Goal: Task Accomplishment & Management: Use online tool/utility

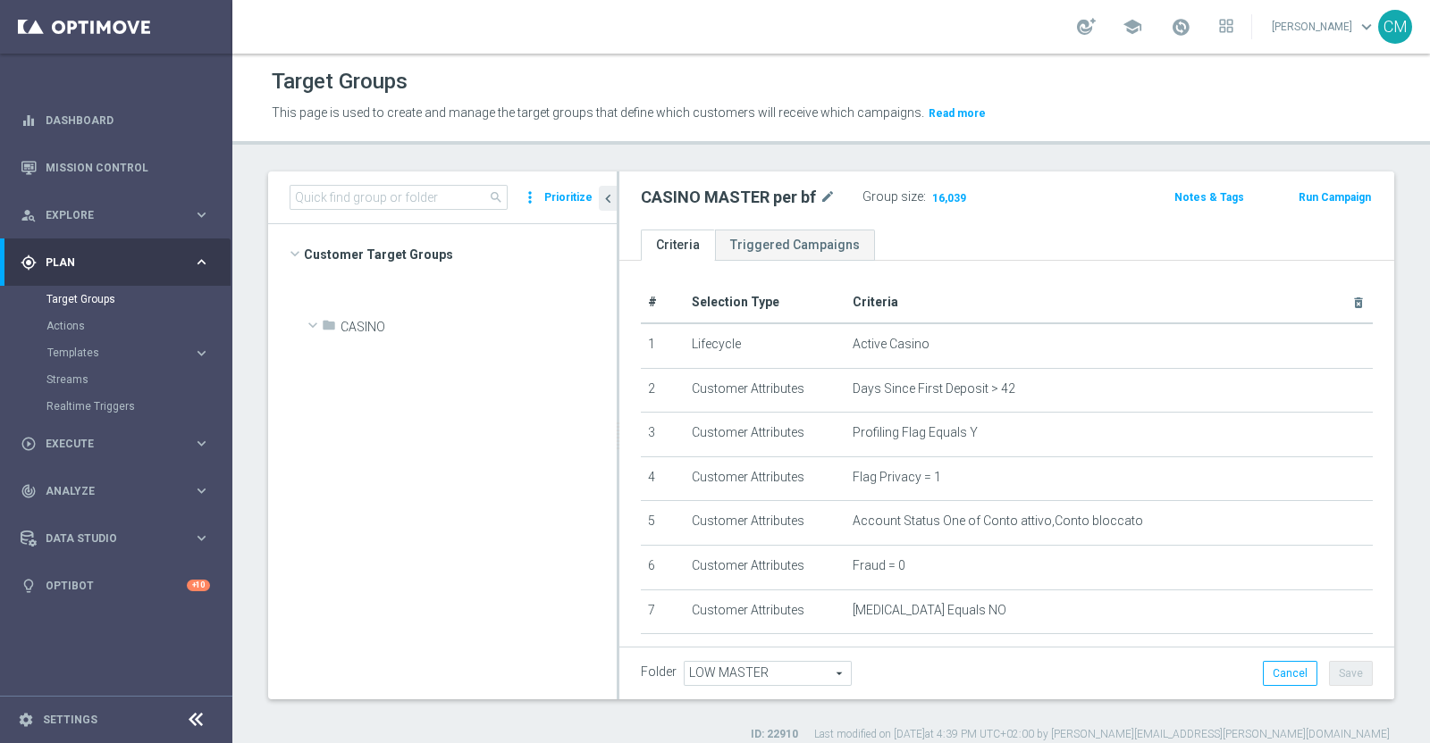
scroll to position [284, 0]
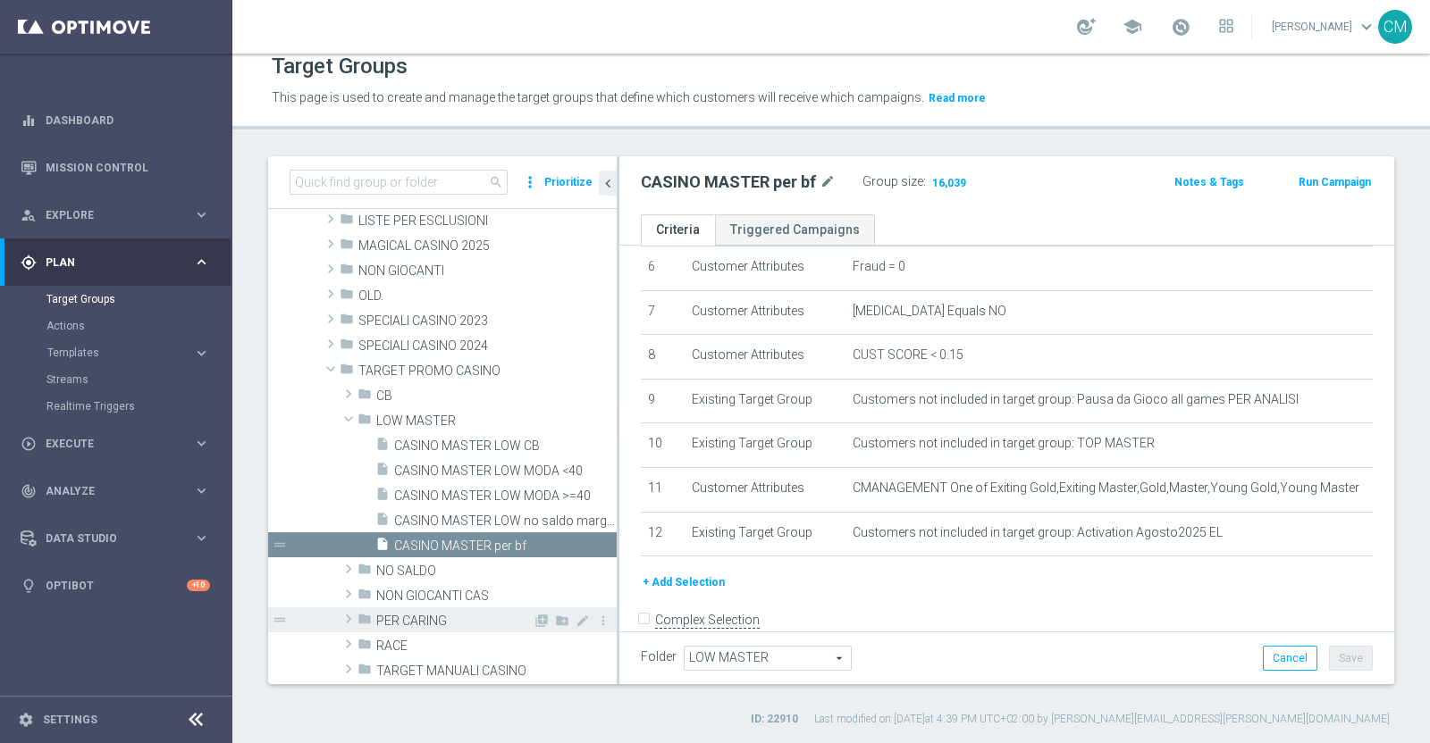
click at [425, 618] on span "PER CARING" at bounding box center [454, 621] width 156 height 15
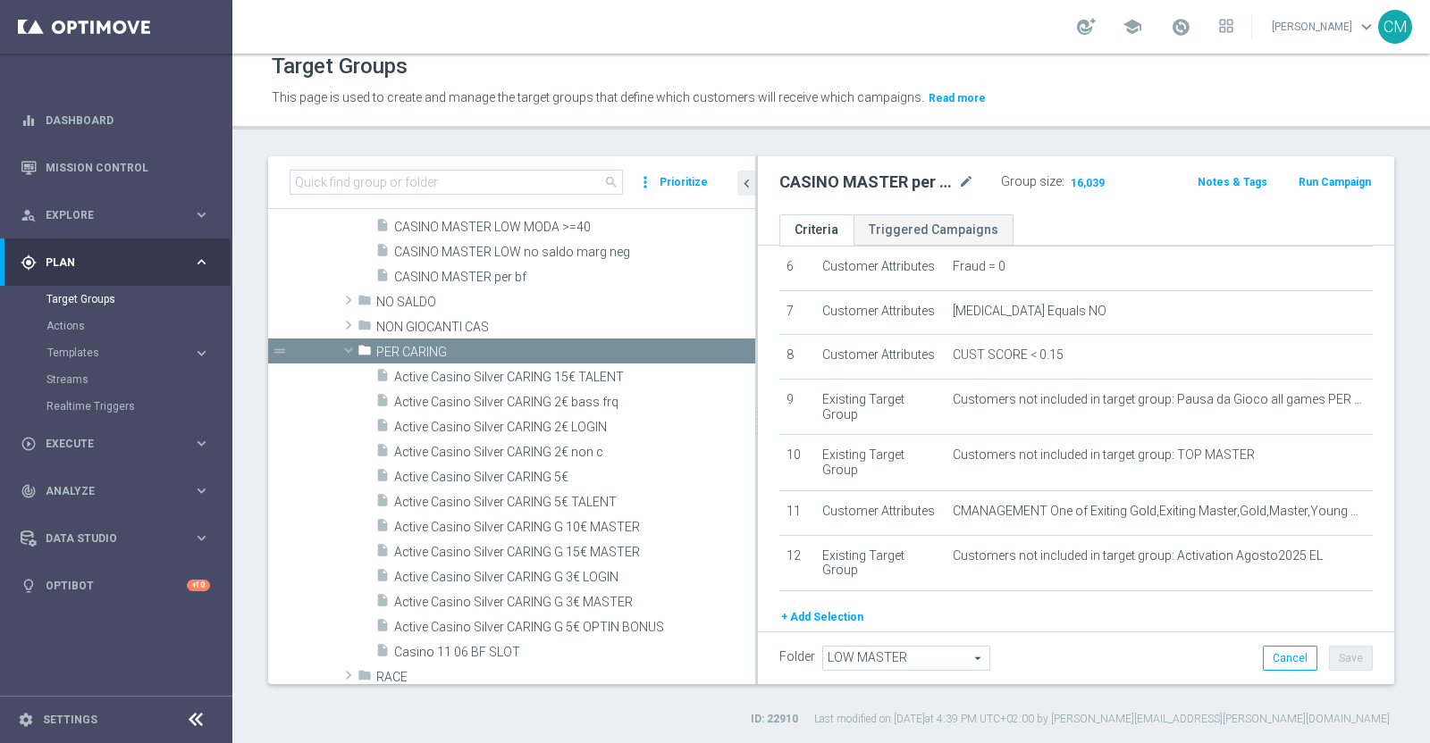
scroll to position [331, 0]
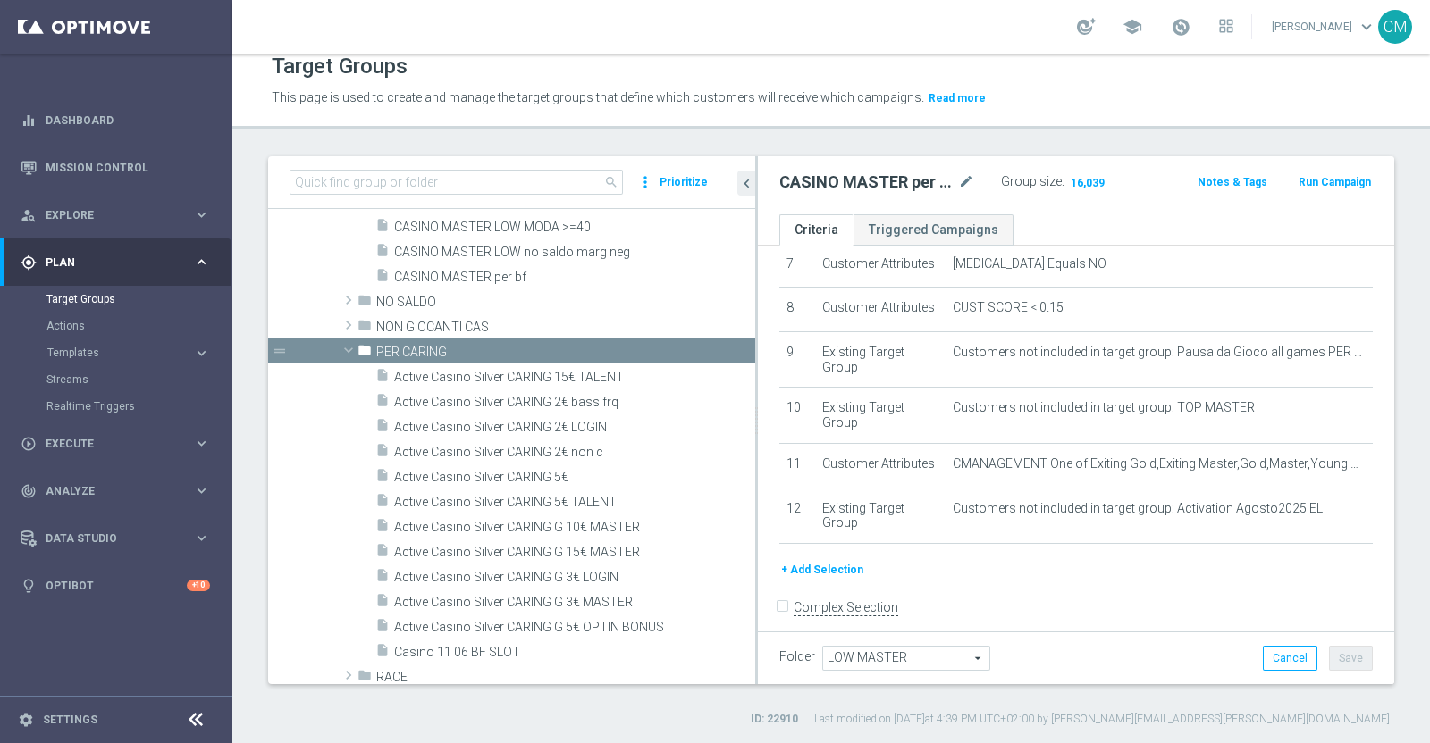
drag, startPoint x: 616, startPoint y: 486, endPoint x: 776, endPoint y: 476, distance: 160.2
click at [776, 476] on as-split "search more_vert Prioritize Customer Target Groups library_add create_new_folder" at bounding box center [831, 420] width 1126 height 528
click at [588, 595] on span "Active Casino Silver CARING G 3€ MASTER" at bounding box center [553, 602] width 318 height 15
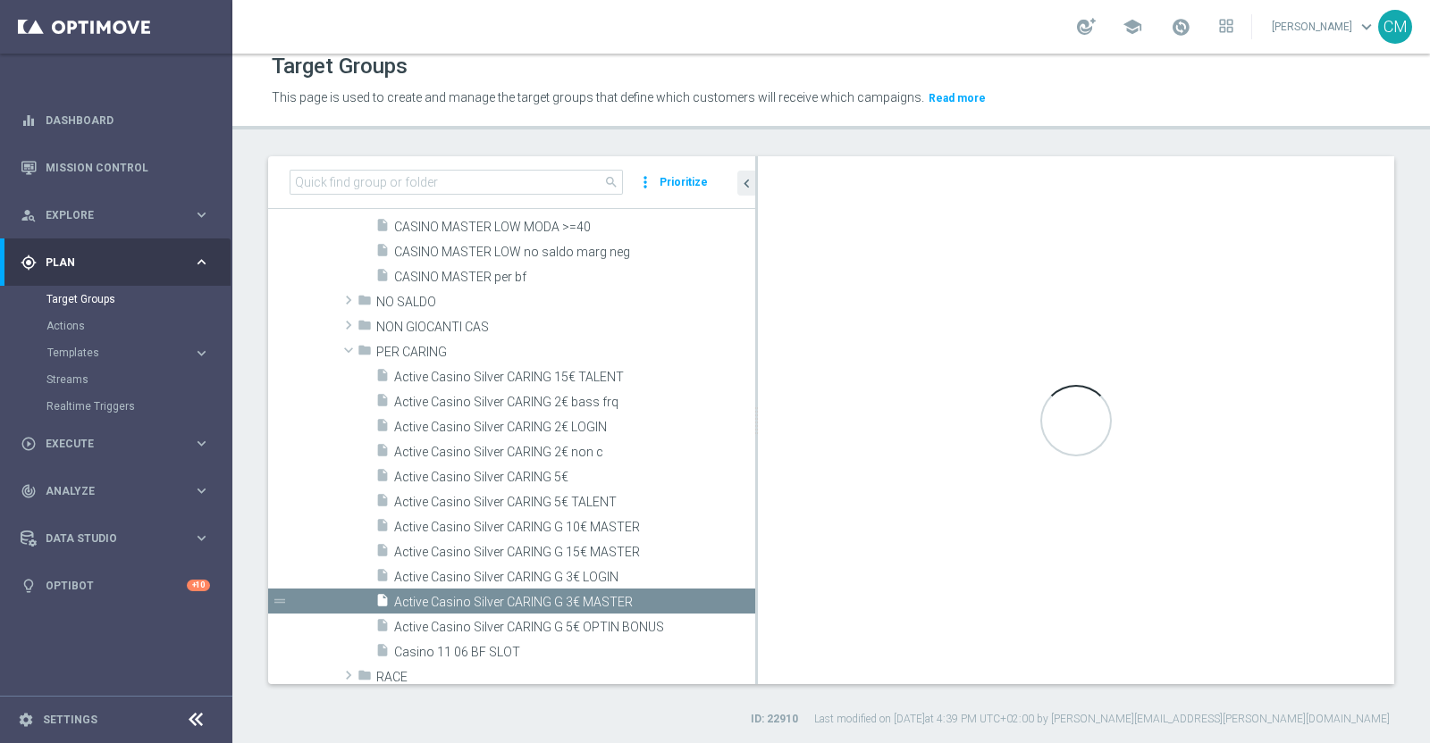
type input "PER CARING"
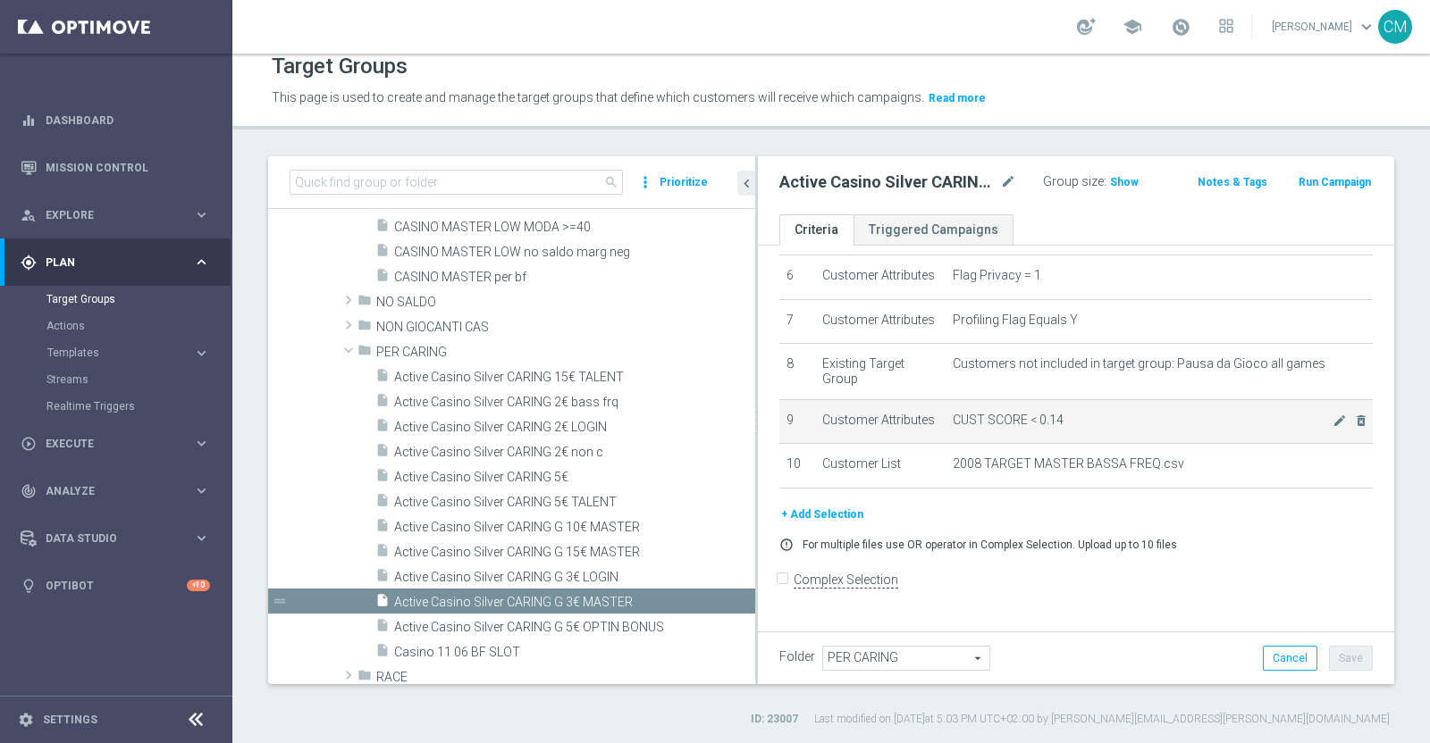
scroll to position [316, 0]
click at [1332, 428] on icon "mode_edit" at bounding box center [1339, 421] width 14 height 14
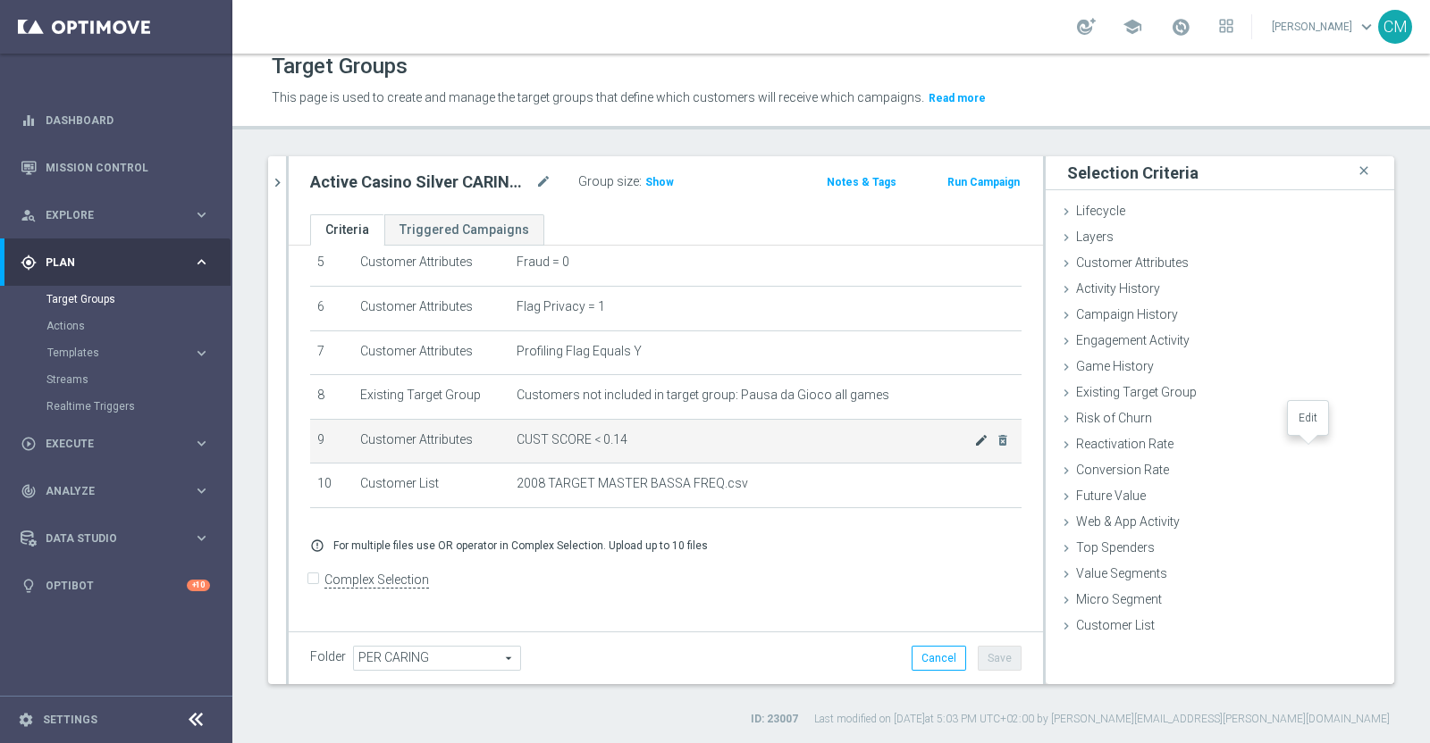
scroll to position [224, 0]
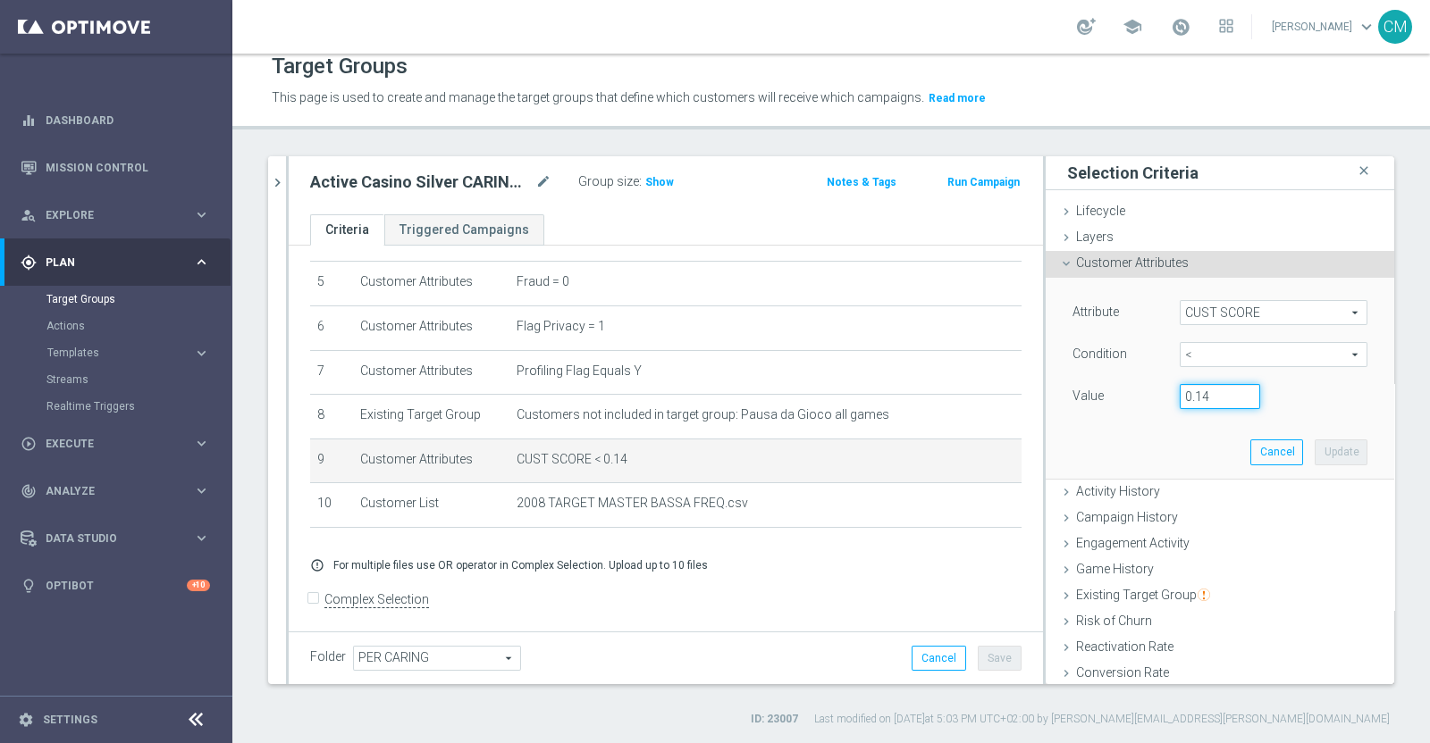
click at [1206, 403] on input "0.14" at bounding box center [1219, 396] width 80 height 25
type input "0.15"
click at [1314, 450] on button "Update" at bounding box center [1340, 452] width 53 height 25
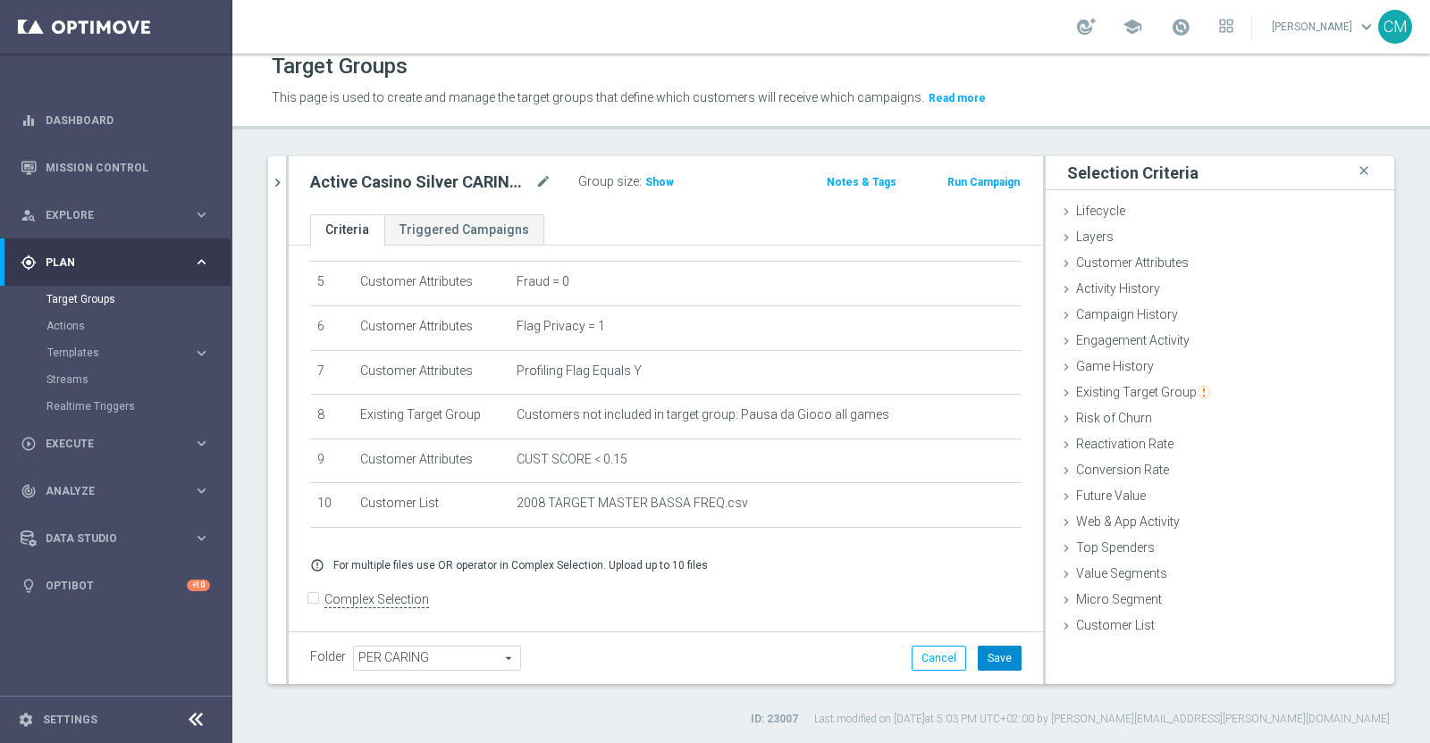
click at [987, 646] on button "Save" at bounding box center [999, 658] width 44 height 25
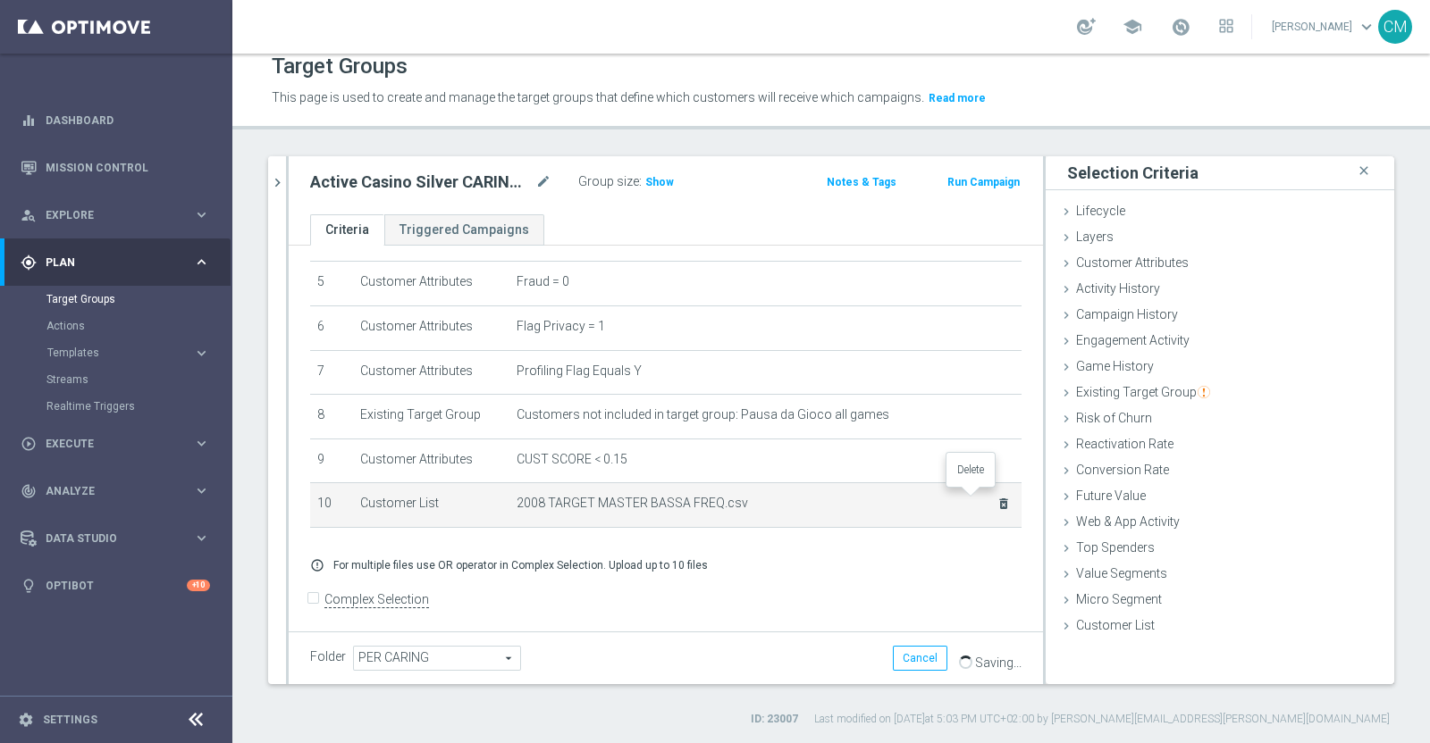
click at [996, 499] on icon "delete_forever" at bounding box center [1003, 504] width 14 height 14
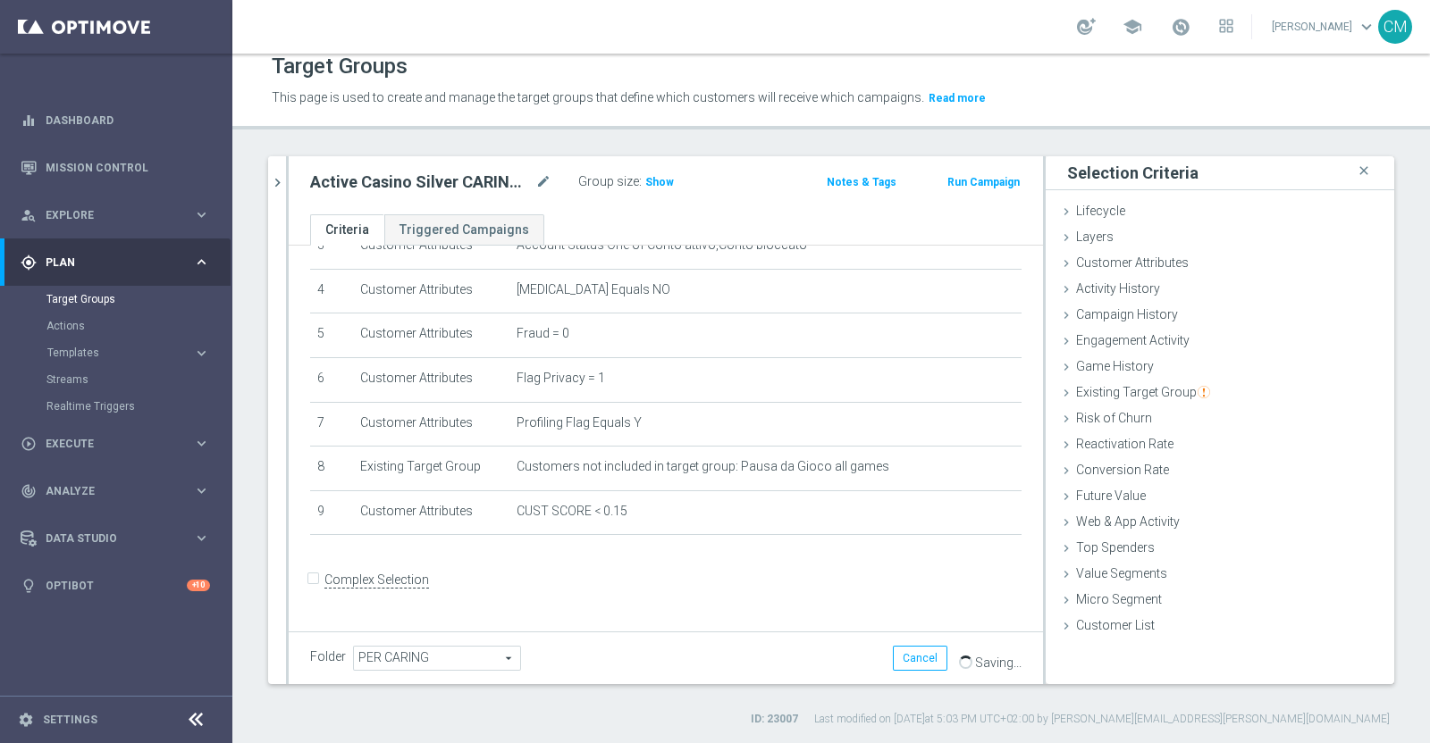
scroll to position [153, 0]
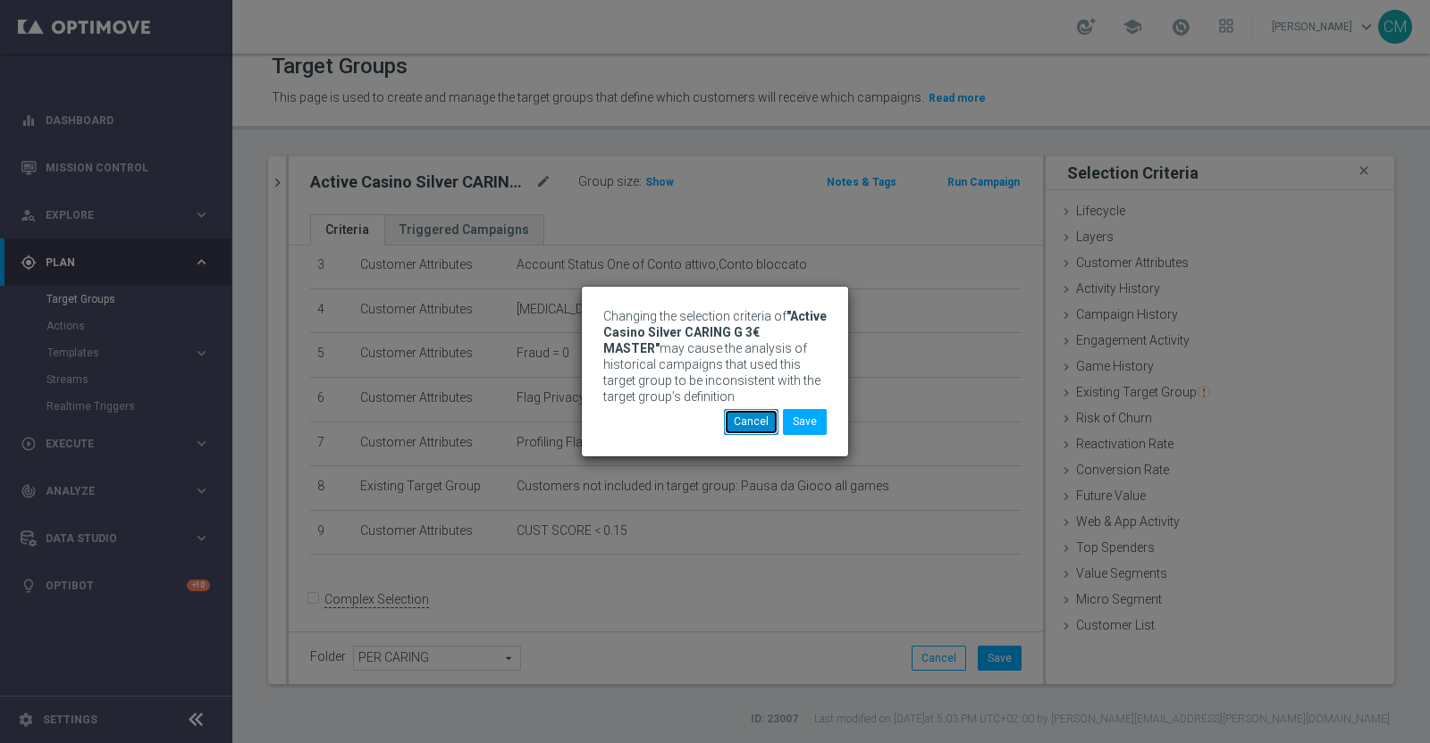
click at [755, 422] on button "Cancel" at bounding box center [751, 421] width 55 height 25
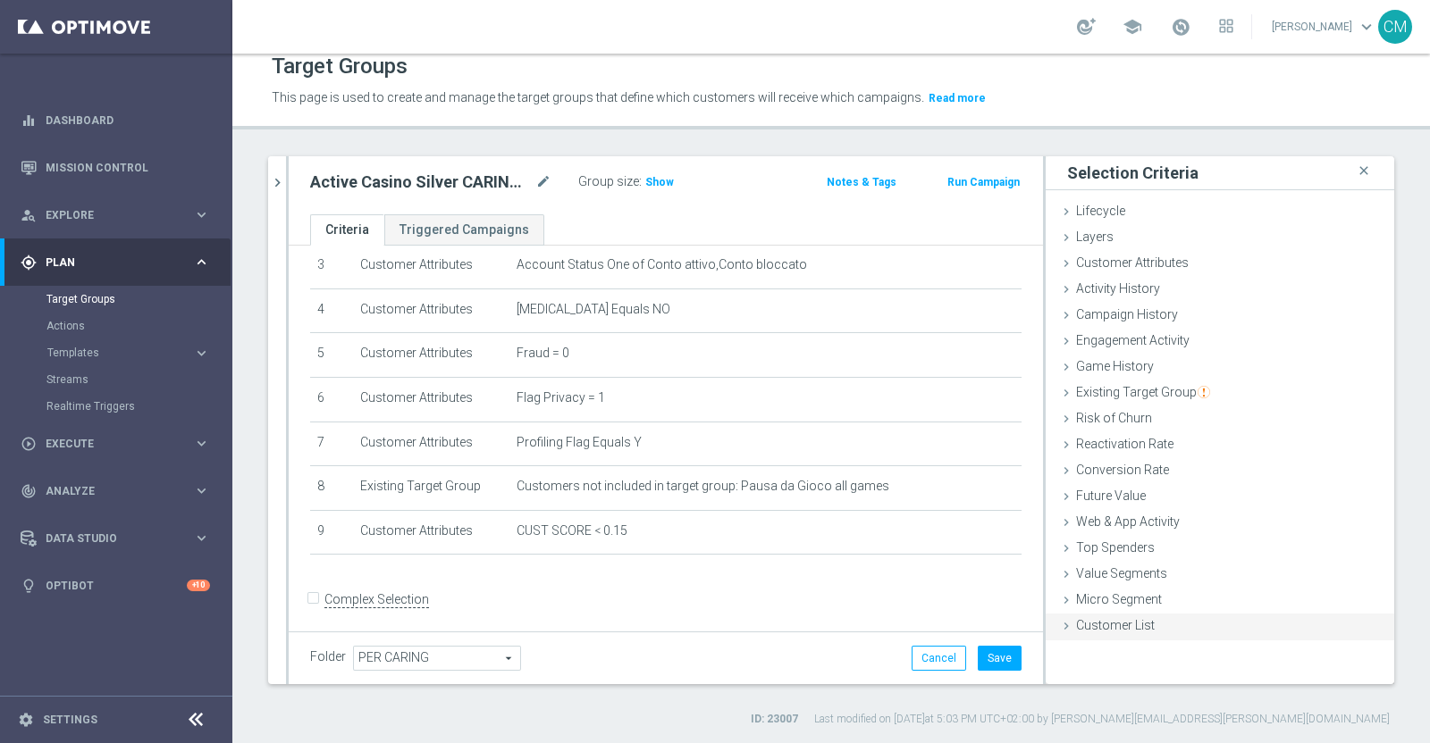
click at [1118, 618] on span "Customer List" at bounding box center [1115, 625] width 79 height 14
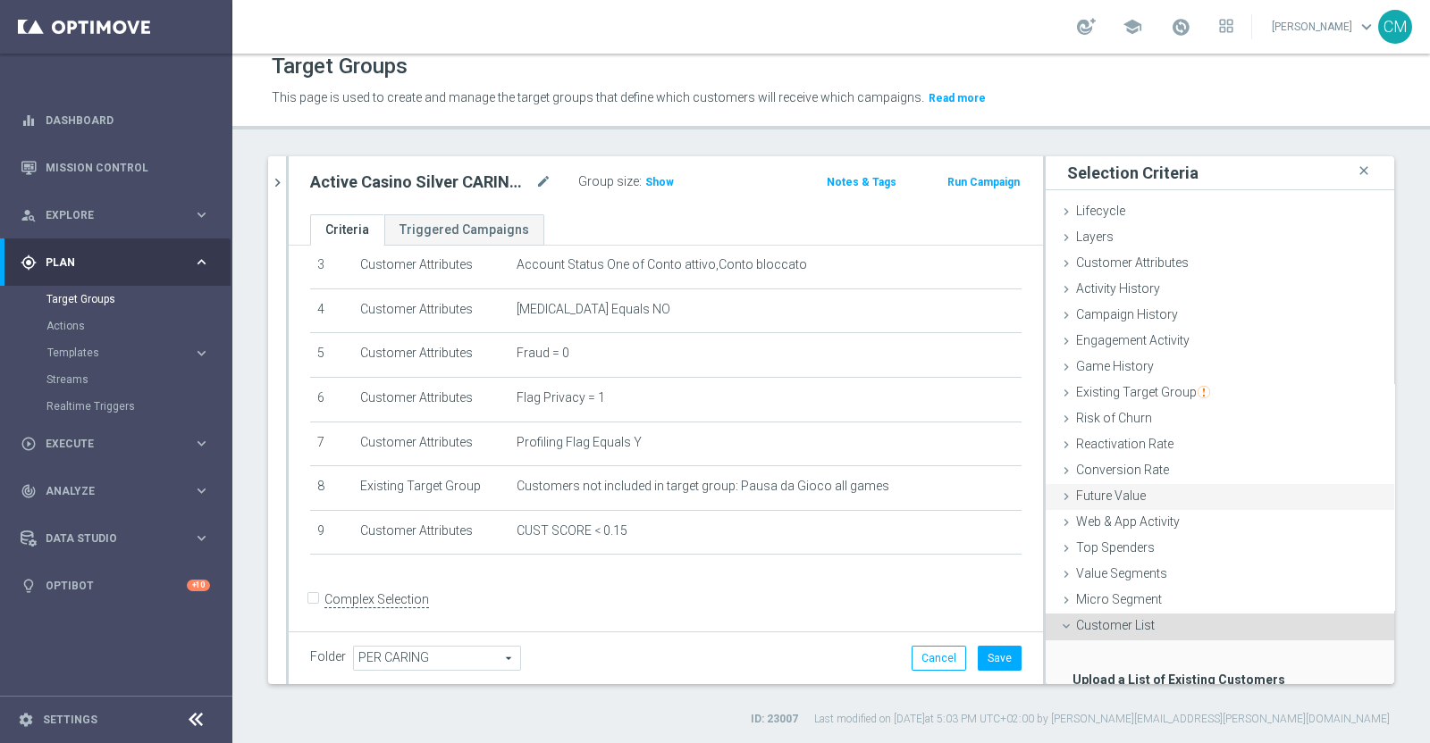
scroll to position [118, 0]
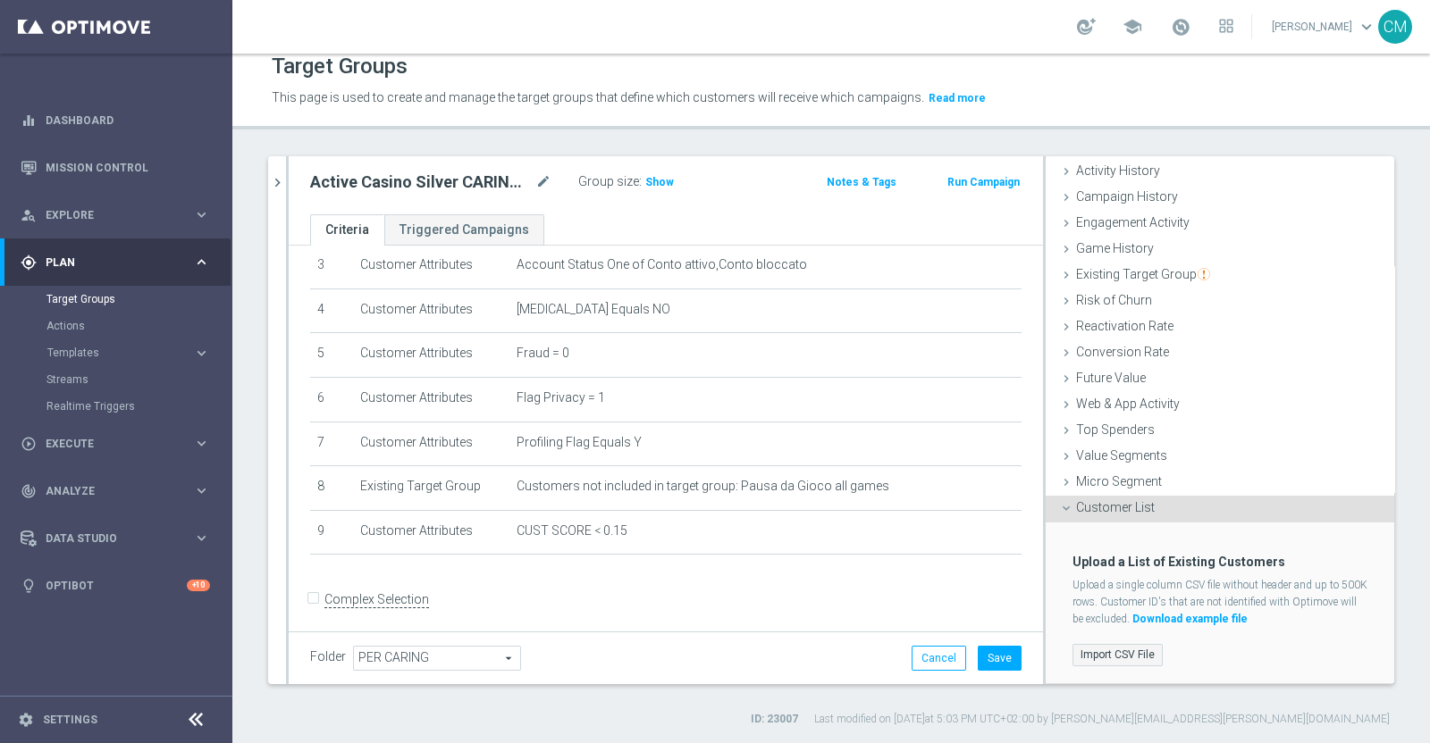
click at [1116, 650] on label "Import CSV File" at bounding box center [1117, 655] width 90 height 22
click at [0, 0] on input "Import CSV File" at bounding box center [0, 0] width 0 height 0
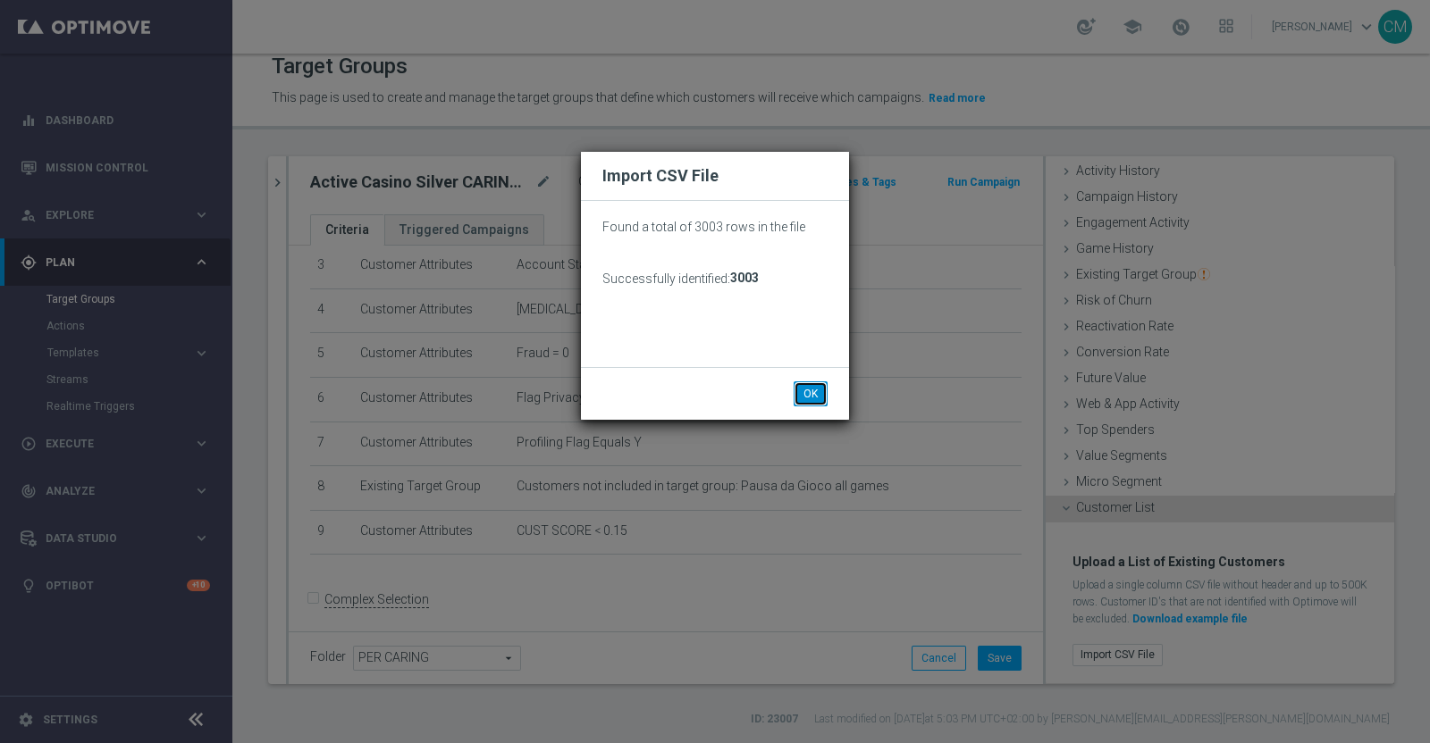
click at [813, 386] on button "OK" at bounding box center [810, 394] width 34 height 25
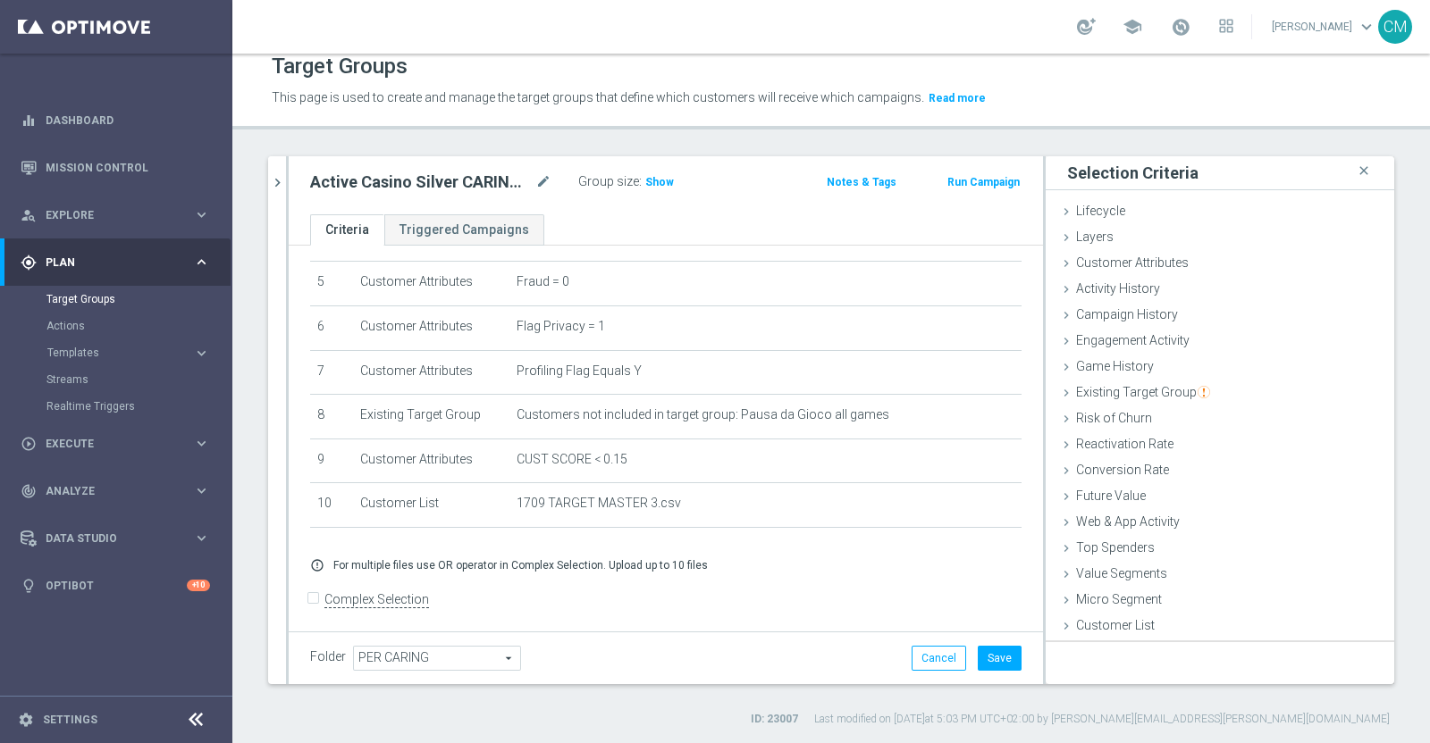
scroll to position [0, 0]
click at [987, 641] on div "Folder PER CARING PER CARING arrow_drop_down search Cancel Save Saving..." at bounding box center [666, 658] width 754 height 53
click at [985, 664] on button "Save" at bounding box center [999, 658] width 44 height 25
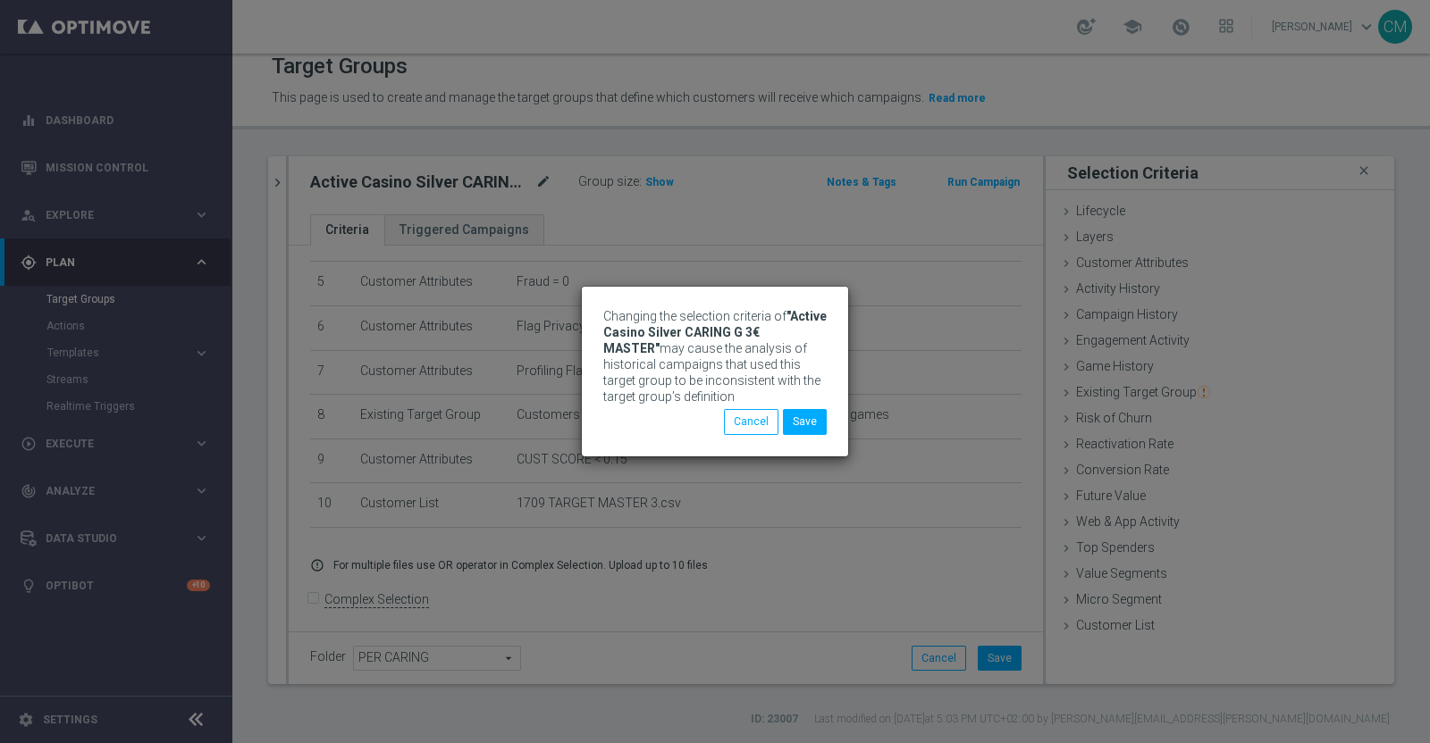
click at [538, 177] on div "Changing the selection criteria of "Active Casino Silver CARING G 3€ MASTER" ma…" at bounding box center [715, 371] width 1430 height 743
click at [812, 418] on button "Save" at bounding box center [805, 421] width 44 height 25
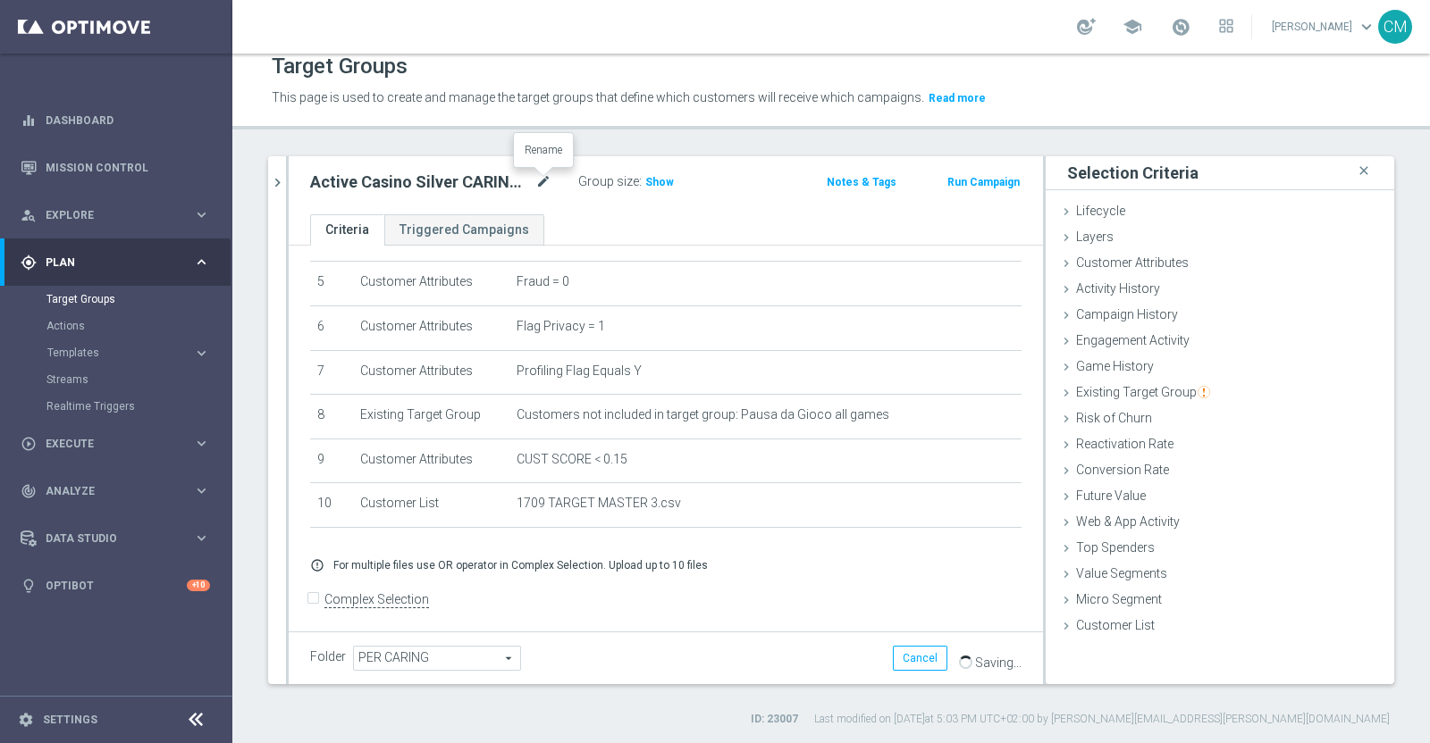
click at [540, 183] on icon "mode_edit" at bounding box center [543, 182] width 16 height 21
click at [651, 172] on h3 "Show" at bounding box center [659, 182] width 32 height 20
click at [278, 182] on icon "chevron_right" at bounding box center [277, 182] width 17 height 17
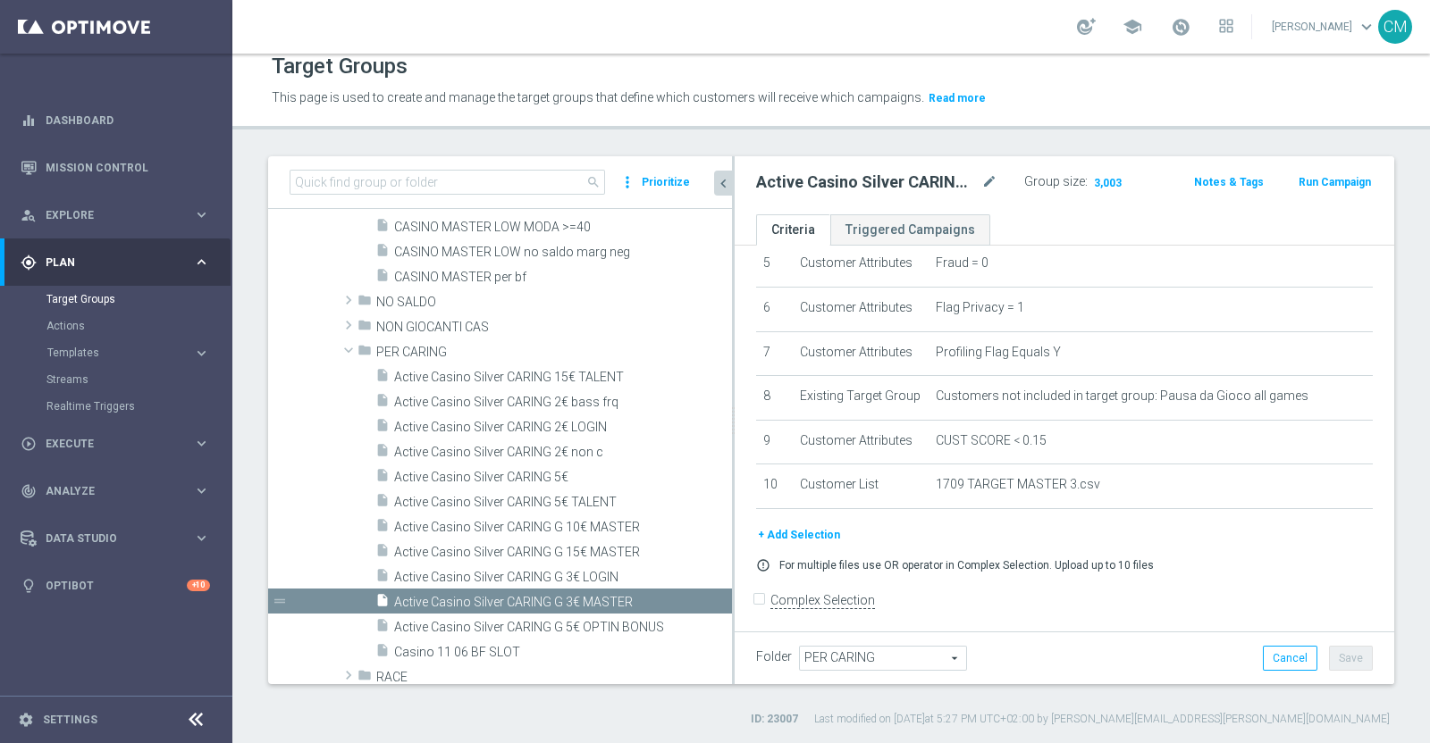
scroll to position [255, 0]
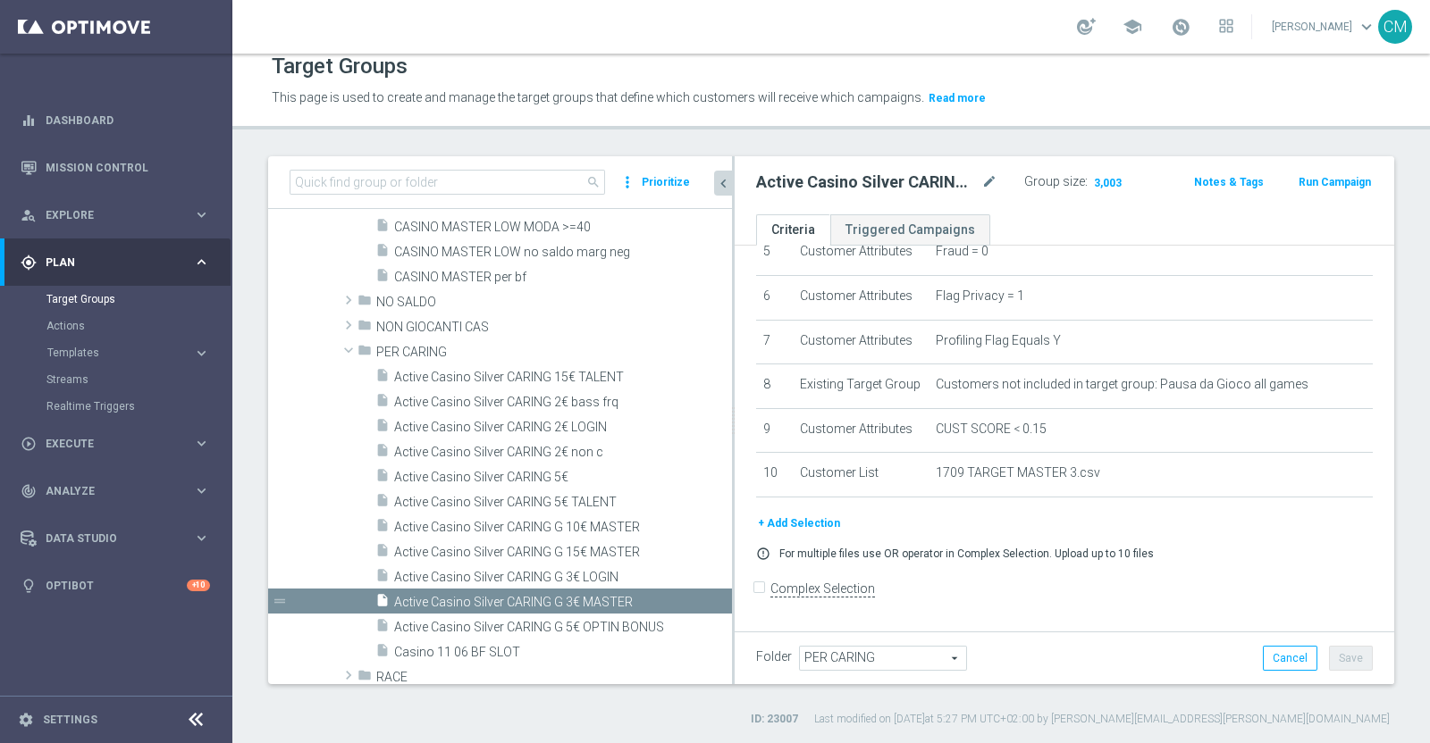
drag, startPoint x: 616, startPoint y: 542, endPoint x: 733, endPoint y: 547, distance: 116.2
click at [733, 547] on div at bounding box center [733, 420] width 3 height 528
click at [587, 423] on span "Active Casino Silver CARING 2€ LOGIN" at bounding box center [542, 427] width 296 height 15
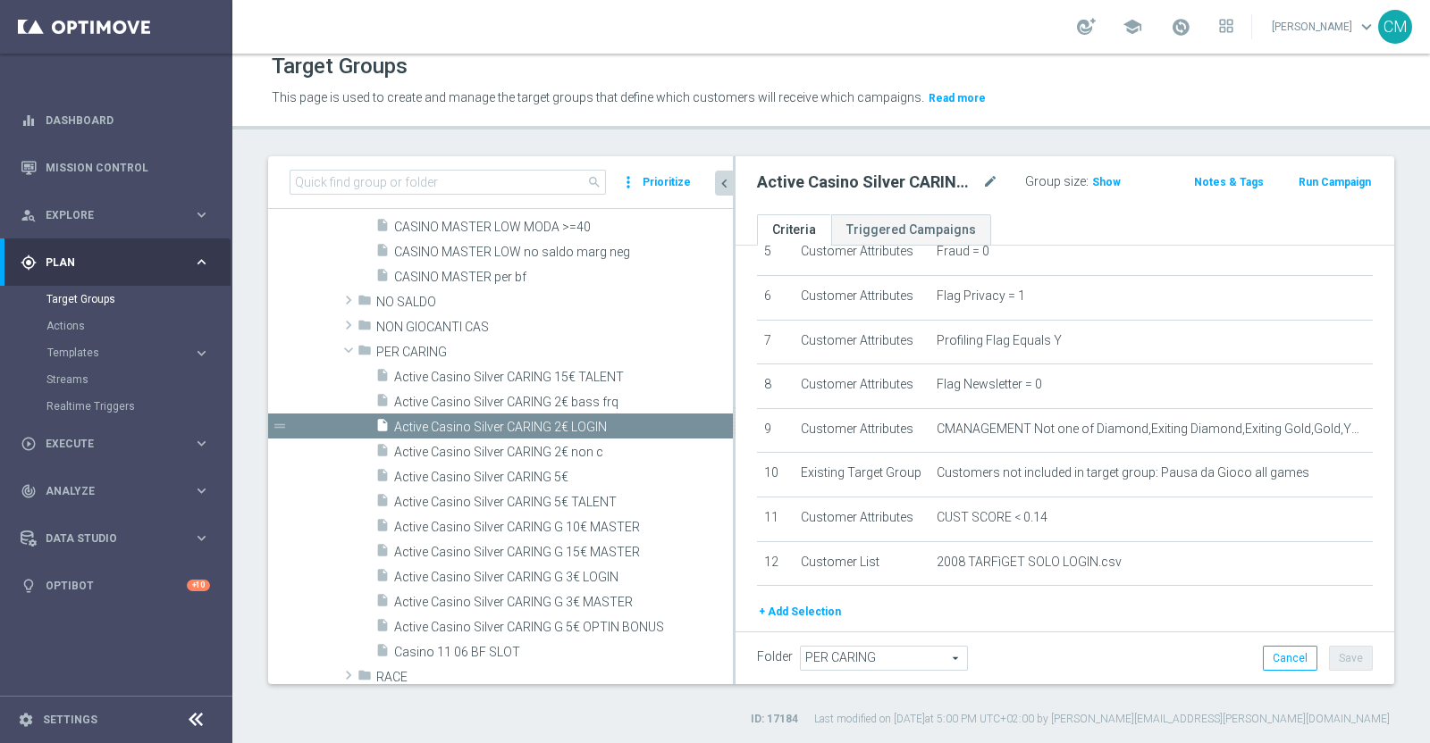
scroll to position [281, 0]
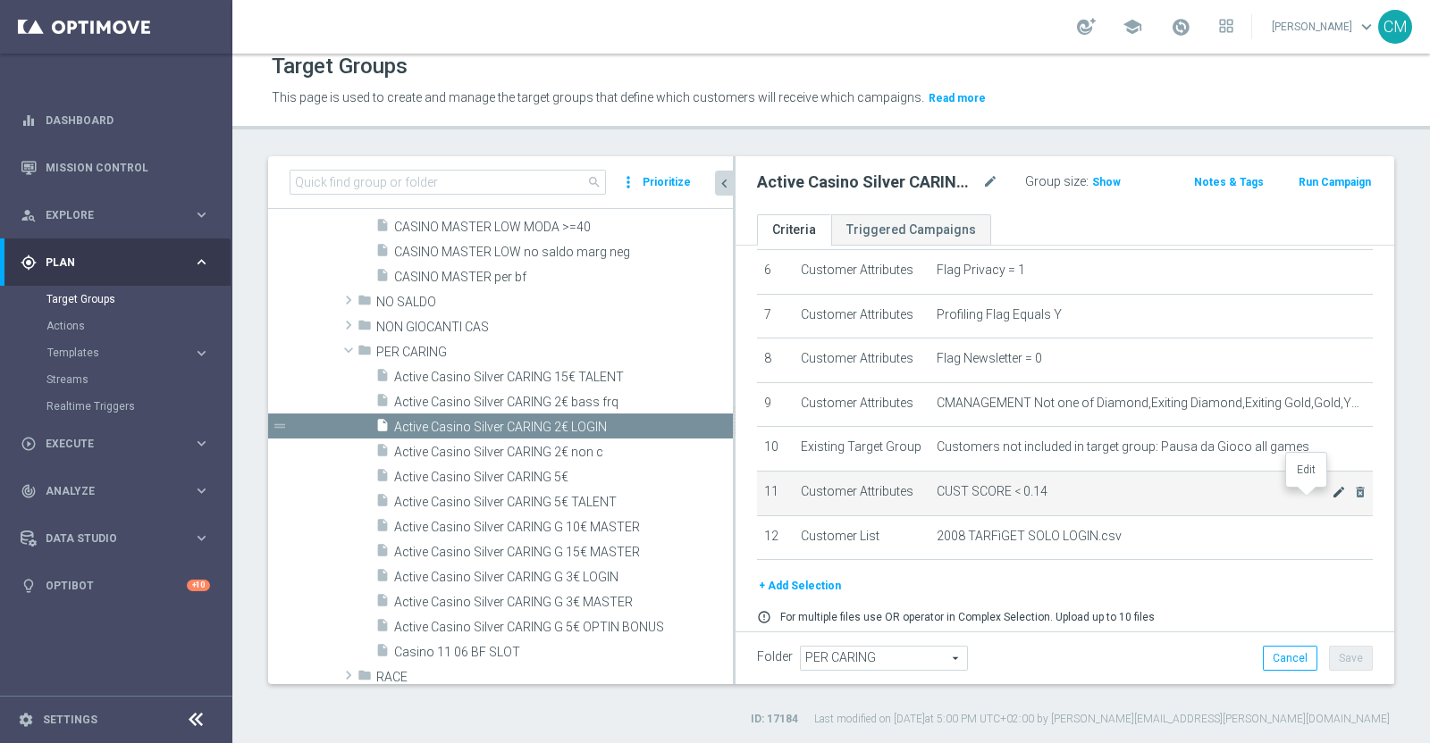
click at [1331, 499] on icon "mode_edit" at bounding box center [1338, 492] width 14 height 14
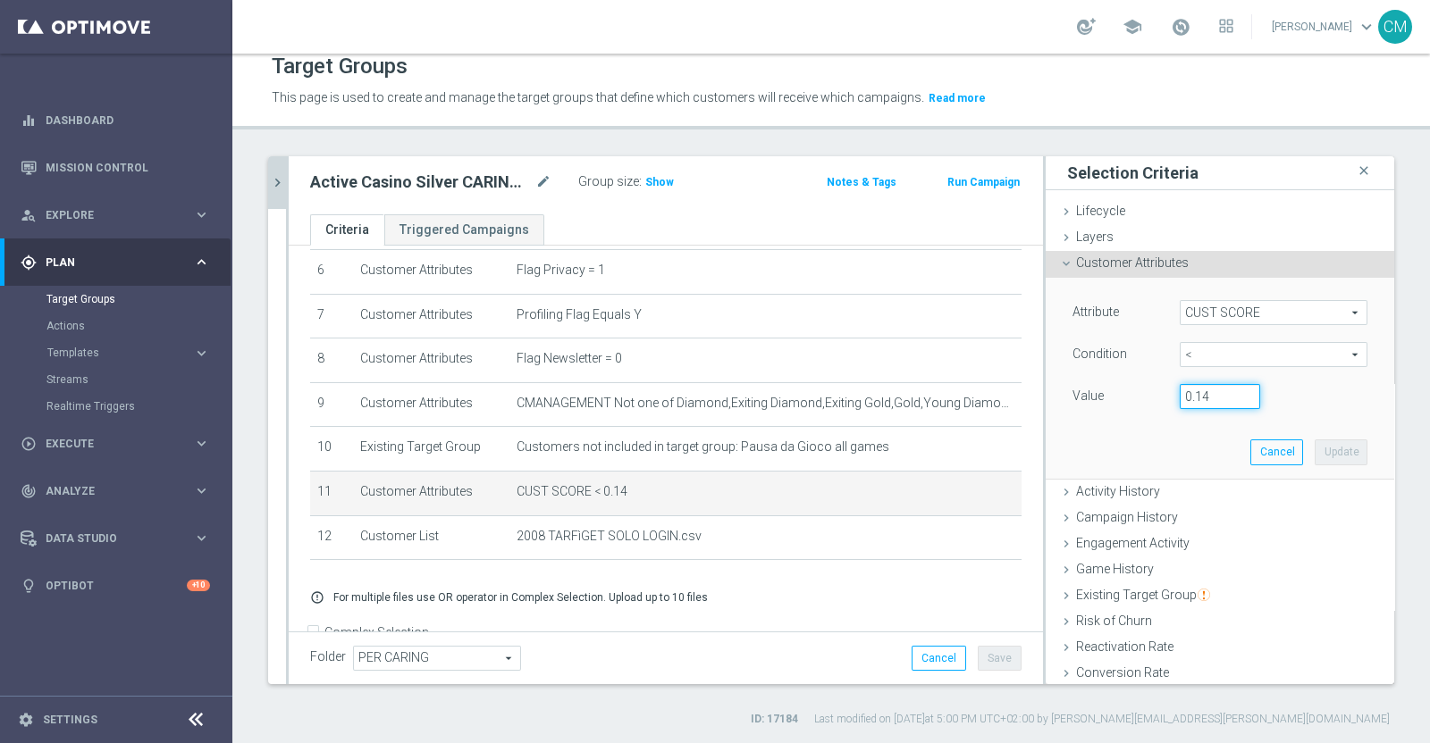
click at [1192, 397] on input "0.14" at bounding box center [1219, 396] width 80 height 25
type input "0.15"
click at [1314, 441] on button "Update" at bounding box center [1340, 452] width 53 height 25
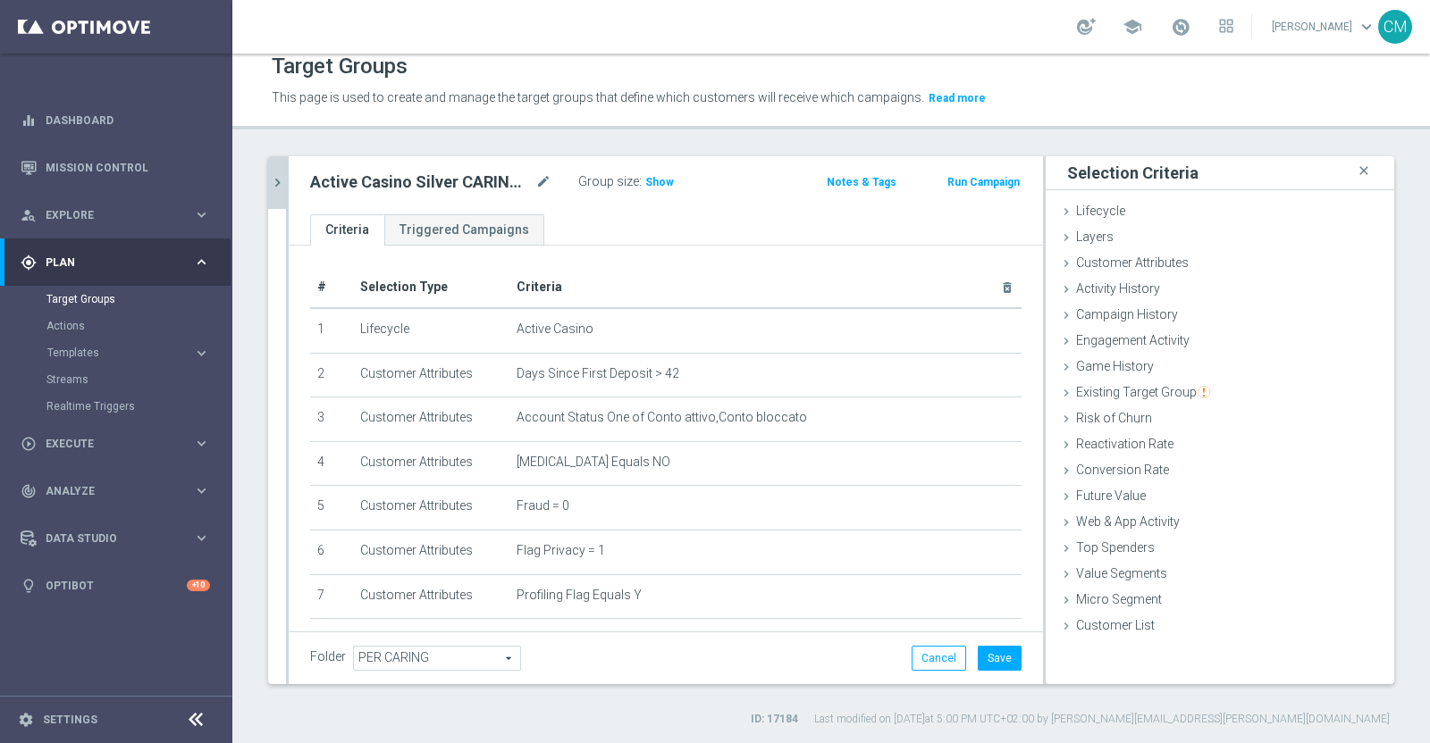
scroll to position [313, 0]
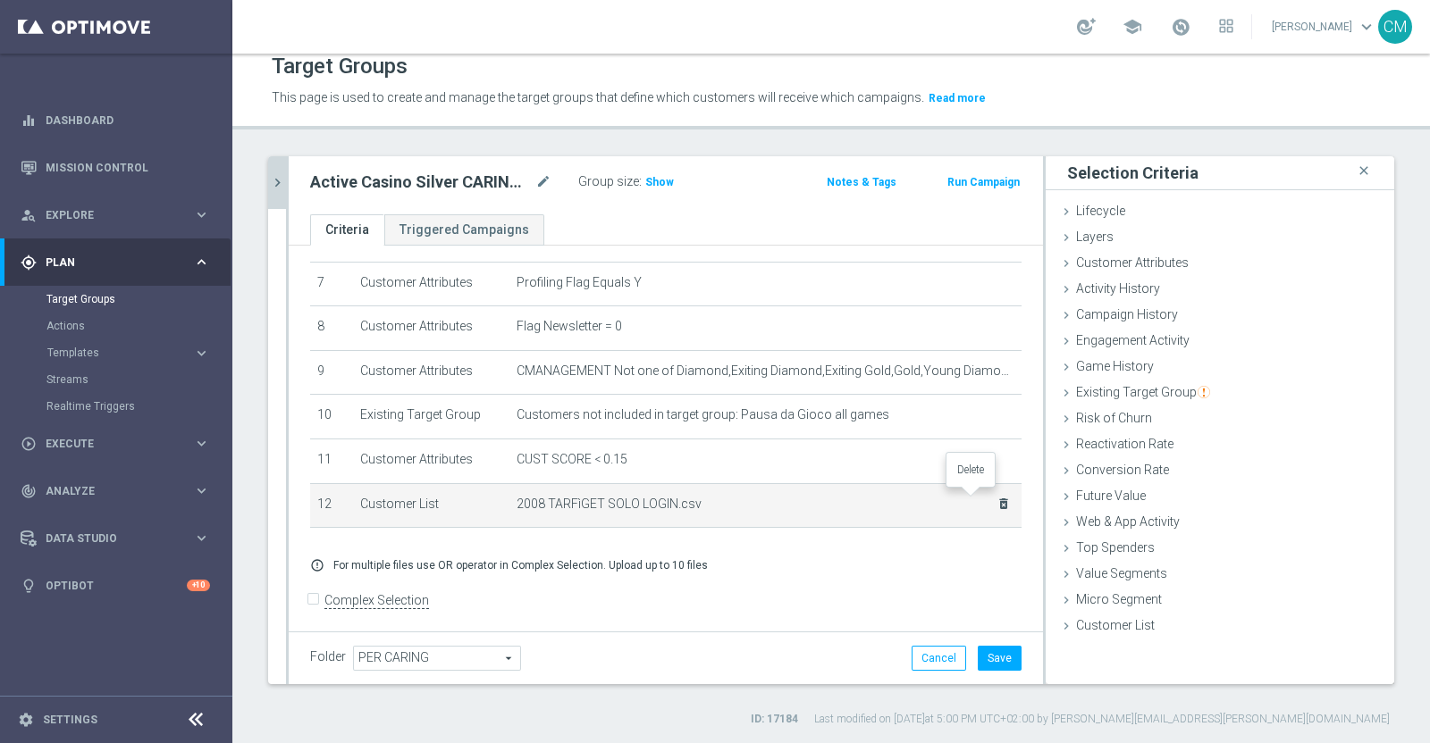
click at [978, 498] on td "2008 TARFìGET SOLO LOGIN.csv delete_forever" at bounding box center [765, 505] width 512 height 45
click at [996, 498] on icon "delete_forever" at bounding box center [1003, 504] width 14 height 14
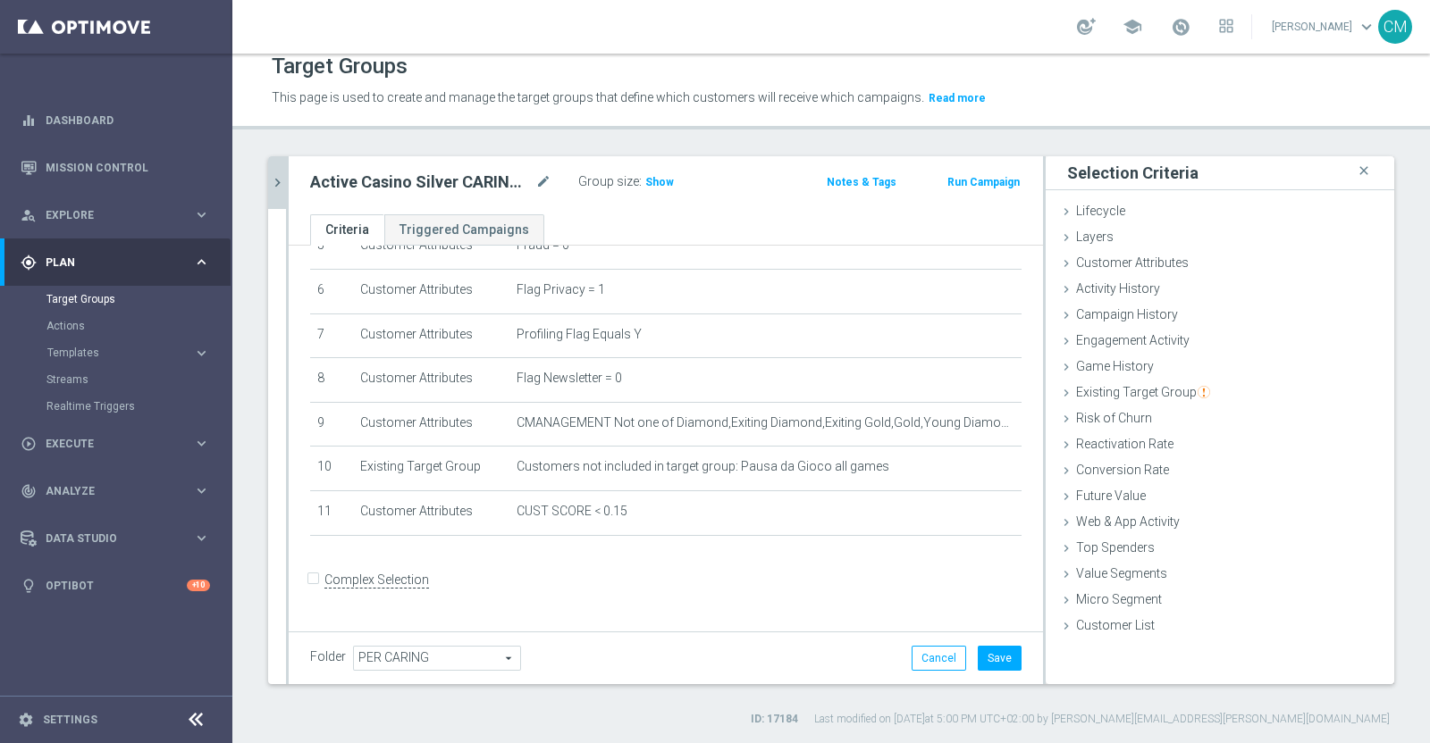
scroll to position [240, 0]
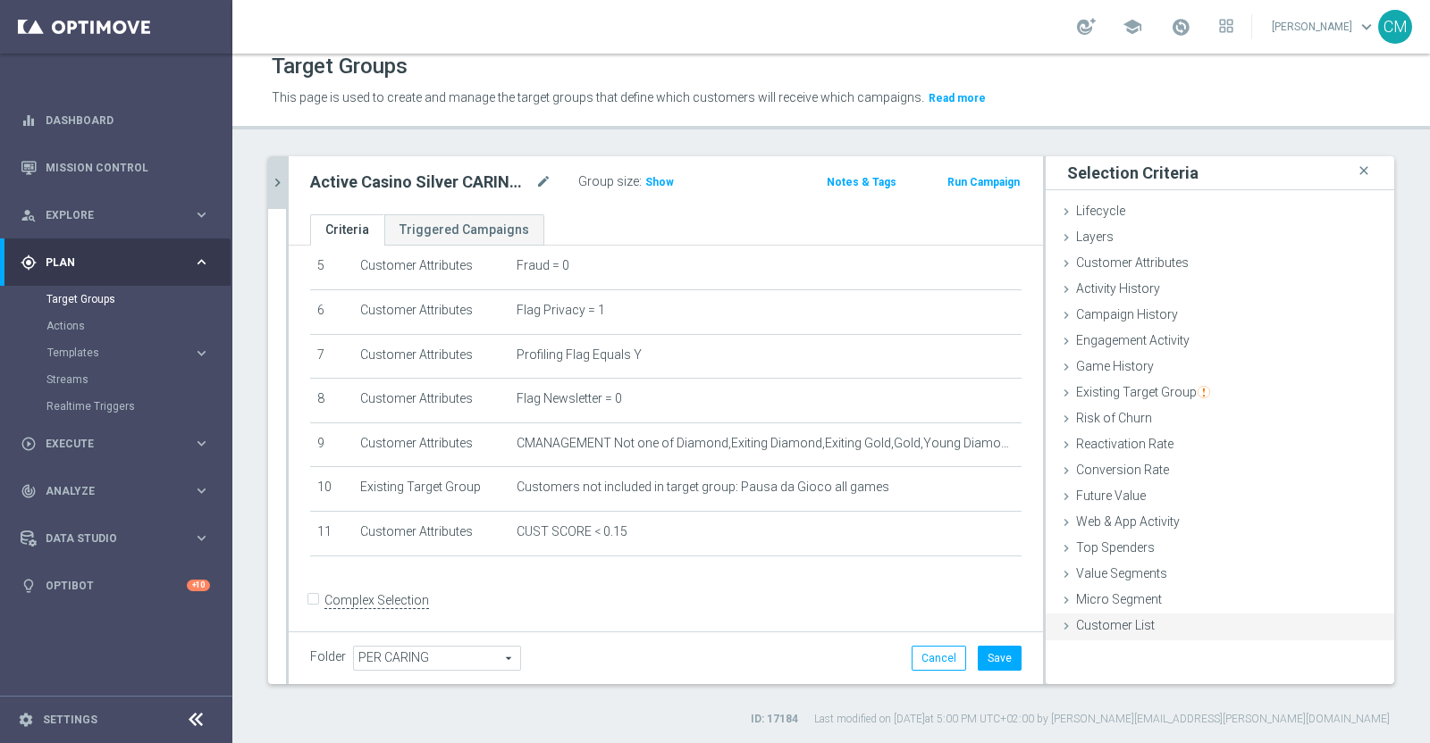
click at [1112, 618] on span "Customer List" at bounding box center [1115, 625] width 79 height 14
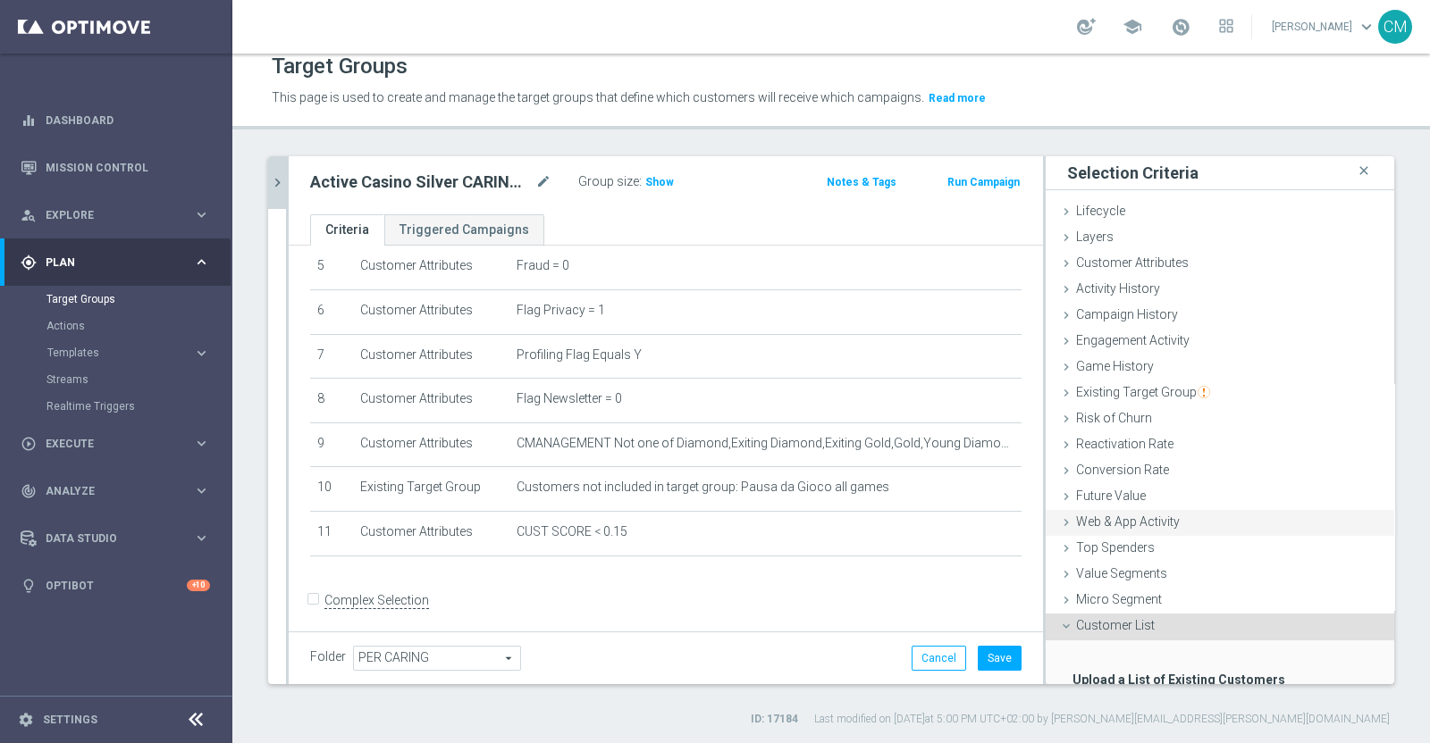
scroll to position [118, 0]
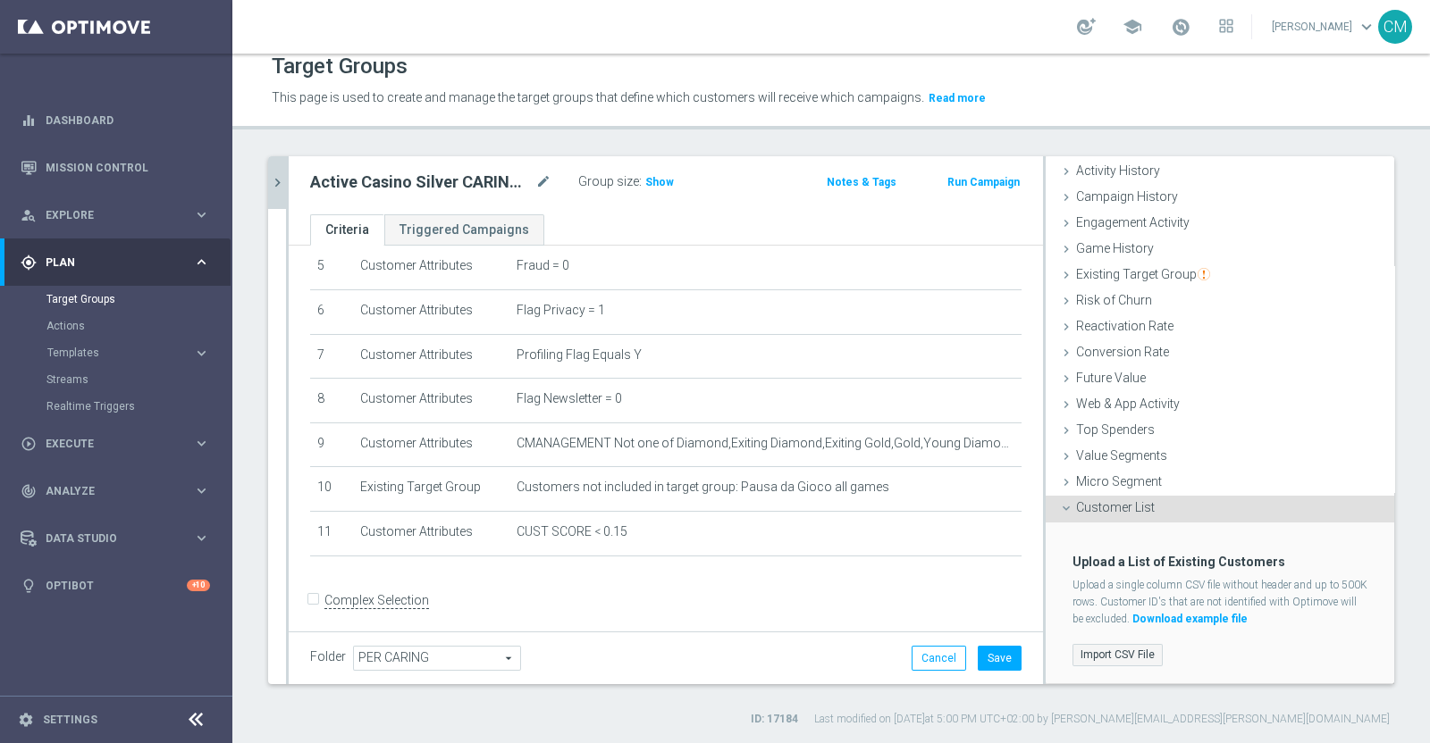
click at [1100, 649] on label "Import CSV File" at bounding box center [1117, 655] width 90 height 22
click at [0, 0] on input "Import CSV File" at bounding box center [0, 0] width 0 height 0
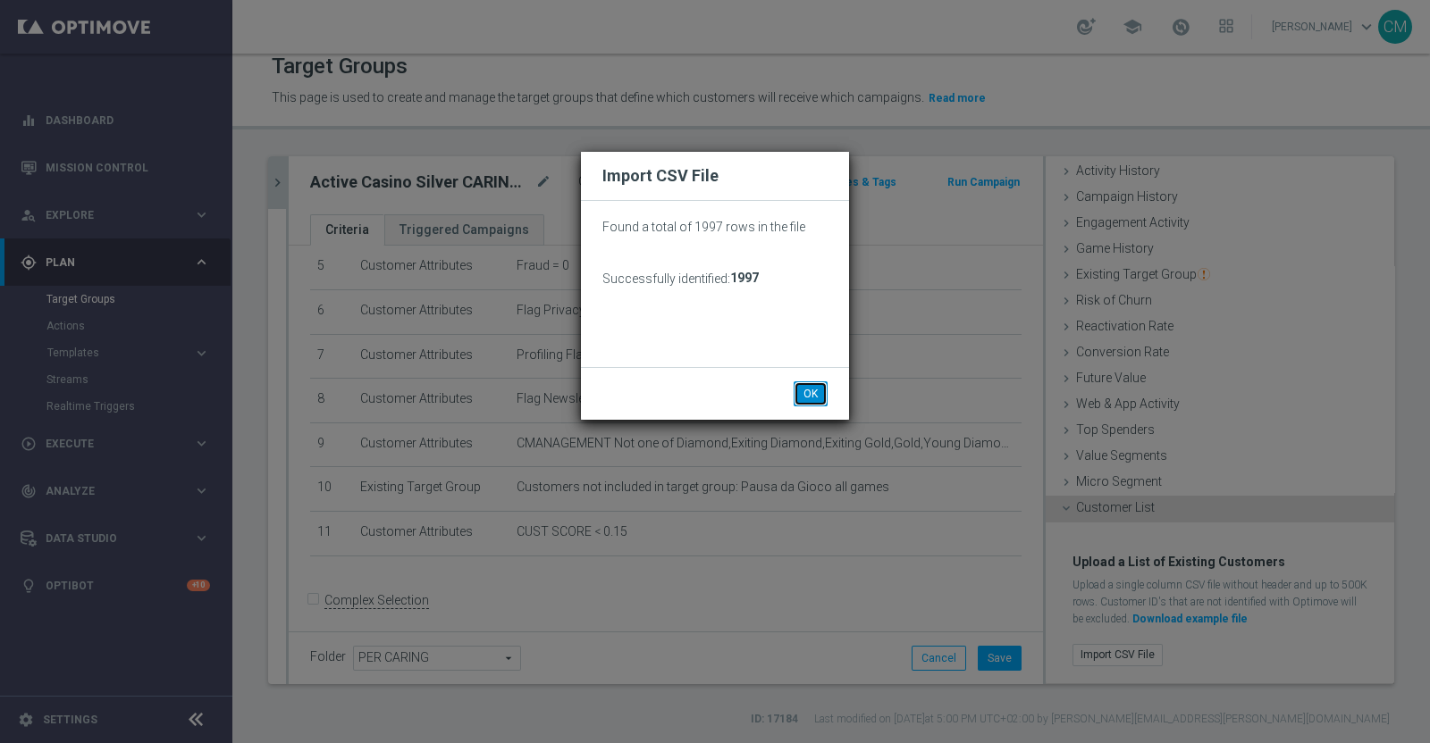
click at [810, 388] on button "OK" at bounding box center [810, 394] width 34 height 25
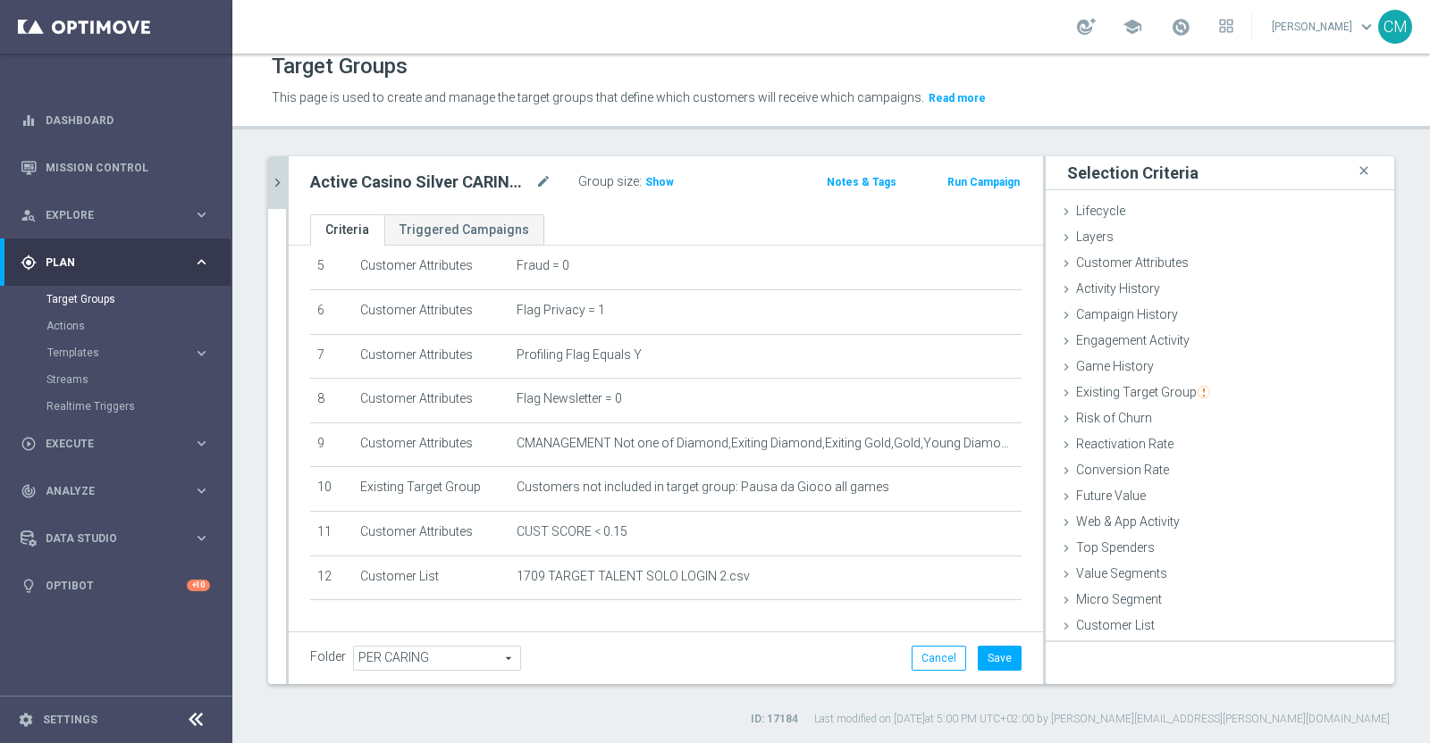
scroll to position [0, 0]
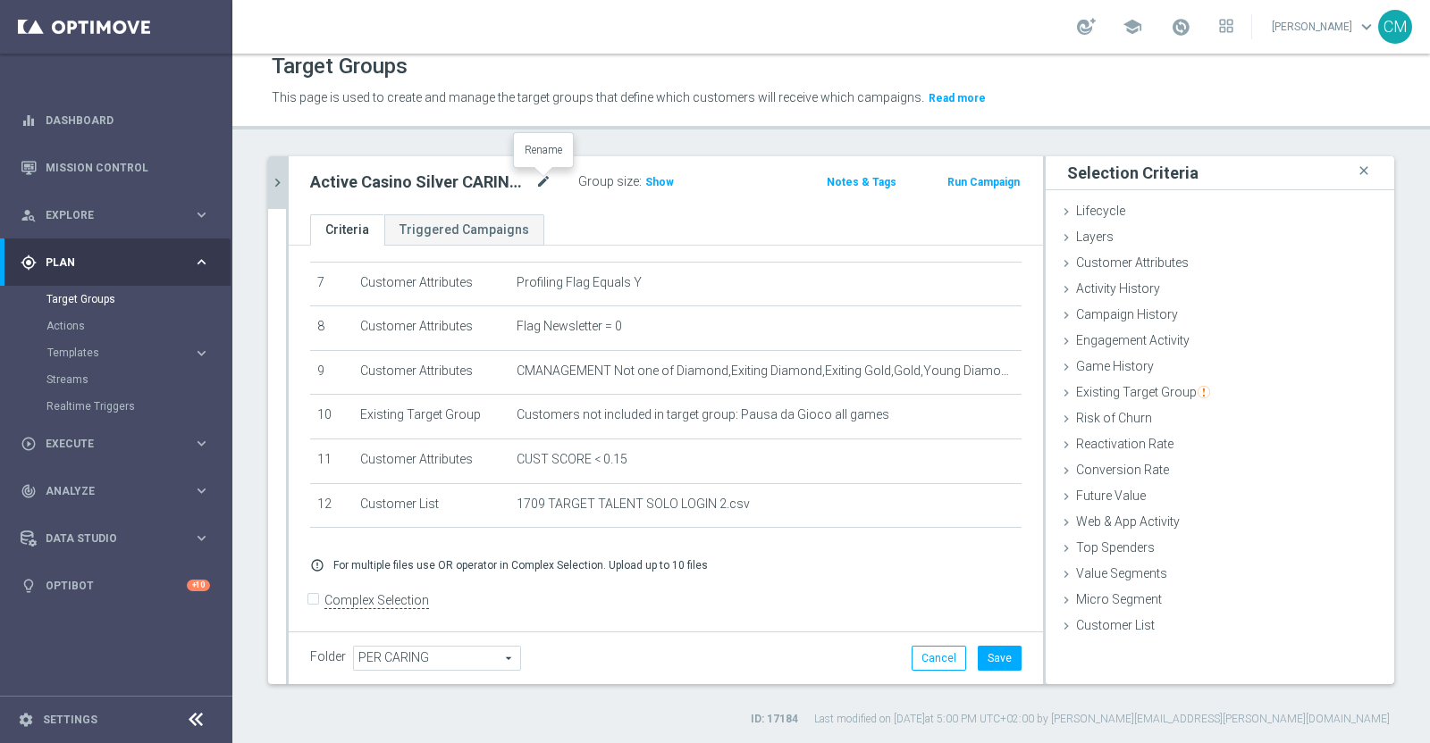
click at [545, 186] on icon "mode_edit" at bounding box center [543, 182] width 16 height 21
click at [656, 186] on span "Show" at bounding box center [659, 182] width 29 height 13
click at [997, 654] on button "Save" at bounding box center [999, 658] width 44 height 25
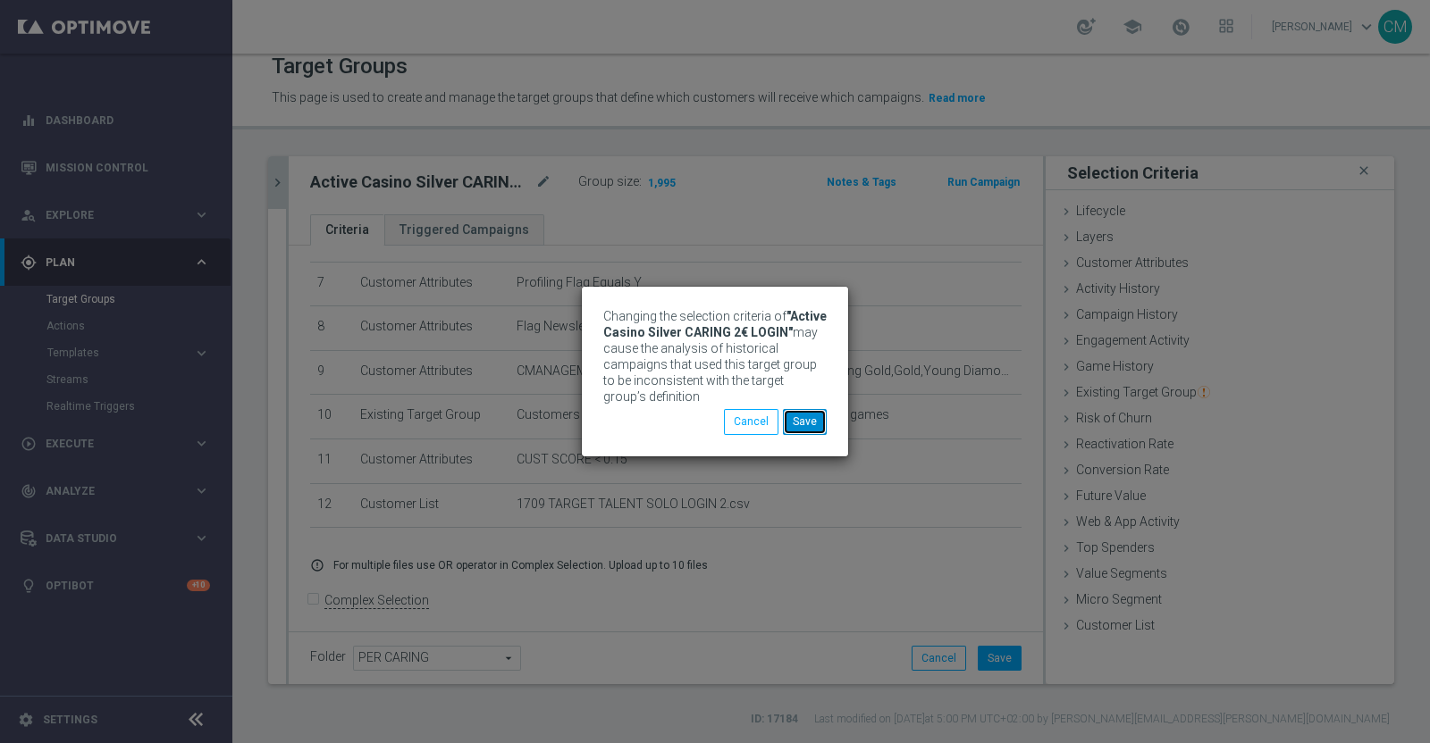
click at [799, 420] on button "Save" at bounding box center [805, 421] width 44 height 25
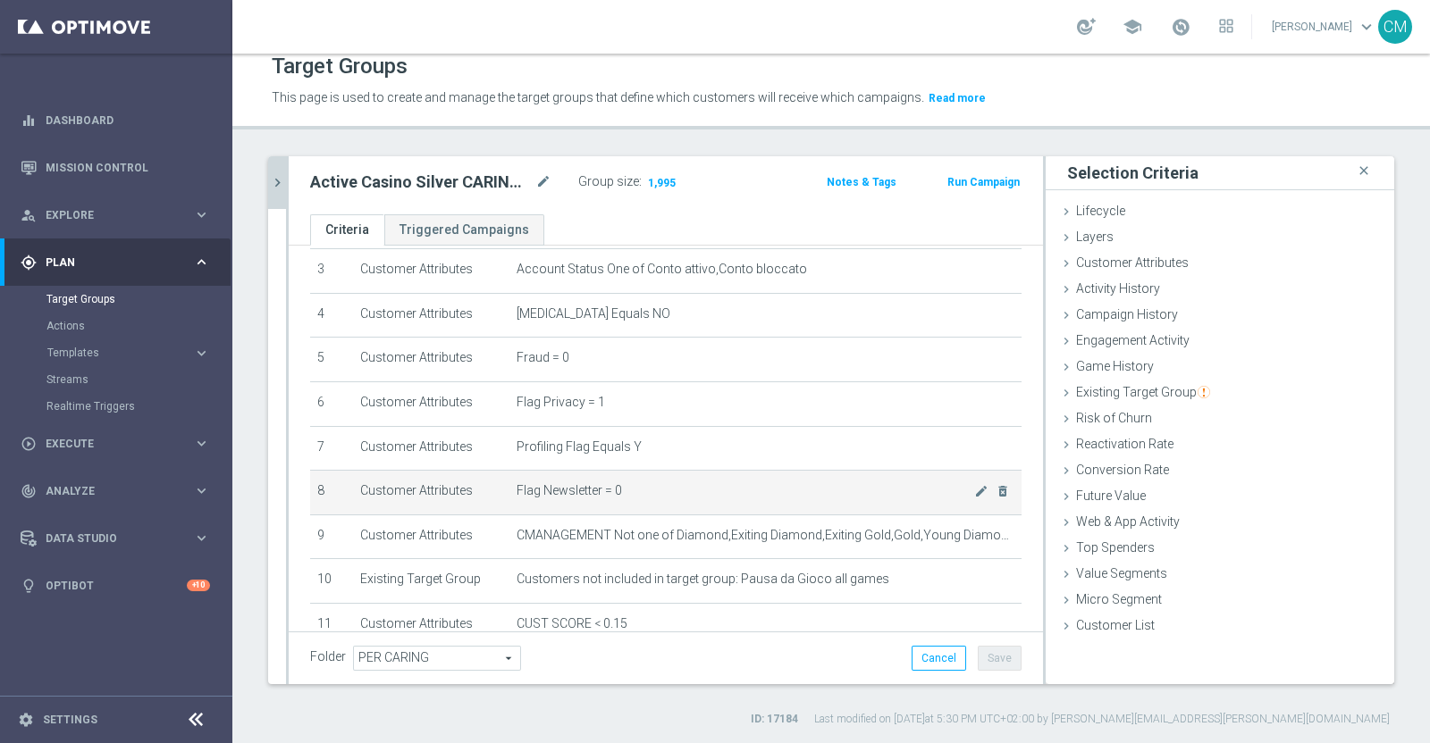
scroll to position [270, 0]
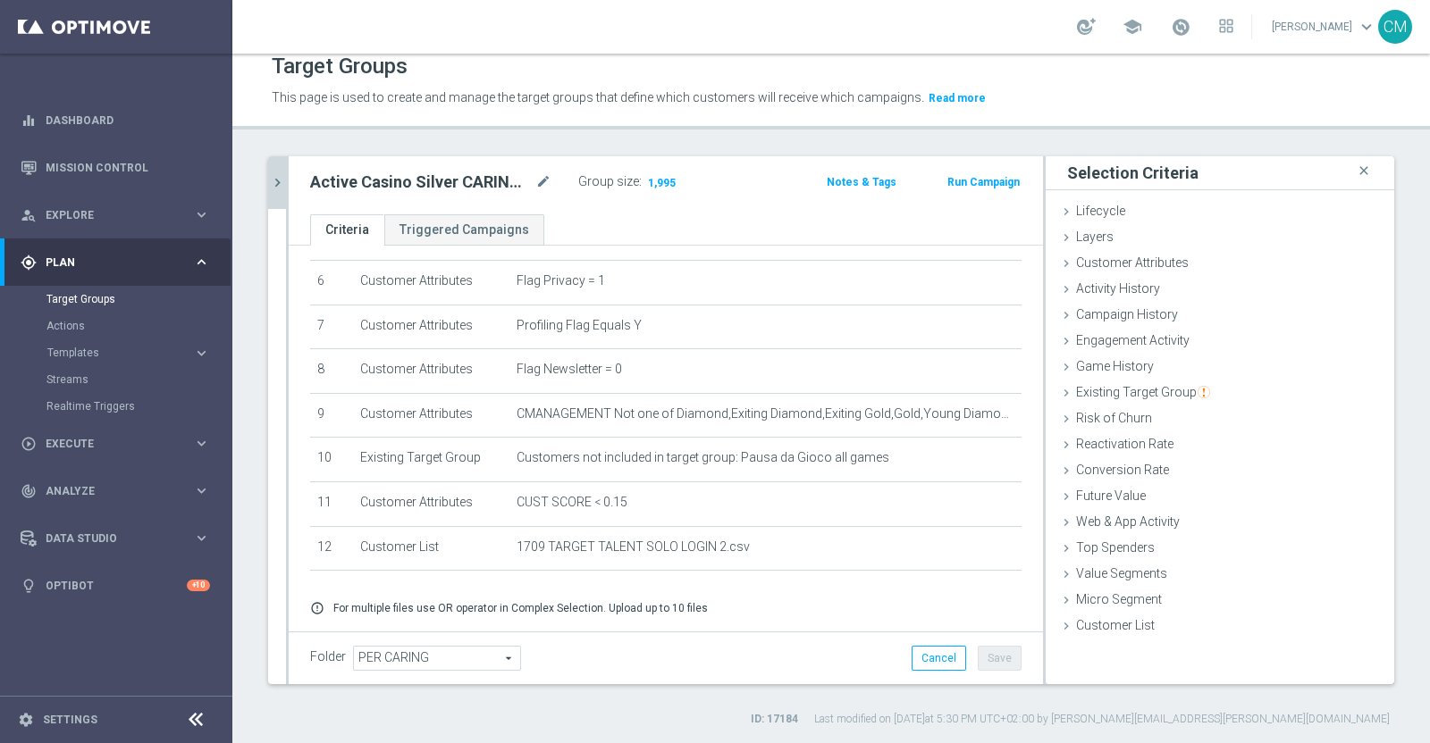
click at [281, 185] on icon "chevron_right" at bounding box center [277, 182] width 17 height 17
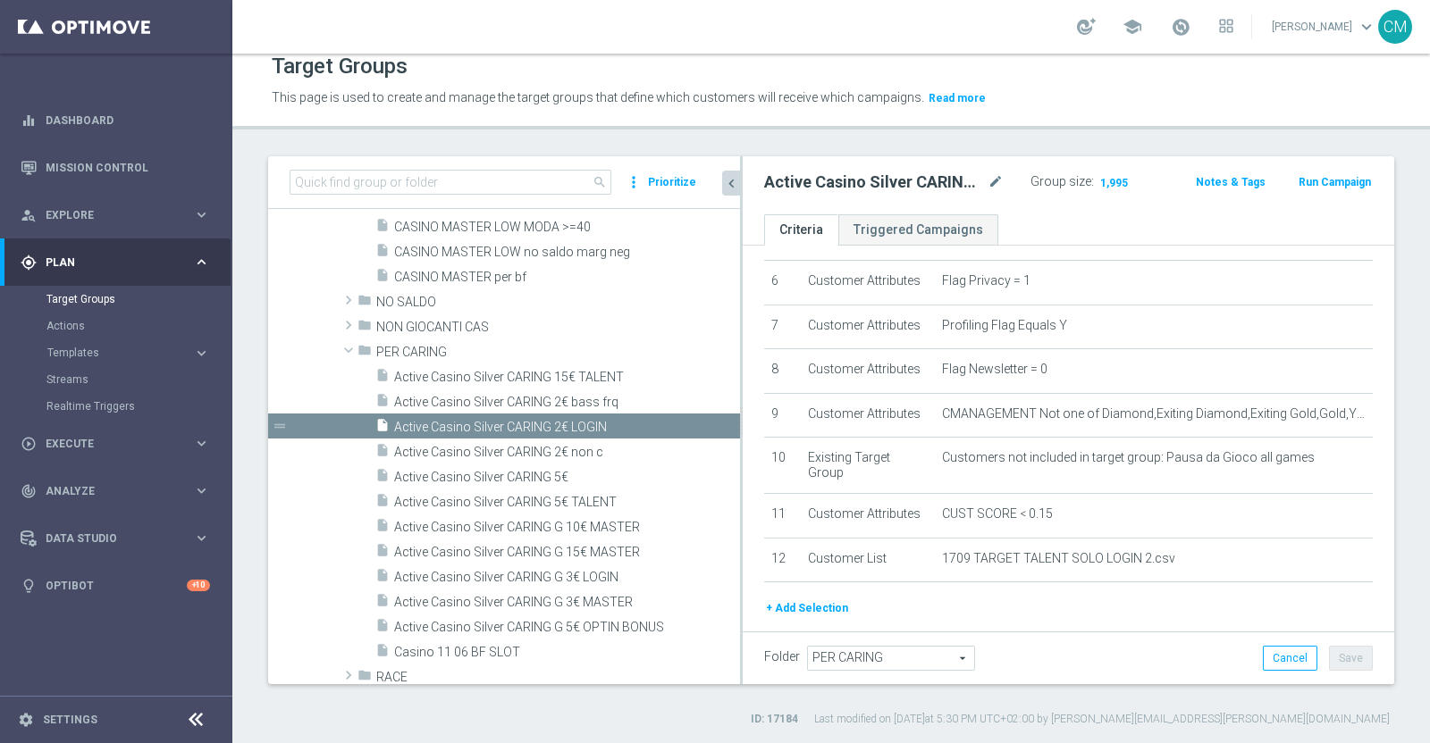
drag, startPoint x: 616, startPoint y: 509, endPoint x: 740, endPoint y: 509, distance: 123.3
click at [740, 509] on div at bounding box center [741, 420] width 3 height 528
click at [597, 403] on span "Active Casino Silver CARING 2€ bass frq" at bounding box center [545, 402] width 303 height 15
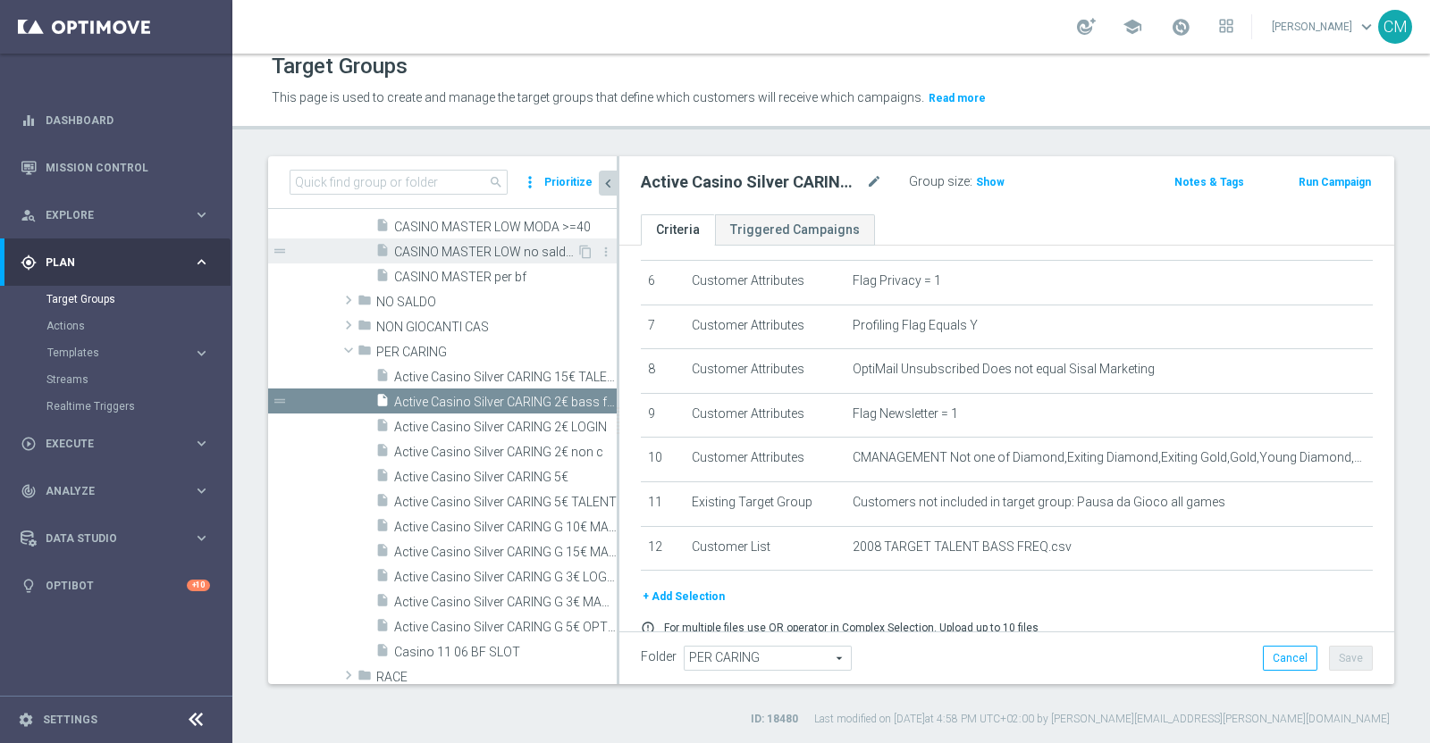
drag, startPoint x: 742, startPoint y: 263, endPoint x: 408, endPoint y: 239, distance: 334.1
click at [408, 239] on as-split "search more_vert Prioritize Customer Target Groups library_add create_new_folder" at bounding box center [831, 420] width 1126 height 528
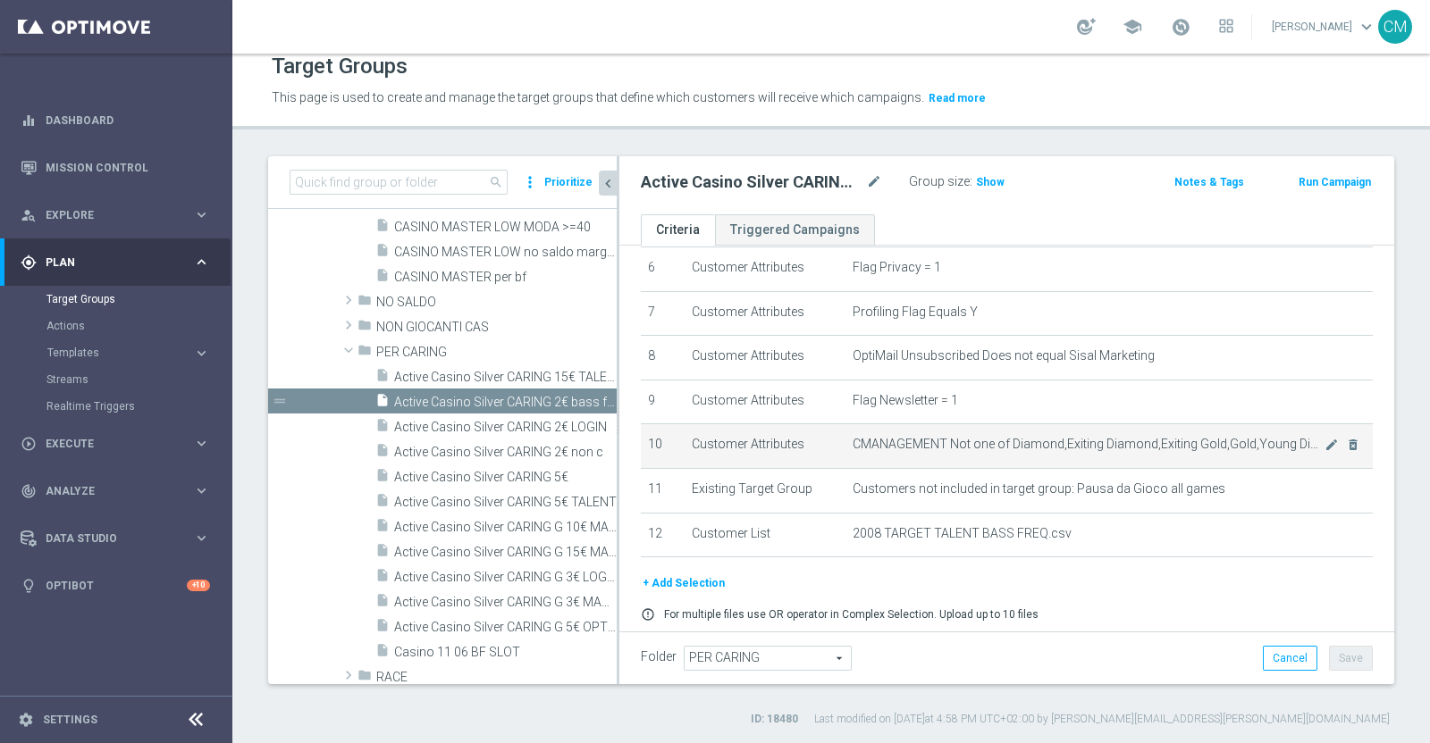
scroll to position [288, 0]
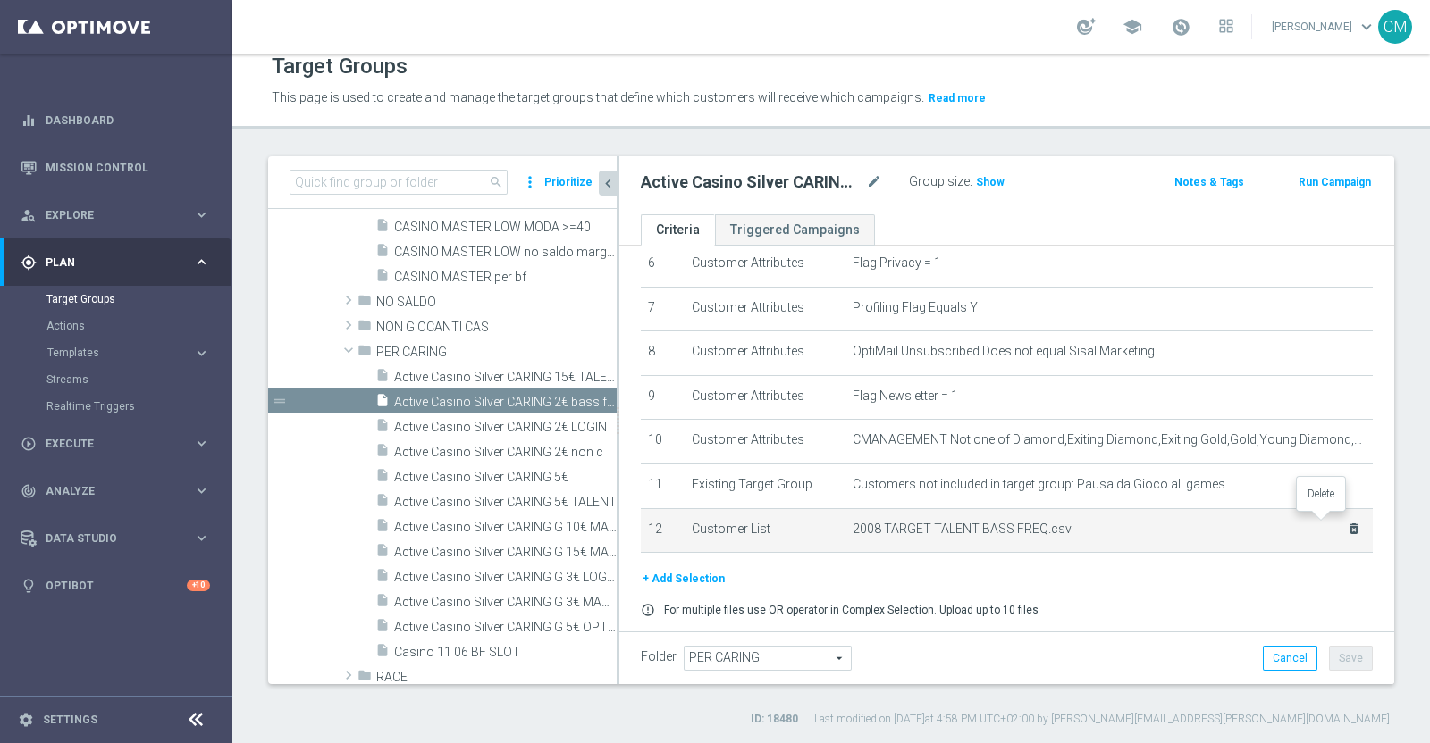
click at [1346, 524] on icon "delete_forever" at bounding box center [1353, 529] width 14 height 14
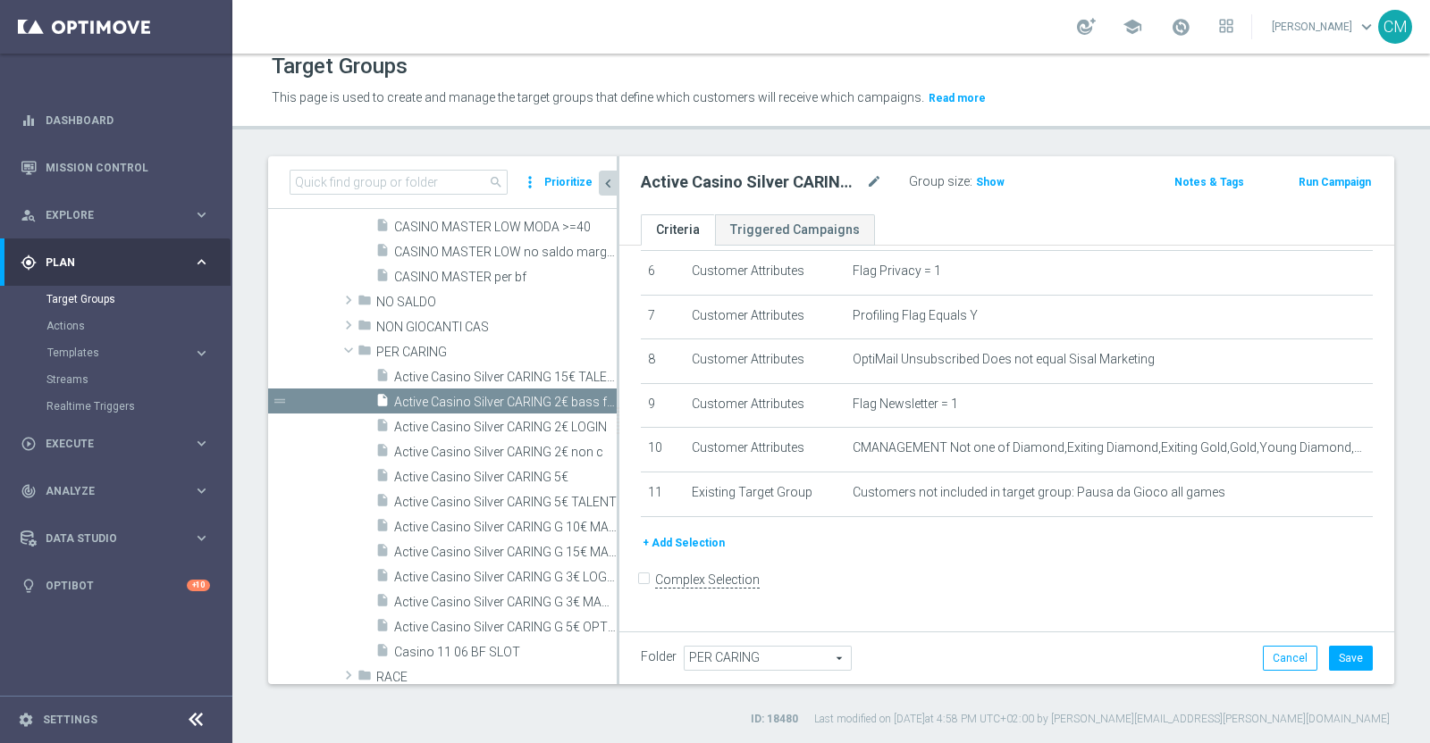
scroll to position [259, 0]
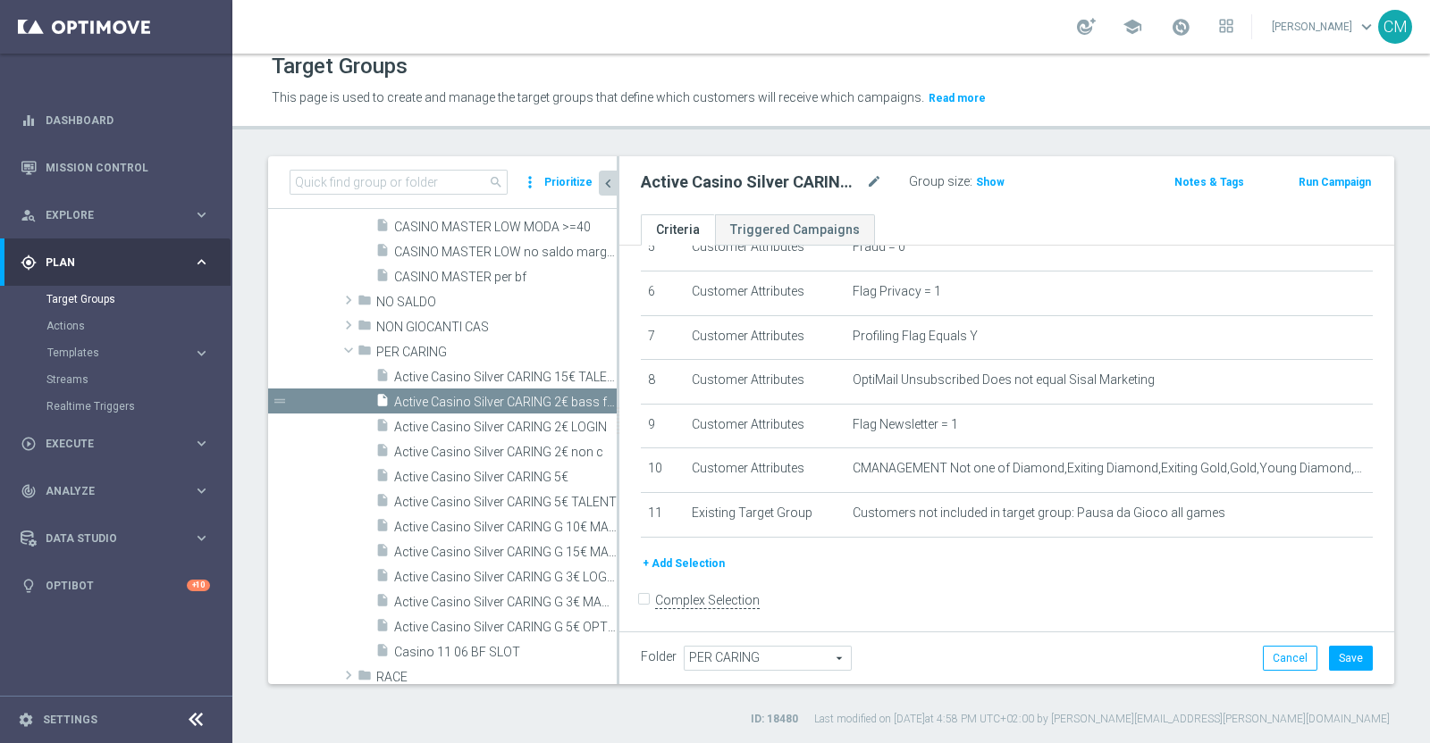
click at [704, 554] on button "+ Add Selection" at bounding box center [684, 564] width 86 height 20
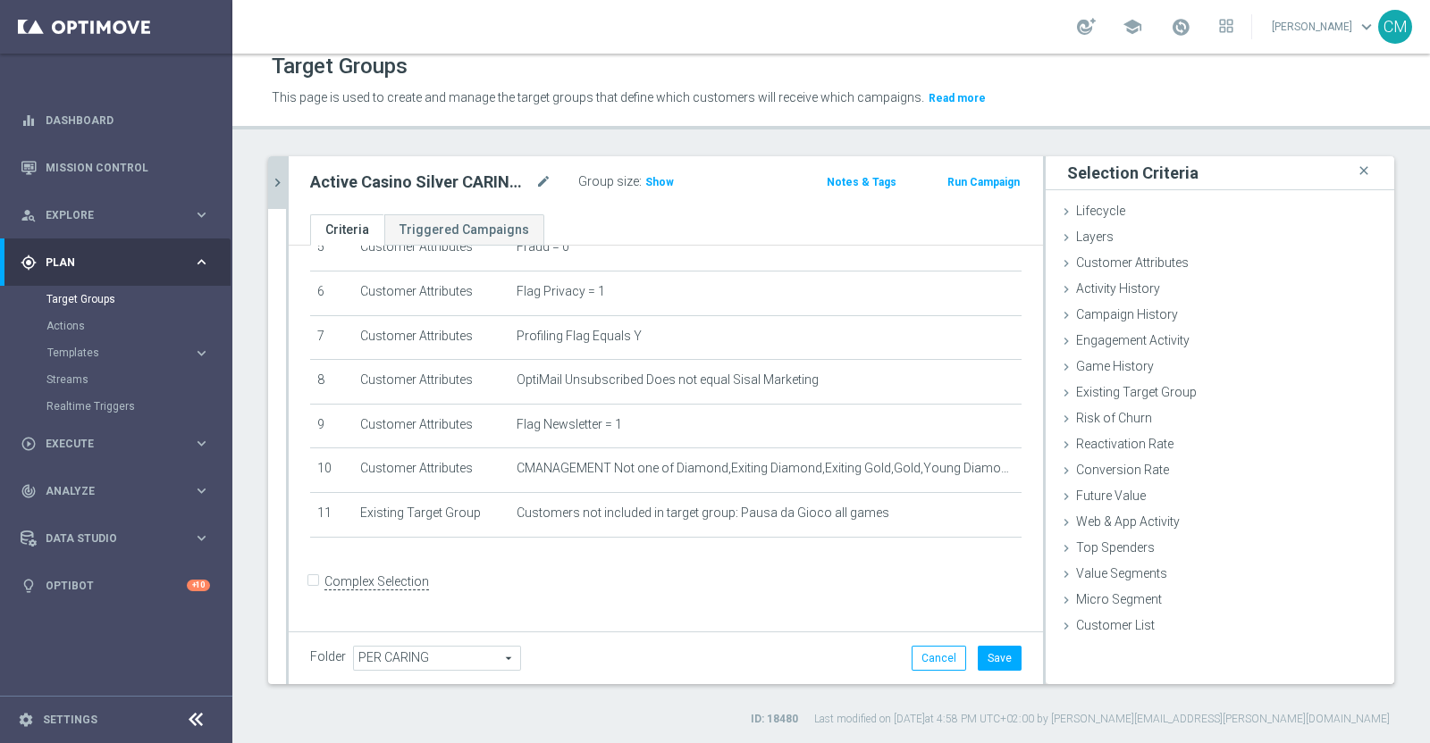
scroll to position [240, 0]
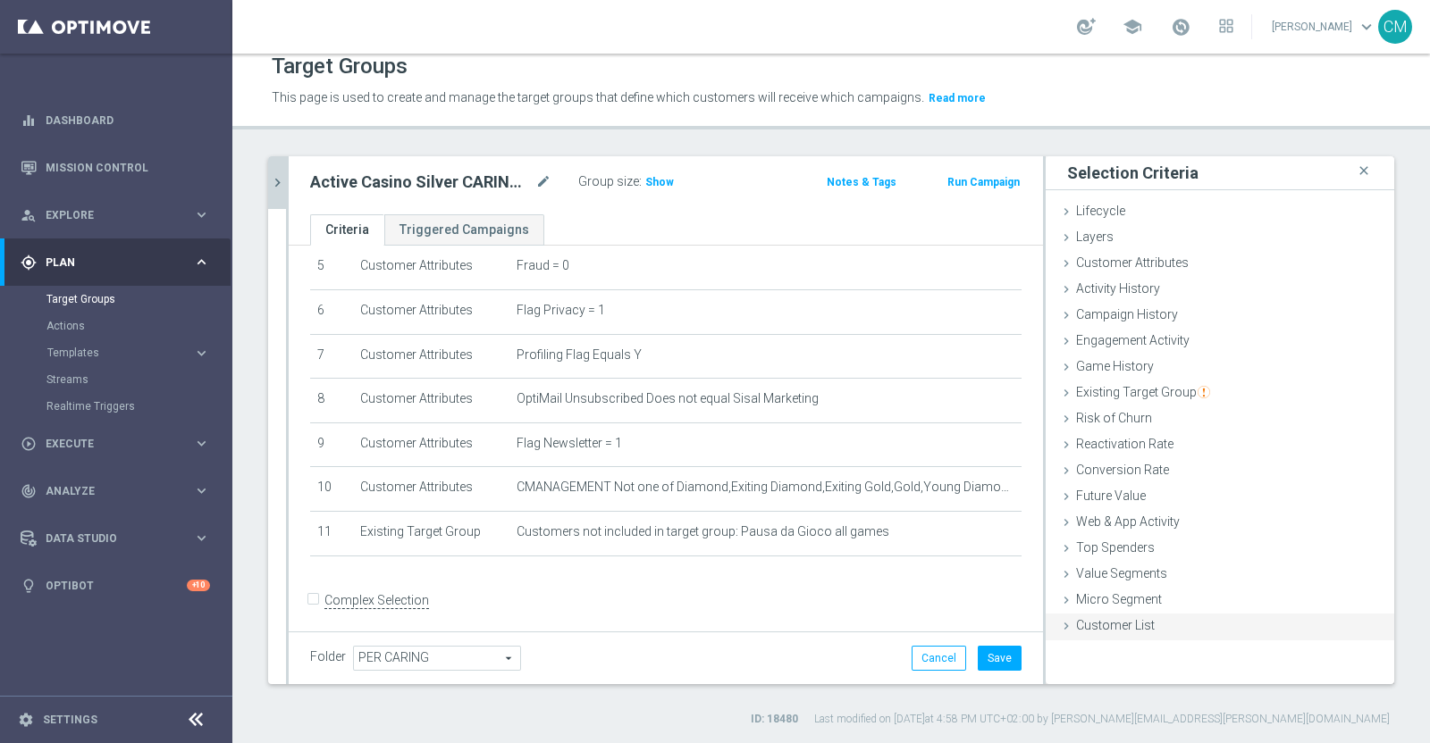
click at [1103, 625] on span "Customer List" at bounding box center [1115, 625] width 79 height 14
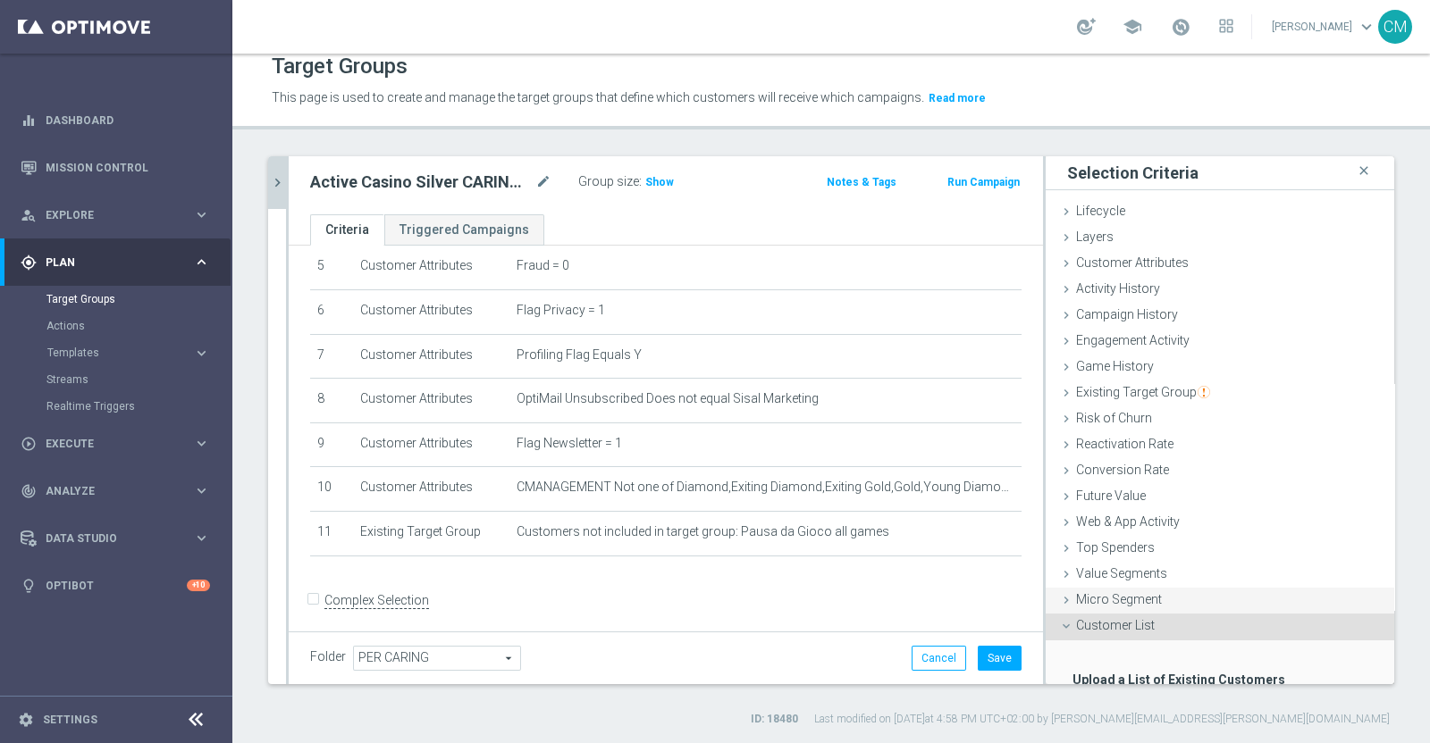
scroll to position [118, 0]
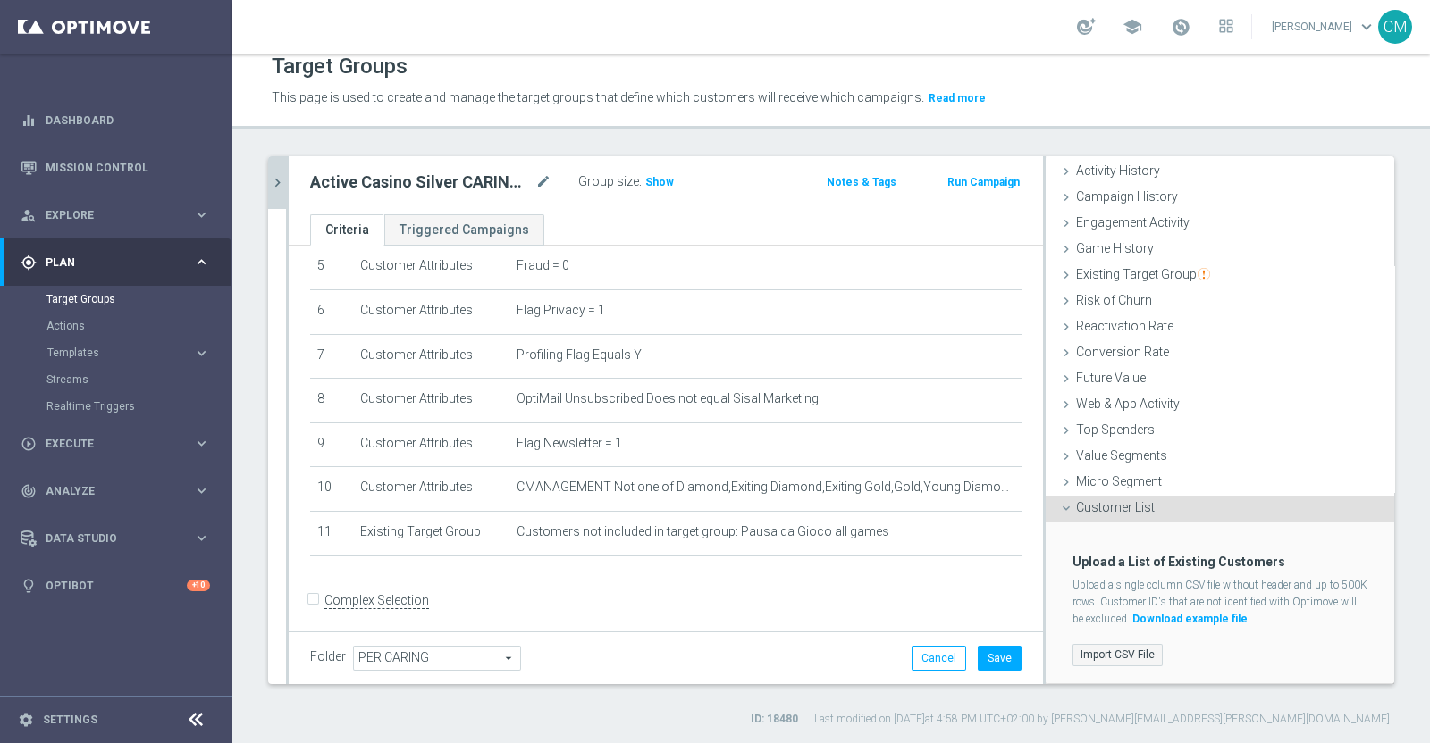
click at [1109, 652] on label "Import CSV File" at bounding box center [1117, 655] width 90 height 22
click at [0, 0] on input "Import CSV File" at bounding box center [0, 0] width 0 height 0
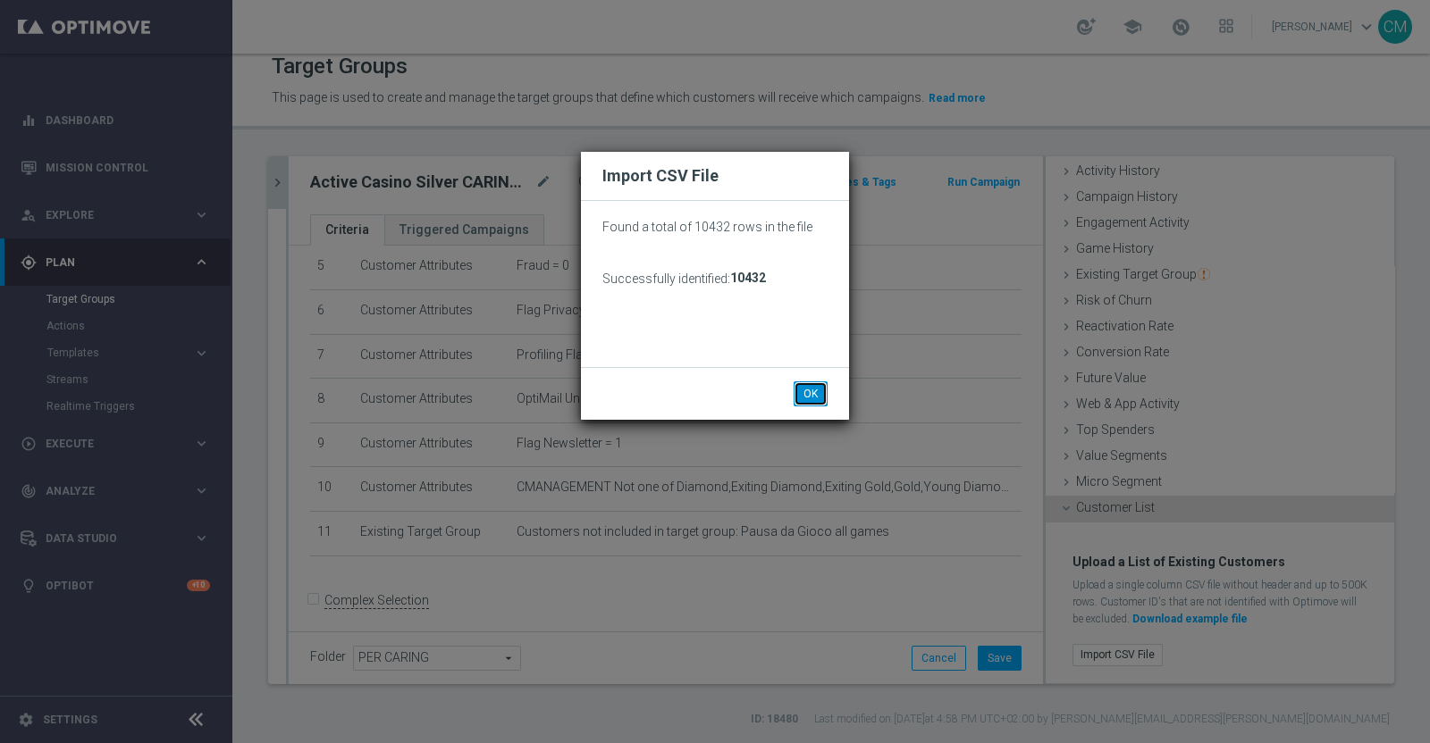
click at [809, 389] on button "OK" at bounding box center [810, 394] width 34 height 25
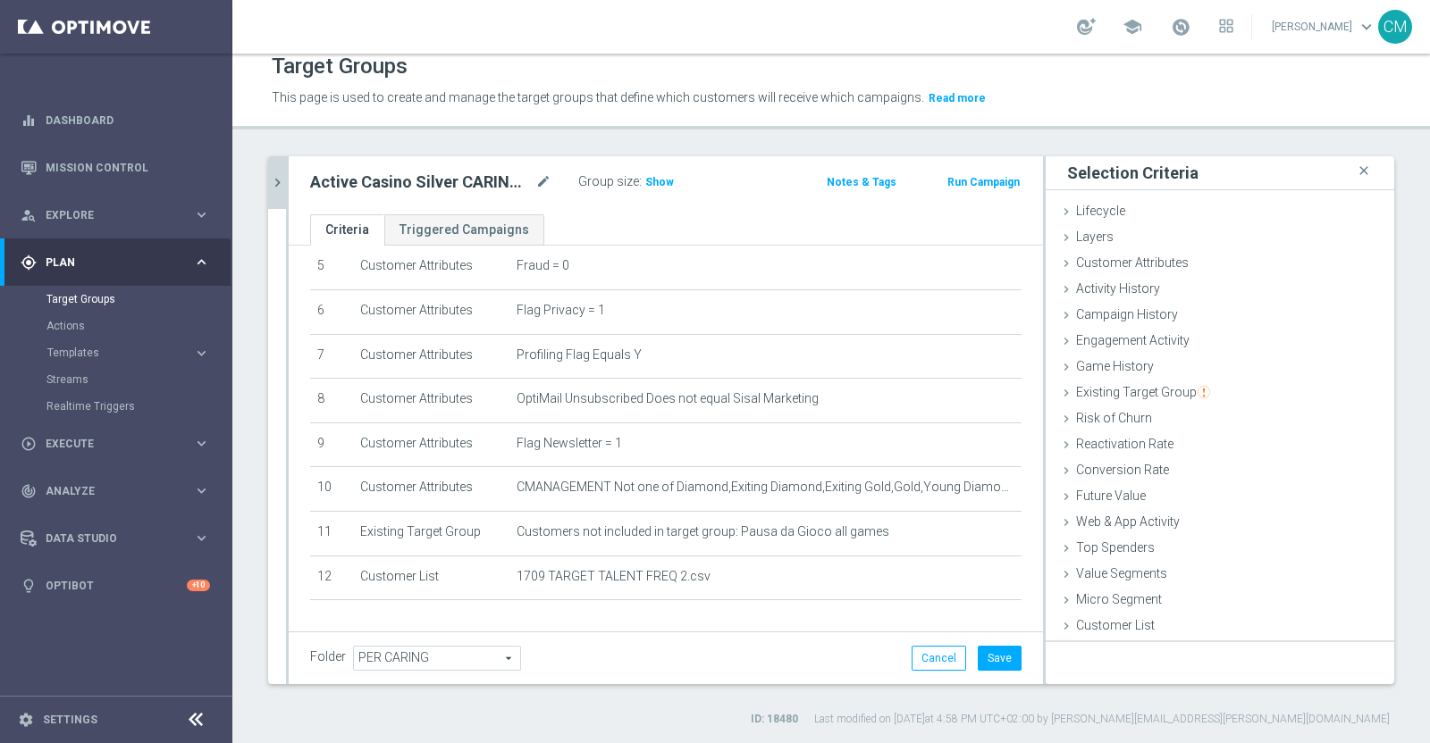
scroll to position [0, 0]
click at [987, 650] on button "Save" at bounding box center [999, 658] width 44 height 25
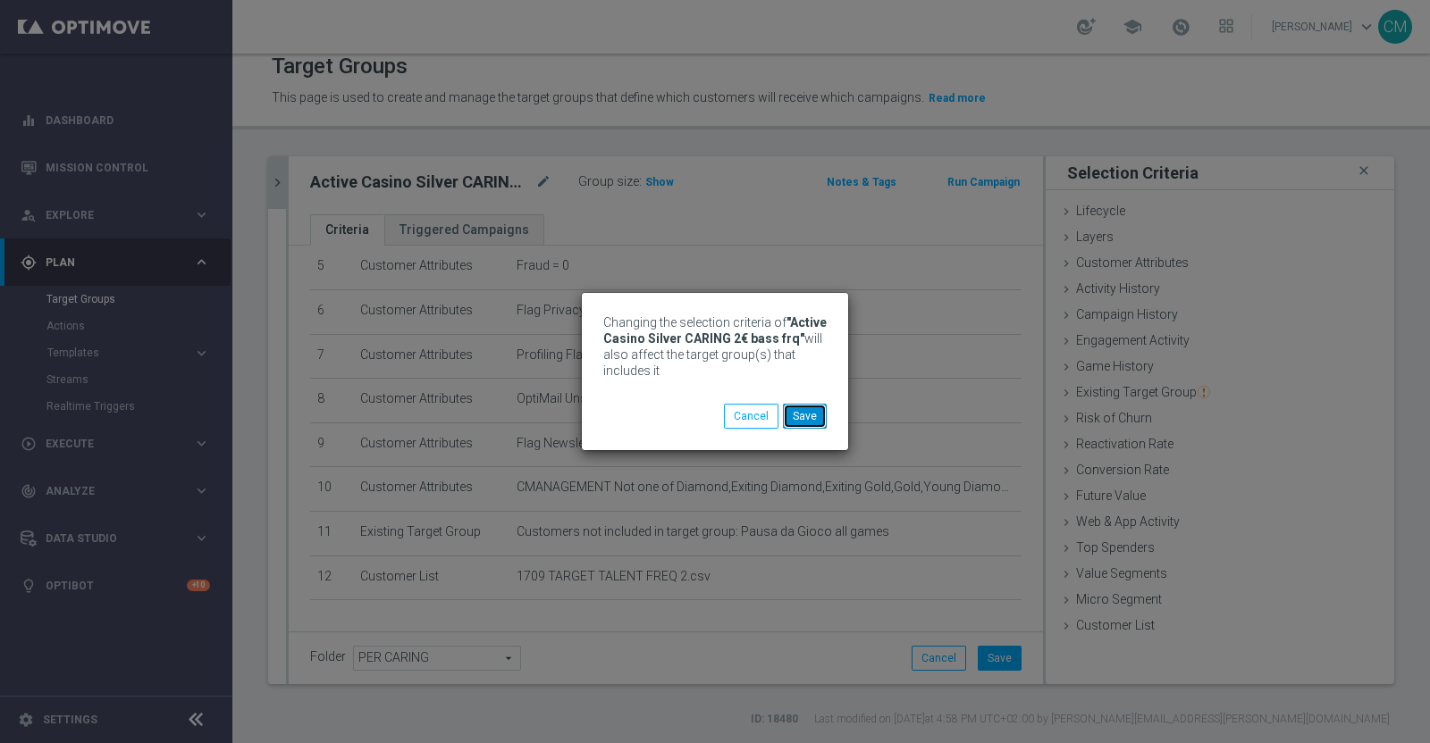
click at [810, 416] on button "Save" at bounding box center [805, 416] width 44 height 25
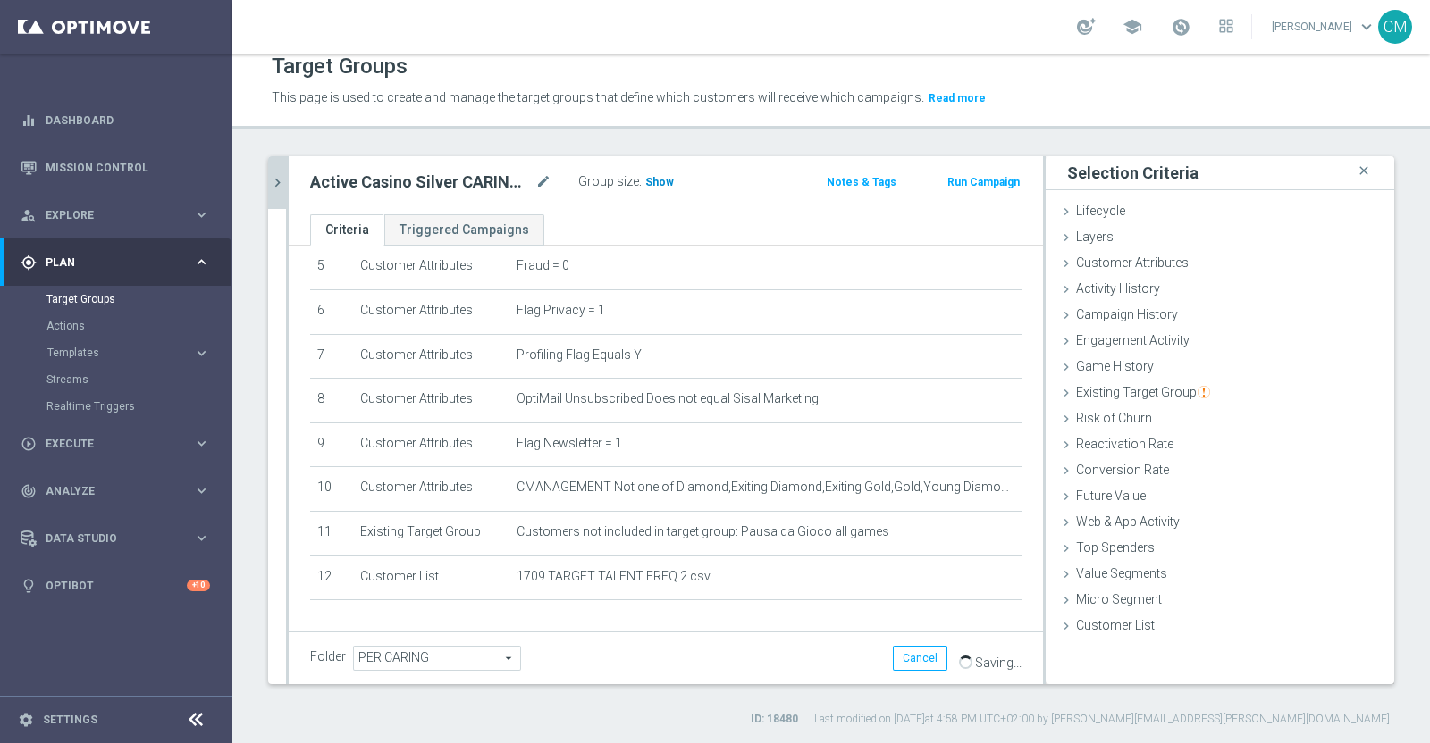
click at [656, 180] on span "Show" at bounding box center [659, 182] width 29 height 13
click at [542, 179] on icon "mode_edit" at bounding box center [543, 182] width 16 height 21
click at [534, 187] on input "Active Casino Silver CARING 2€ bass frq" at bounding box center [430, 184] width 241 height 25
click at [545, 170] on div "Active Casino Silver CARING 2€ bass frq mode_edit" at bounding box center [444, 182] width 268 height 25
click at [541, 178] on icon "mode_edit" at bounding box center [543, 182] width 16 height 21
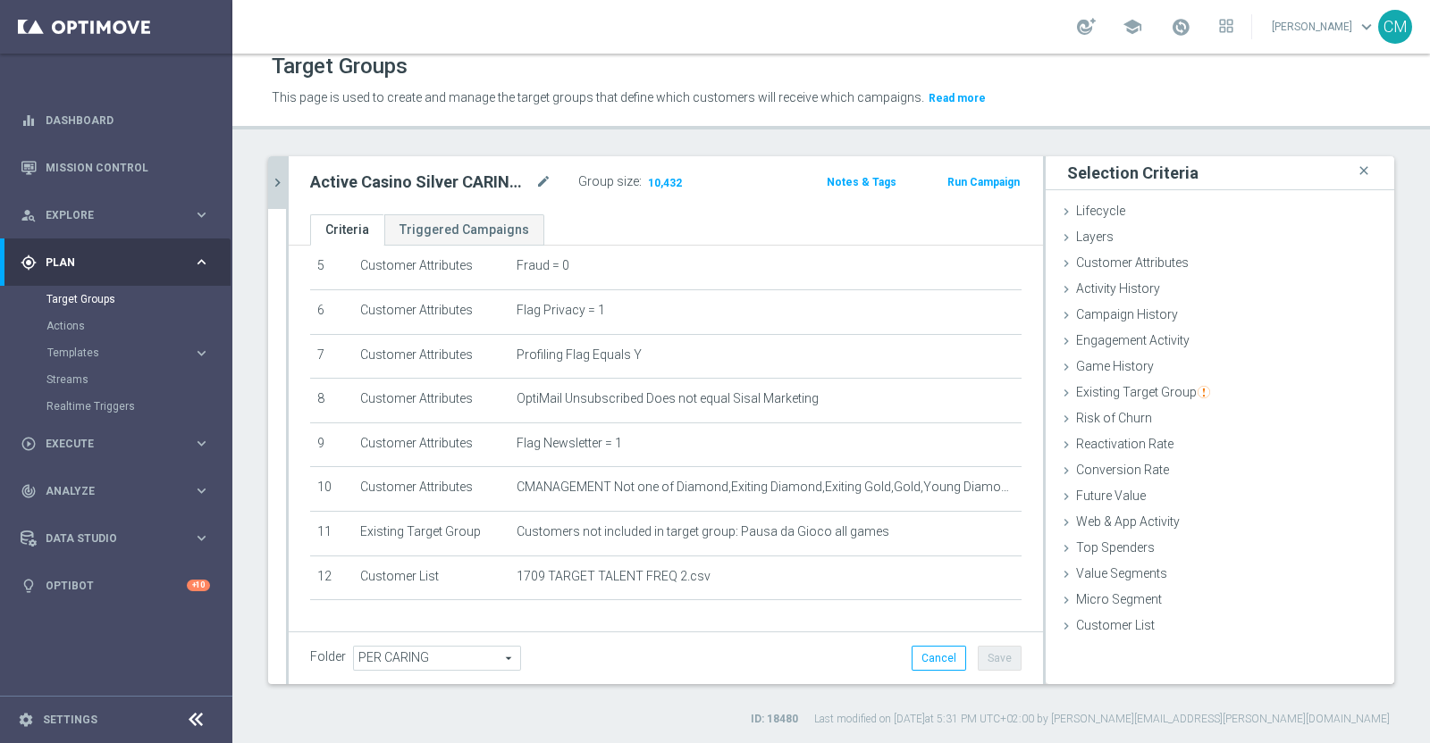
click at [281, 180] on icon "chevron_right" at bounding box center [277, 182] width 17 height 17
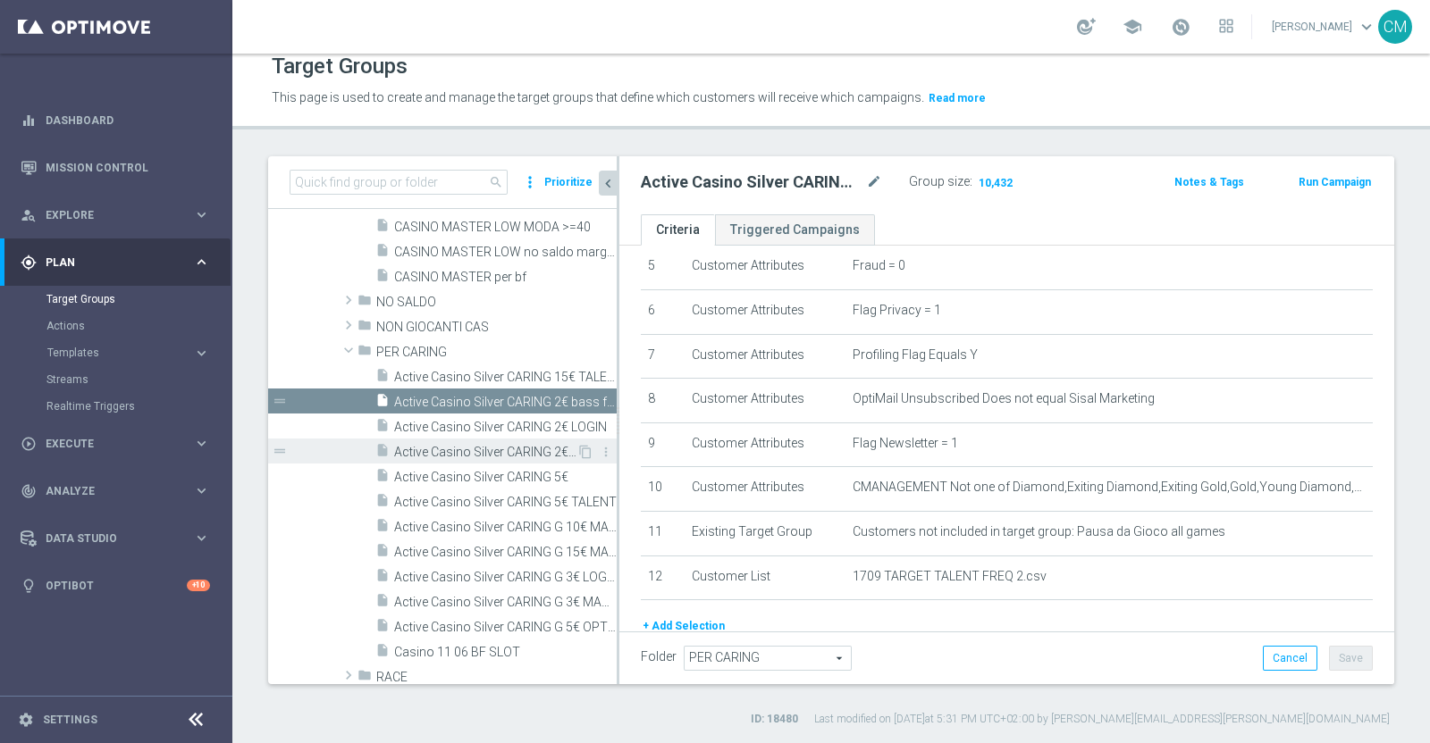
click at [528, 455] on span "Active Casino Silver CARING 2€ non c" at bounding box center [485, 452] width 182 height 15
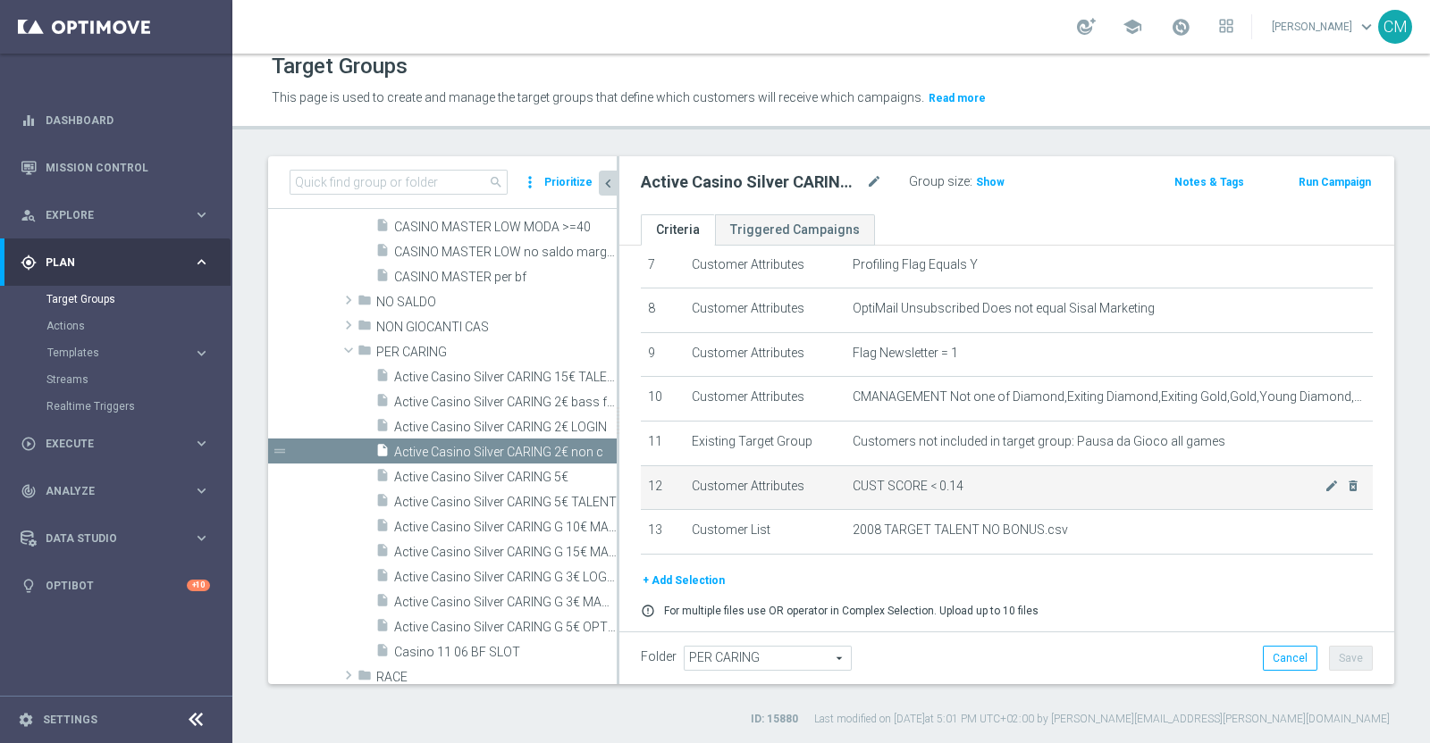
scroll to position [331, 0]
click at [1289, 478] on span "CUST SCORE < 0.14" at bounding box center [1088, 485] width 472 height 15
click at [1324, 480] on icon "mode_edit" at bounding box center [1331, 485] width 14 height 14
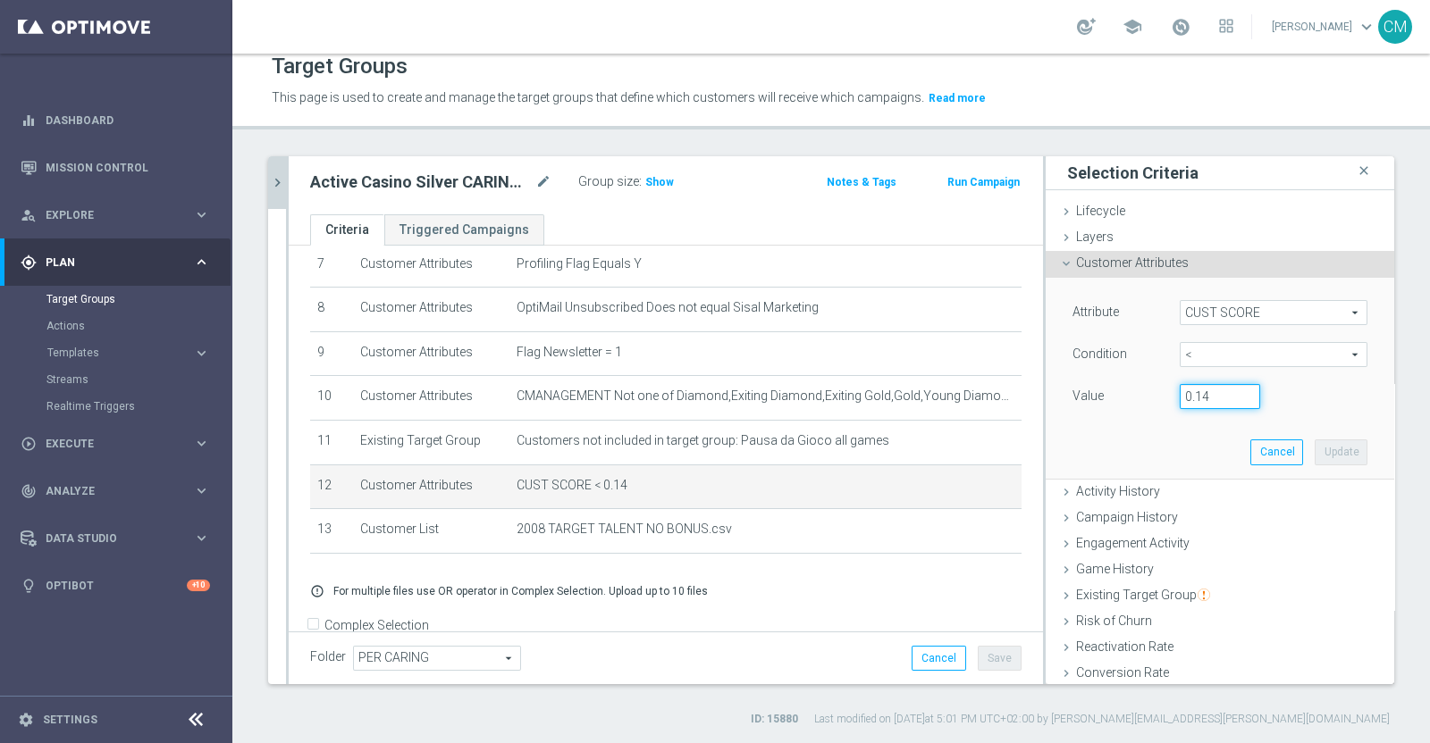
click at [1203, 398] on input "0.14" at bounding box center [1219, 396] width 80 height 25
type input "0.15"
click at [1330, 462] on button "Update" at bounding box center [1340, 452] width 53 height 25
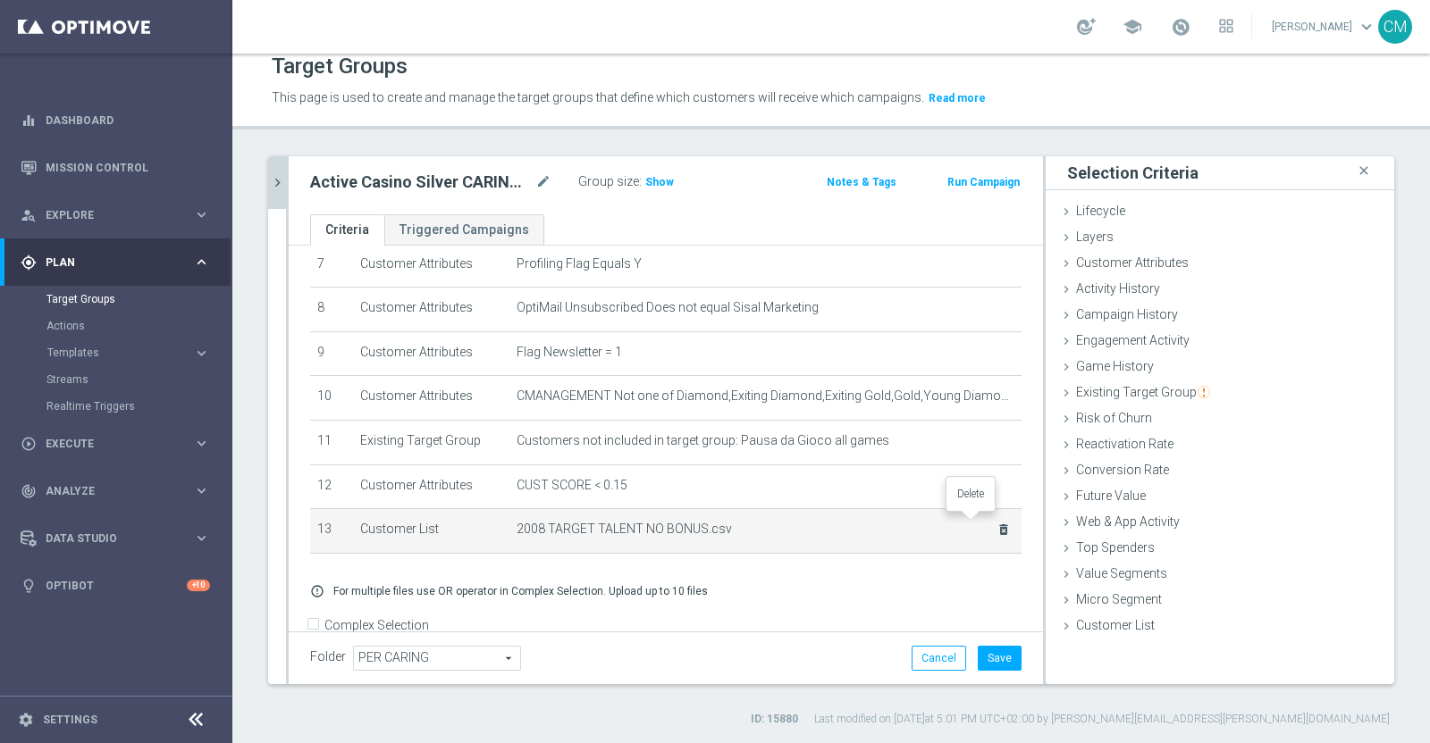
click at [996, 523] on icon "delete_forever" at bounding box center [1003, 530] width 14 height 14
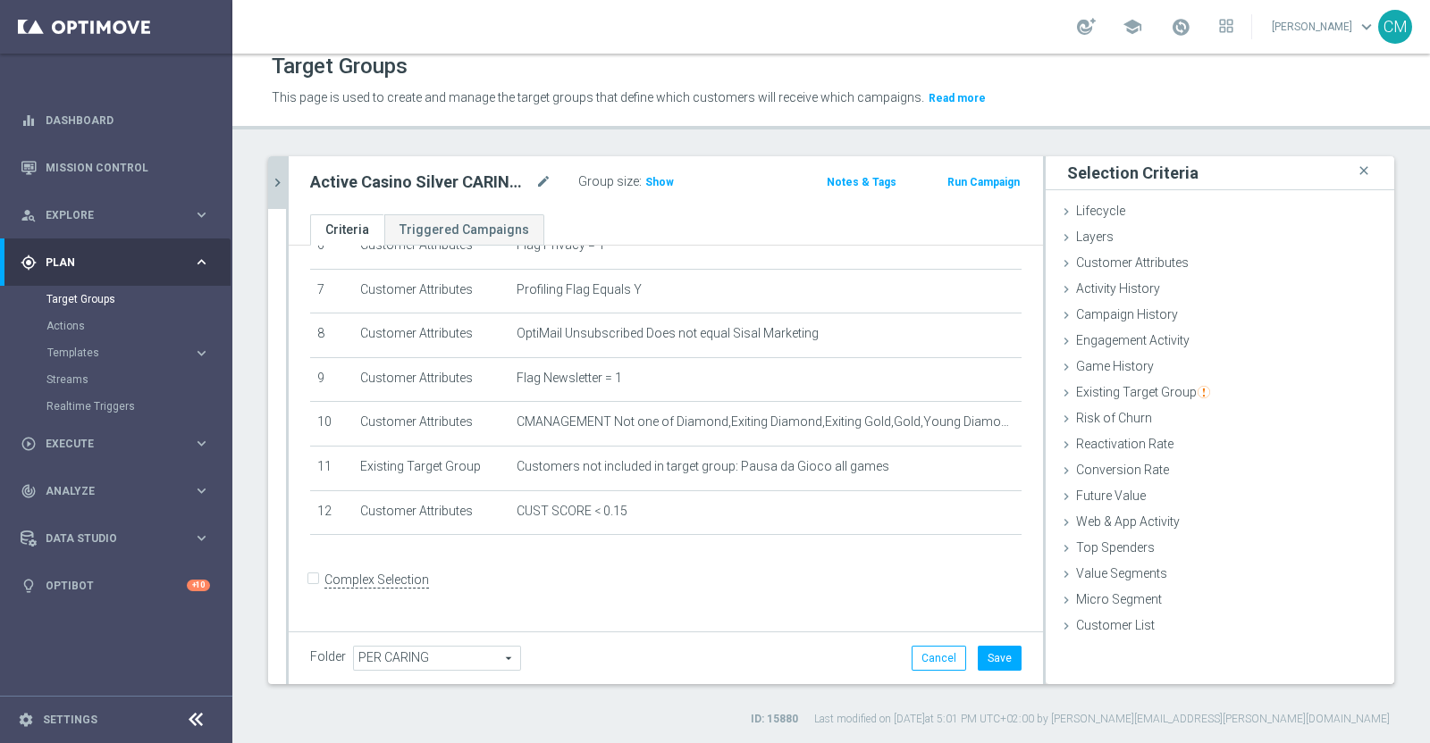
scroll to position [284, 0]
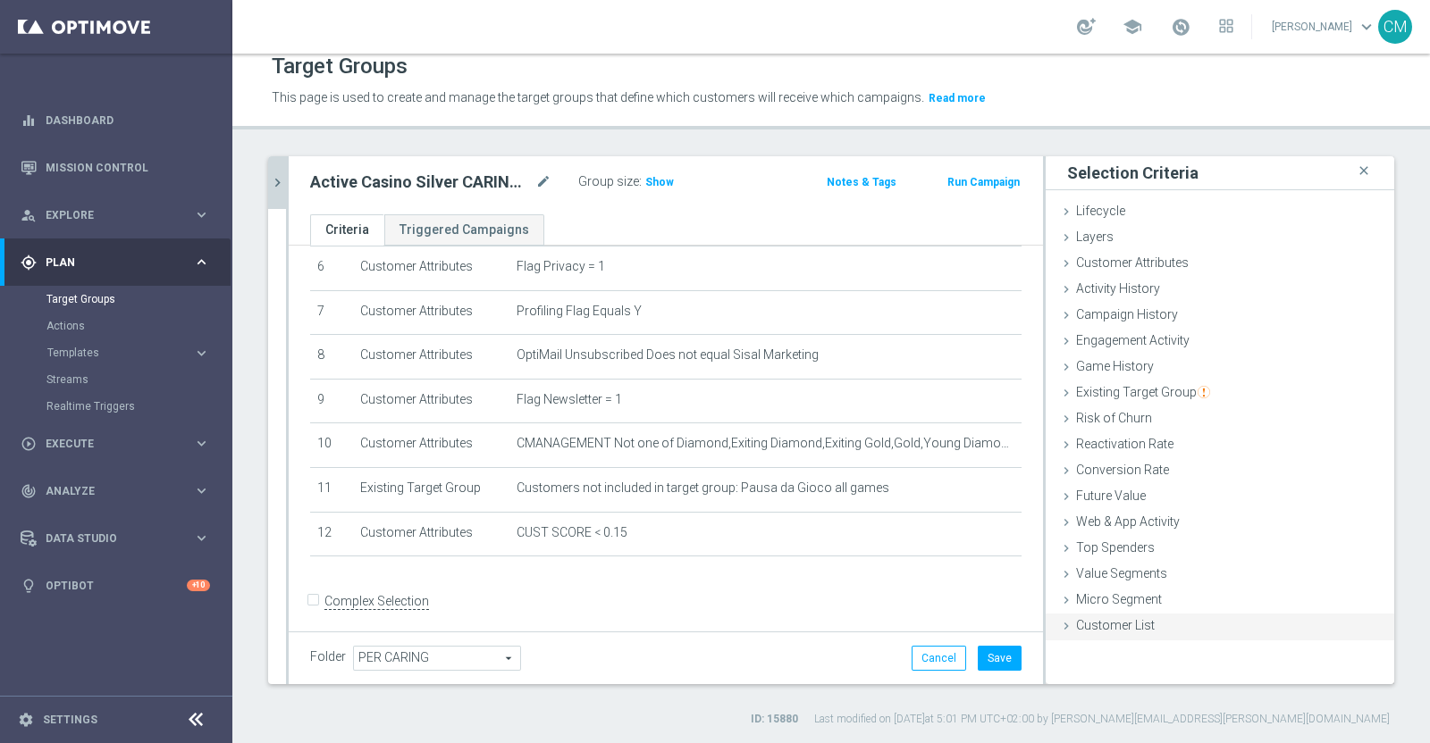
click at [1121, 618] on span "Customer List" at bounding box center [1115, 625] width 79 height 14
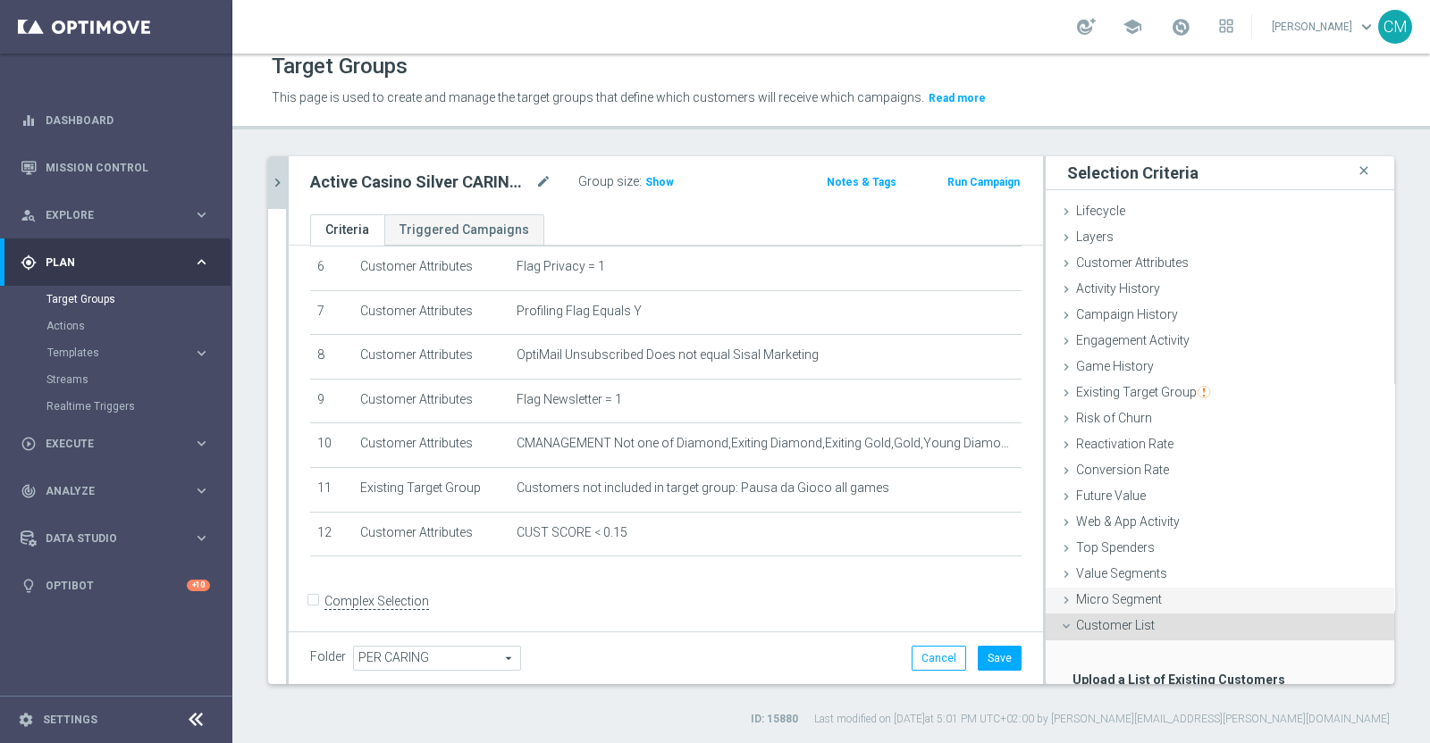
scroll to position [118, 0]
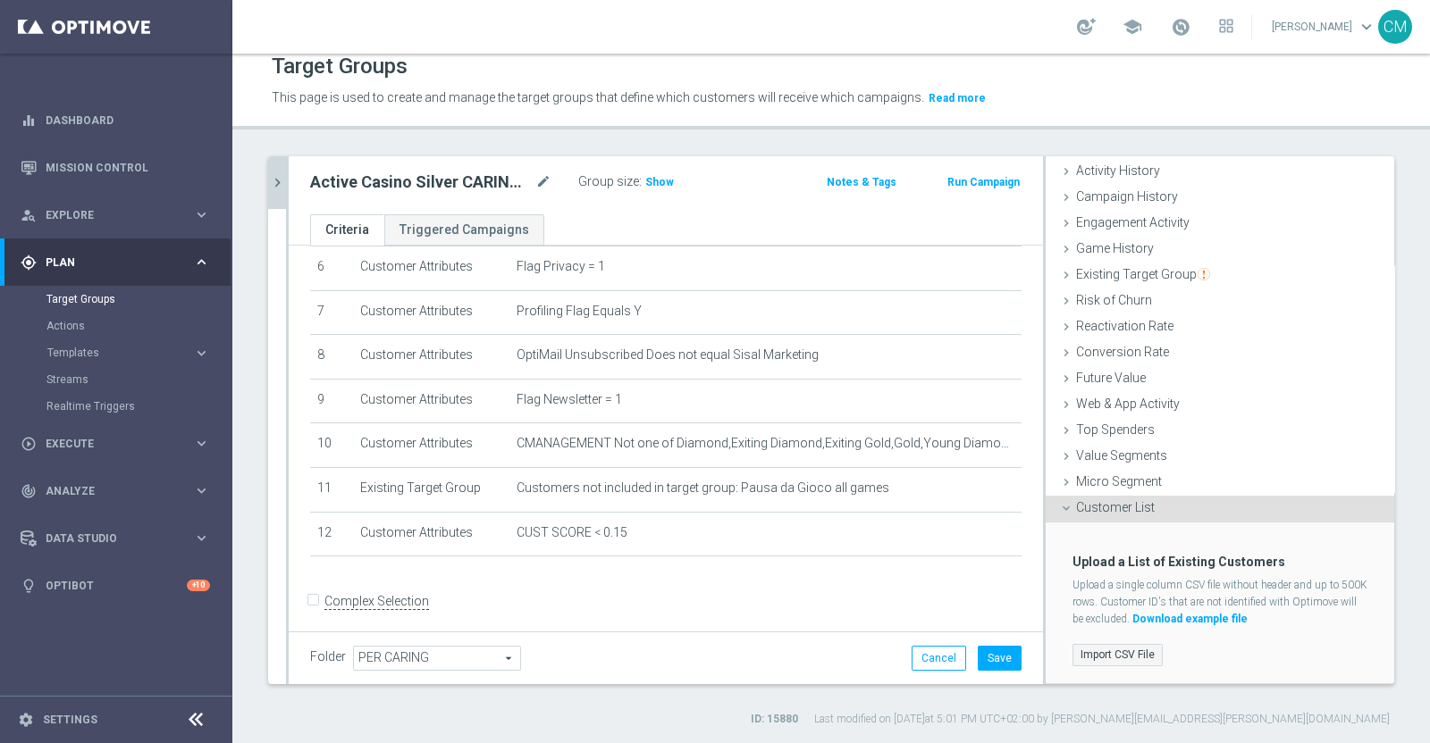
click at [1096, 644] on label "Import CSV File" at bounding box center [1117, 655] width 90 height 22
click at [0, 0] on input "Import CSV File" at bounding box center [0, 0] width 0 height 0
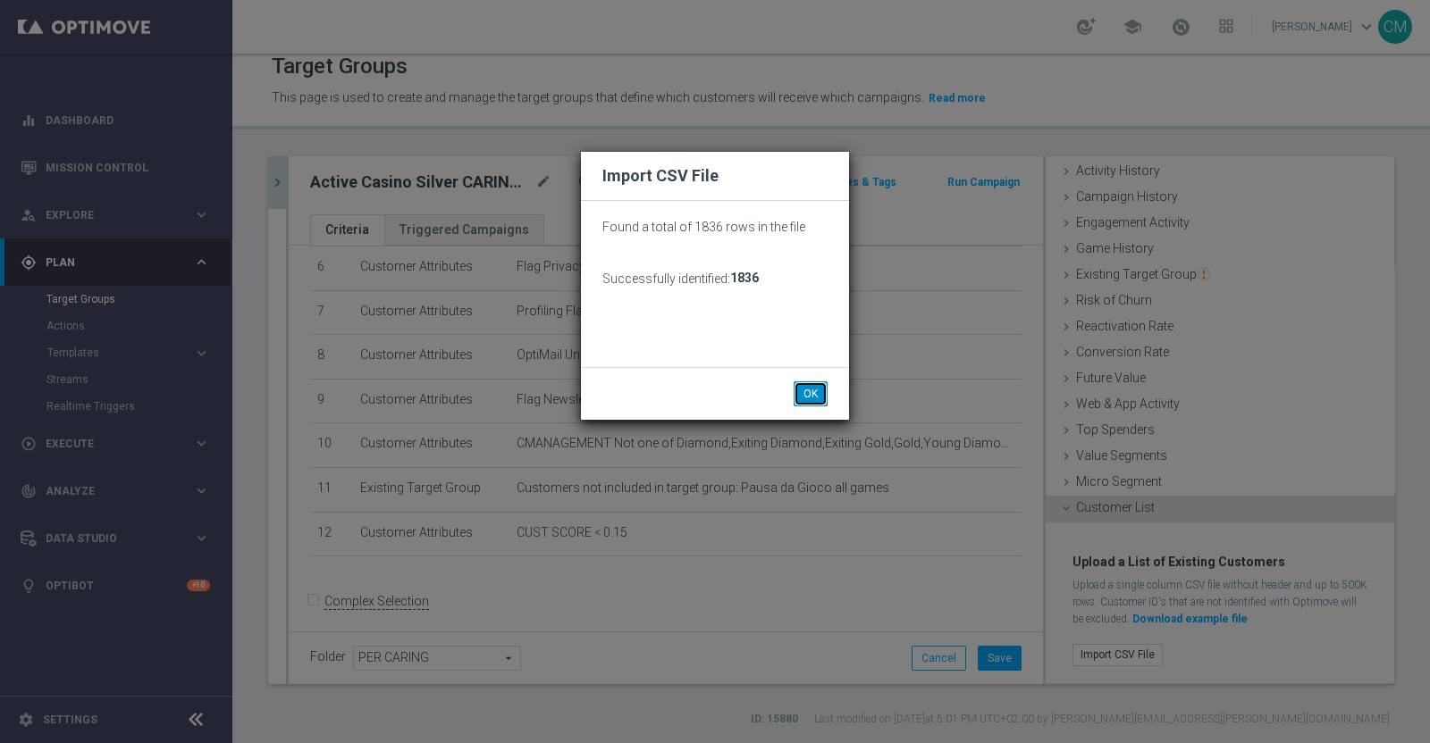
click at [811, 388] on button "OK" at bounding box center [810, 394] width 34 height 25
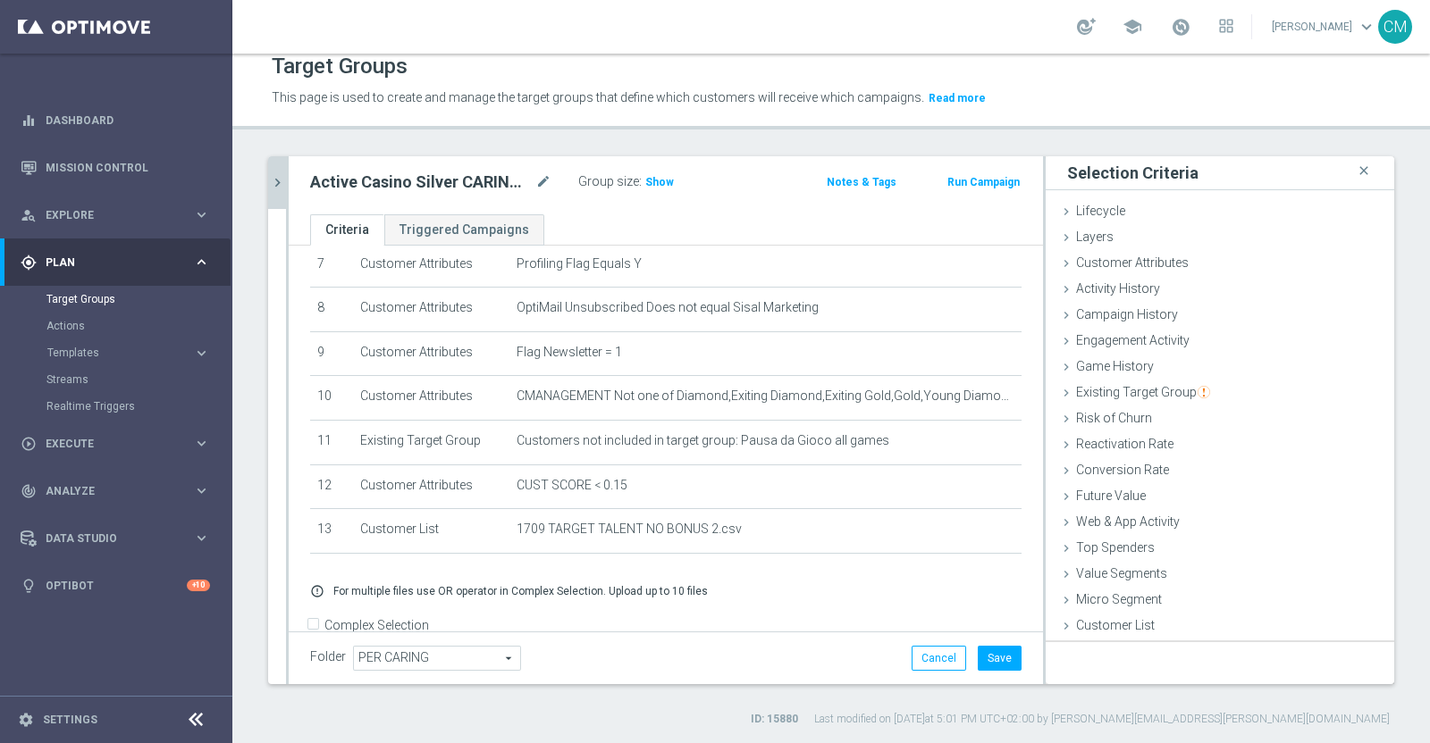
scroll to position [0, 0]
click at [985, 653] on button "Save" at bounding box center [999, 658] width 44 height 25
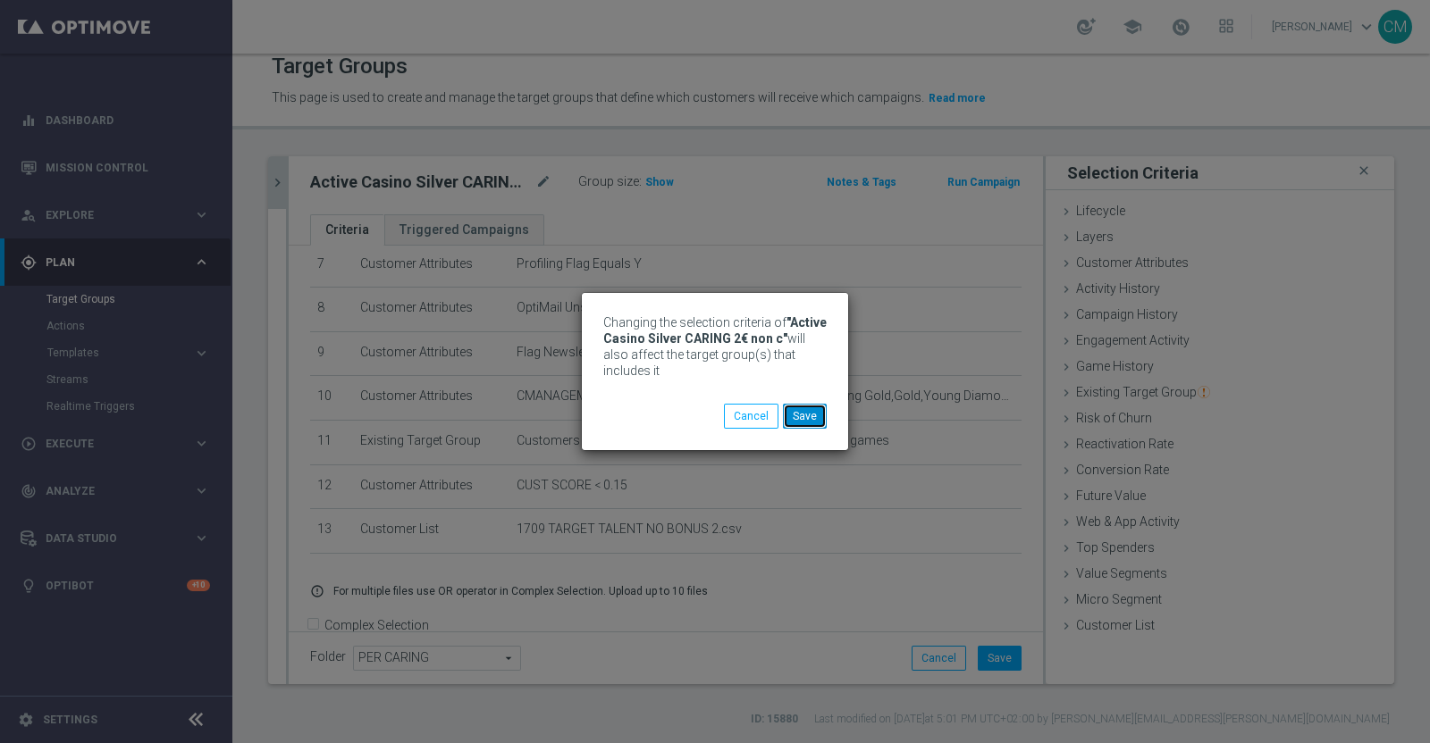
click at [805, 404] on button "Save" at bounding box center [805, 416] width 44 height 25
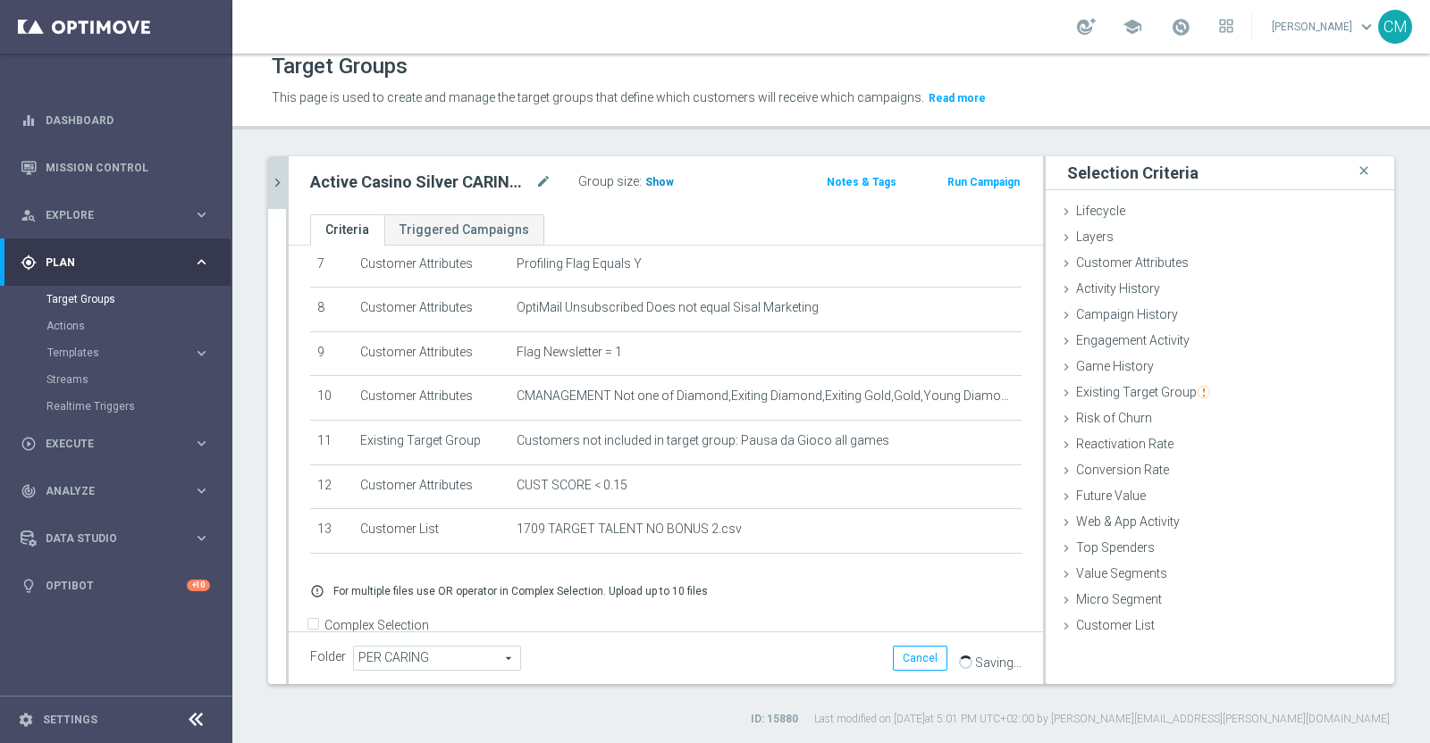
click at [657, 182] on span "Show" at bounding box center [659, 182] width 29 height 13
click at [543, 185] on icon "mode_edit" at bounding box center [543, 182] width 16 height 21
click at [531, 185] on h2 "Active Casino Silver CARING 2€ non c" at bounding box center [421, 182] width 222 height 21
click at [542, 185] on icon "mode_edit" at bounding box center [543, 182] width 16 height 21
click at [671, 222] on ul "Criteria Triggered Campaigns" at bounding box center [666, 229] width 754 height 31
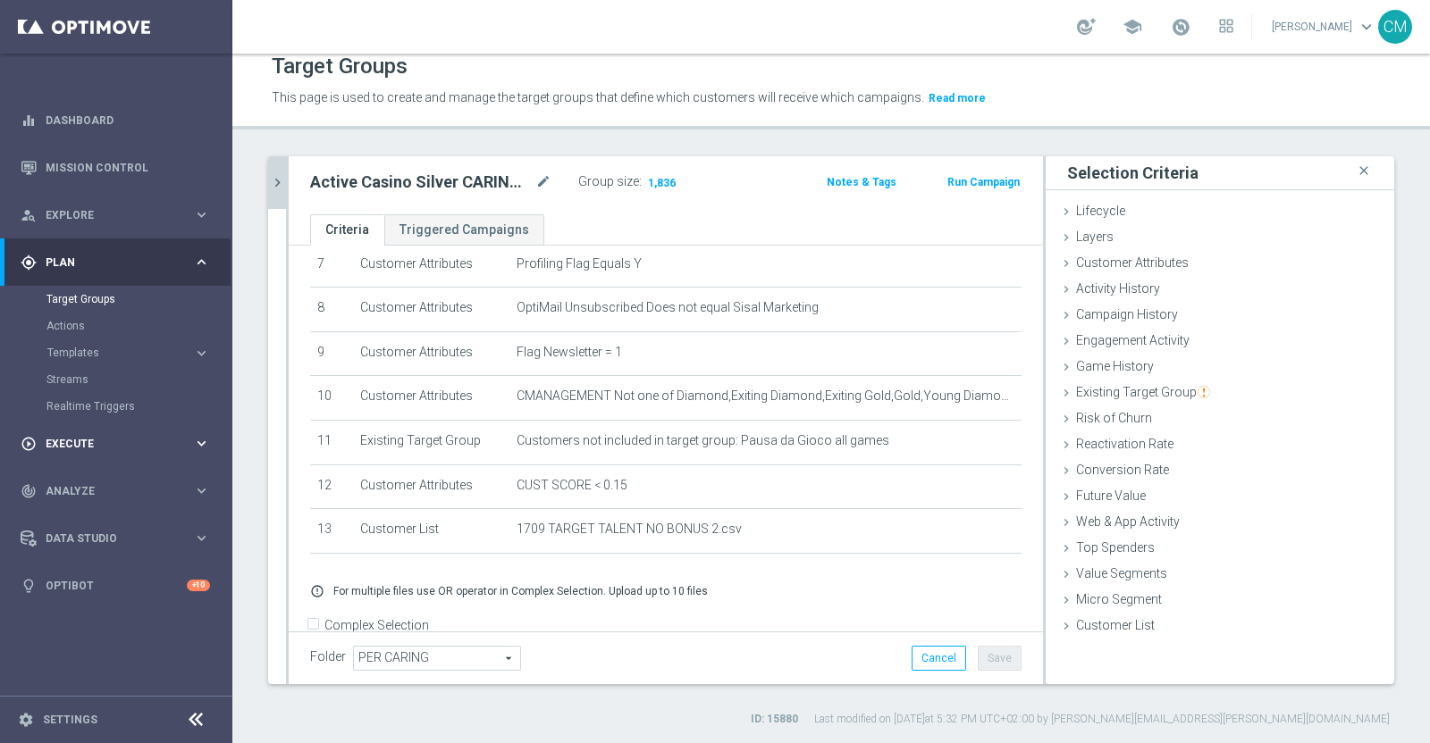
click at [89, 446] on span "Execute" at bounding box center [119, 444] width 147 height 11
click at [130, 346] on link "Campaign Builder" at bounding box center [115, 347] width 139 height 14
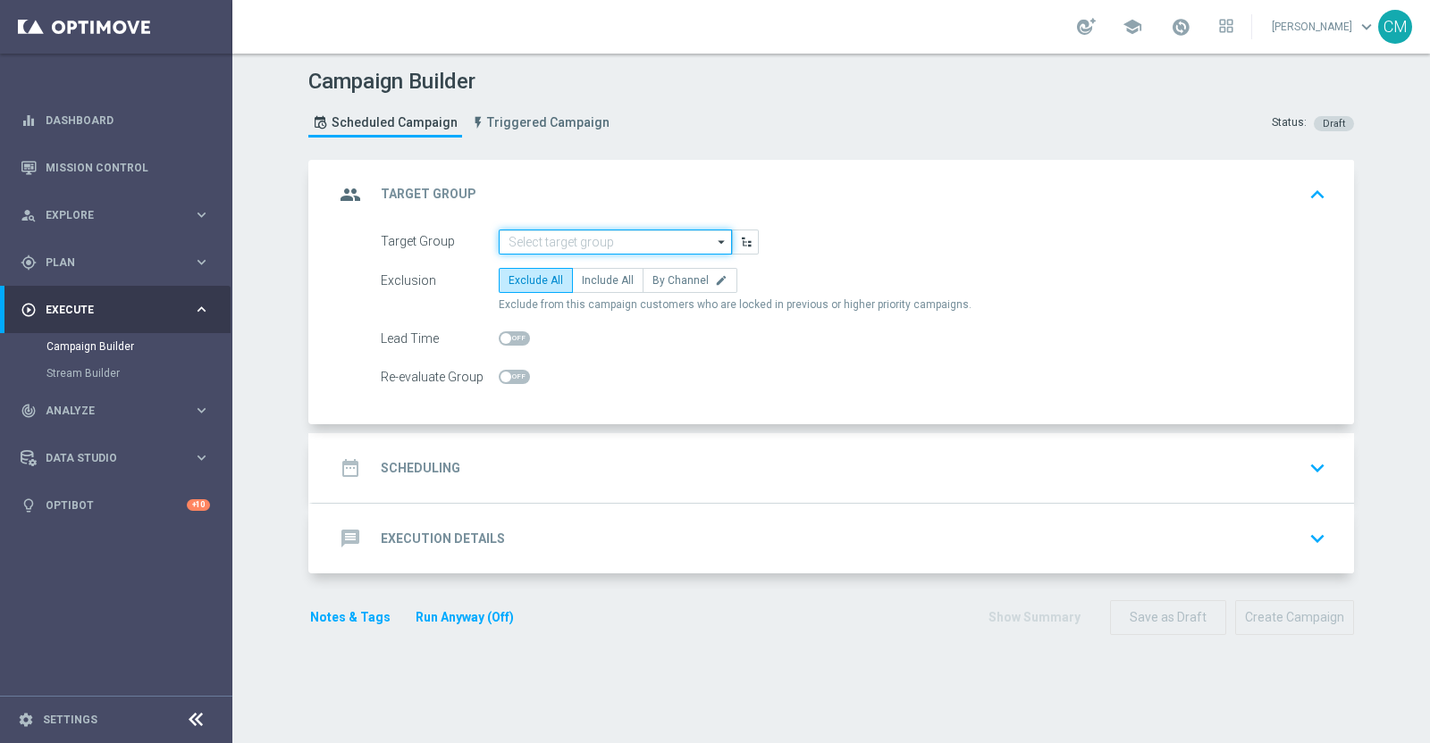
click at [524, 231] on input at bounding box center [615, 242] width 233 height 25
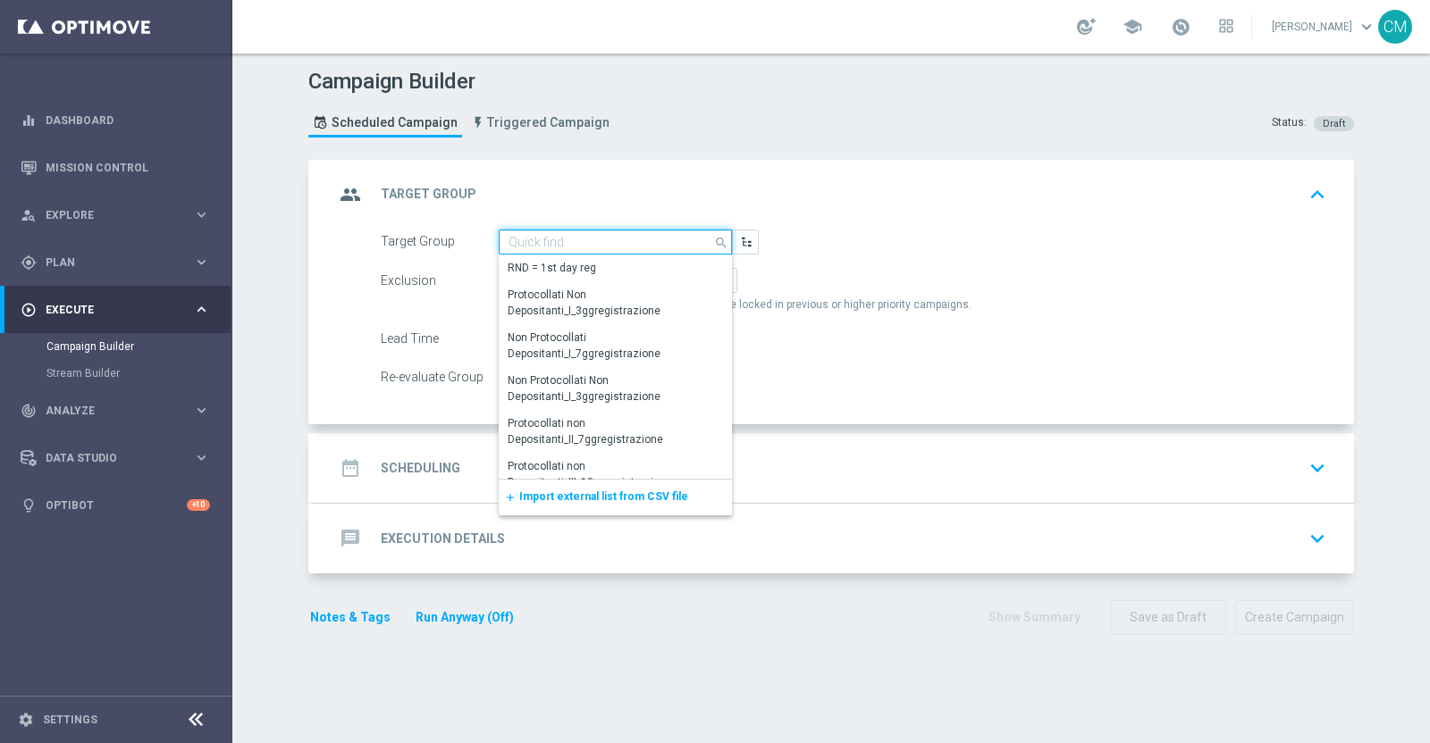
paste input "Active Casino Silver CARING G 3€ MASTER"
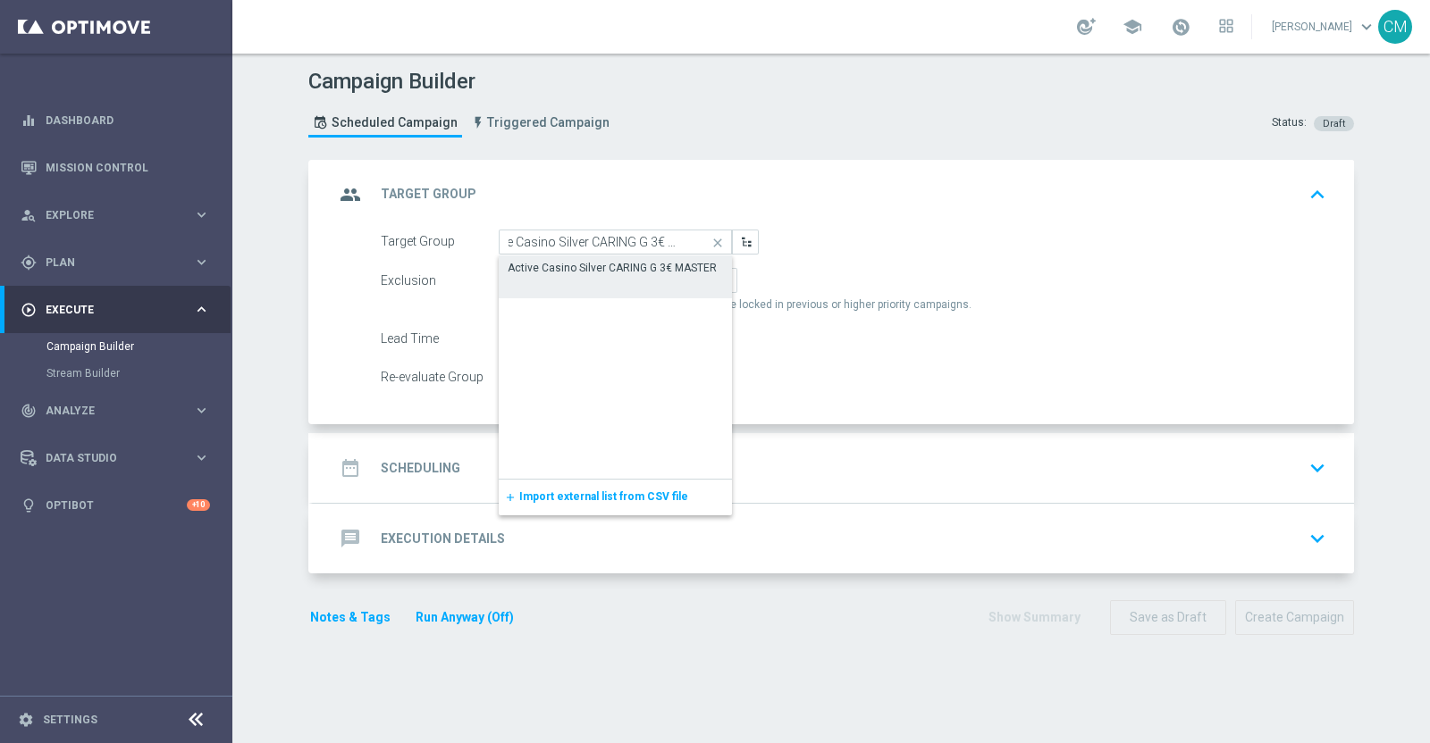
click at [566, 261] on div "Active Casino Silver CARING G 3€ MASTER" at bounding box center [611, 268] width 209 height 16
type input "Active Casino Silver CARING G 3€ MASTER"
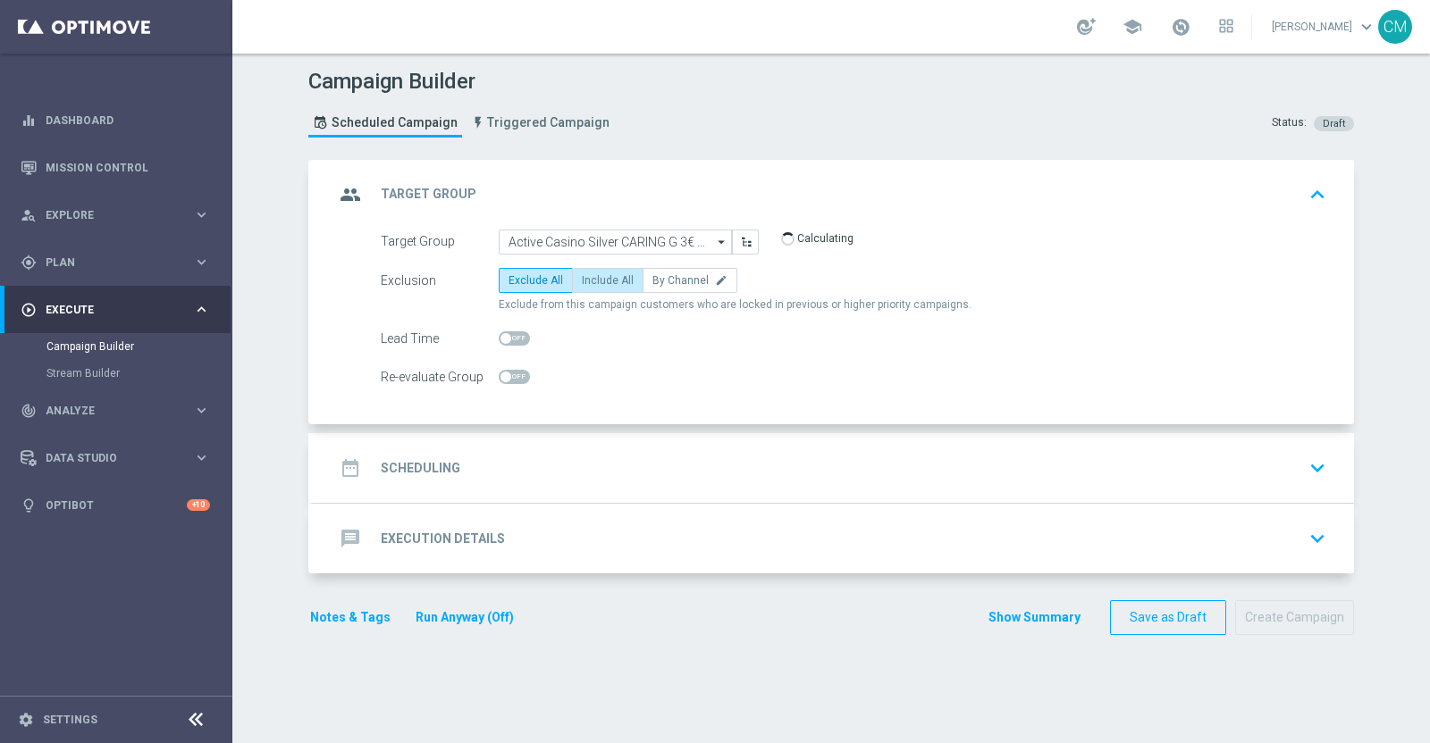
click at [582, 274] on span "Include All" at bounding box center [608, 280] width 52 height 13
click at [582, 278] on input "Include All" at bounding box center [588, 284] width 12 height 12
radio input "true"
click at [577, 446] on div "date_range Scheduling keyboard_arrow_down" at bounding box center [833, 468] width 1041 height 70
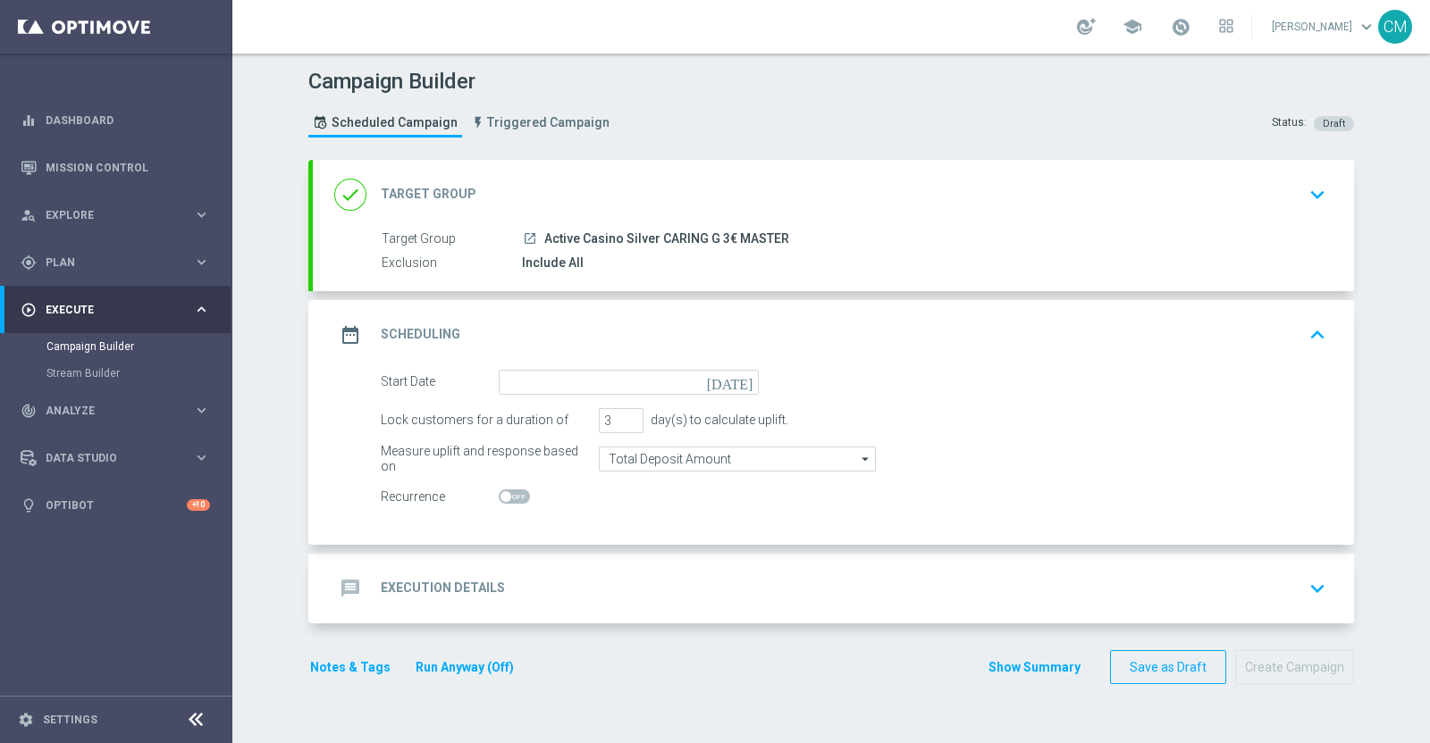
click at [524, 366] on div "date_range Scheduling keyboard_arrow_up" at bounding box center [833, 335] width 1041 height 70
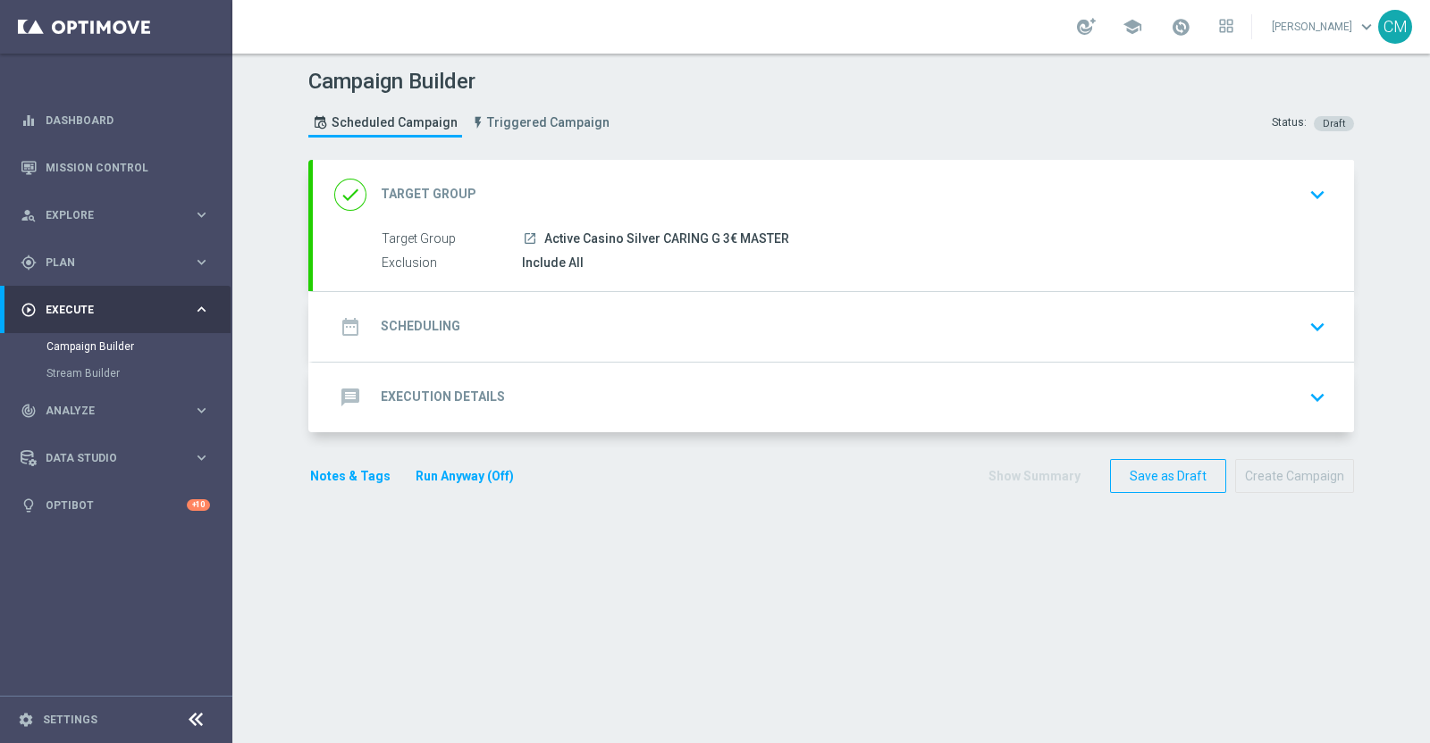
click at [527, 310] on div "date_range Scheduling keyboard_arrow_down" at bounding box center [833, 327] width 998 height 34
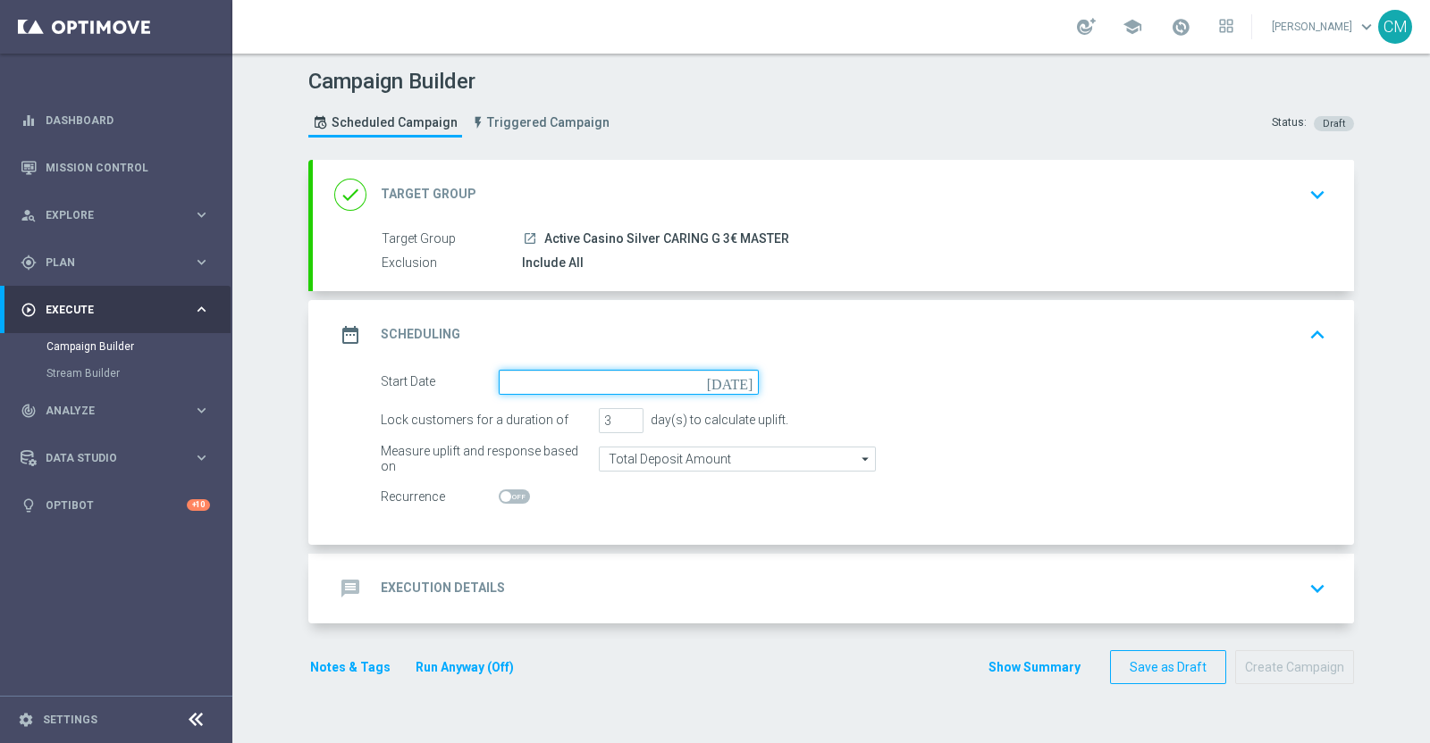
click at [527, 378] on input at bounding box center [629, 382] width 260 height 25
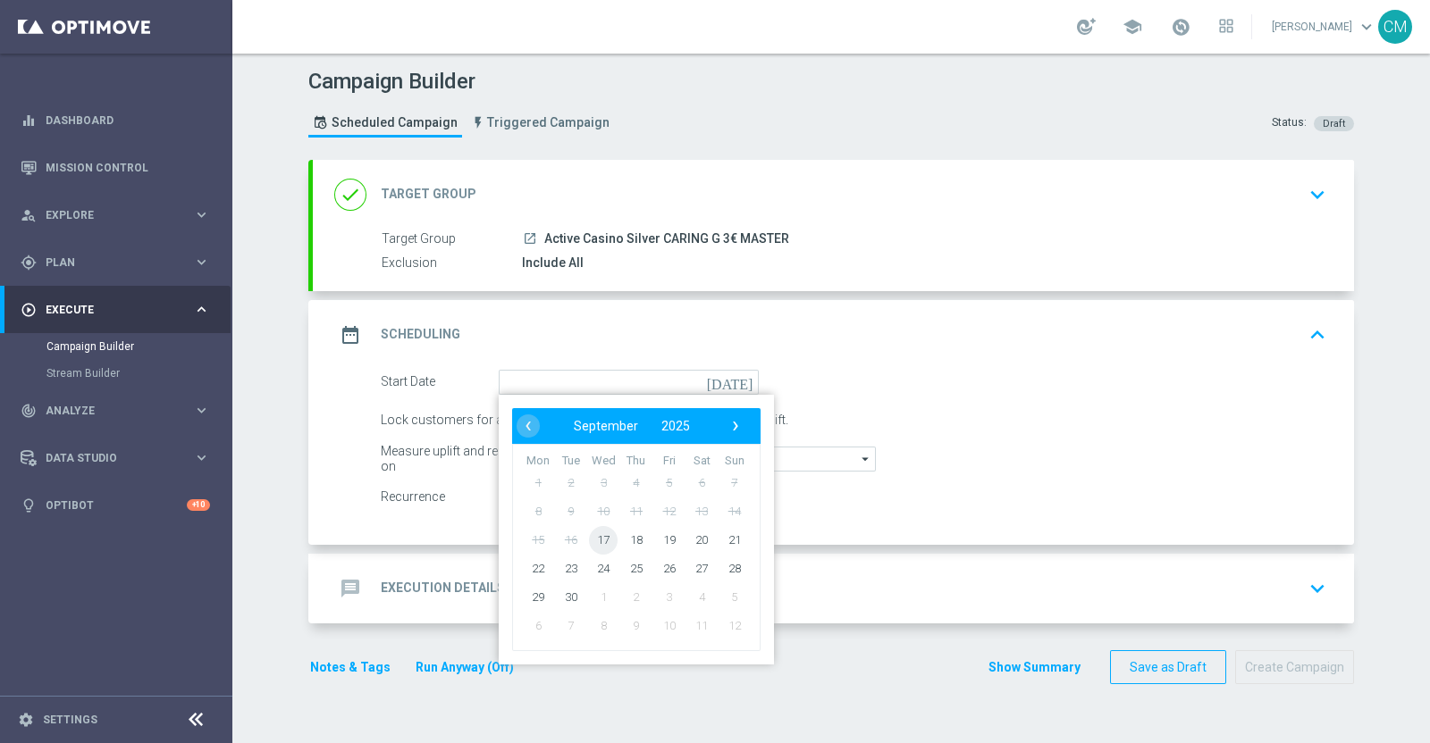
click at [603, 542] on span "17" at bounding box center [603, 539] width 29 height 29
type input "[DATE]"
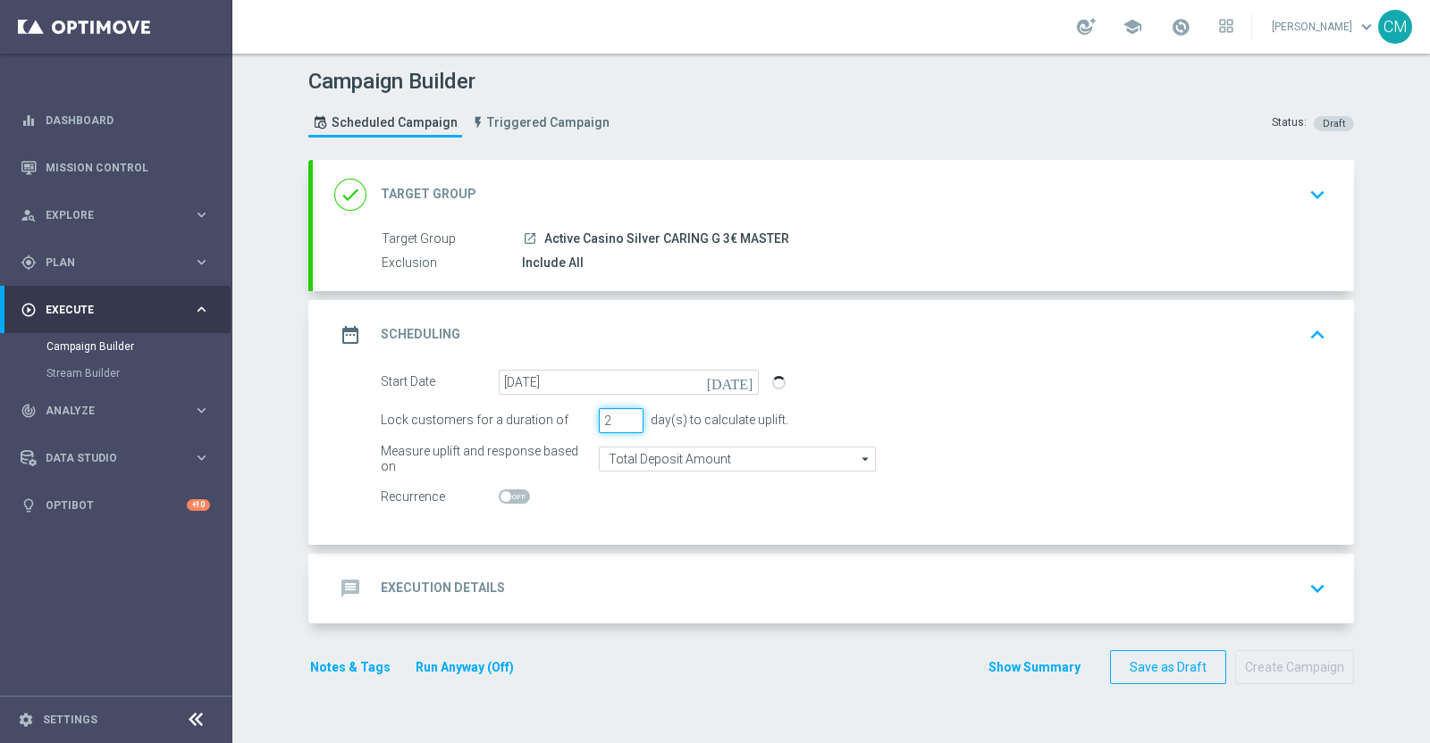
click at [619, 418] on input "2" at bounding box center [621, 420] width 45 height 25
click at [619, 418] on input "1" at bounding box center [621, 420] width 45 height 25
click at [621, 417] on input "2" at bounding box center [621, 420] width 45 height 25
click at [621, 417] on input "3" at bounding box center [621, 420] width 45 height 25
click at [621, 417] on input "4" at bounding box center [621, 420] width 45 height 25
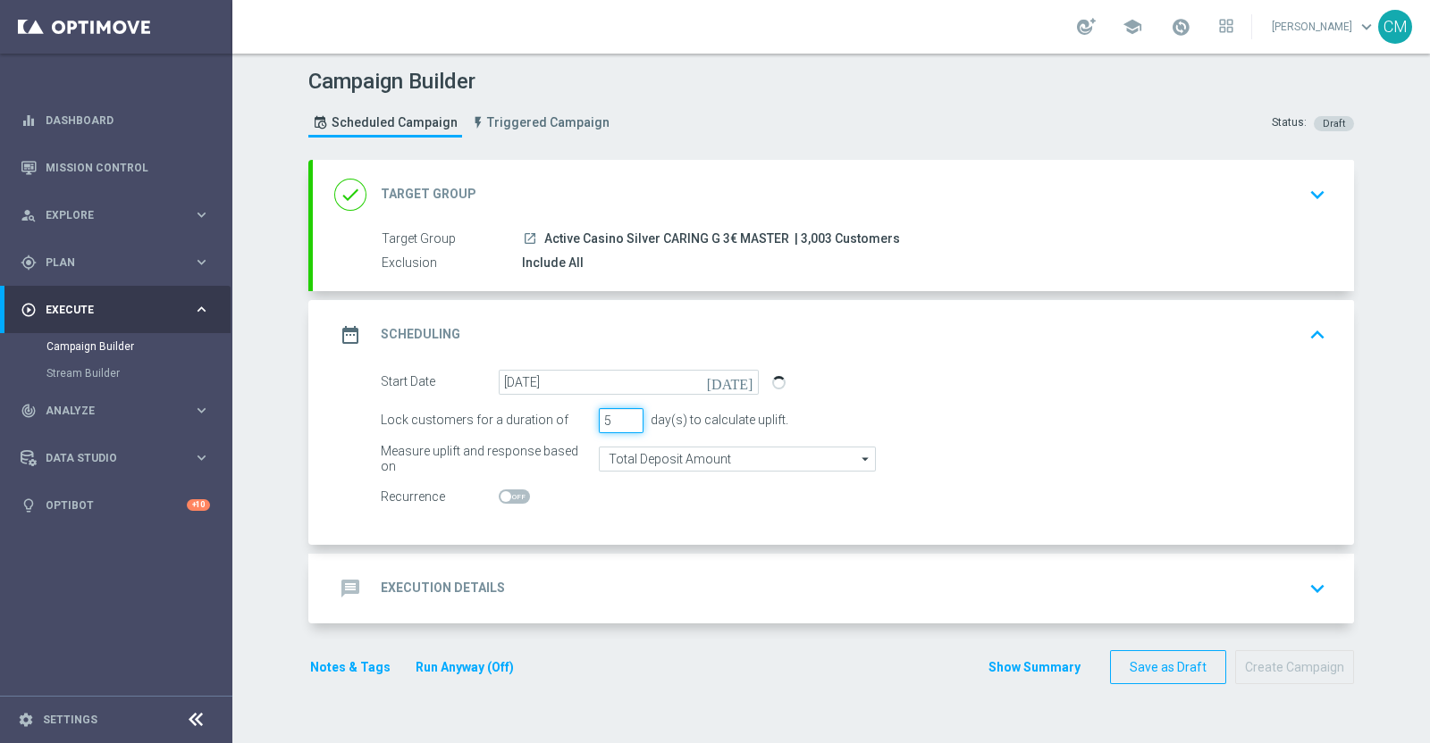
type input "5"
click at [621, 417] on input "5" at bounding box center [621, 420] width 45 height 25
click at [632, 442] on form "Start Date [DATE] [DATE] Lock customers for a duration of 5 day(s) to calculate…" at bounding box center [853, 440] width 945 height 140
click at [633, 447] on input "Total Deposit Amount" at bounding box center [737, 459] width 277 height 25
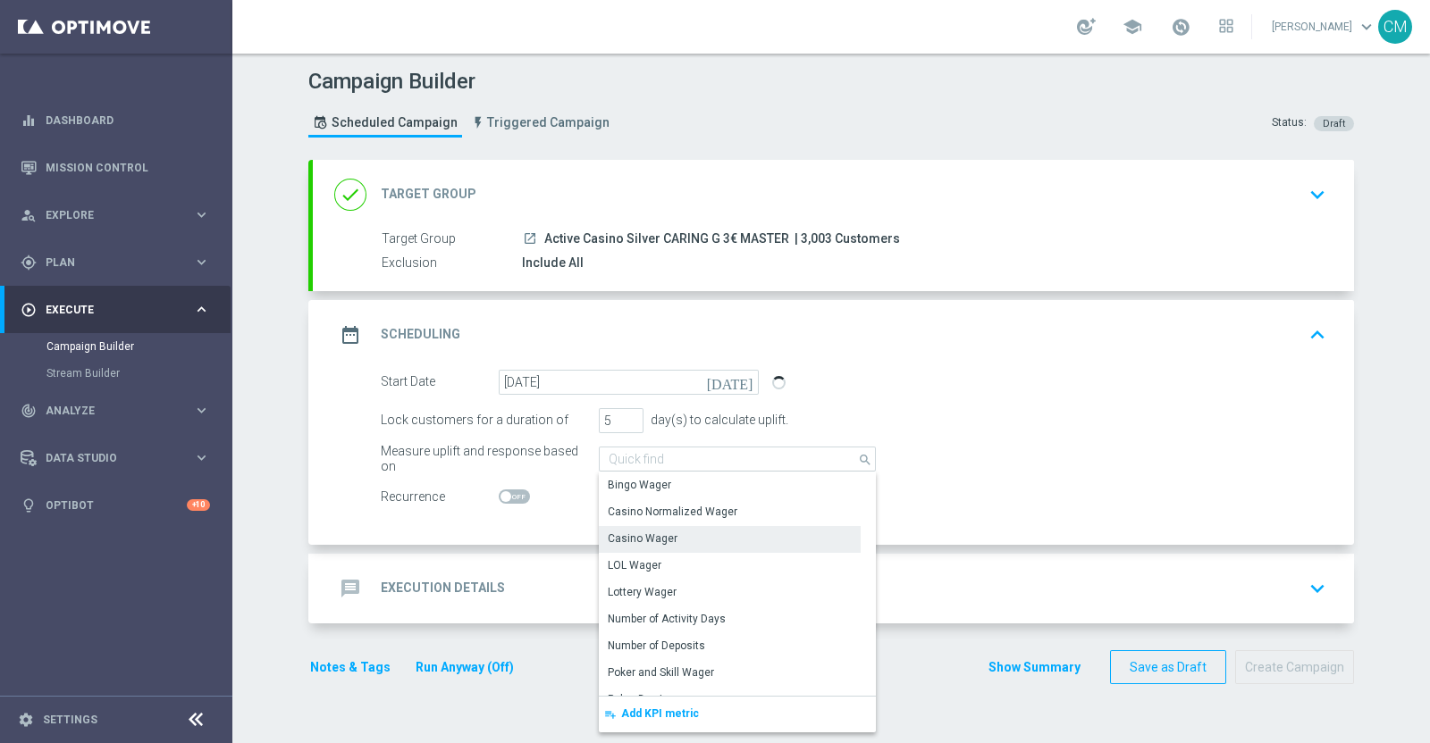
click at [660, 545] on div "Casino Wager" at bounding box center [730, 538] width 262 height 25
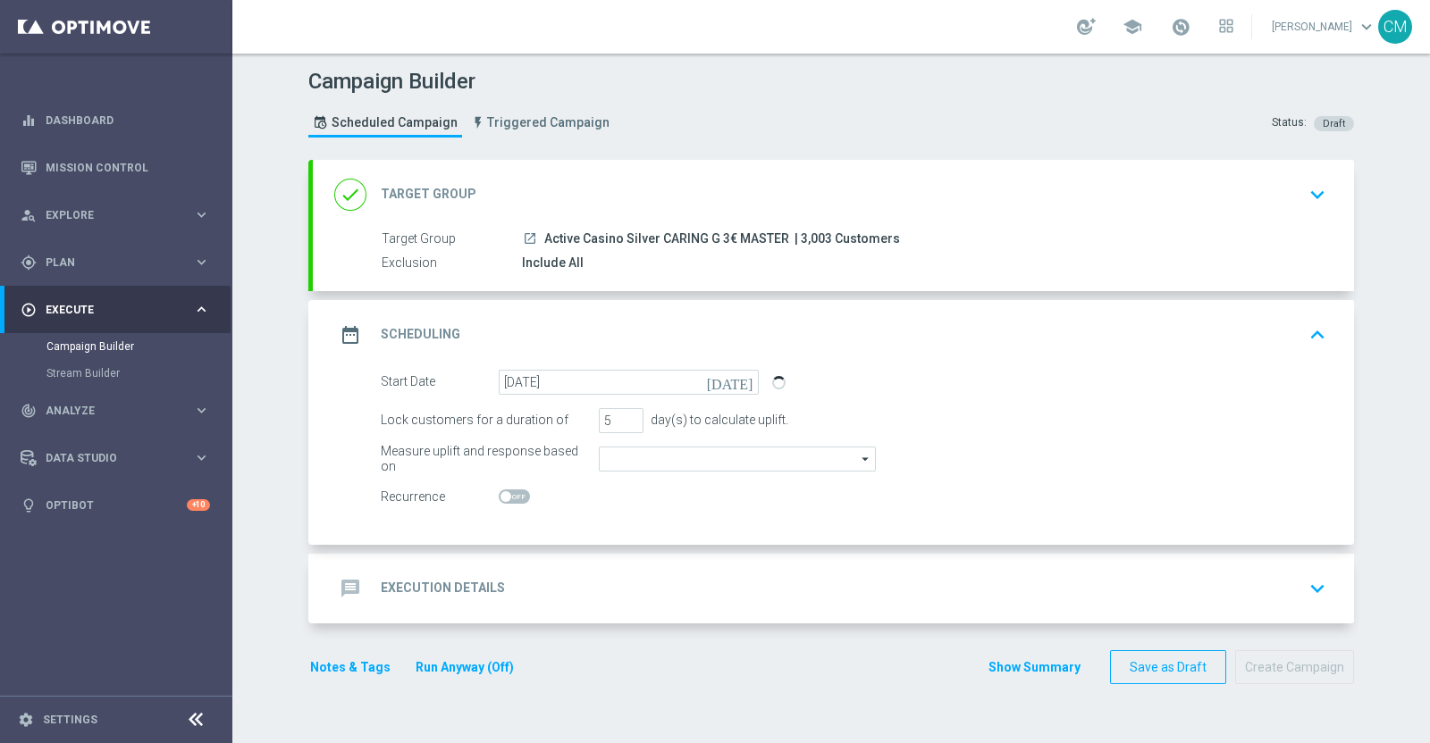
type input "Casino Wager"
click at [612, 616] on div "message Execution Details keyboard_arrow_down" at bounding box center [833, 589] width 1041 height 70
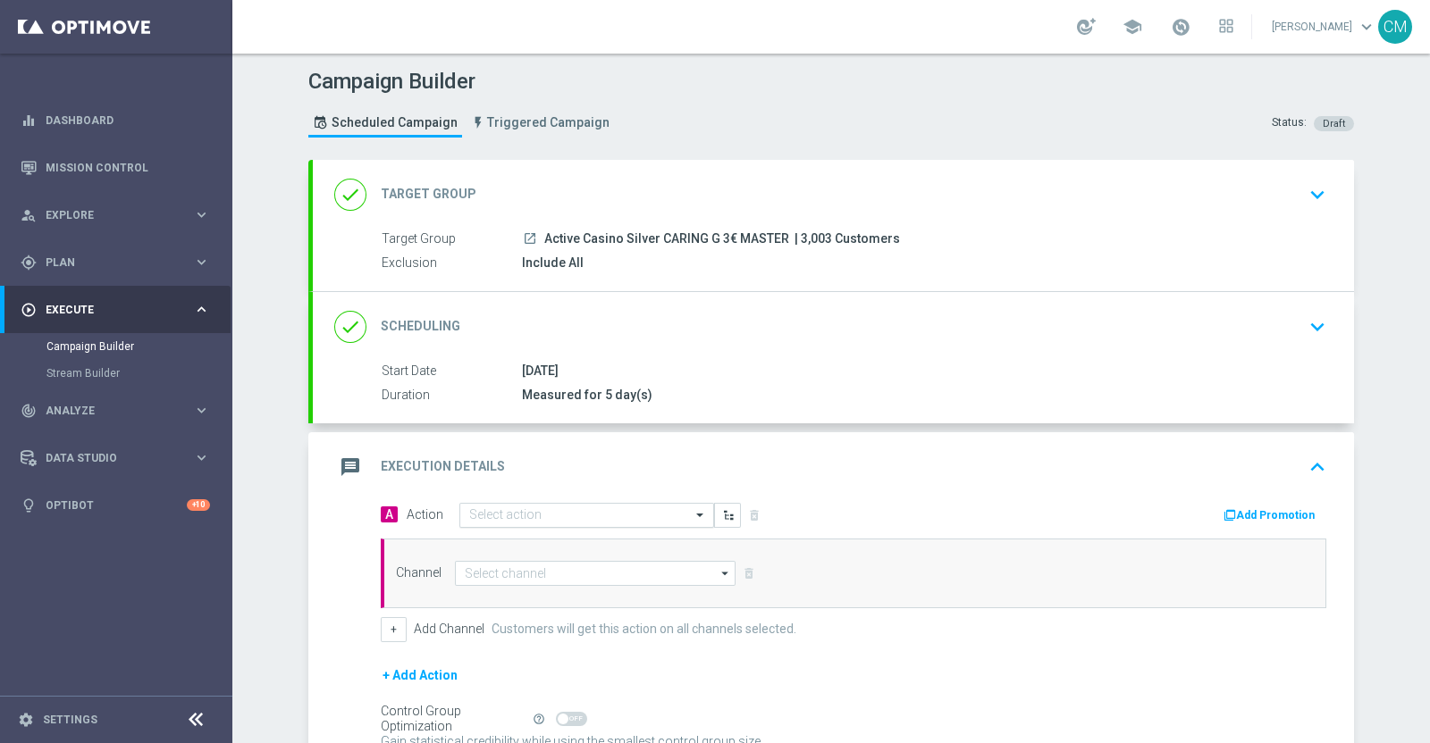
click at [563, 509] on input "text" at bounding box center [568, 515] width 199 height 15
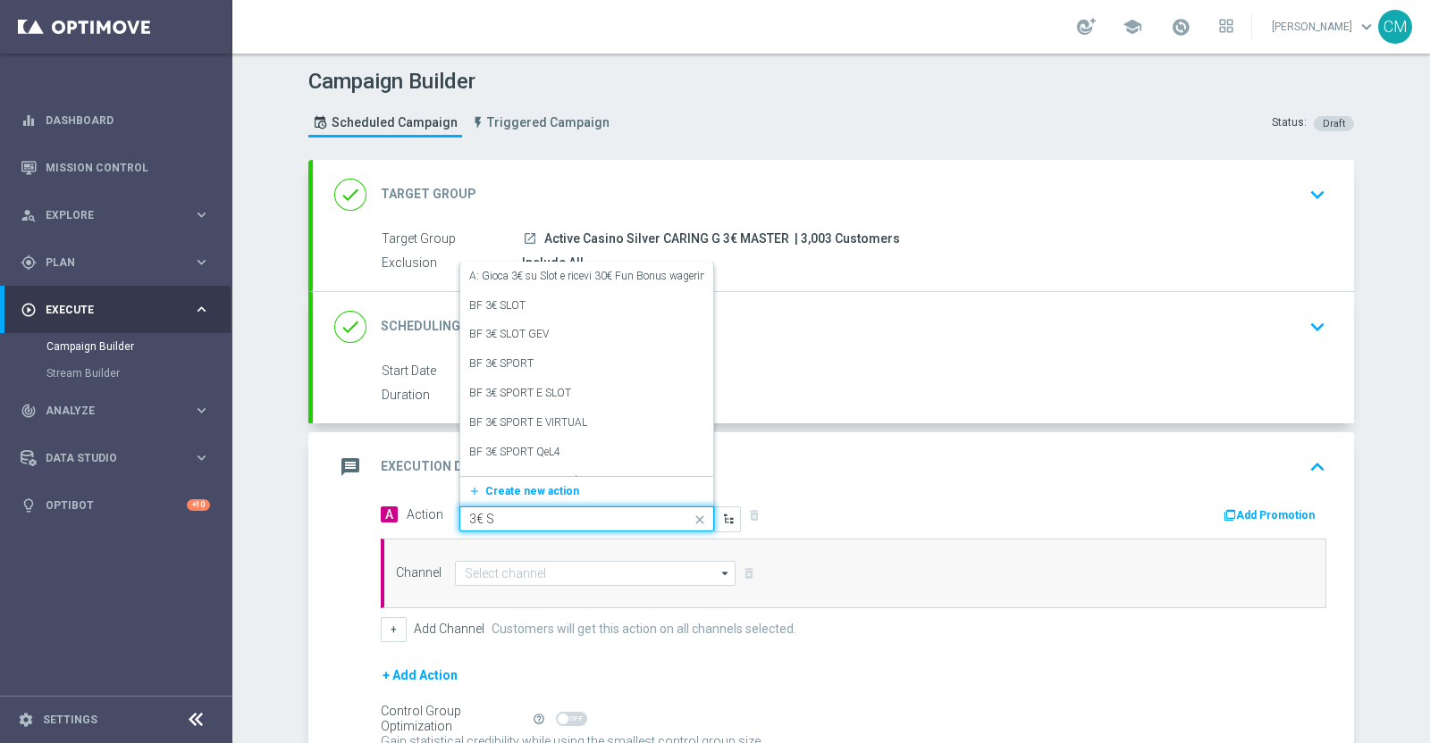
type input "3€ SL"
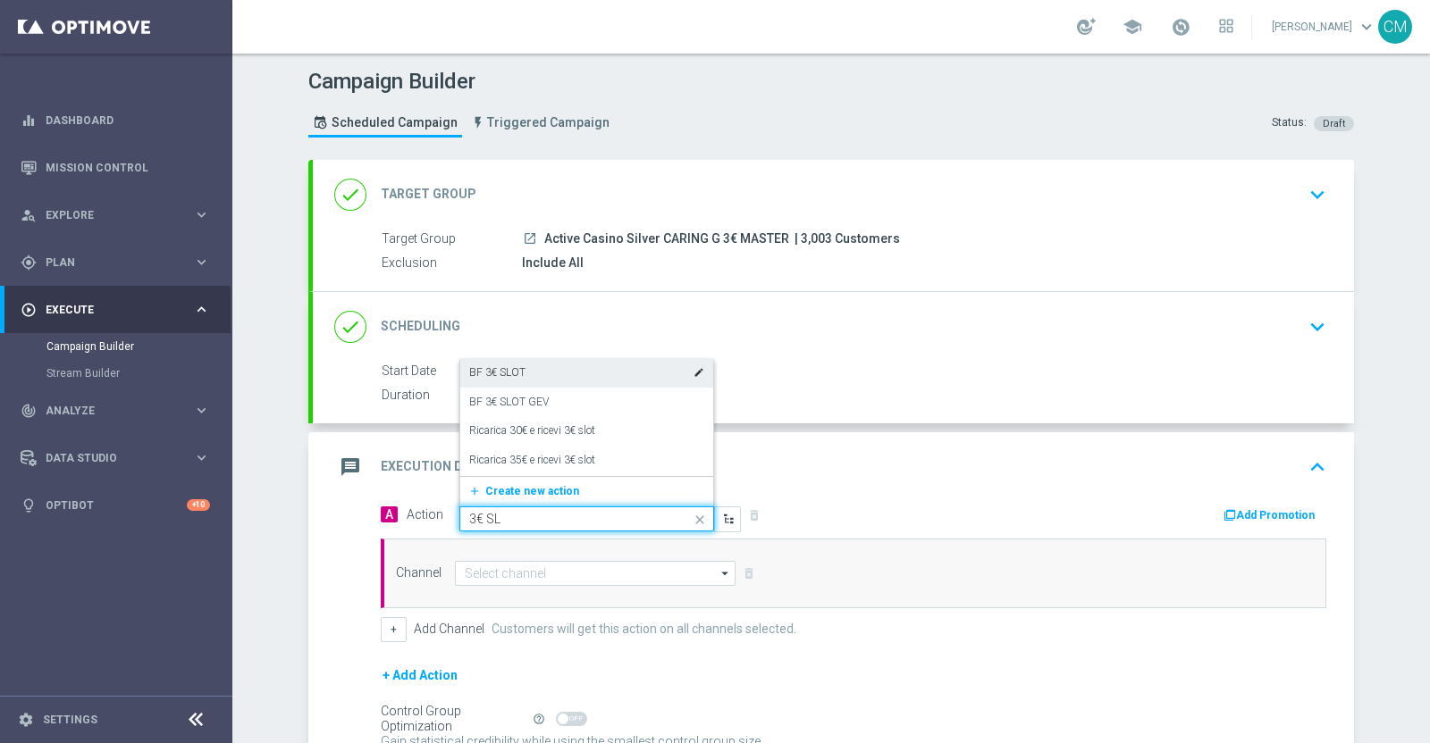
click at [514, 369] on div "BF 3€ SLOT edit" at bounding box center [586, 372] width 235 height 29
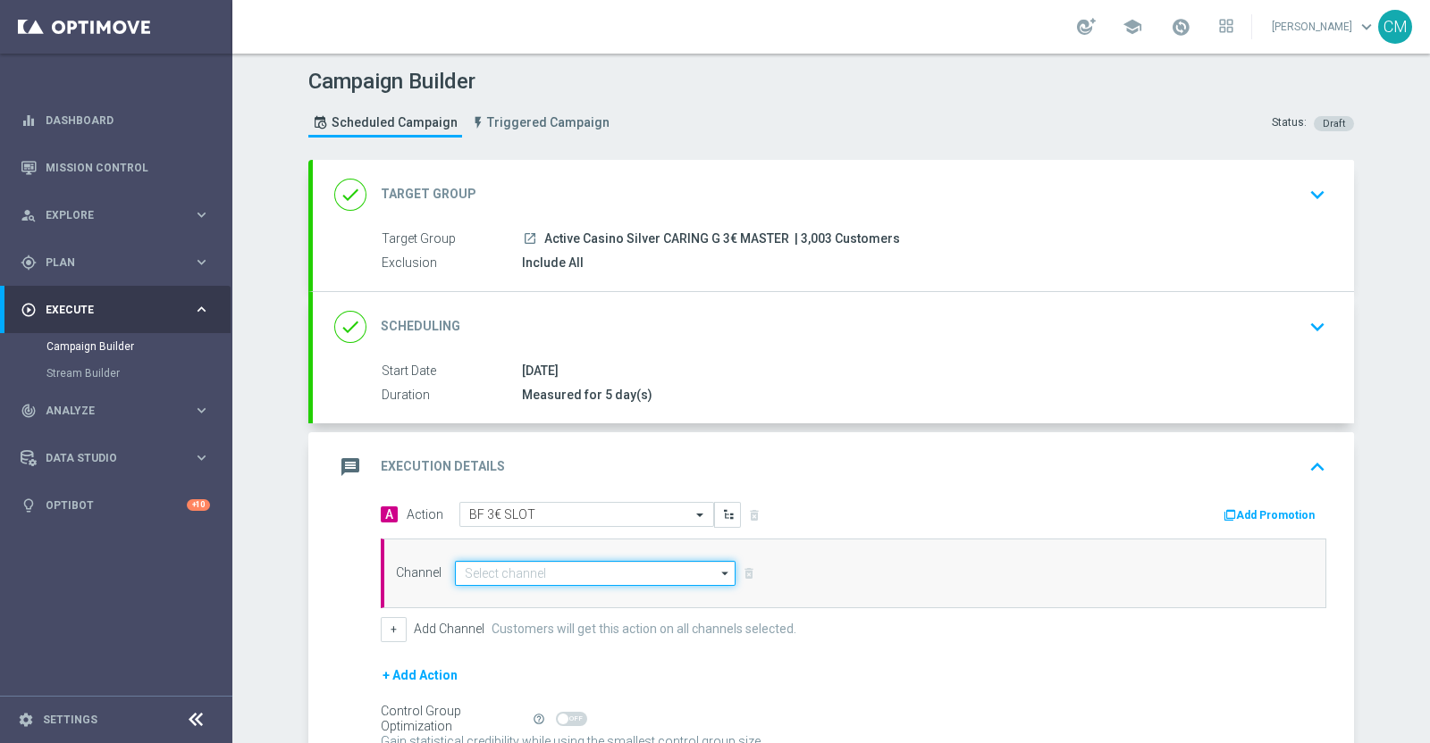
click at [569, 570] on input at bounding box center [595, 573] width 281 height 25
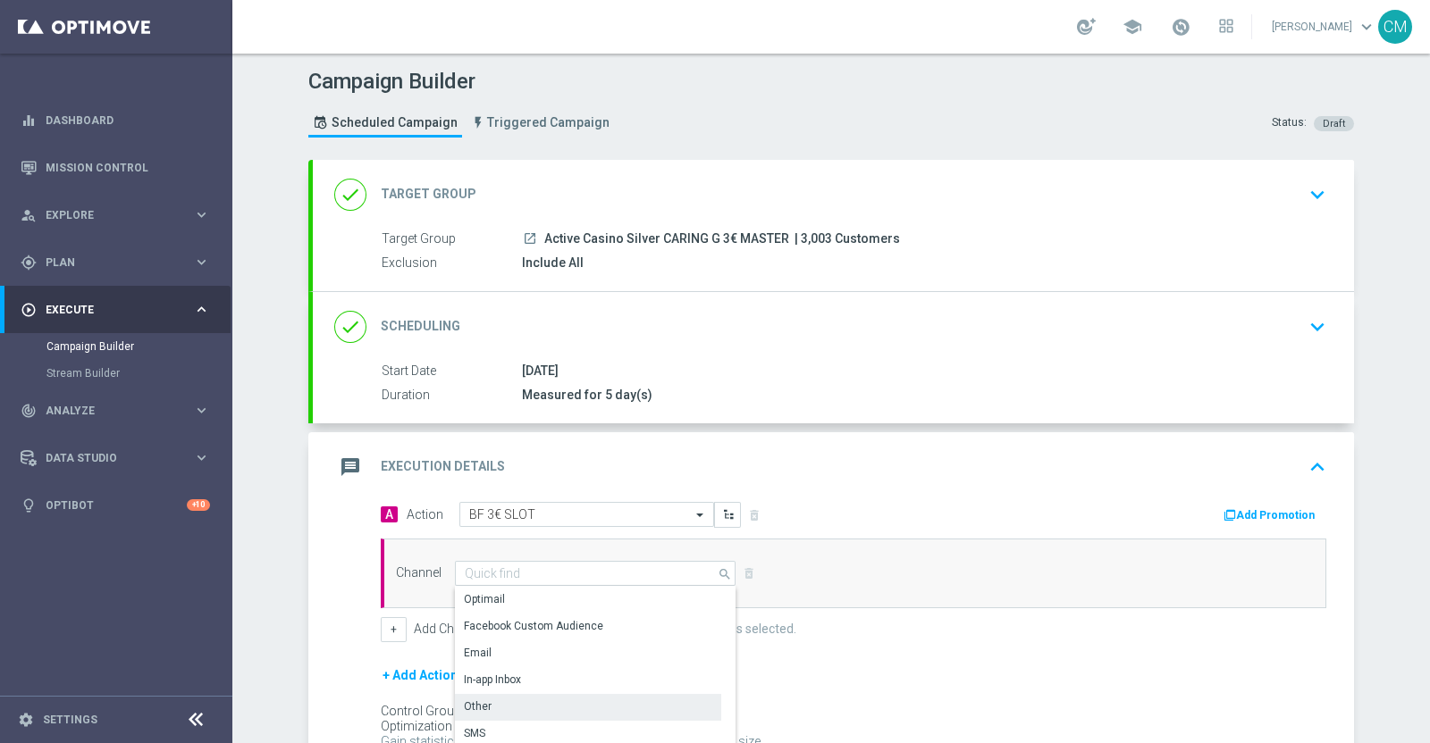
click at [507, 703] on div "Other" at bounding box center [588, 706] width 266 height 25
type input "Other"
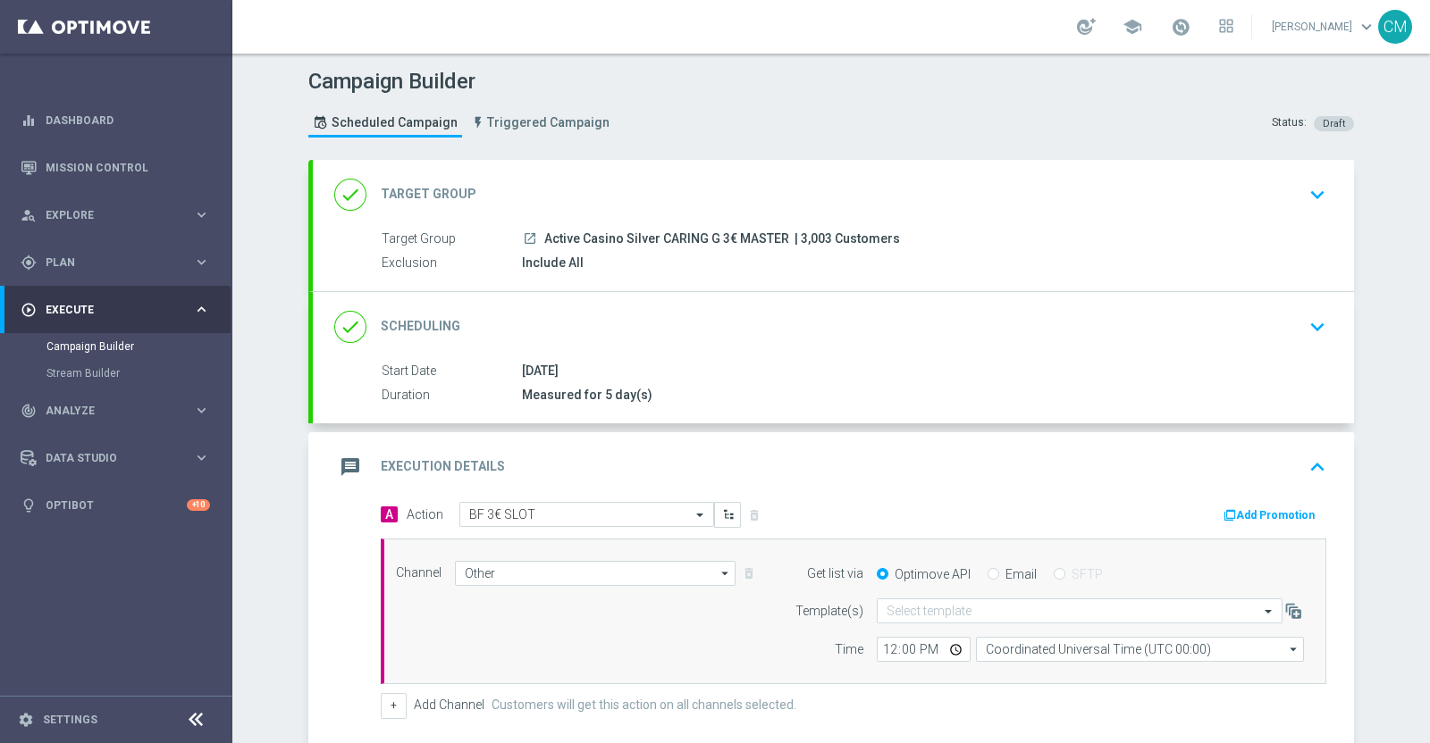
click at [987, 570] on input "Email" at bounding box center [993, 576] width 12 height 12
radio input "true"
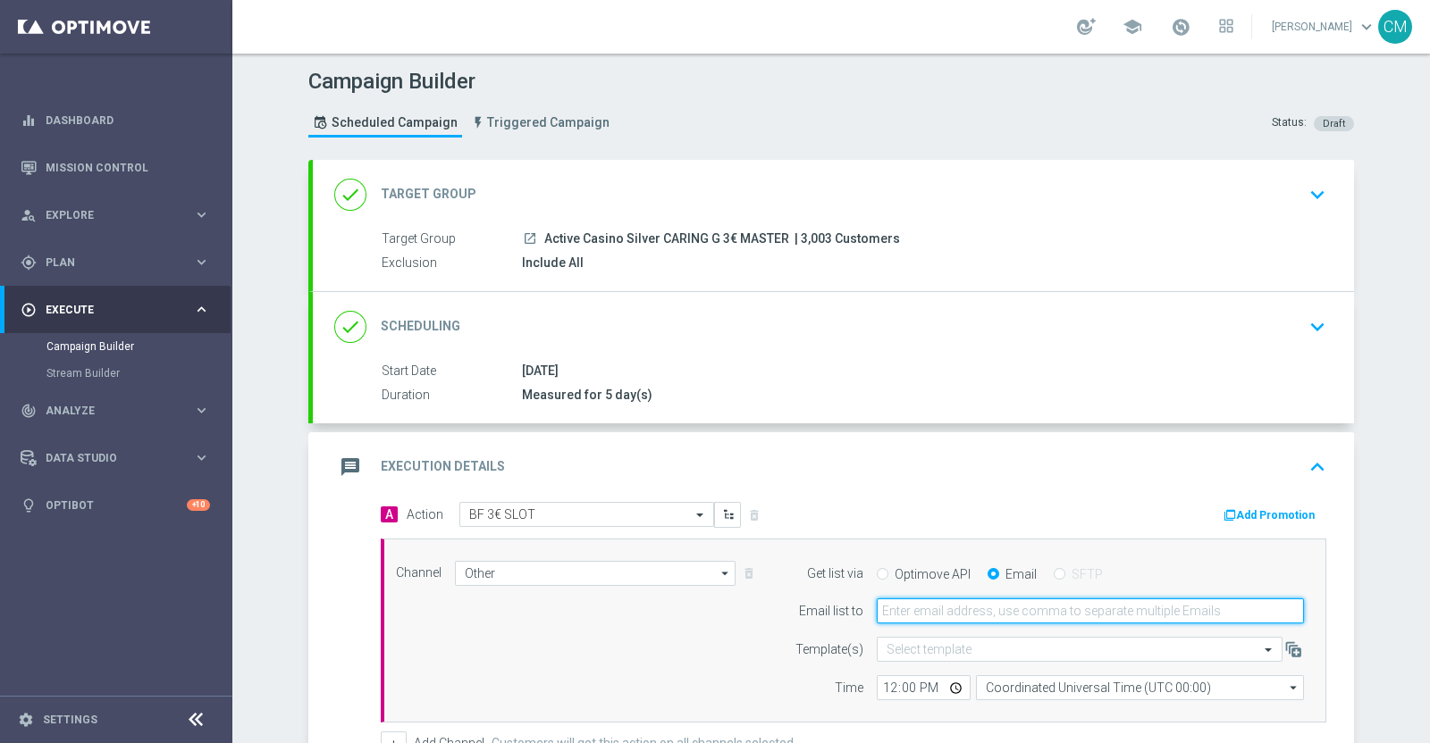
click at [934, 610] on input "email" at bounding box center [1089, 611] width 427 height 25
type input "[PERSON_NAME][EMAIL_ADDRESS][PERSON_NAME][DOMAIN_NAME]"
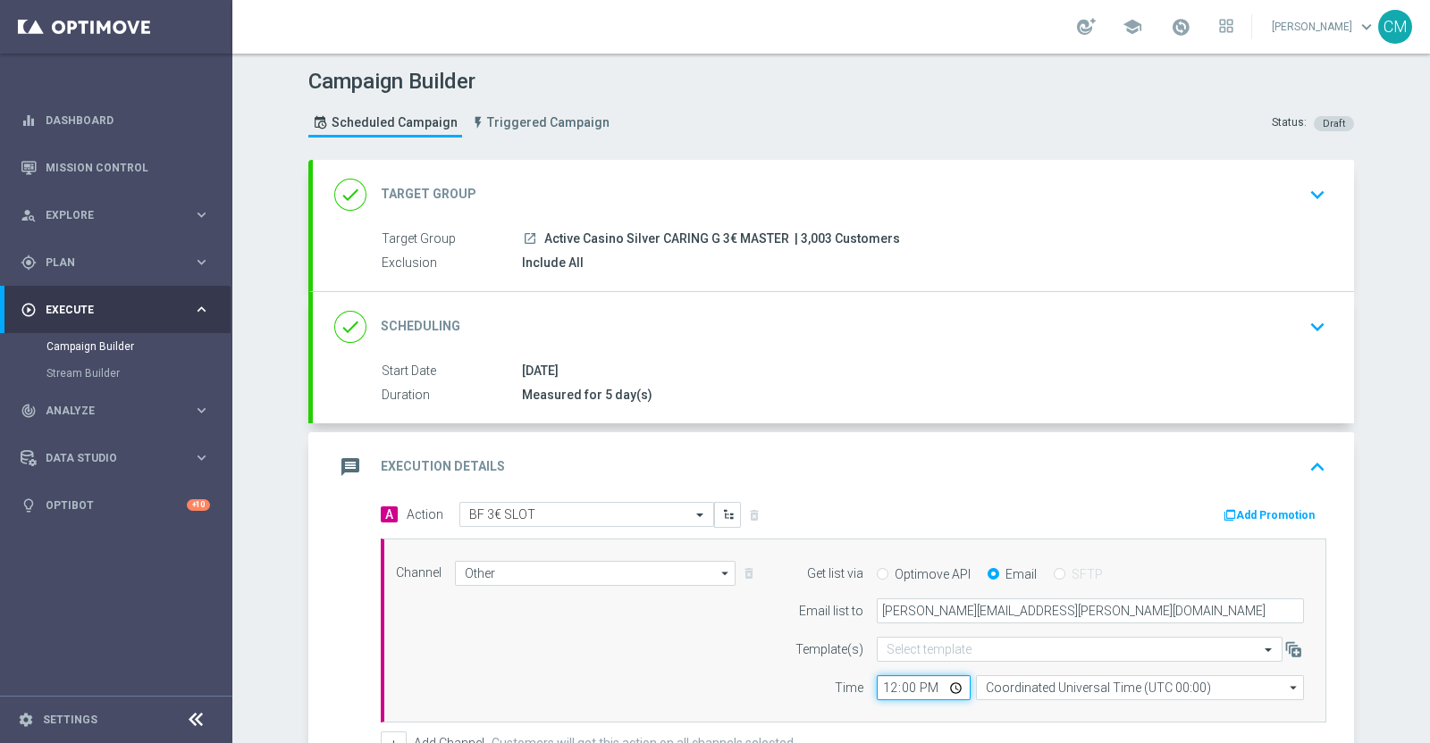
click at [882, 688] on input "12:00" at bounding box center [923, 687] width 94 height 25
type input "18:00"
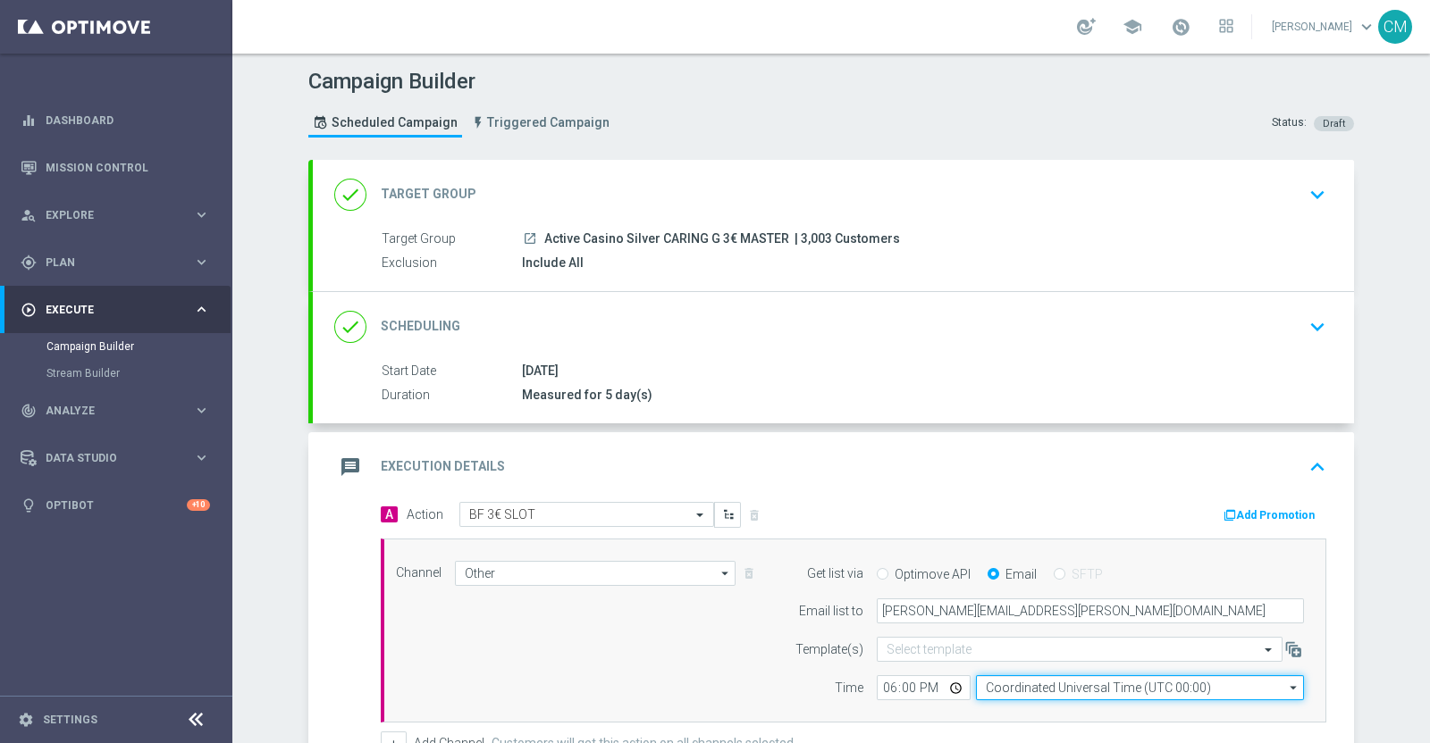
click at [992, 683] on input "Coordinated Universal Time (UTC 00:00)" at bounding box center [1140, 687] width 328 height 25
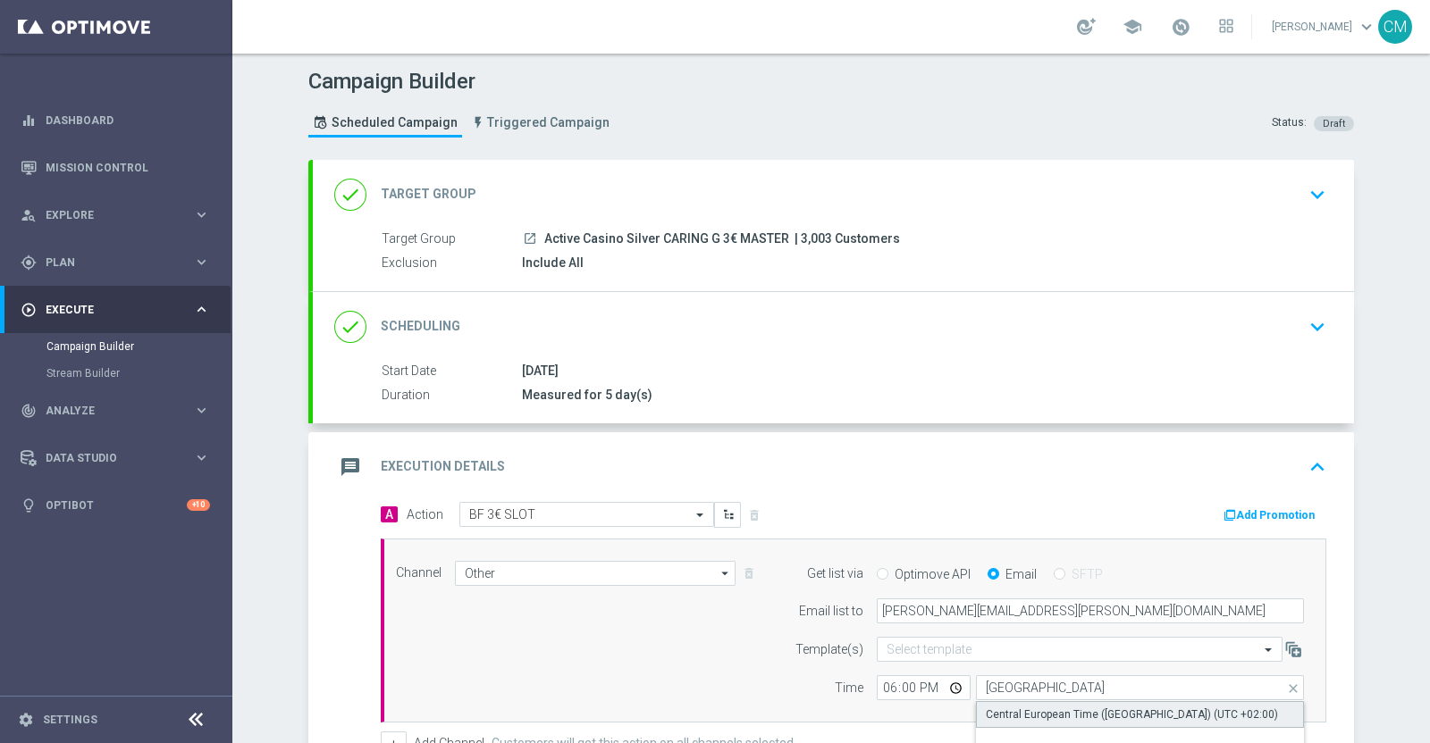
click at [1003, 701] on div "Central European Time ([GEOGRAPHIC_DATA]) (UTC +02:00)" at bounding box center [1140, 714] width 329 height 27
type input "Central European Time ([GEOGRAPHIC_DATA]) (UTC +02:00)"
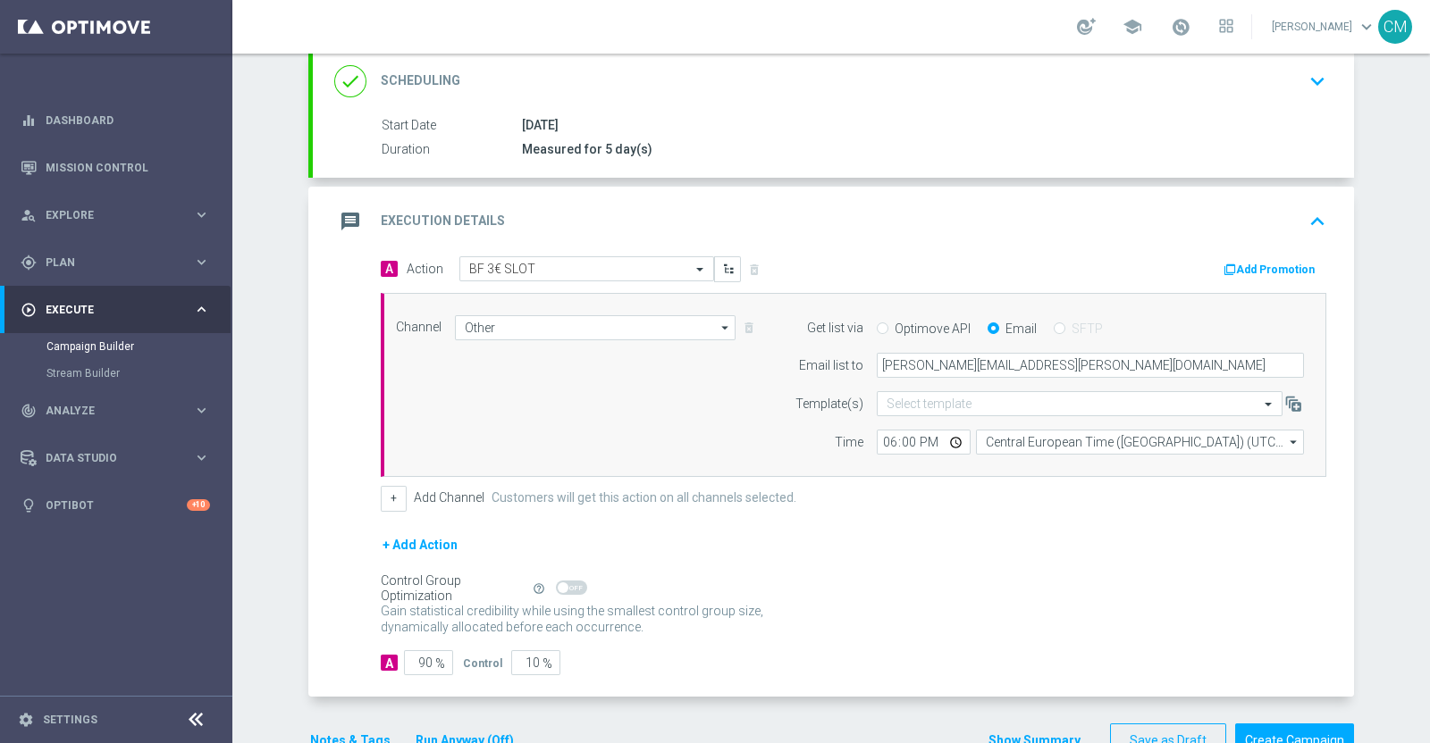
scroll to position [264, 0]
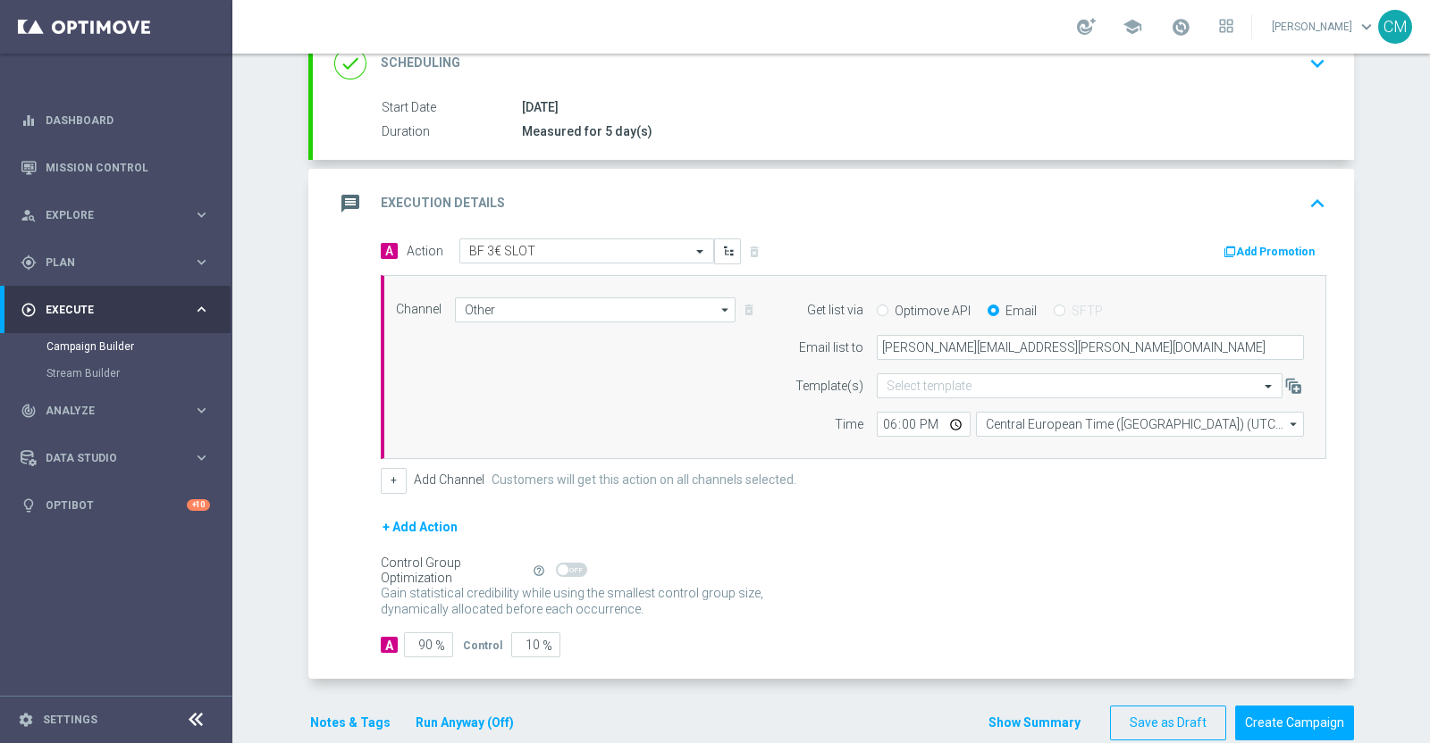
click at [1050, 708] on div "Show Summary Save as Draft Create Campaign" at bounding box center [1170, 723] width 366 height 35
click at [1045, 713] on button "Show Summary" at bounding box center [1034, 723] width 94 height 21
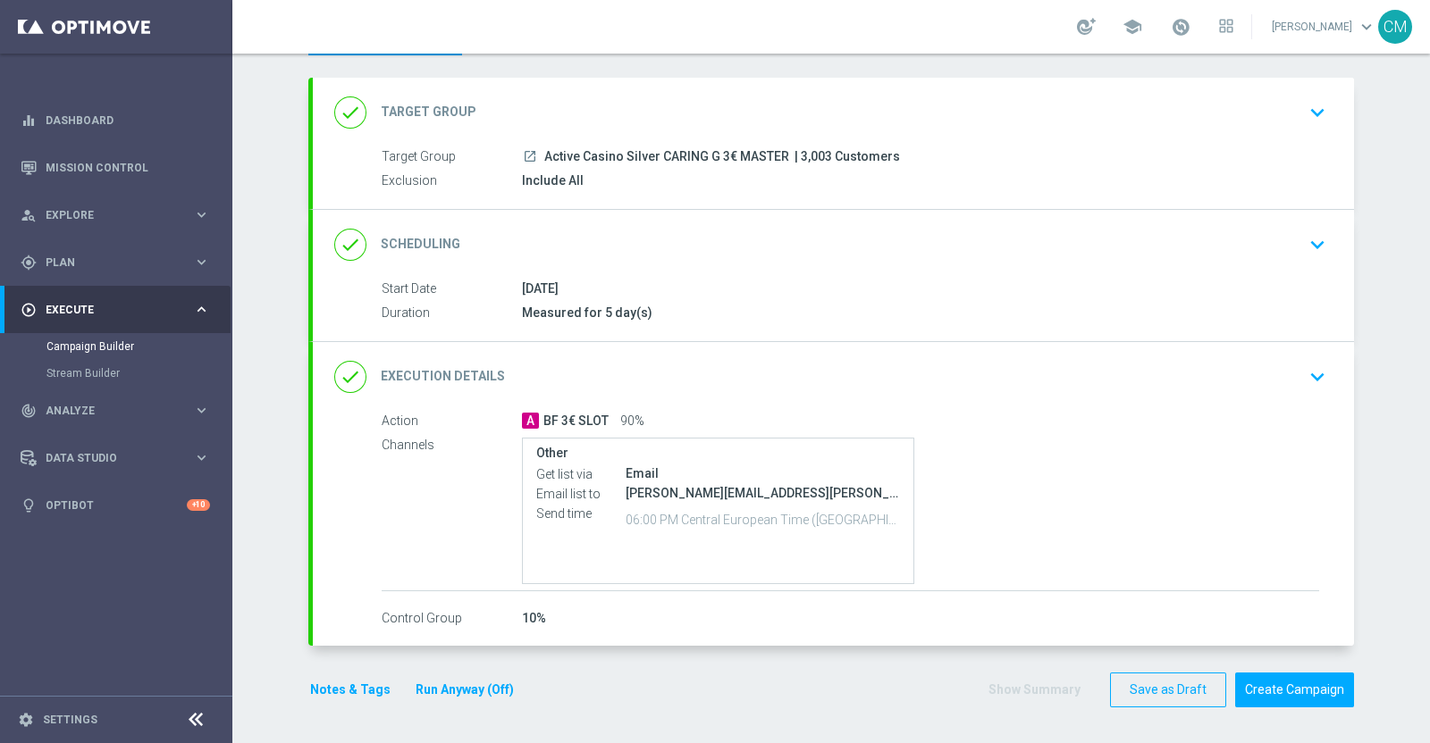
scroll to position [80, 0]
click at [347, 691] on button "Notes & Tags" at bounding box center [350, 693] width 84 height 22
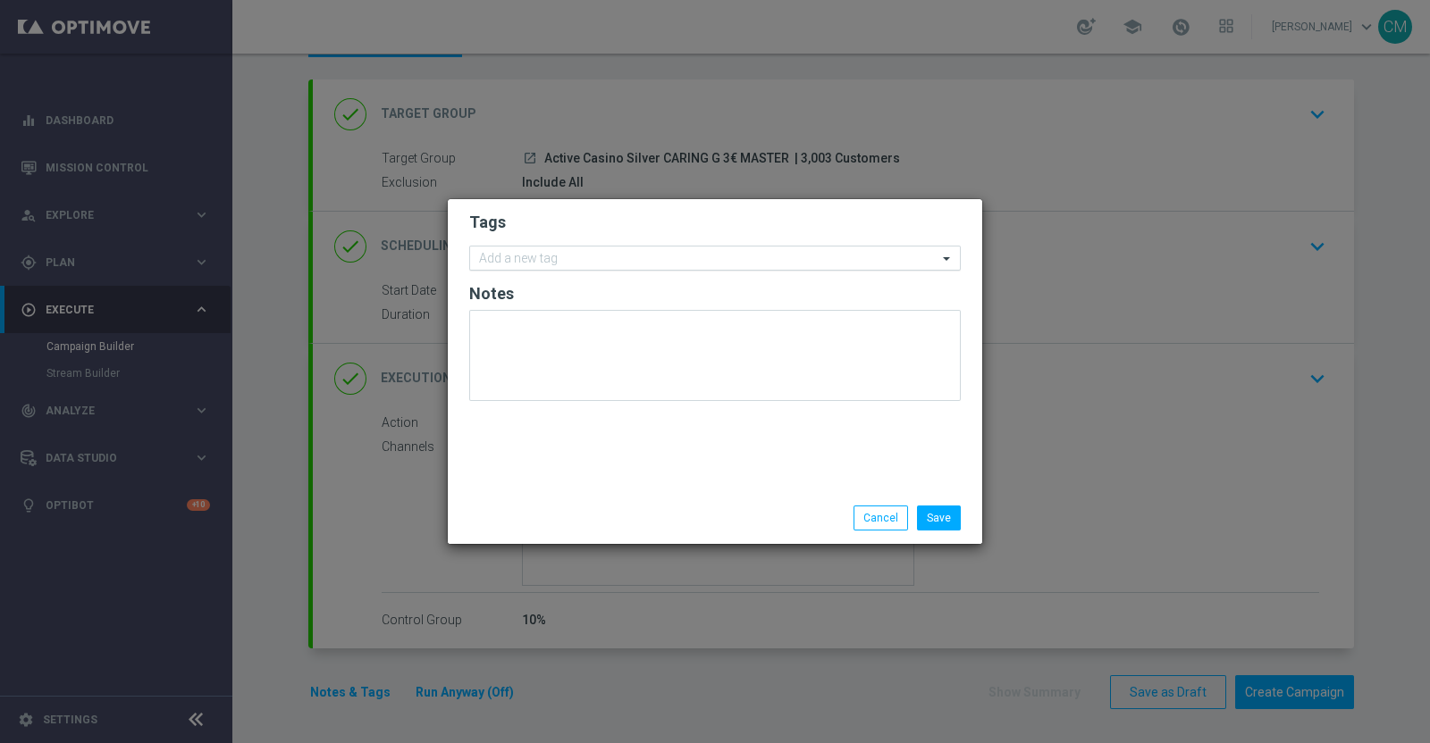
click at [594, 252] on input "text" at bounding box center [708, 259] width 458 height 15
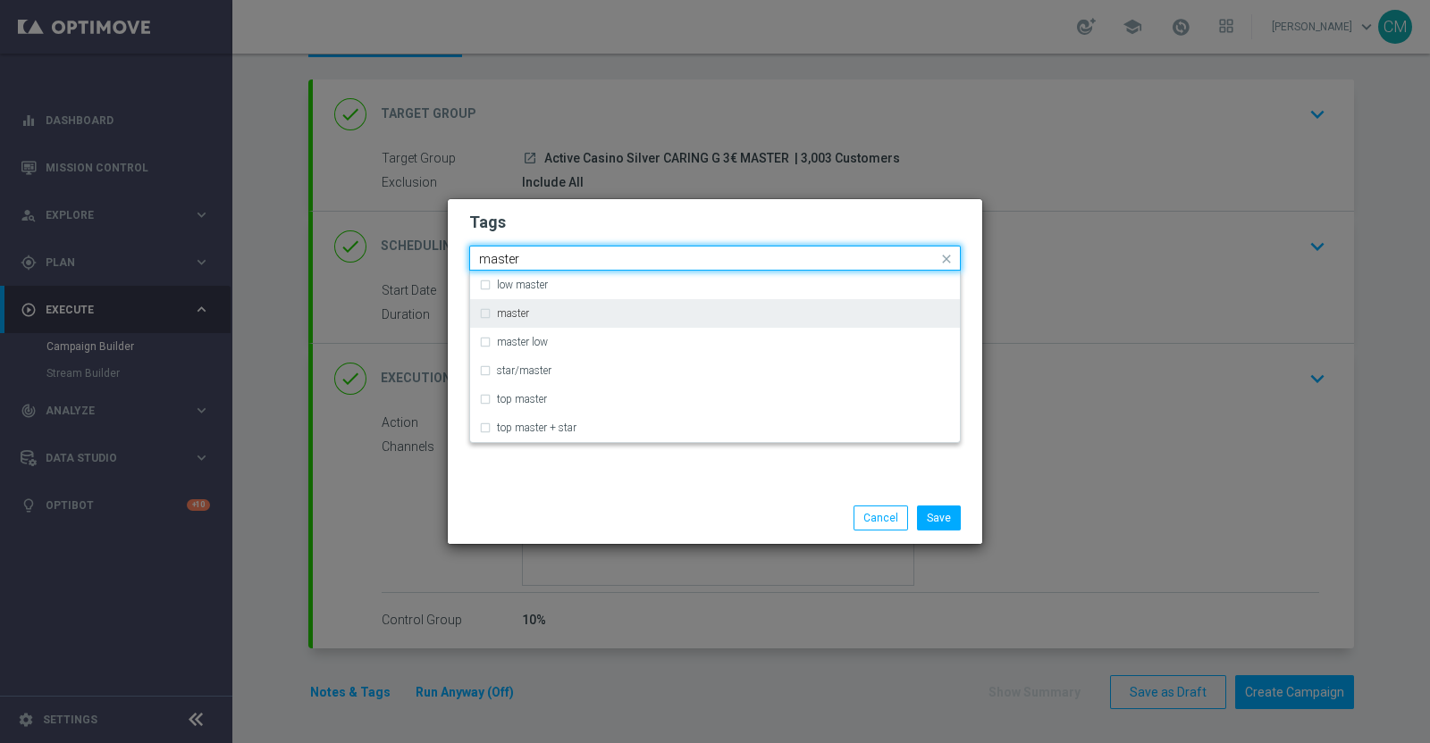
click at [564, 308] on div "master" at bounding box center [724, 313] width 454 height 11
type input "master"
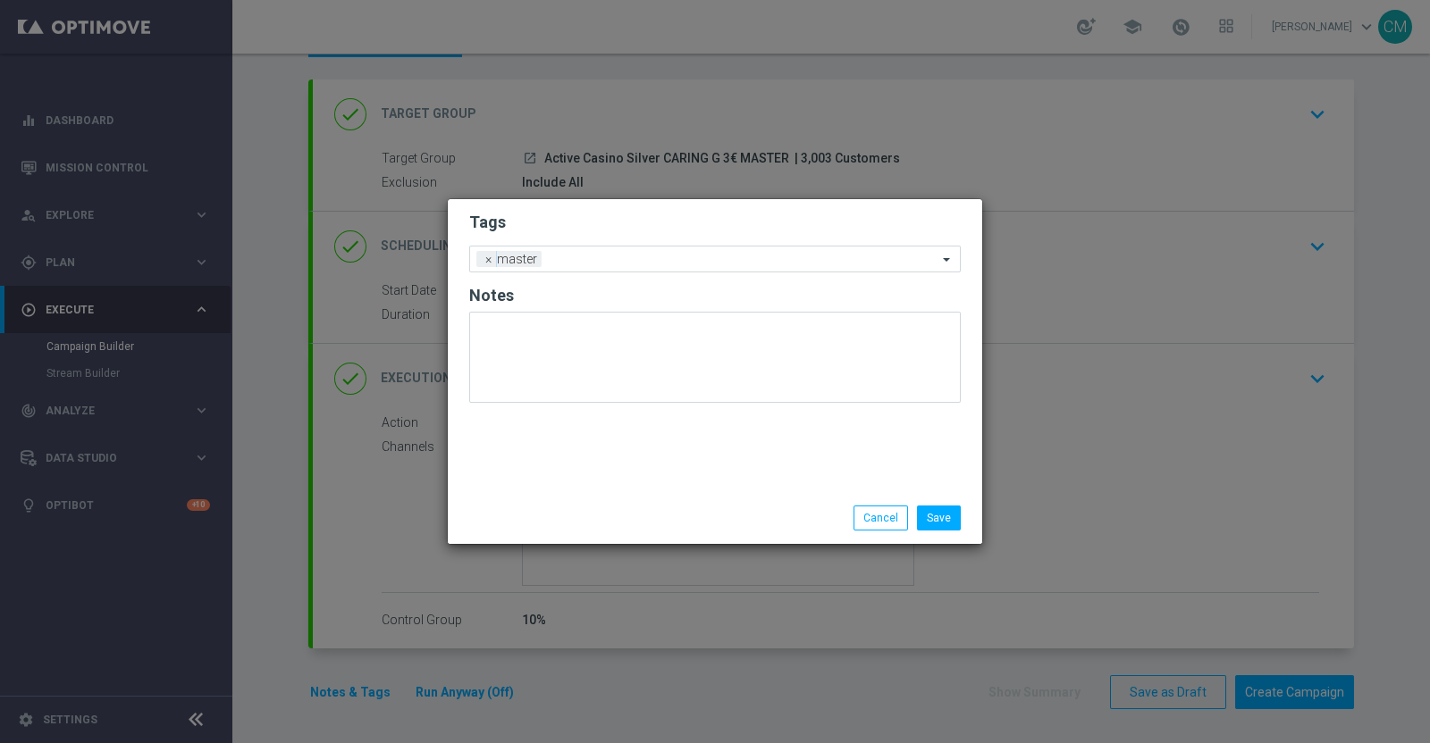
click at [562, 516] on div "Save Cancel" at bounding box center [715, 518] width 518 height 25
click at [594, 261] on input "text" at bounding box center [743, 260] width 389 height 15
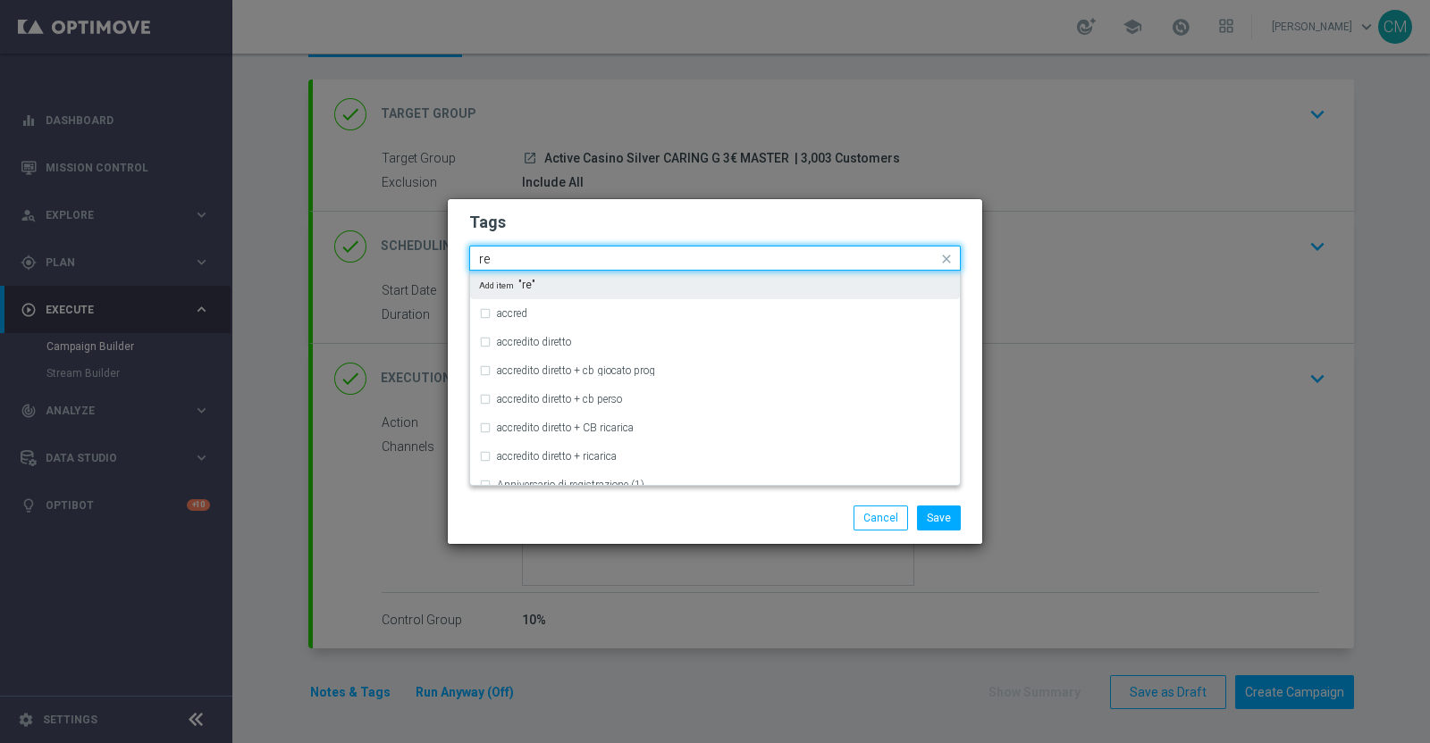
type input "r"
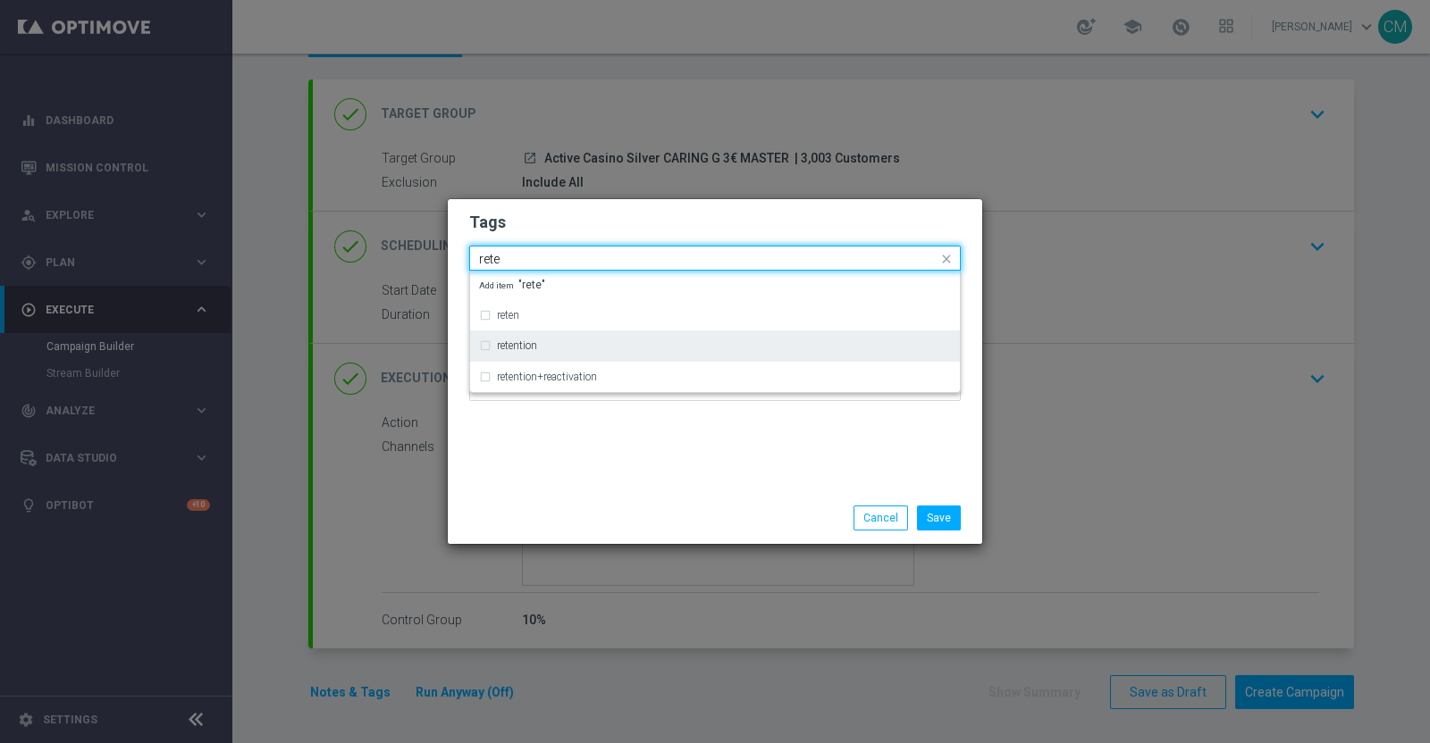
click at [563, 347] on div "retention" at bounding box center [724, 345] width 454 height 11
type input "rete"
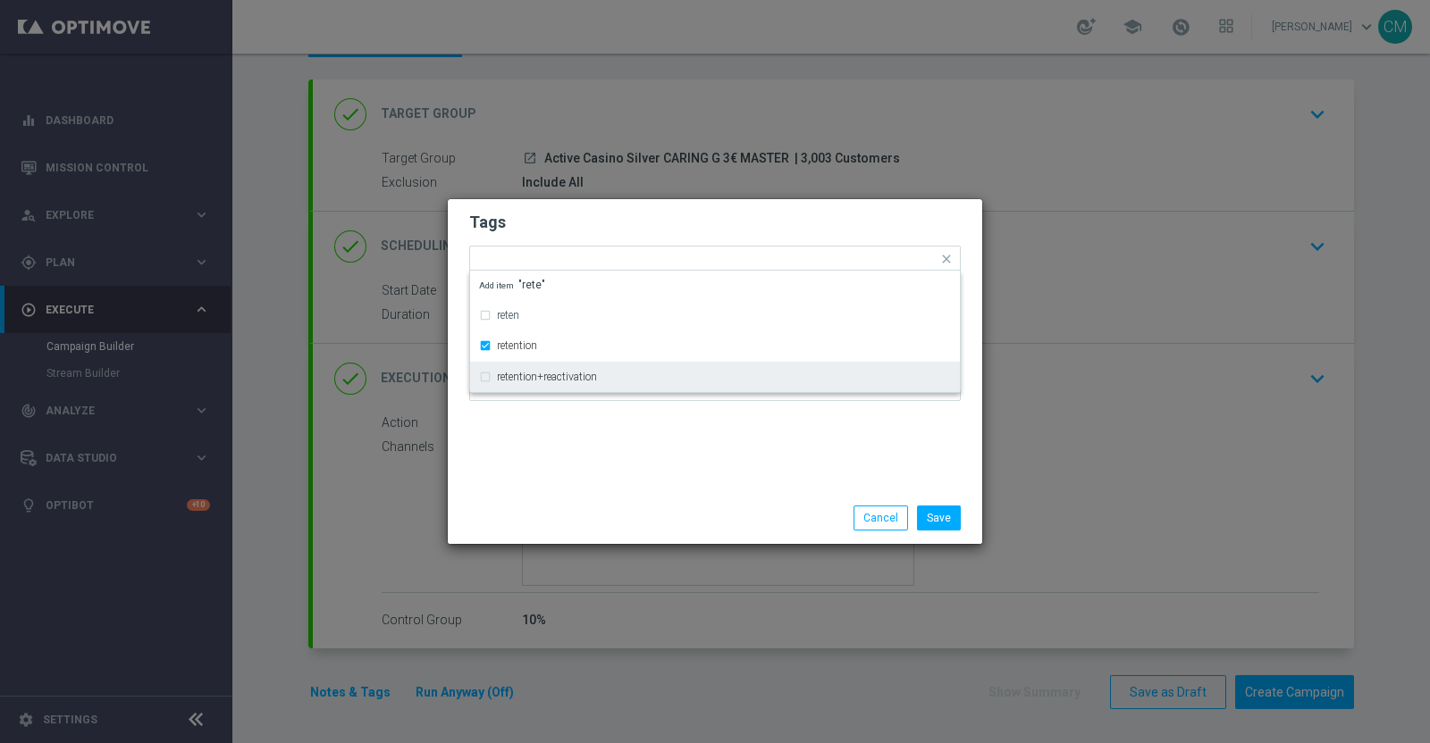
click at [612, 457] on div "Tags Quick find × master × retention reten retention retention+reactivation Add…" at bounding box center [715, 345] width 534 height 293
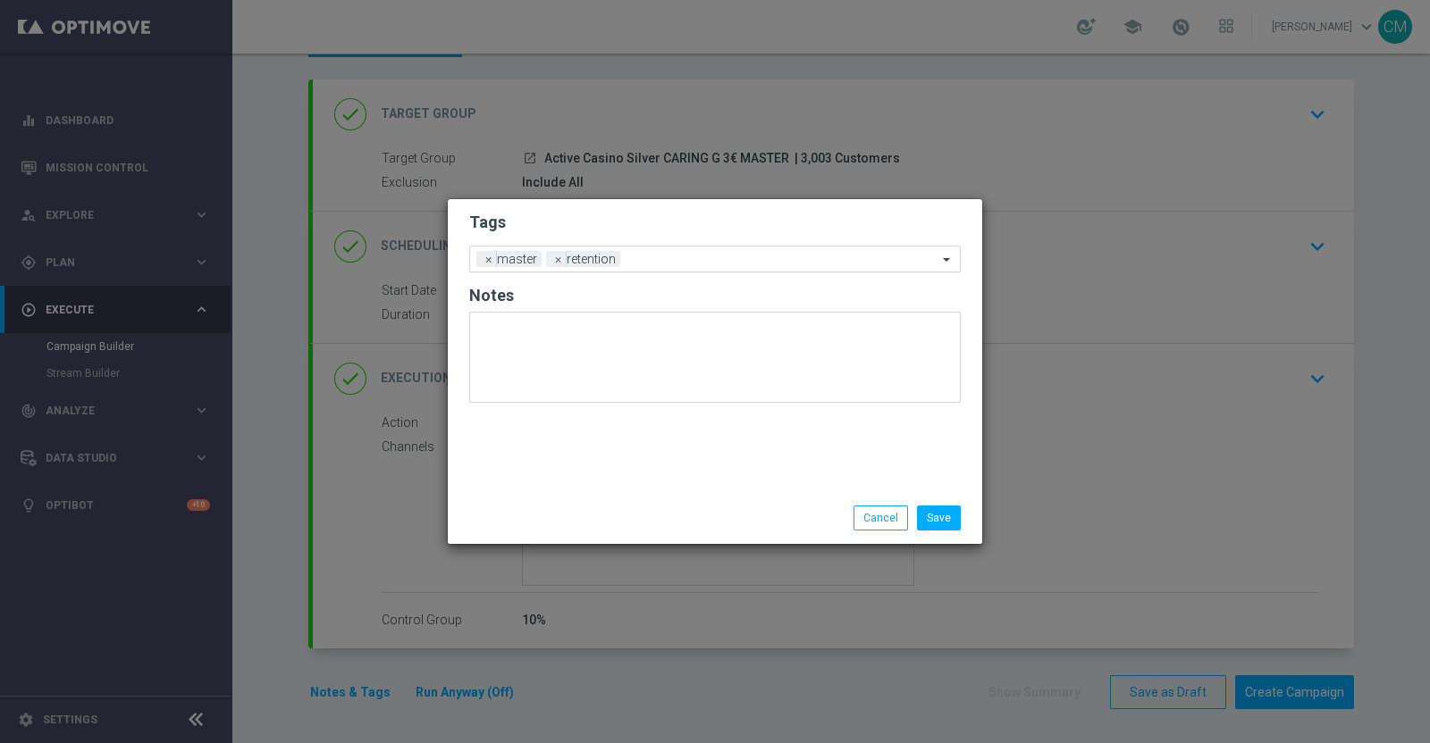
click at [648, 259] on input "text" at bounding box center [782, 260] width 310 height 15
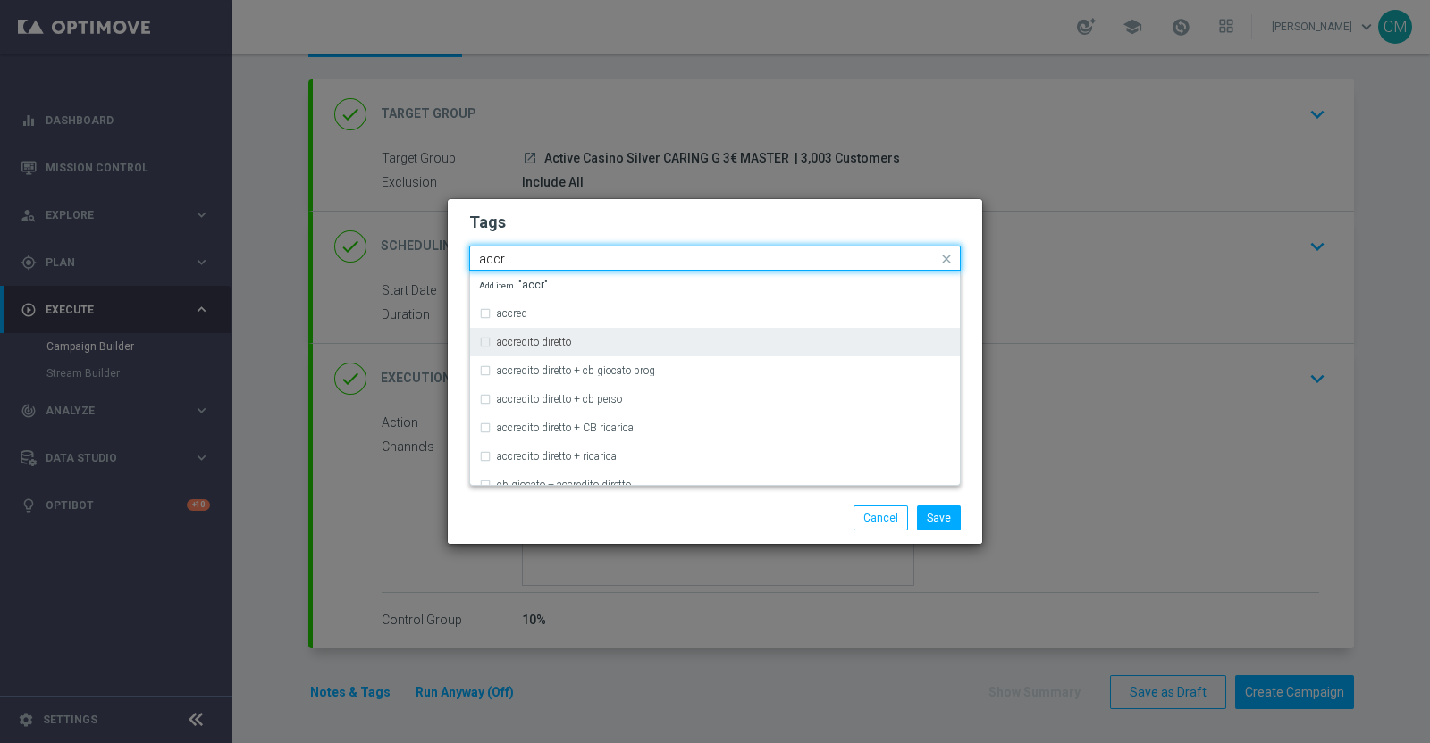
click at [610, 337] on div "accredito diretto" at bounding box center [724, 342] width 454 height 11
type input "accr"
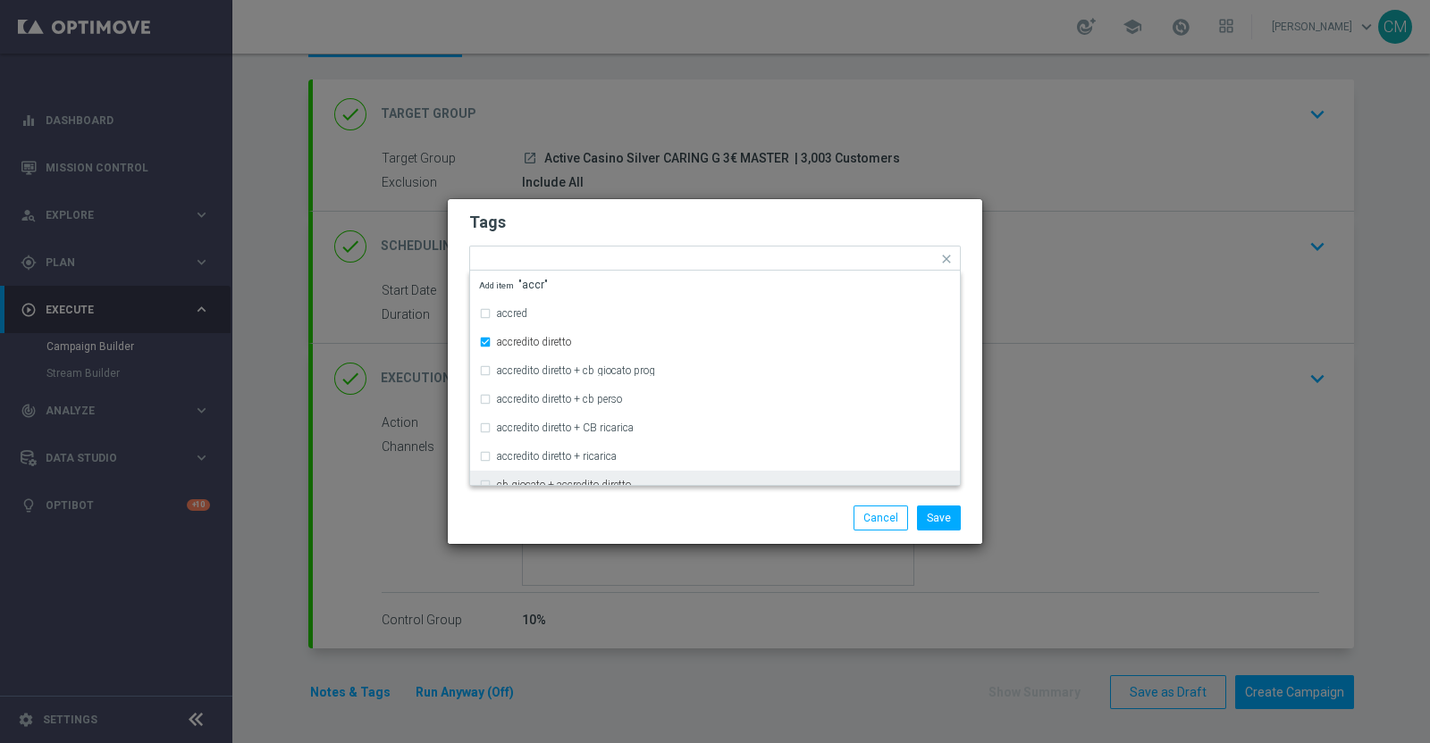
click at [661, 506] on div "Save Cancel" at bounding box center [801, 518] width 346 height 25
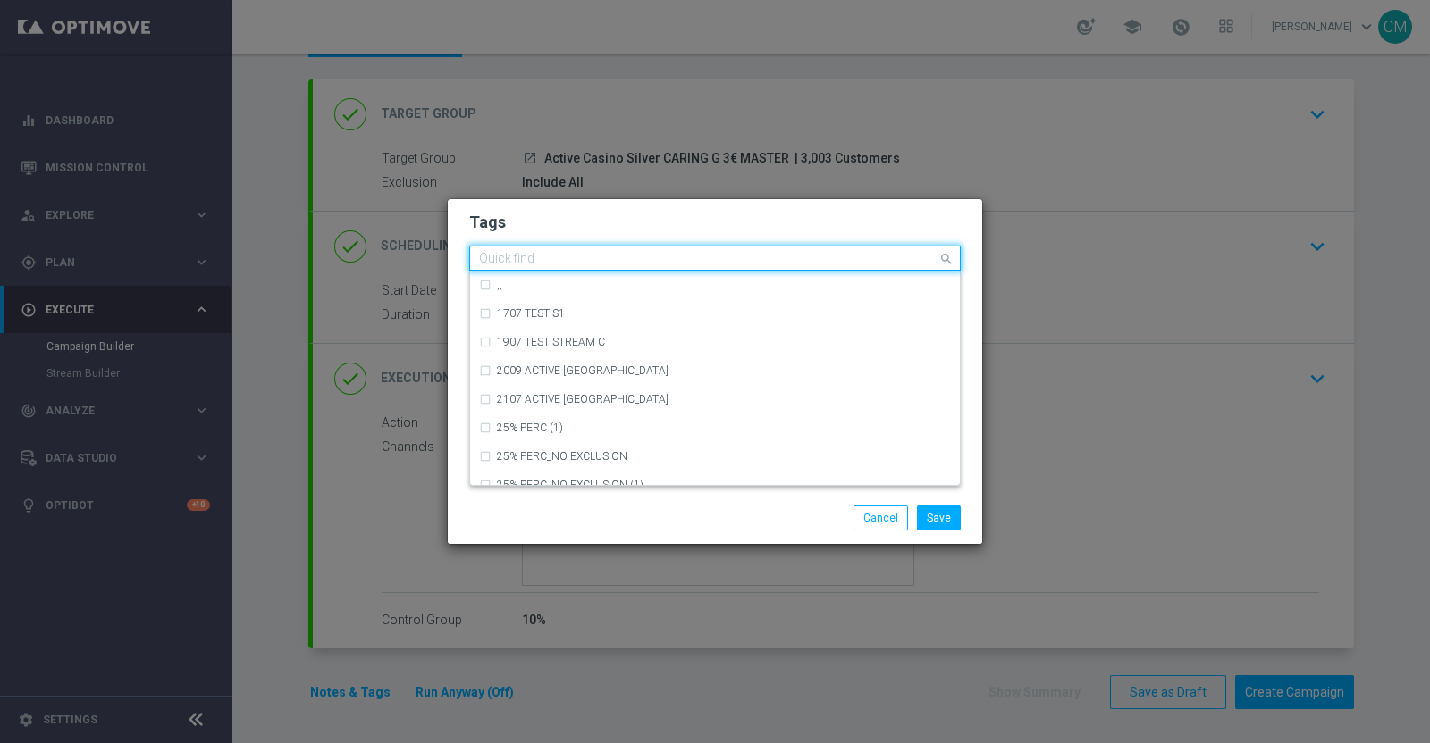
click at [757, 260] on input "text" at bounding box center [708, 259] width 458 height 15
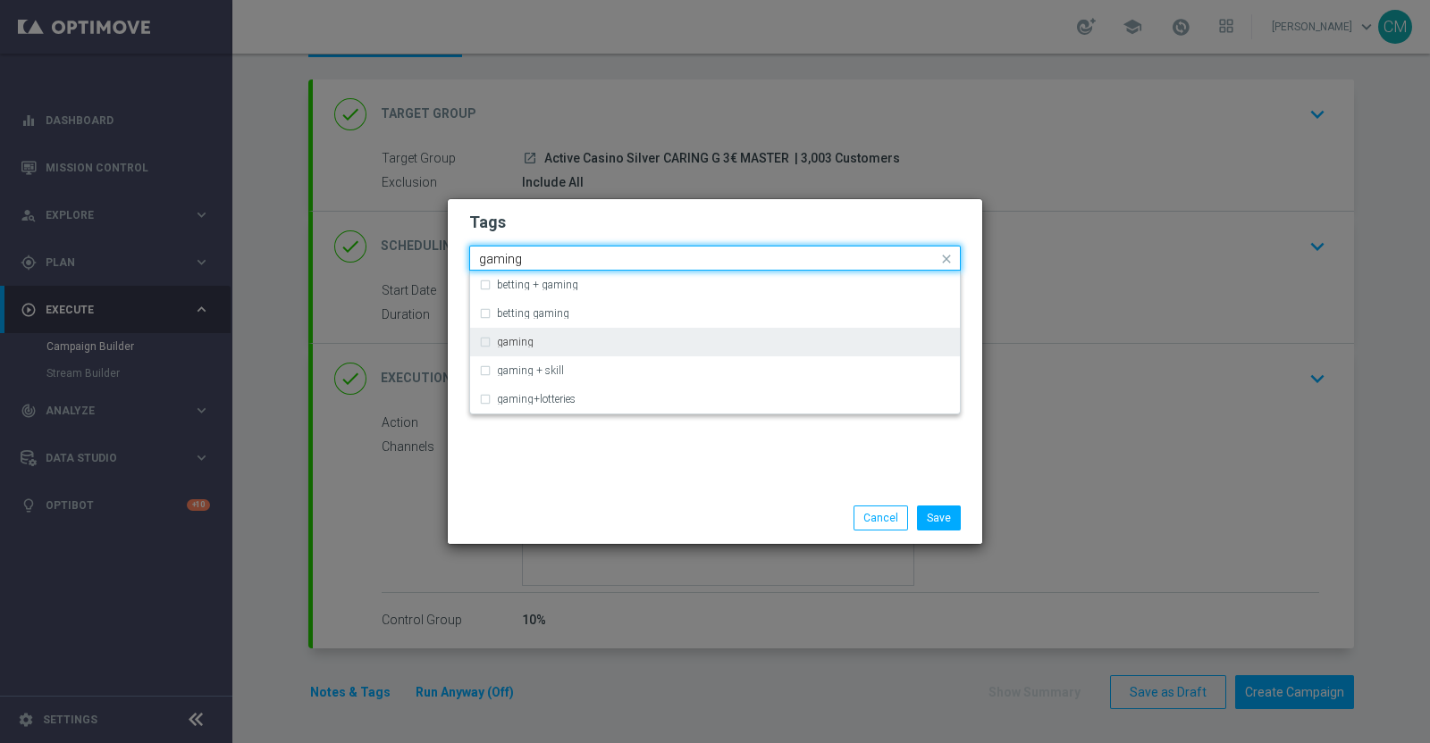
click at [625, 334] on div "gaming" at bounding box center [715, 342] width 472 height 29
type input "gaming"
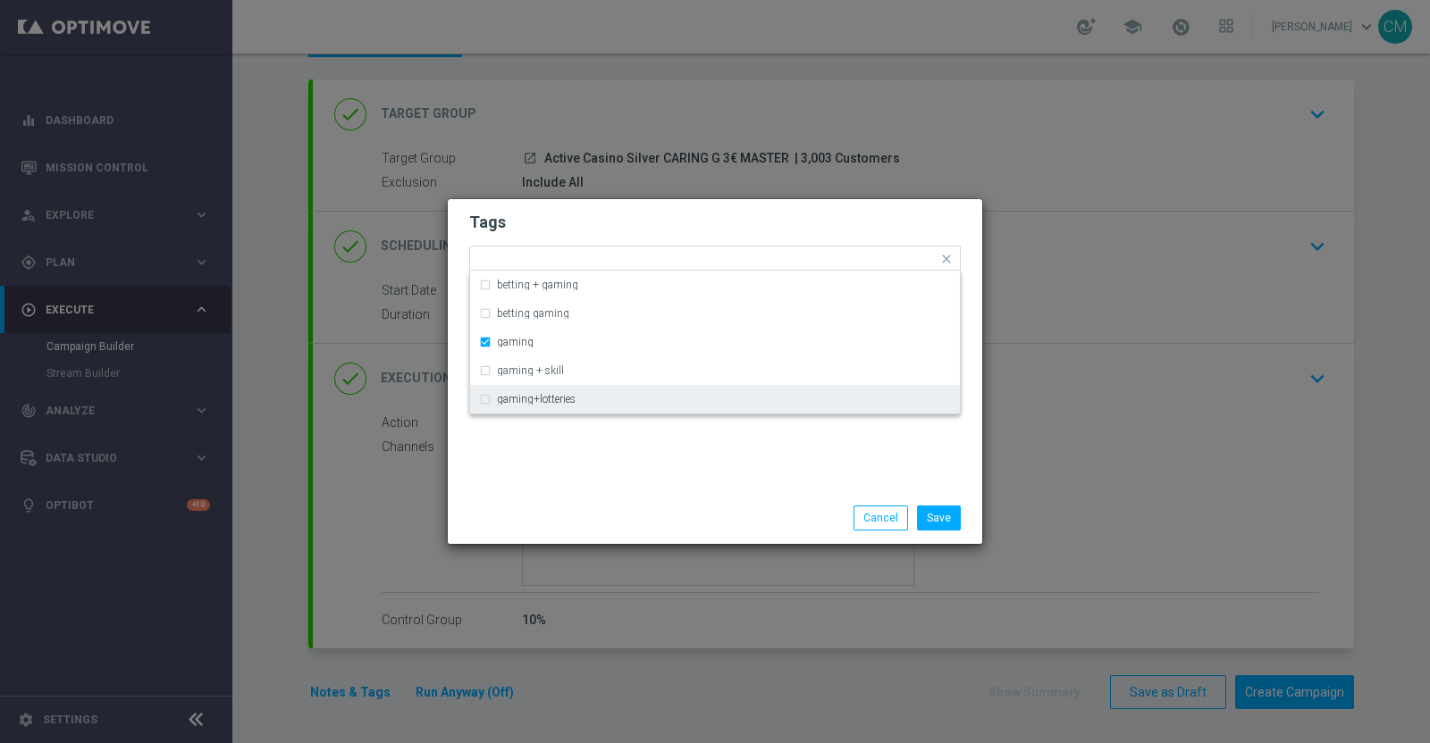
click at [661, 457] on div "Tags Quick find × master × retention × accredito diretto × gaming betting + gam…" at bounding box center [715, 345] width 534 height 293
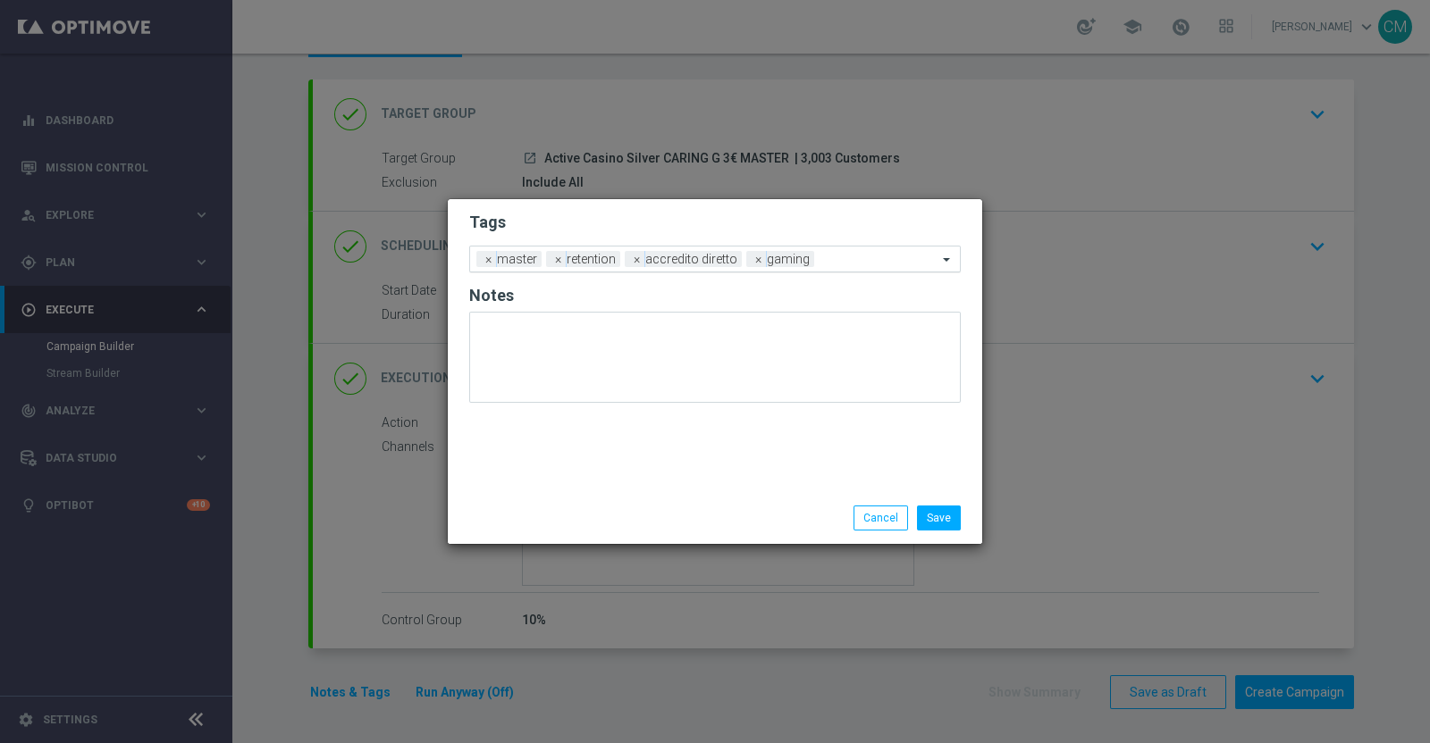
click at [840, 258] on input "text" at bounding box center [879, 260] width 116 height 15
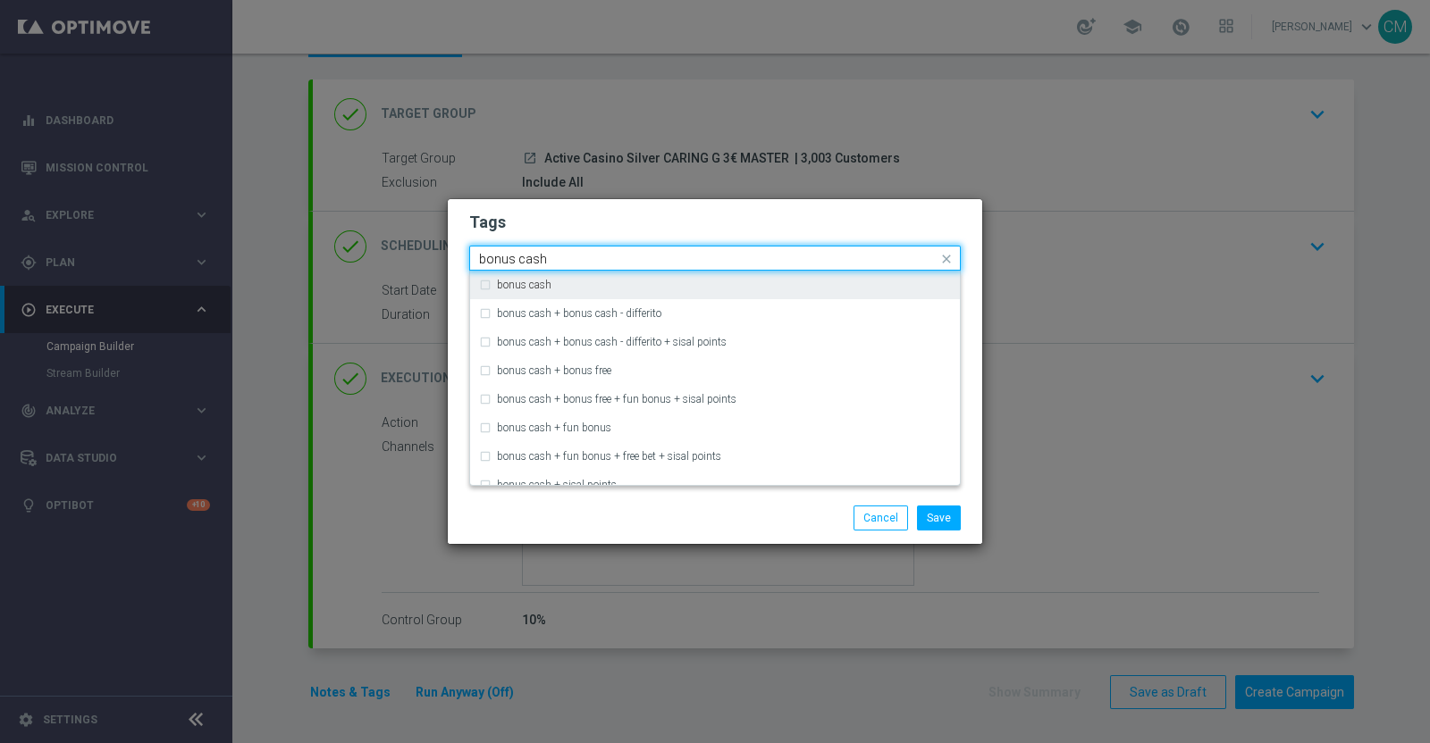
click at [759, 282] on div "bonus cash" at bounding box center [724, 285] width 454 height 11
type input "bonus cash"
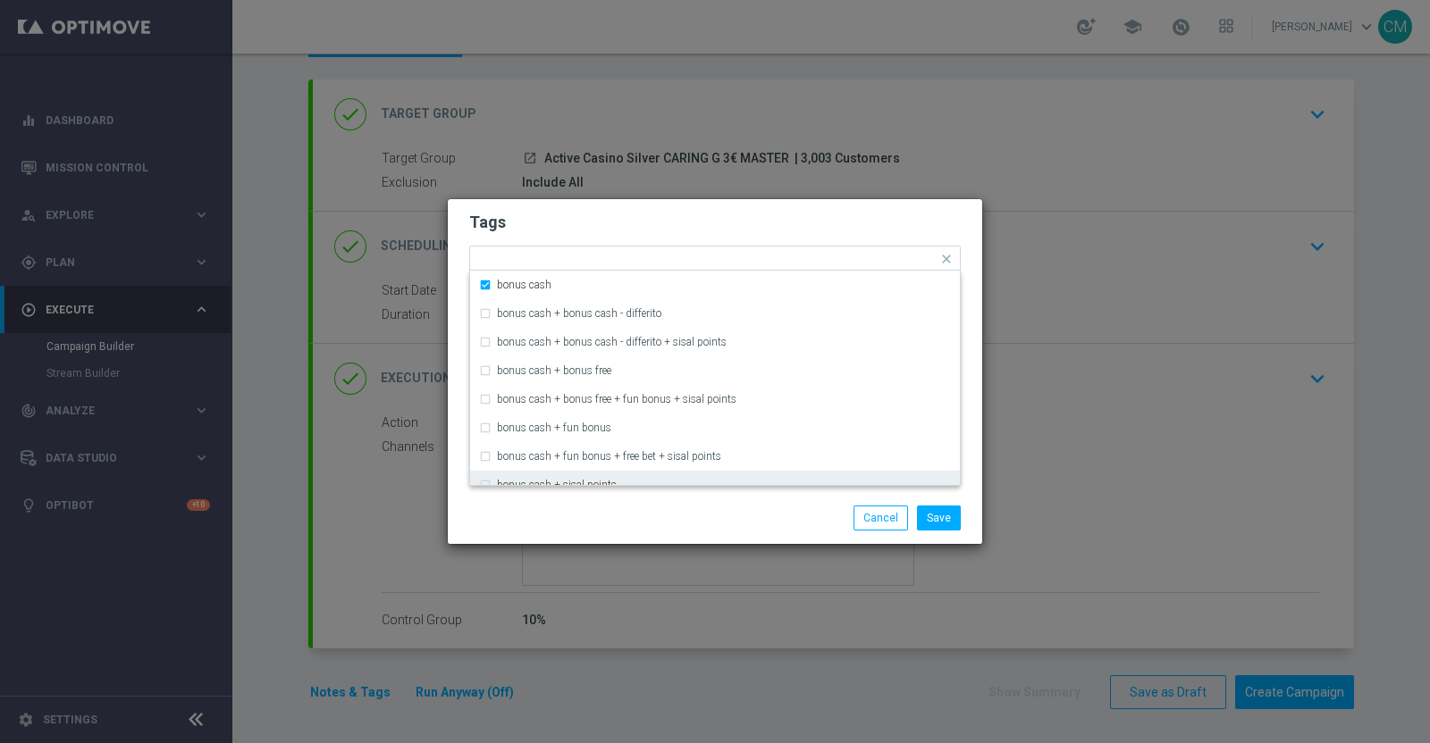
click at [724, 519] on div "Save Cancel" at bounding box center [801, 518] width 346 height 25
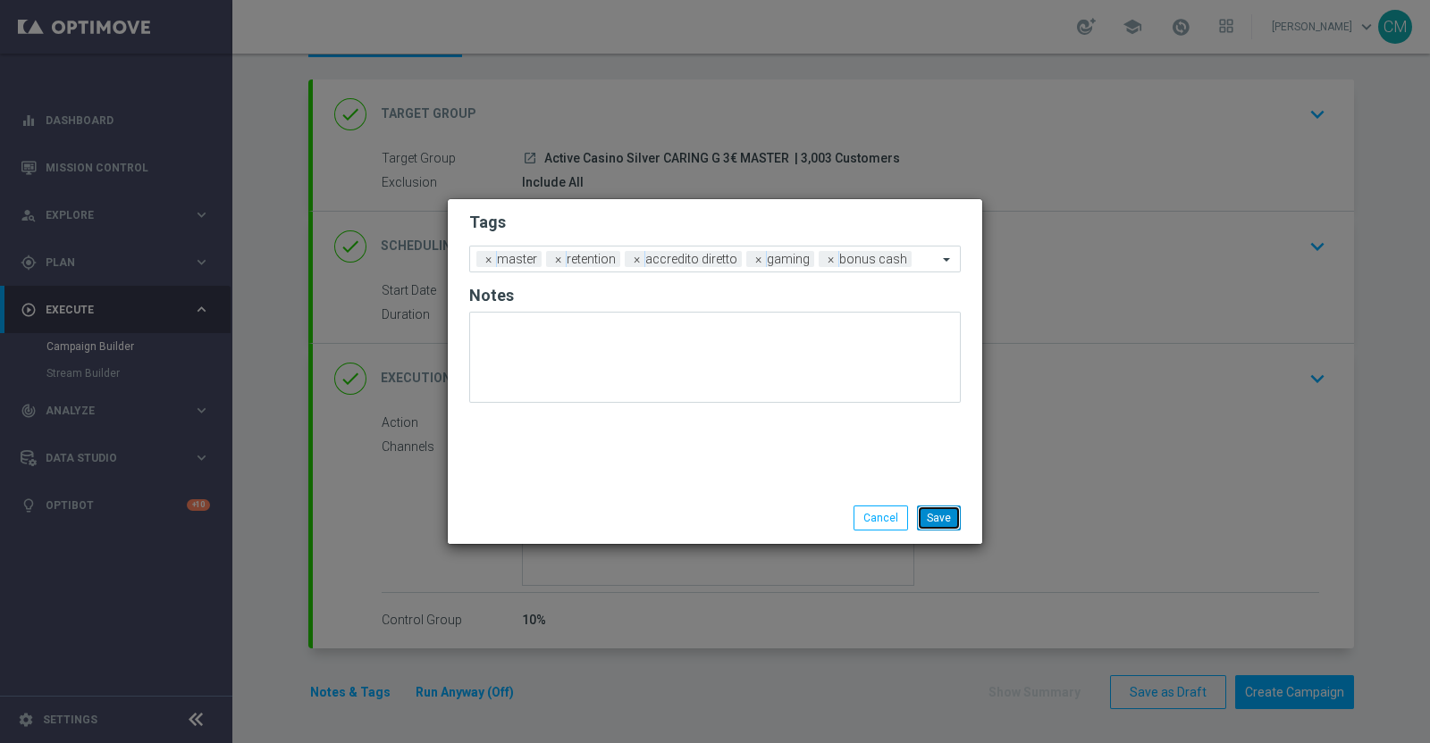
click at [941, 525] on button "Save" at bounding box center [939, 518] width 44 height 25
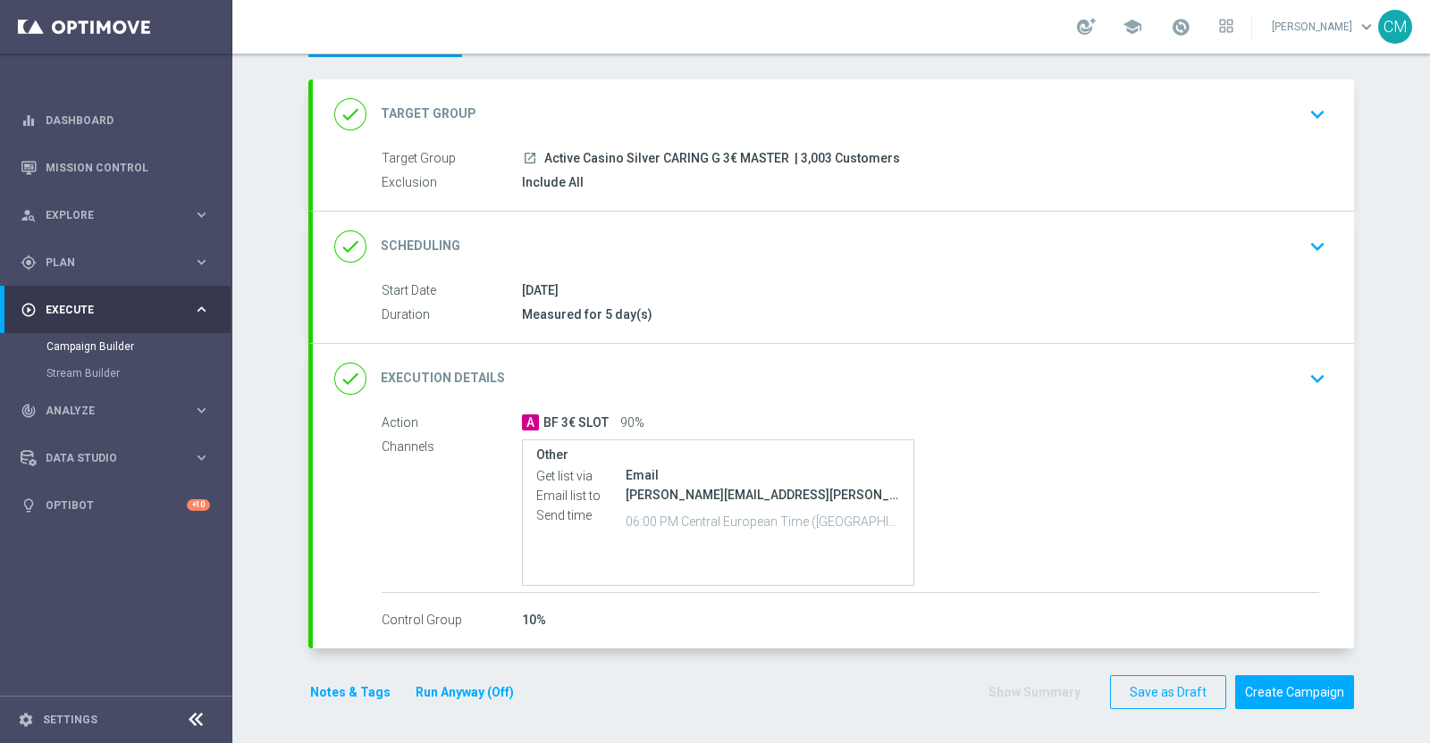
click at [601, 66] on header "Campaign Builder Scheduled Campaign Triggered Campaign Status: Draft" at bounding box center [830, 26] width 1197 height 106
click at [340, 685] on button "Notes & Tags" at bounding box center [350, 693] width 84 height 22
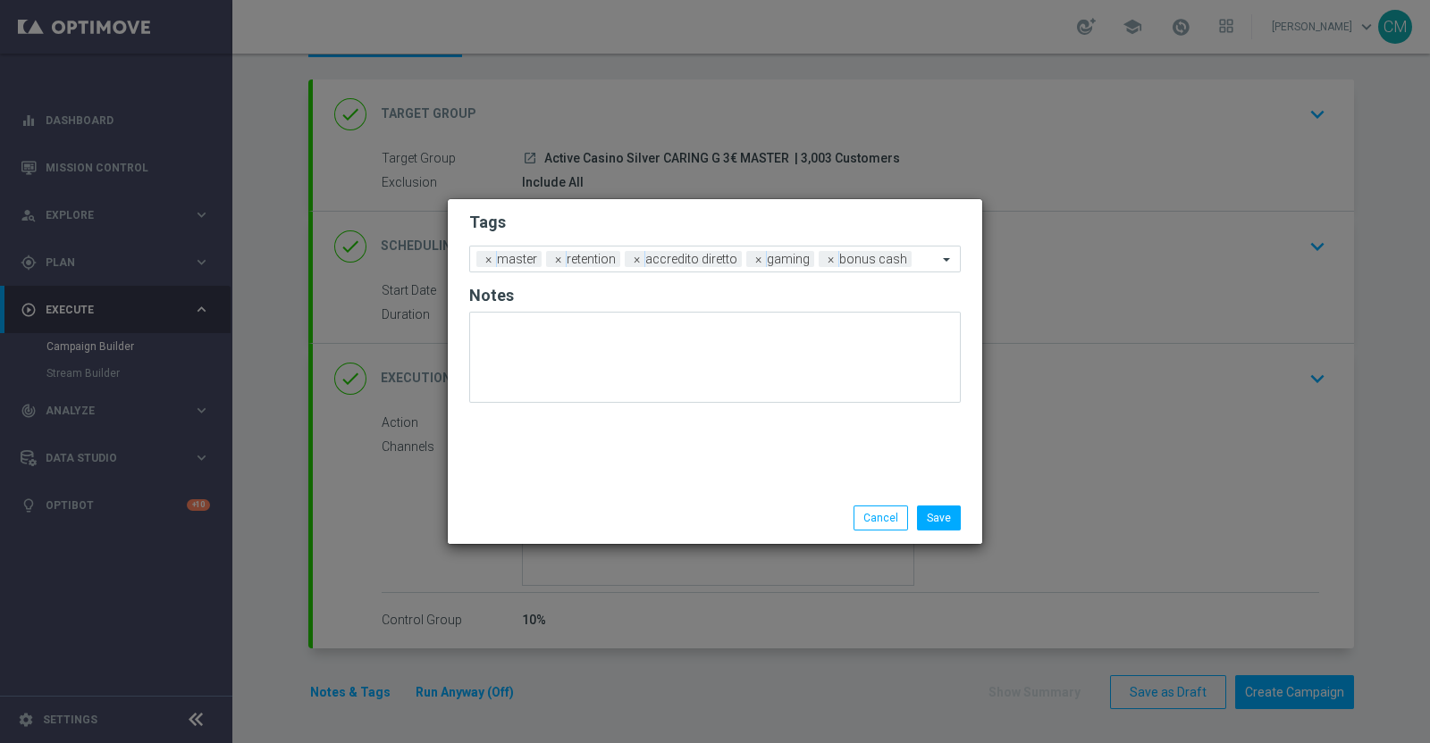
click at [341, 685] on modal-container "Tags Add a new tag × master × retention × accredito diretto × gaming × bonus ca…" at bounding box center [715, 371] width 1430 height 743
click at [1158, 71] on modal-container "Tags Add a new tag × master × retention × accredito diretto × gaming × bonus ca…" at bounding box center [715, 371] width 1430 height 743
click at [935, 511] on button "Save" at bounding box center [939, 518] width 44 height 25
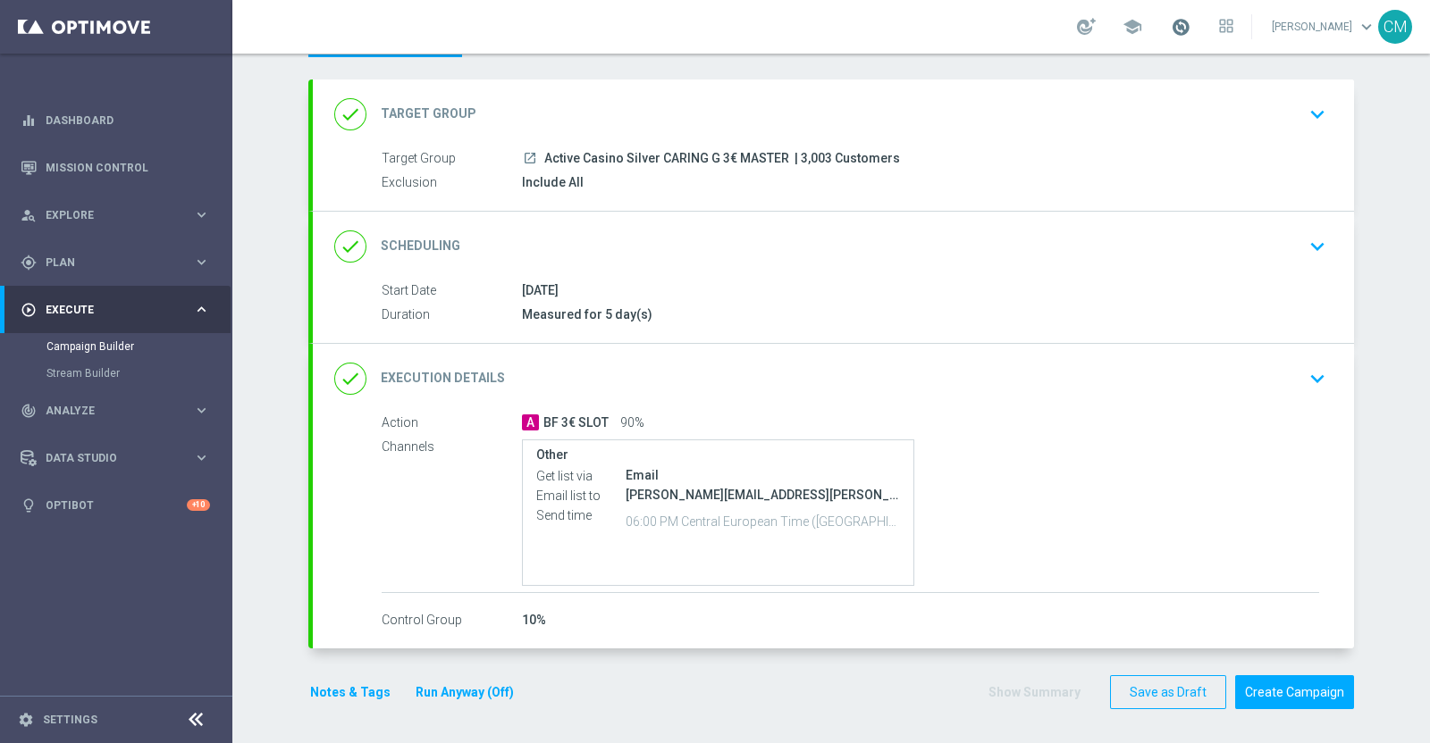
click at [1178, 35] on span at bounding box center [1180, 27] width 20 height 20
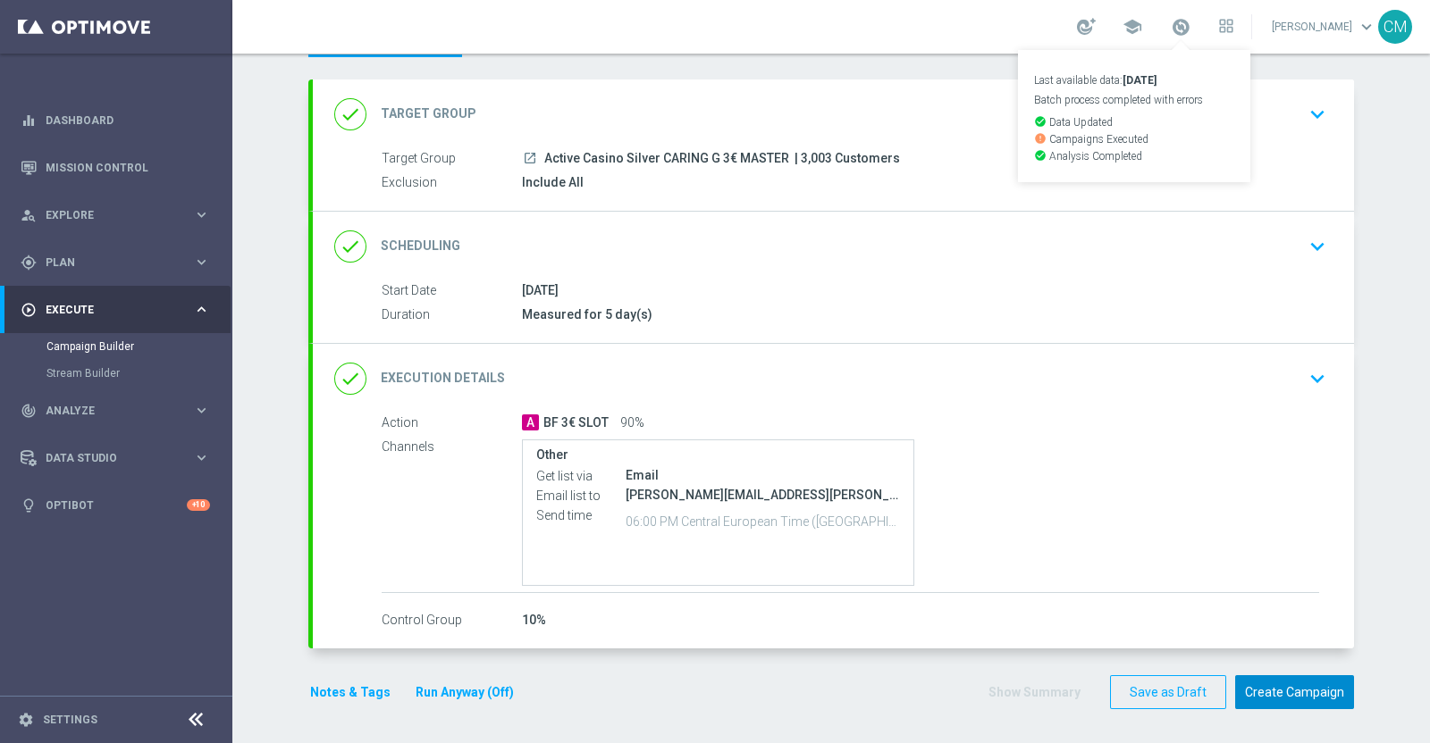
click at [1262, 690] on button "Create Campaign" at bounding box center [1294, 692] width 119 height 35
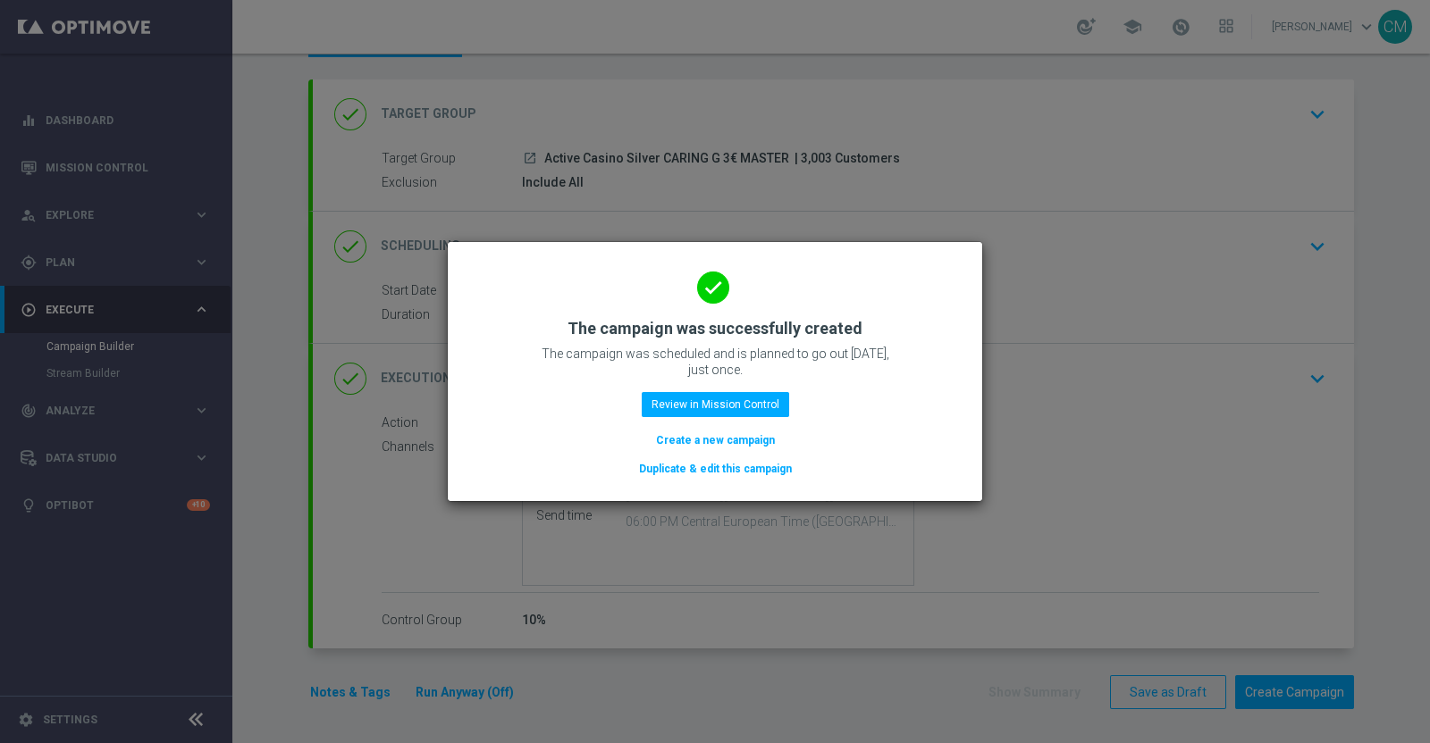
click at [701, 443] on button "Create a new campaign" at bounding box center [715, 441] width 122 height 20
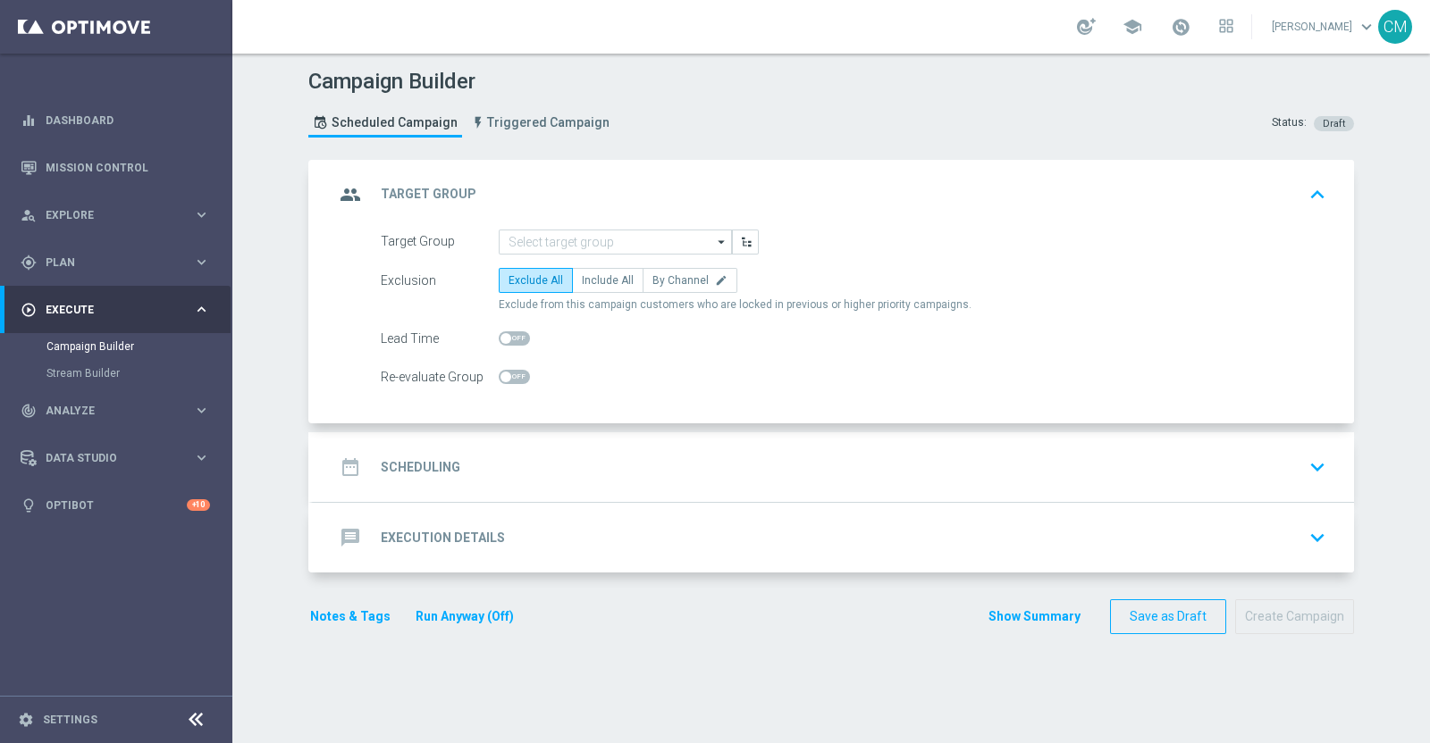
scroll to position [0, 0]
click at [545, 245] on input at bounding box center [615, 242] width 233 height 25
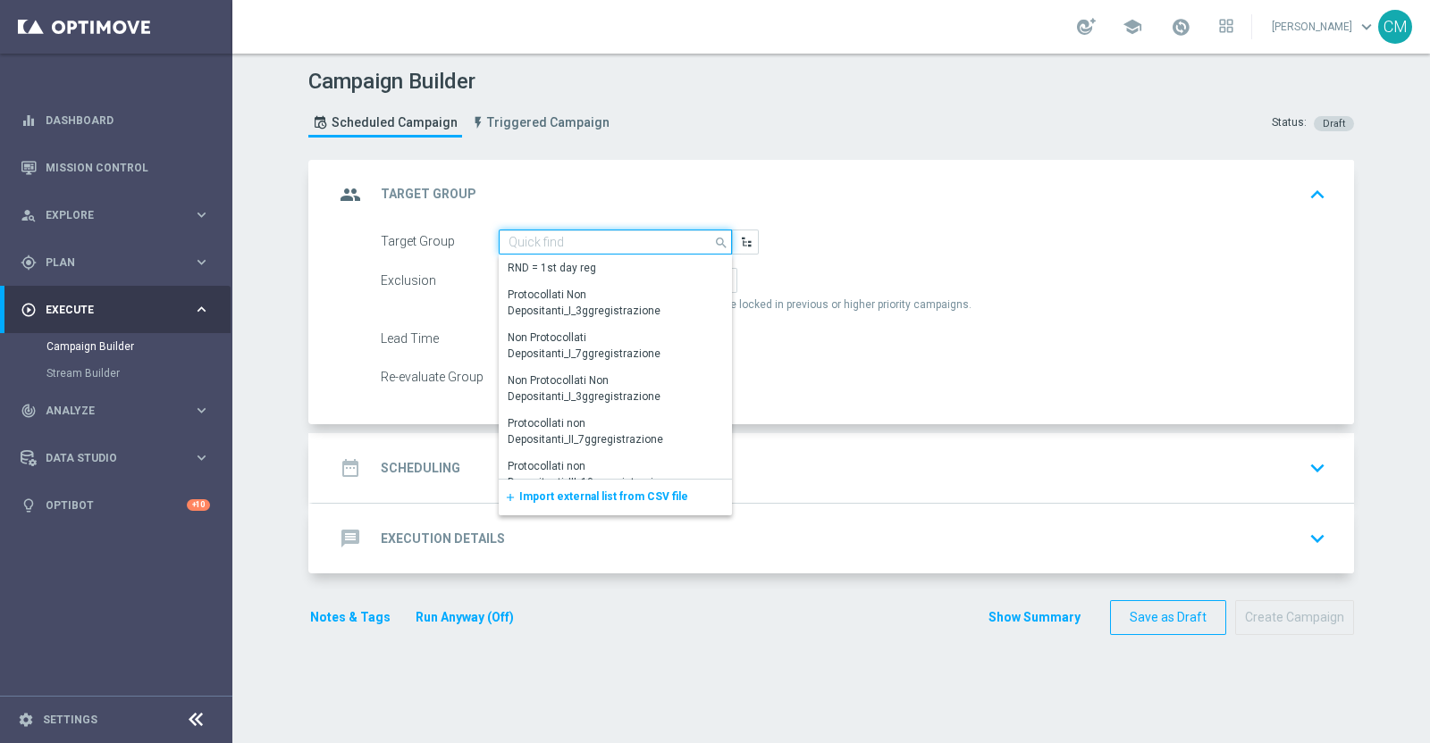
paste input "Active Casino Silver CARING 2€ LOGIN"
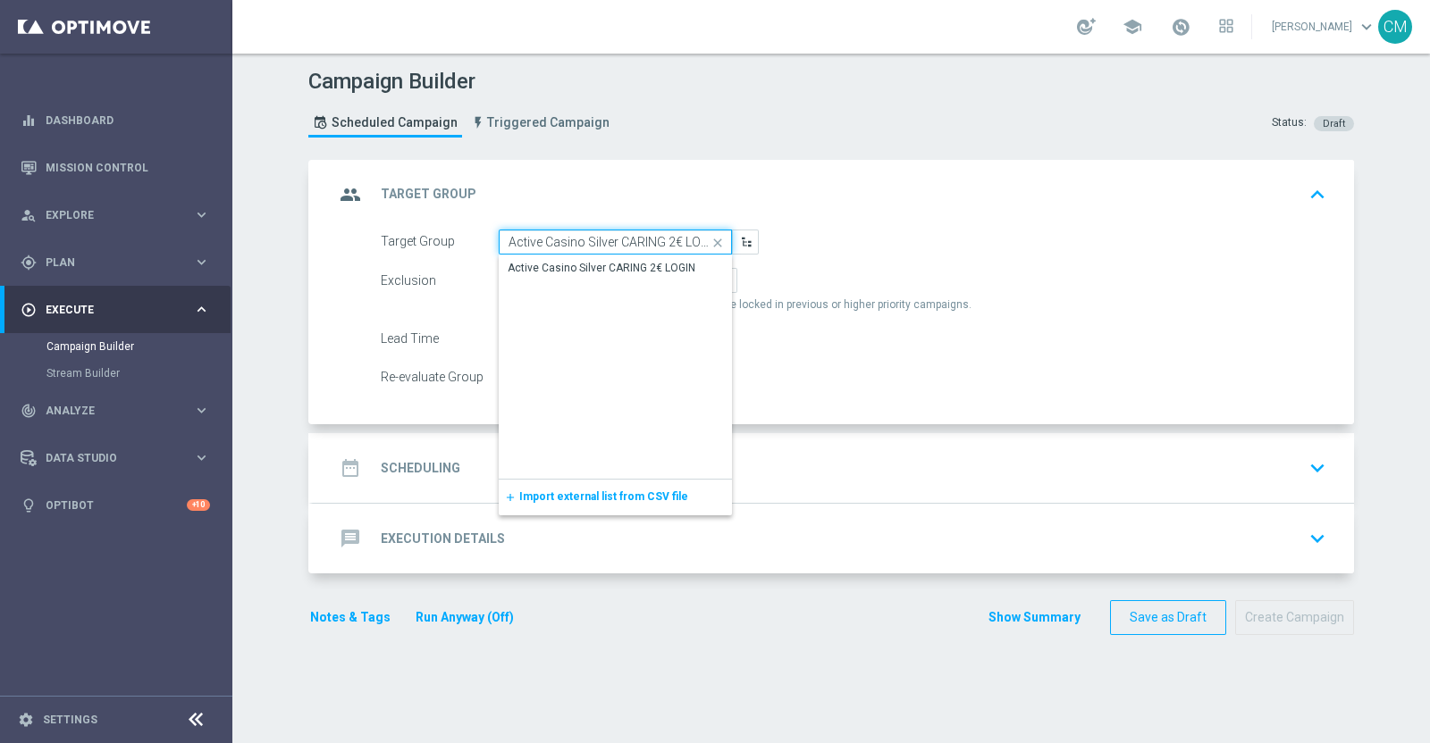
scroll to position [0, 4]
click at [569, 269] on div "Active Casino Silver CARING 2€ LOGIN" at bounding box center [602, 269] width 188 height 16
type input "Active Casino Silver CARING 2€ LOGIN"
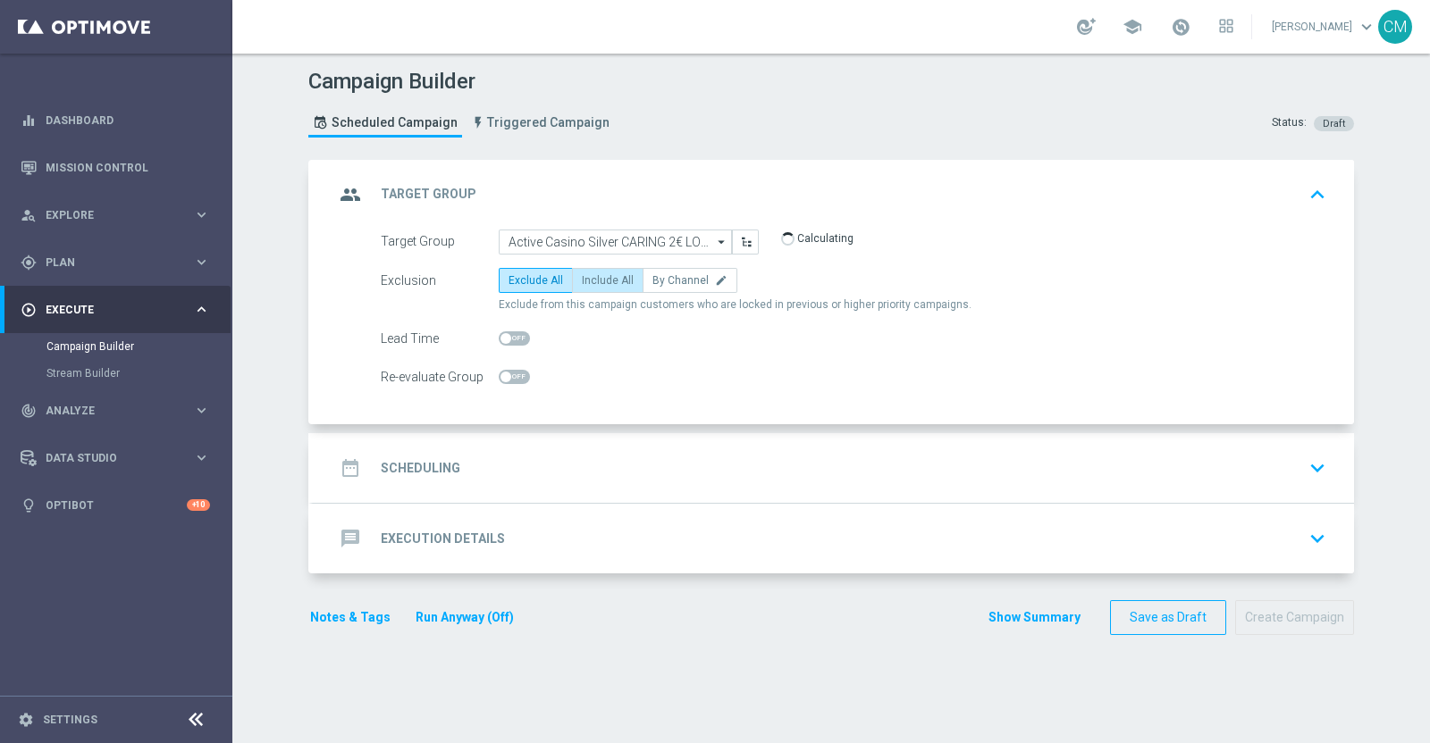
click at [588, 280] on span "Include All" at bounding box center [608, 280] width 52 height 13
click at [588, 280] on input "Include All" at bounding box center [588, 284] width 12 height 12
radio input "true"
click at [558, 453] on div "date_range Scheduling keyboard_arrow_down" at bounding box center [833, 468] width 998 height 34
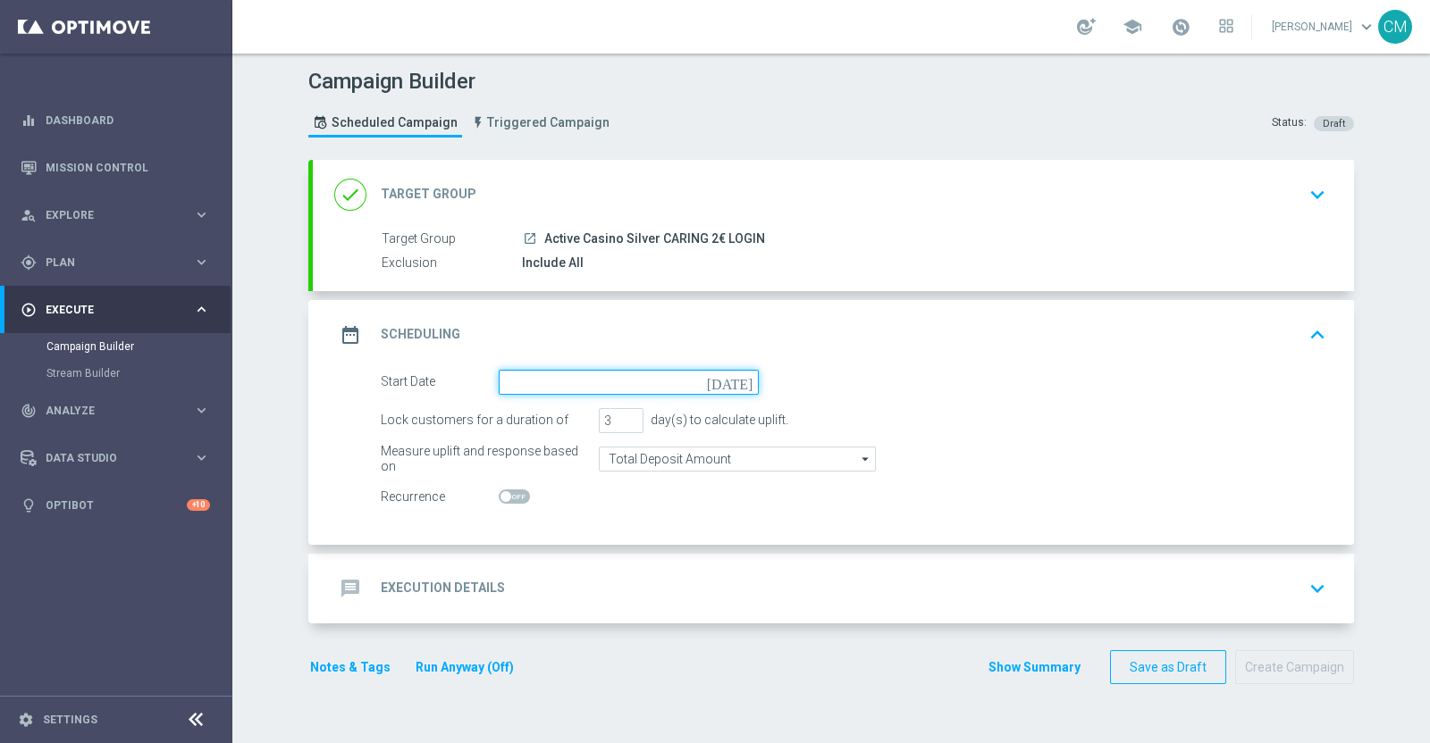
click at [510, 376] on input at bounding box center [629, 382] width 260 height 25
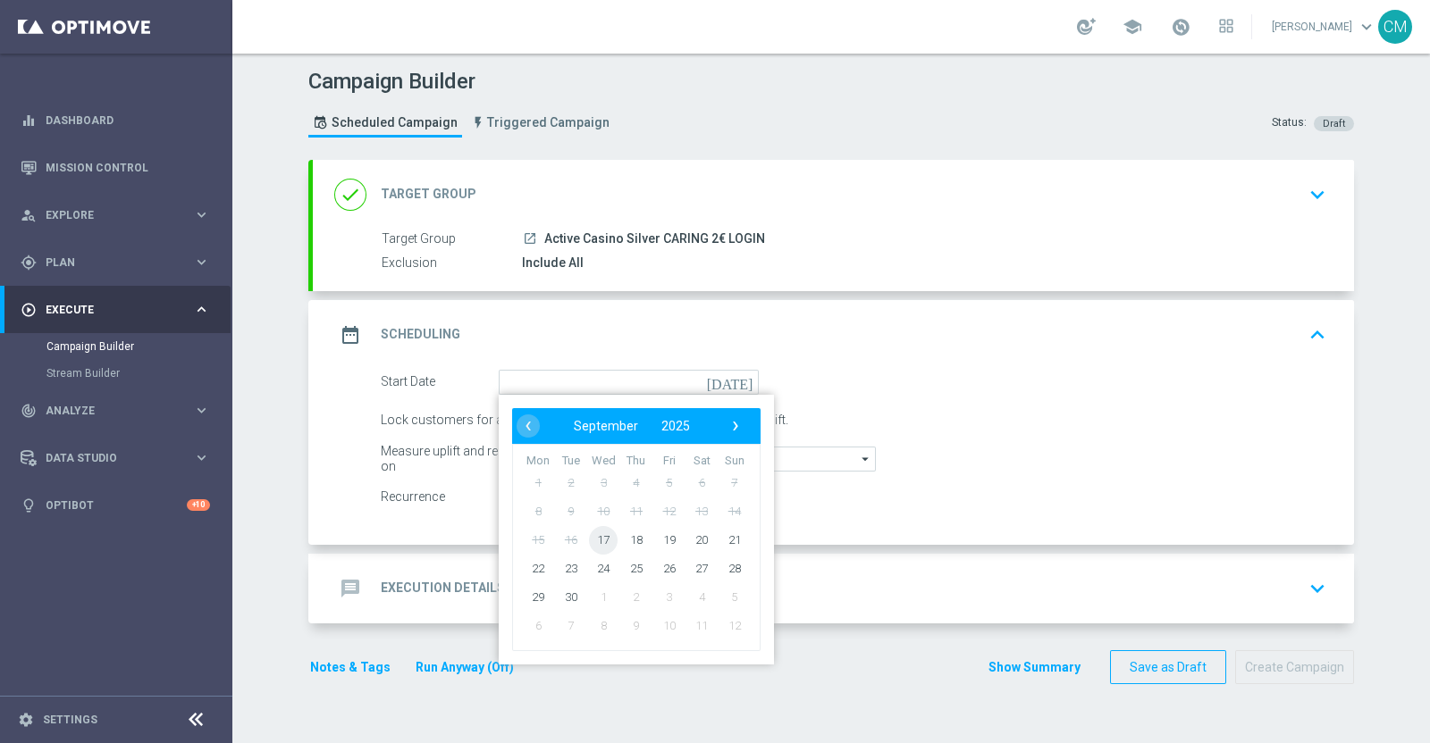
click at [599, 533] on span "17" at bounding box center [603, 539] width 29 height 29
type input "[DATE]"
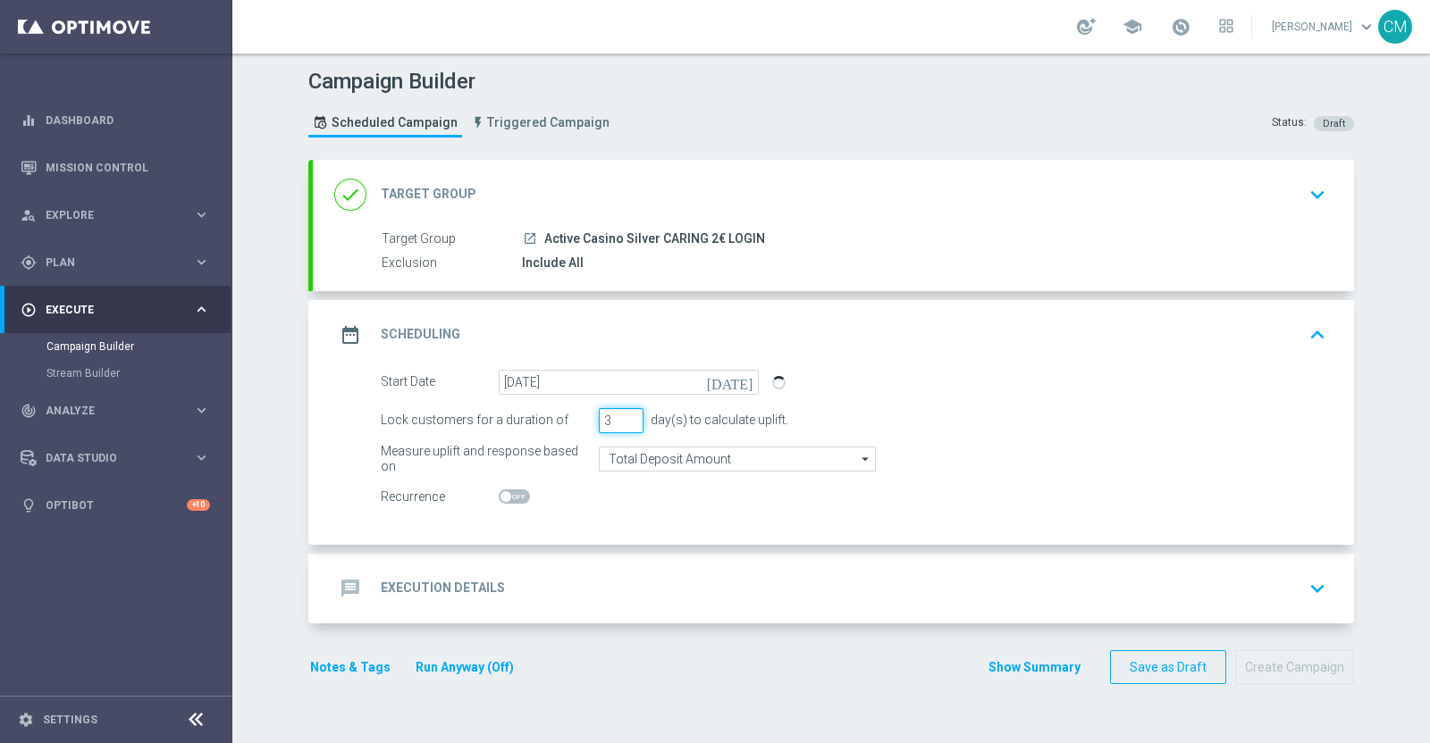
click at [619, 410] on input "3" at bounding box center [621, 420] width 45 height 25
click at [619, 417] on input "4" at bounding box center [621, 420] width 45 height 25
type input "5"
click at [619, 417] on input "5" at bounding box center [621, 420] width 45 height 25
click at [627, 457] on input "Total Deposit Amount" at bounding box center [737, 459] width 277 height 25
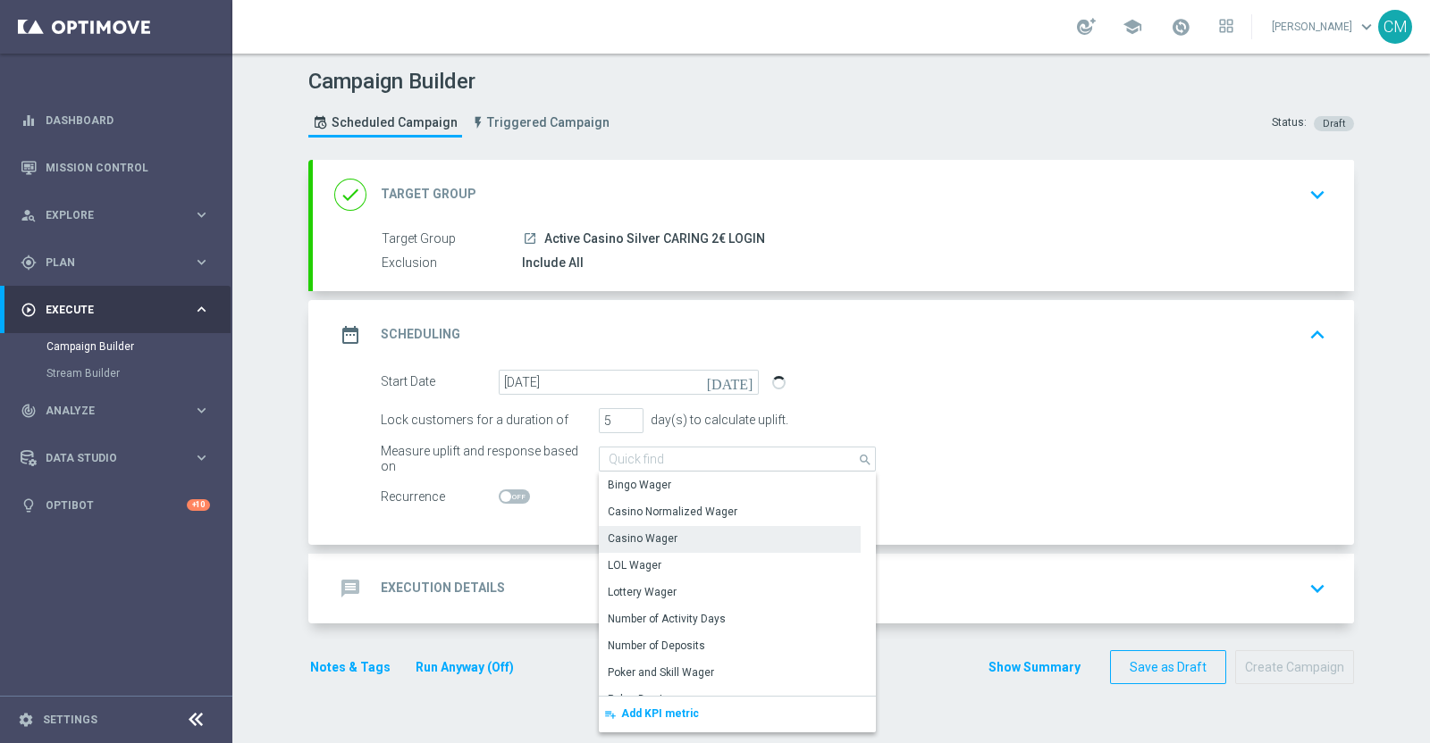
click at [641, 532] on div "Casino Wager" at bounding box center [643, 539] width 70 height 16
type input "Casino Wager"
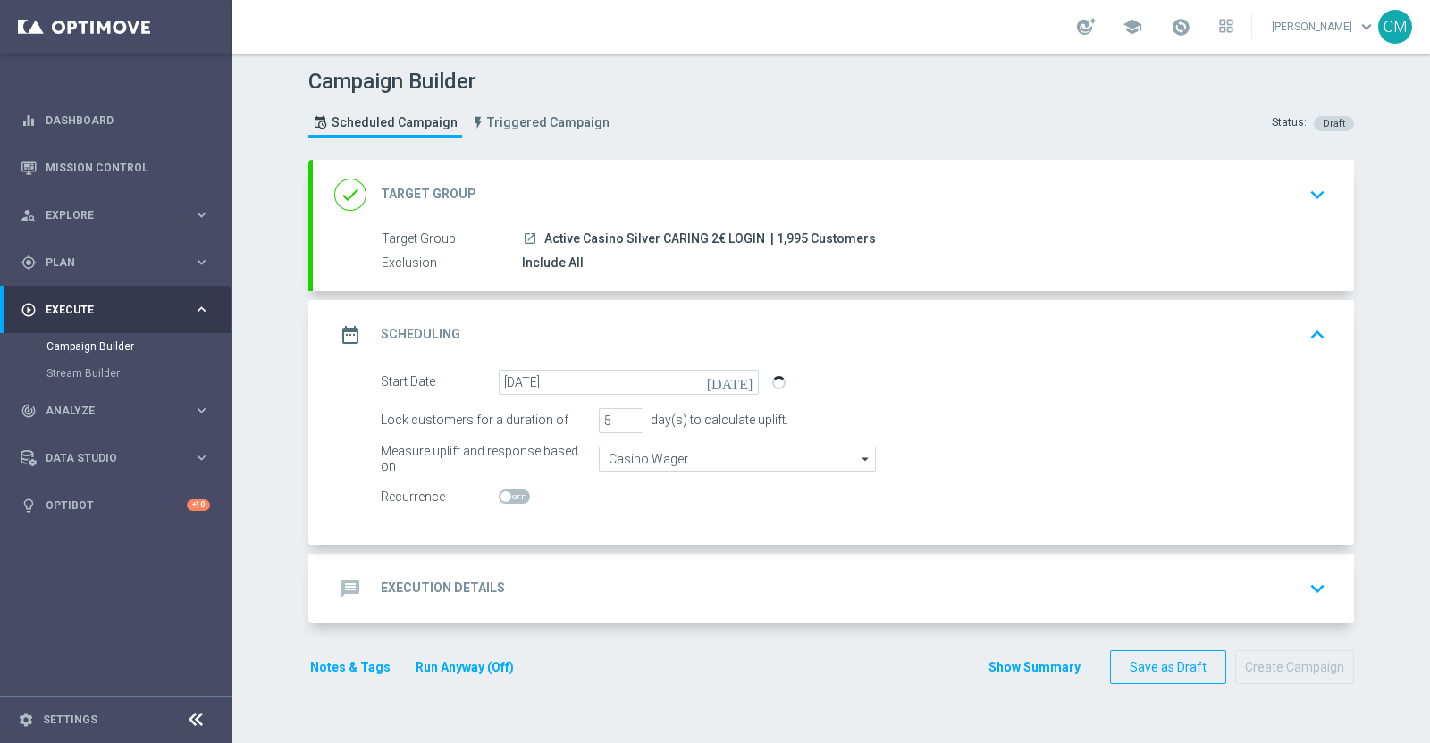
click at [681, 572] on div "message Execution Details keyboard_arrow_down" at bounding box center [833, 589] width 998 height 34
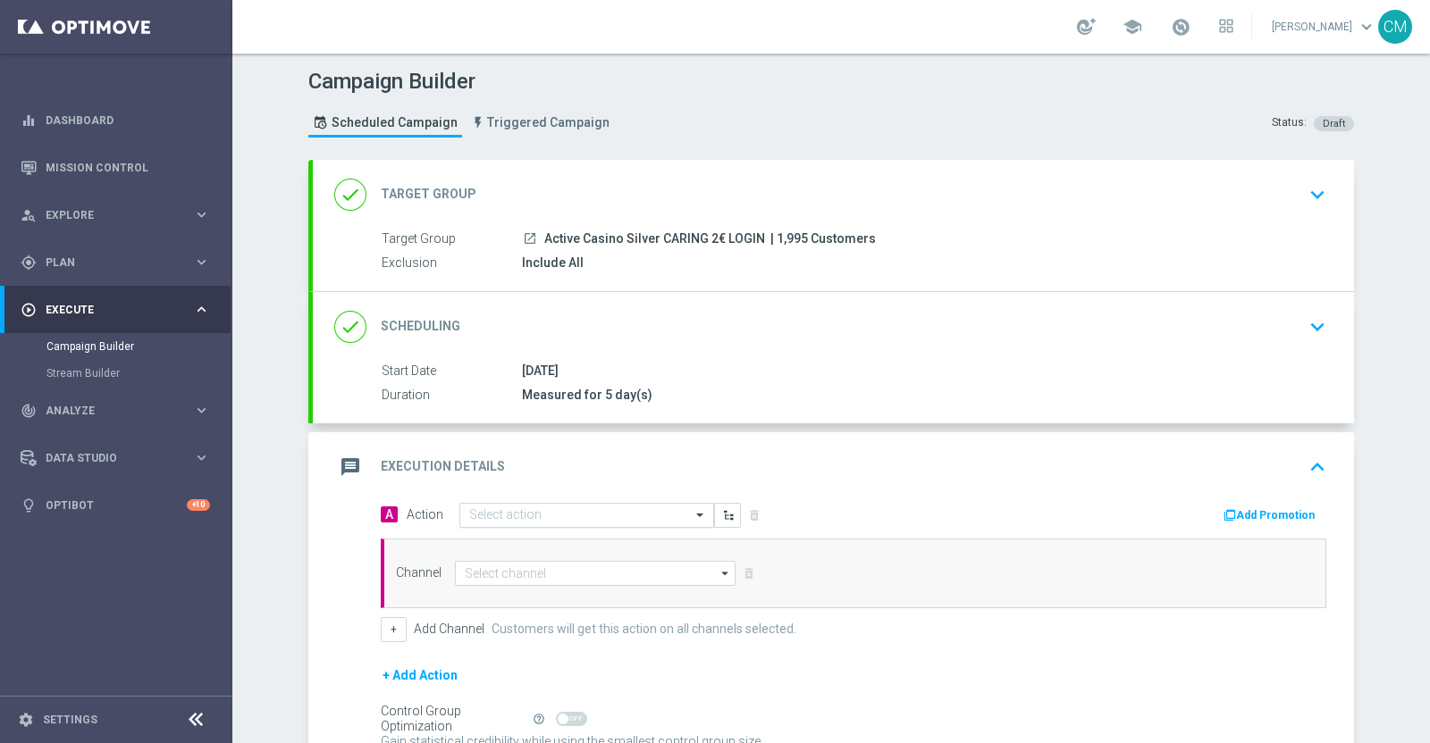
click at [583, 510] on input "text" at bounding box center [568, 515] width 199 height 15
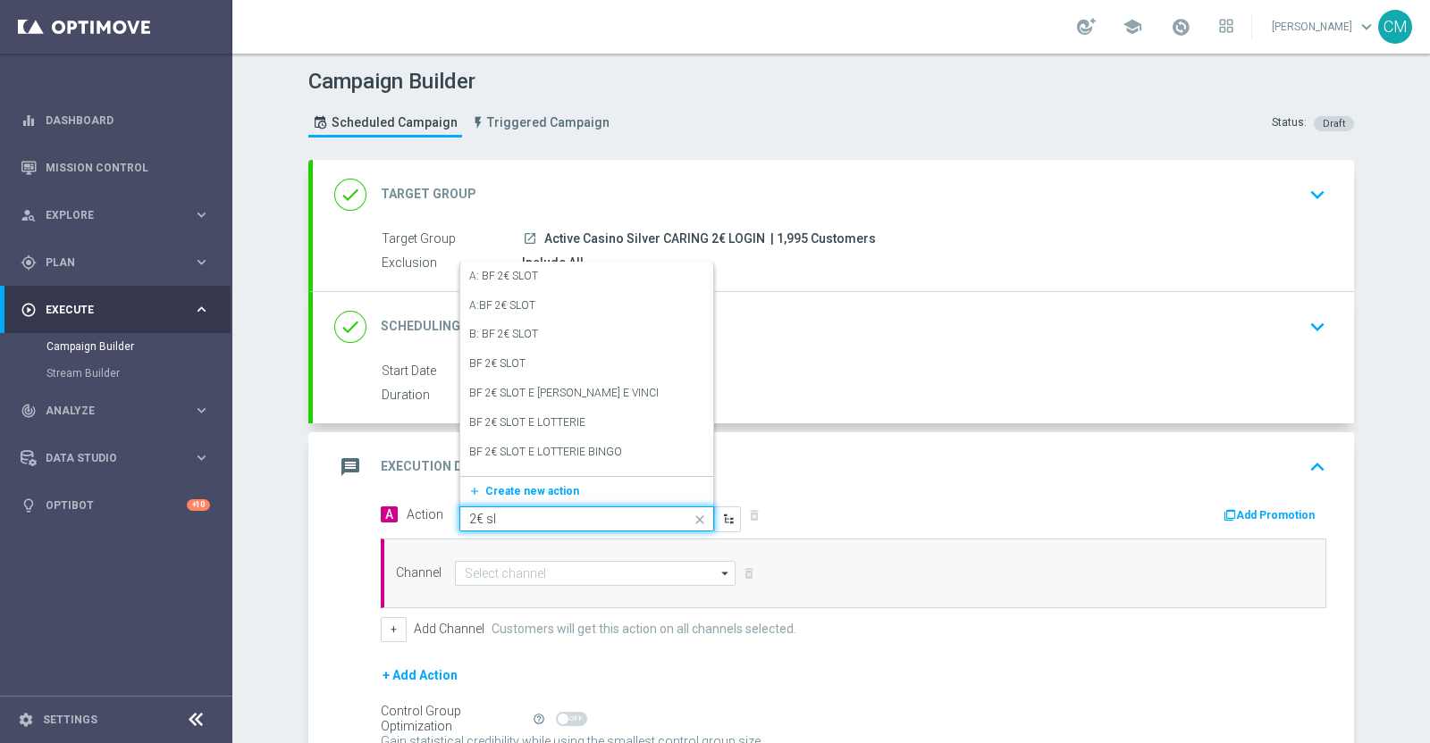
type input "2€ slo"
click at [501, 357] on label "BF 2€ SLOT" at bounding box center [497, 363] width 56 height 15
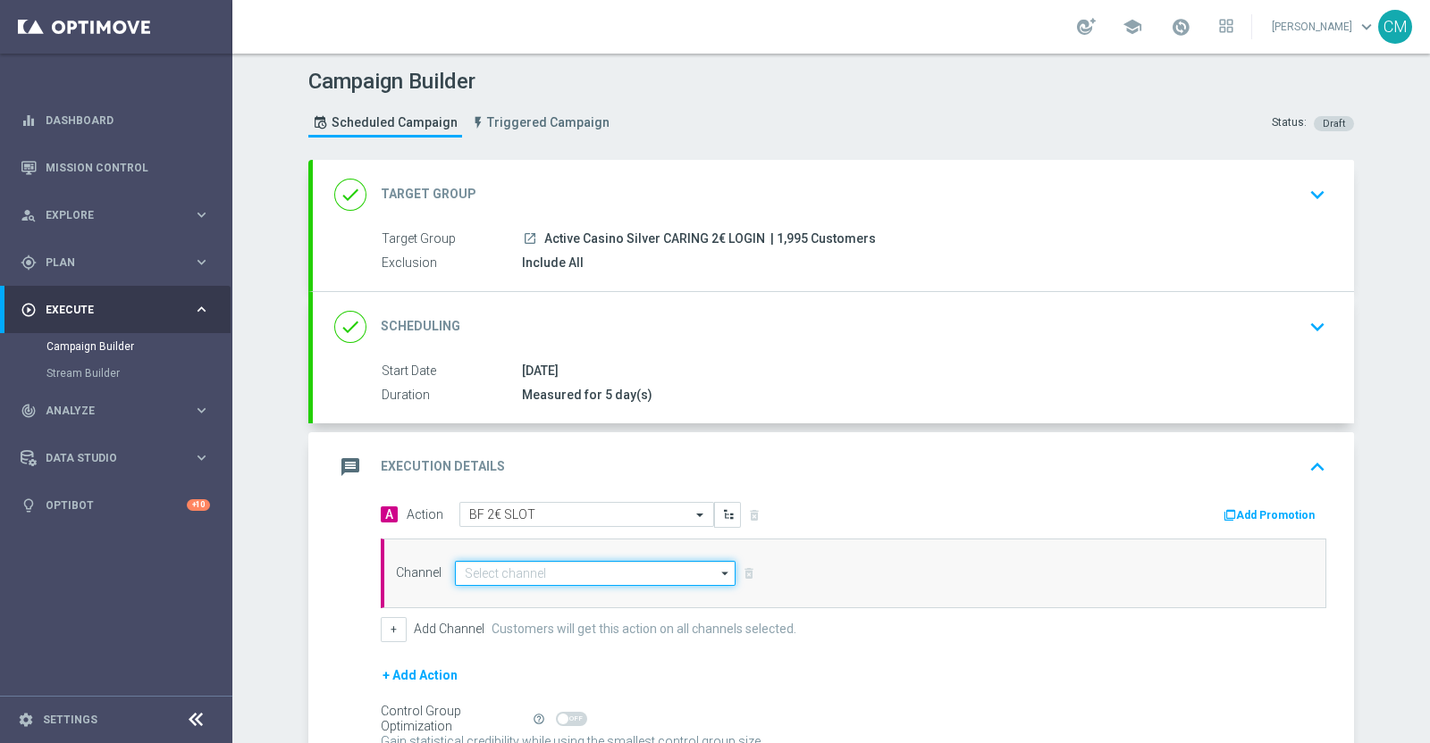
click at [532, 569] on input at bounding box center [595, 573] width 281 height 25
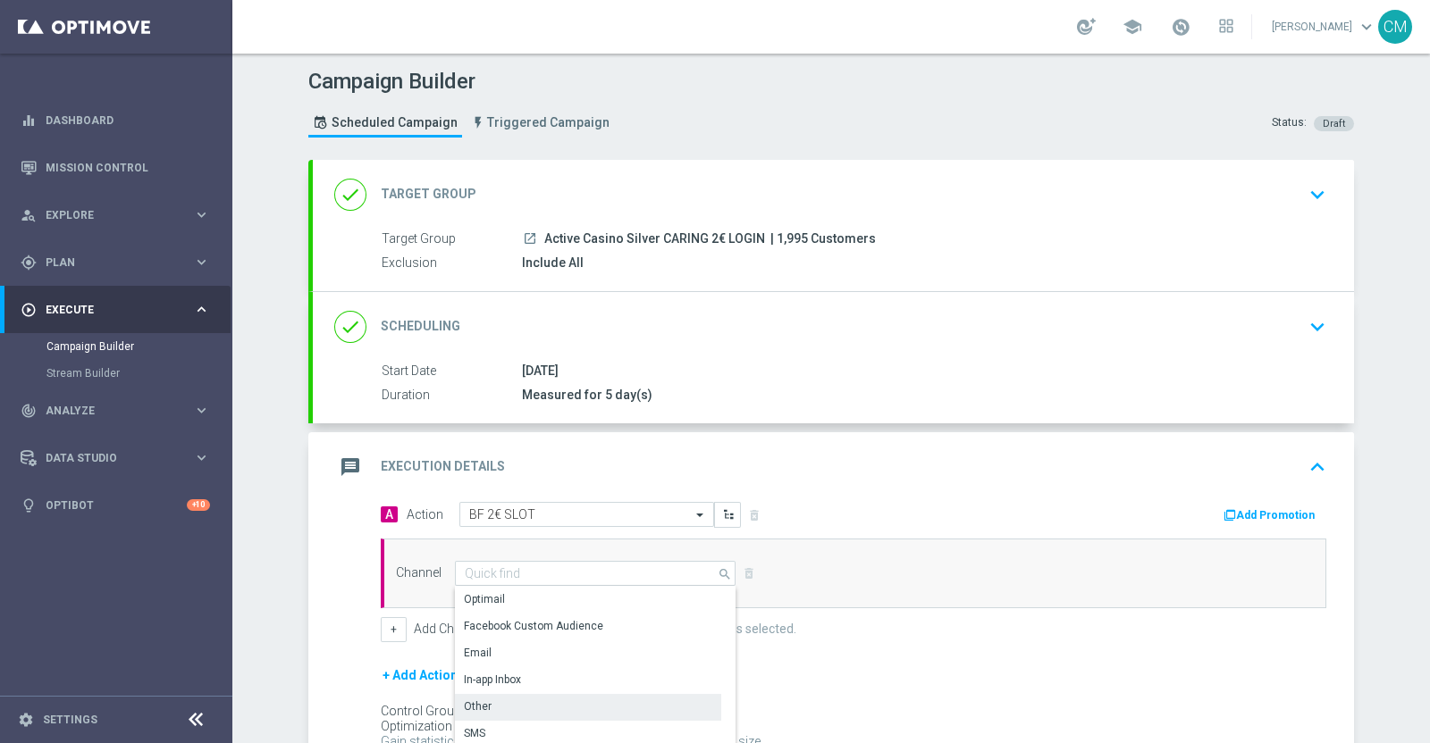
click at [505, 701] on div "Other" at bounding box center [588, 706] width 266 height 25
type input "Other"
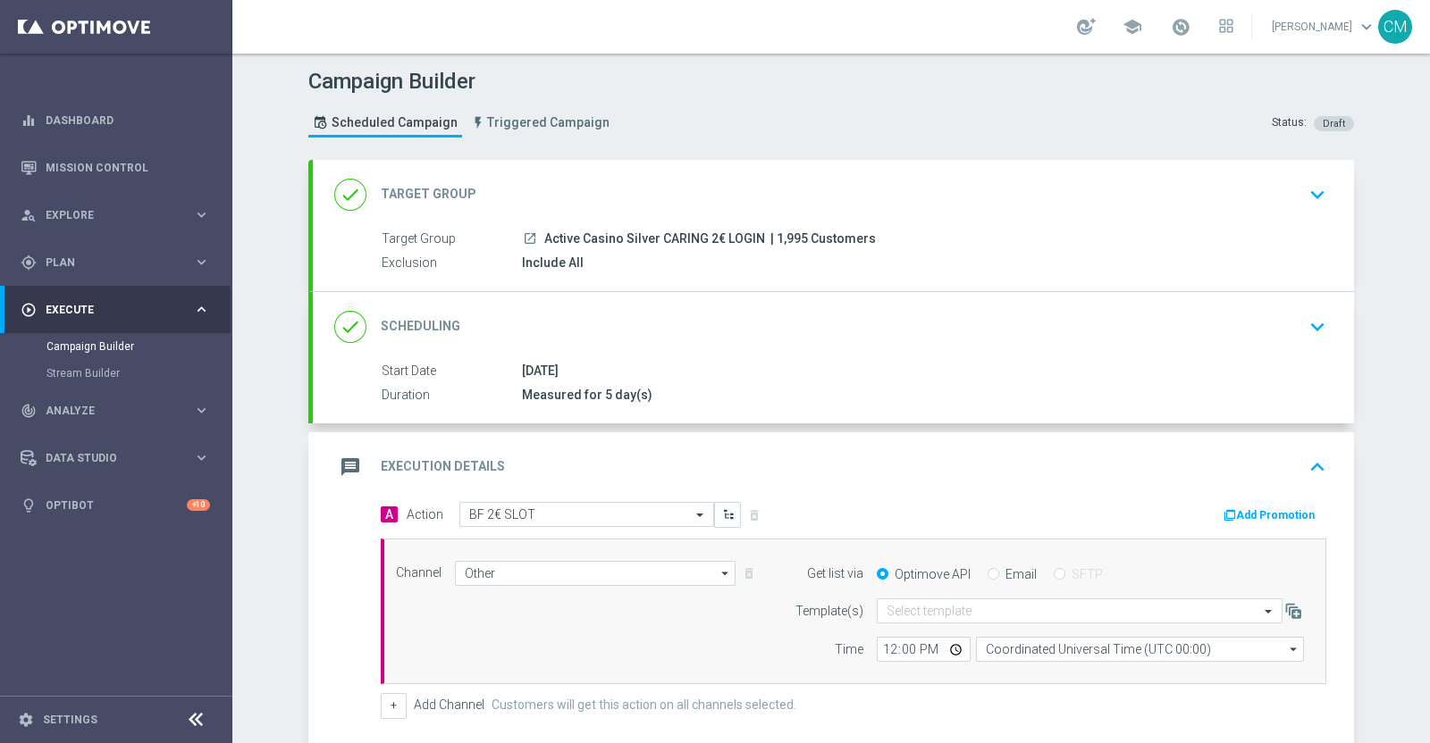
click at [987, 571] on input "Email" at bounding box center [993, 576] width 12 height 12
radio input "true"
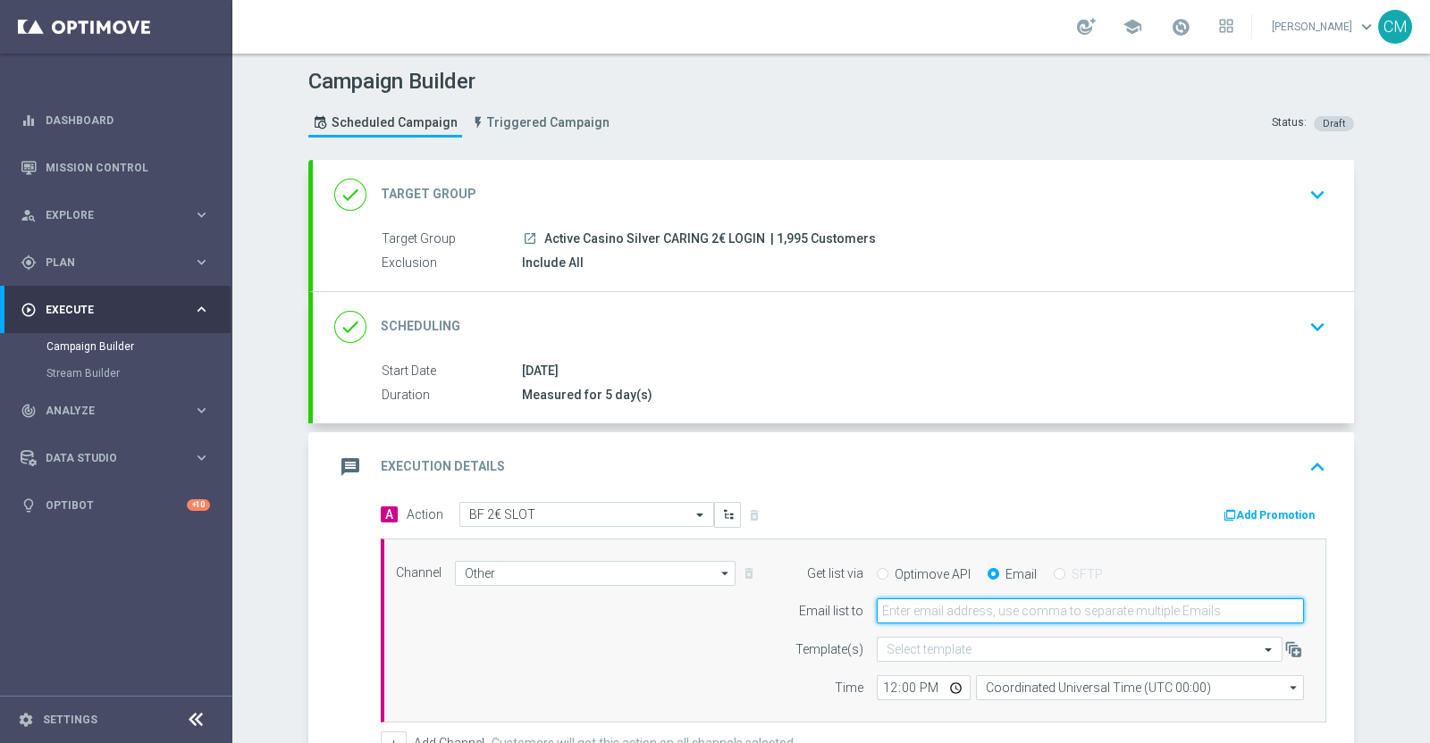
click at [948, 607] on input "email" at bounding box center [1089, 611] width 427 height 25
type input "[PERSON_NAME][EMAIL_ADDRESS][PERSON_NAME][DOMAIN_NAME]"
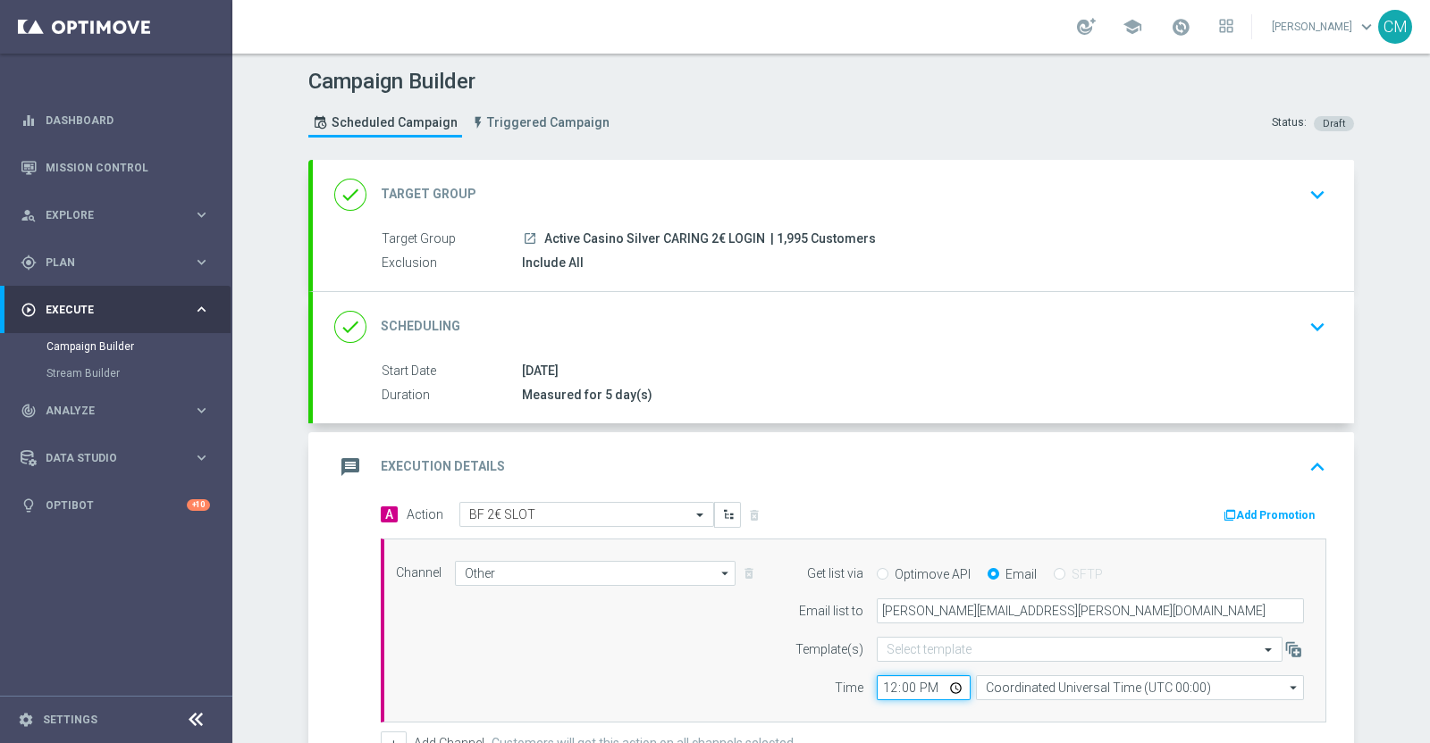
click at [885, 681] on input "12:00" at bounding box center [923, 687] width 94 height 25
type input "18:00"
click at [963, 686] on div "18:00 Coordinated Universal Time (UTC 00:00) Coordinated Universal Time (UTC 00…" at bounding box center [1089, 687] width 427 height 25
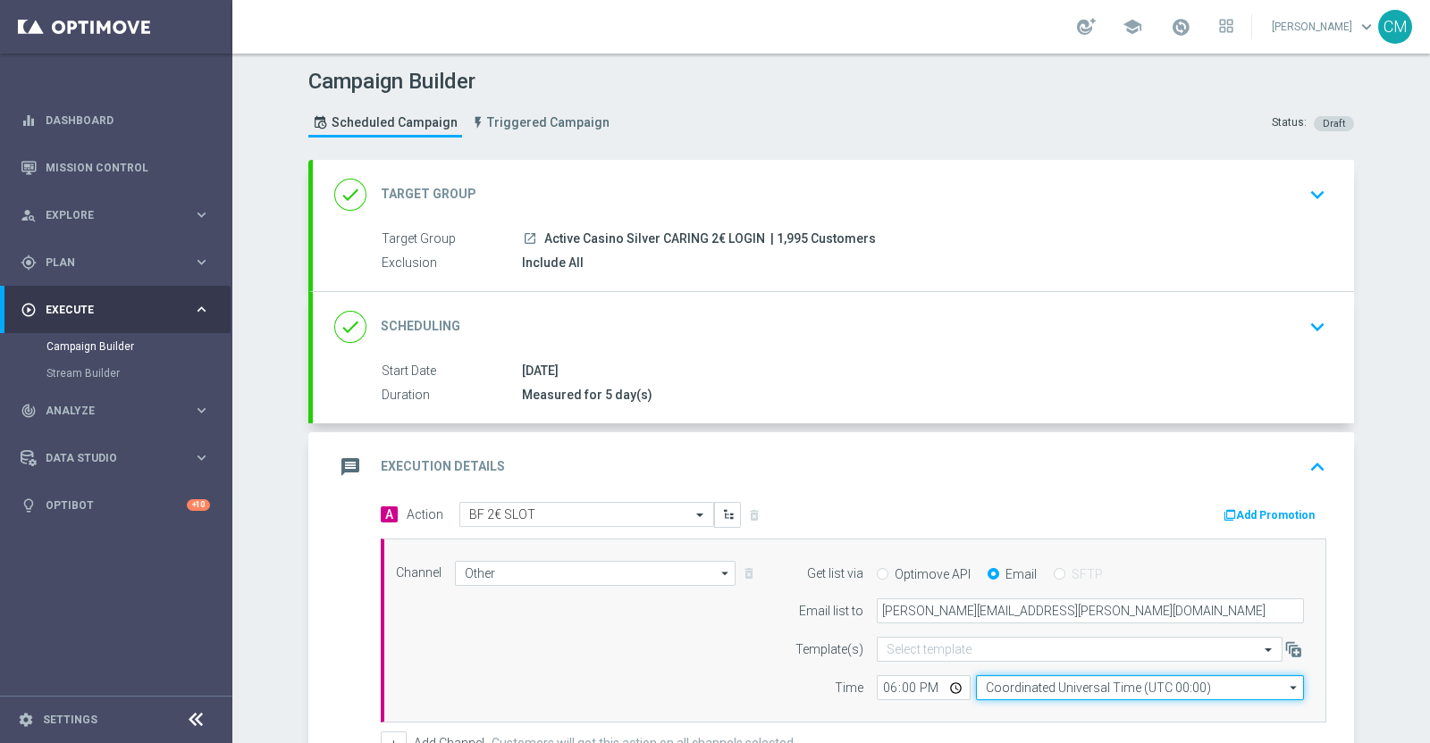
click at [989, 696] on input "Coordinated Universal Time (UTC 00:00)" at bounding box center [1140, 687] width 328 height 25
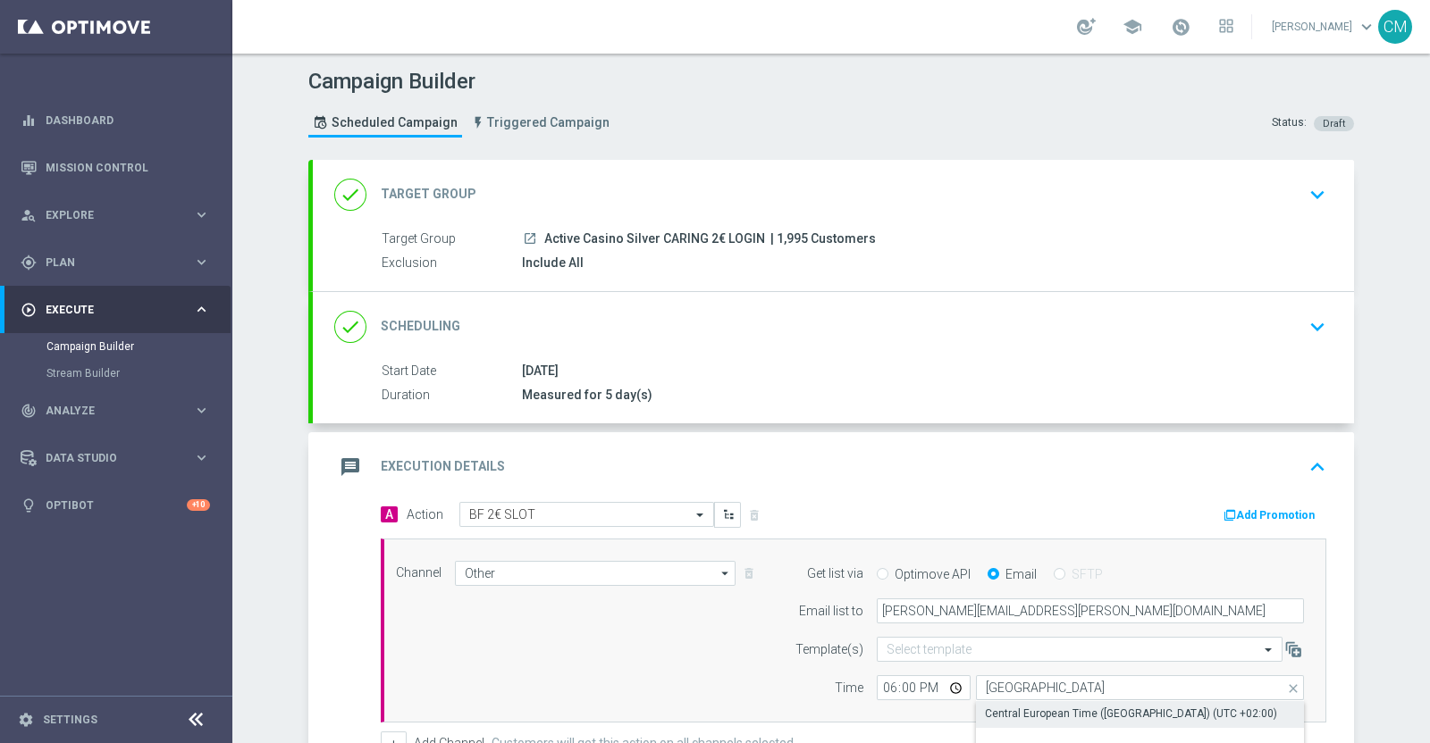
click at [999, 707] on div "Central European Time ([GEOGRAPHIC_DATA]) (UTC +02:00)" at bounding box center [1131, 714] width 292 height 16
type input "Central European Time ([GEOGRAPHIC_DATA]) (UTC +02:00)"
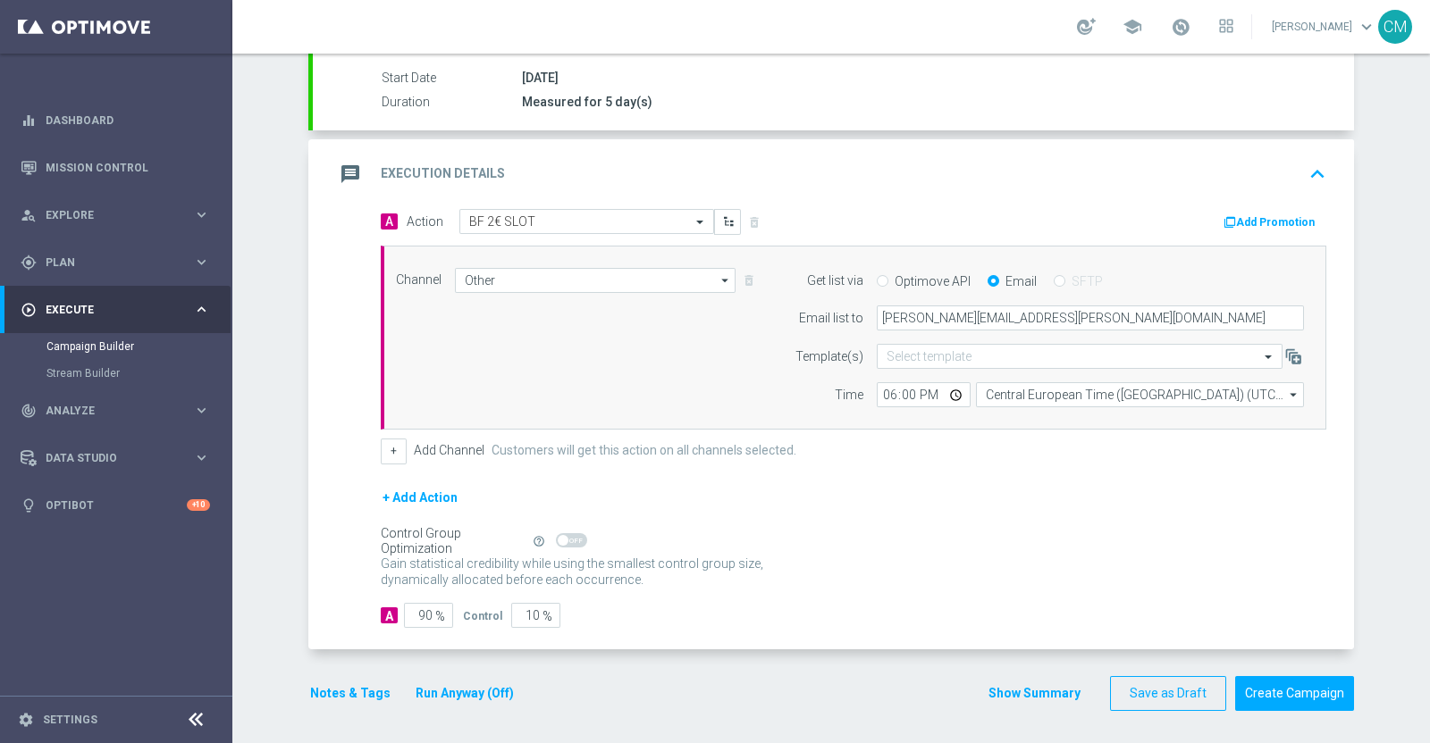
click at [1010, 695] on button "Show Summary" at bounding box center [1034, 693] width 94 height 21
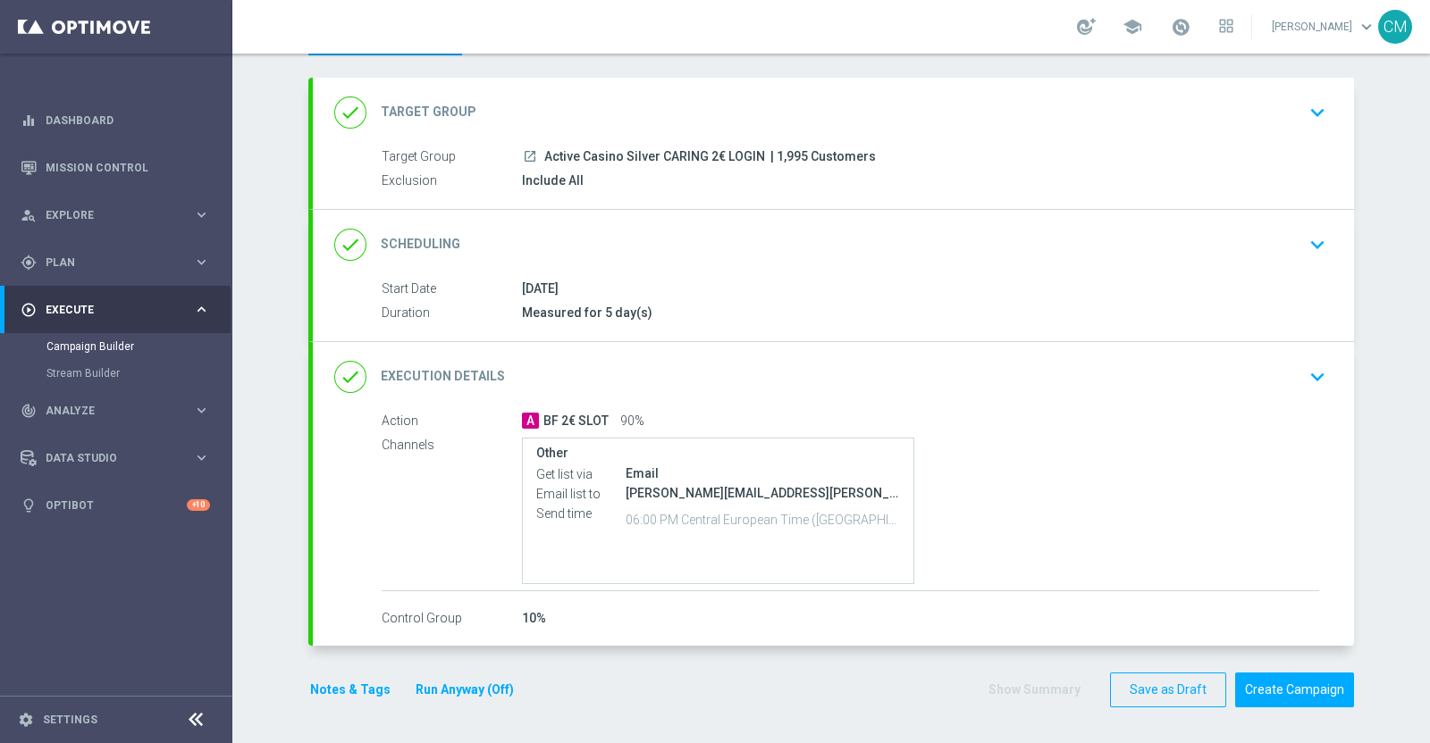
scroll to position [80, 0]
click at [359, 685] on button "Notes & Tags" at bounding box center [350, 693] width 84 height 22
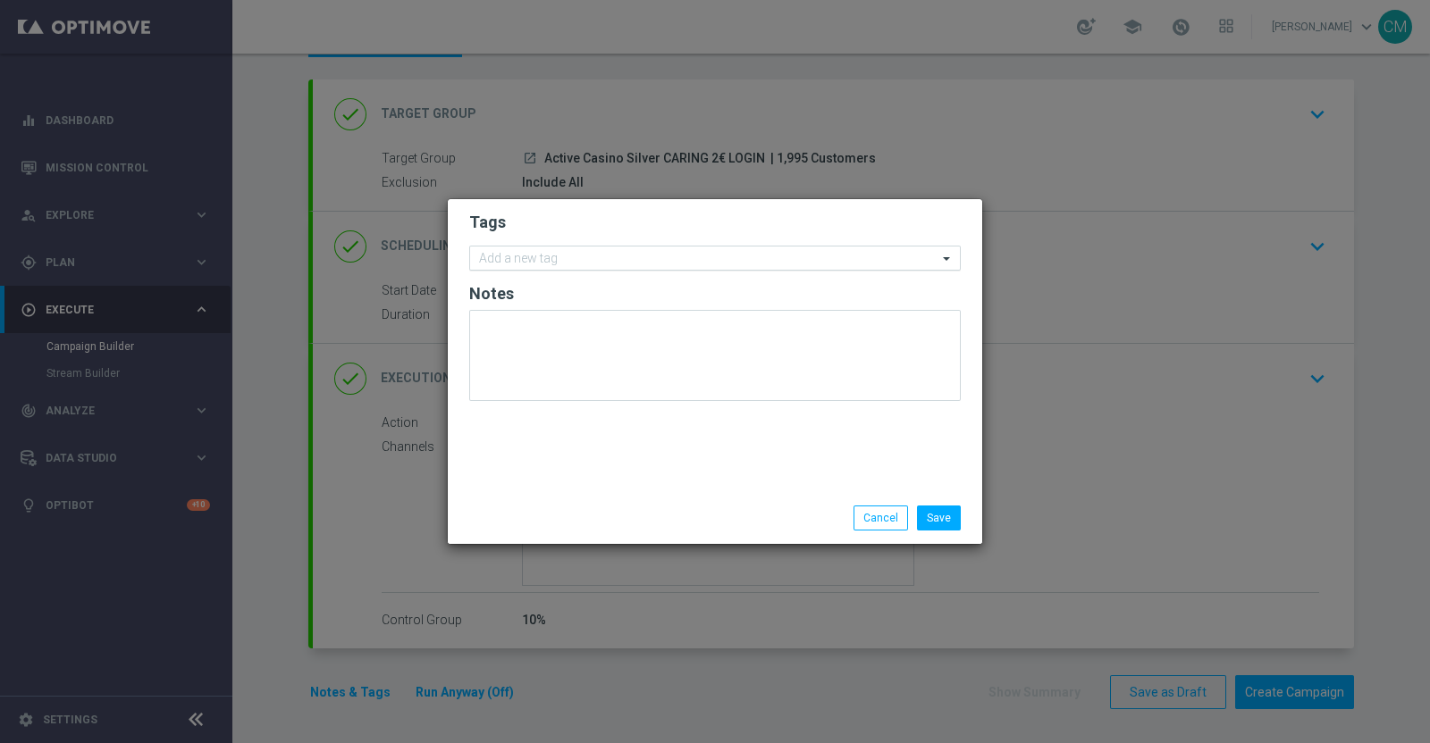
click at [517, 248] on div "Add a new tag" at bounding box center [703, 258] width 467 height 22
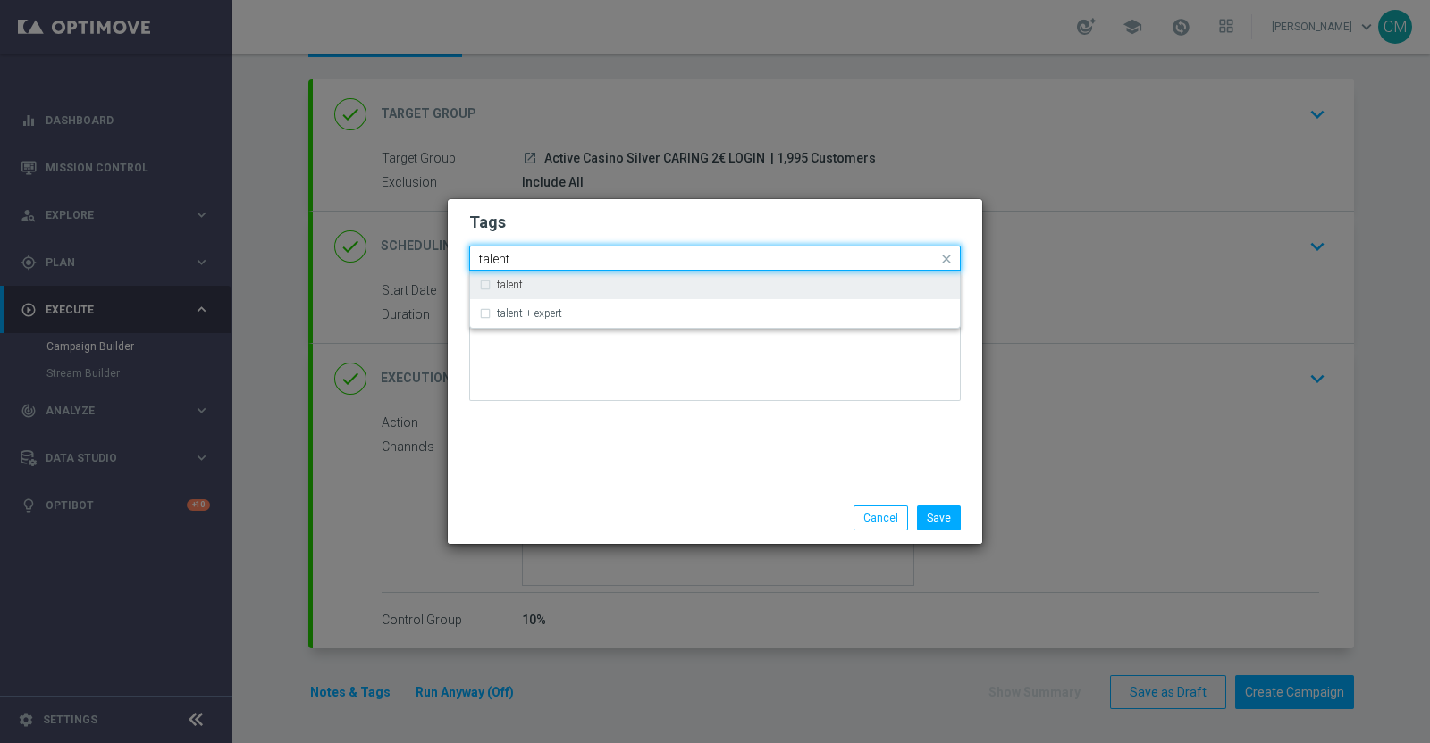
click at [532, 276] on div "talent" at bounding box center [715, 285] width 472 height 29
type input "talent"
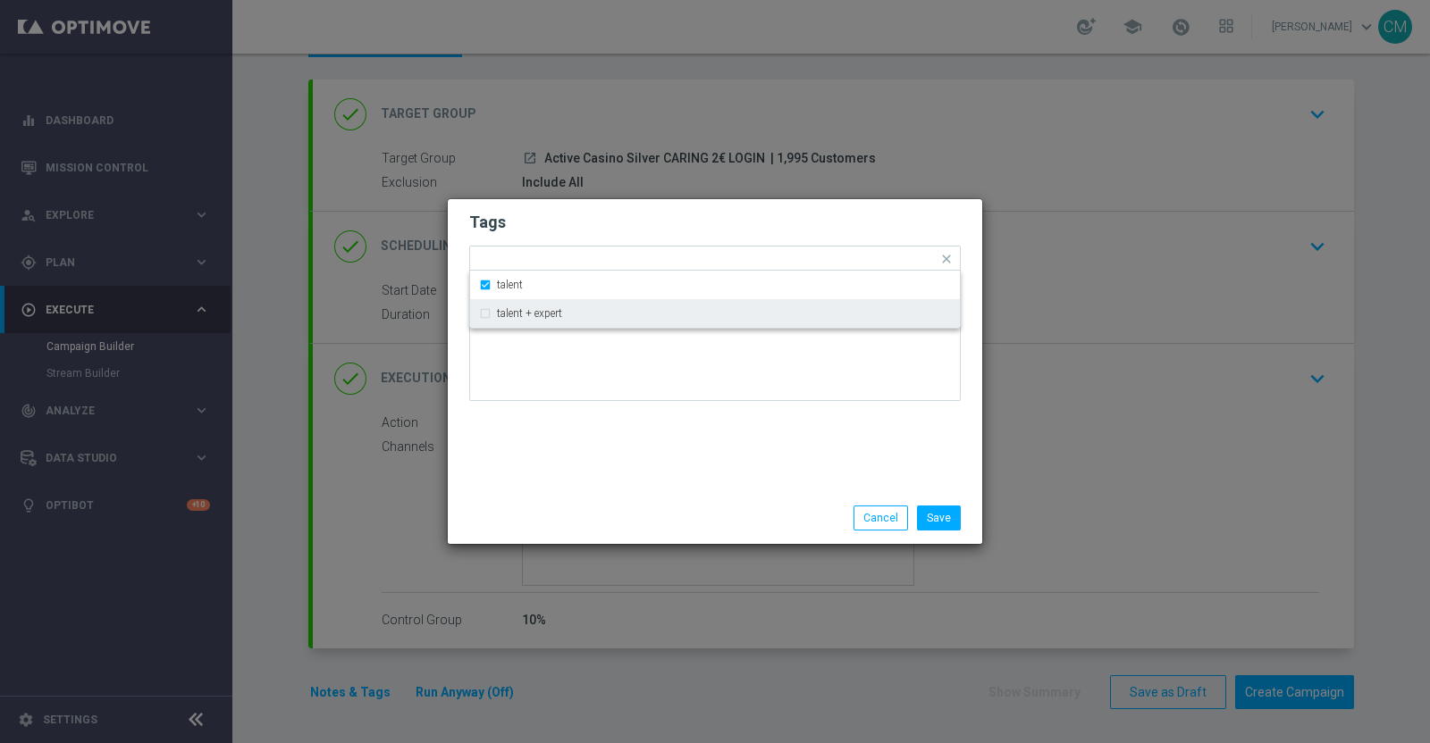
click at [589, 444] on div "Tags Quick find × talent talent talent + expert Notes" at bounding box center [715, 345] width 534 height 293
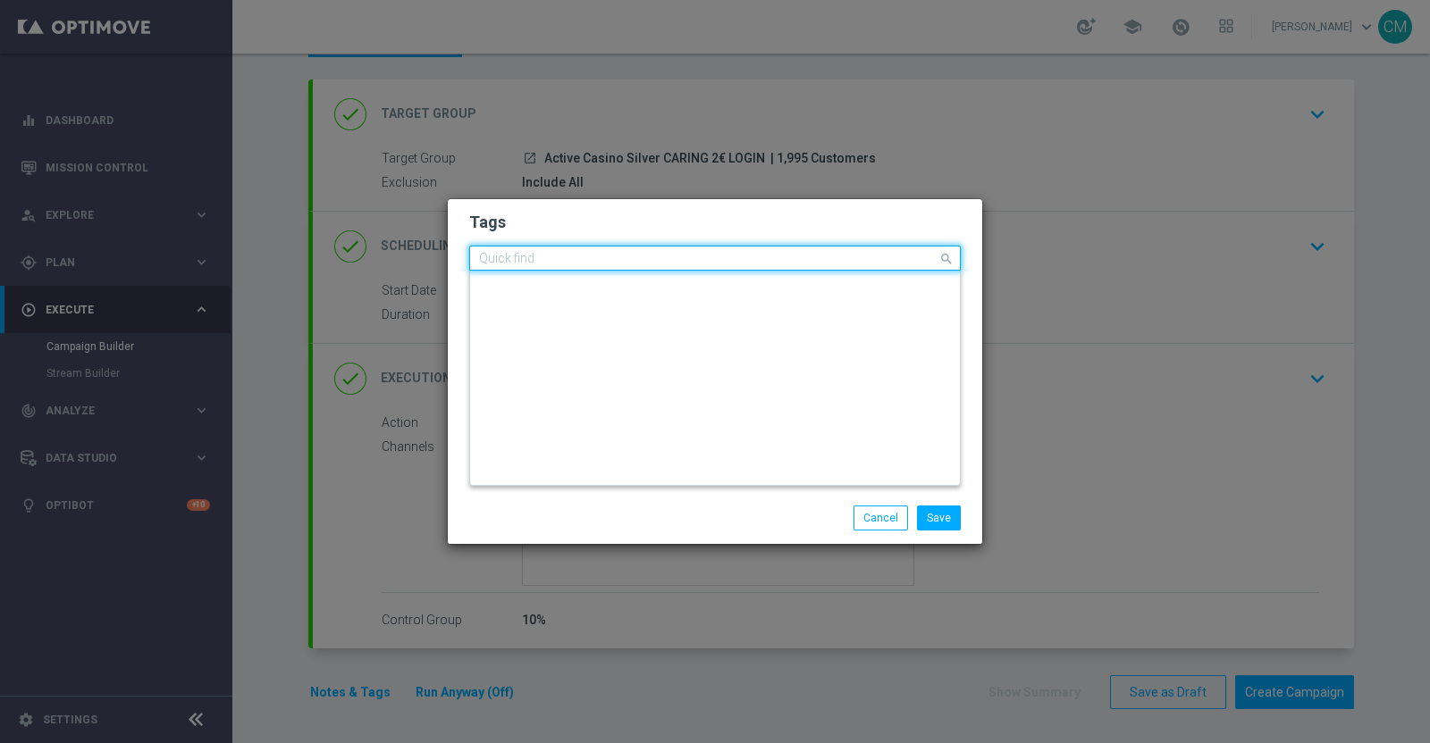
click at [615, 256] on input "text" at bounding box center [708, 259] width 458 height 15
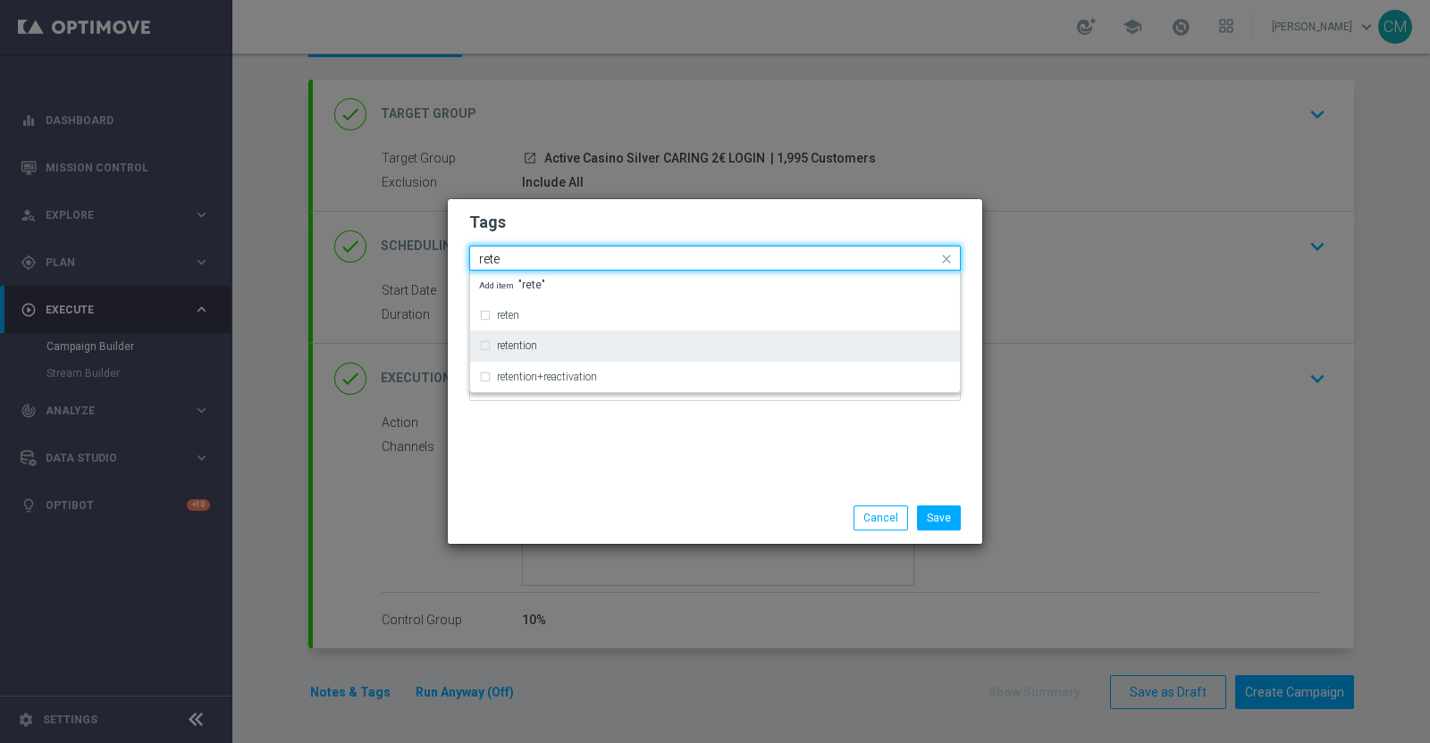
click at [612, 340] on div "retention" at bounding box center [724, 345] width 454 height 11
type input "rete"
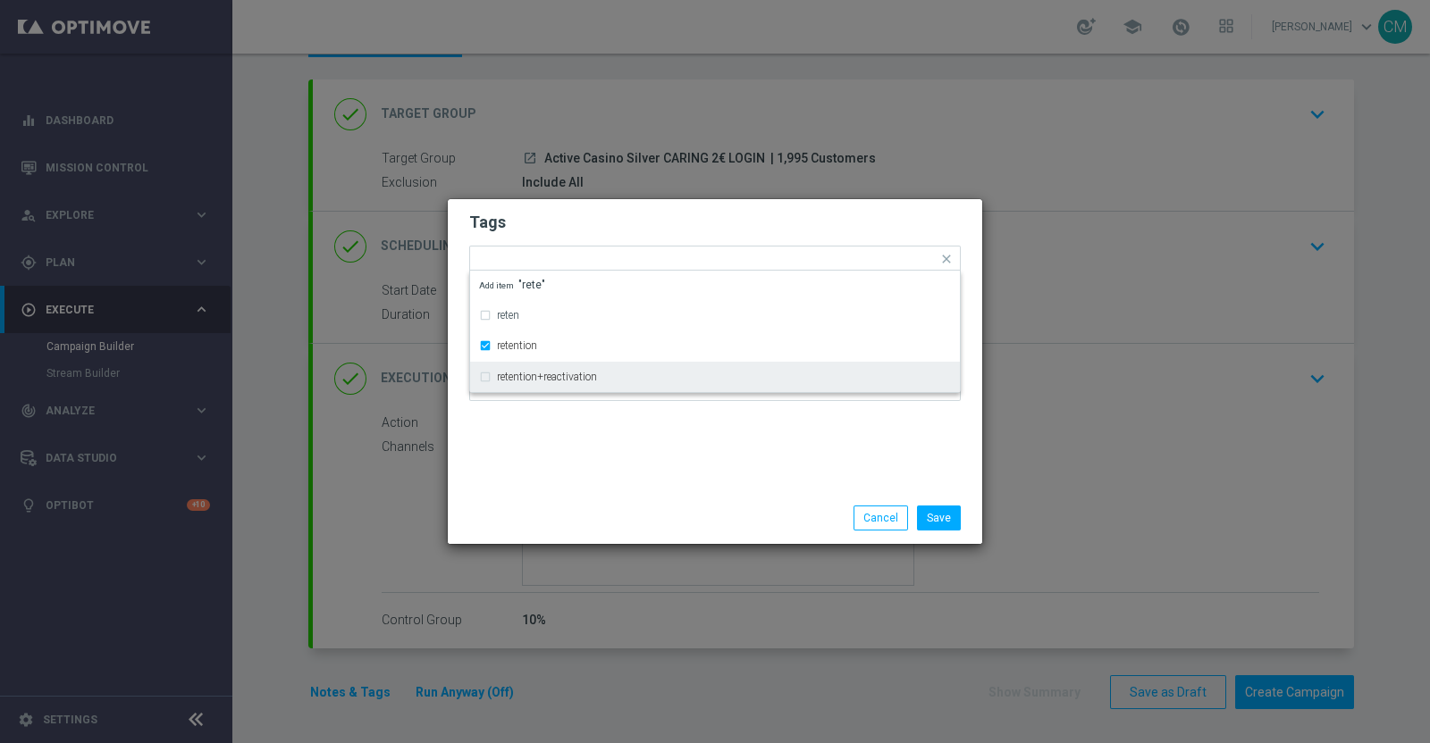
click at [611, 449] on div "Tags Quick find × talent × retention reten retention retention+reactivation Add…" at bounding box center [715, 345] width 534 height 293
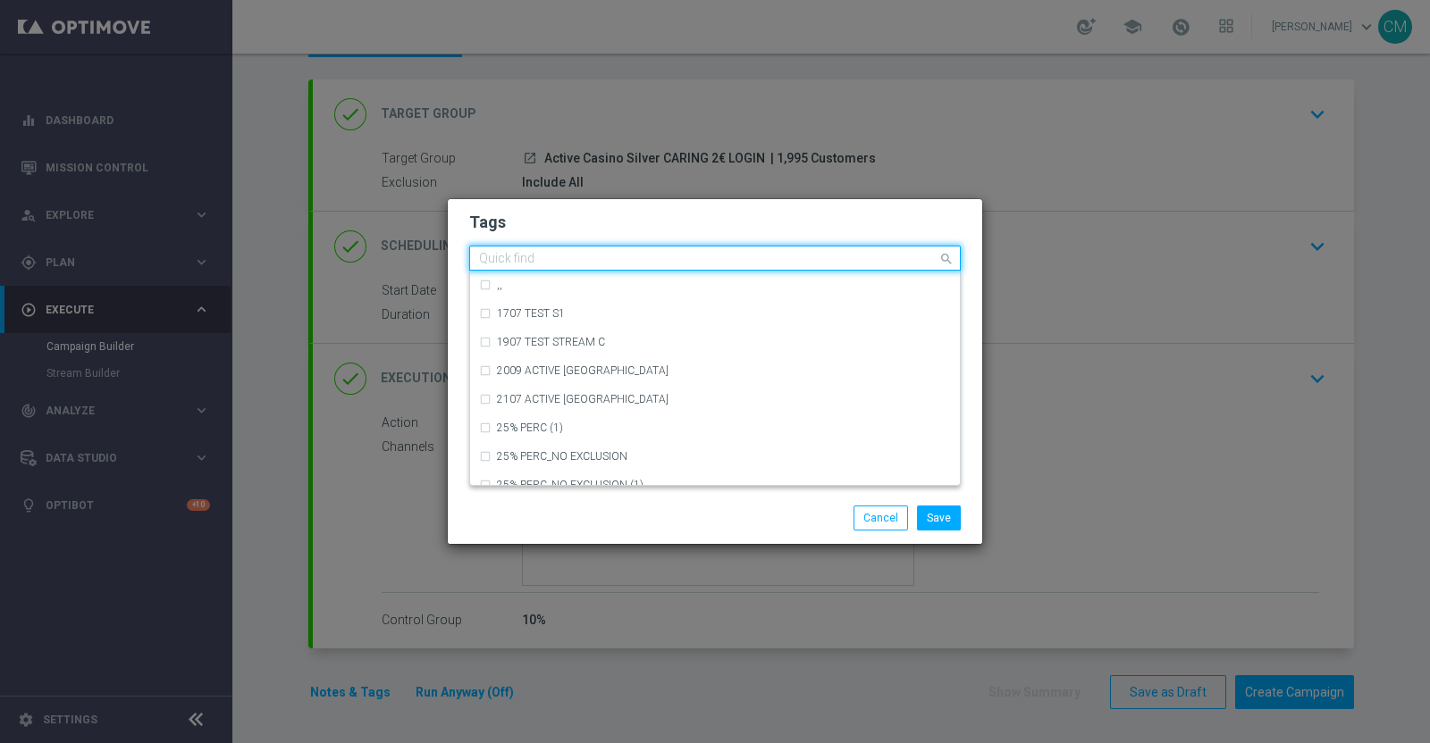
click at [634, 258] on input "text" at bounding box center [708, 259] width 458 height 15
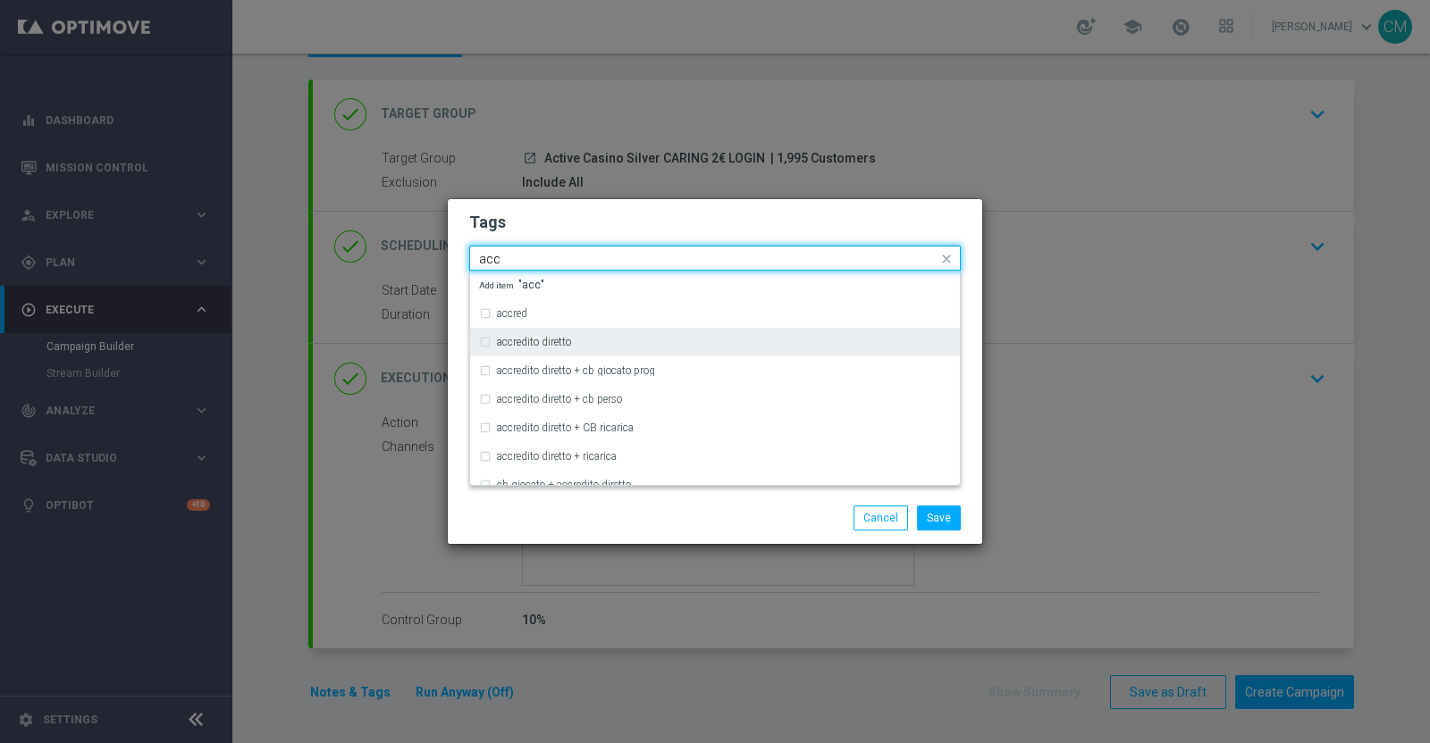
click at [616, 337] on div "accredito diretto" at bounding box center [724, 342] width 454 height 11
type input "acc"
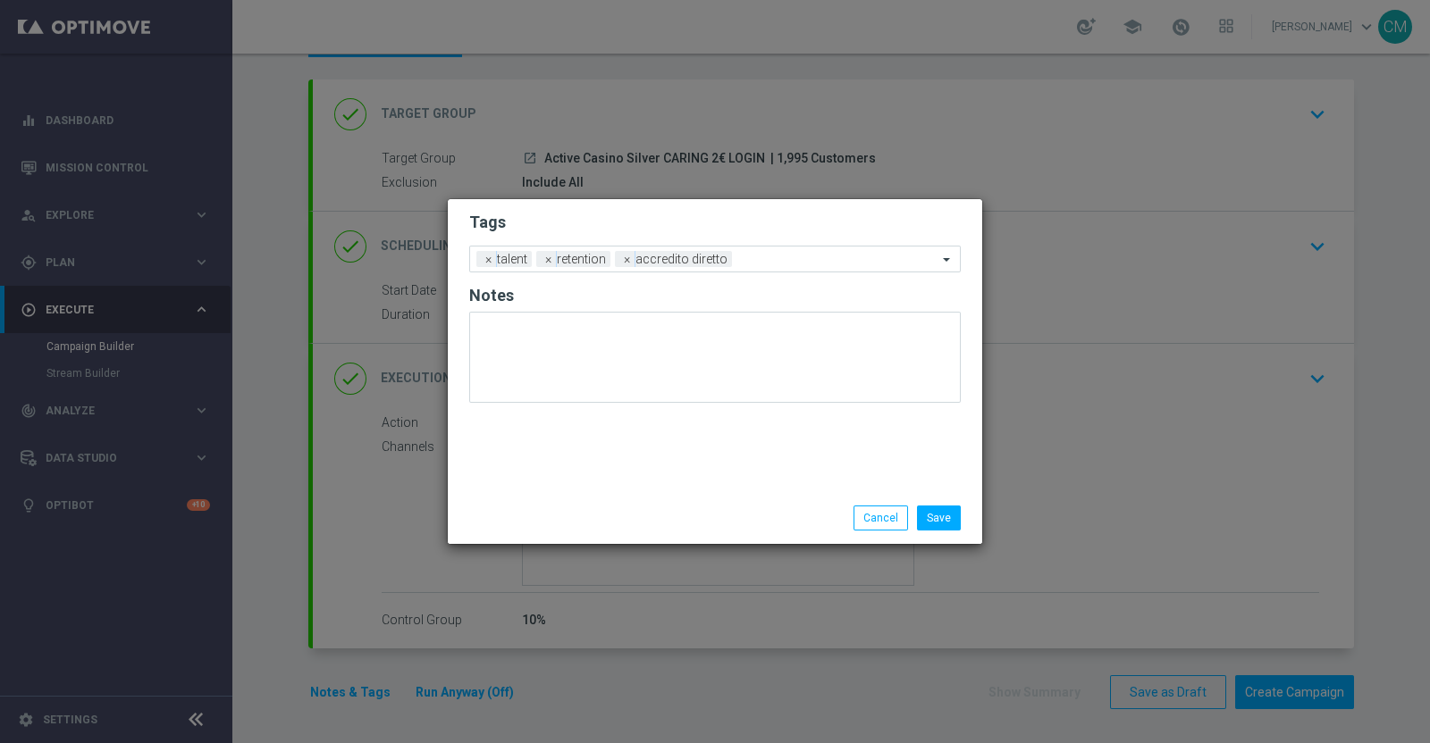
click at [730, 536] on div "Save Cancel" at bounding box center [715, 518] width 534 height 52
click at [773, 262] on input "text" at bounding box center [838, 260] width 198 height 15
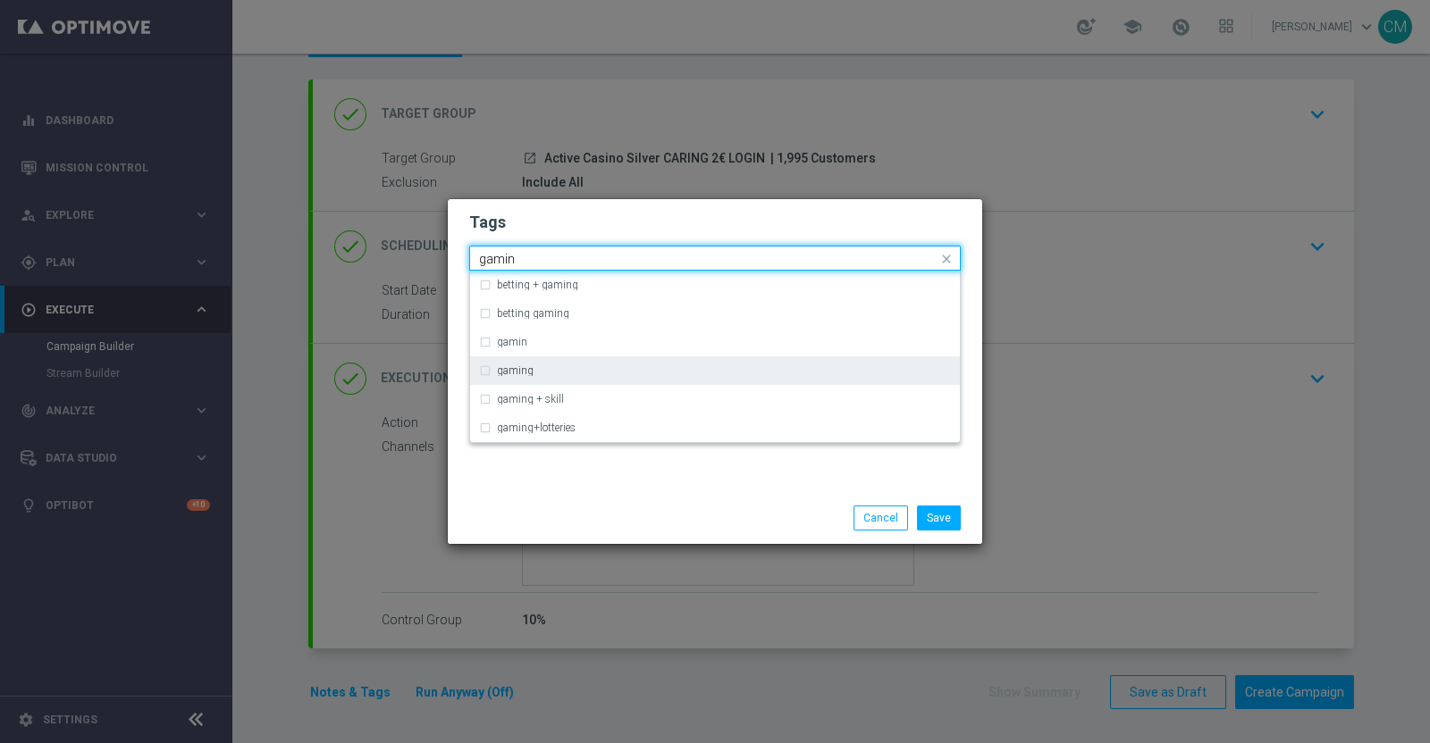
click at [673, 364] on div "gaming" at bounding box center [715, 370] width 472 height 29
type input "gamin"
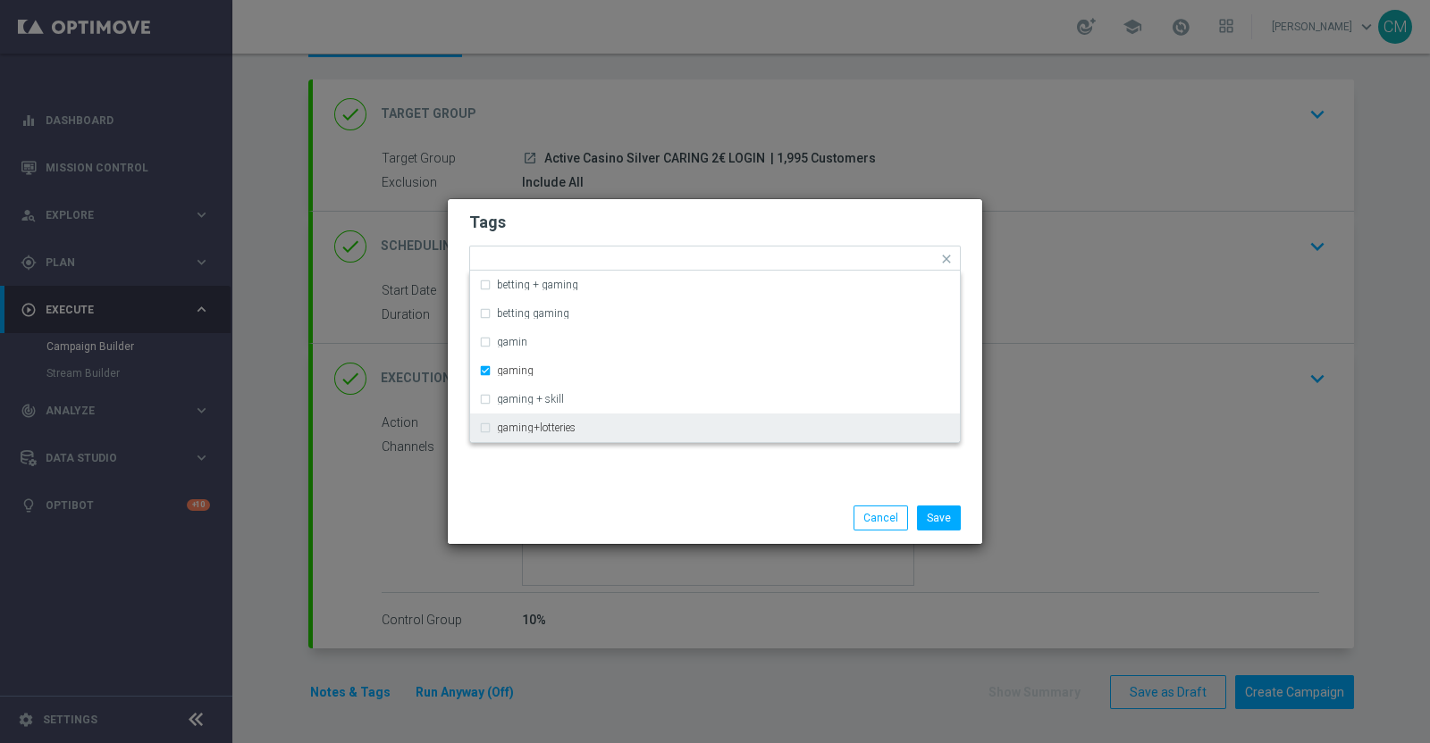
click at [706, 462] on div "Tags Quick find × talent × retention × accredito diretto × gaming betting + gam…" at bounding box center [715, 345] width 534 height 293
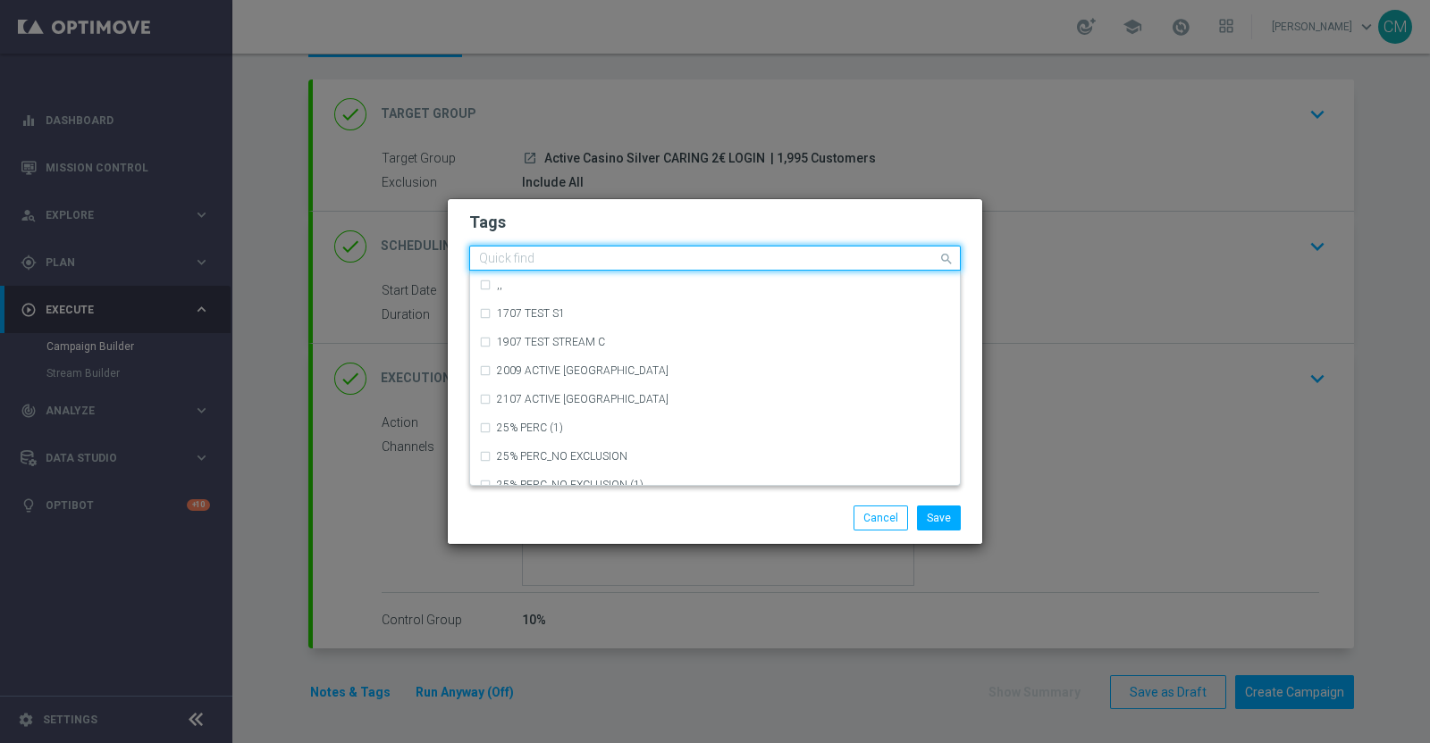
click at [840, 262] on input "text" at bounding box center [708, 259] width 458 height 15
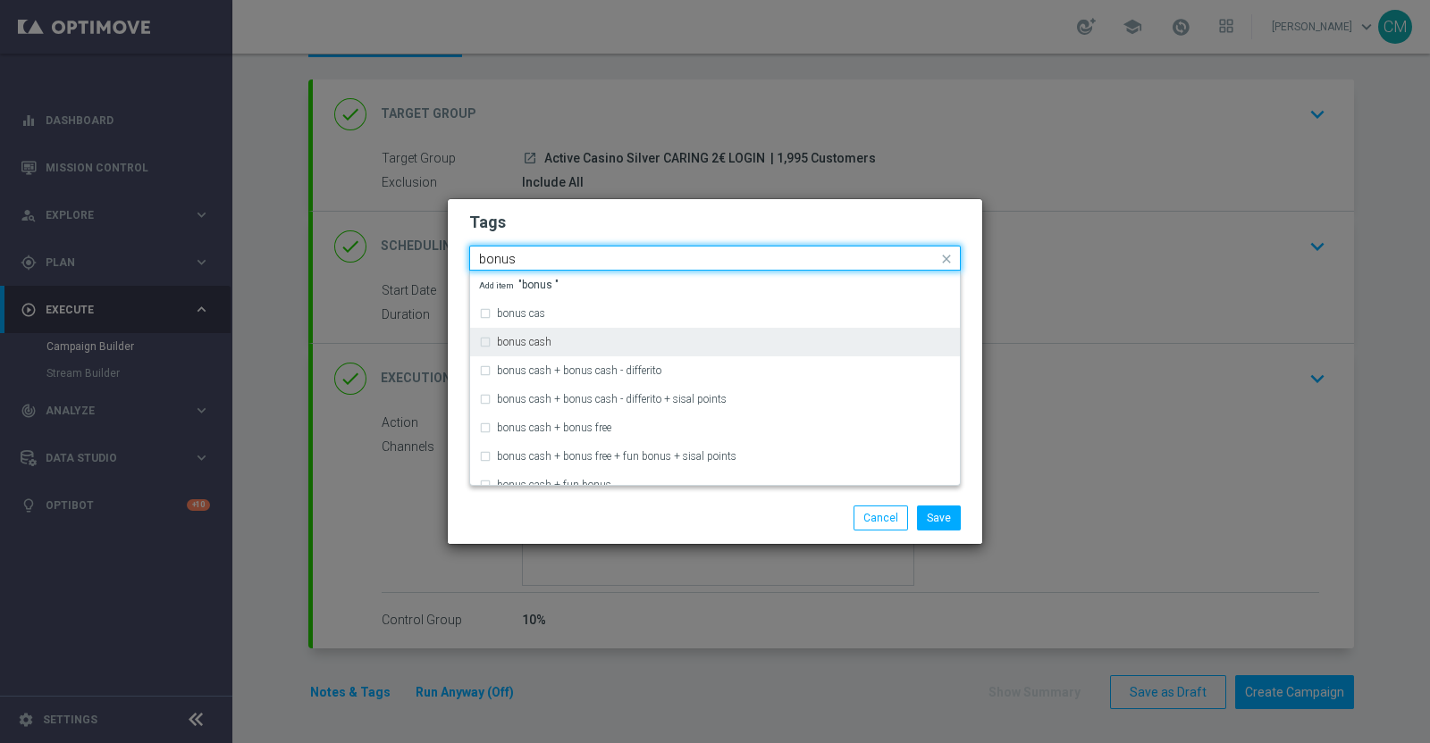
click at [673, 342] on div "bonus cash" at bounding box center [724, 342] width 454 height 11
type input "bonus"
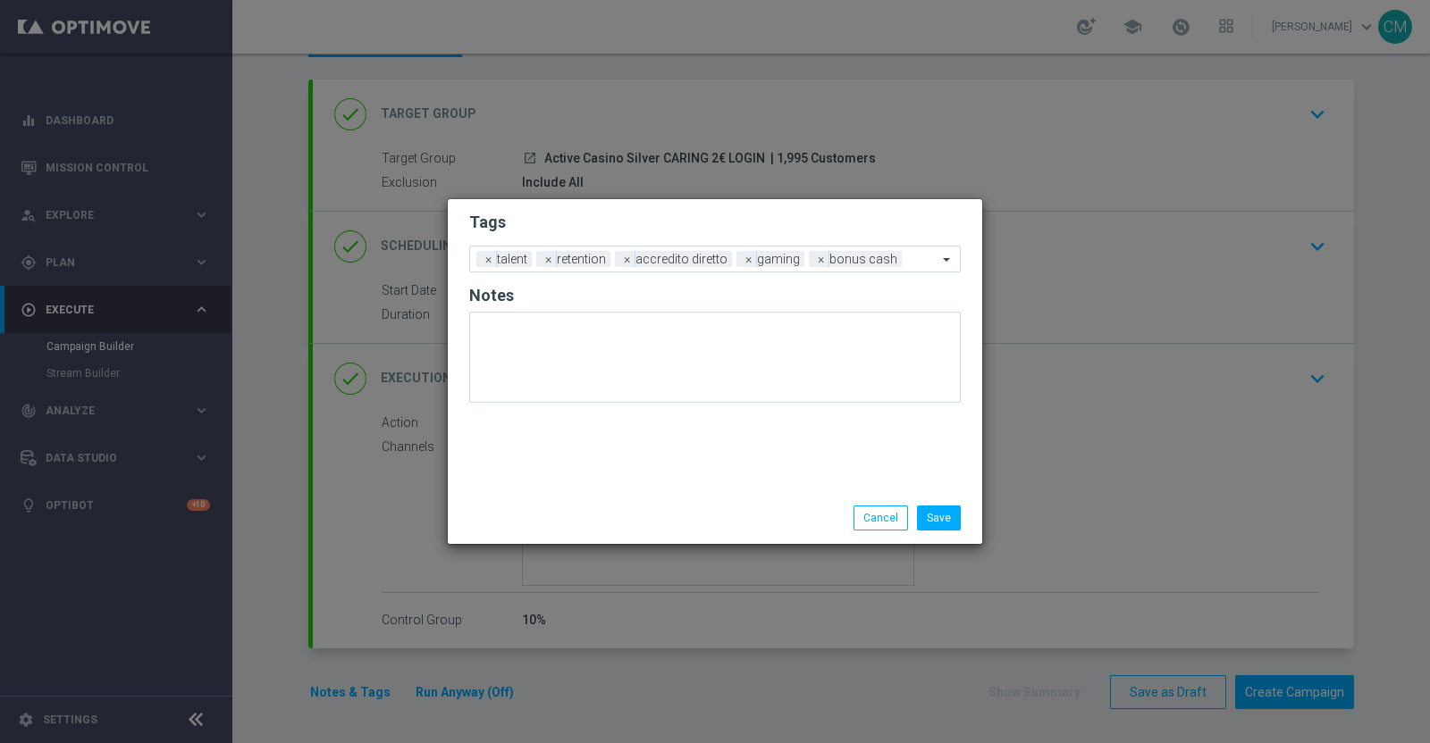
click at [667, 513] on div "Save Cancel" at bounding box center [801, 518] width 346 height 25
click at [935, 517] on button "Save" at bounding box center [939, 518] width 44 height 25
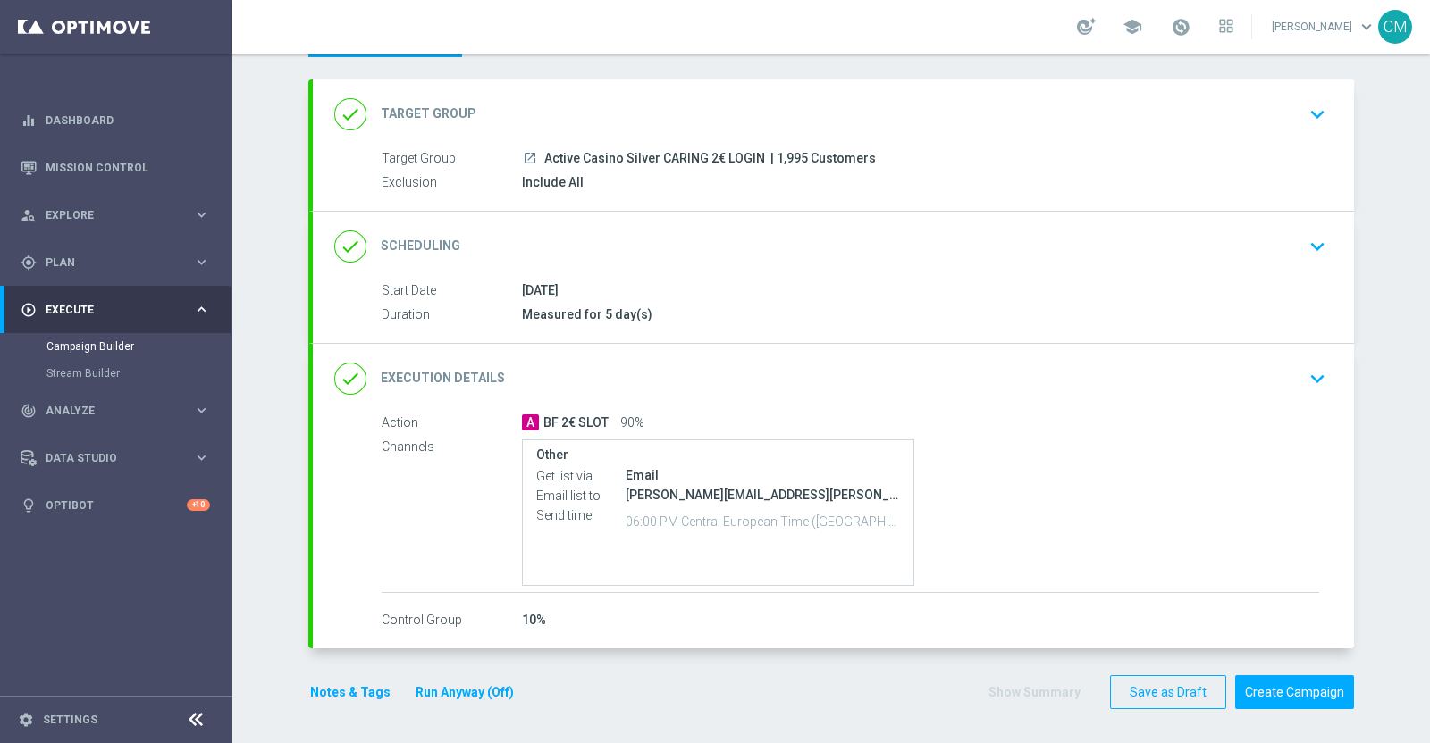
click at [357, 685] on button "Notes & Tags" at bounding box center [350, 693] width 84 height 22
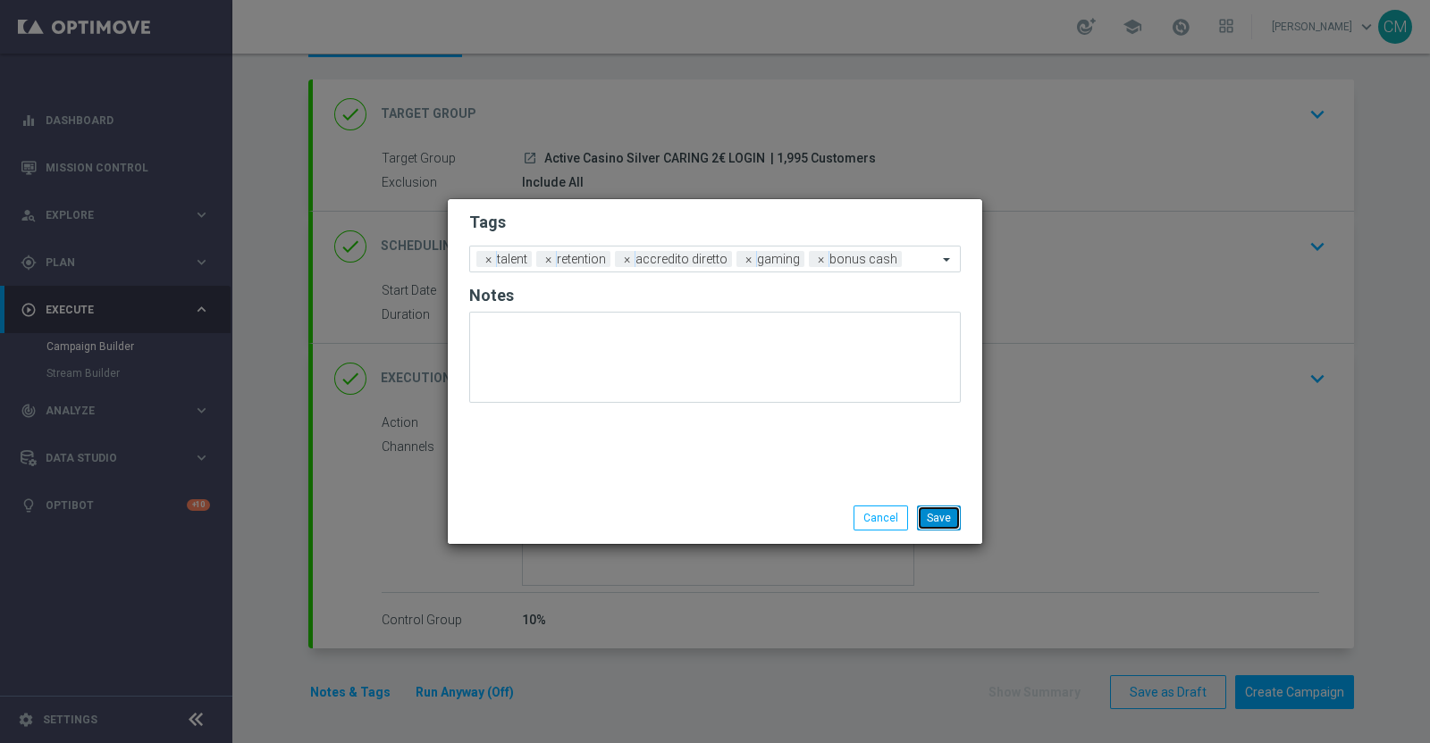
click at [942, 516] on button "Save" at bounding box center [939, 518] width 44 height 25
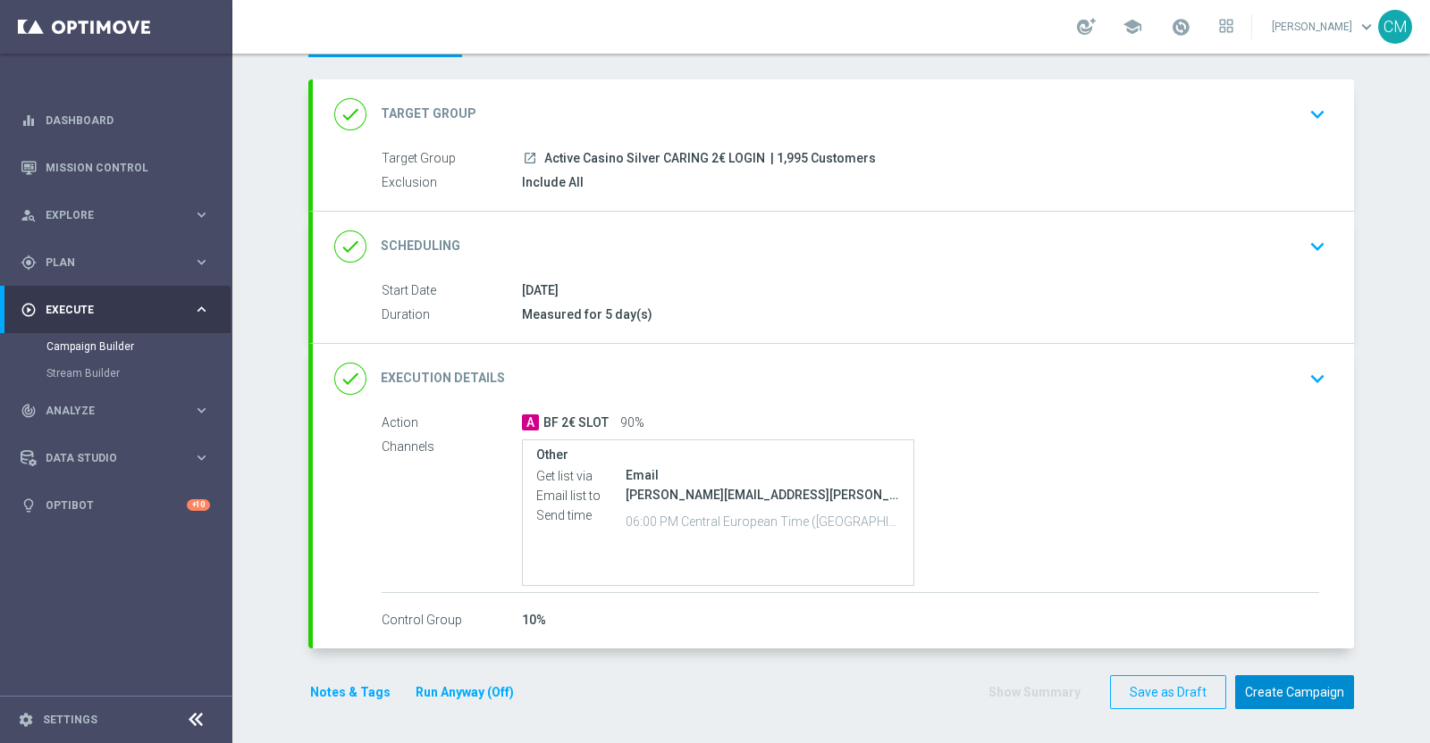
click at [1290, 683] on button "Create Campaign" at bounding box center [1294, 692] width 119 height 35
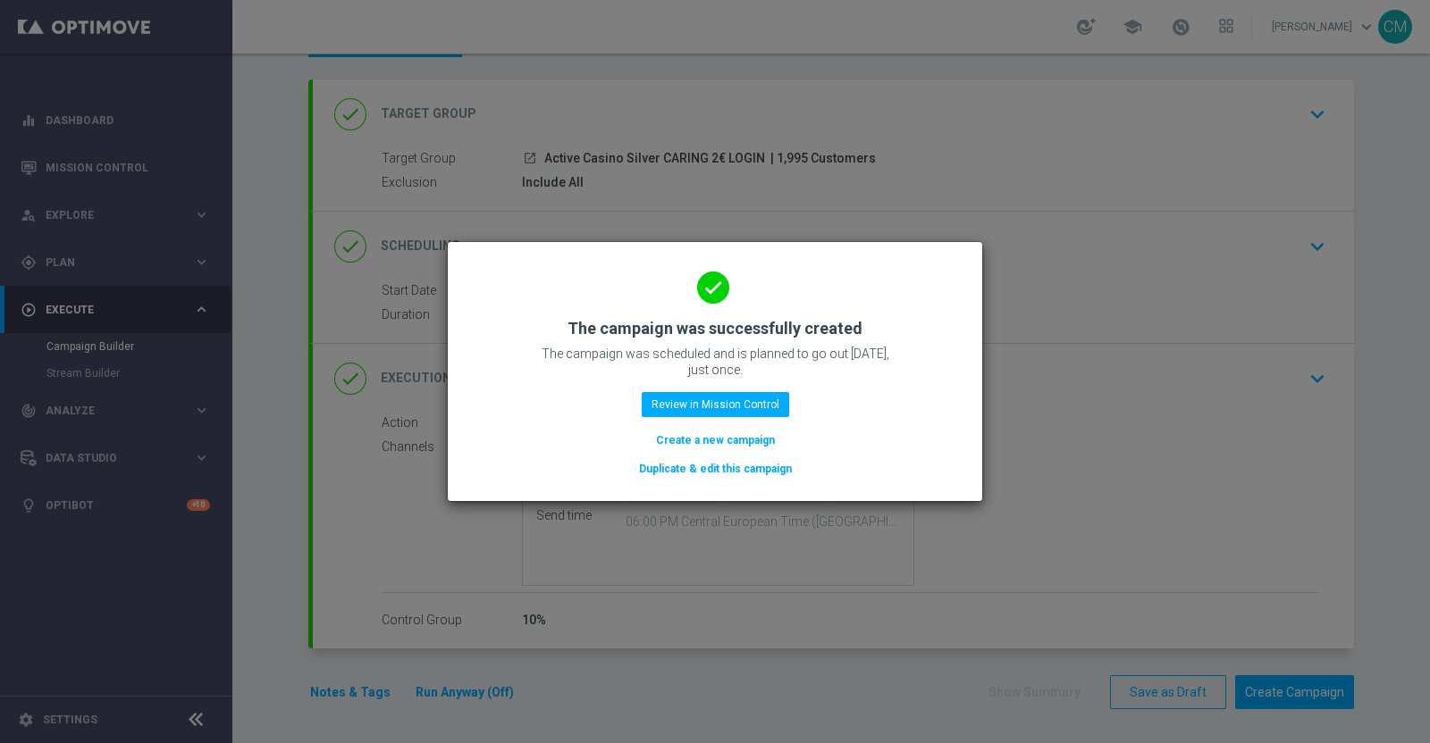
click at [742, 432] on button "Create a new campaign" at bounding box center [715, 441] width 122 height 20
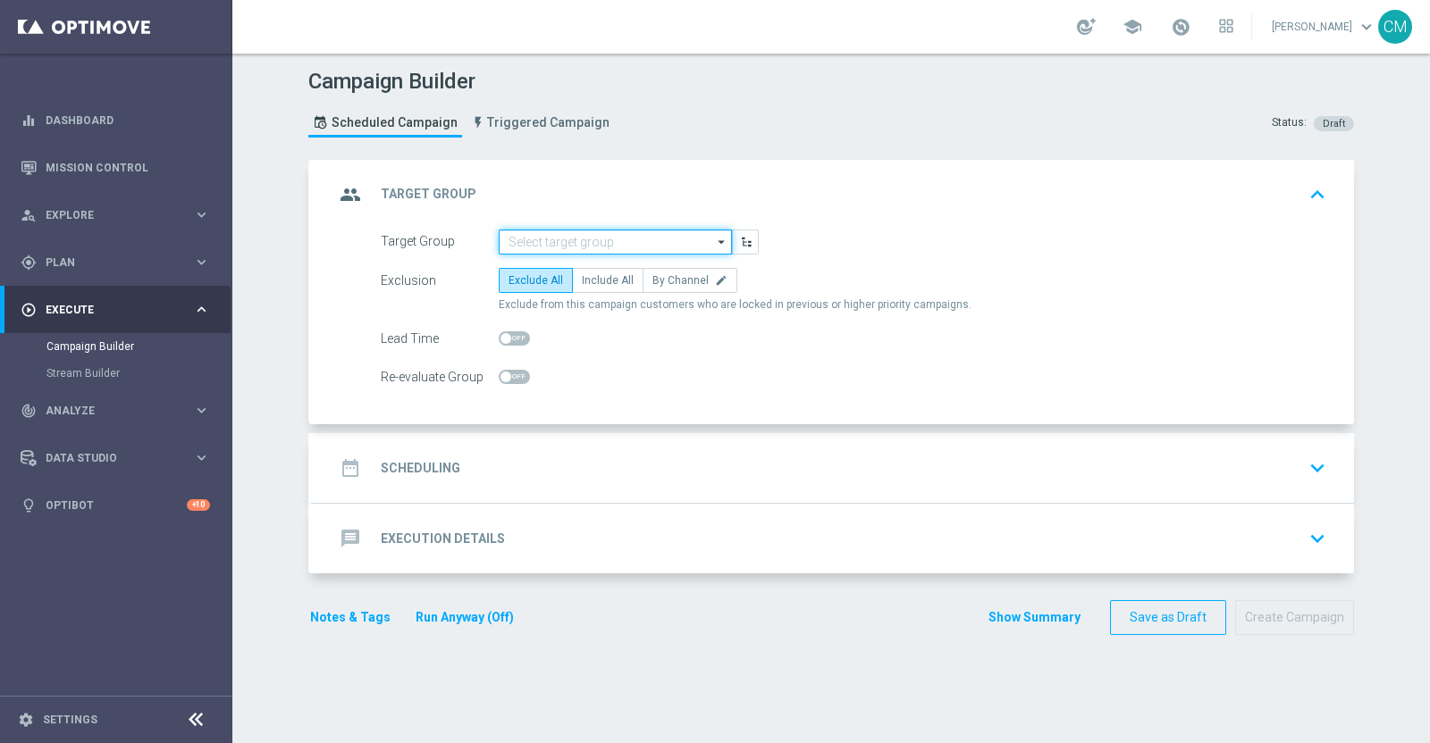
click at [523, 242] on input at bounding box center [615, 242] width 233 height 25
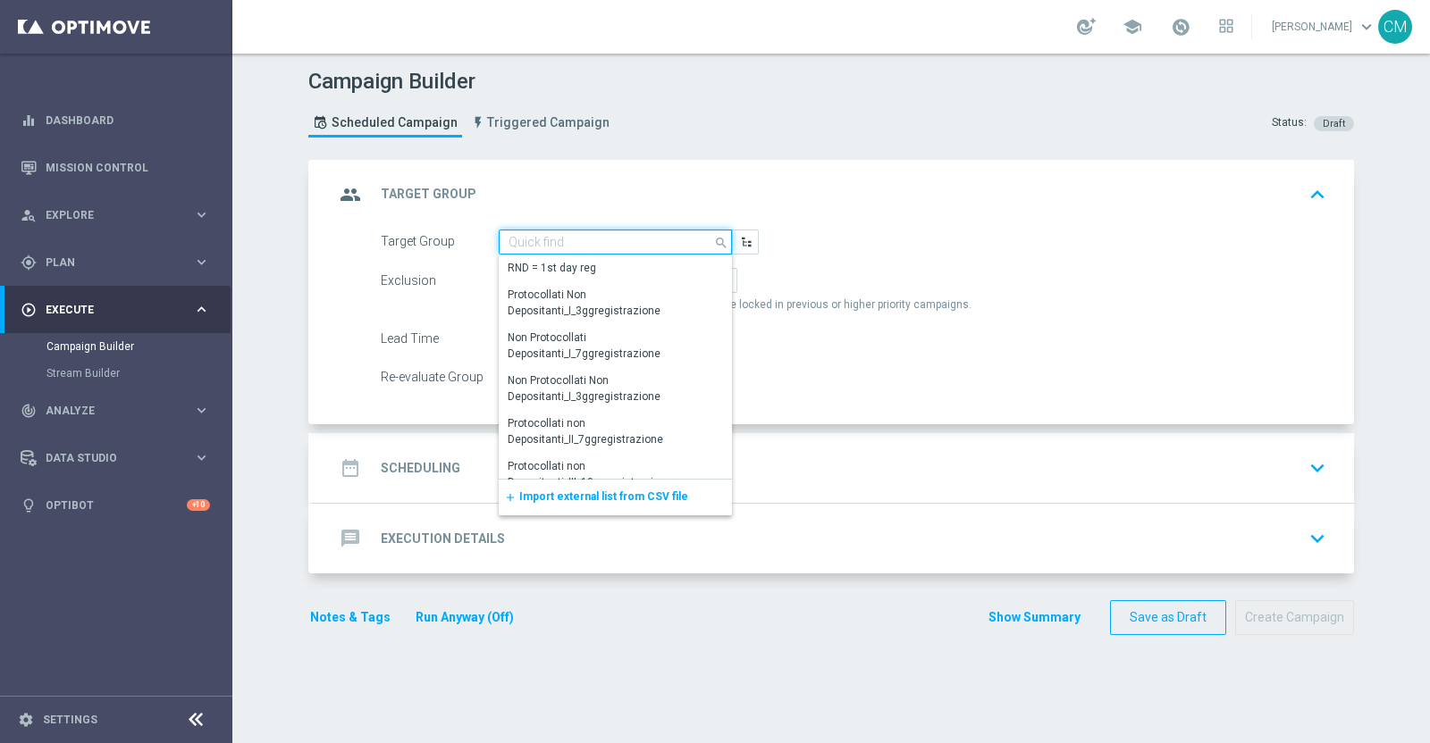
paste input "Active Casino Silver CARING 2€ bass frq"
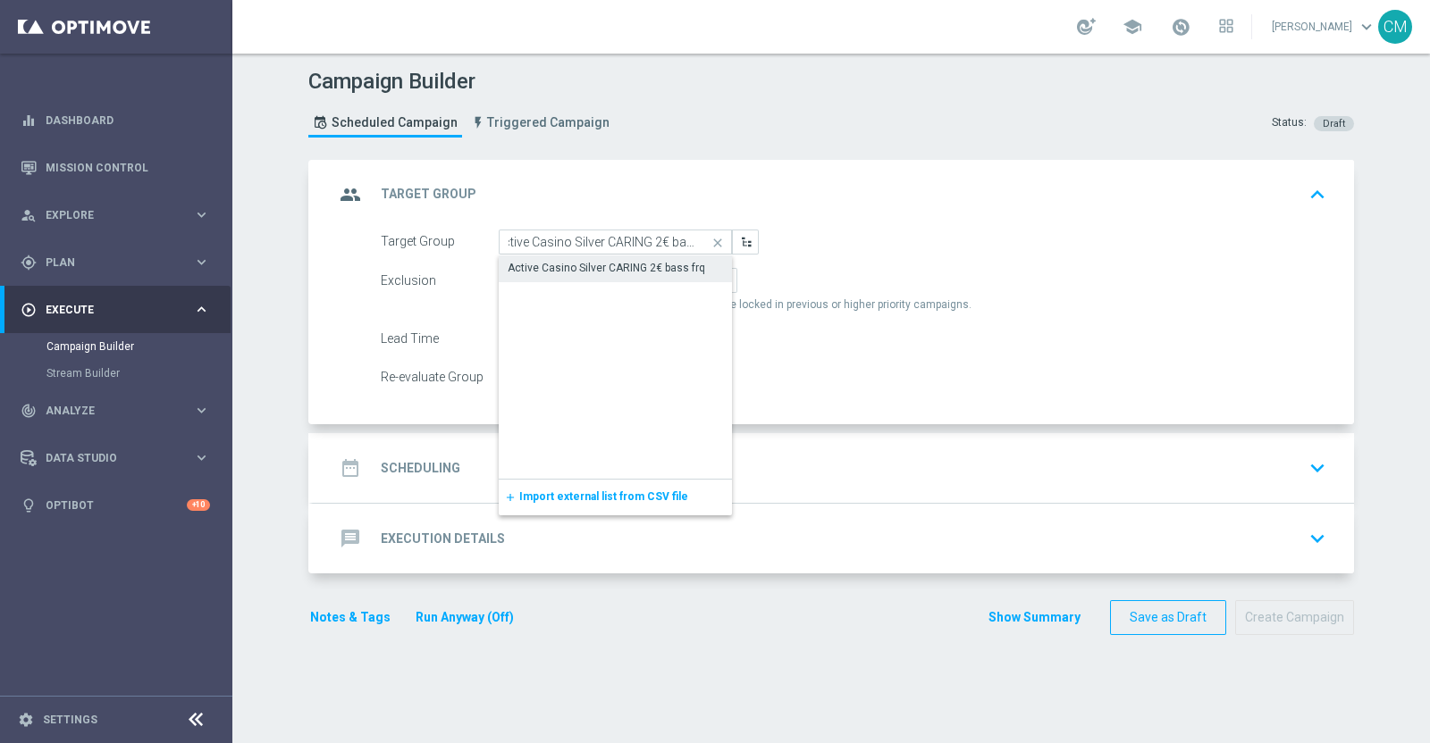
click at [573, 270] on div "Active Casino Silver CARING 2€ bass frq" at bounding box center [605, 268] width 197 height 16
type input "Active Casino Silver CARING 2€ bass frq"
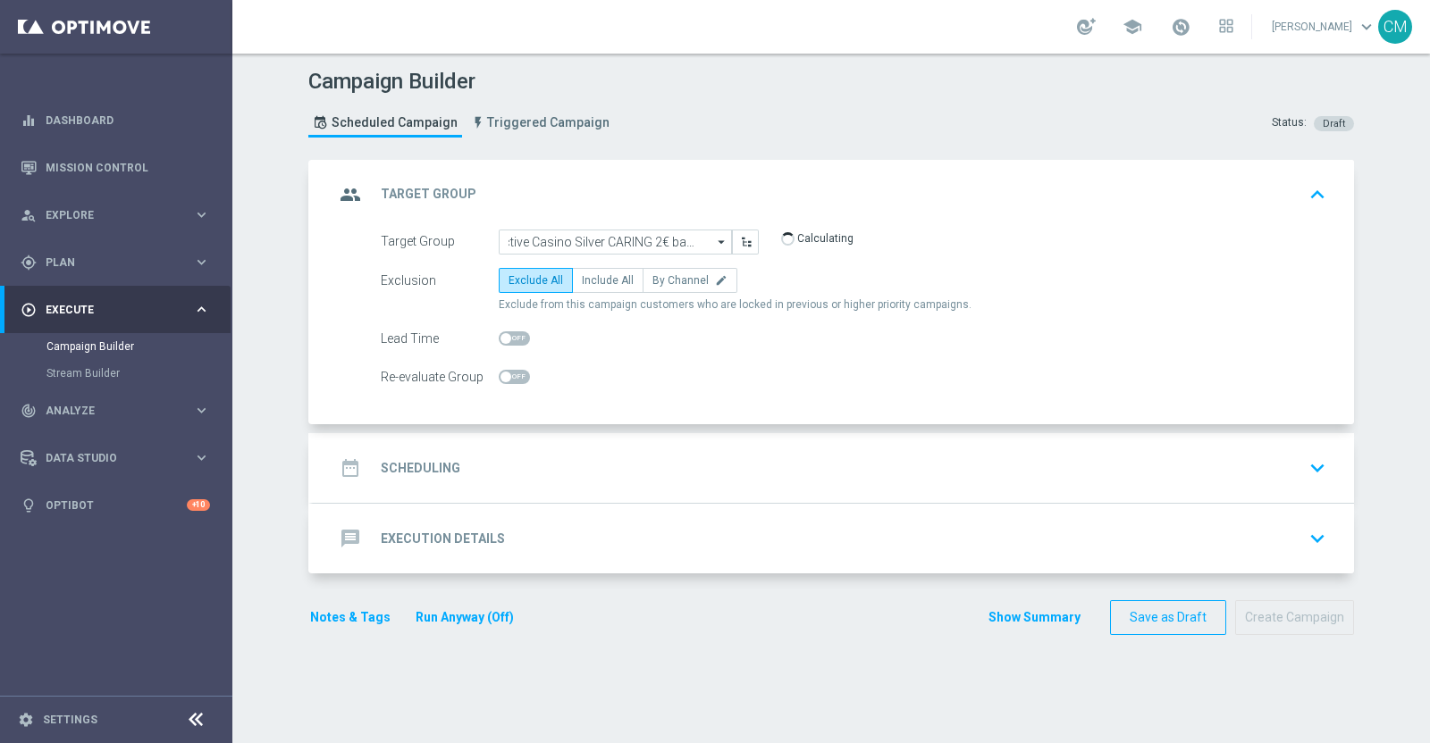
scroll to position [0, 0]
click at [584, 278] on span "Include All" at bounding box center [608, 280] width 52 height 13
click at [584, 278] on input "Include All" at bounding box center [588, 284] width 12 height 12
radio input "true"
click at [584, 457] on div "date_range Scheduling keyboard_arrow_down" at bounding box center [833, 468] width 998 height 34
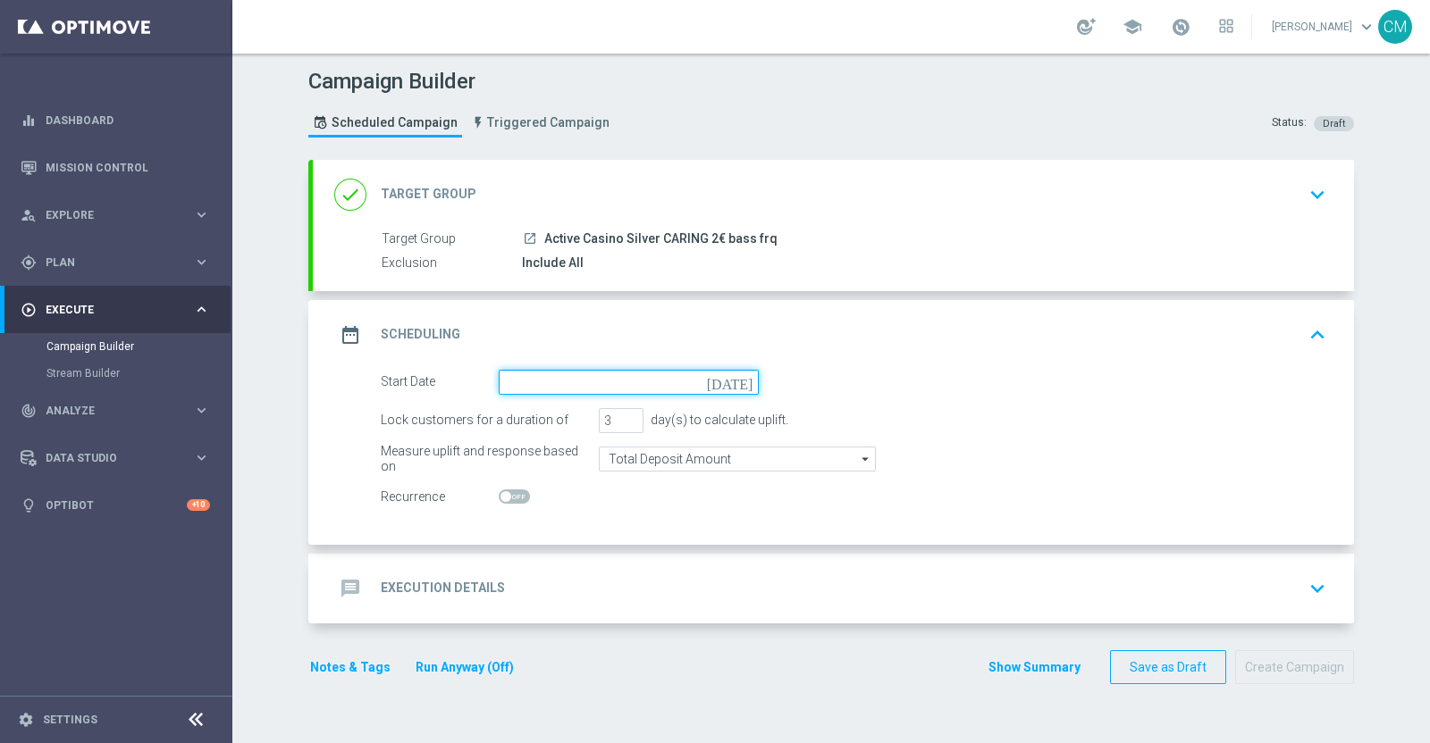
click at [525, 390] on input at bounding box center [629, 382] width 260 height 25
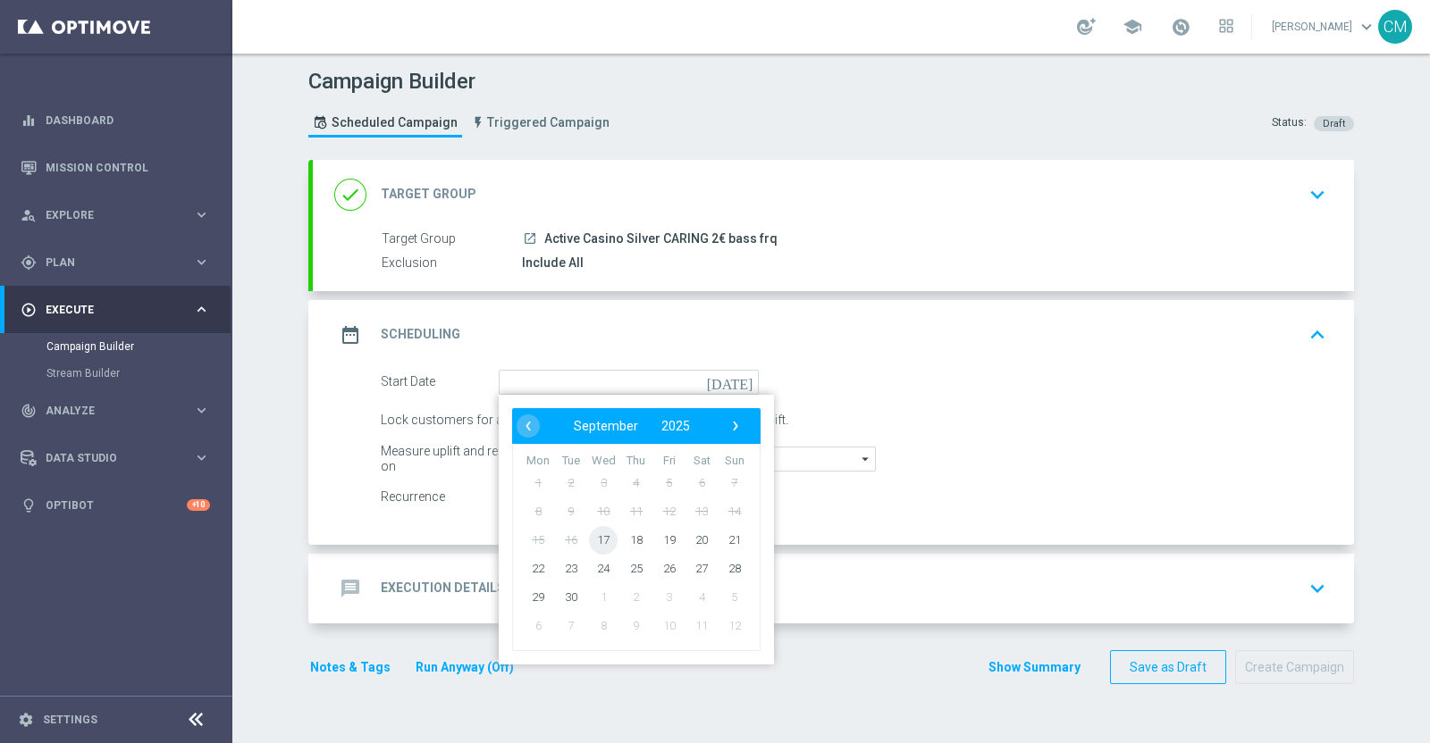
click at [595, 537] on span "17" at bounding box center [603, 539] width 29 height 29
type input "[DATE]"
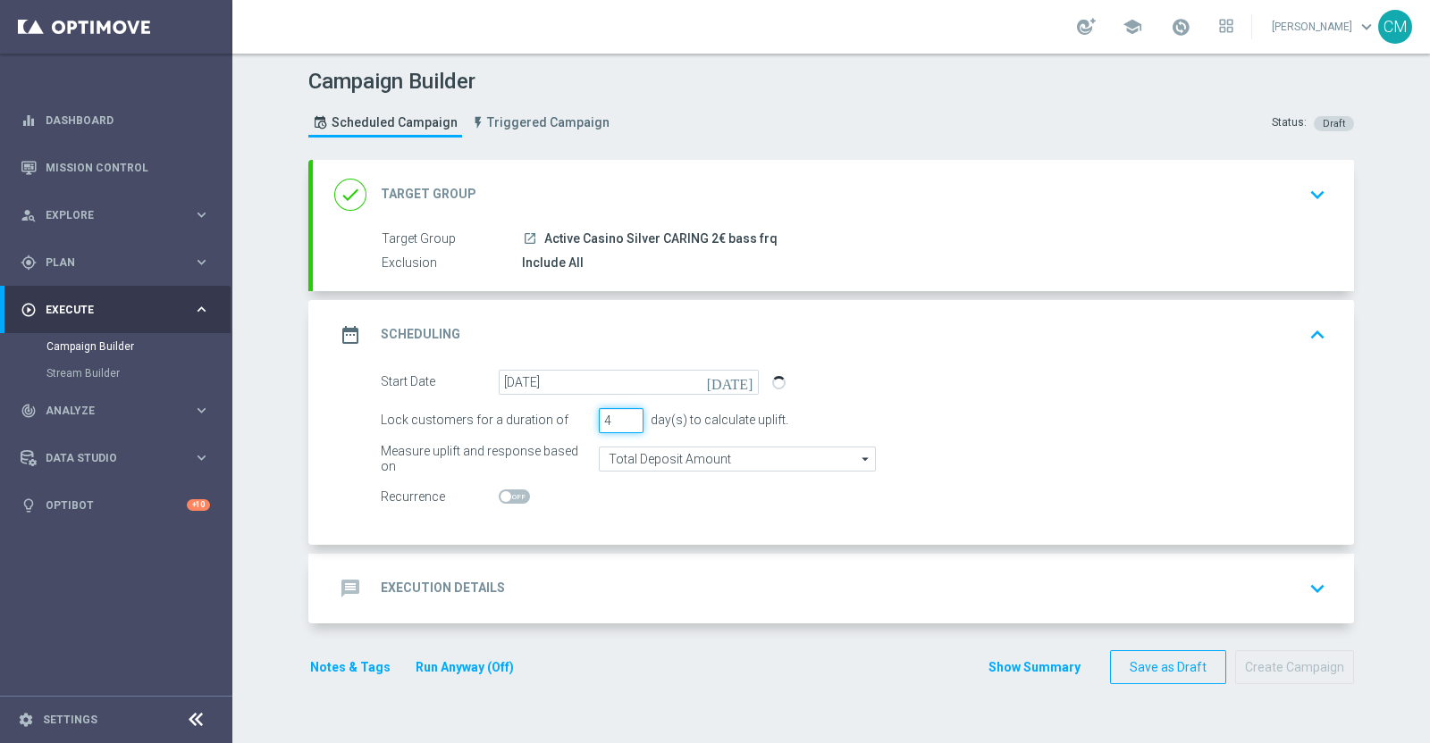
click at [616, 412] on input "4" at bounding box center [621, 420] width 45 height 25
type input "5"
click at [616, 412] on input "5" at bounding box center [621, 420] width 45 height 25
click at [627, 459] on input "Total Deposit Amount" at bounding box center [737, 459] width 277 height 25
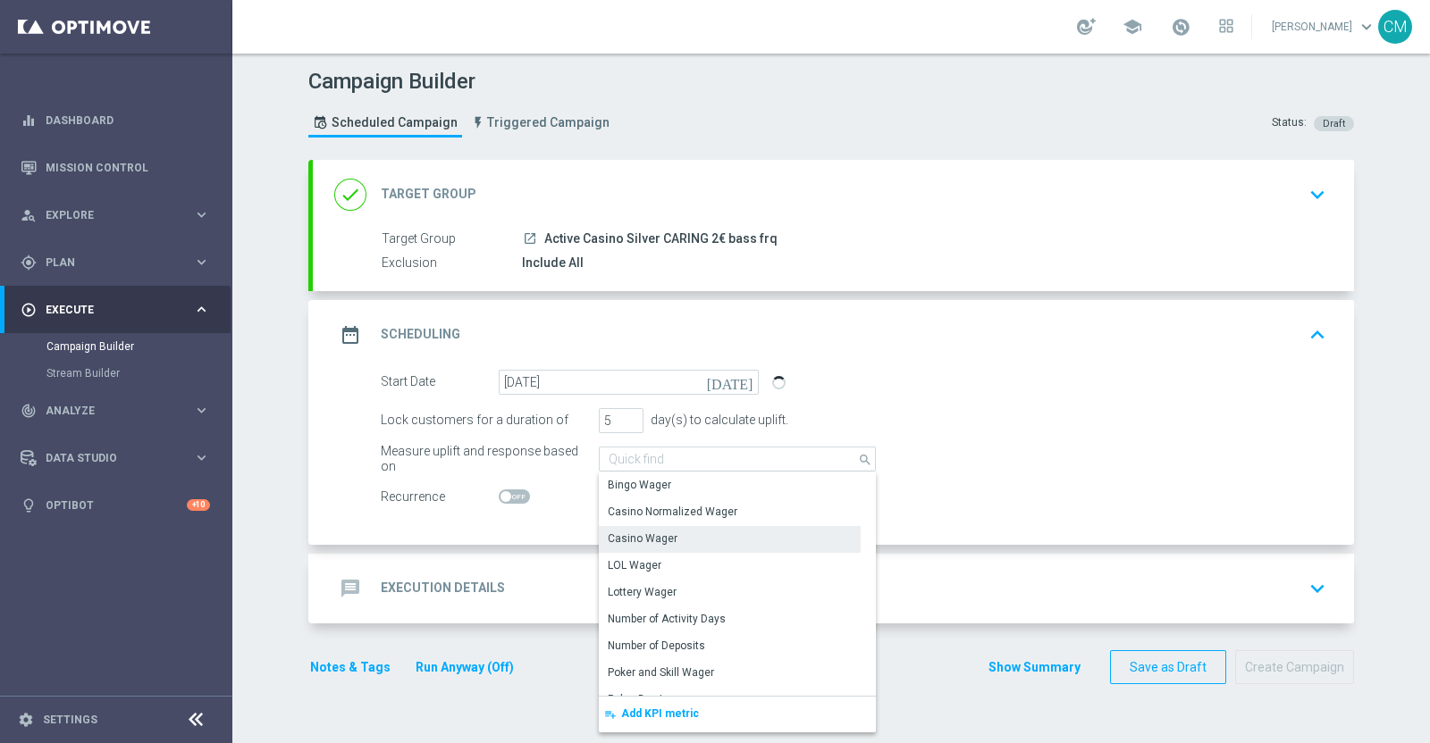
click at [661, 537] on div "Casino Wager" at bounding box center [643, 539] width 70 height 16
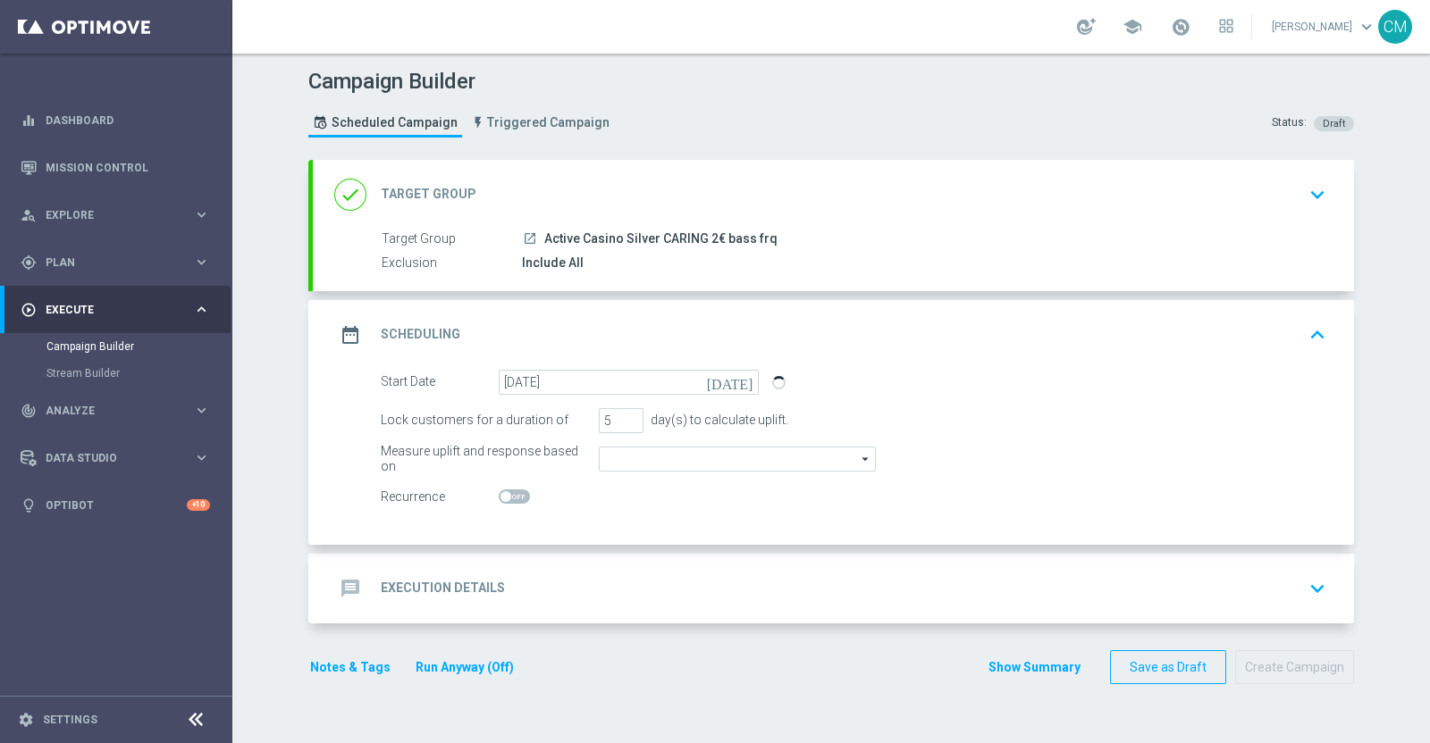
type input "Casino Wager"
click at [643, 572] on div "message Execution Details keyboard_arrow_down" at bounding box center [833, 589] width 998 height 34
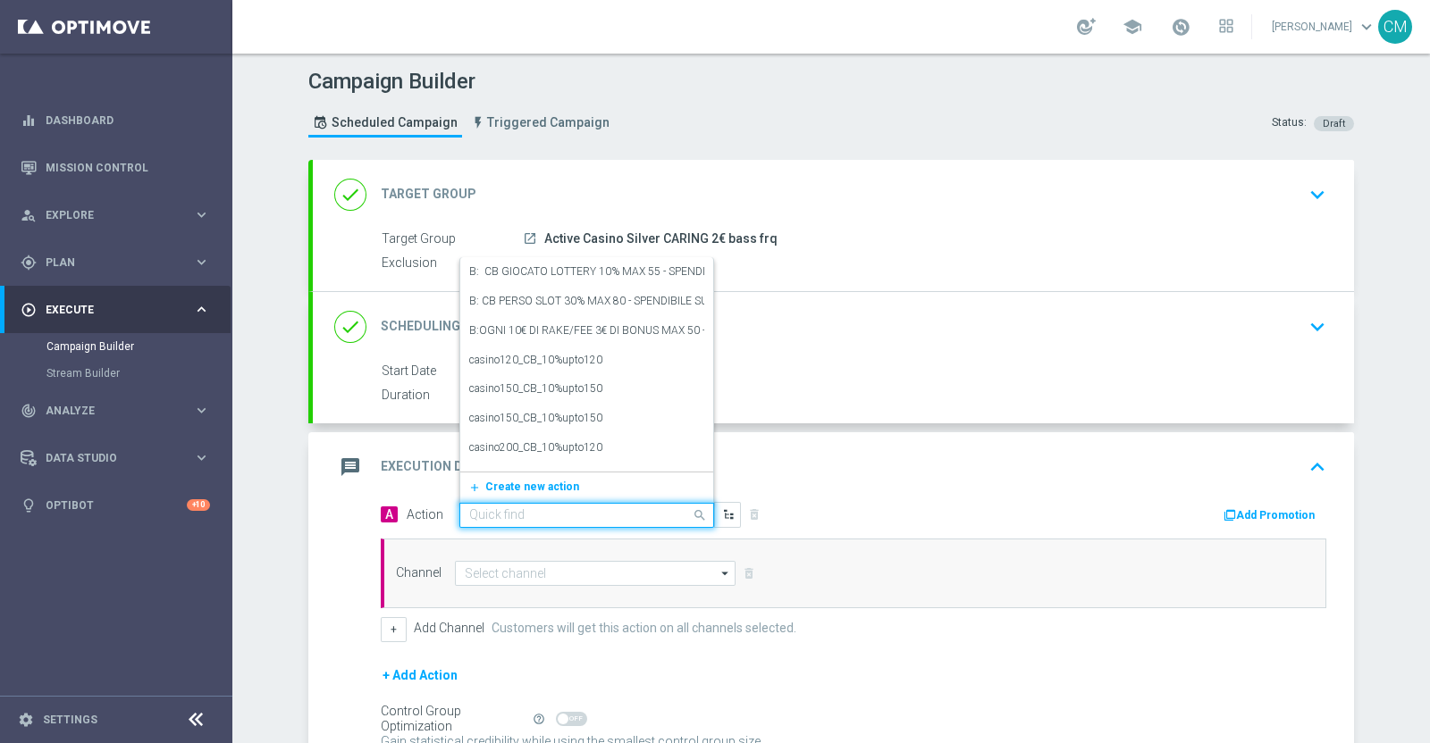
click at [545, 508] on input "text" at bounding box center [568, 515] width 199 height 15
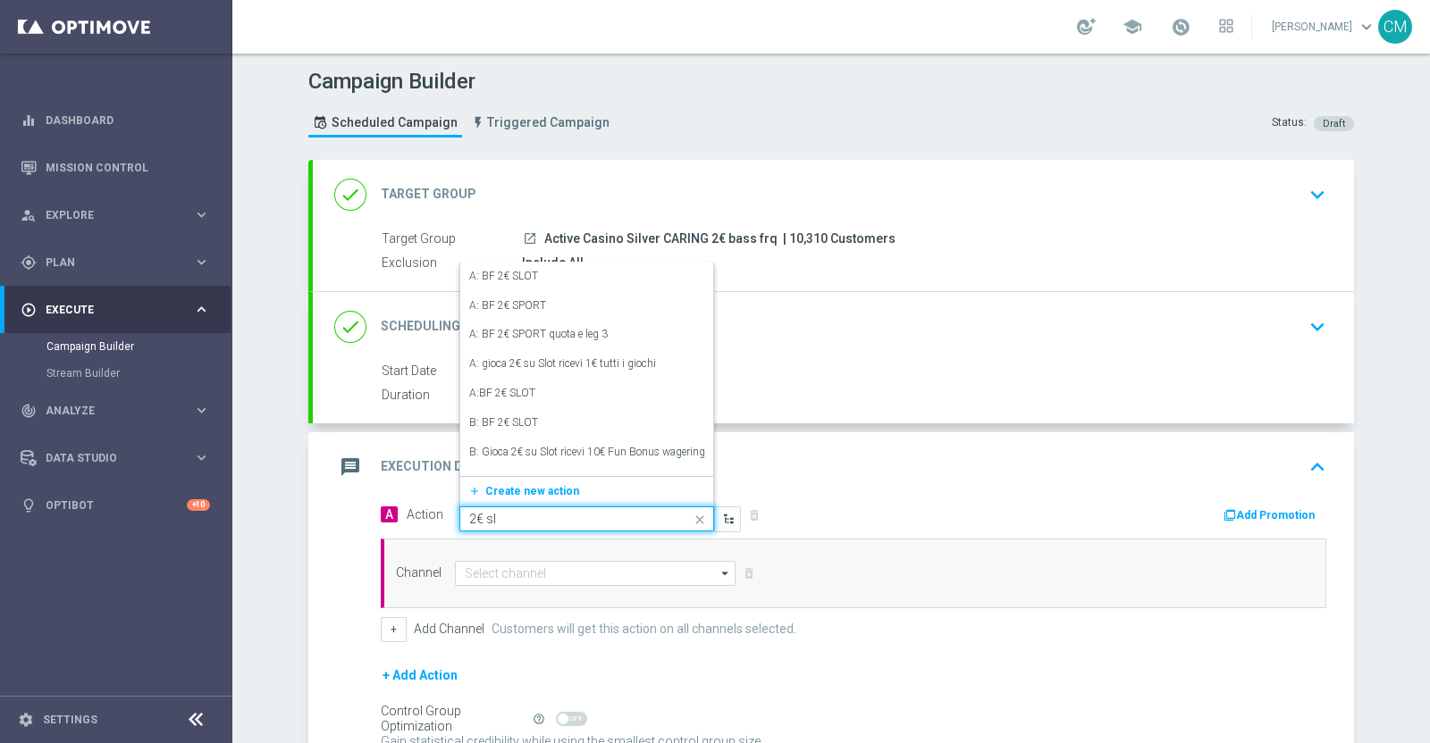
type input "2€ slo"
click at [507, 307] on label "A:BF 2€ SLOT" at bounding box center [502, 305] width 66 height 15
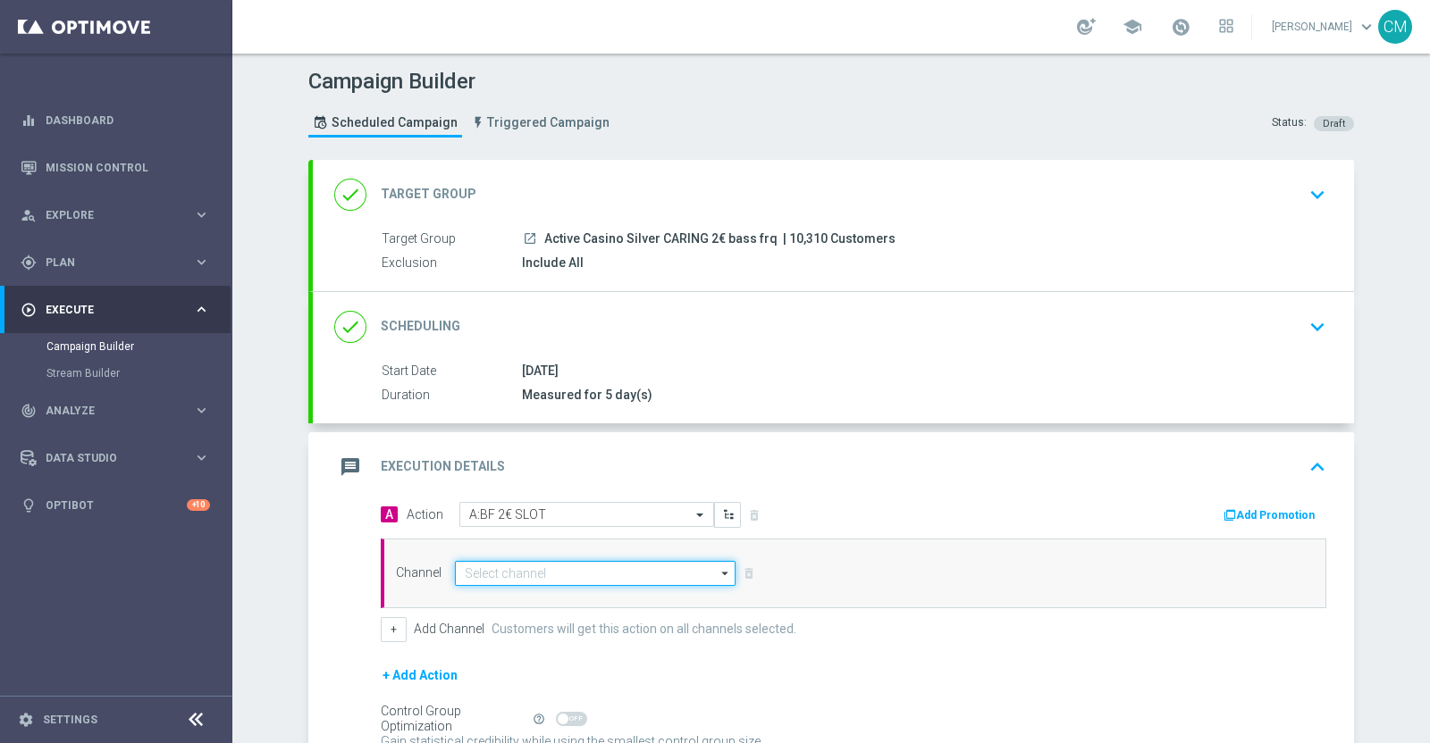
click at [616, 563] on input at bounding box center [595, 573] width 281 height 25
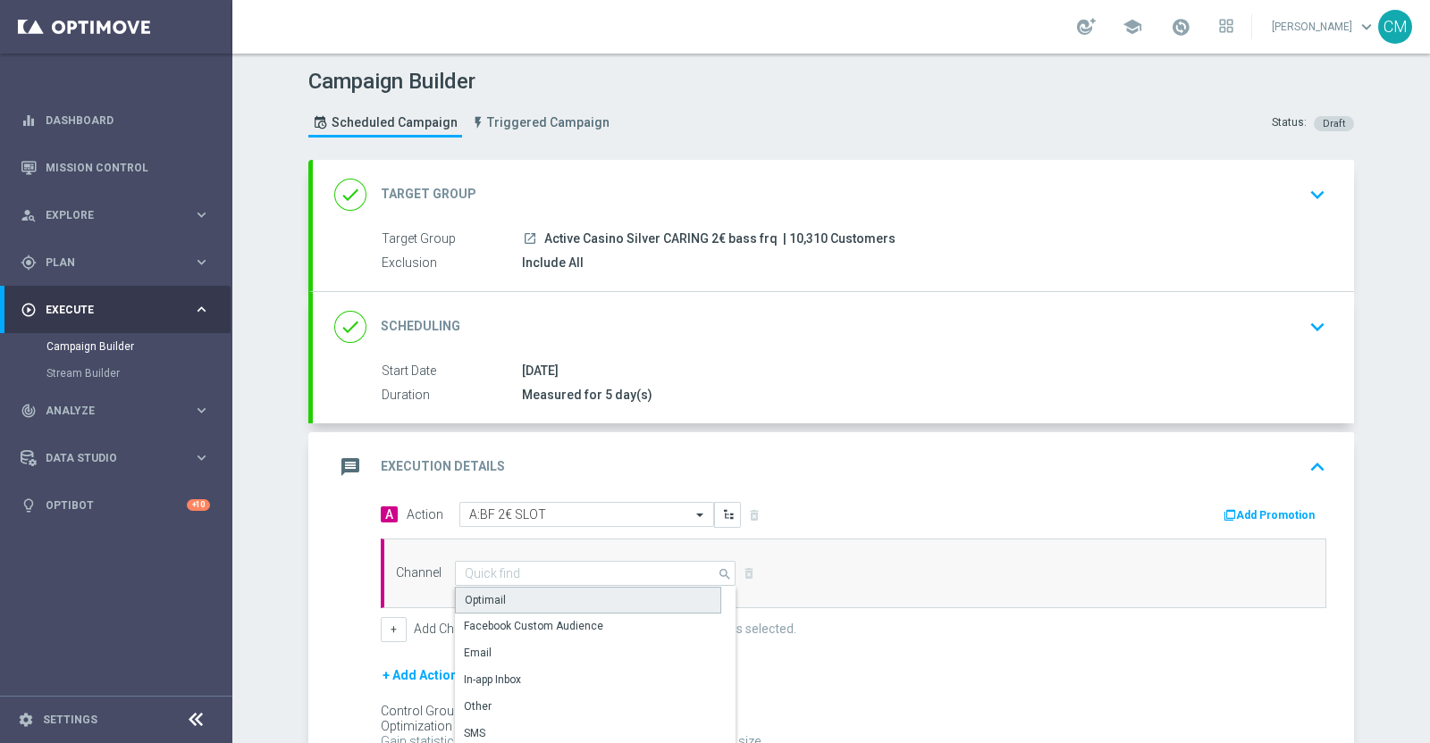
click at [512, 601] on div "Optimail" at bounding box center [588, 600] width 266 height 27
type input "Optimail"
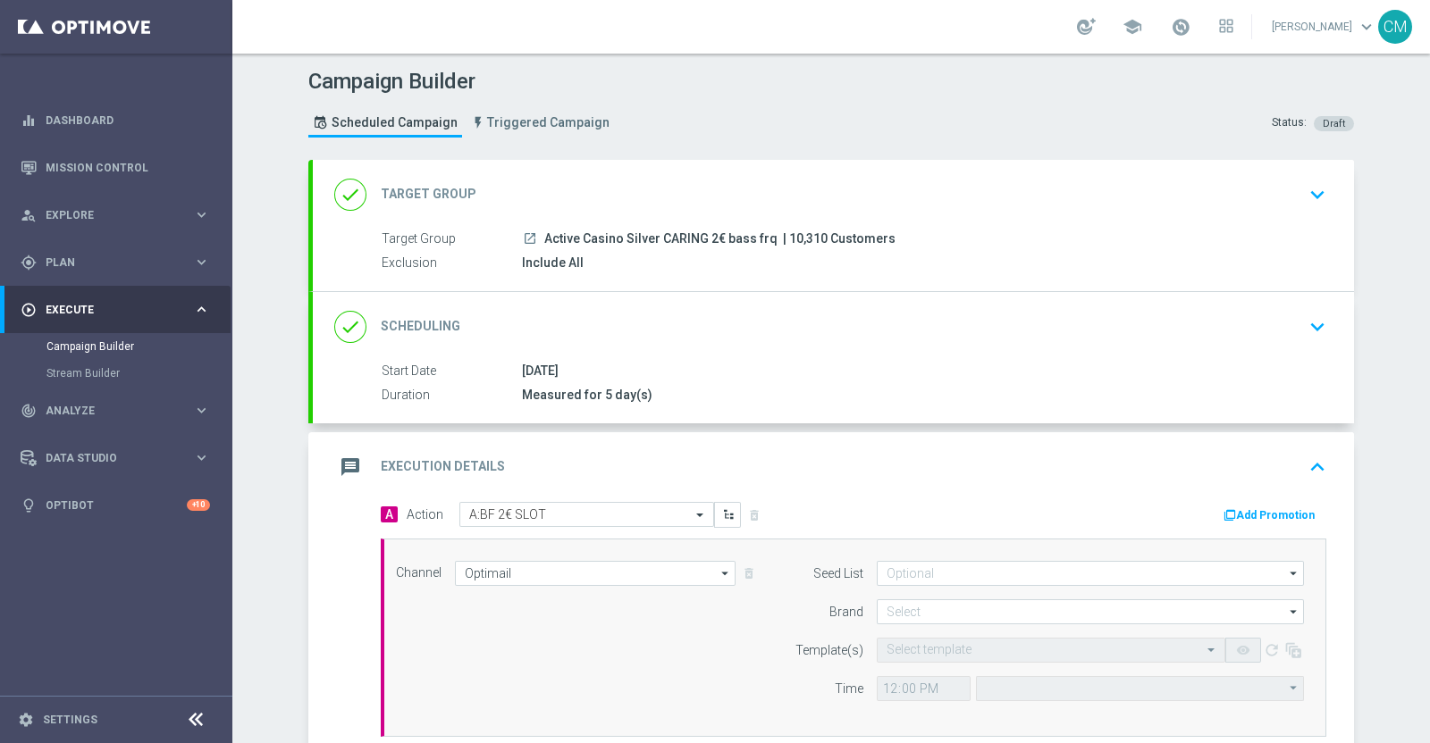
type input "Central European Time ([GEOGRAPHIC_DATA]) (UTC +02:00)"
type input "Sisal Marketing"
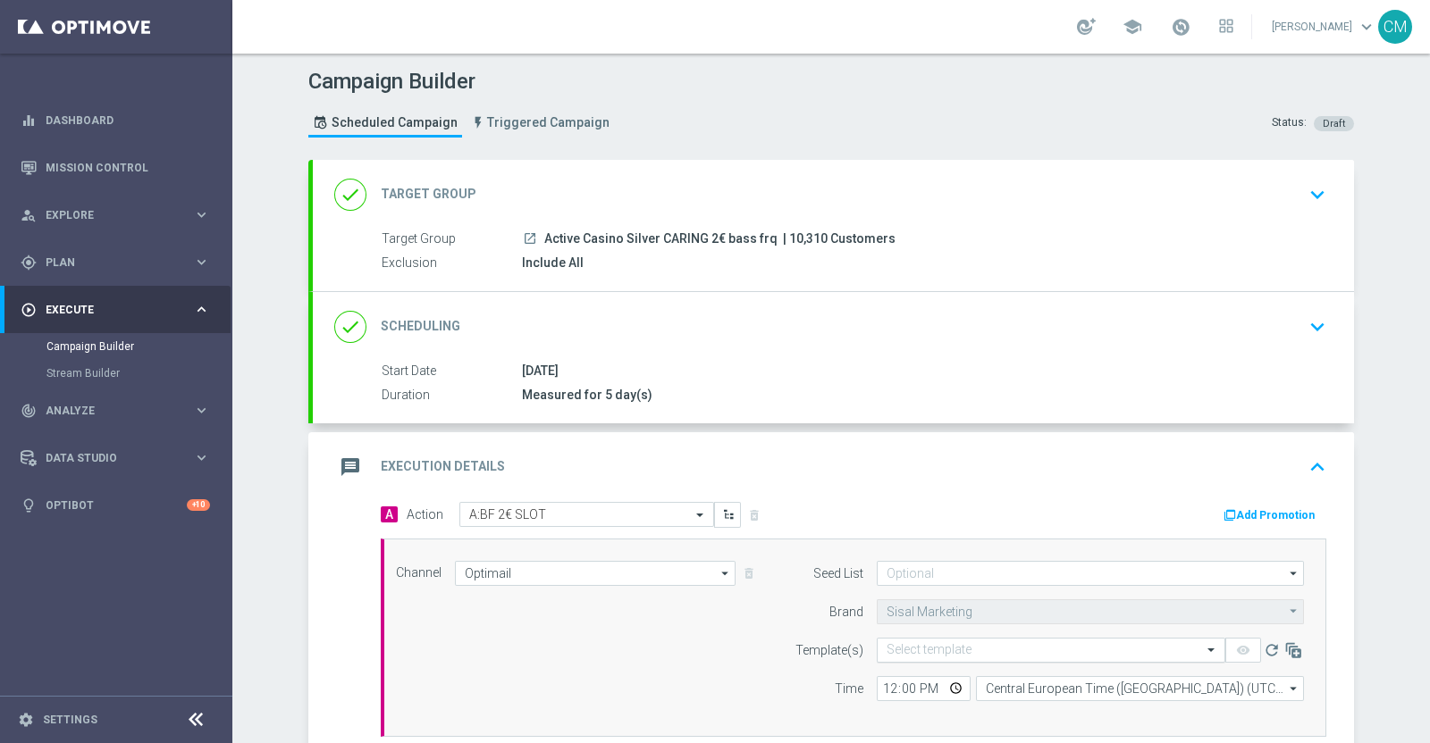
click at [960, 653] on input "text" at bounding box center [1032, 650] width 293 height 15
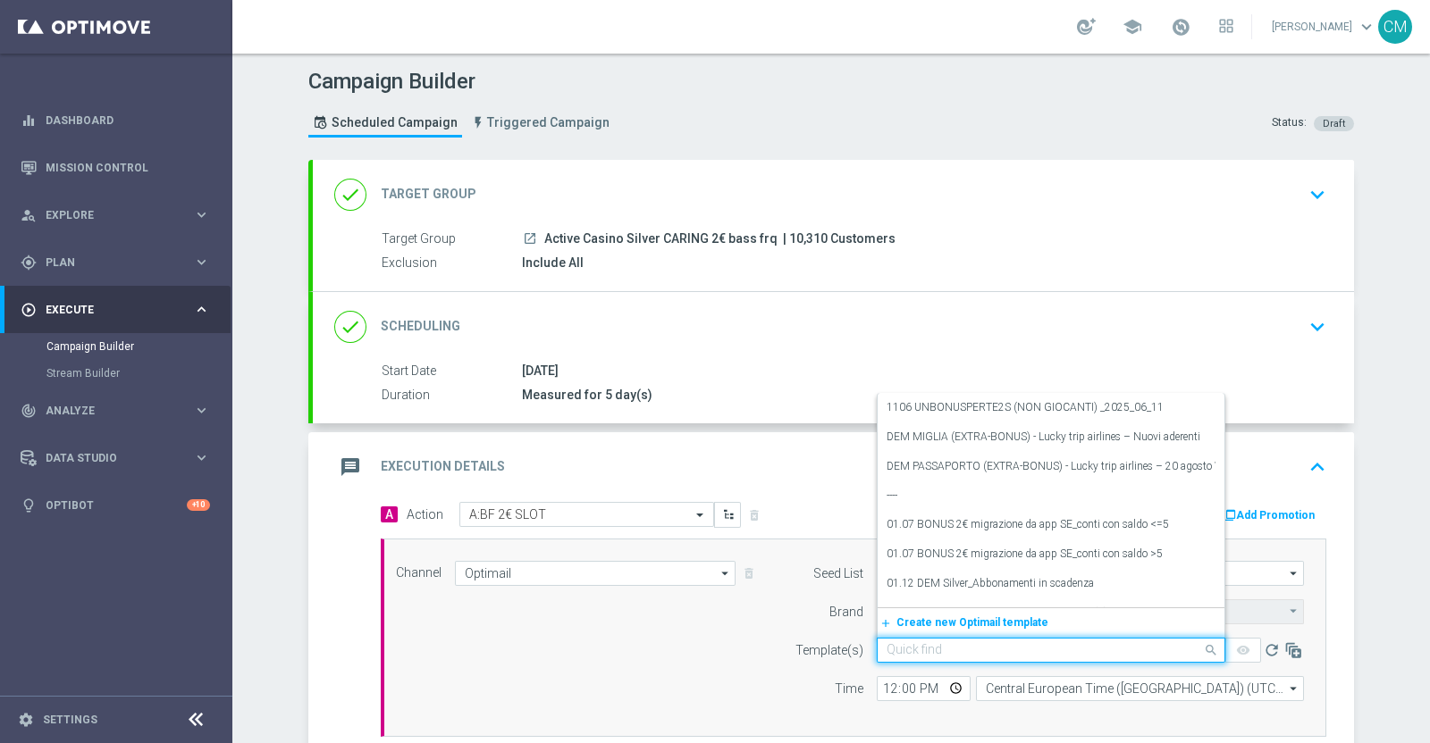
paste input "1709 UNBONUSPERTE T (bassa freq) _2025_09_17"
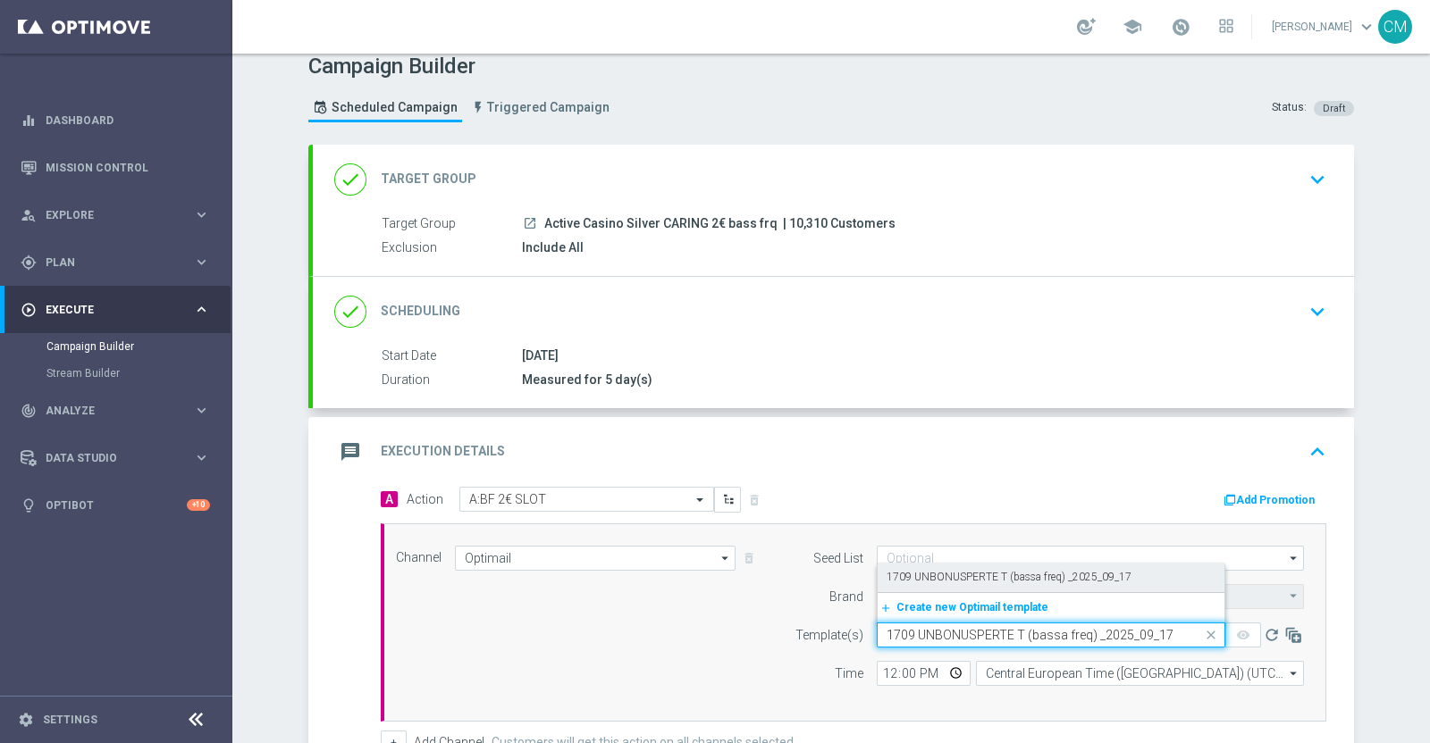
scroll to position [28, 0]
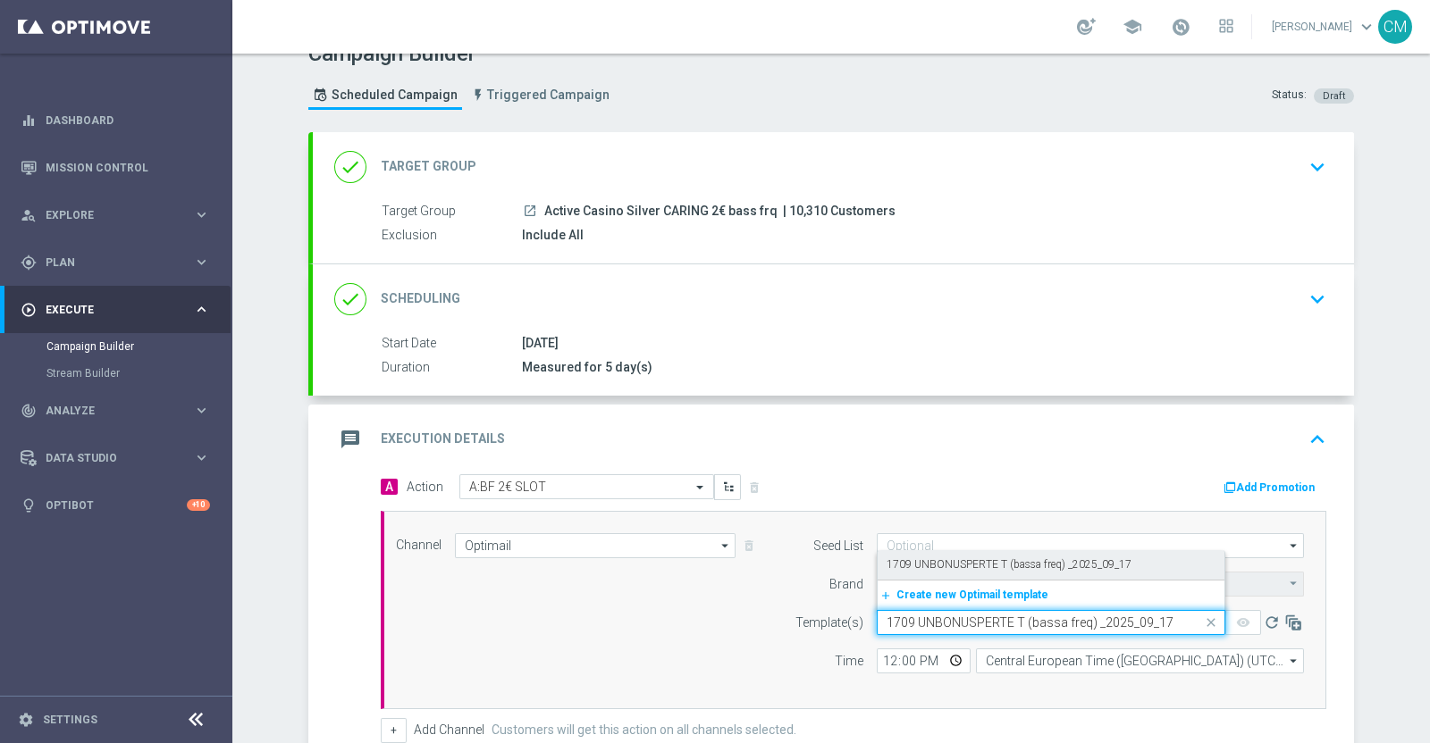
click at [935, 566] on label "1709 UNBONUSPERTE T (bassa freq) _2025_09_17" at bounding box center [1008, 565] width 245 height 15
type input "1709 UNBONUSPERTE T (bassa freq) _2025_09_17"
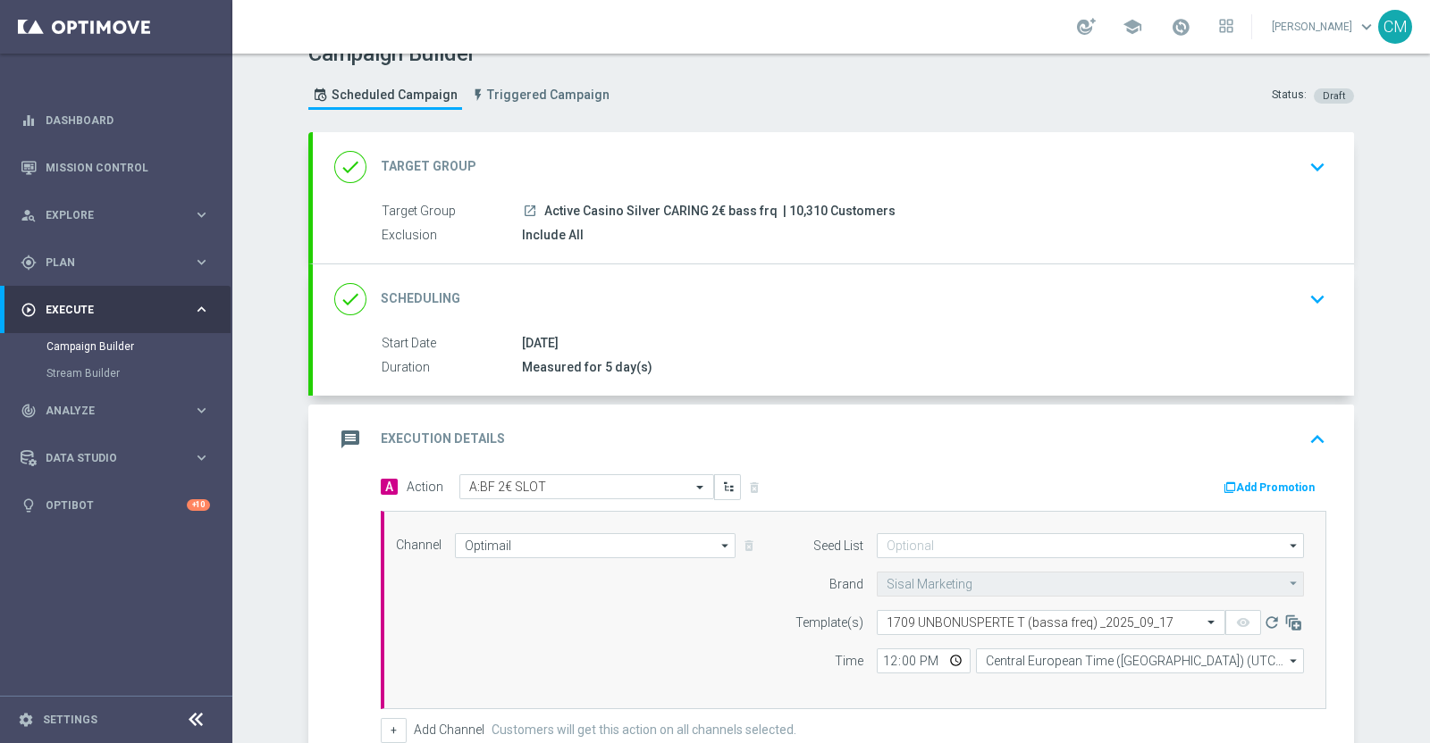
scroll to position [306, 0]
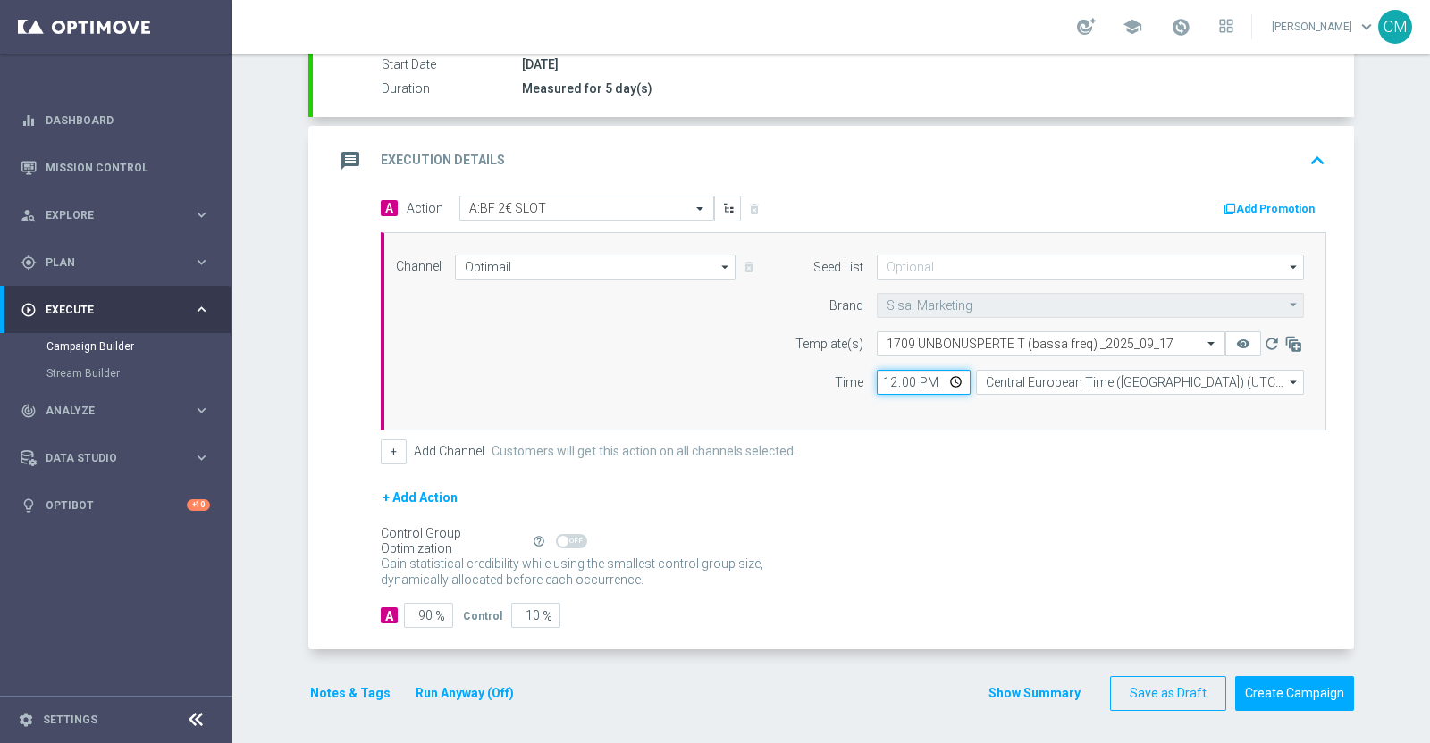
click at [885, 377] on input "12:00" at bounding box center [923, 382] width 94 height 25
type input "18:45"
click at [904, 381] on input "18:45" at bounding box center [923, 382] width 94 height 25
click at [1009, 387] on input "Central European Time ([GEOGRAPHIC_DATA]) (UTC +02:00)" at bounding box center [1140, 382] width 328 height 25
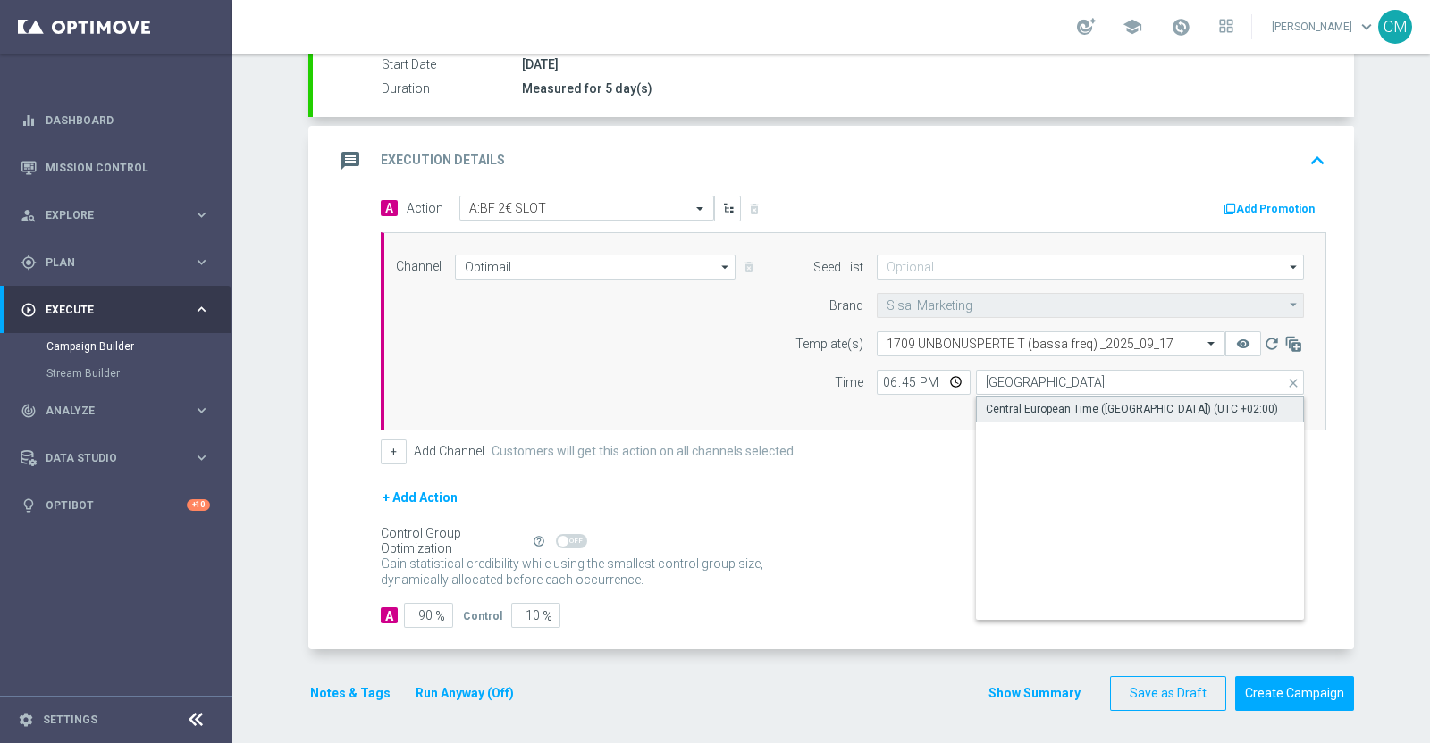
click at [1019, 401] on div "Central European Time ([GEOGRAPHIC_DATA]) (UTC +02:00)" at bounding box center [1131, 409] width 292 height 16
type input "Central European Time ([GEOGRAPHIC_DATA]) (UTC +02:00)"
click at [381, 441] on button "+" at bounding box center [394, 452] width 26 height 25
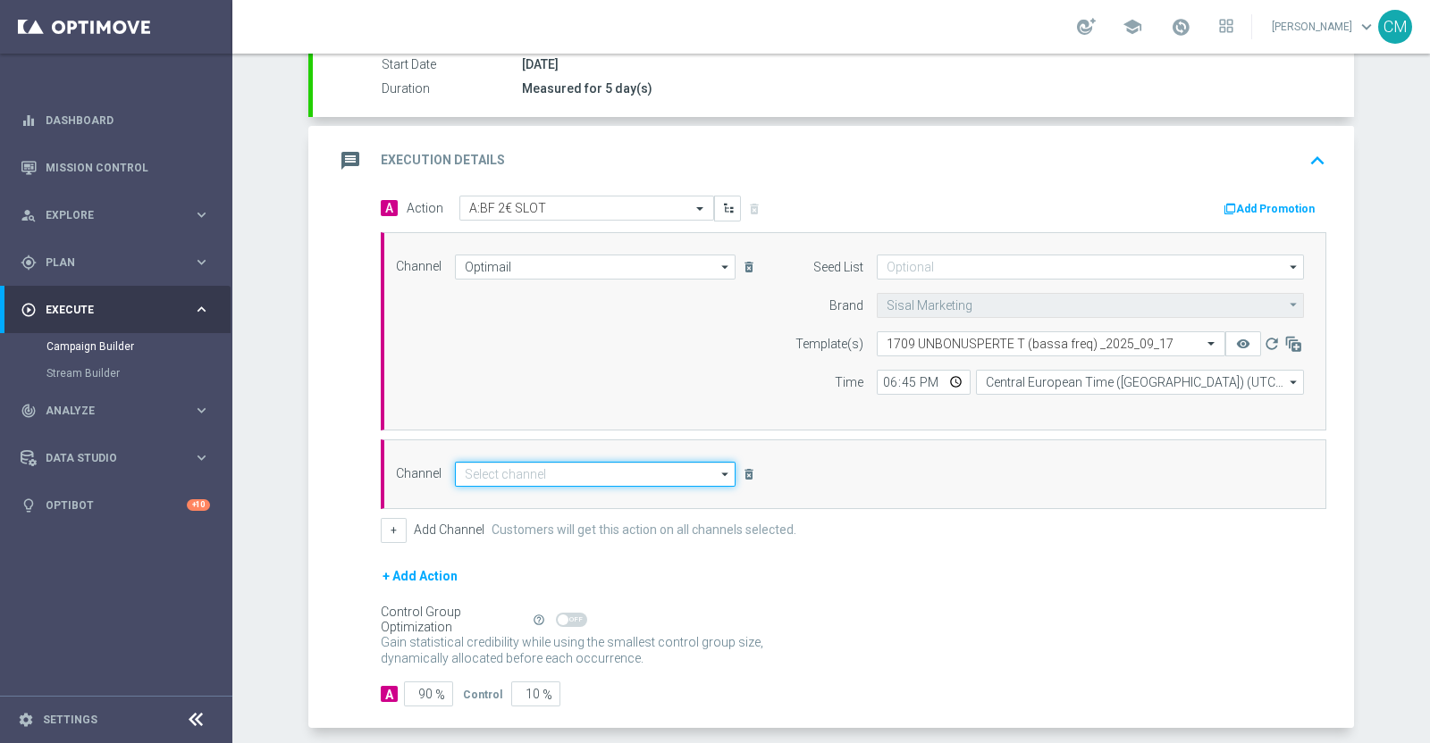
click at [496, 463] on input at bounding box center [595, 474] width 281 height 25
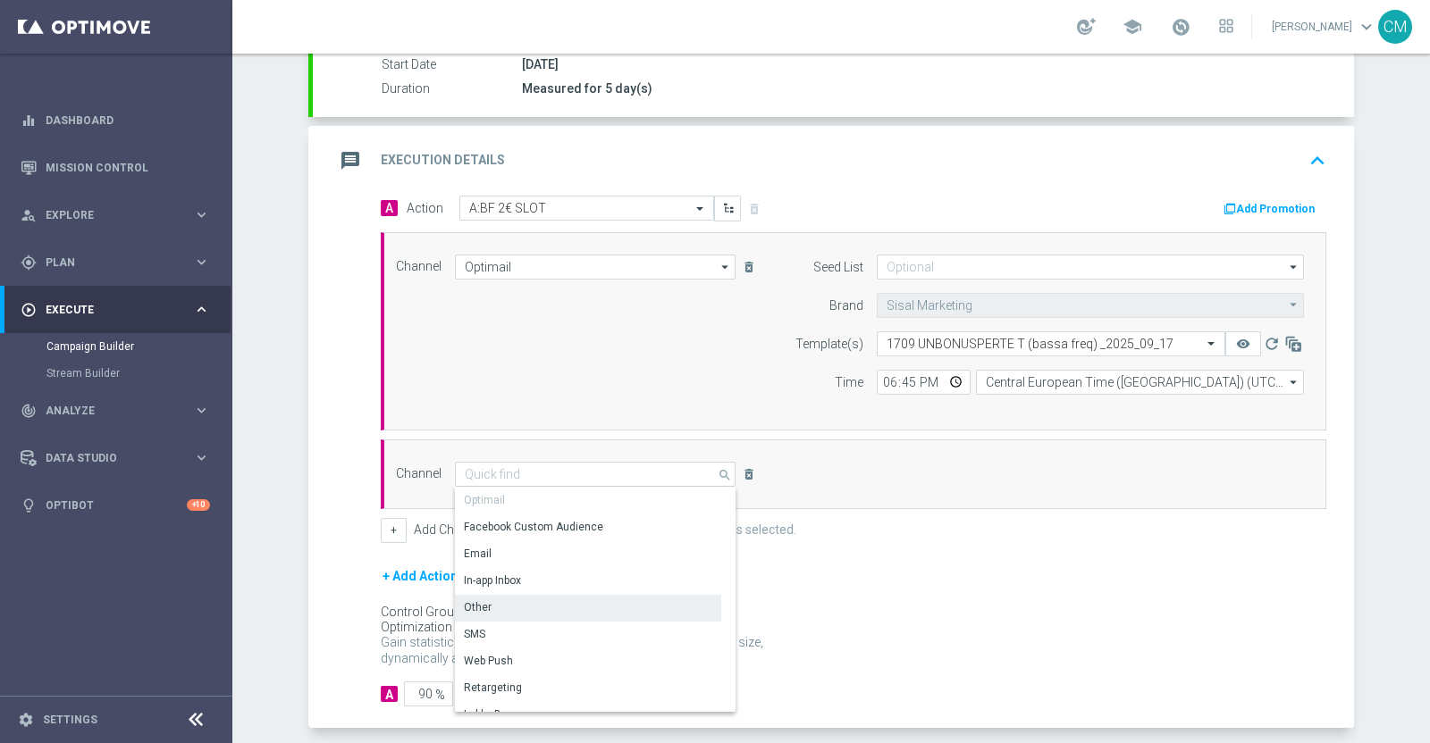
click at [510, 600] on div "Other" at bounding box center [588, 607] width 266 height 25
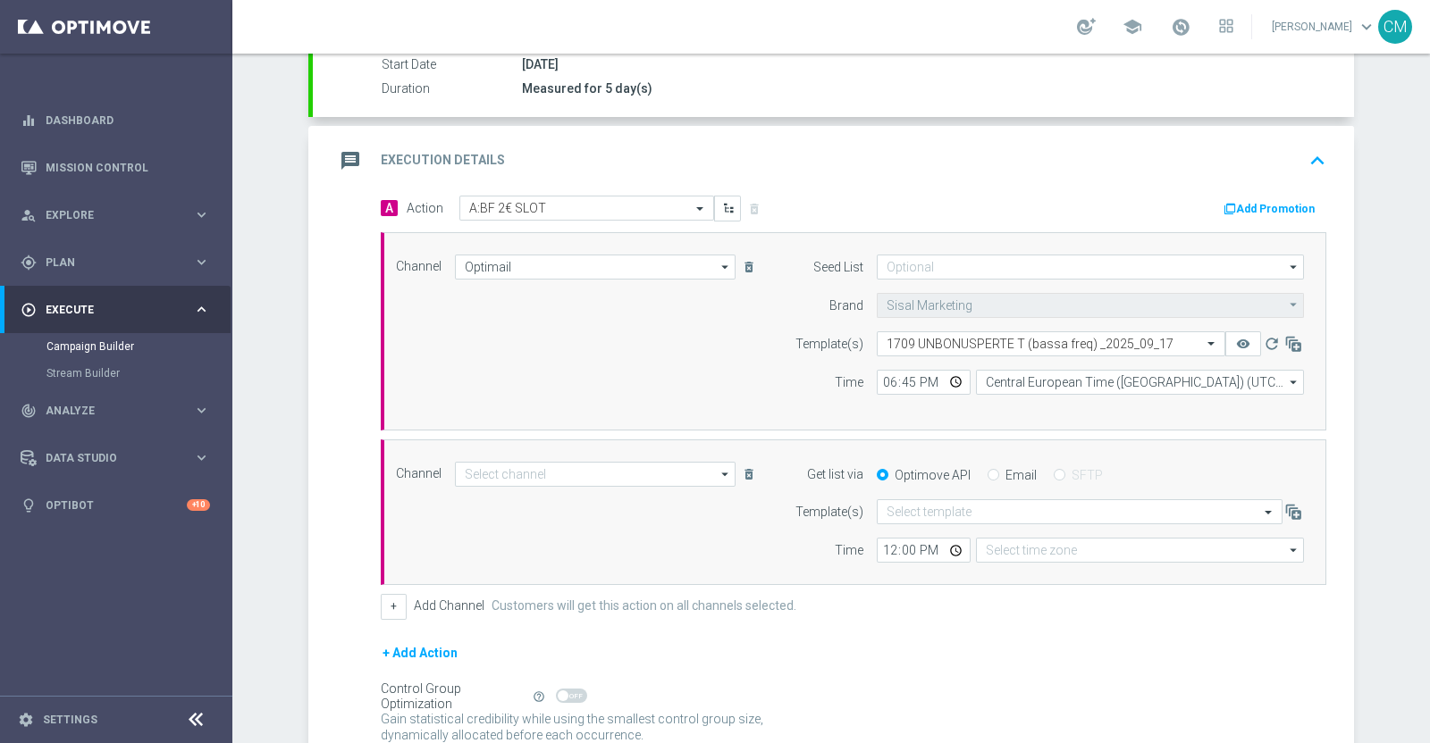
type input "Other"
type input "Coordinated Universal Time (UTC 00:00)"
click at [992, 471] on div "Email" at bounding box center [1011, 475] width 49 height 16
click at [987, 476] on input "Email" at bounding box center [993, 477] width 12 height 12
radio input "true"
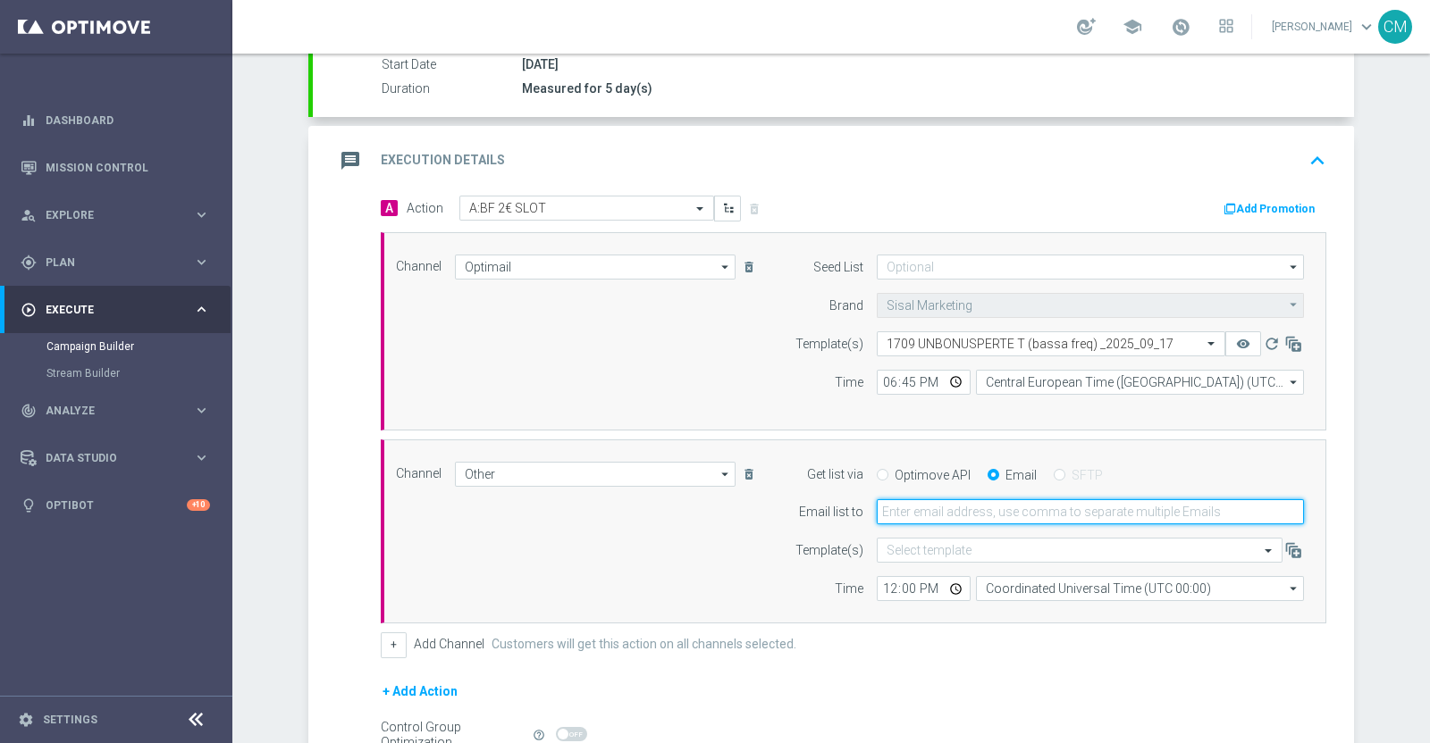
click at [943, 507] on input "email" at bounding box center [1089, 511] width 427 height 25
type input "[PERSON_NAME][EMAIL_ADDRESS][PERSON_NAME][DOMAIN_NAME]"
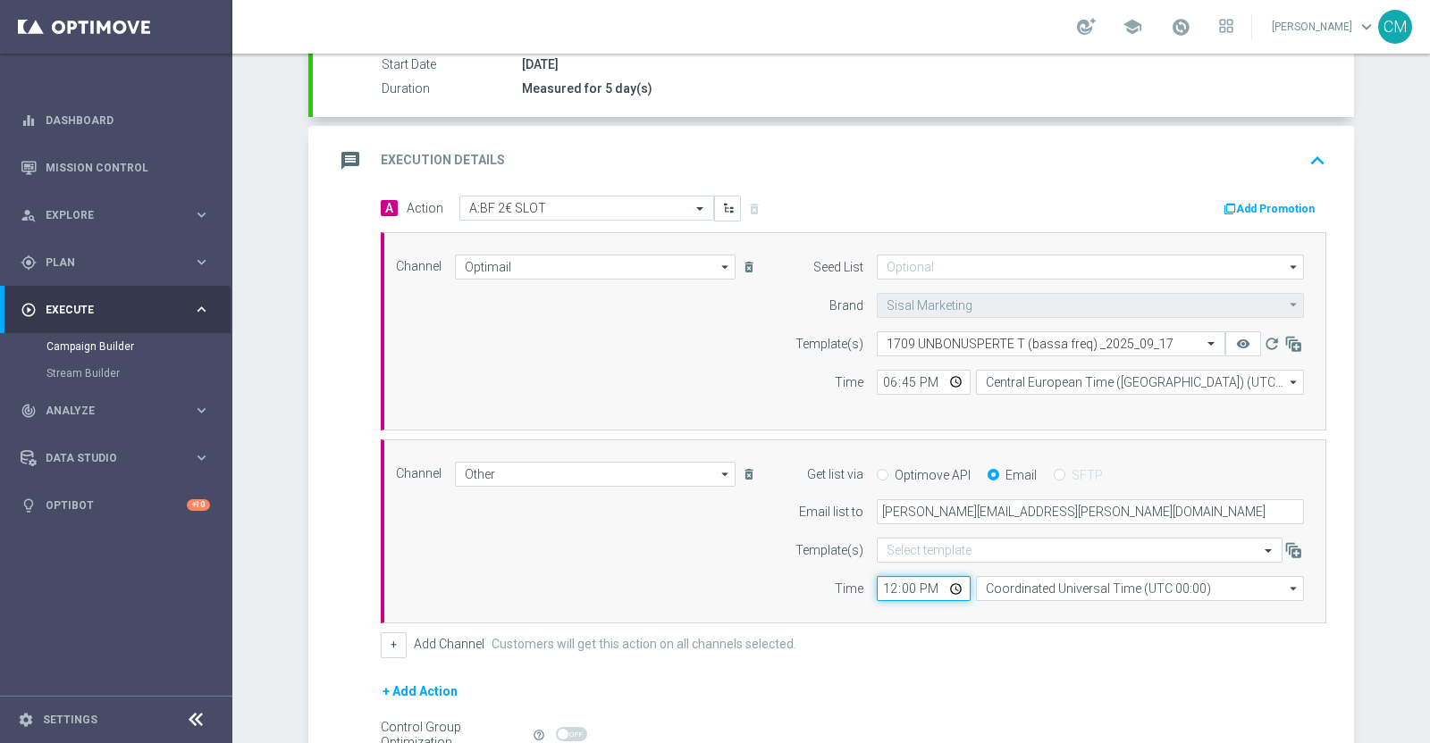
click at [877, 591] on input "12:00" at bounding box center [923, 588] width 94 height 25
type input "18:45"
click at [1011, 583] on input "Coordinated Universal Time (UTC 00:00)" at bounding box center [1140, 588] width 328 height 25
click at [1026, 608] on div "Central European Time ([GEOGRAPHIC_DATA]) (UTC +02:00)" at bounding box center [1131, 615] width 292 height 16
type input "Central European Time ([GEOGRAPHIC_DATA]) (UTC +02:00)"
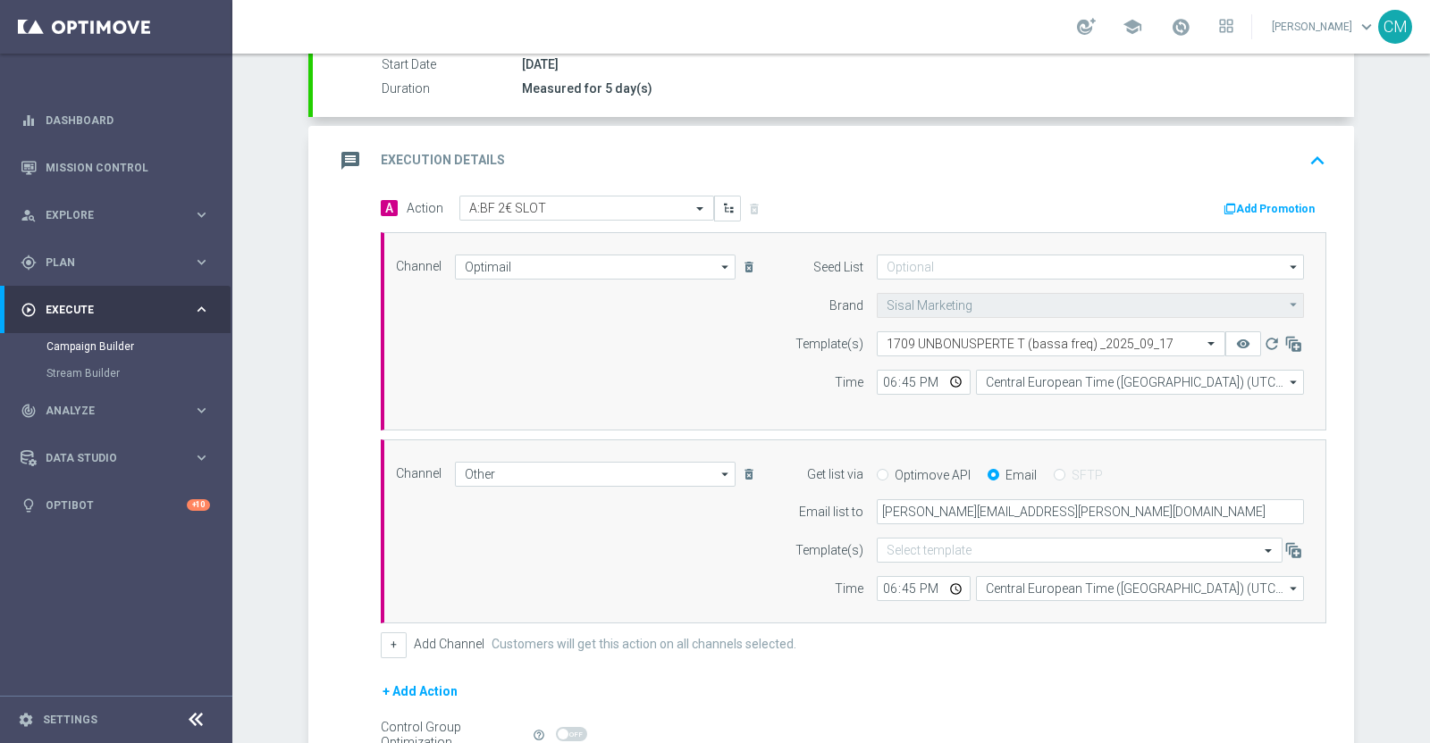
scroll to position [500, 0]
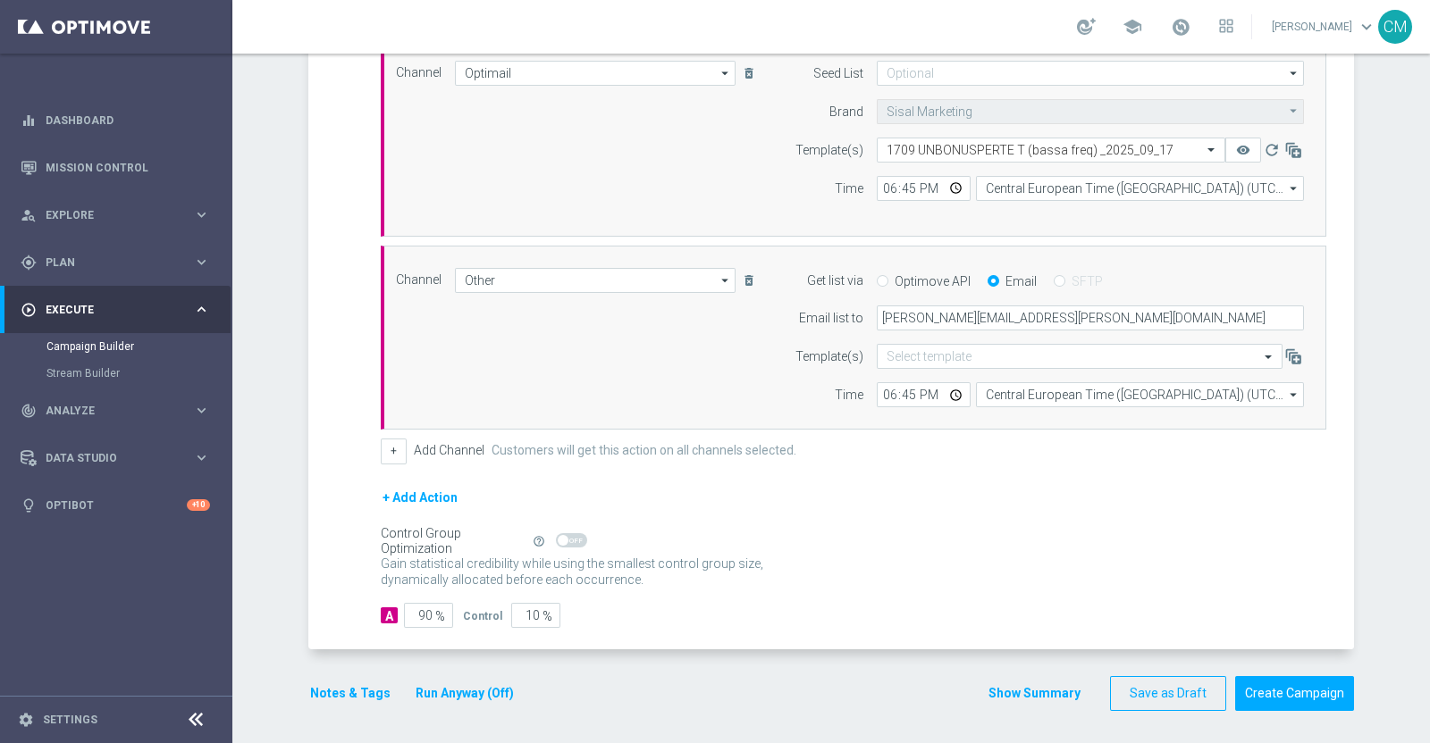
click at [1021, 690] on button "Show Summary" at bounding box center [1034, 693] width 94 height 21
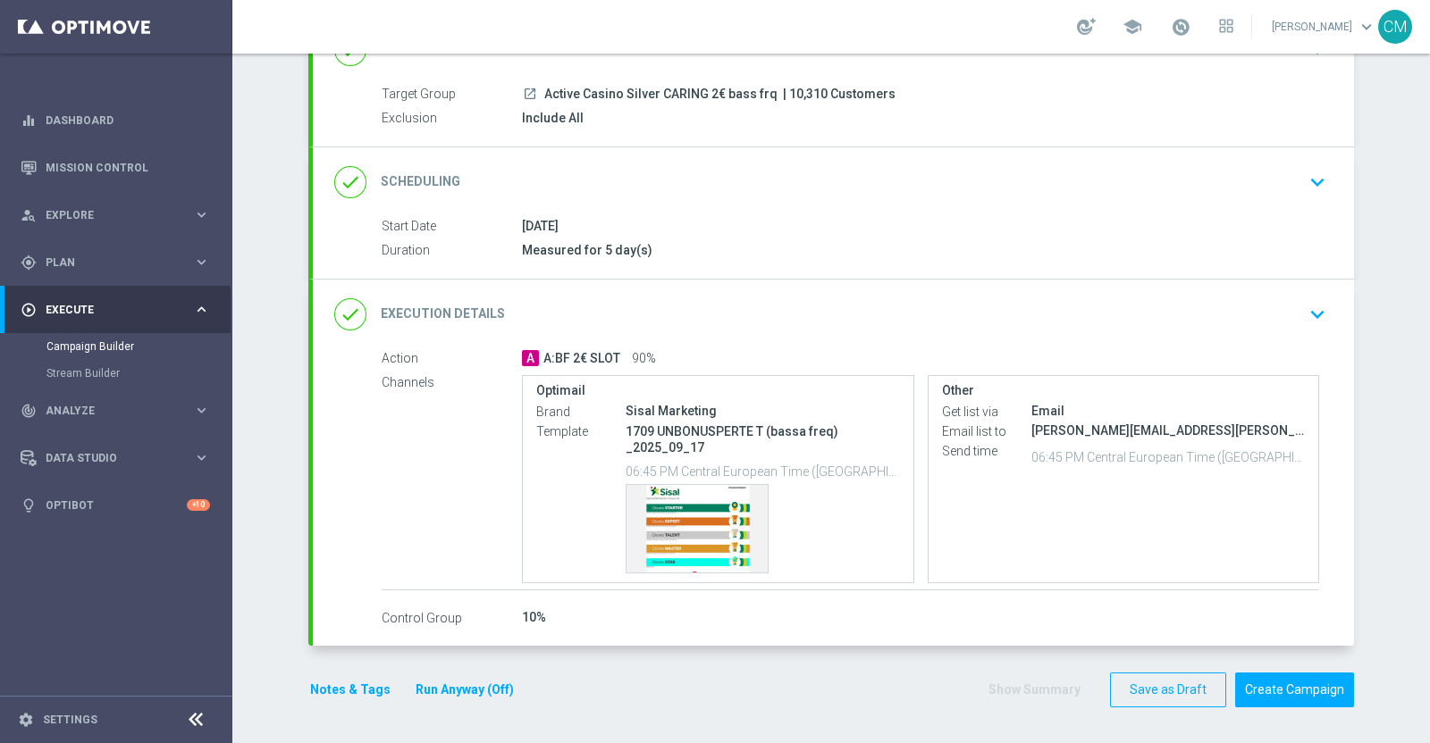
scroll to position [142, 0]
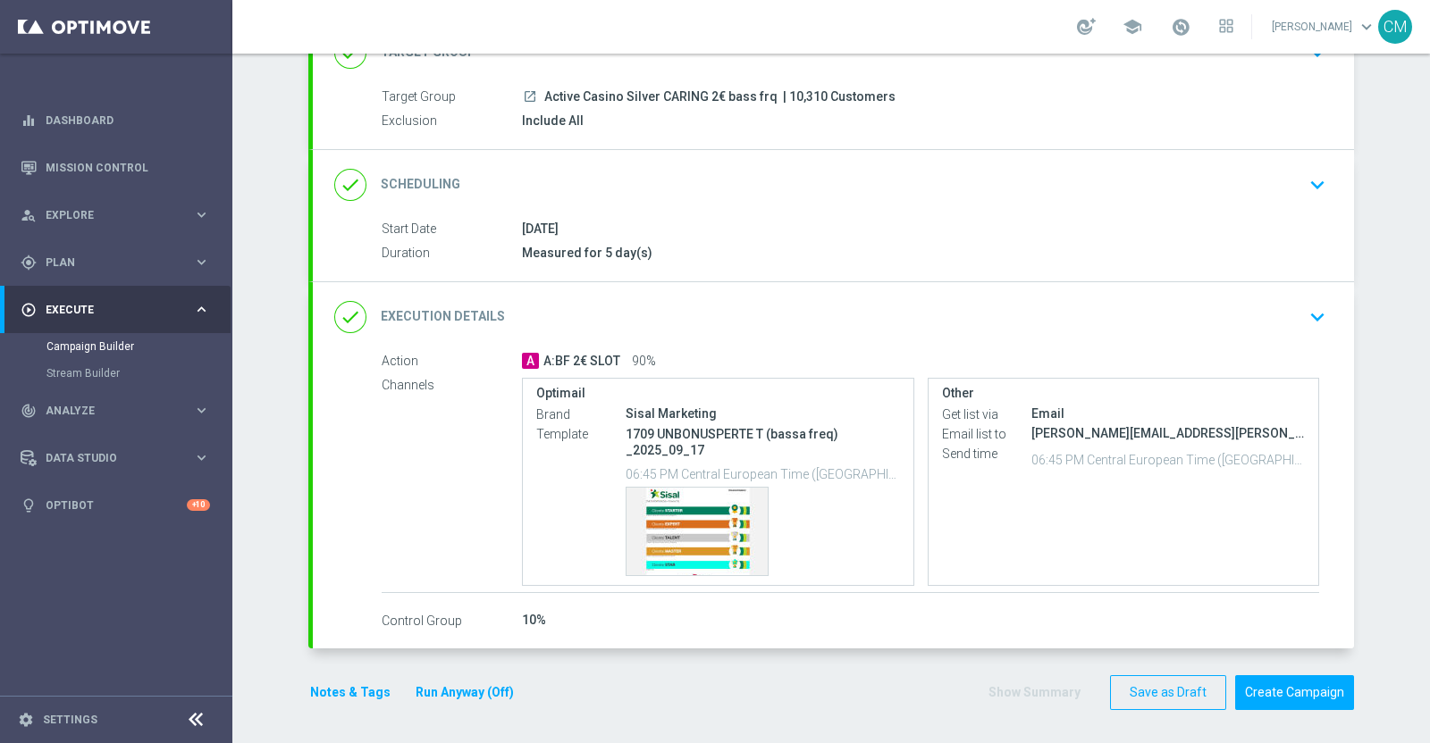
click at [350, 685] on button "Notes & Tags" at bounding box center [350, 693] width 84 height 22
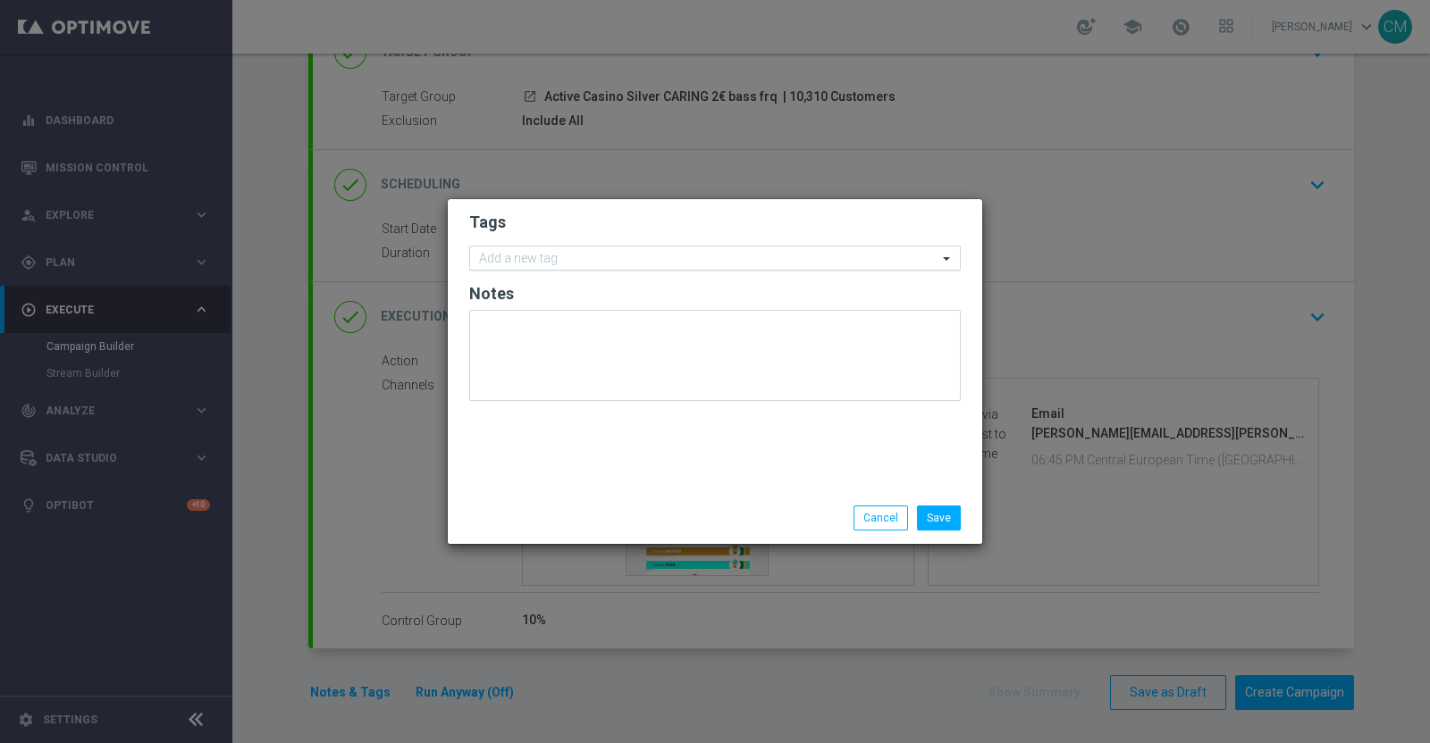
click at [540, 248] on div "Add a new tag" at bounding box center [703, 258] width 467 height 22
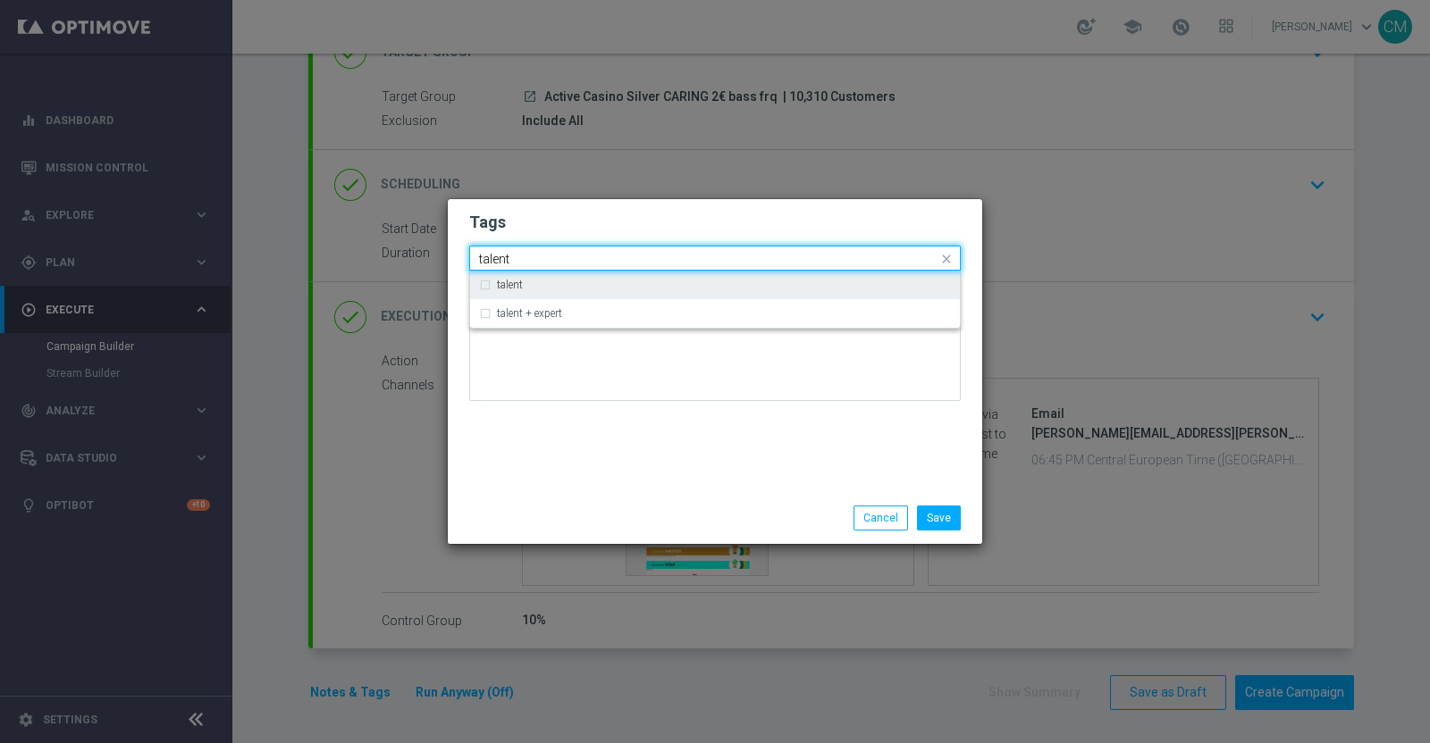
click at [546, 272] on div "talent" at bounding box center [715, 285] width 472 height 29
type input "talent"
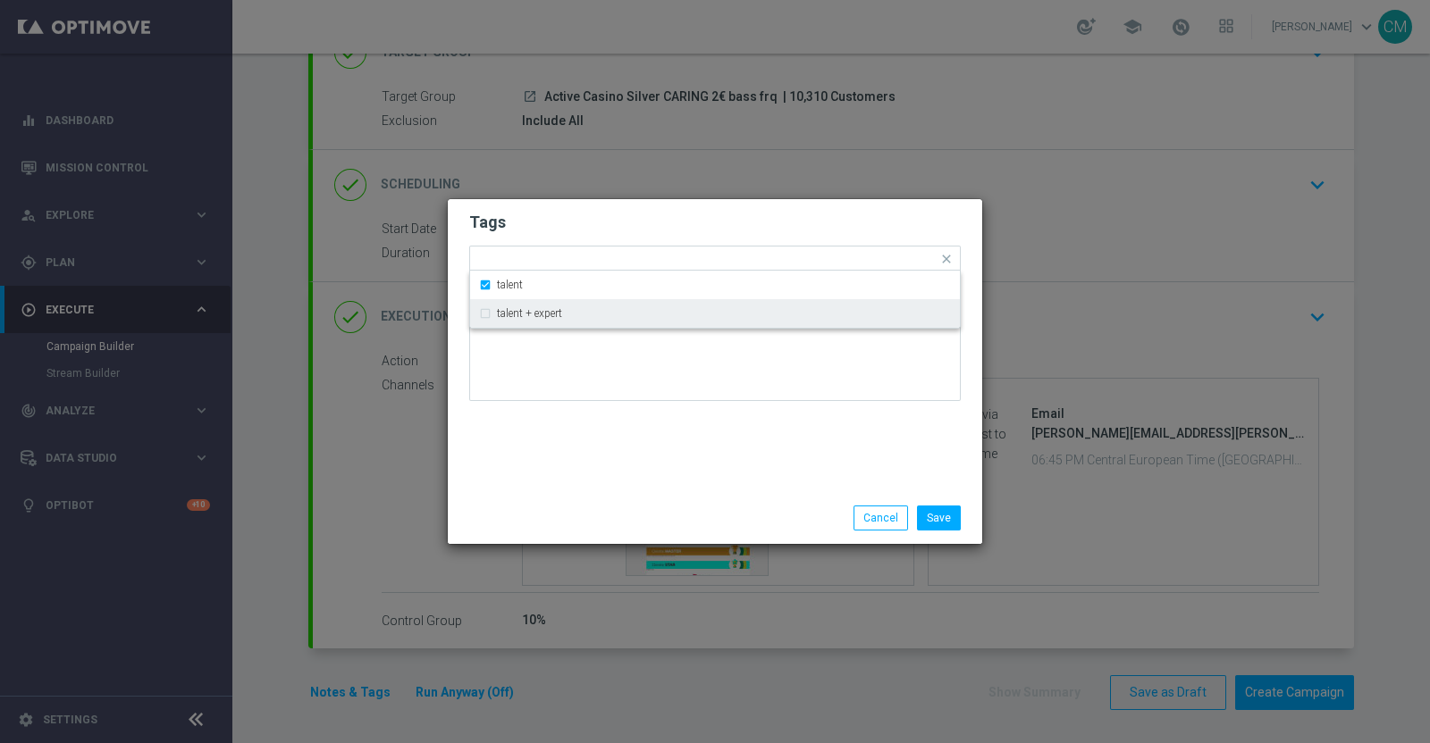
click at [594, 513] on div "Save Cancel" at bounding box center [715, 518] width 518 height 25
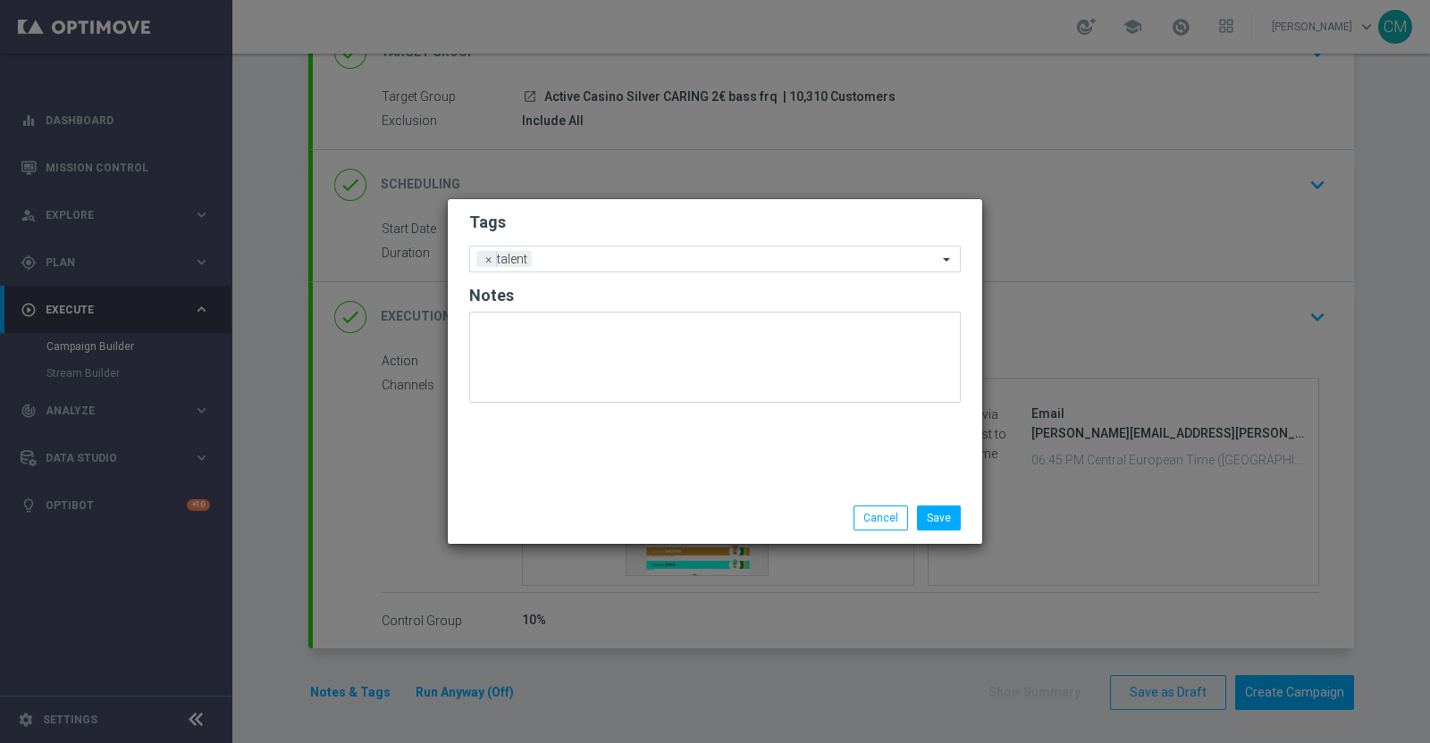
click at [631, 239] on form "Tags Add a new tag × talent Notes" at bounding box center [714, 311] width 491 height 209
click at [629, 247] on div "Add a new tag × talent" at bounding box center [703, 259] width 467 height 25
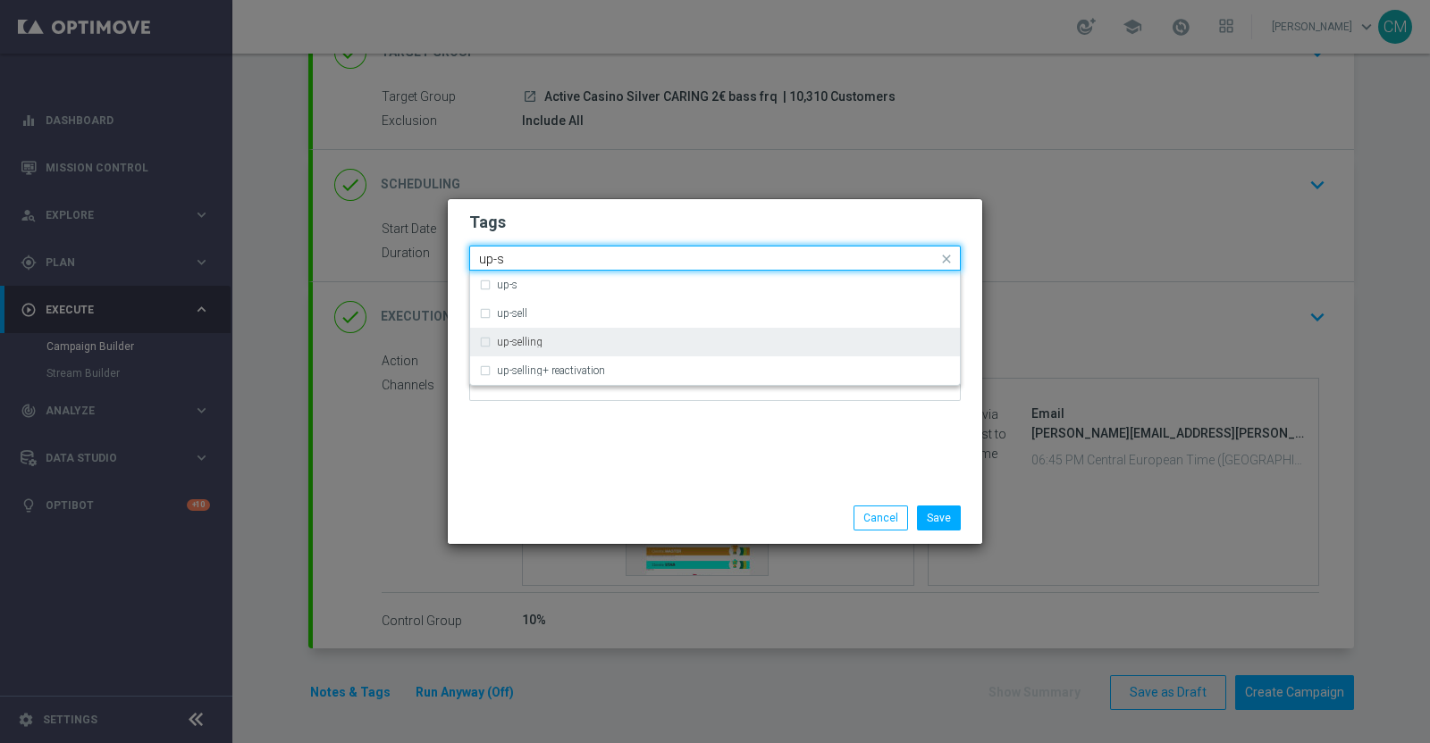
click at [606, 340] on div "up-selling" at bounding box center [724, 342] width 454 height 11
type input "up-s"
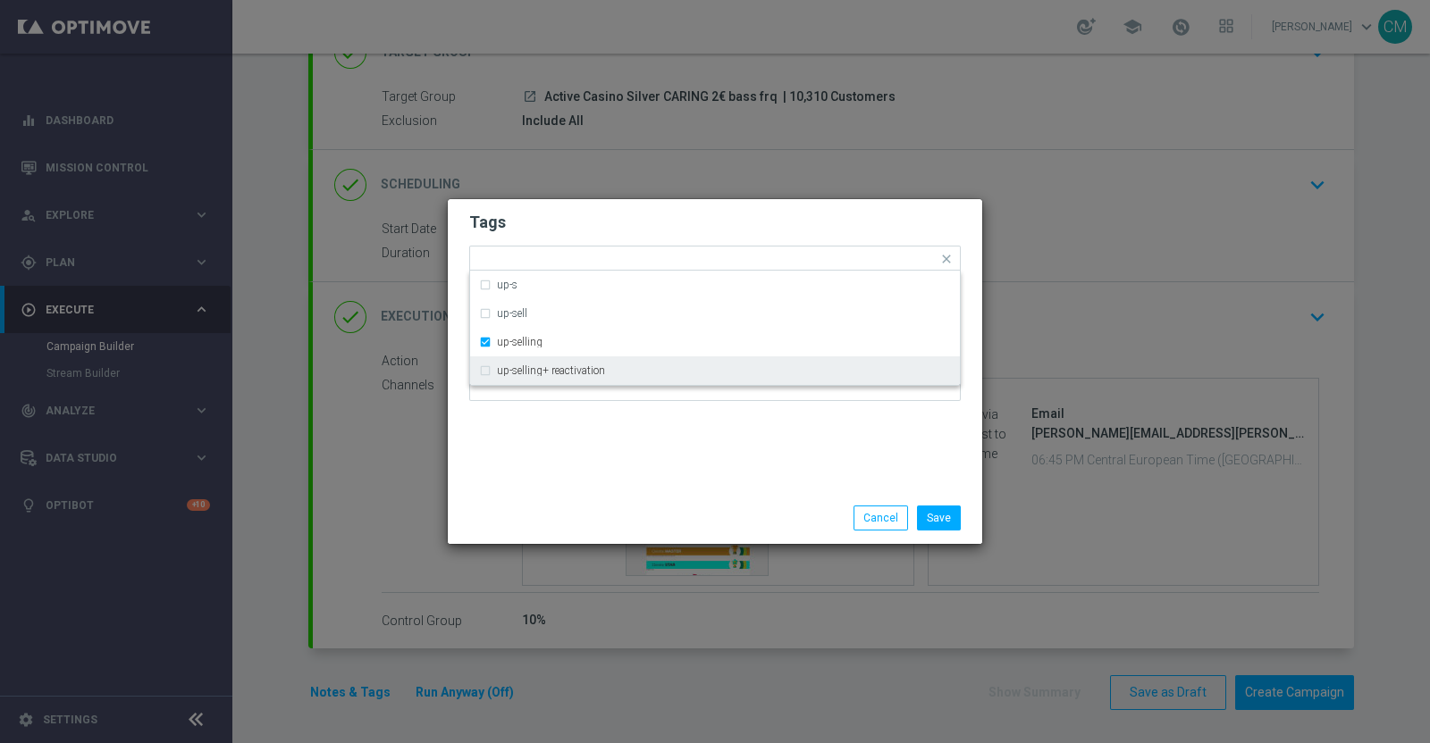
click at [610, 463] on div "Tags Quick find × talent × up-selling up-s up-sell up-selling up-selling+ react…" at bounding box center [715, 345] width 534 height 293
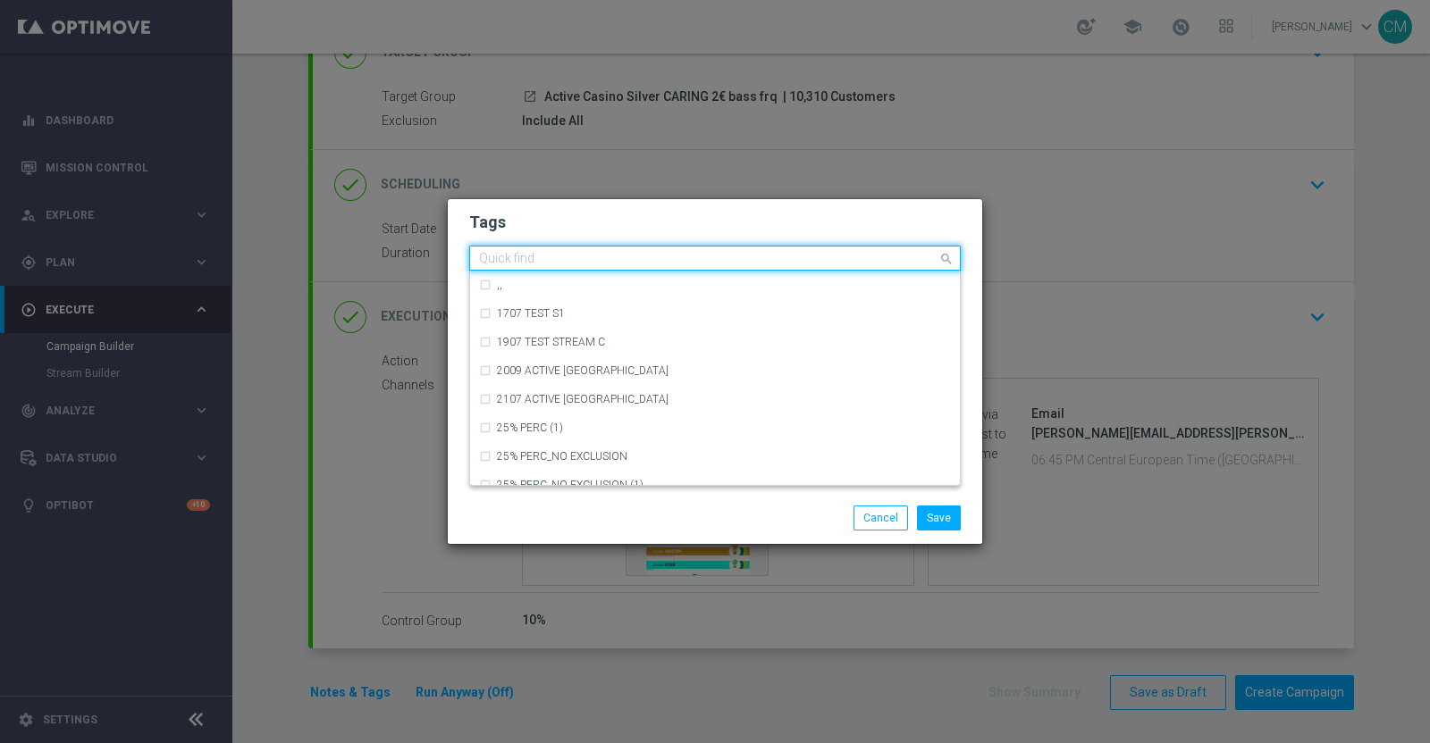
click at [646, 263] on input "text" at bounding box center [708, 259] width 458 height 15
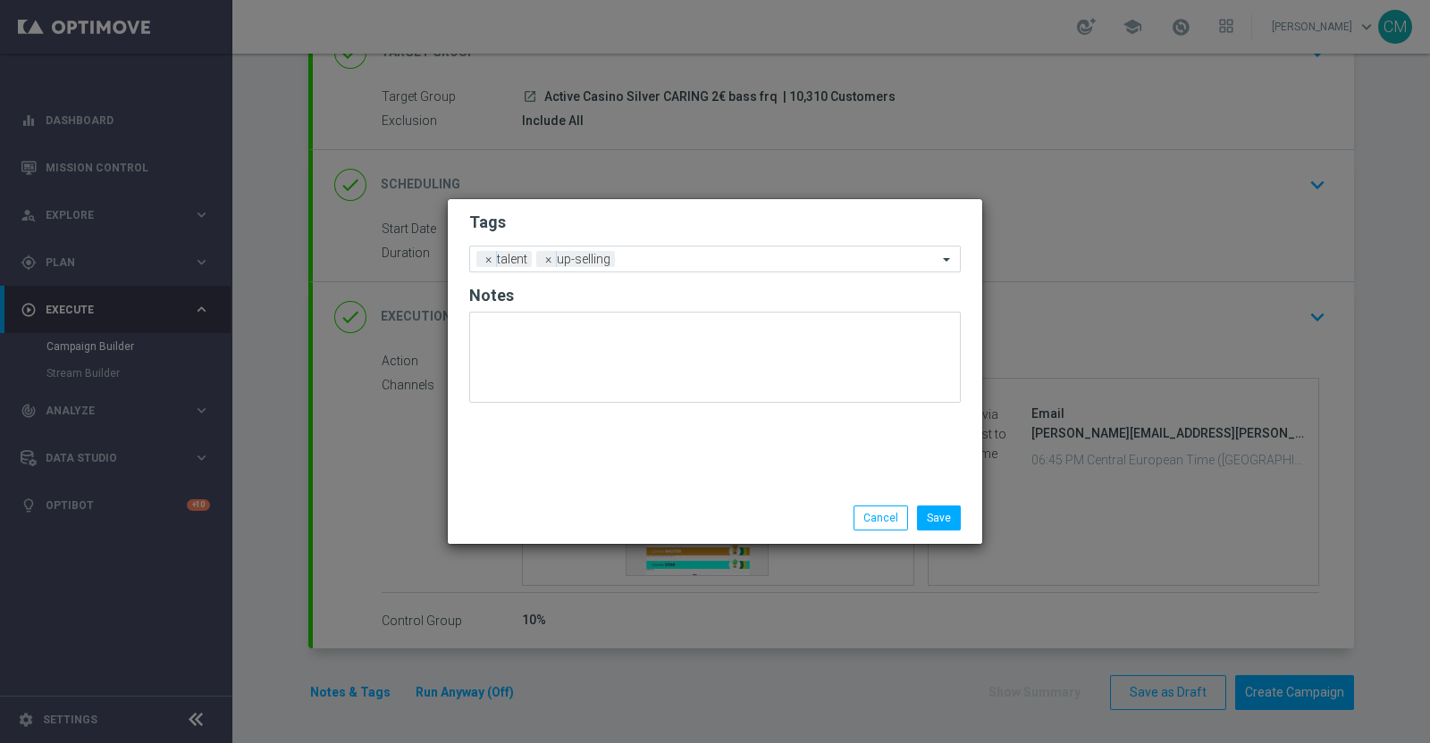
click at [625, 515] on div "Save Cancel" at bounding box center [715, 518] width 518 height 25
click at [556, 256] on span "×" at bounding box center [549, 259] width 16 height 16
click at [558, 256] on input "text" at bounding box center [738, 260] width 398 height 15
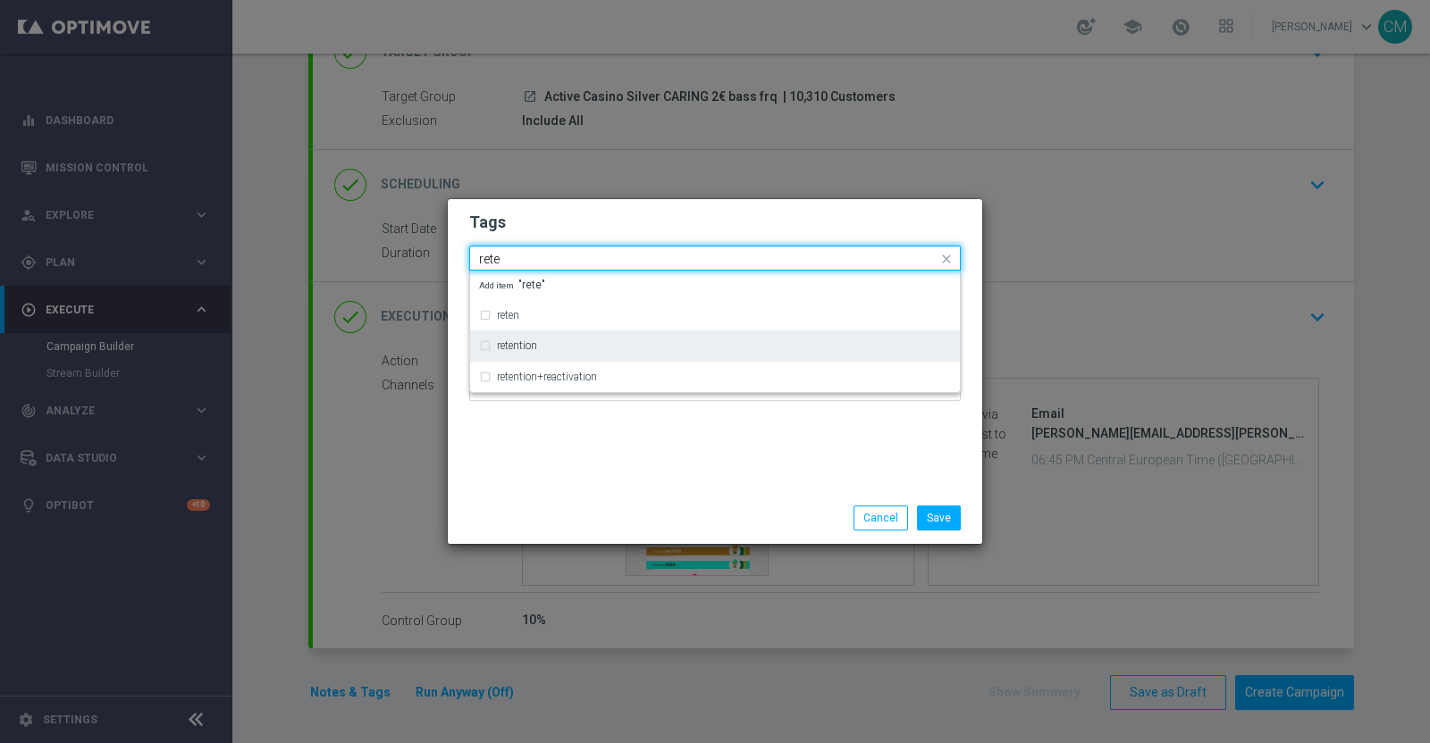
click at [560, 346] on div "retention" at bounding box center [724, 345] width 454 height 11
type input "rete"
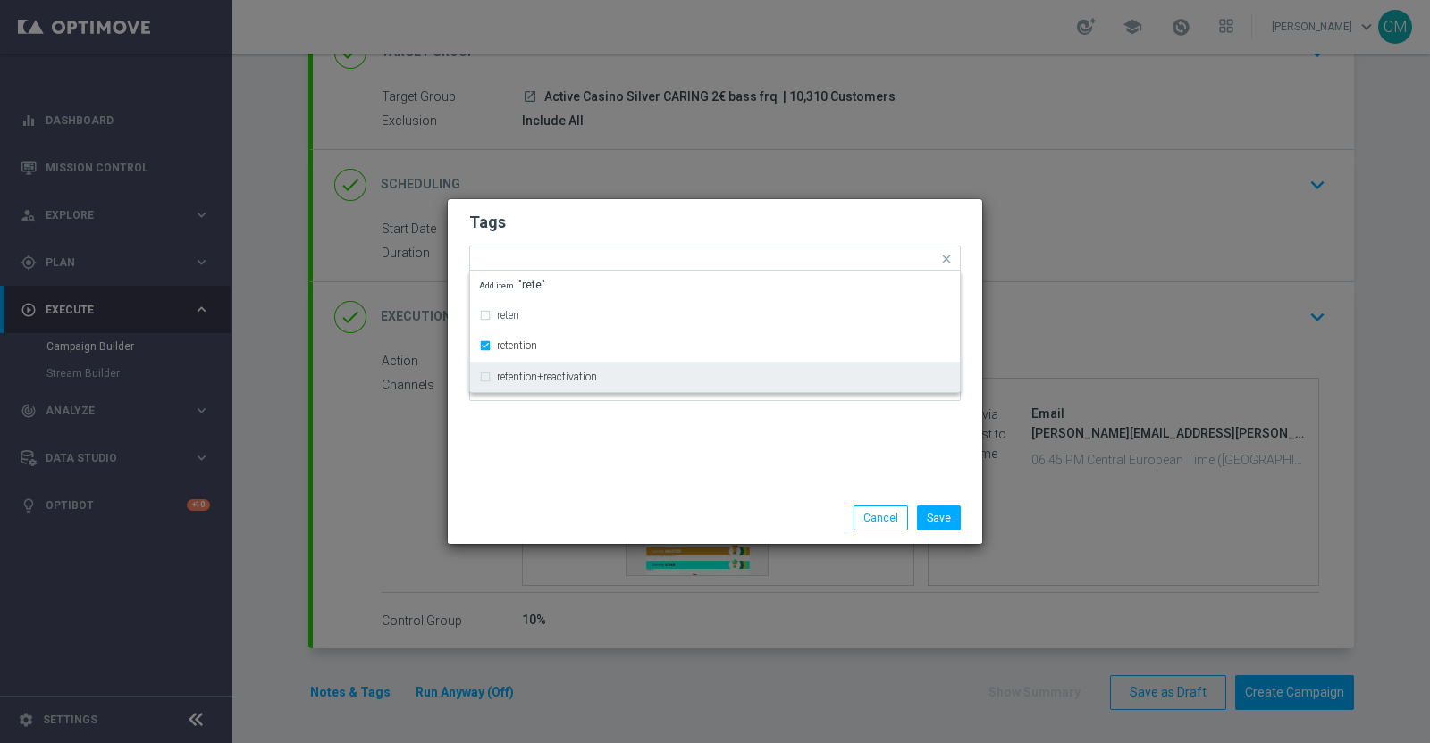
click at [583, 462] on div "Tags Quick find × talent × retention reten retention retention+reactivation Add…" at bounding box center [715, 345] width 534 height 293
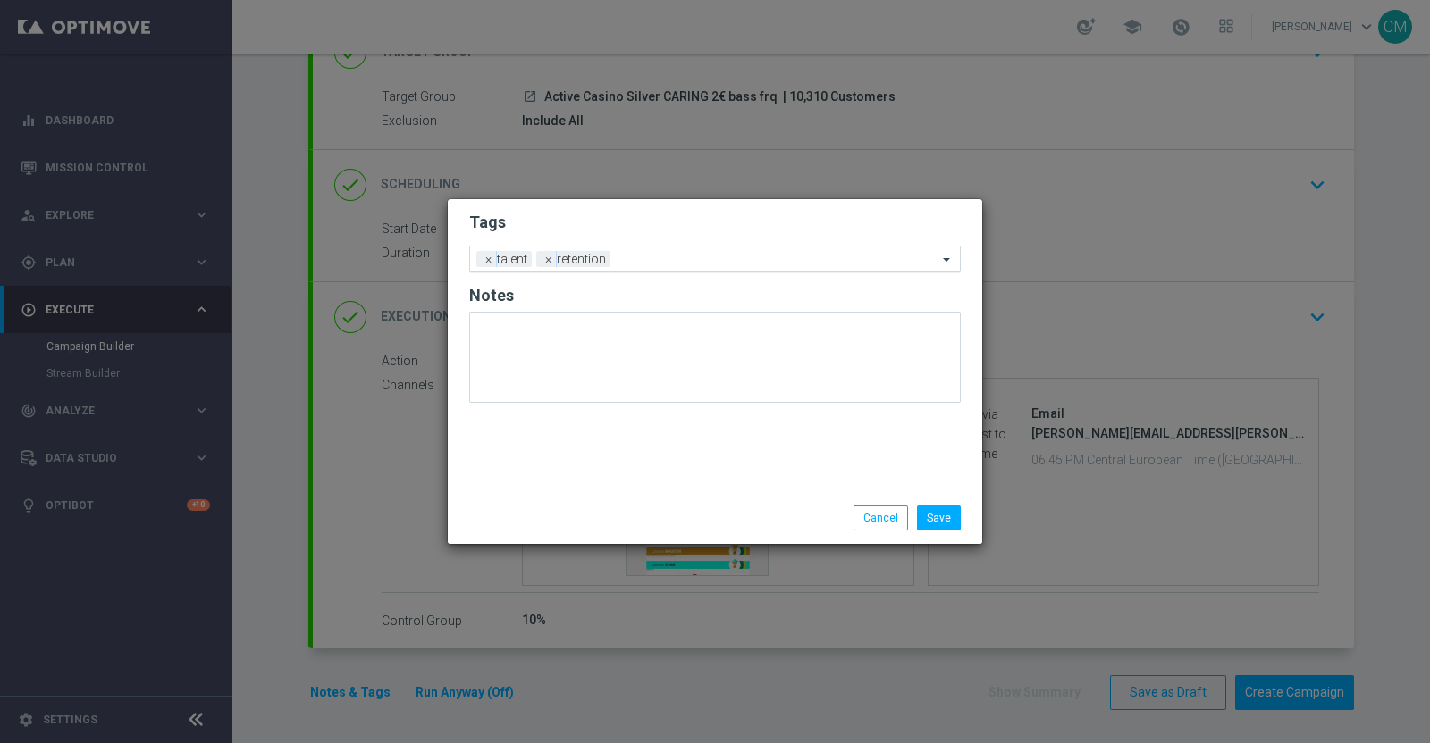
click at [699, 253] on input "text" at bounding box center [777, 260] width 320 height 15
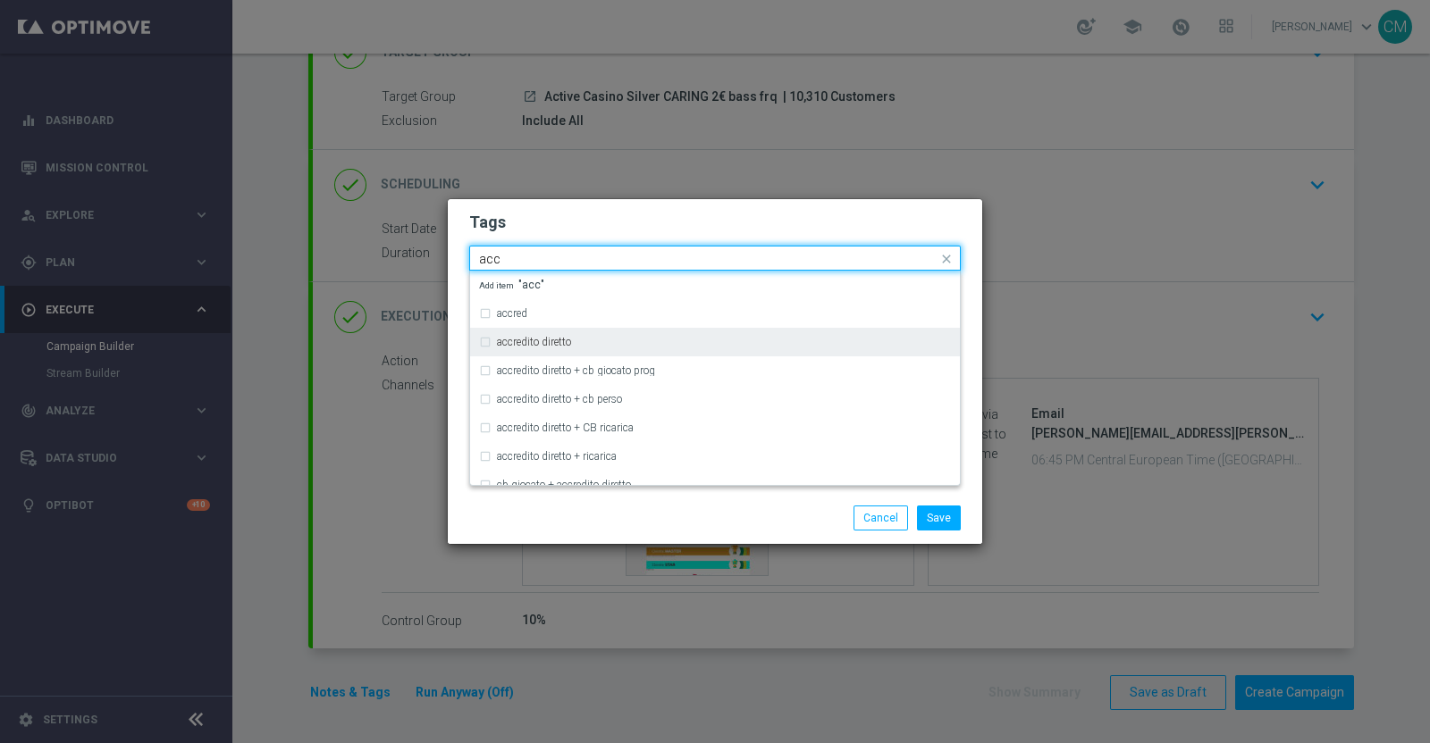
click at [639, 340] on div "accredito diretto" at bounding box center [724, 342] width 454 height 11
type input "acc"
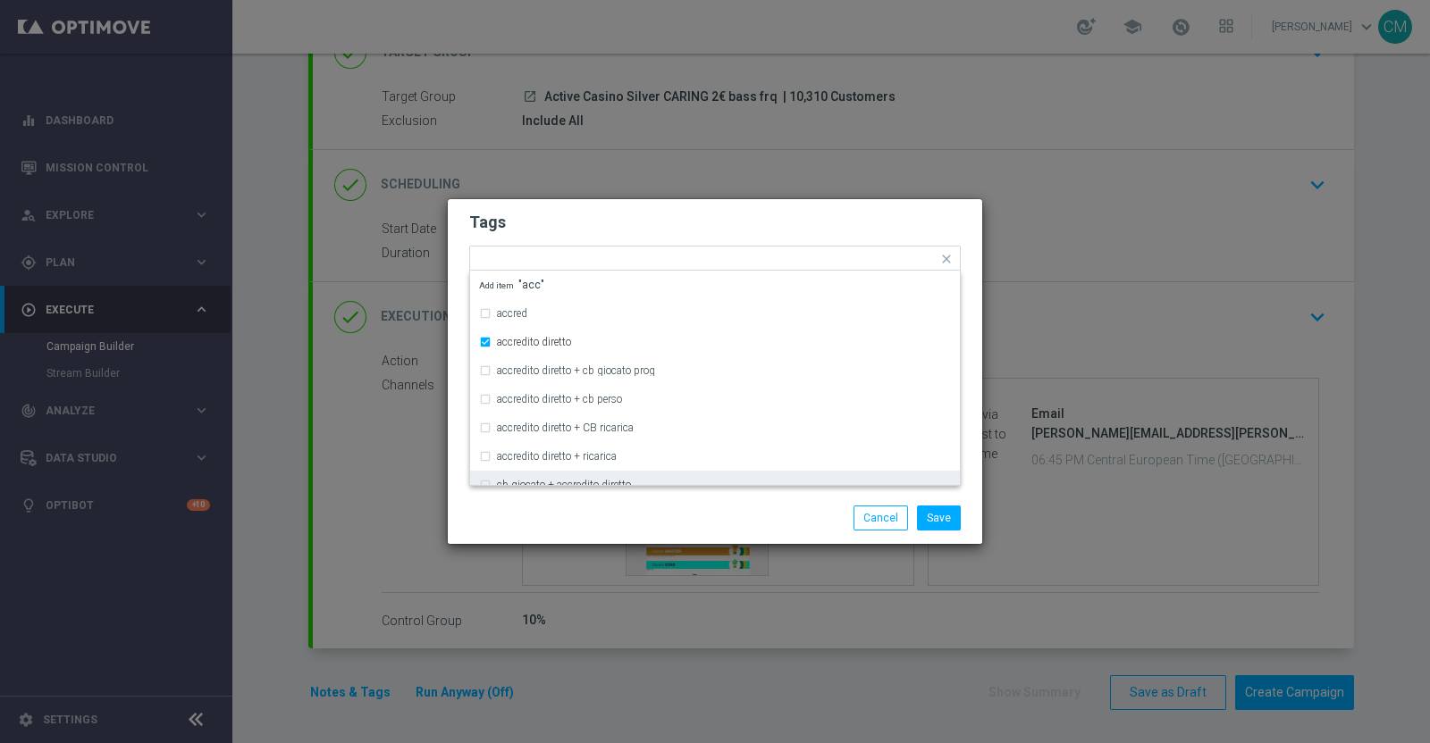
click at [689, 502] on div "Save Cancel" at bounding box center [715, 518] width 534 height 52
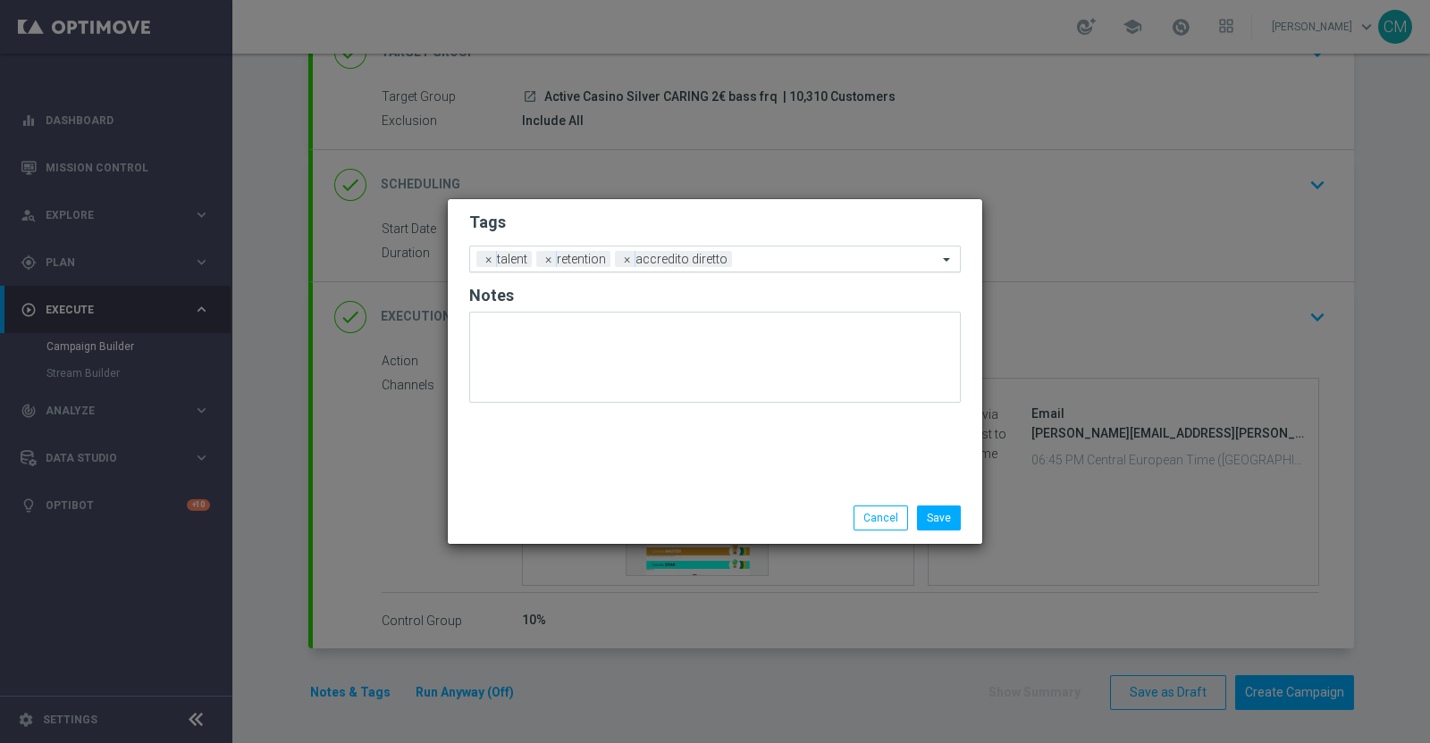
click at [777, 268] on div at bounding box center [836, 262] width 201 height 18
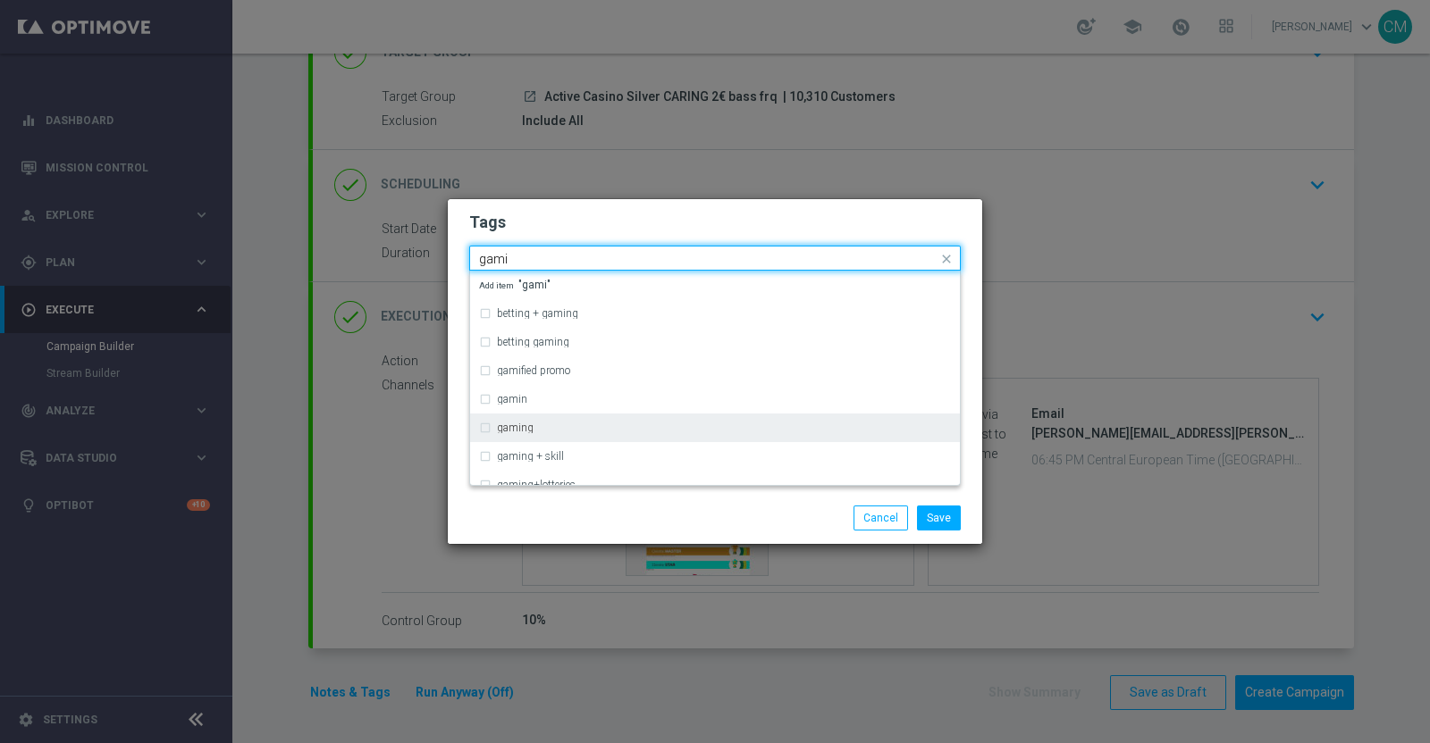
click at [617, 423] on div "gaming" at bounding box center [724, 428] width 454 height 11
type input "gami"
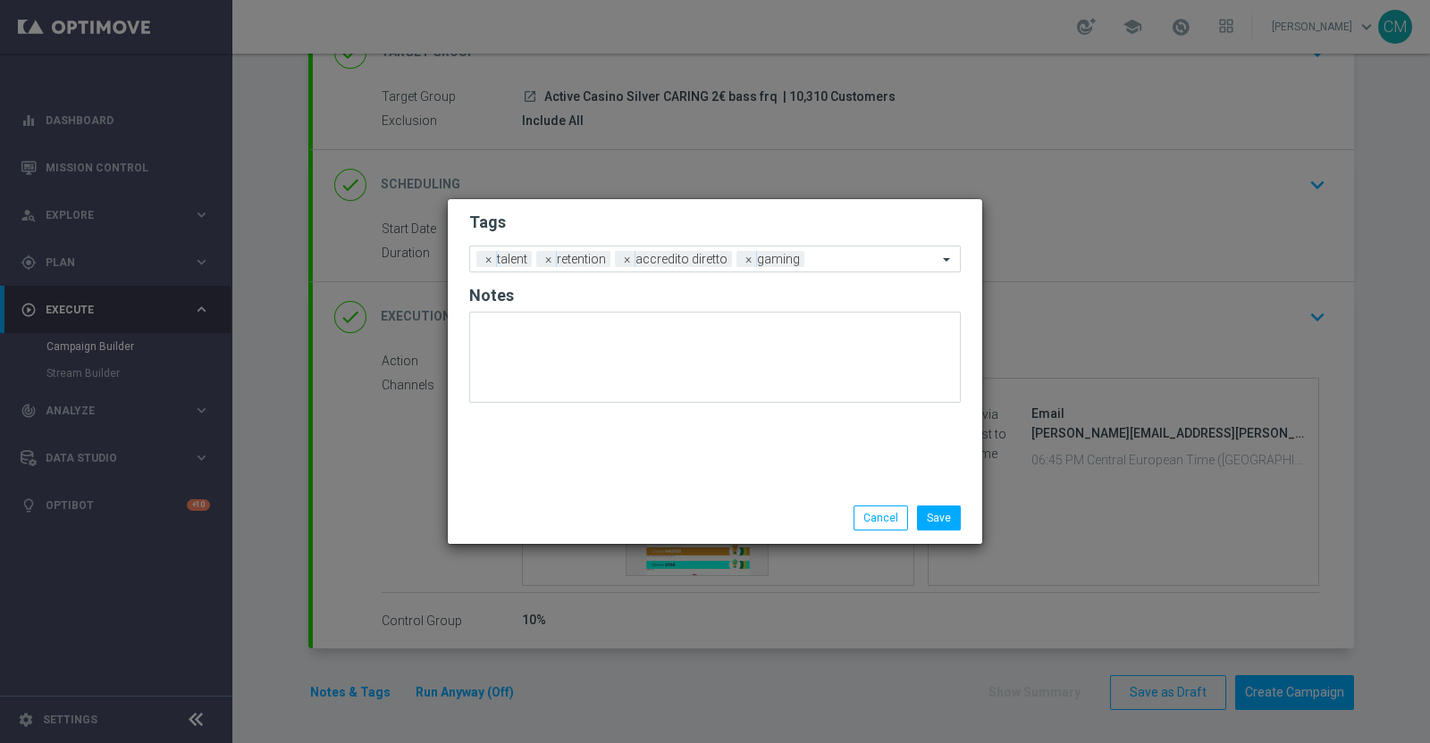
click at [705, 518] on div "Save Cancel" at bounding box center [801, 518] width 346 height 25
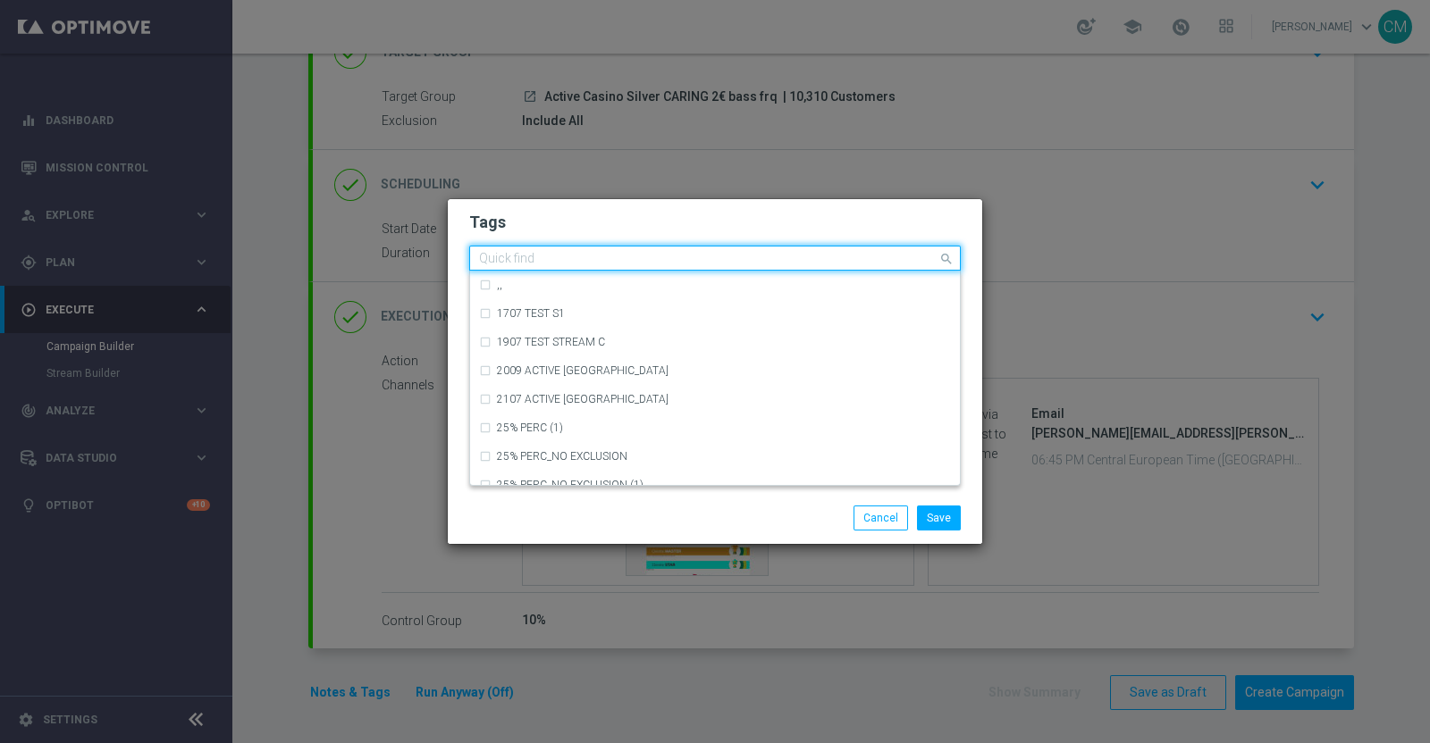
click at [833, 260] on input "text" at bounding box center [708, 259] width 458 height 15
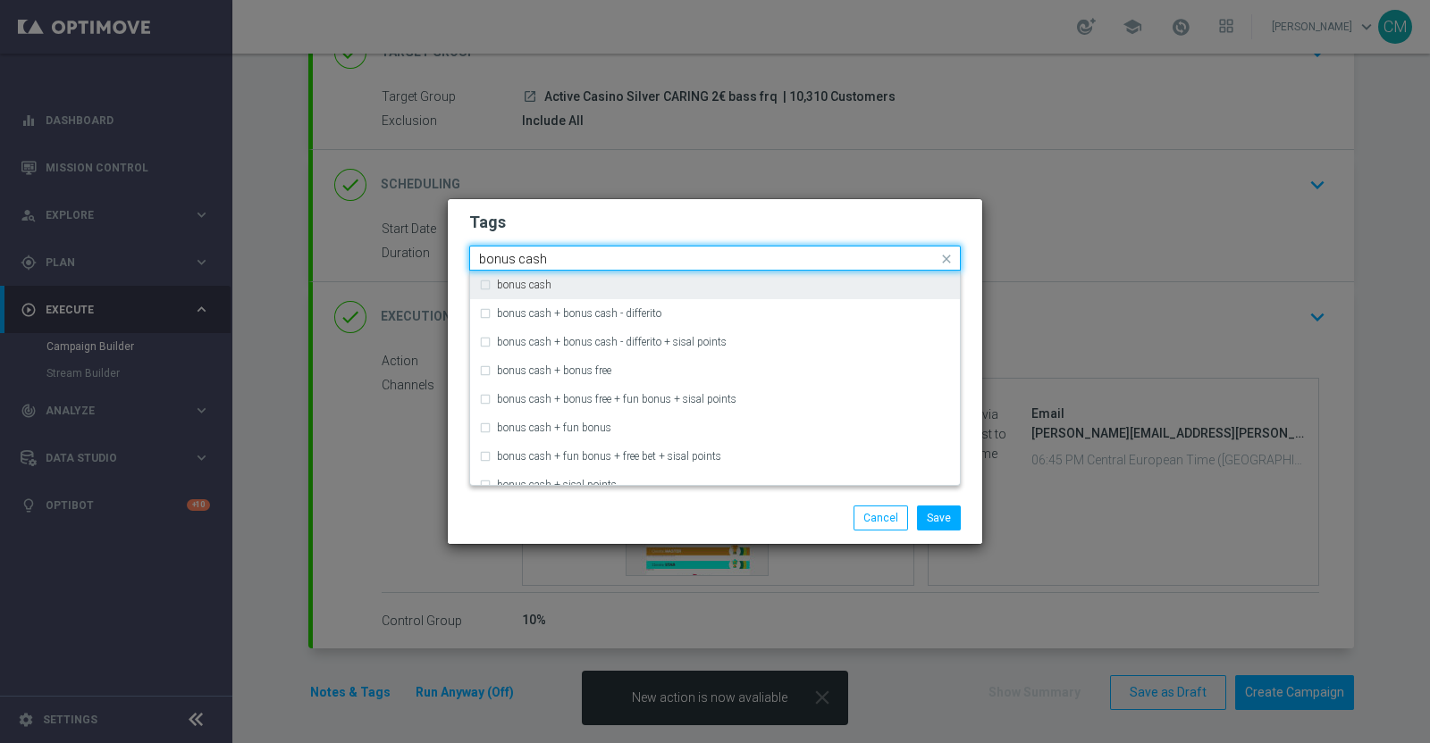
click at [738, 282] on div "bonus cash" at bounding box center [724, 285] width 454 height 11
type input "bonus cash"
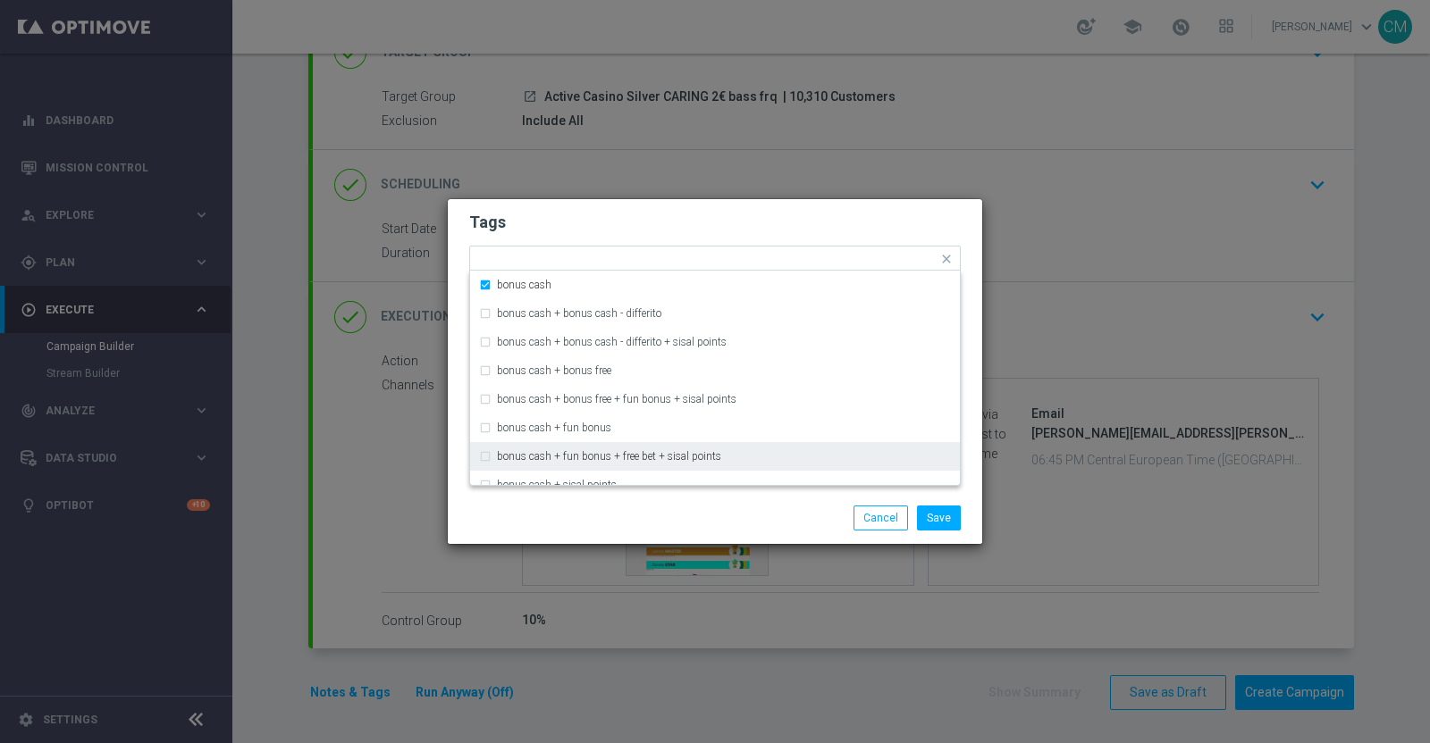
click at [734, 512] on div "Save Cancel" at bounding box center [801, 518] width 346 height 25
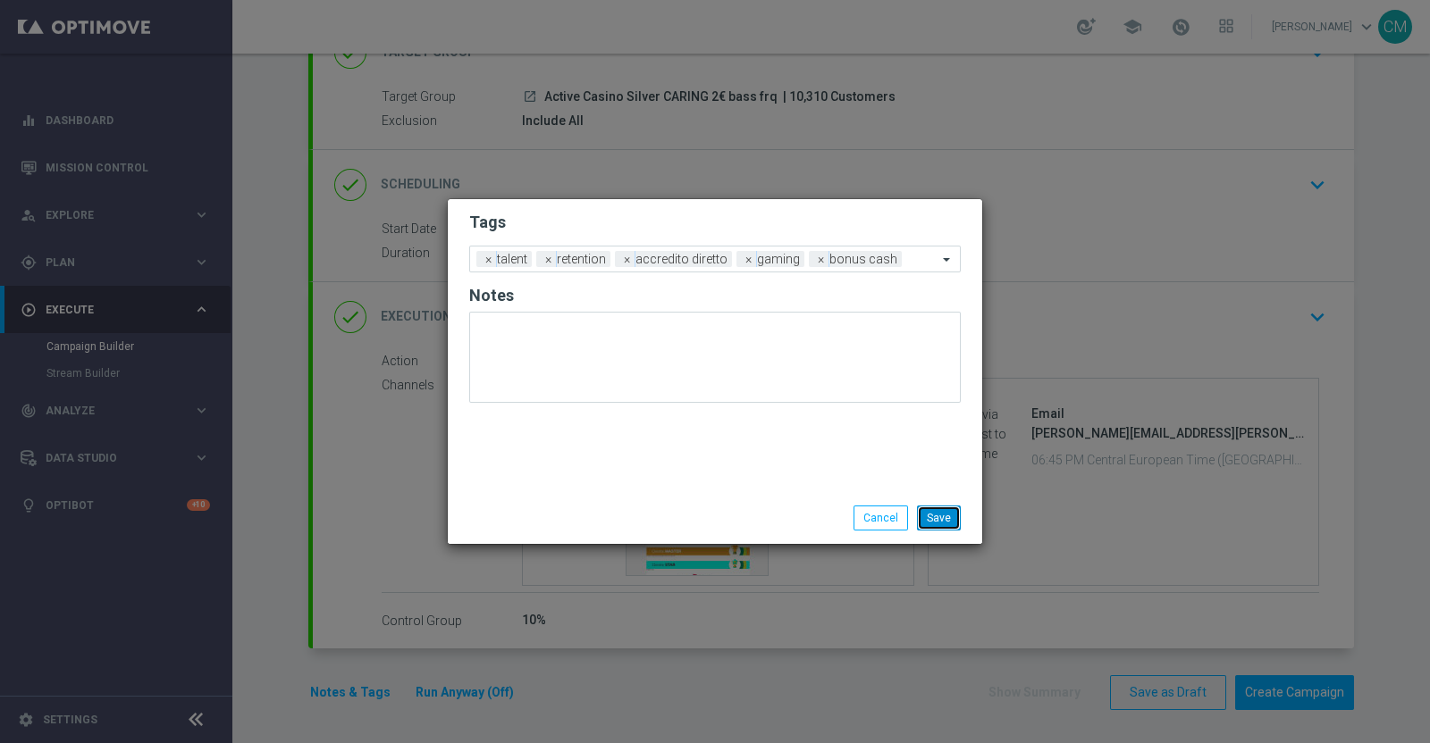
click at [950, 509] on button "Save" at bounding box center [939, 518] width 44 height 25
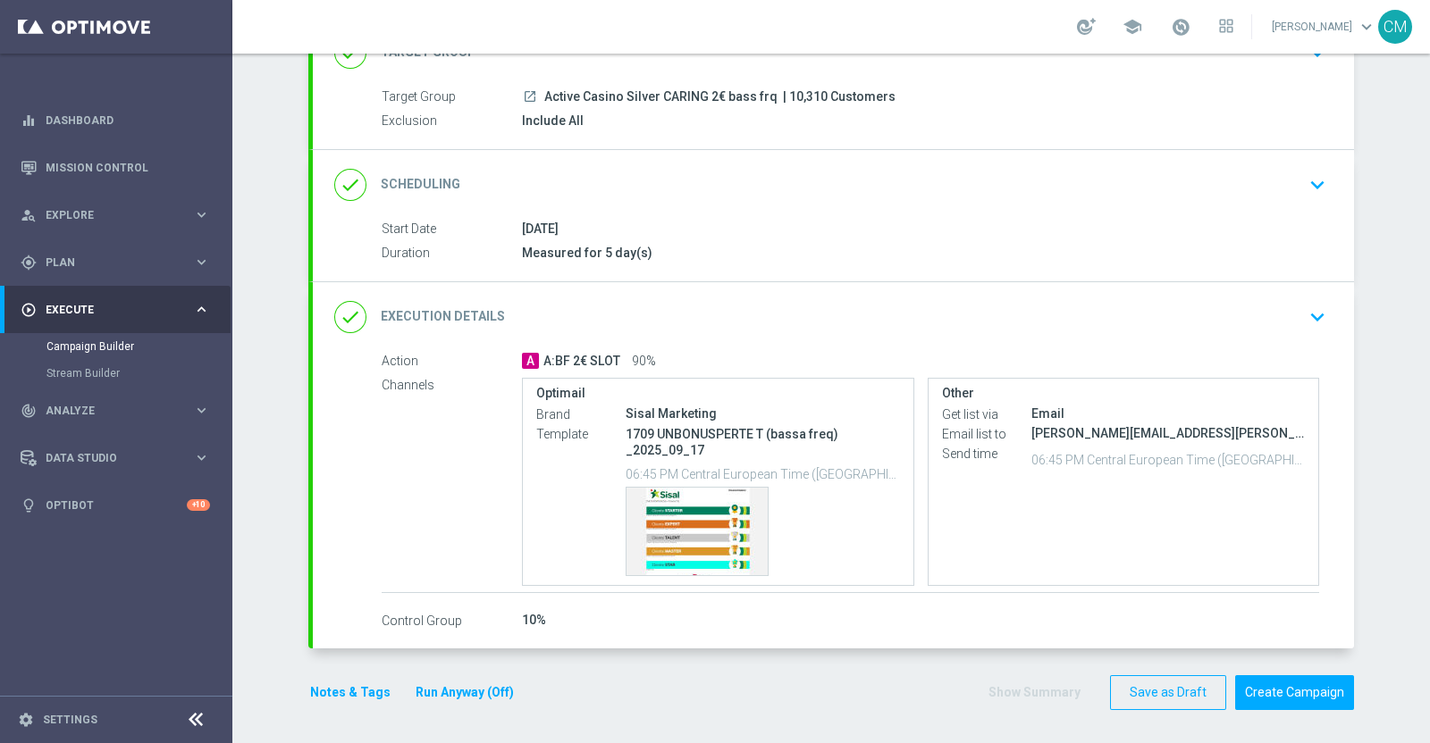
scroll to position [0, 0]
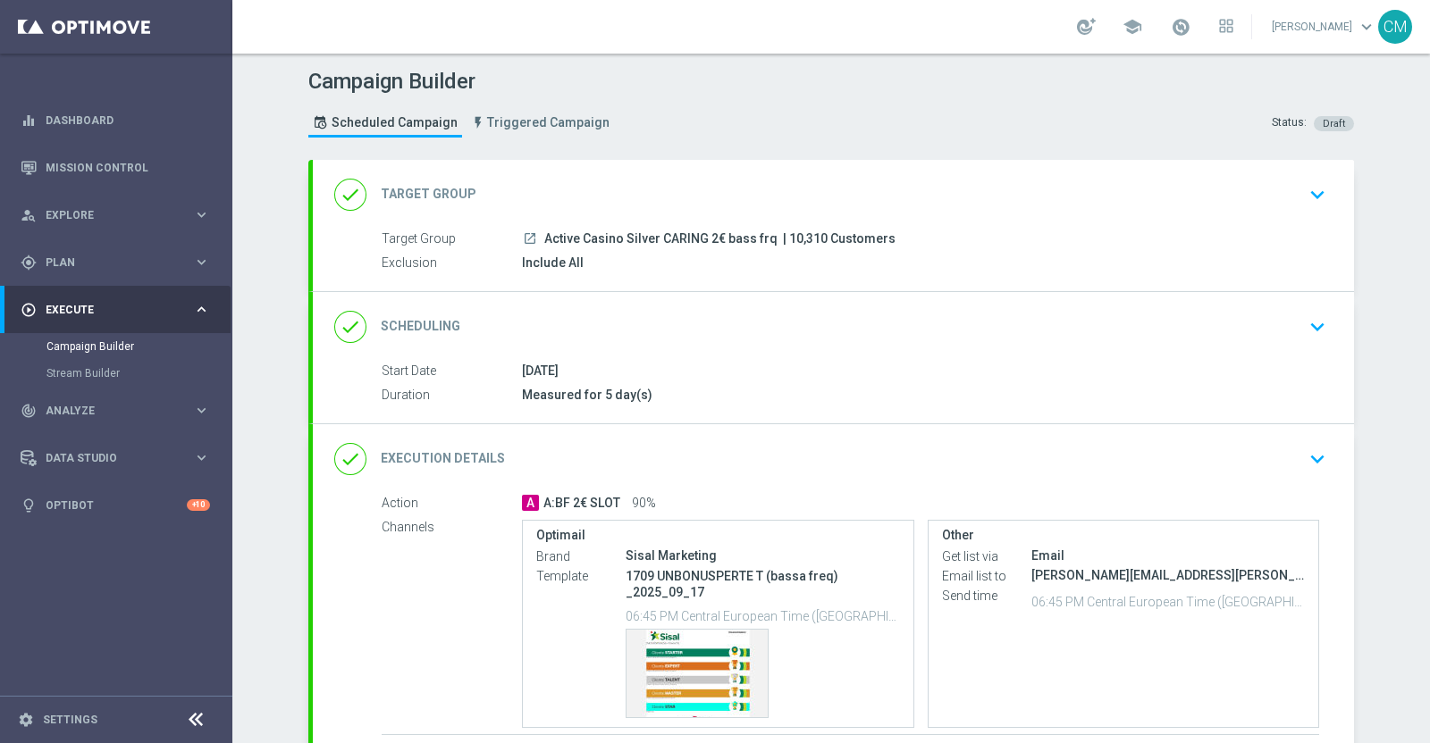
click at [881, 203] on div "done Target Group keyboard_arrow_down" at bounding box center [833, 195] width 998 height 34
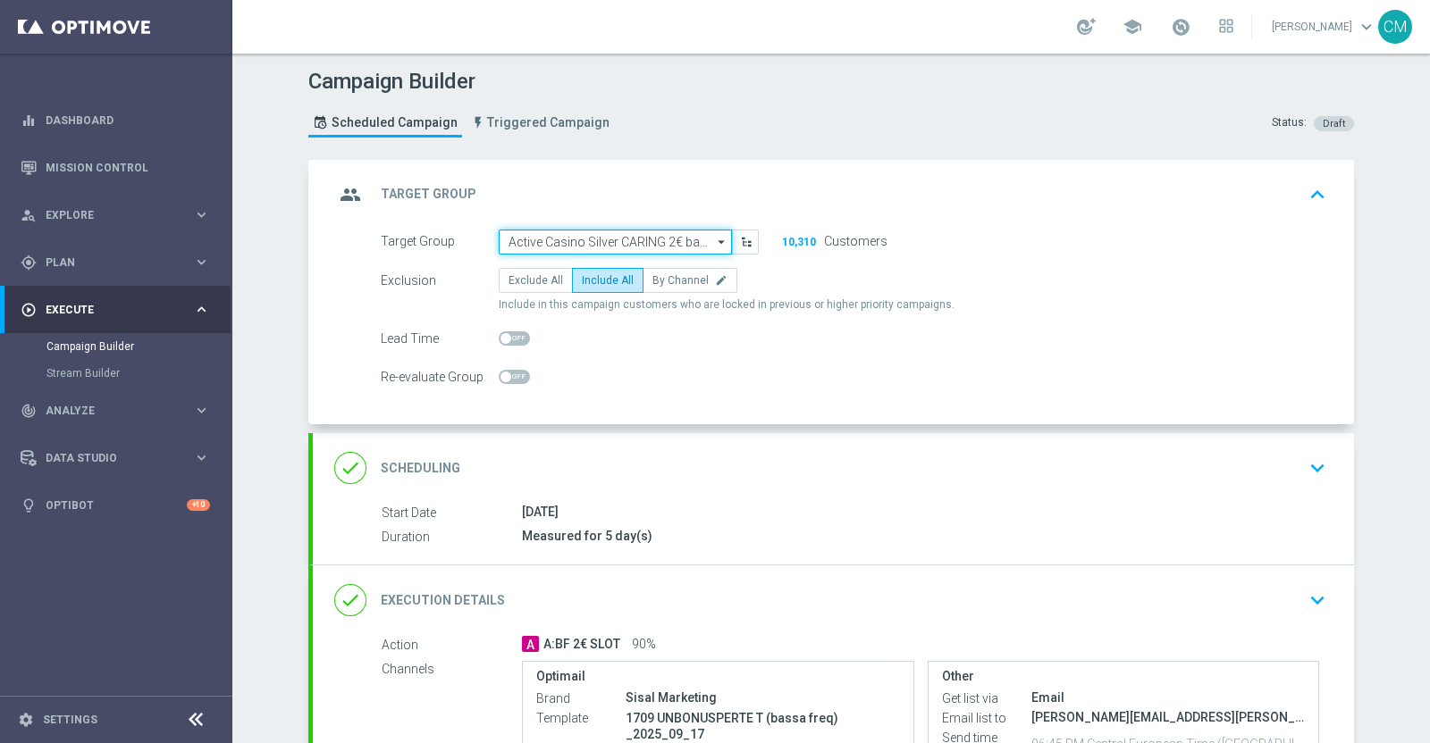
click at [612, 237] on input "Active Casino Silver CARING 2€ bass frq" at bounding box center [615, 242] width 233 height 25
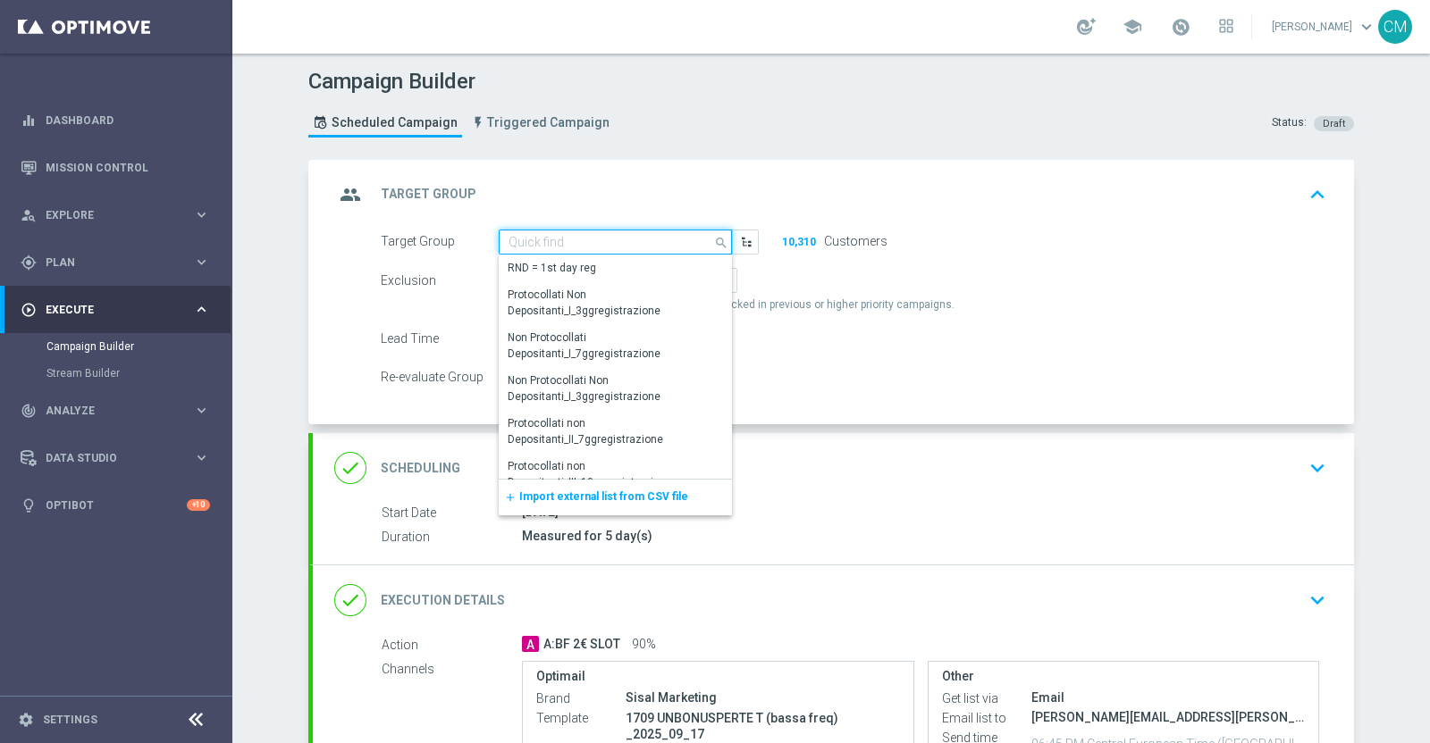
paste input "1709 UNBONUSPERTE T (bassa freq) _2025_09_17"
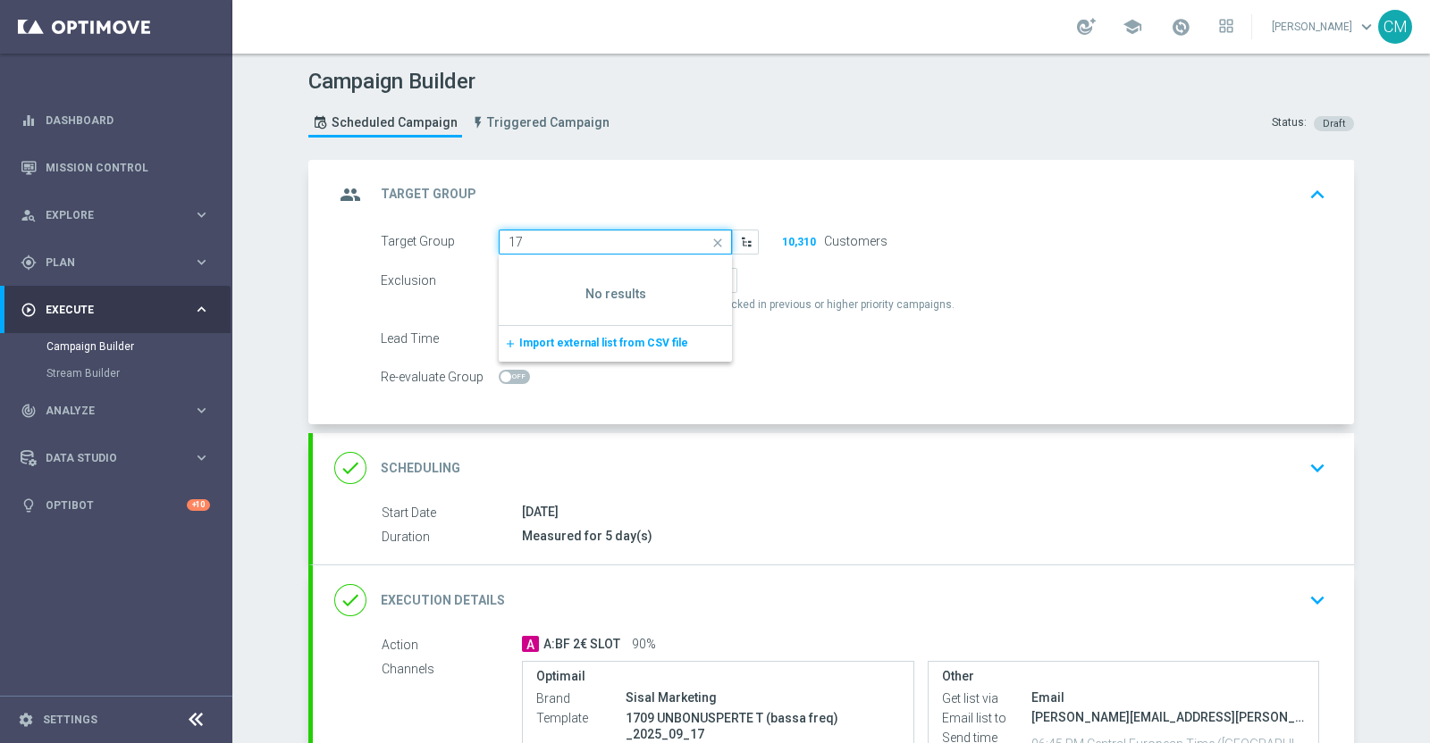
type input "1"
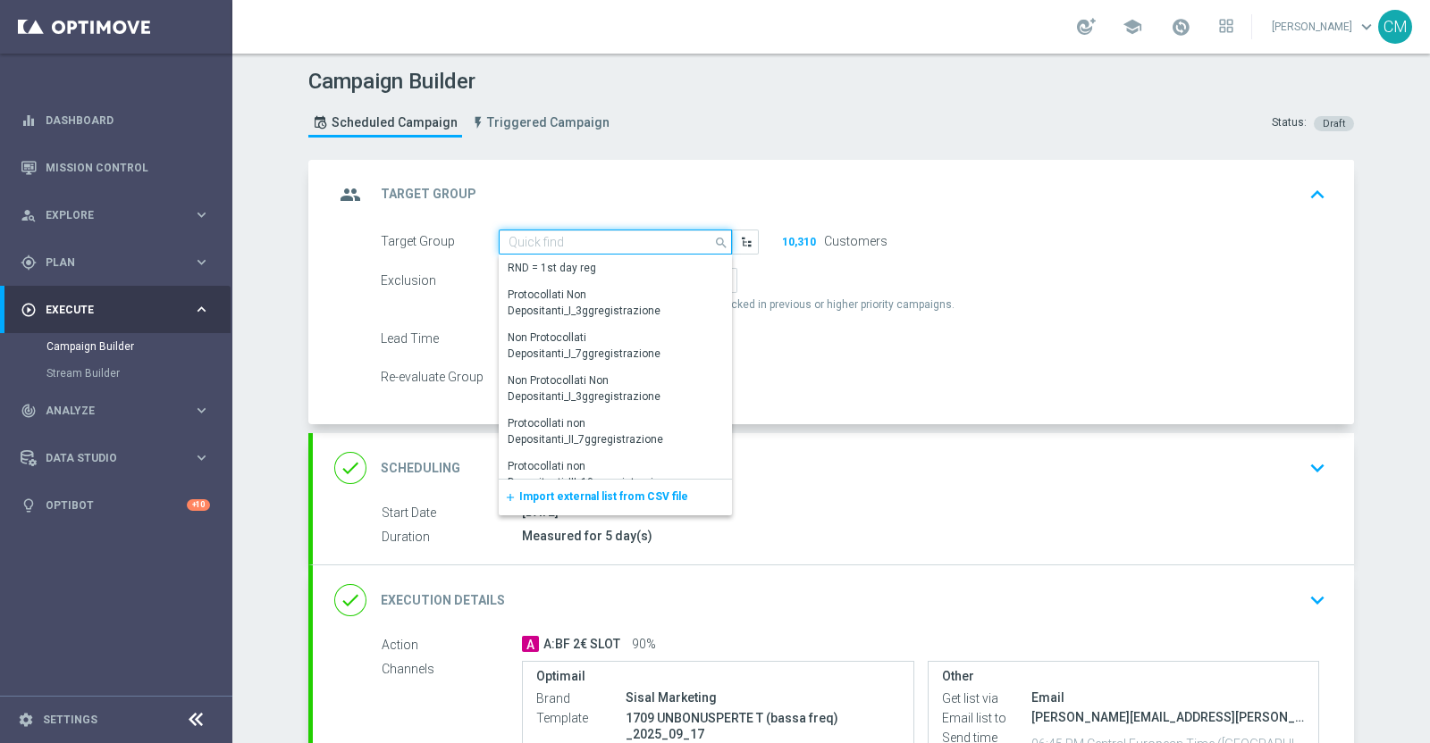
click at [600, 244] on input at bounding box center [615, 242] width 233 height 25
click at [572, 243] on input at bounding box center [615, 242] width 233 height 25
paste input "Active Casino Silver CARING 2€ bass frq"
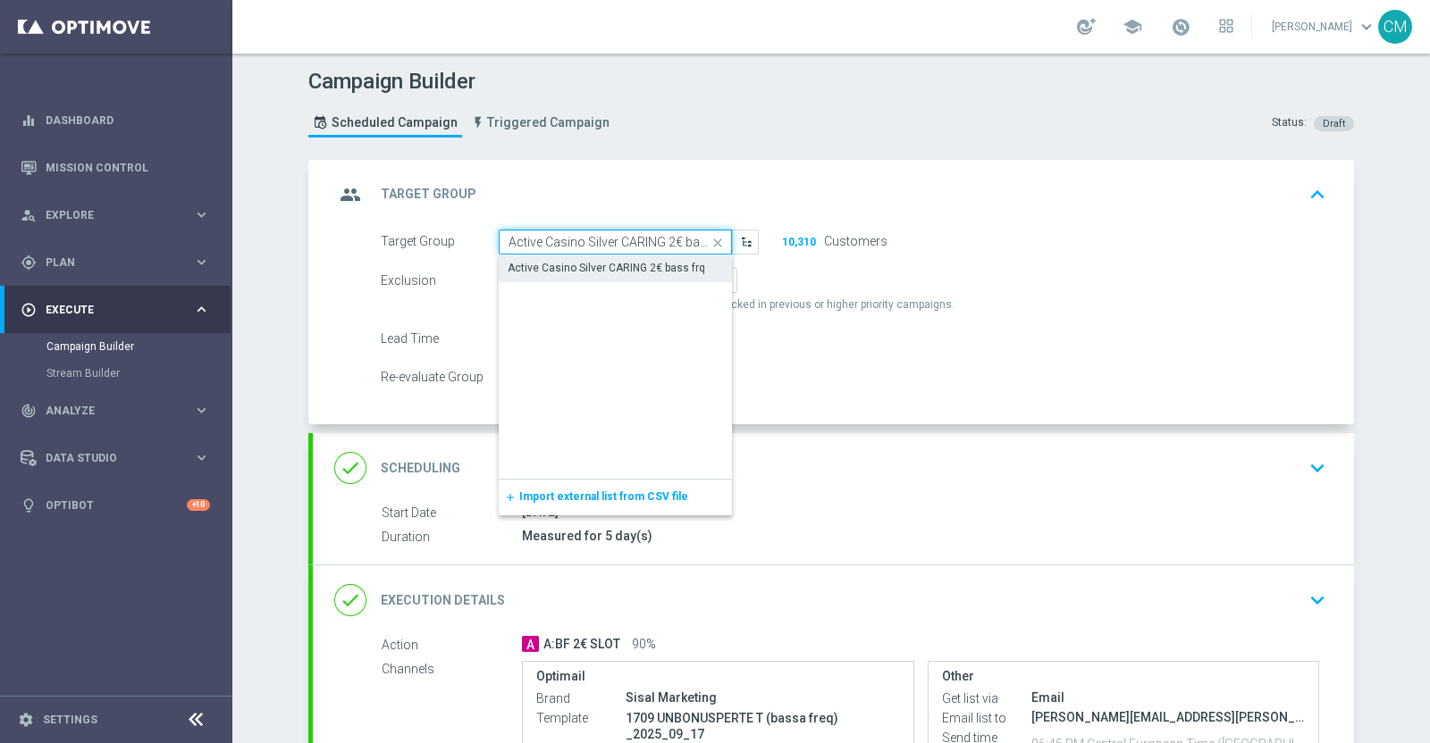
scroll to position [0, 13]
click at [593, 261] on div "Active Casino Silver CARING 2€ bass frq" at bounding box center [606, 269] width 197 height 16
type input "Active Casino Silver CARING 2€ bass frq"
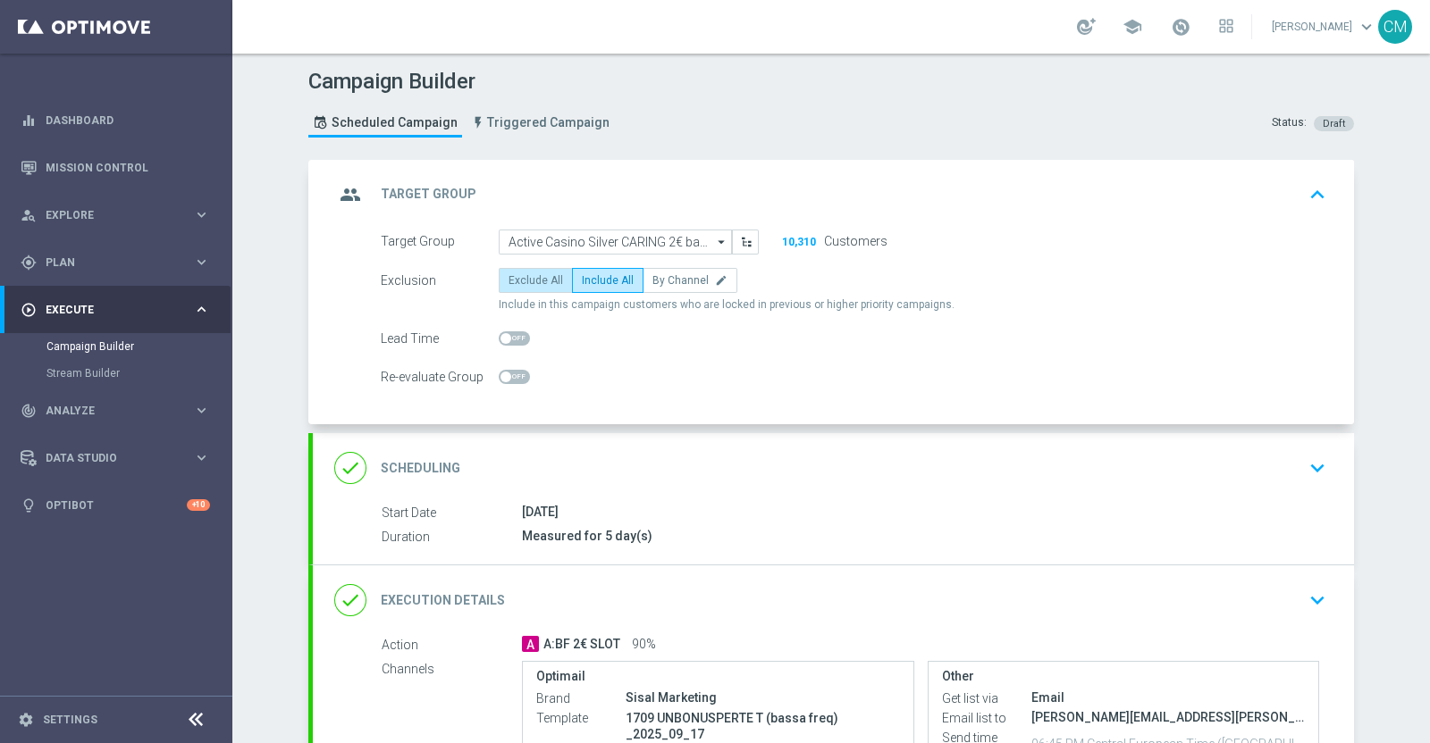
click at [541, 278] on span "Exclude All" at bounding box center [535, 280] width 55 height 13
click at [520, 278] on input "Exclude All" at bounding box center [514, 284] width 12 height 12
radio input "true"
click at [618, 277] on span "Include All" at bounding box center [608, 280] width 52 height 13
click at [593, 278] on input "Include All" at bounding box center [588, 284] width 12 height 12
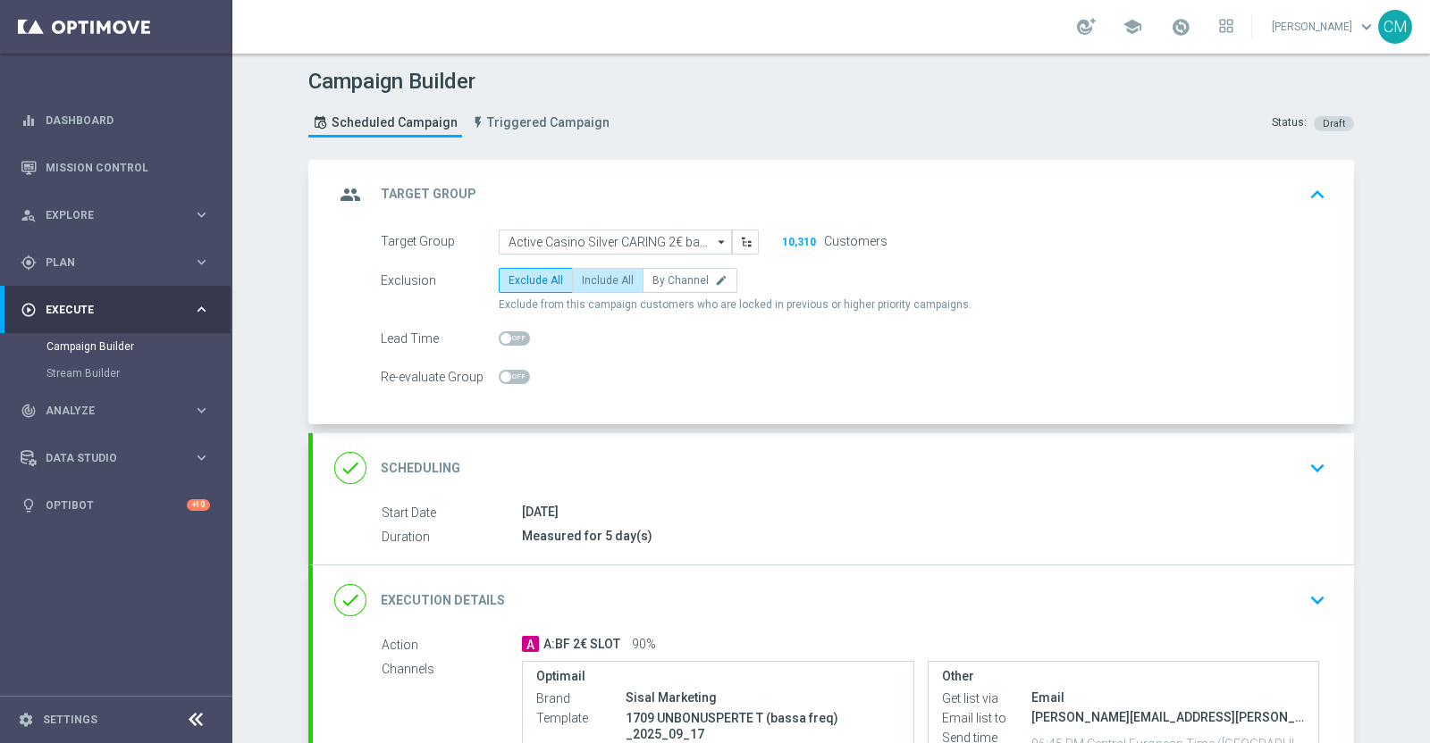
radio input "true"
click at [640, 243] on input "Active Casino Silver CARING 2€ bass frq" at bounding box center [615, 242] width 233 height 25
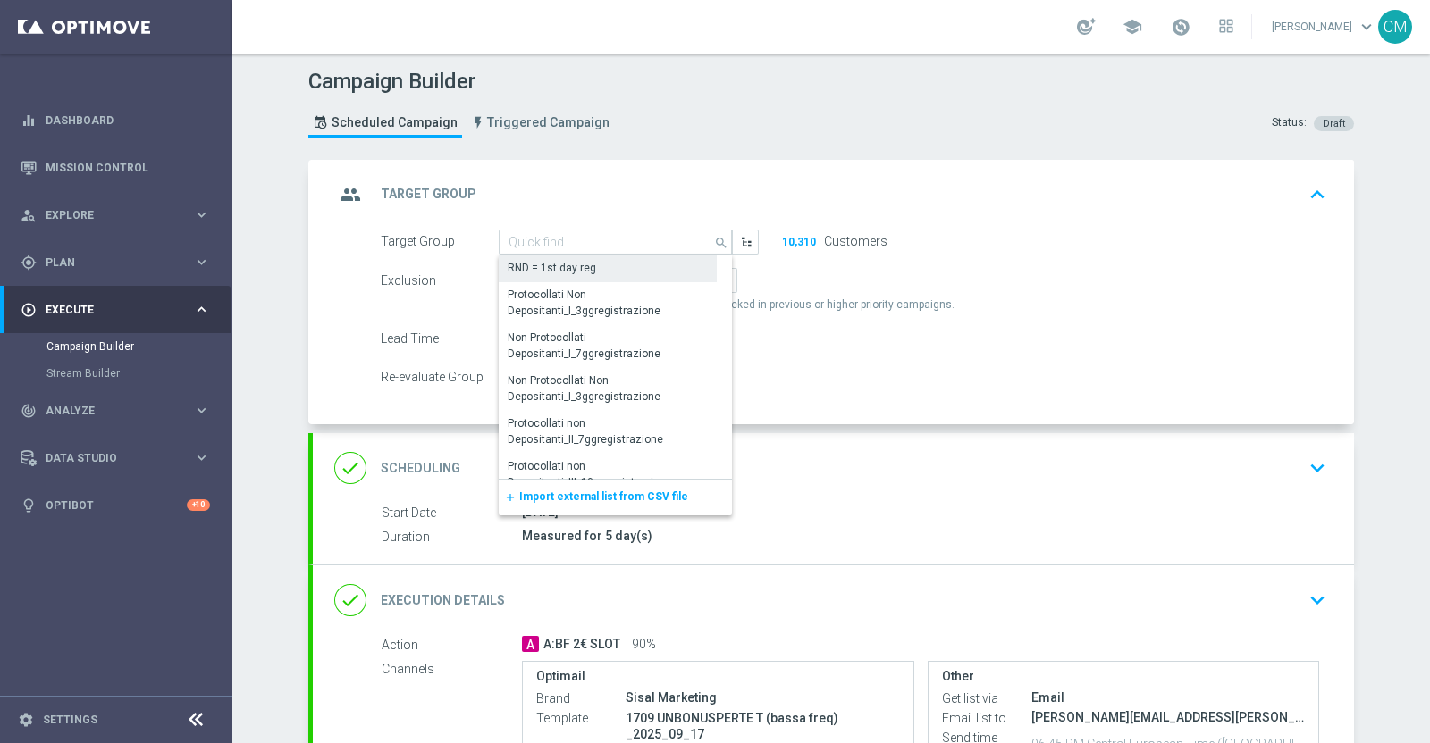
click at [633, 262] on div "RND = 1st day reg" at bounding box center [608, 268] width 218 height 25
type input "RND = 1st day reg"
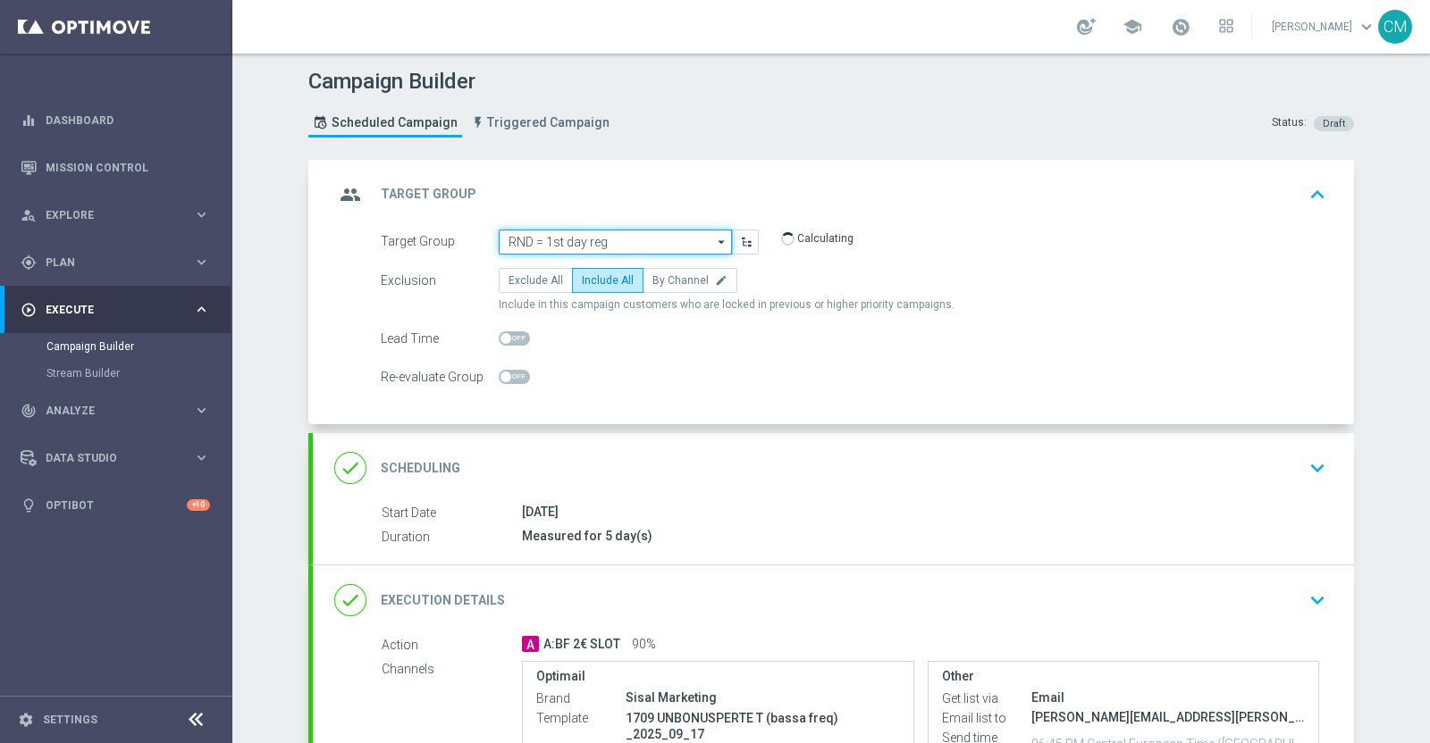
click at [622, 241] on input "RND = 1st day reg" at bounding box center [615, 242] width 233 height 25
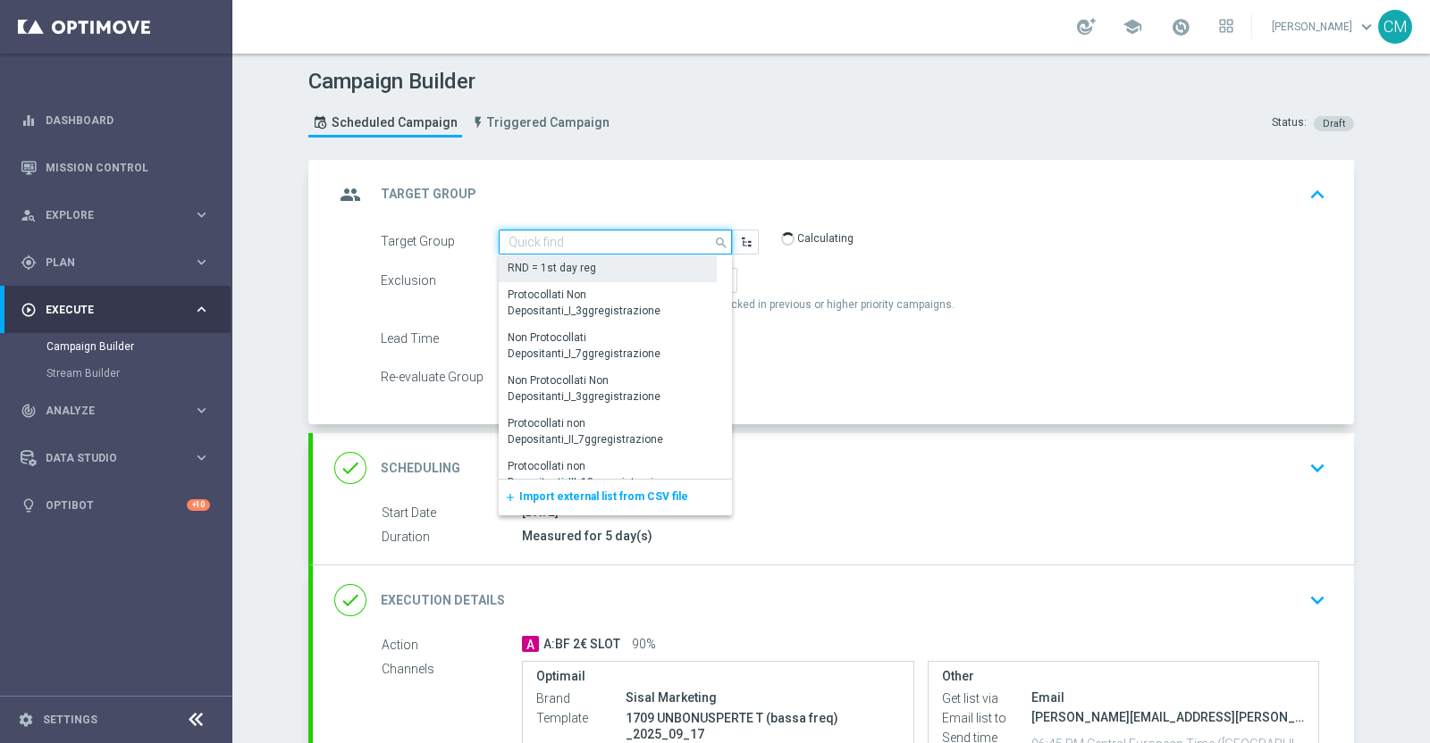
click at [622, 241] on input at bounding box center [615, 242] width 233 height 25
paste input "Active Casino Silver CARING 2€ bass frq"
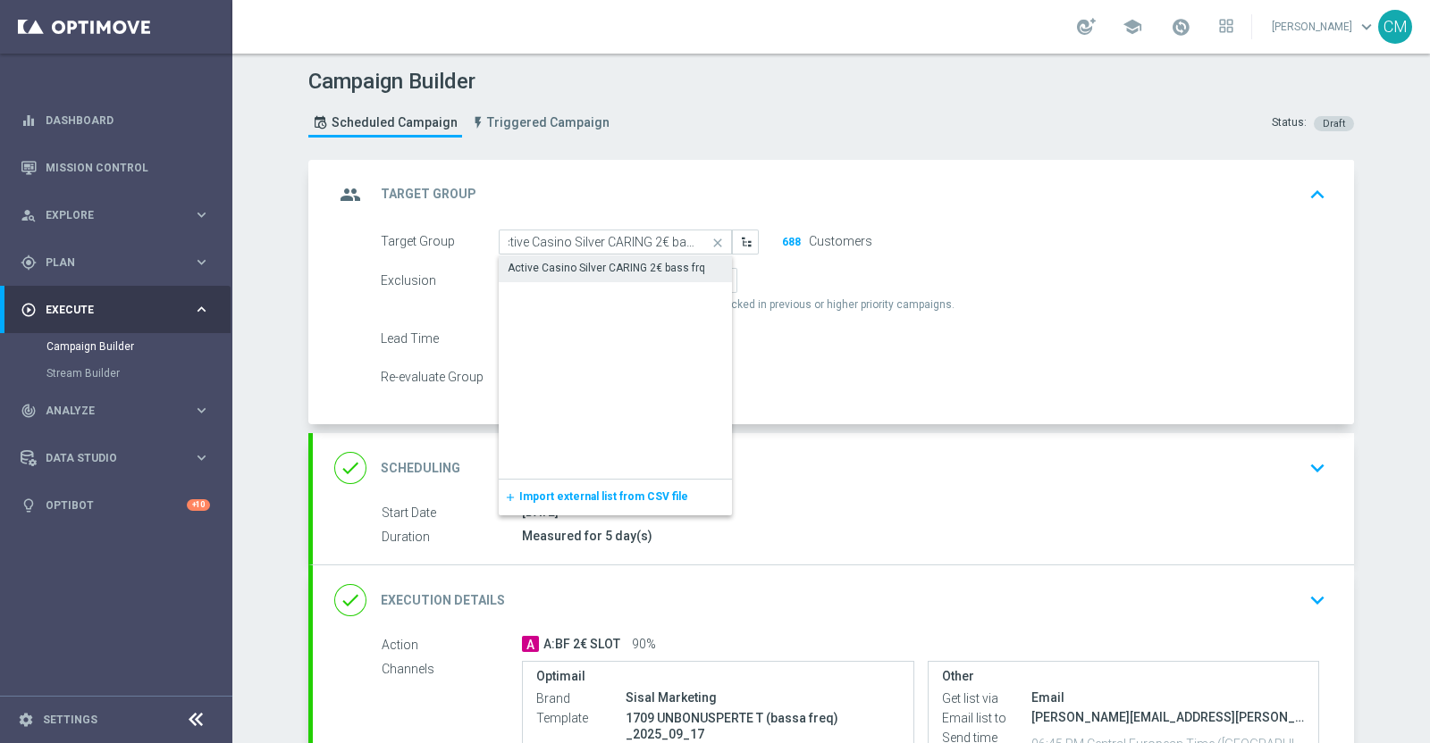
click at [626, 263] on div "Active Casino Silver CARING 2€ bass frq" at bounding box center [605, 268] width 197 height 16
type input "Active Casino Silver CARING 2€ bass frq"
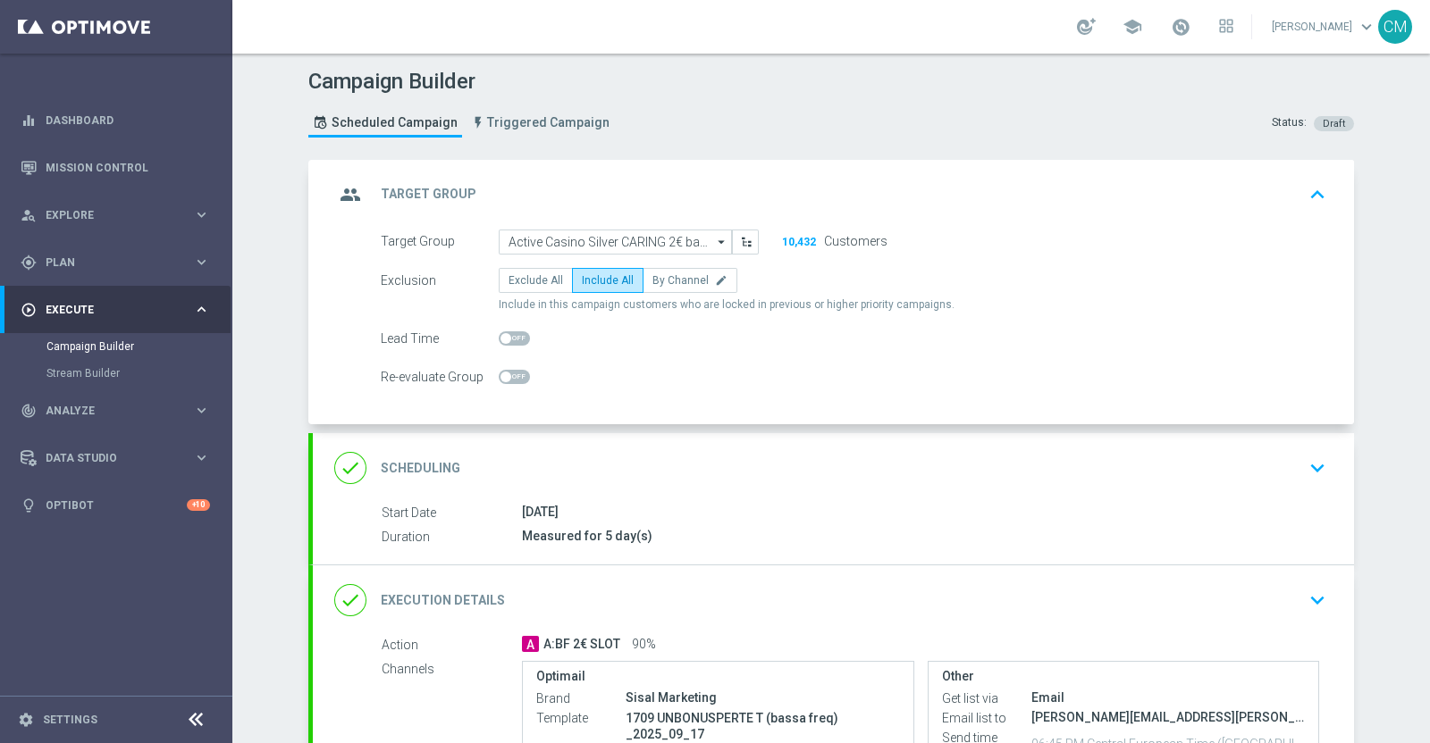
click at [918, 178] on div "group Target Group keyboard_arrow_up" at bounding box center [833, 195] width 998 height 34
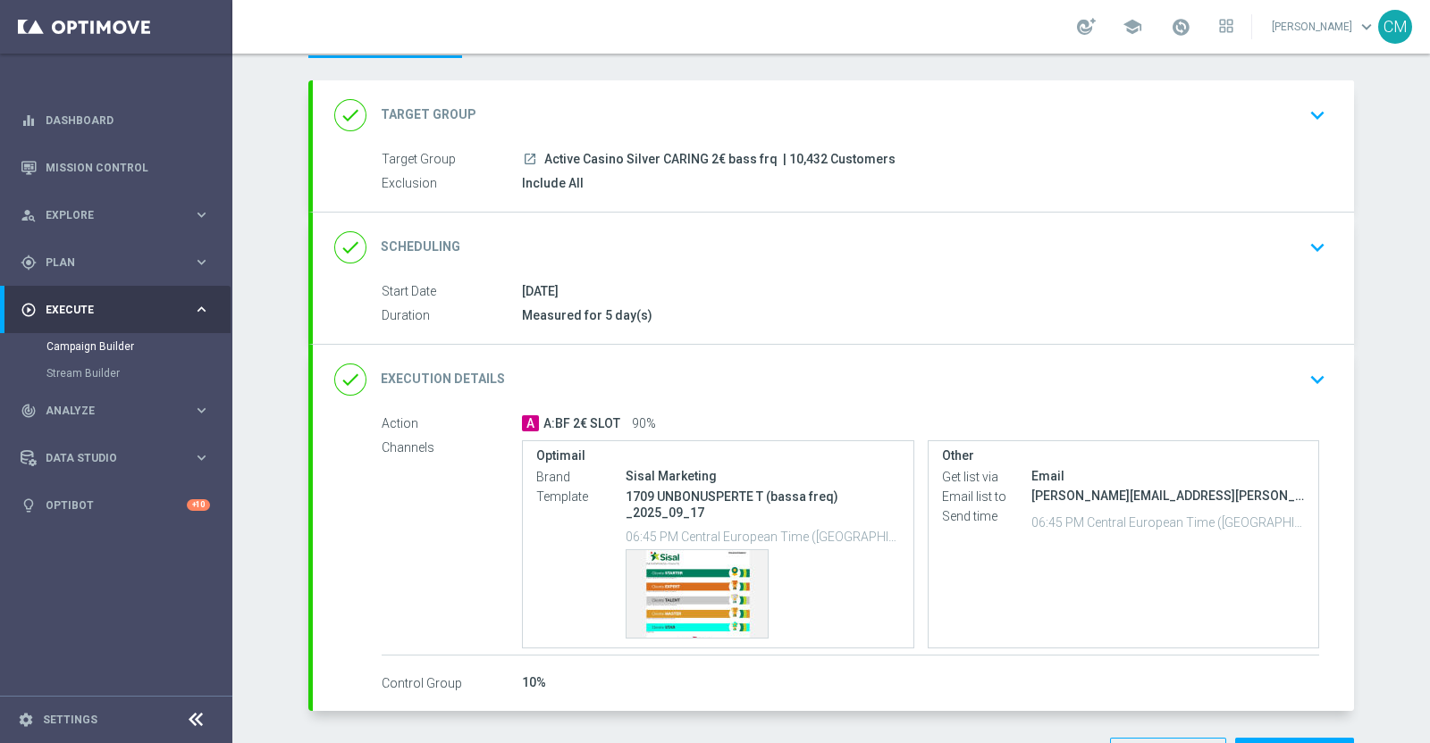
scroll to position [84, 0]
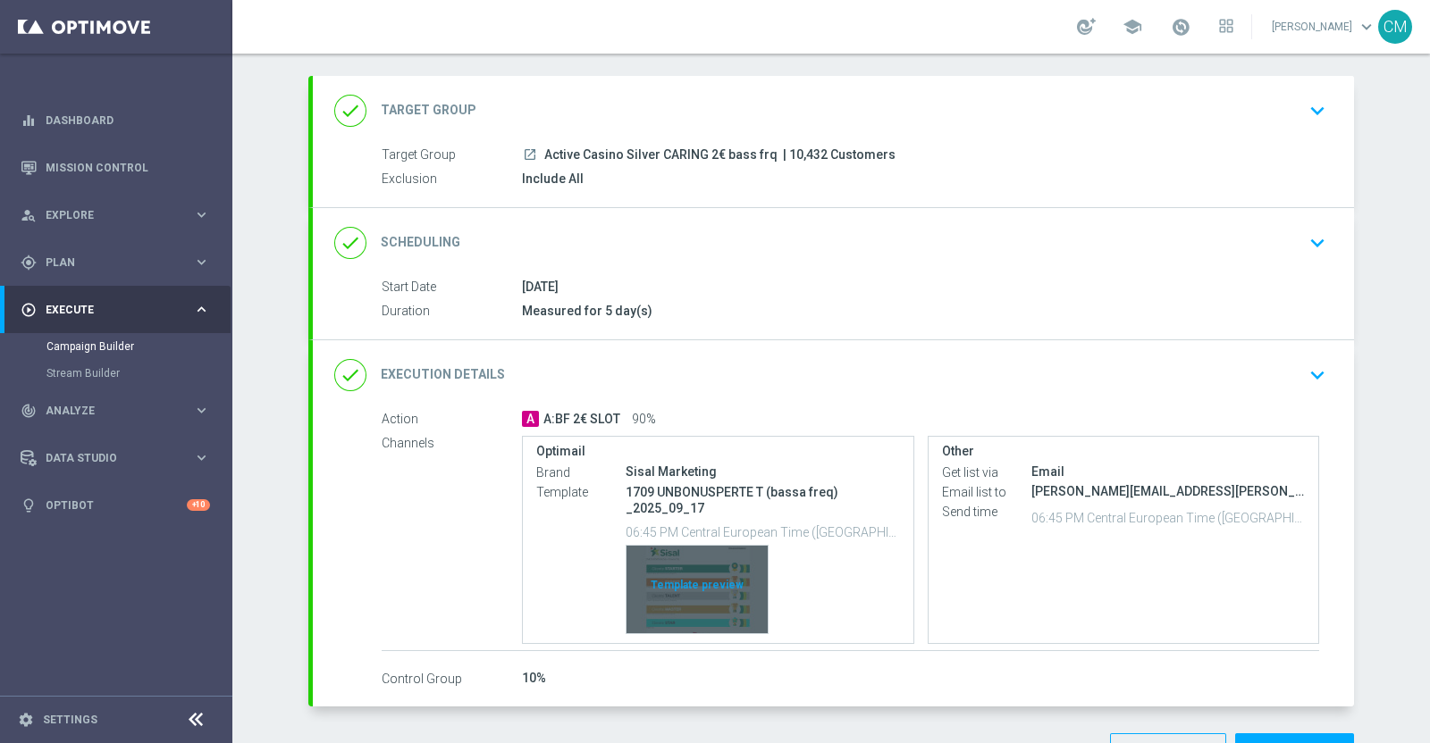
click at [666, 594] on div "Template preview" at bounding box center [696, 590] width 141 height 88
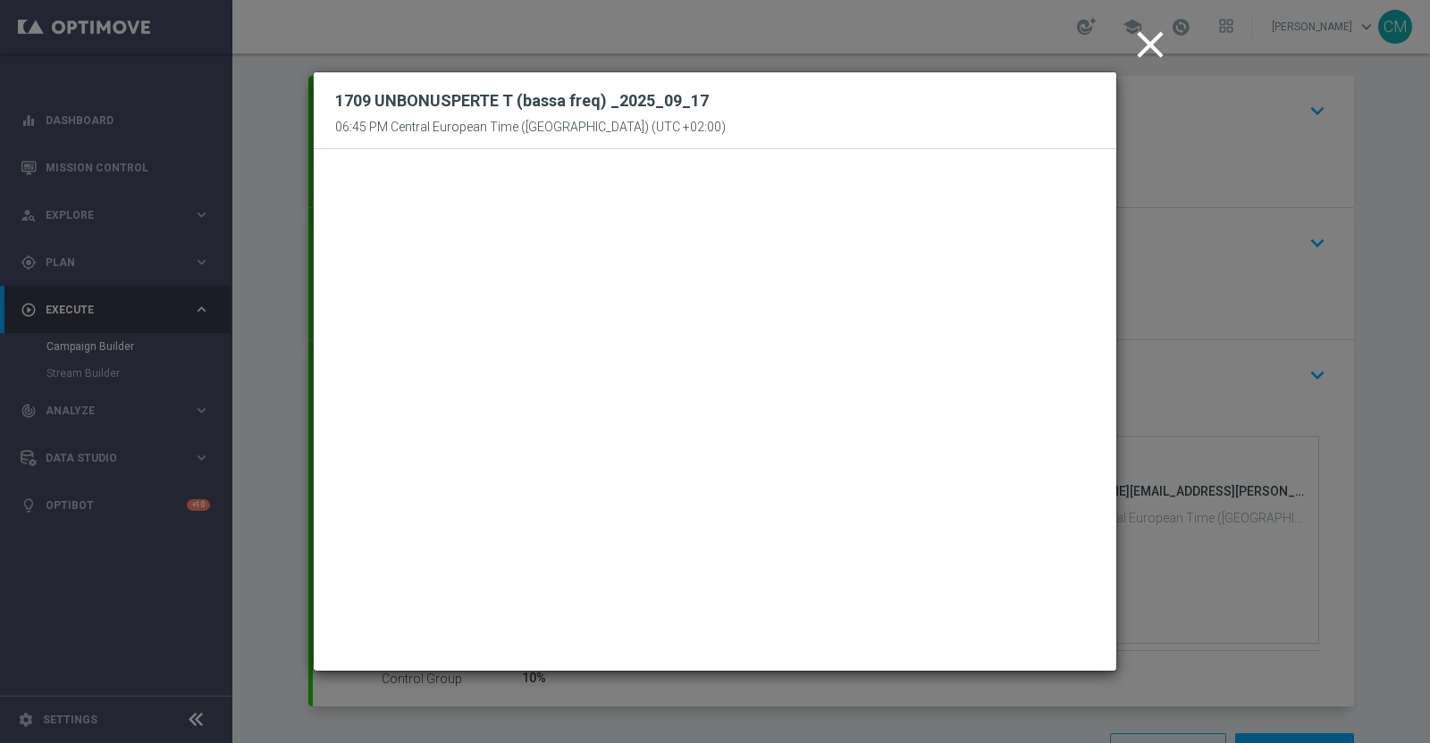
click at [1147, 45] on icon "close" at bounding box center [1150, 44] width 45 height 45
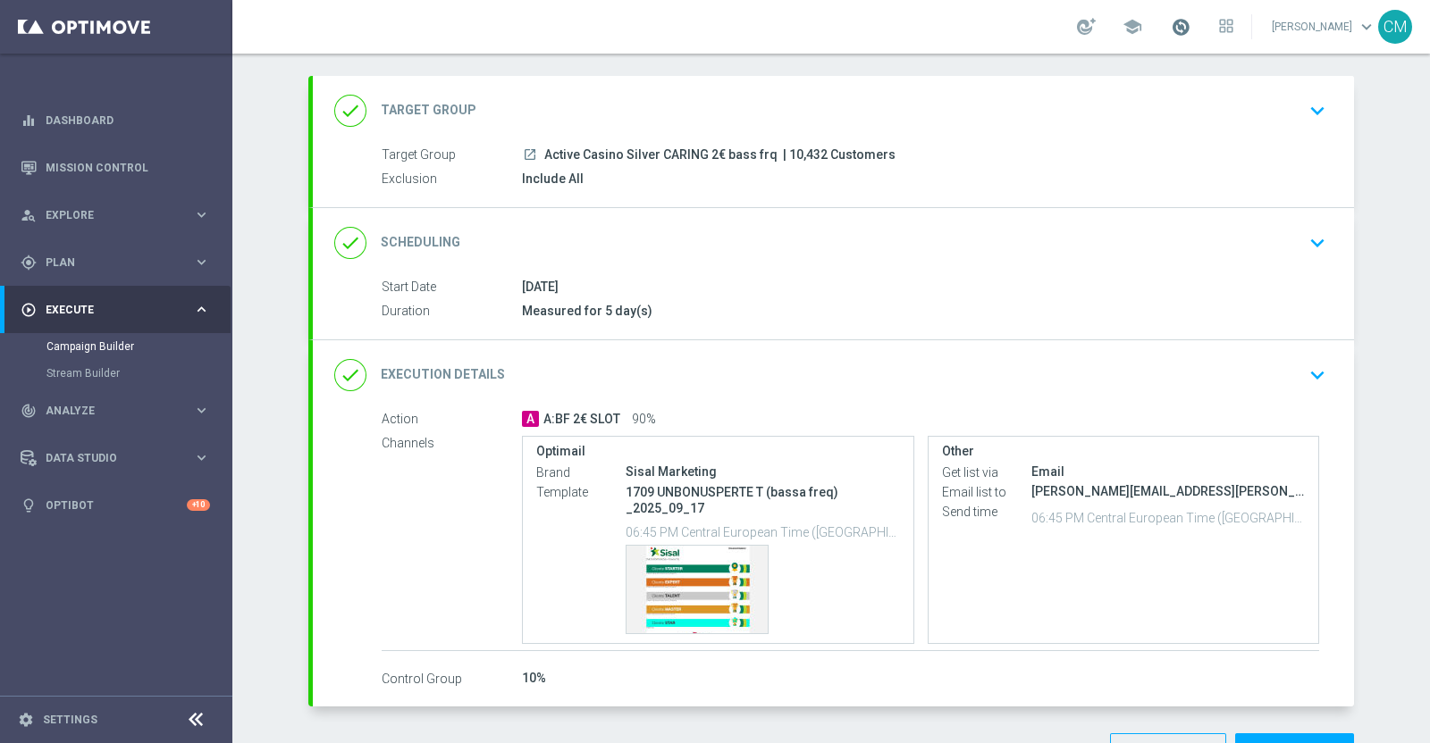
click at [1182, 26] on span at bounding box center [1180, 27] width 20 height 20
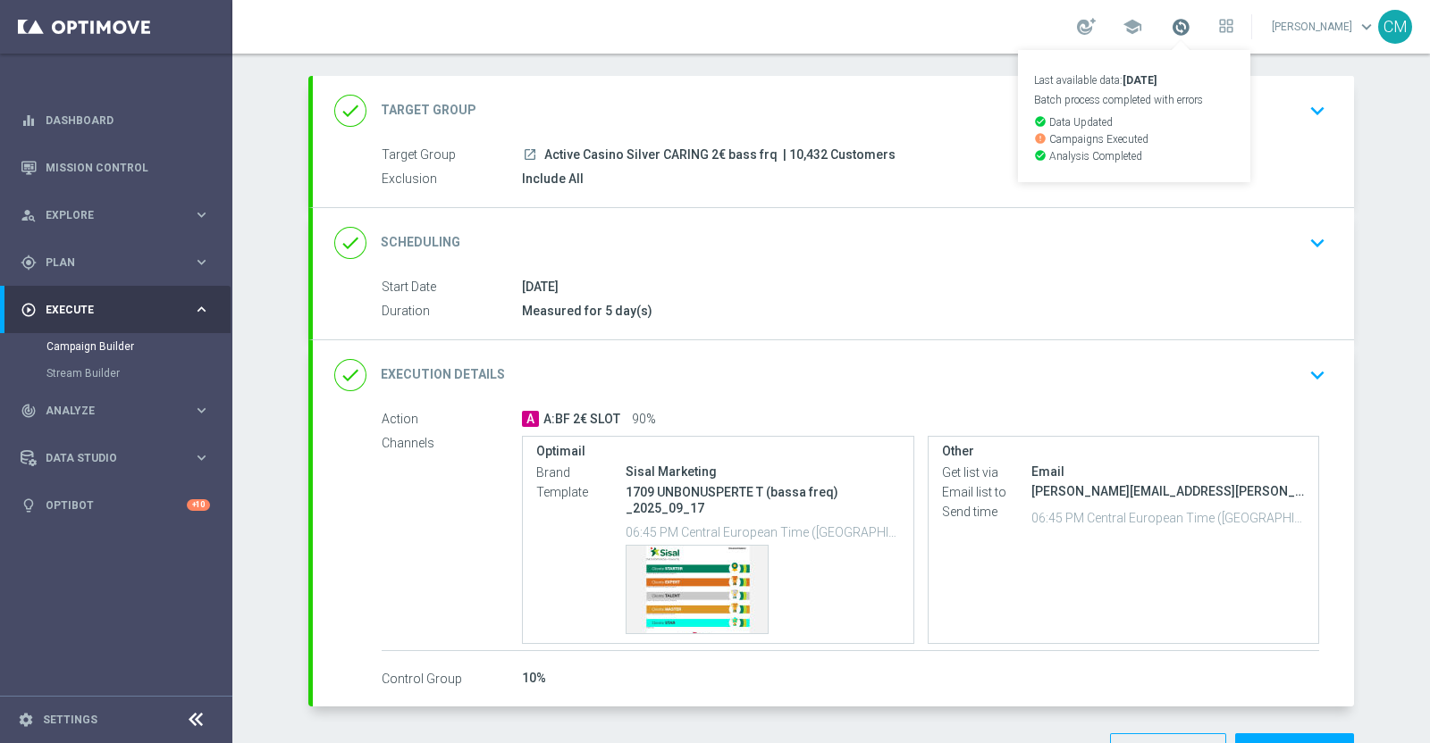
click at [1182, 26] on span at bounding box center [1180, 27] width 20 height 20
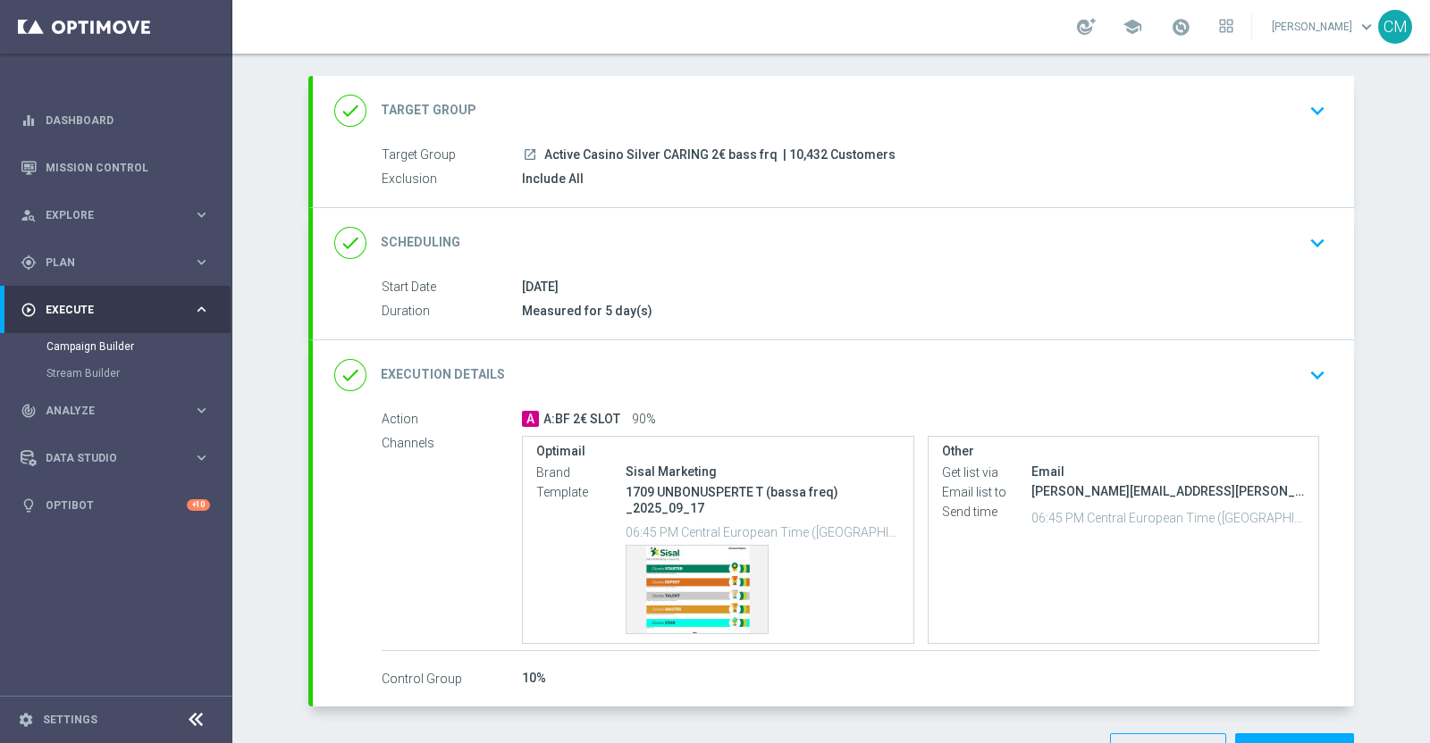
scroll to position [142, 0]
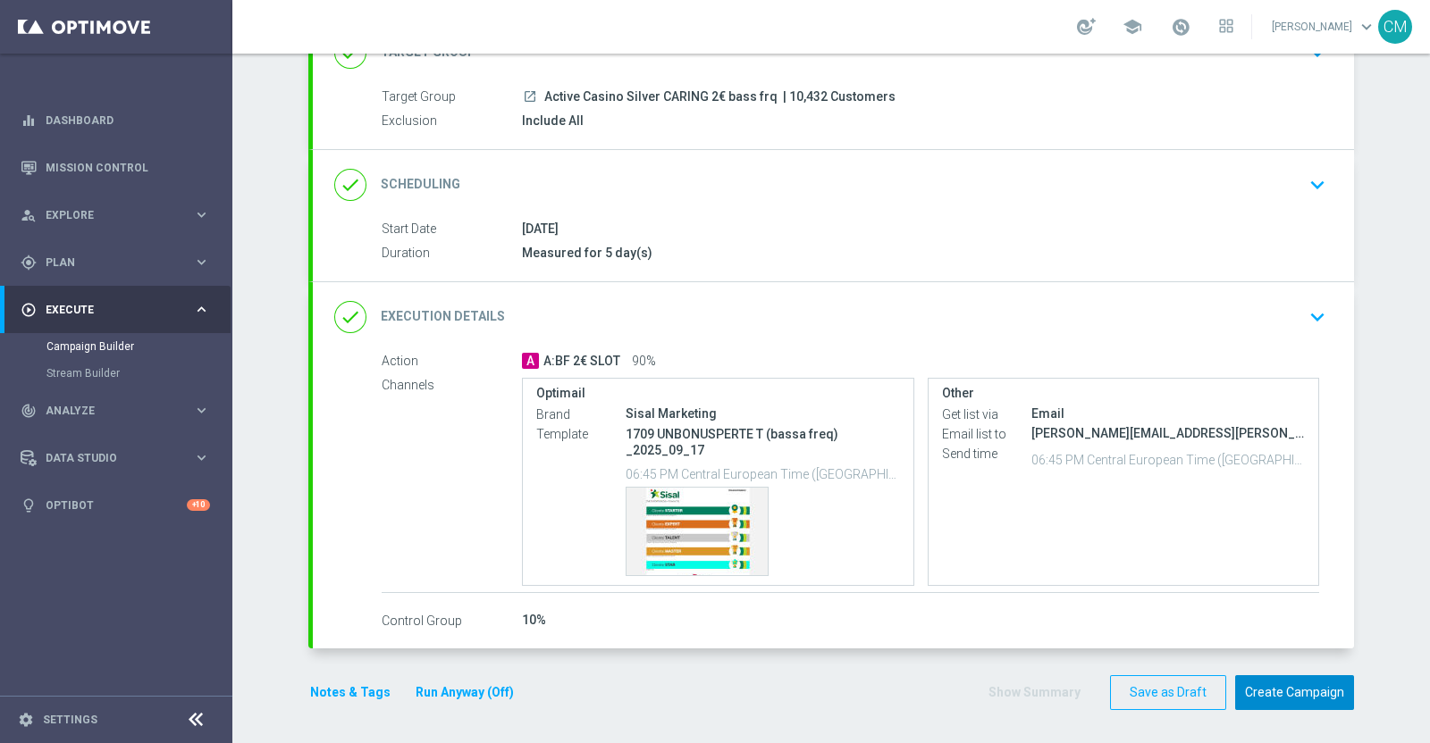
click at [1318, 689] on button "Create Campaign" at bounding box center [1294, 692] width 119 height 35
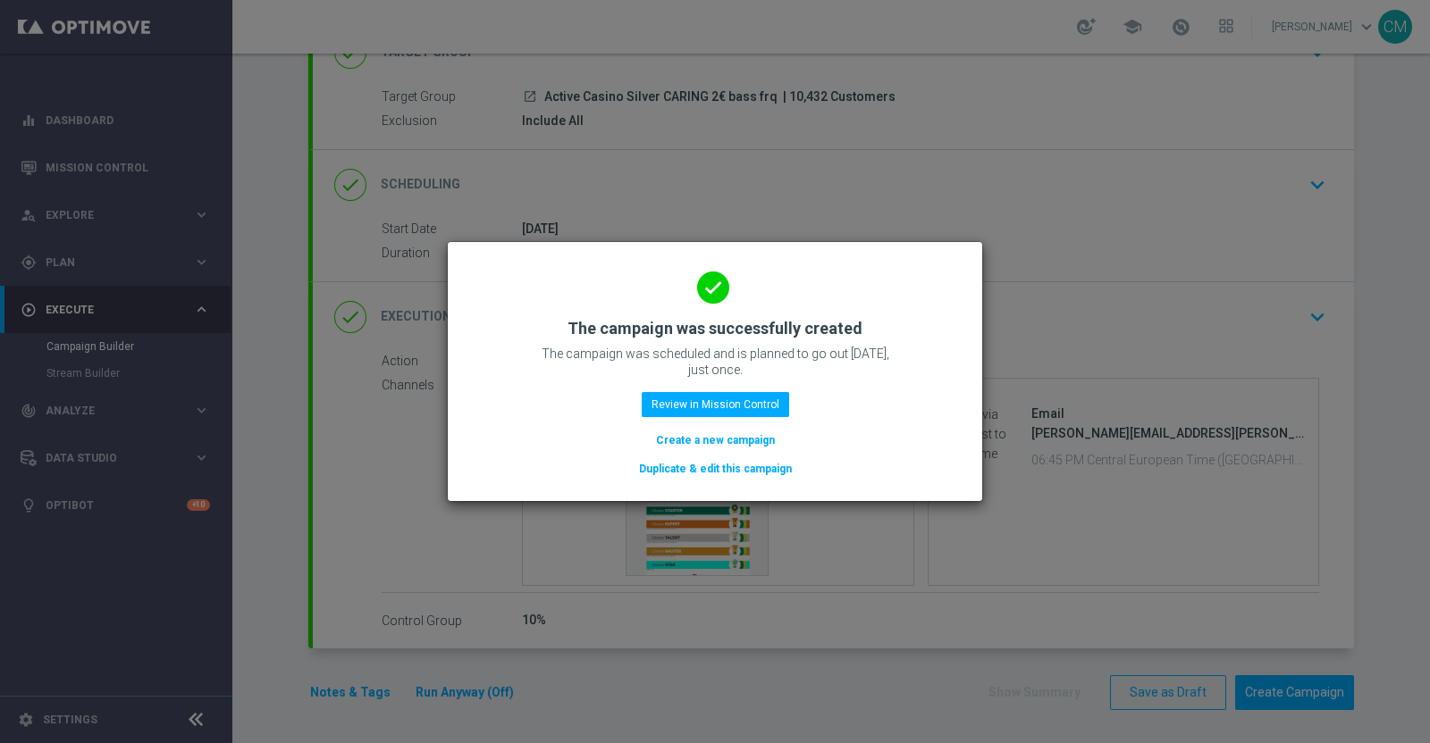
click at [710, 436] on button "Create a new campaign" at bounding box center [715, 441] width 122 height 20
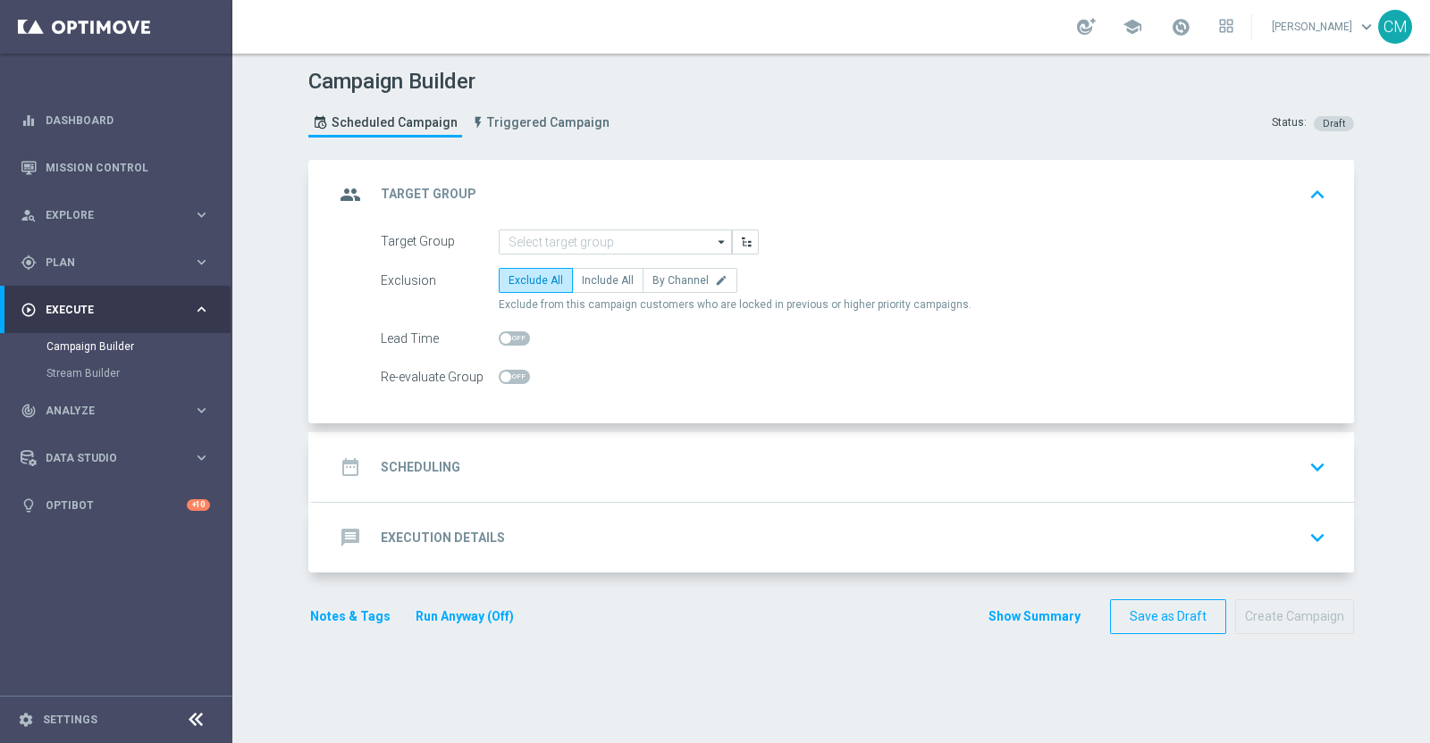
scroll to position [0, 0]
click at [567, 236] on input at bounding box center [615, 242] width 233 height 25
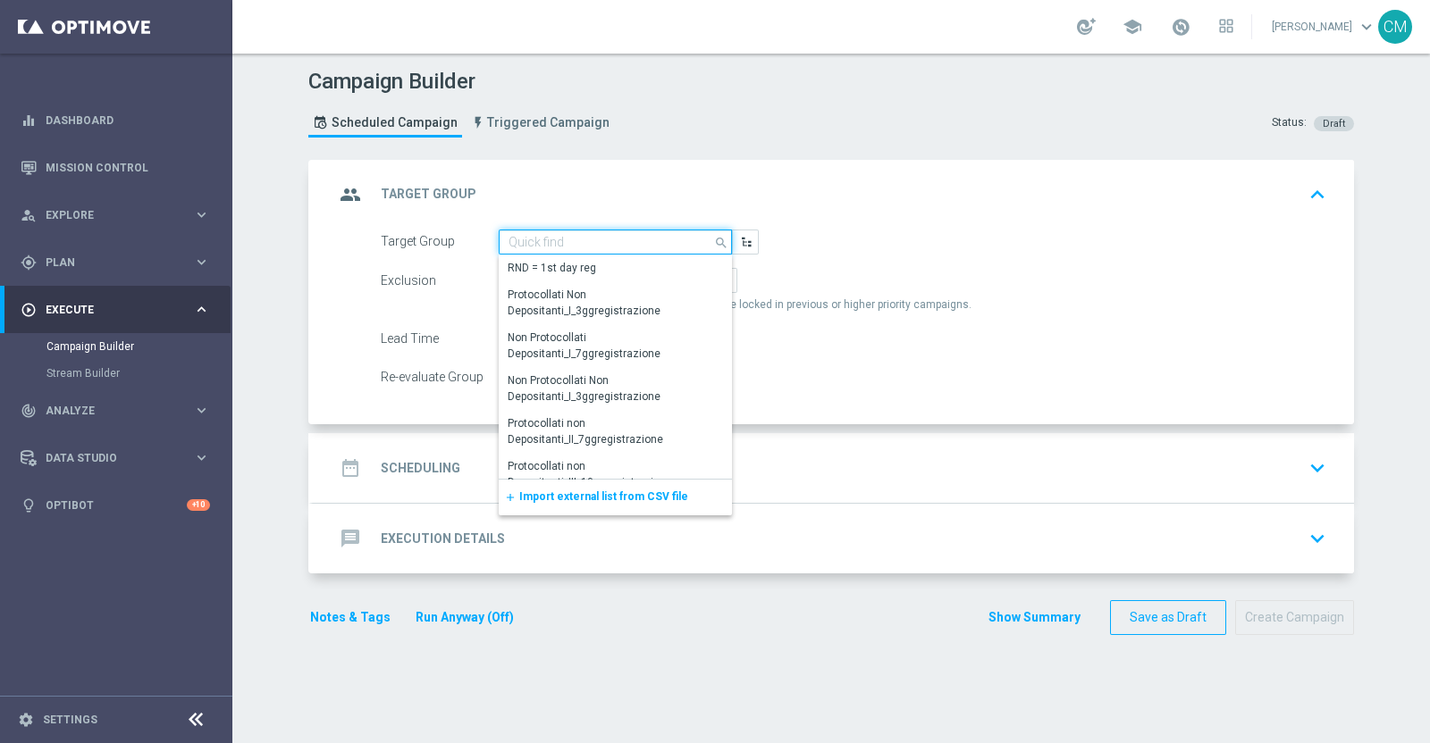
paste input "Active Casino Silver CARING 2€ non c"
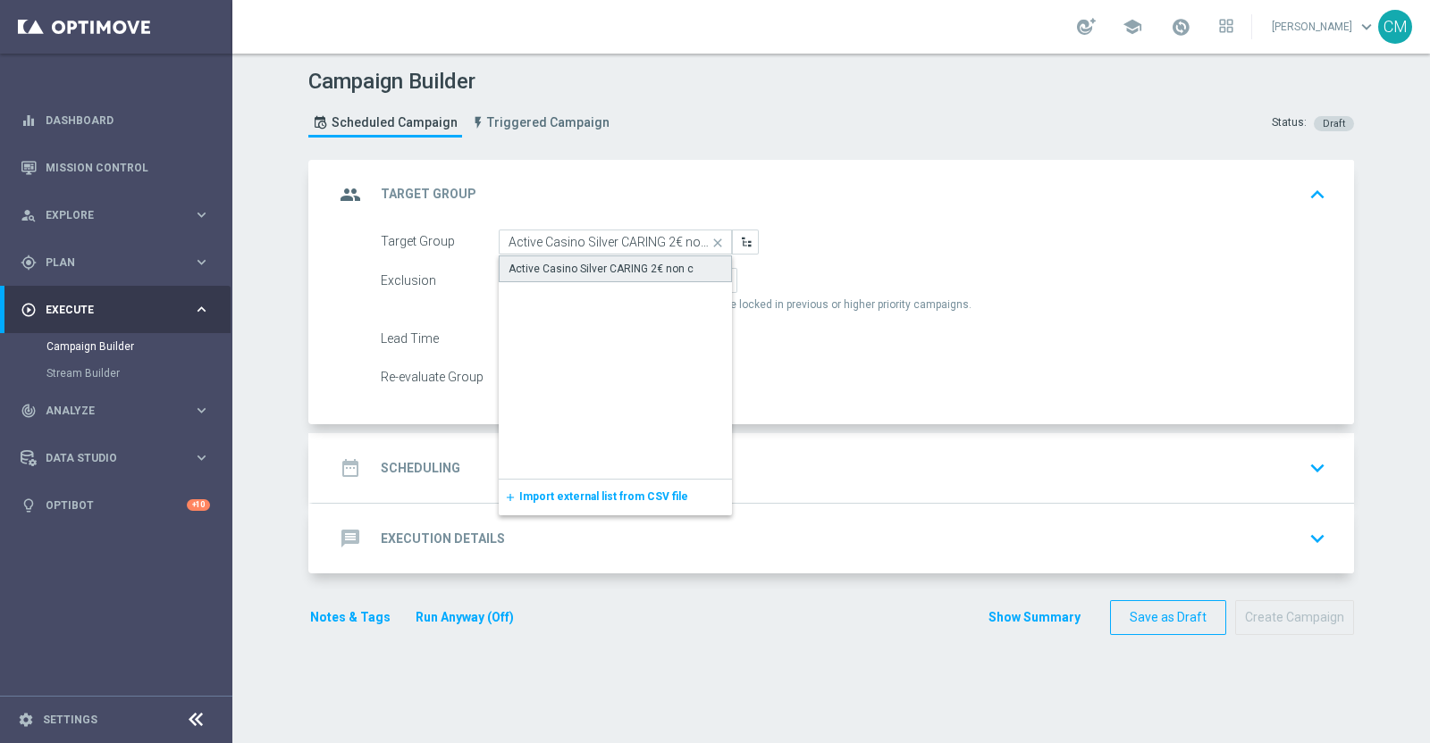
click at [582, 266] on div "Active Casino Silver CARING 2€ non c" at bounding box center [600, 269] width 185 height 16
type input "Active Casino Silver CARING 2€ non c"
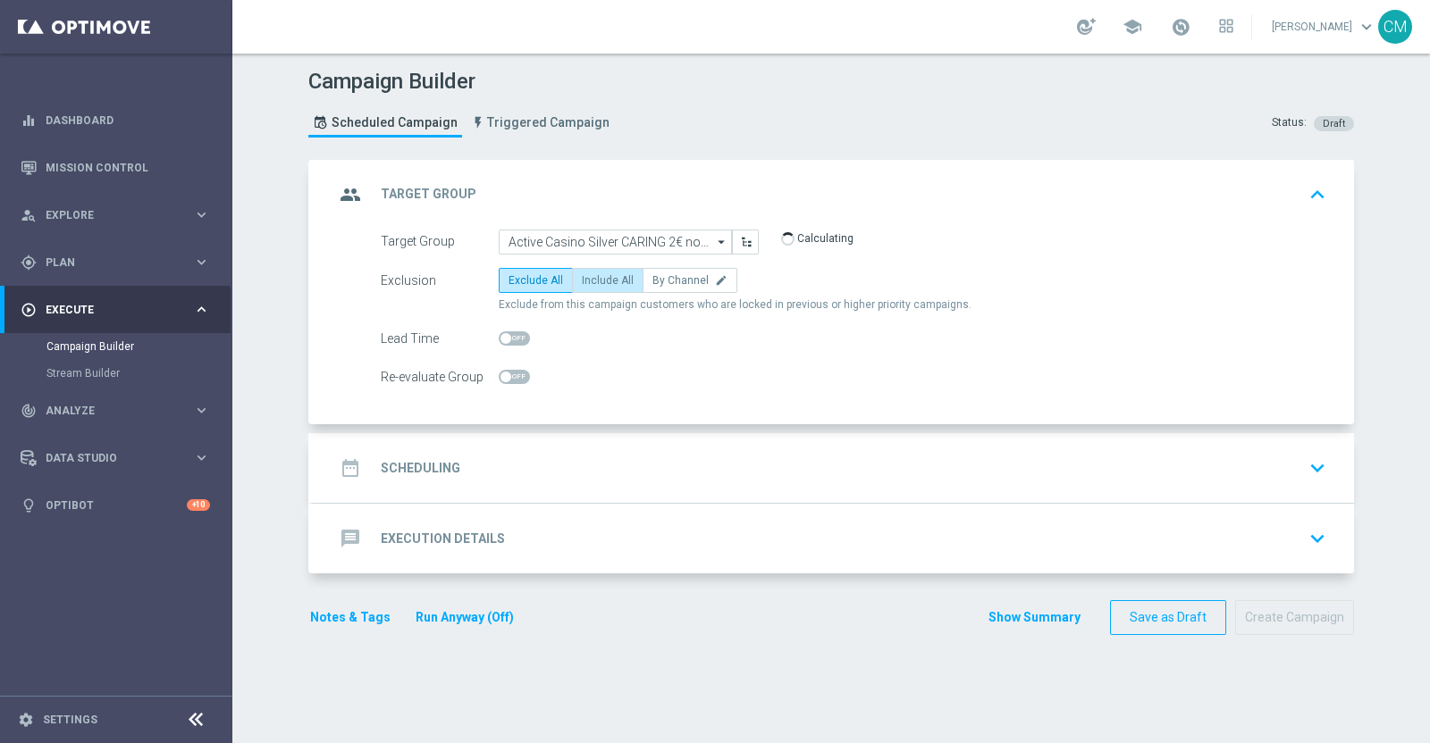
click at [587, 279] on span "Include All" at bounding box center [608, 280] width 52 height 13
click at [587, 279] on input "Include All" at bounding box center [588, 284] width 12 height 12
radio input "true"
click at [566, 453] on div "date_range Scheduling keyboard_arrow_down" at bounding box center [833, 468] width 998 height 34
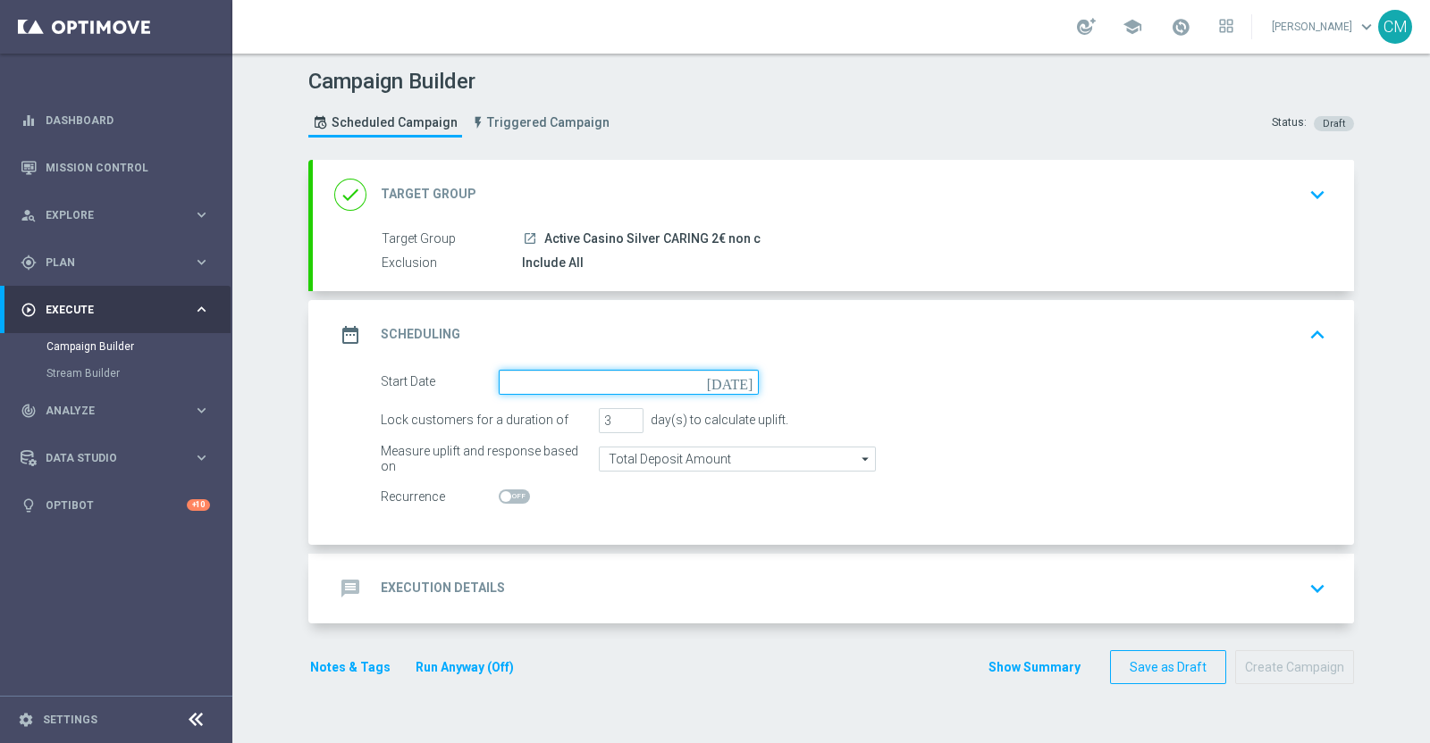
click at [616, 375] on input at bounding box center [629, 382] width 260 height 25
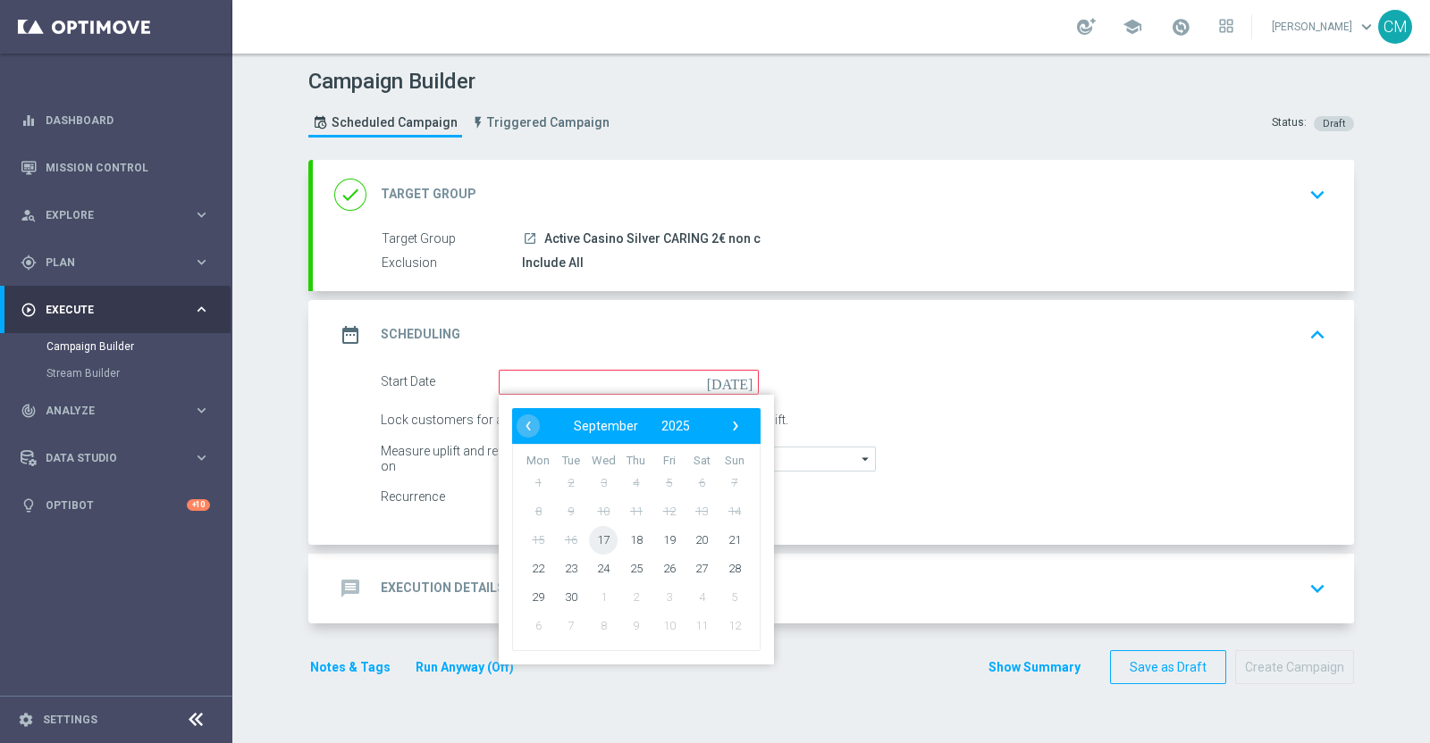
click at [592, 532] on span "17" at bounding box center [603, 539] width 29 height 29
type input "[DATE]"
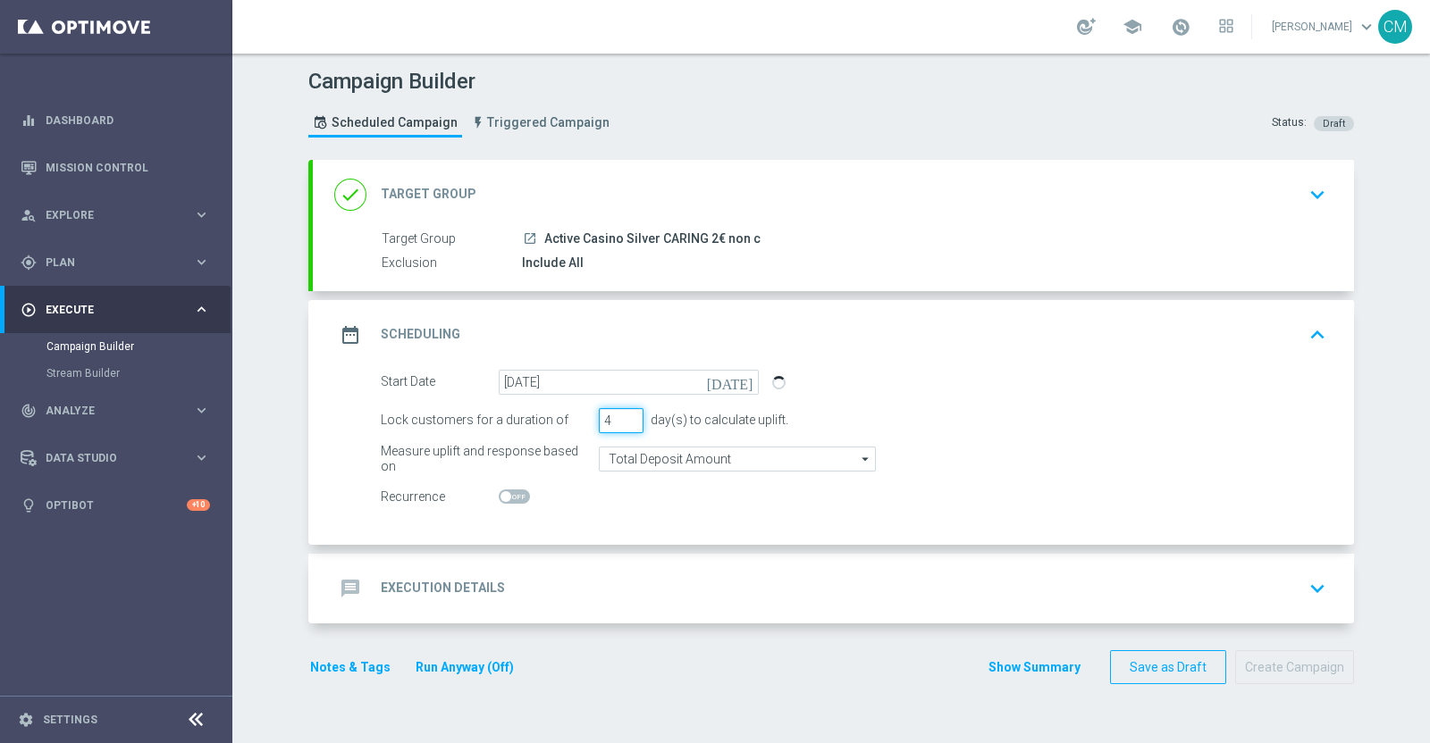
click at [620, 414] on input "4" at bounding box center [621, 420] width 45 height 25
type input "5"
click at [620, 414] on input "5" at bounding box center [621, 420] width 45 height 25
click at [625, 437] on form "Start Date [DATE] [DATE] Lock customers for a duration of 5 day(s) to calculate…" at bounding box center [853, 440] width 945 height 140
click at [626, 447] on input "Total Deposit Amount" at bounding box center [737, 459] width 277 height 25
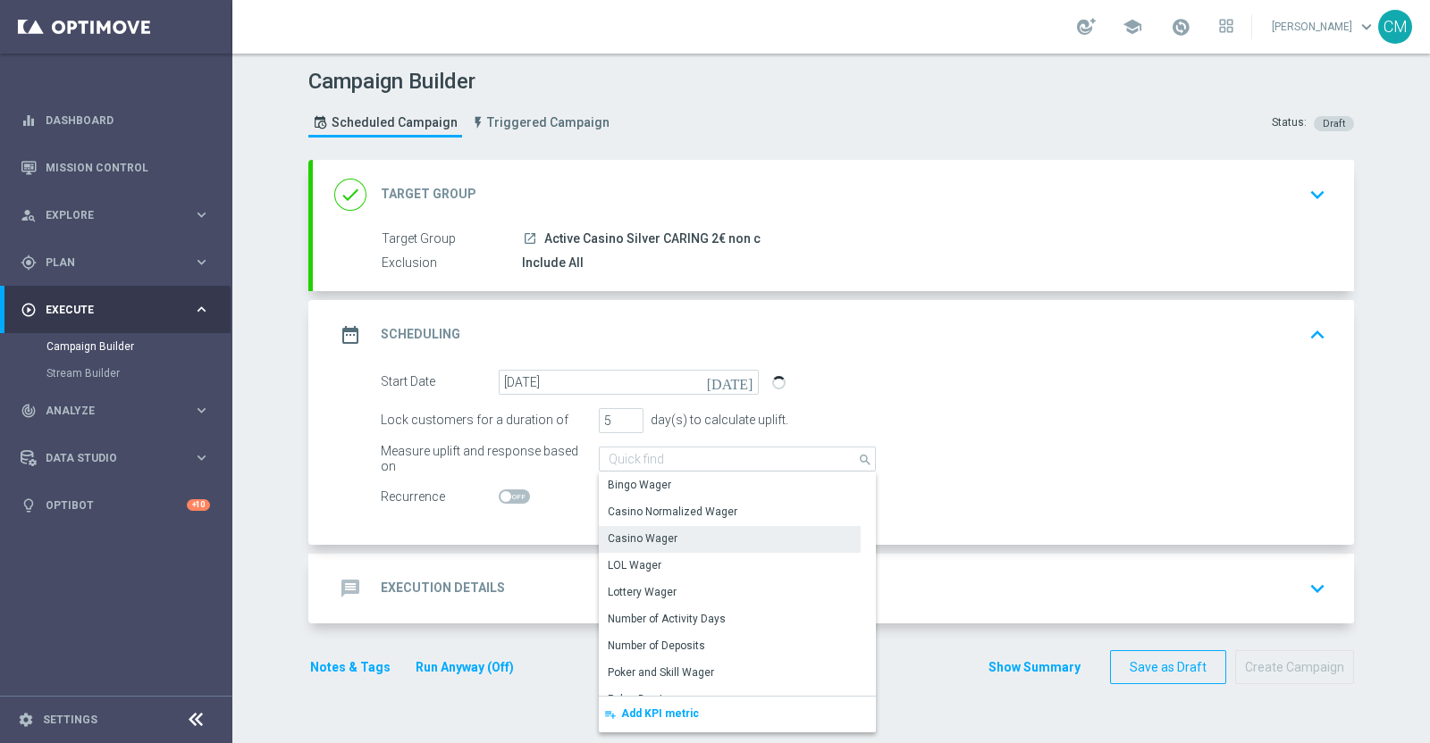
click at [647, 541] on div "Casino Wager" at bounding box center [643, 539] width 70 height 16
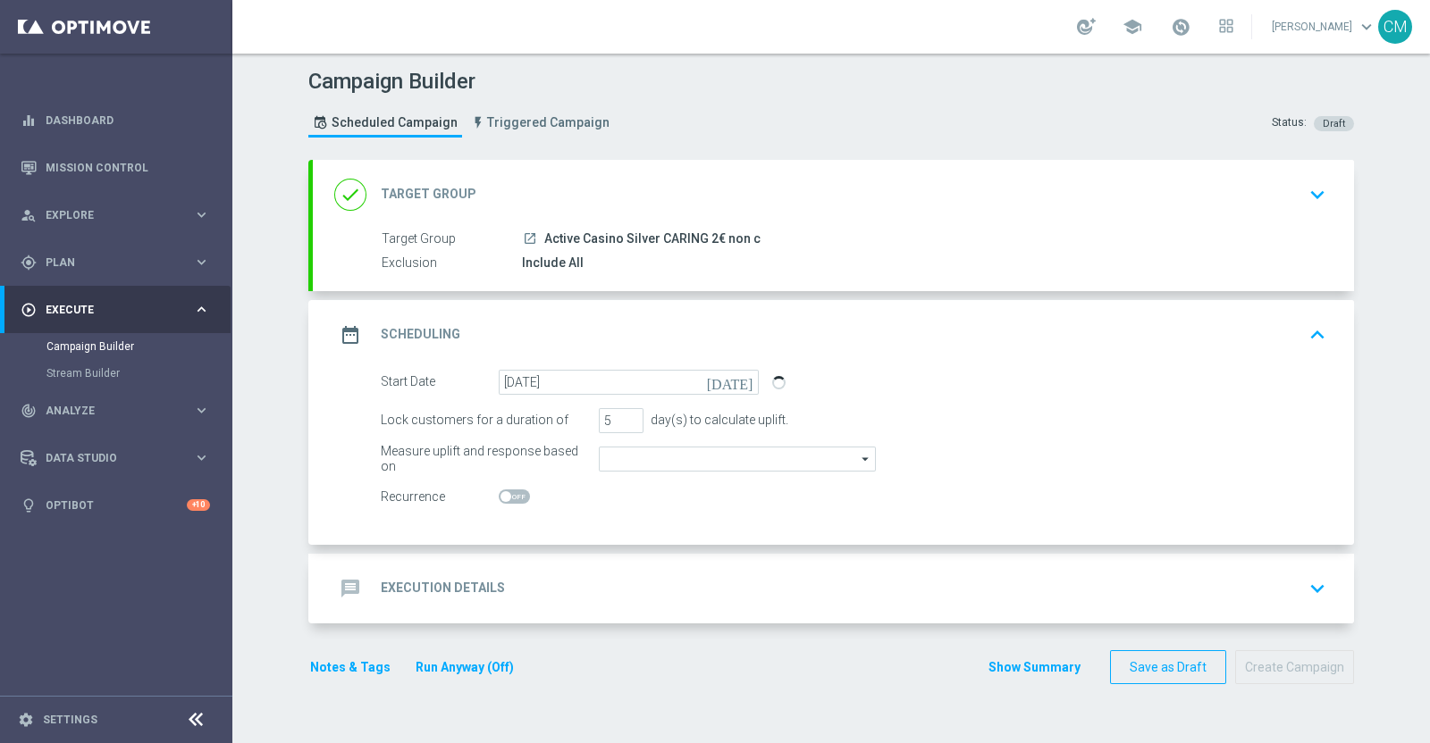
type input "Casino Wager"
click at [574, 560] on div "message Execution Details keyboard_arrow_down" at bounding box center [833, 589] width 1041 height 70
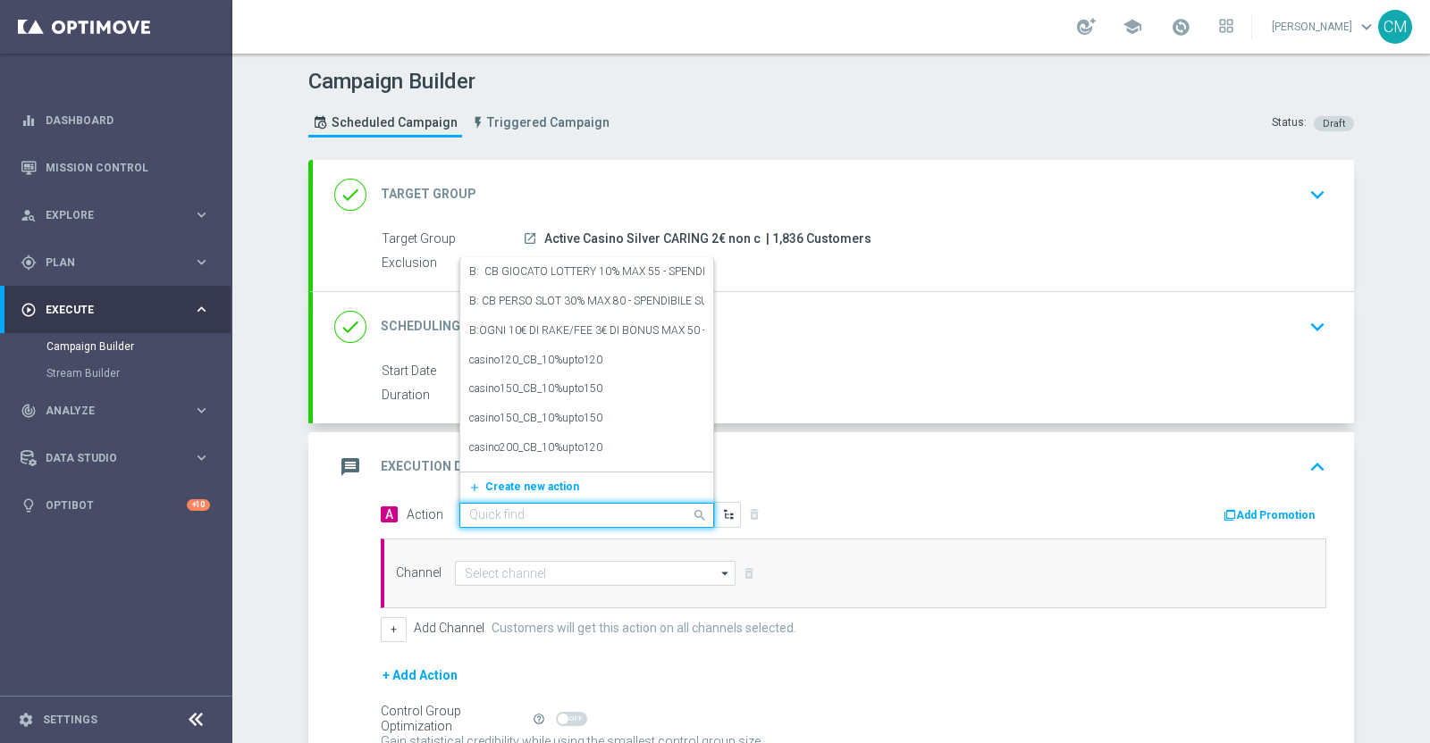
click at [561, 512] on input "text" at bounding box center [568, 515] width 199 height 15
type input "2€ s"
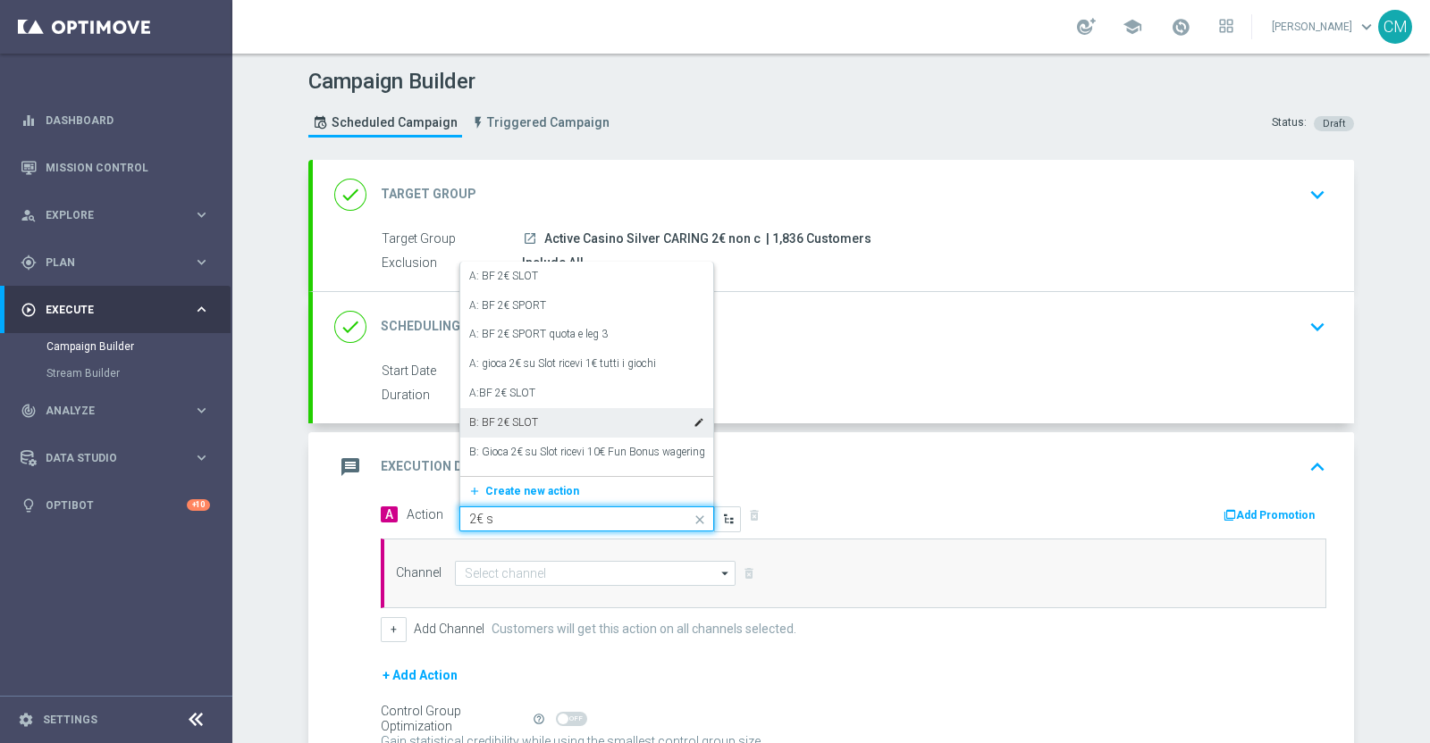
click at [524, 415] on label "B: BF 2€ SLOT" at bounding box center [503, 422] width 69 height 15
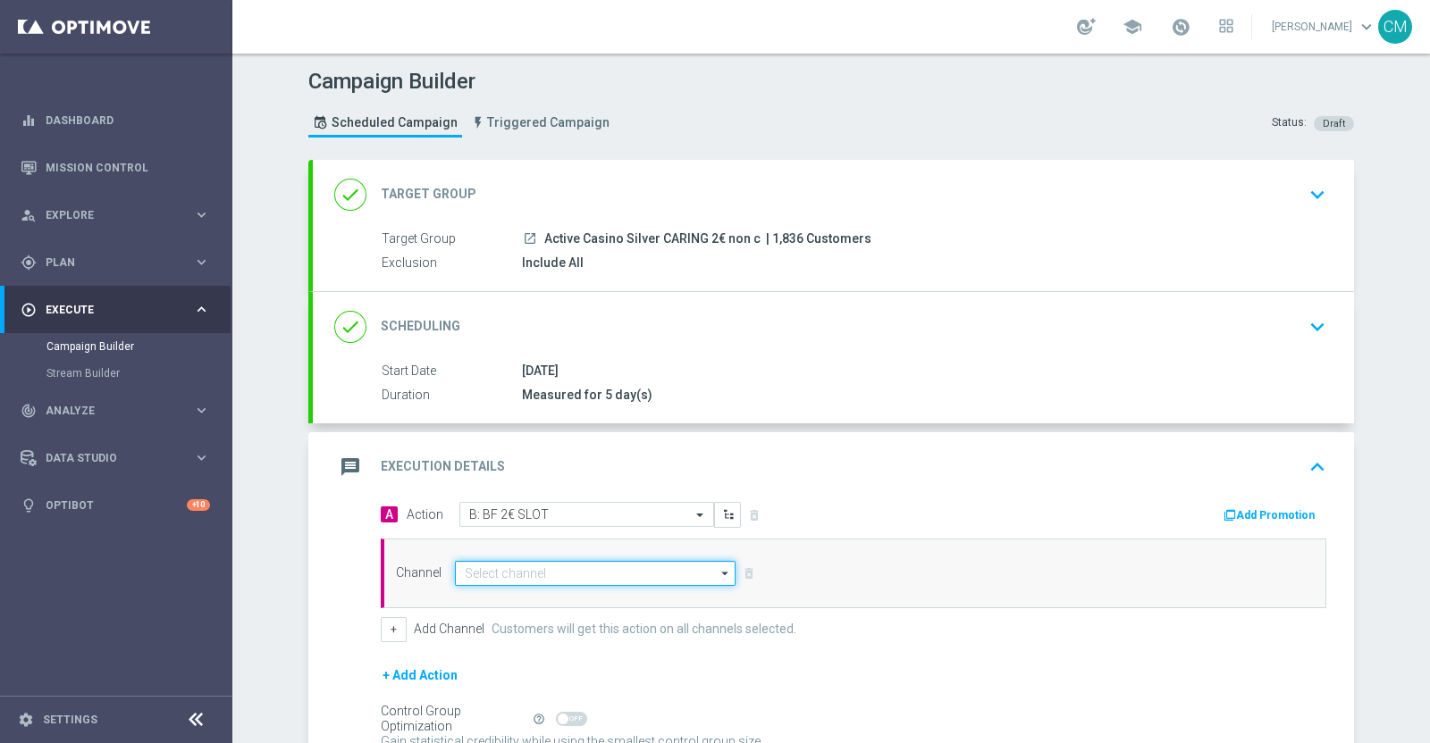
click at [639, 565] on input at bounding box center [595, 573] width 281 height 25
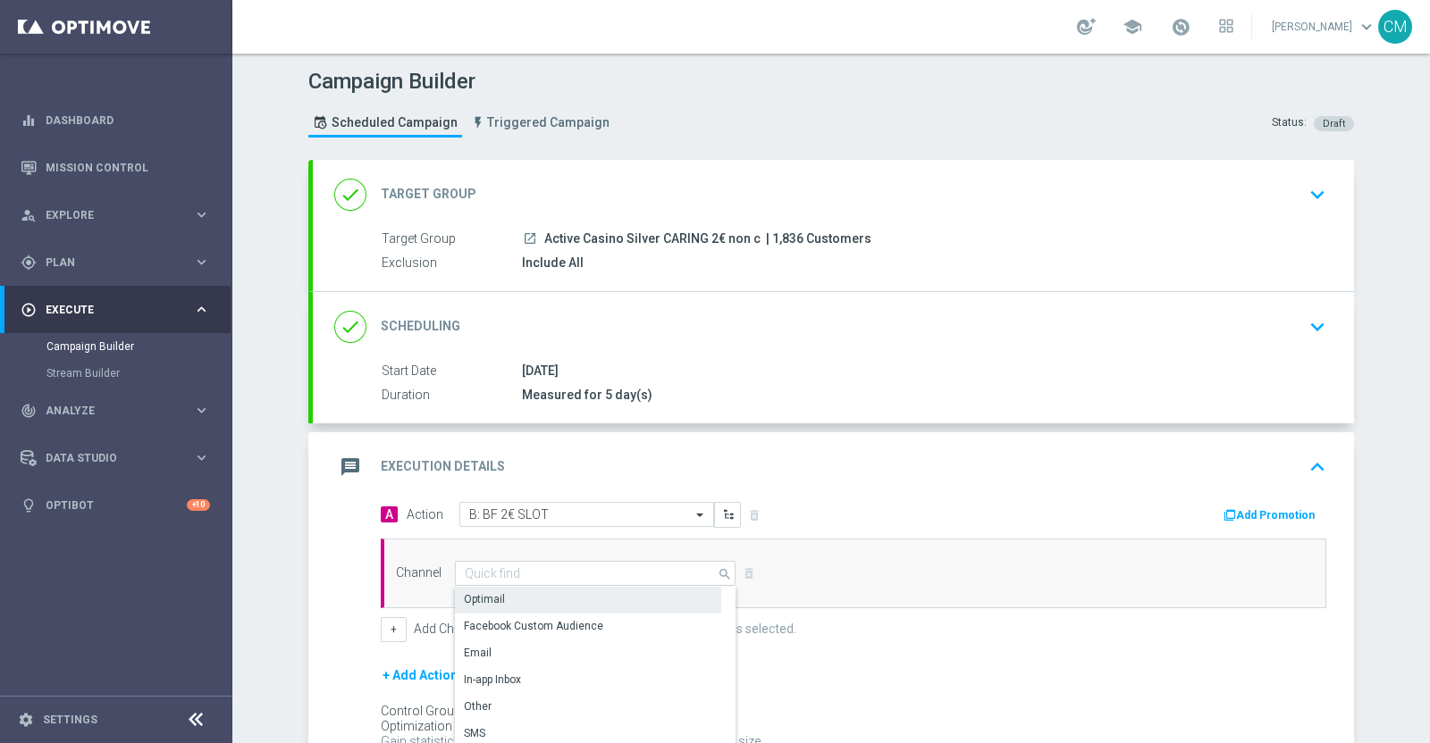
click at [558, 595] on div "Optimail" at bounding box center [588, 599] width 266 height 25
type input "Optimail"
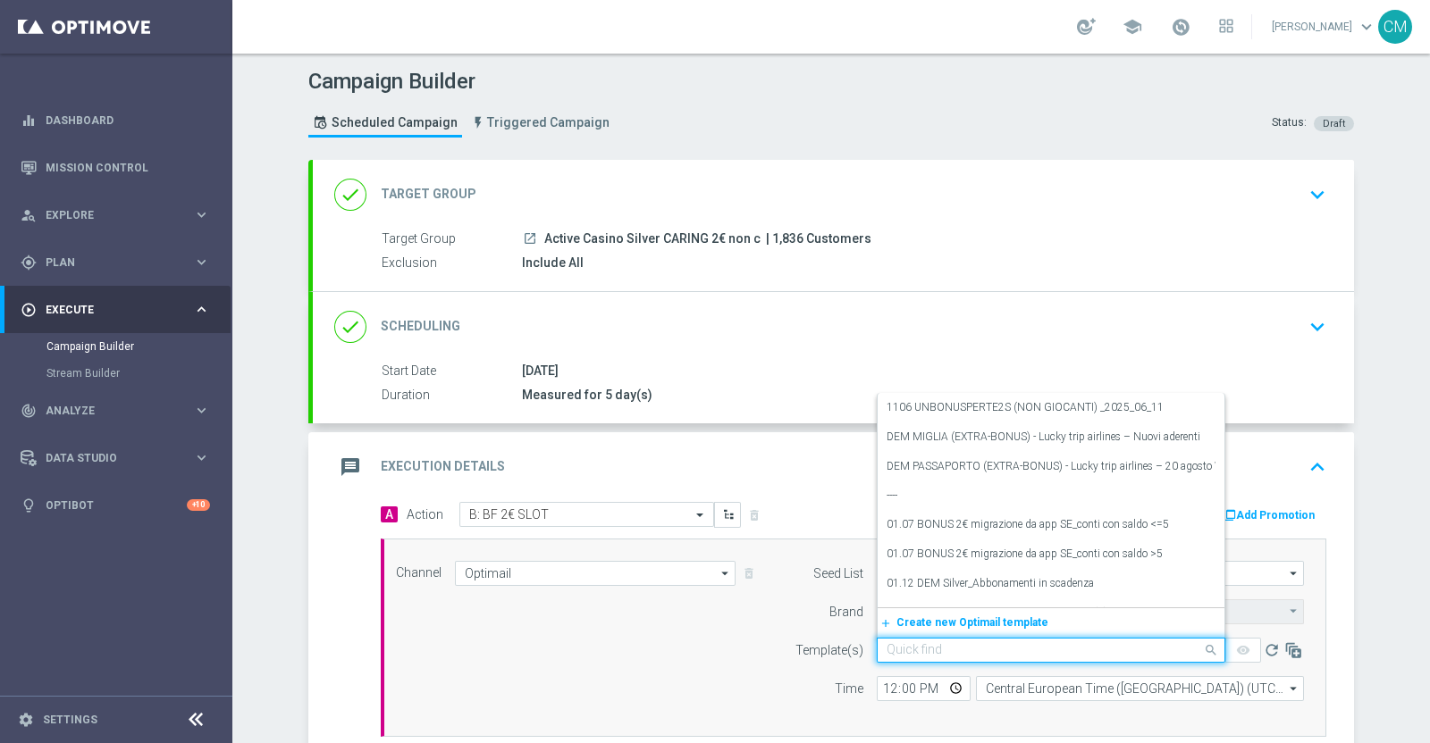
click at [1000, 643] on input "text" at bounding box center [1032, 650] width 293 height 15
paste input "1709 UNBONUSPERTE 2T (non consumanti) _2025_09_17"
type input "1709 UNBONUSPERTE 2T (non consumanti) _2025_09_17"
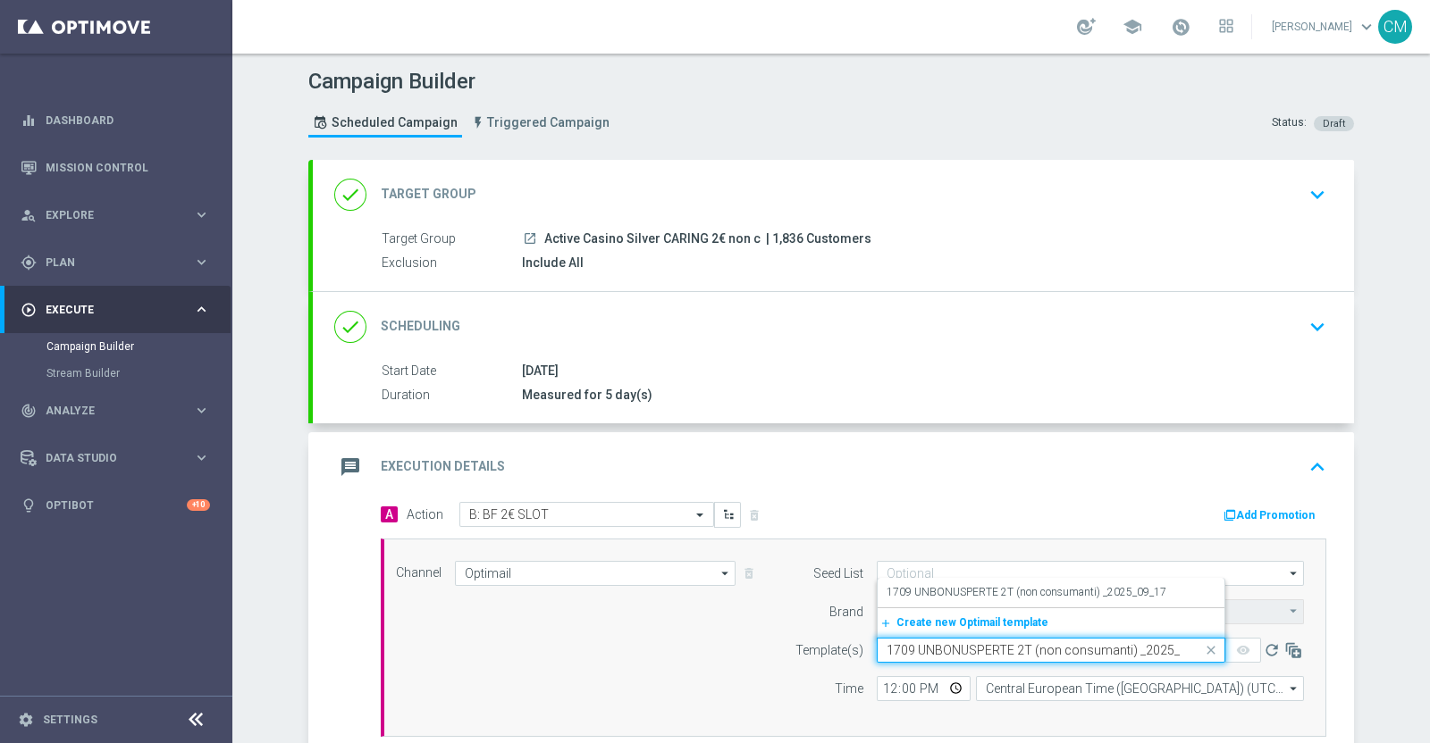
scroll to position [0, 21]
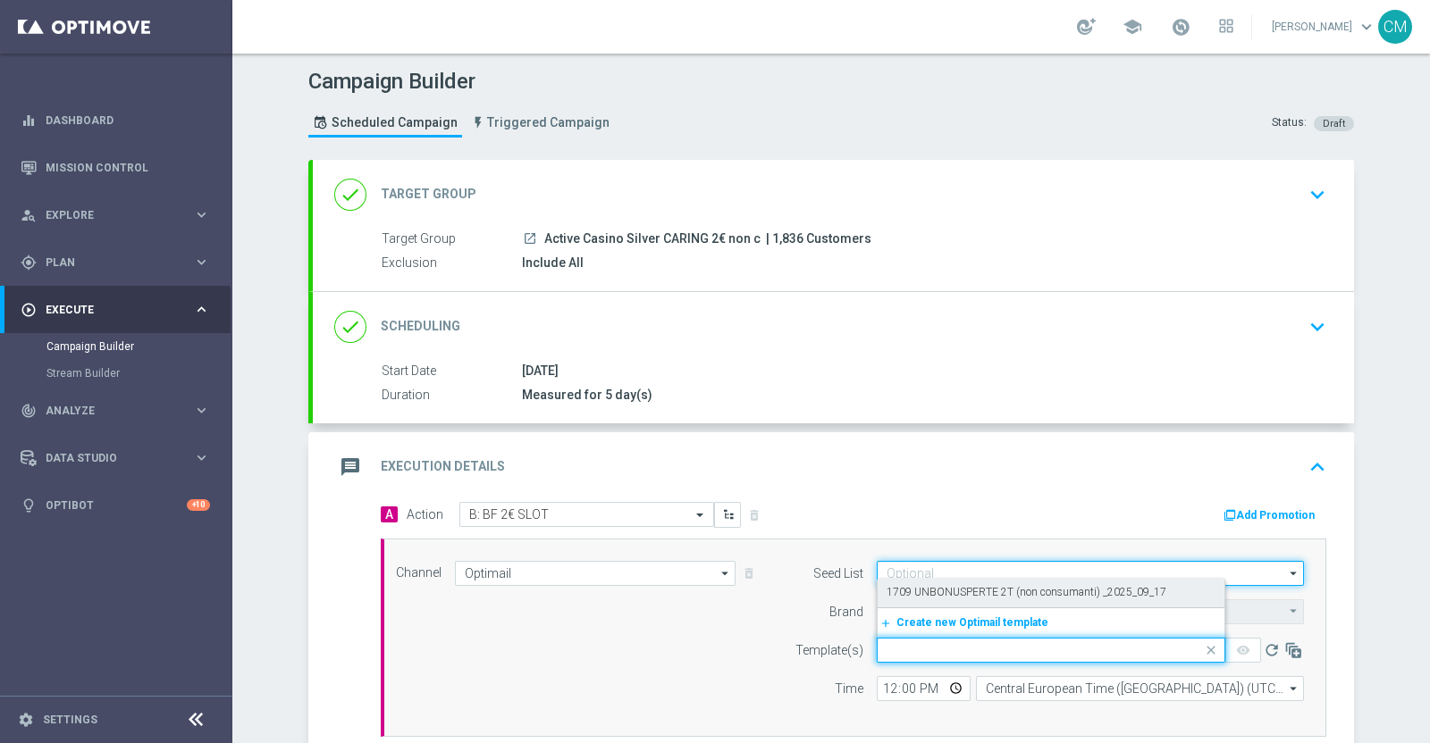
click at [974, 574] on input at bounding box center [1089, 573] width 427 height 25
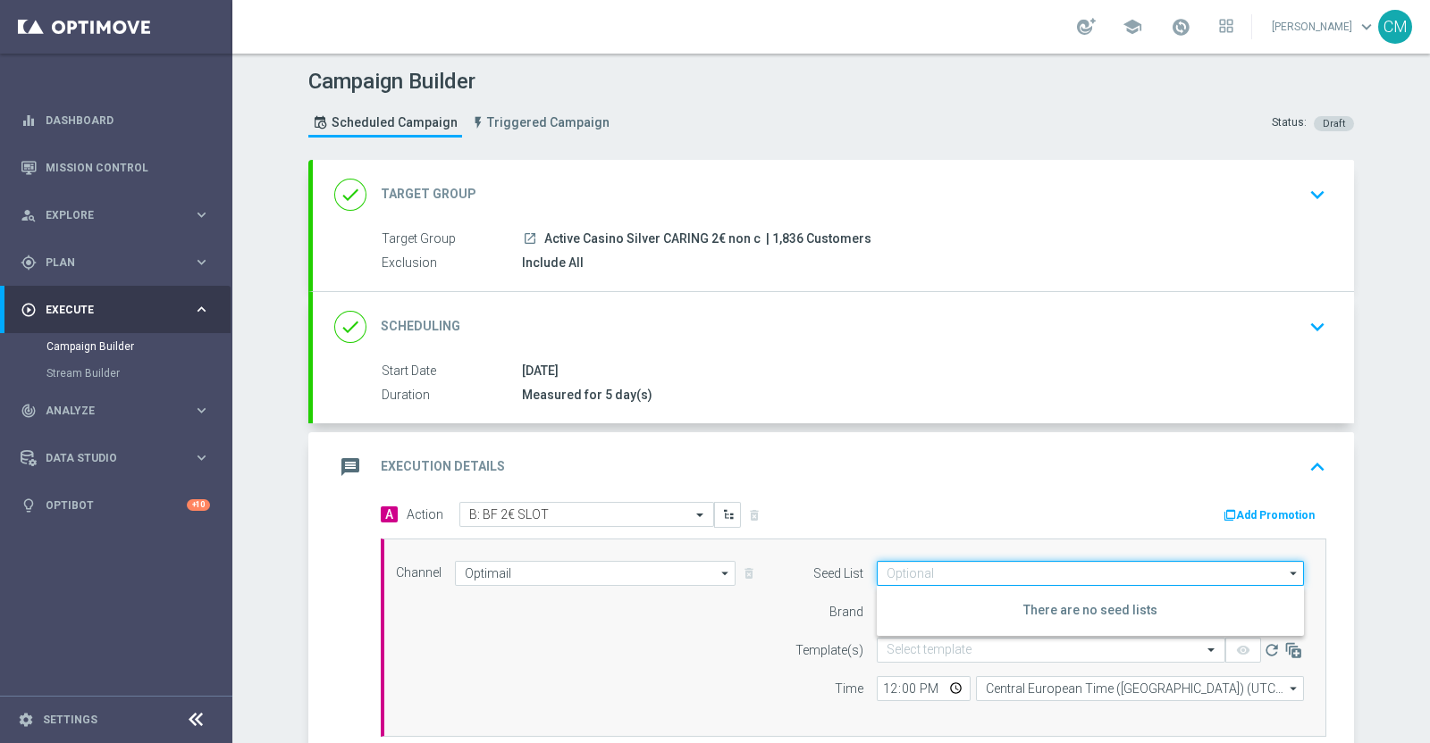
scroll to position [0, 0]
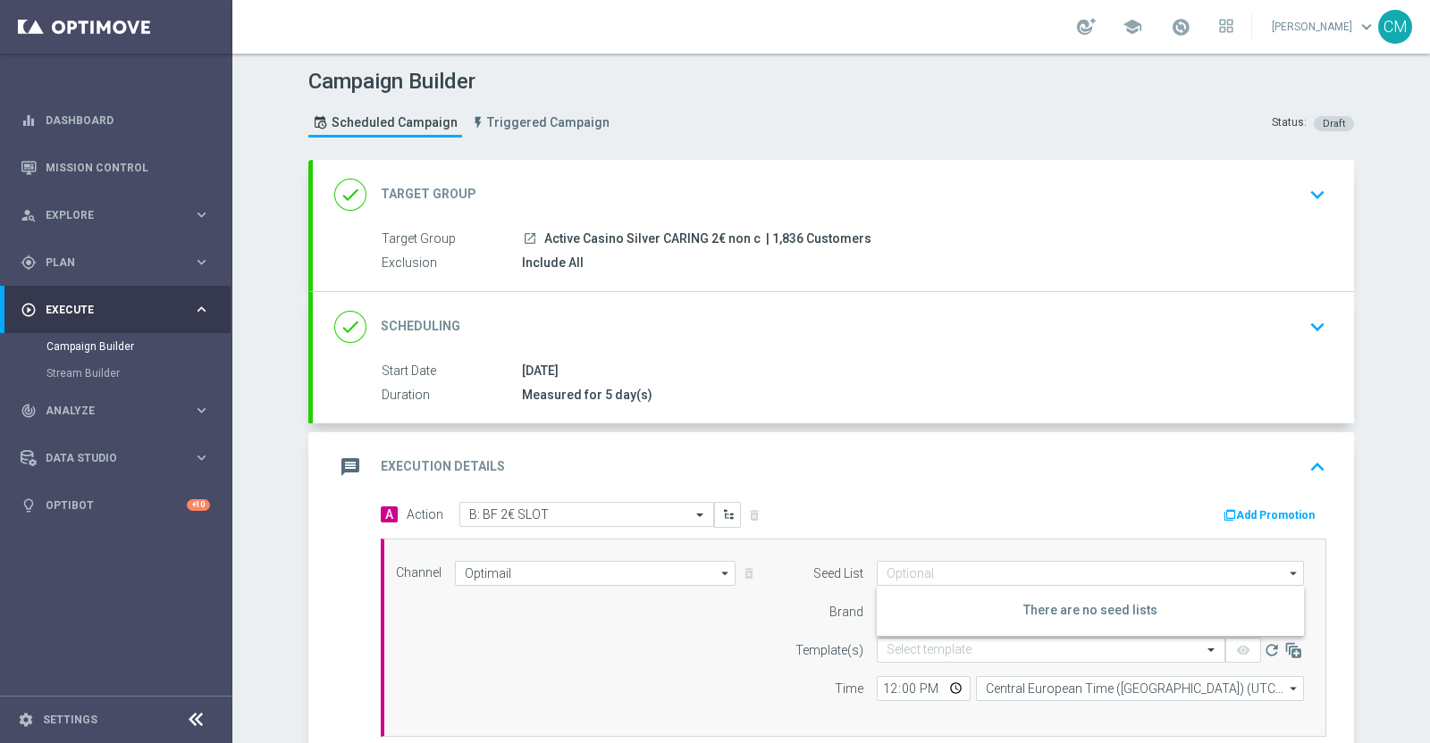
click at [773, 624] on div "Seed List arrow_drop_down Drag here to set row groups Drag here to set column l…" at bounding box center [1044, 638] width 545 height 154
click at [917, 658] on div "Select template" at bounding box center [1050, 650] width 348 height 25
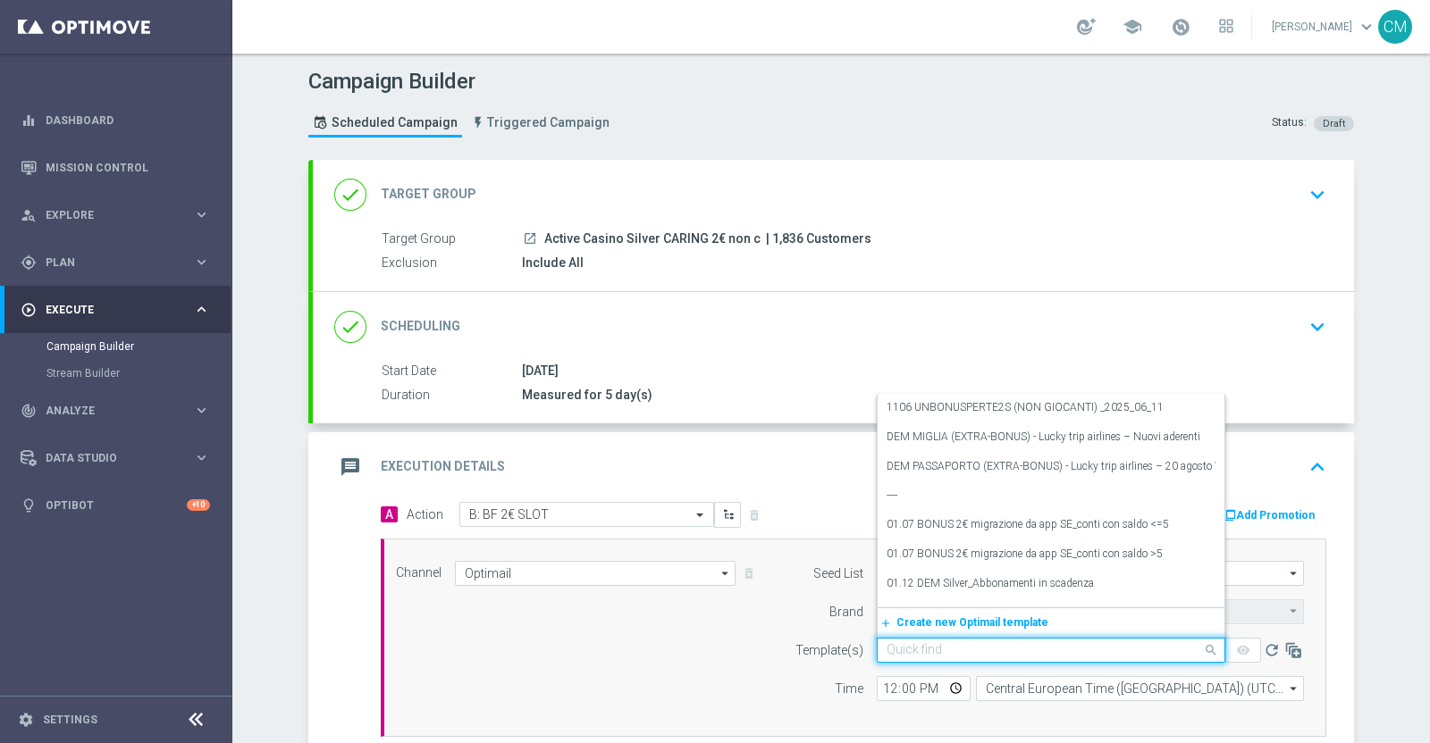
paste input "1709 UNBONUSPERTE 2T (non consumanti) _2025_09_17"
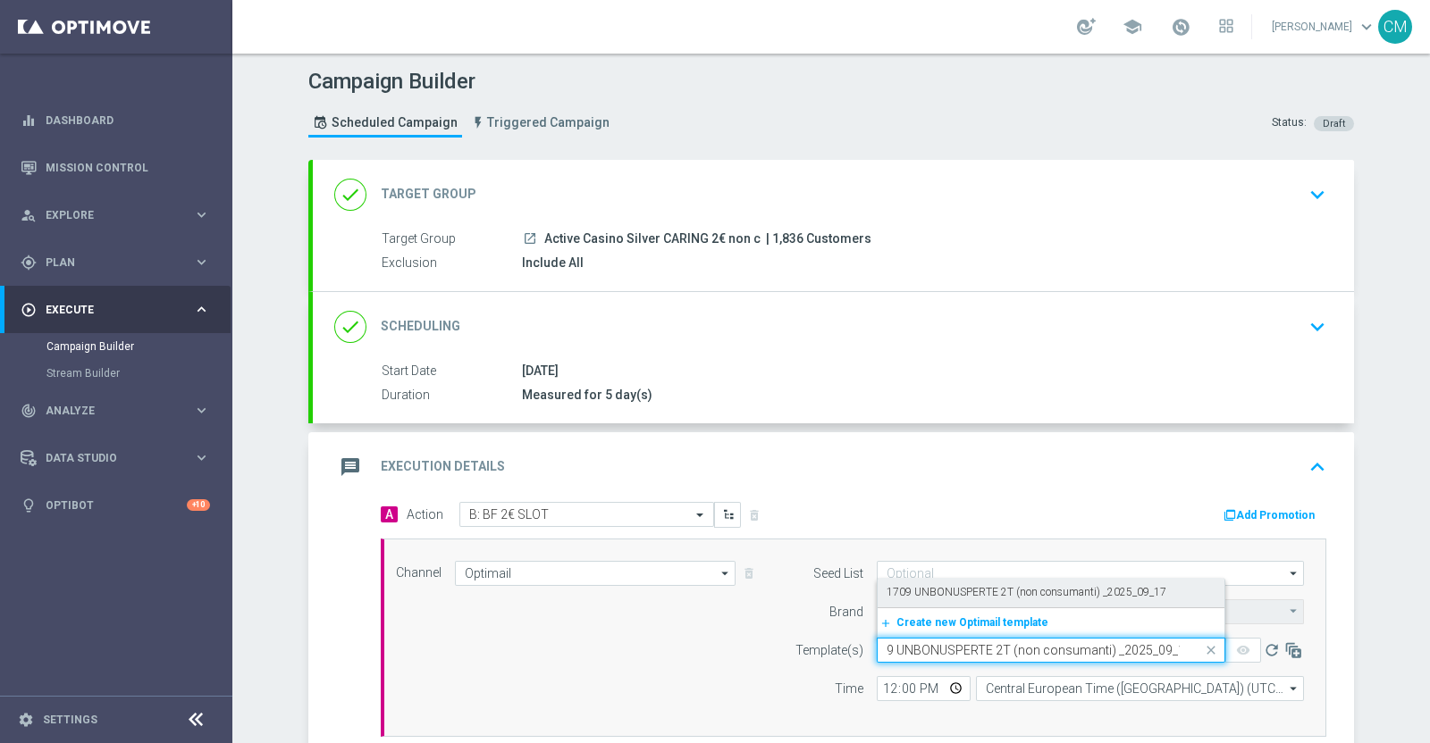
click at [922, 588] on label "1709 UNBONUSPERTE 2T (non consumanti) _2025_09_17" at bounding box center [1026, 592] width 280 height 15
type input "1709 UNBONUSPERTE 2T (non consumanti) _2025_09_17"
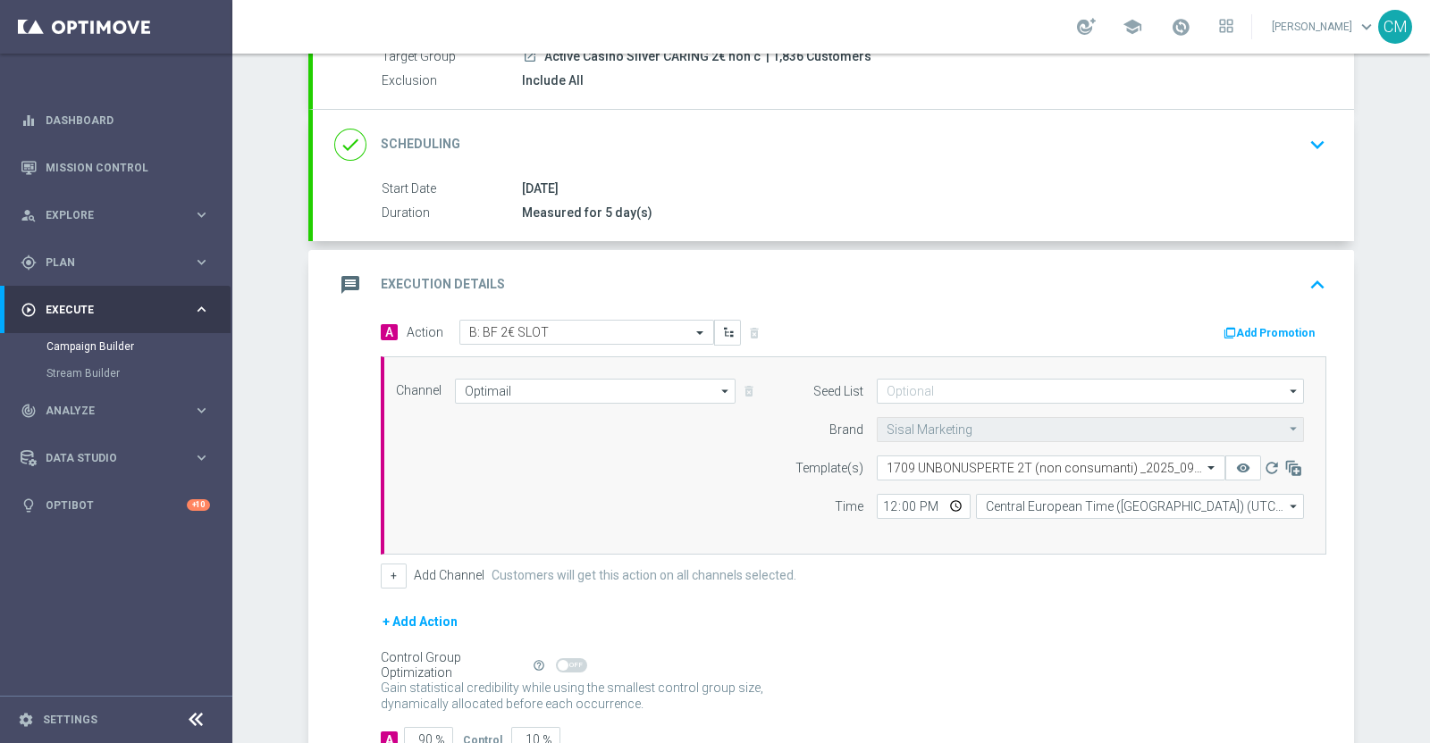
scroll to position [184, 0]
click at [879, 506] on input "12:00" at bounding box center [923, 504] width 94 height 25
type input "18:50"
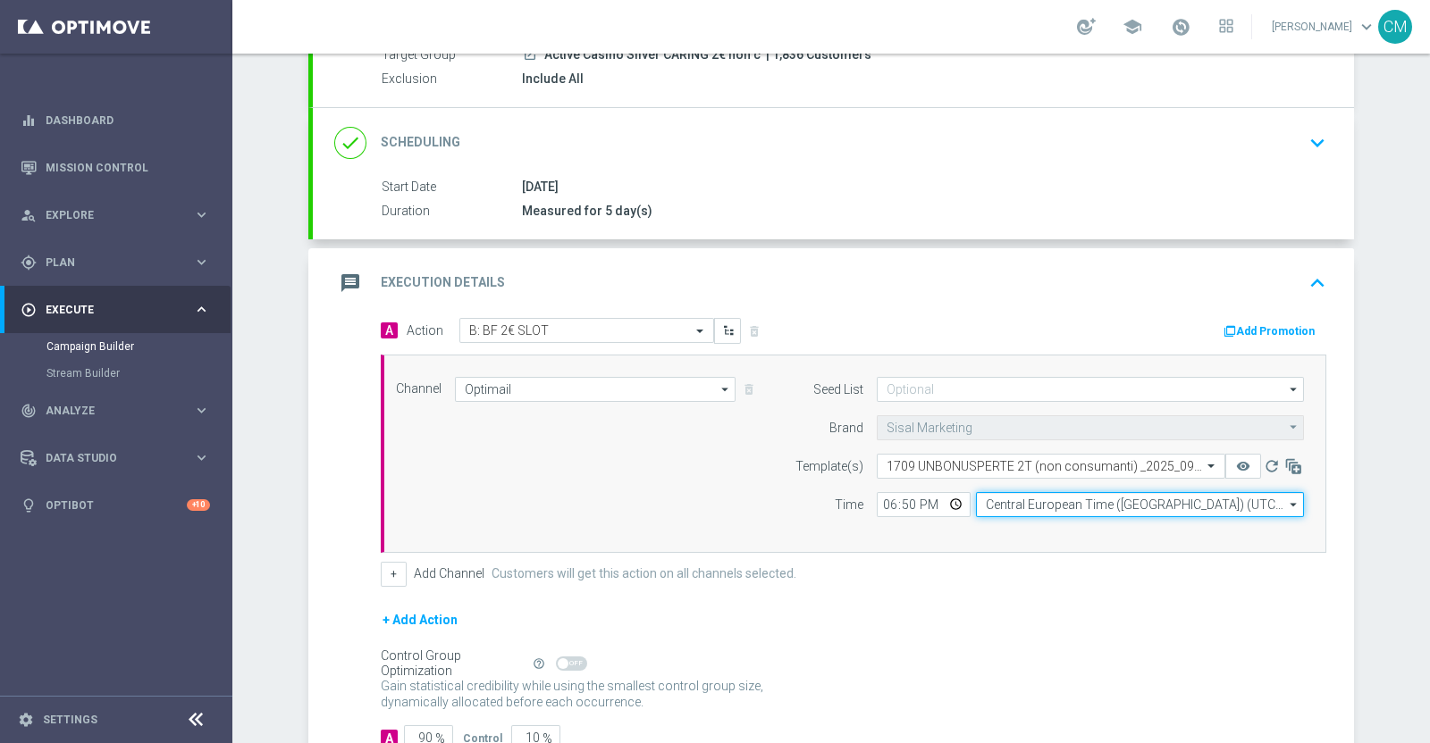
click at [1005, 504] on input "Central European Time ([GEOGRAPHIC_DATA]) (UTC +02:00)" at bounding box center [1140, 504] width 328 height 25
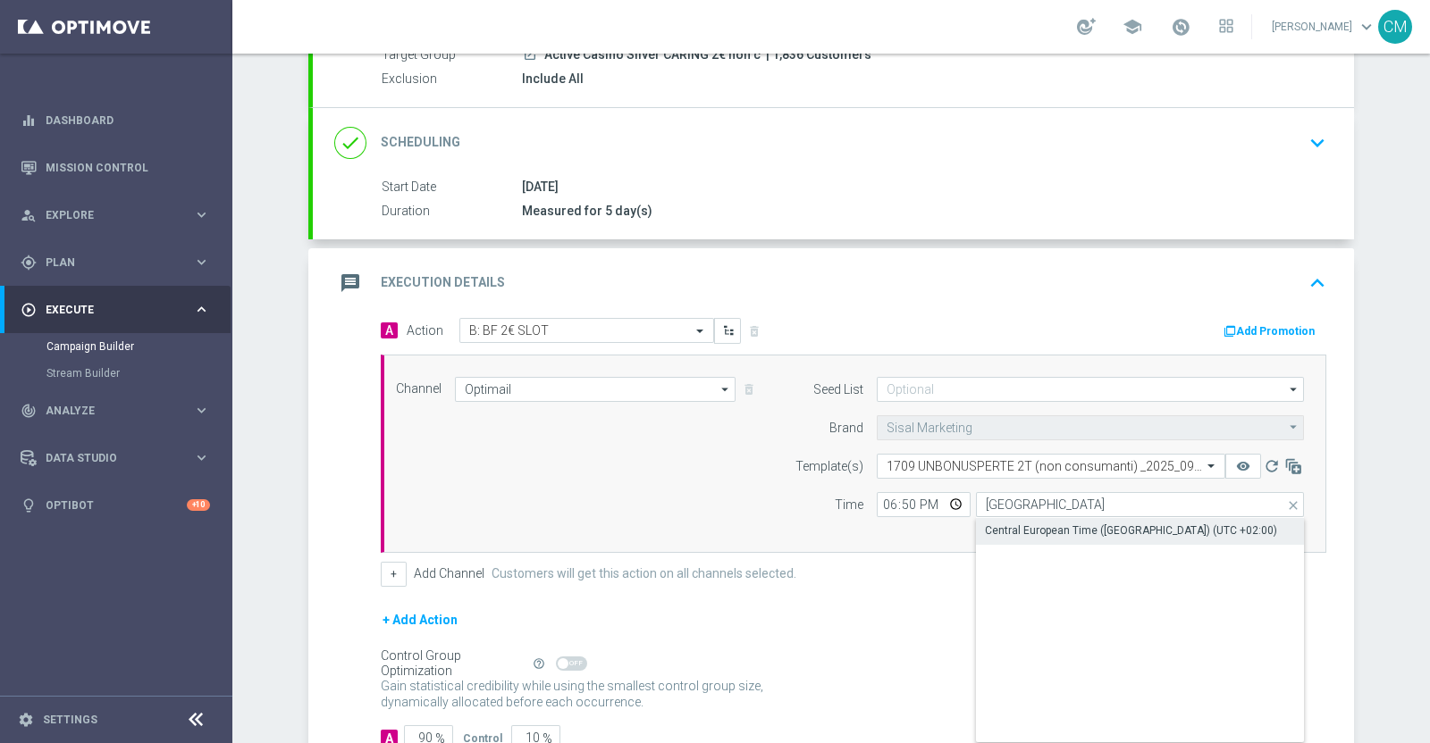
click at [1014, 526] on div "Central European Time ([GEOGRAPHIC_DATA]) (UTC +02:00)" at bounding box center [1131, 531] width 292 height 16
type input "Central European Time ([GEOGRAPHIC_DATA]) (UTC +02:00)"
click at [389, 585] on form "A Action Select action B: BF 2€ SLOT delete_forever Add Promotion Channel Optim…" at bounding box center [853, 534] width 945 height 433
click at [382, 580] on button "+" at bounding box center [394, 574] width 26 height 25
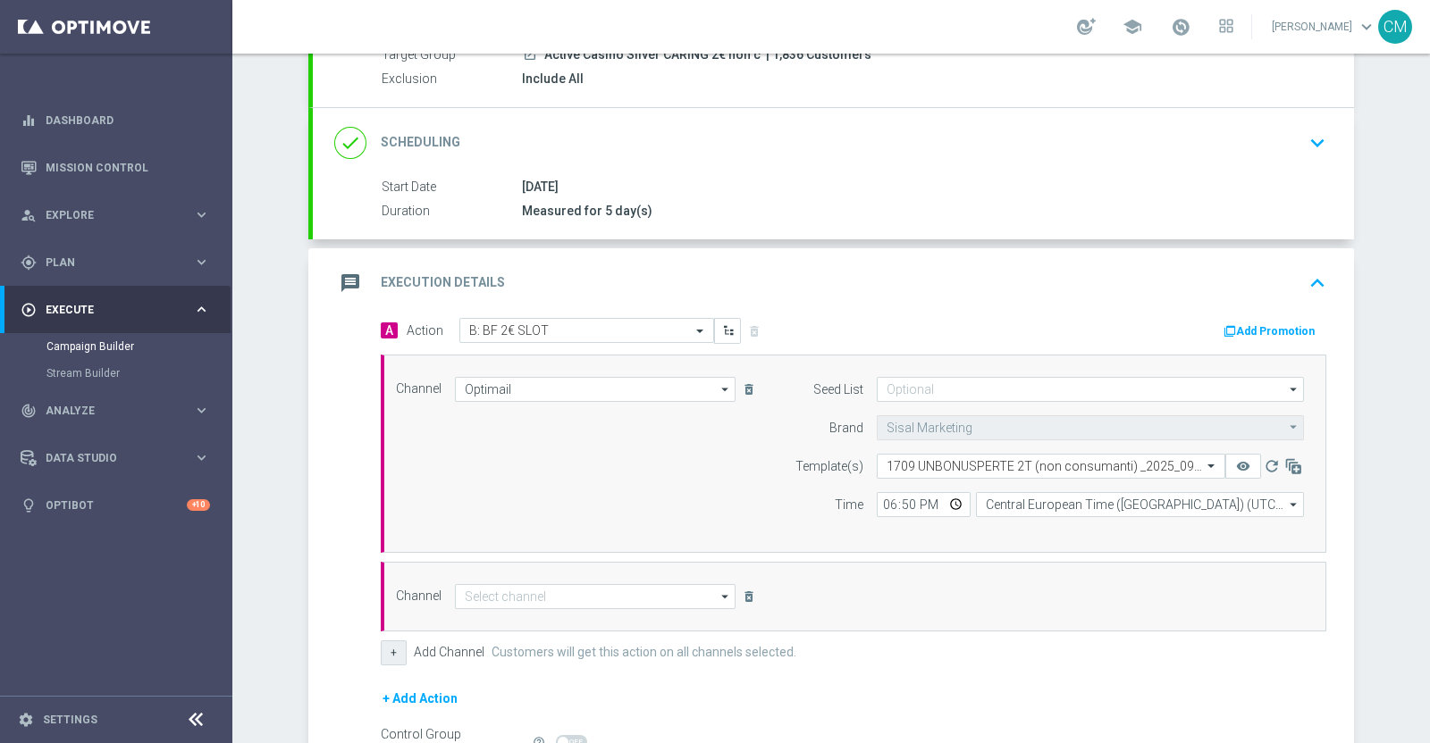
scroll to position [384, 0]
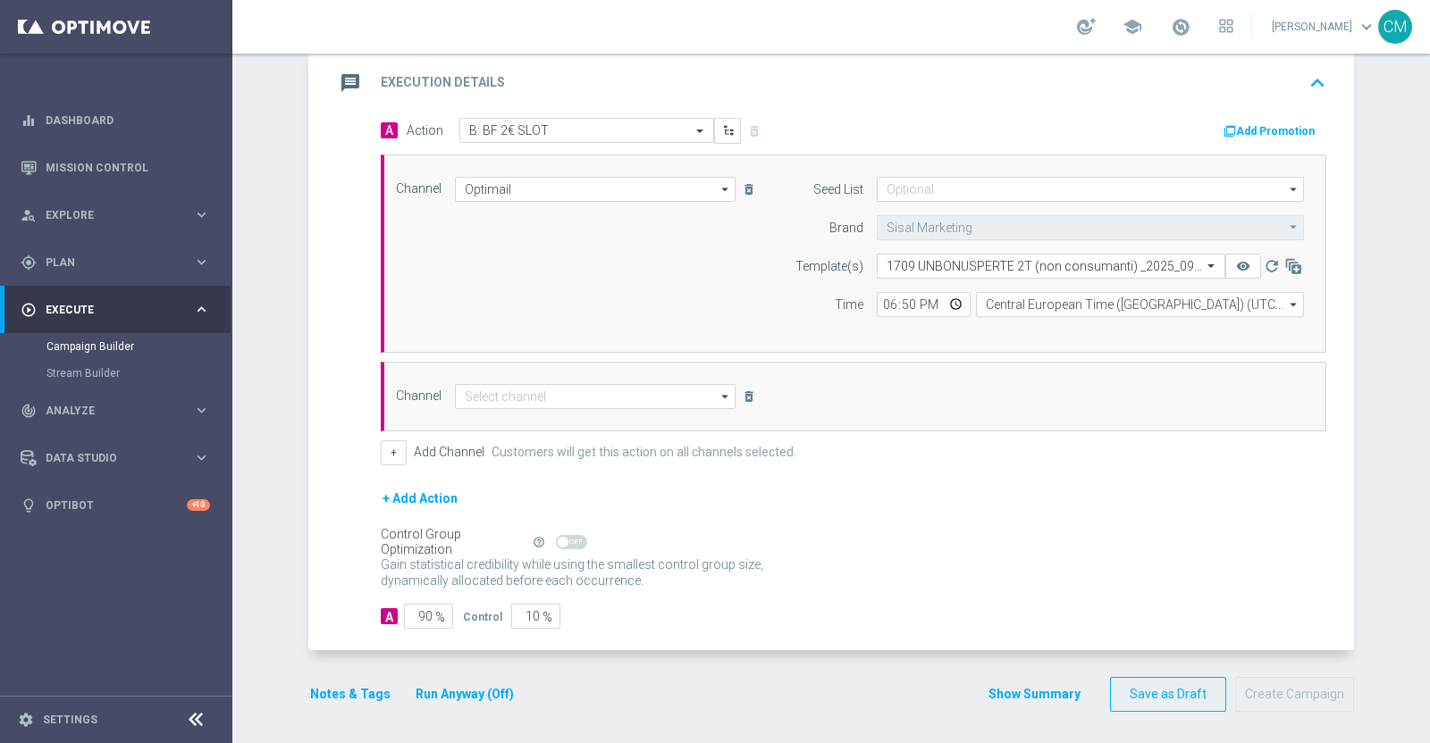
click at [516, 422] on div "Channel arrow_drop_down Drag here to set row groups Drag here to set column lab…" at bounding box center [853, 397] width 945 height 70
click at [508, 395] on input at bounding box center [595, 396] width 281 height 25
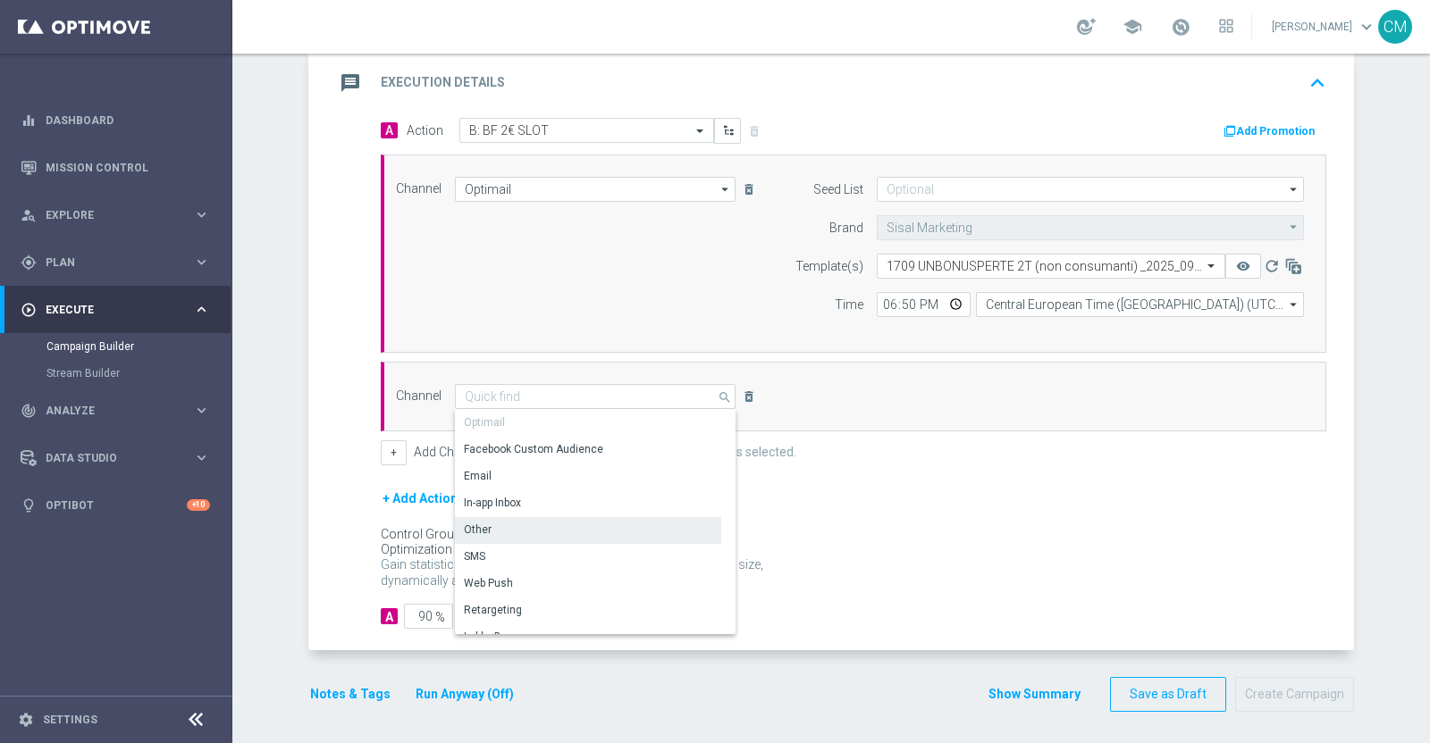
click at [525, 538] on div "Other" at bounding box center [588, 529] width 266 height 25
type input "Other"
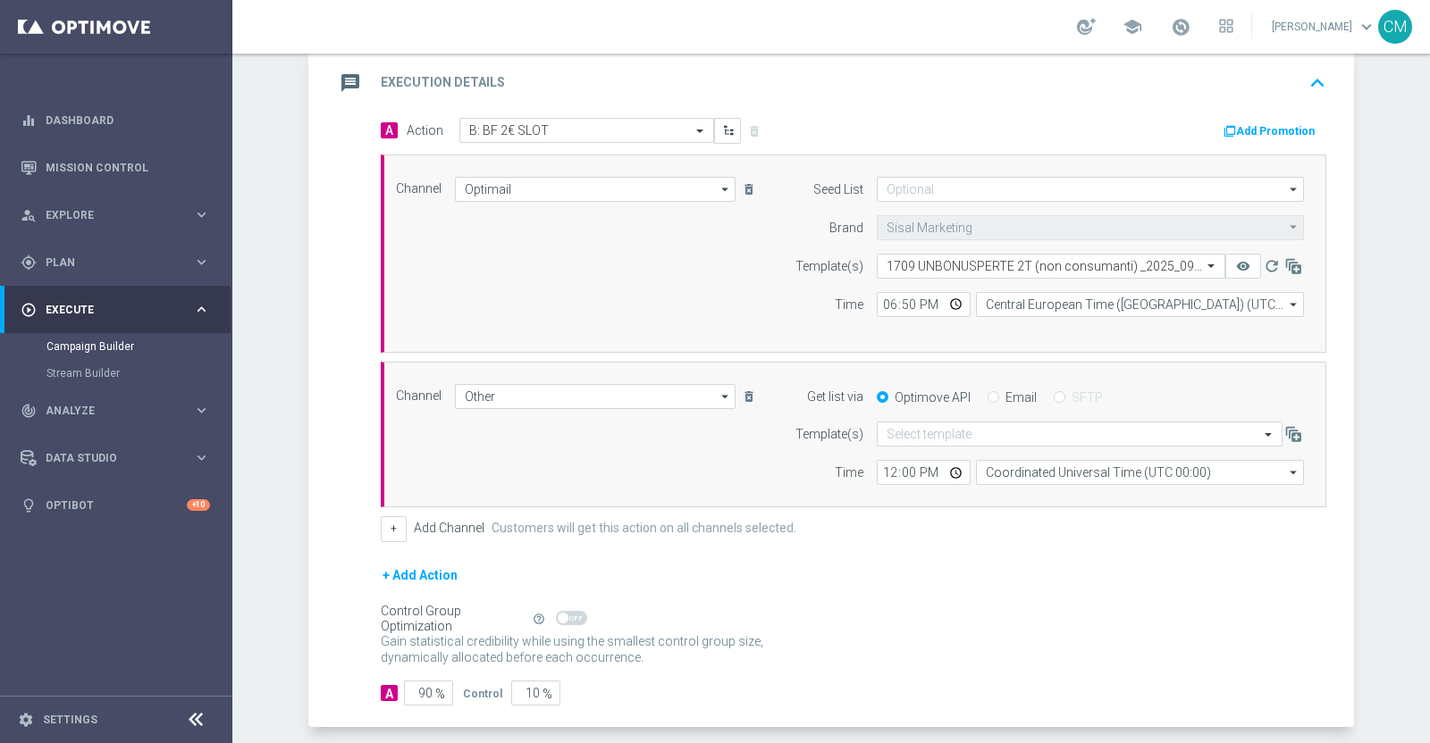
click at [991, 395] on div "Email" at bounding box center [1011, 398] width 49 height 16
click at [988, 395] on div "Email" at bounding box center [1011, 398] width 49 height 16
click at [987, 396] on input "Email" at bounding box center [993, 399] width 12 height 12
radio input "true"
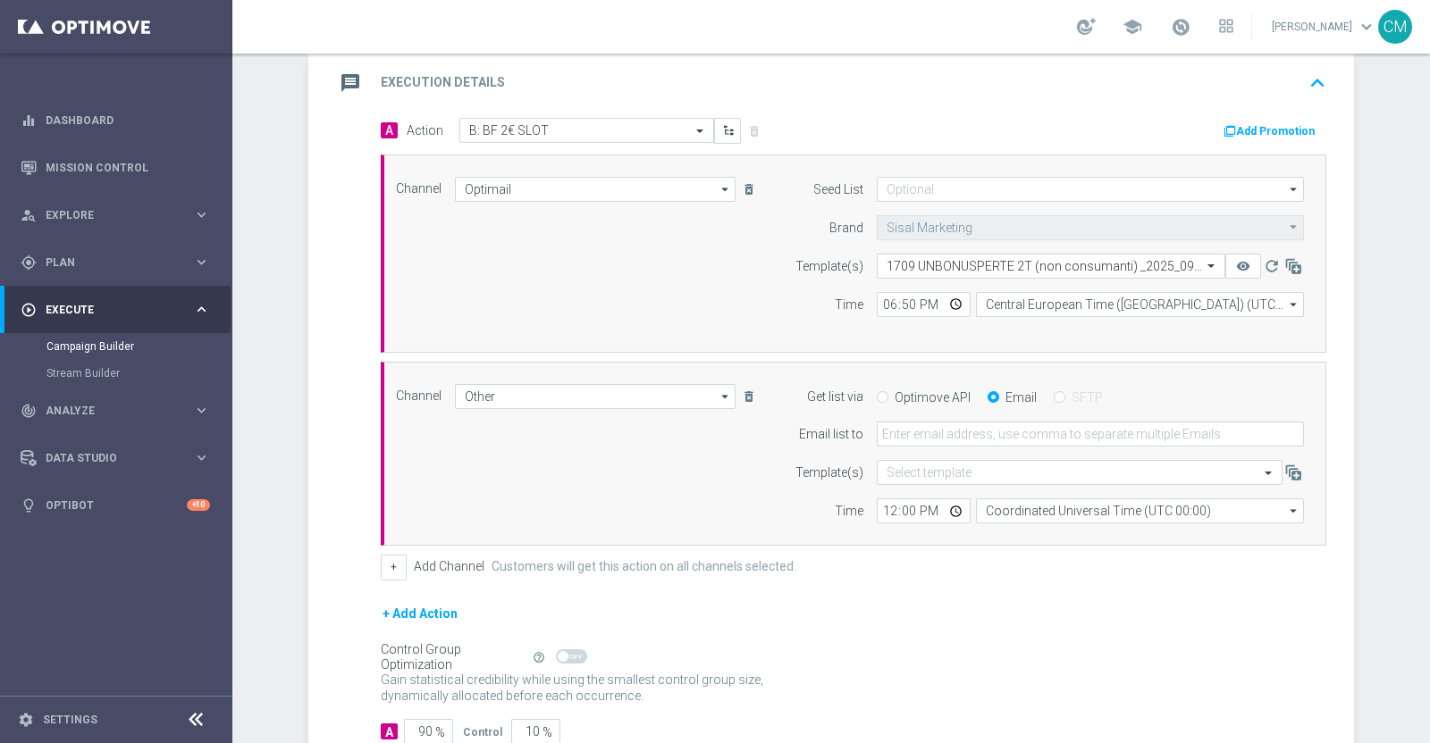
click at [945, 413] on form "Get list via Optimove API Email SFTP Email list to Template(s) Select template …" at bounding box center [1044, 454] width 518 height 140
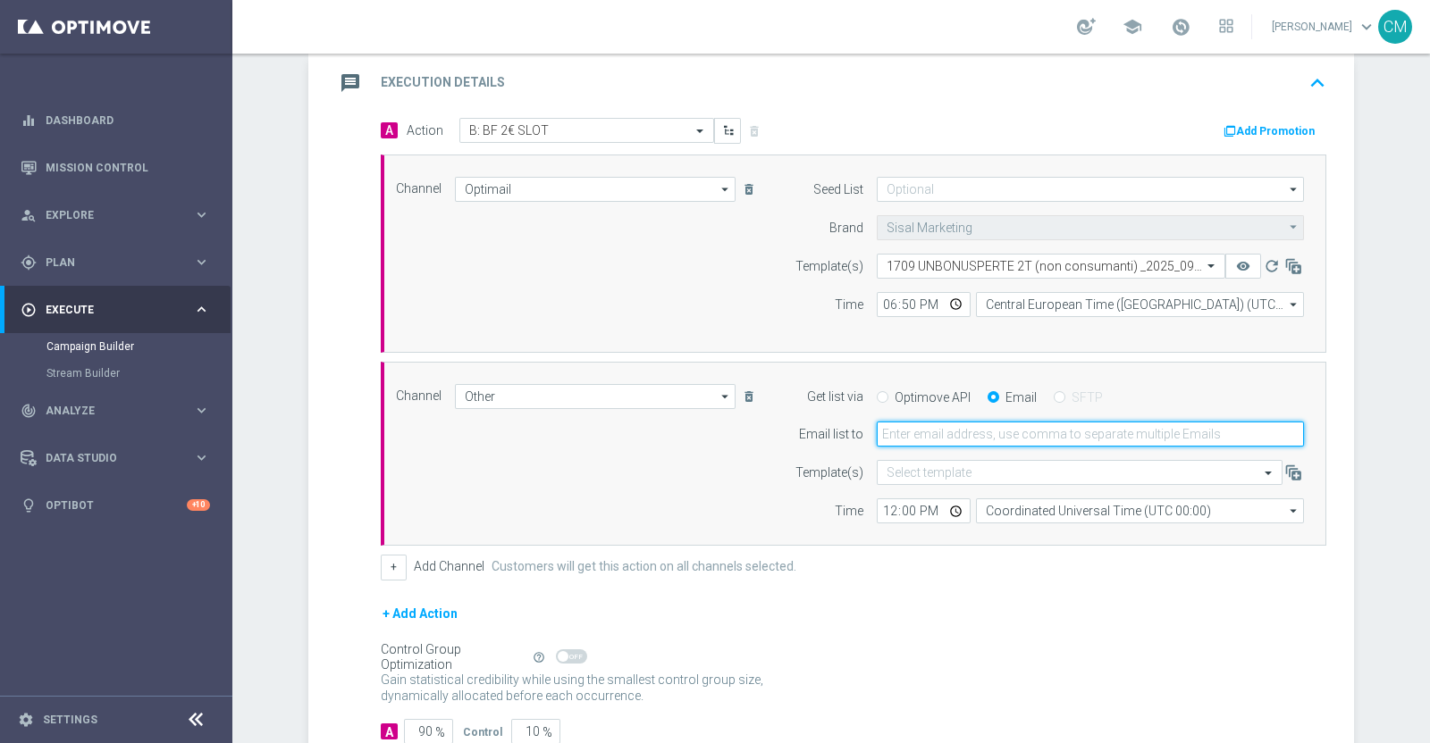
click at [938, 429] on input "email" at bounding box center [1089, 434] width 427 height 25
type input "[PERSON_NAME][EMAIL_ADDRESS][PERSON_NAME][DOMAIN_NAME]"
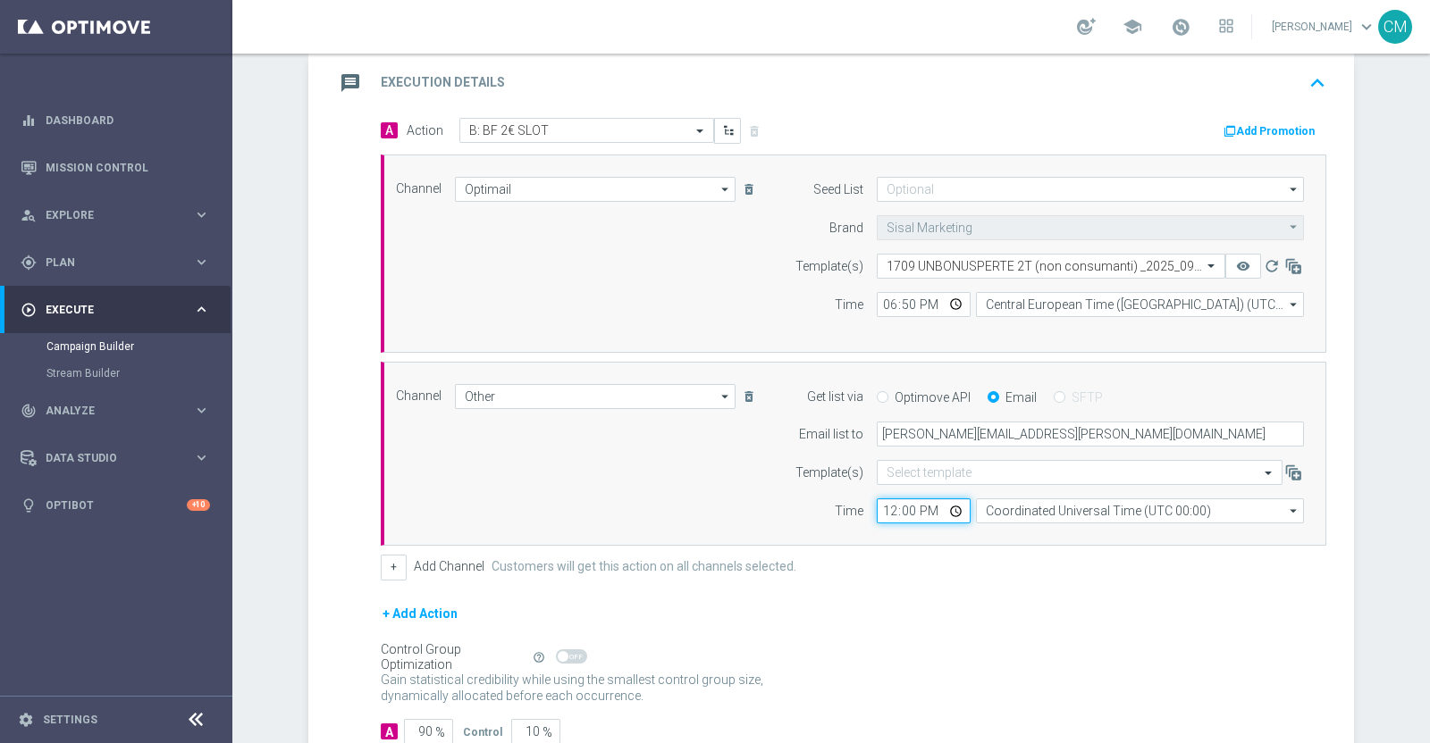
click at [880, 507] on input "12:00" at bounding box center [923, 511] width 94 height 25
type input "18:50"
click at [1028, 510] on input "Coordinated Universal Time (UTC 00:00)" at bounding box center [1140, 511] width 328 height 25
click at [1044, 530] on div "Central European Time ([GEOGRAPHIC_DATA]) (UTC +02:00)" at bounding box center [1131, 537] width 292 height 16
type input "Central European Time ([GEOGRAPHIC_DATA]) (UTC +02:00)"
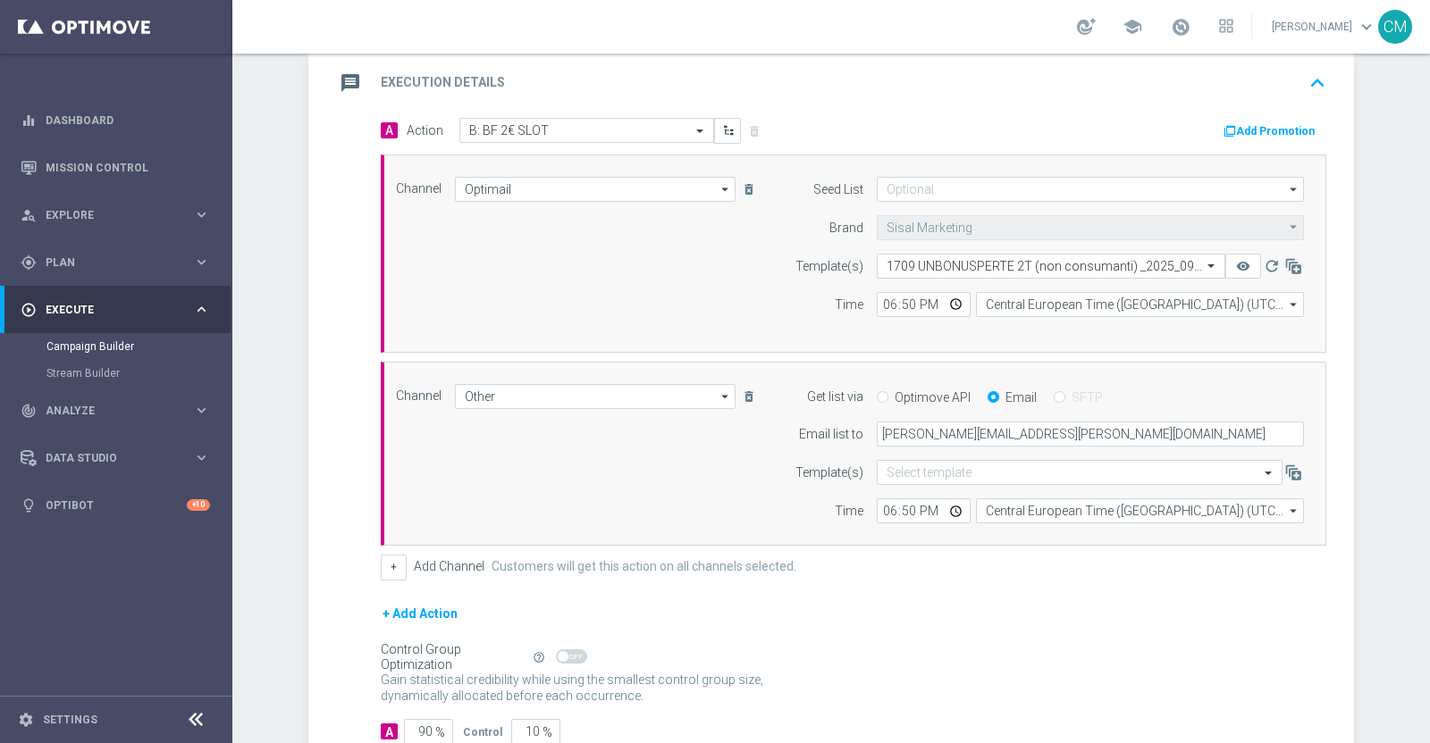
scroll to position [500, 0]
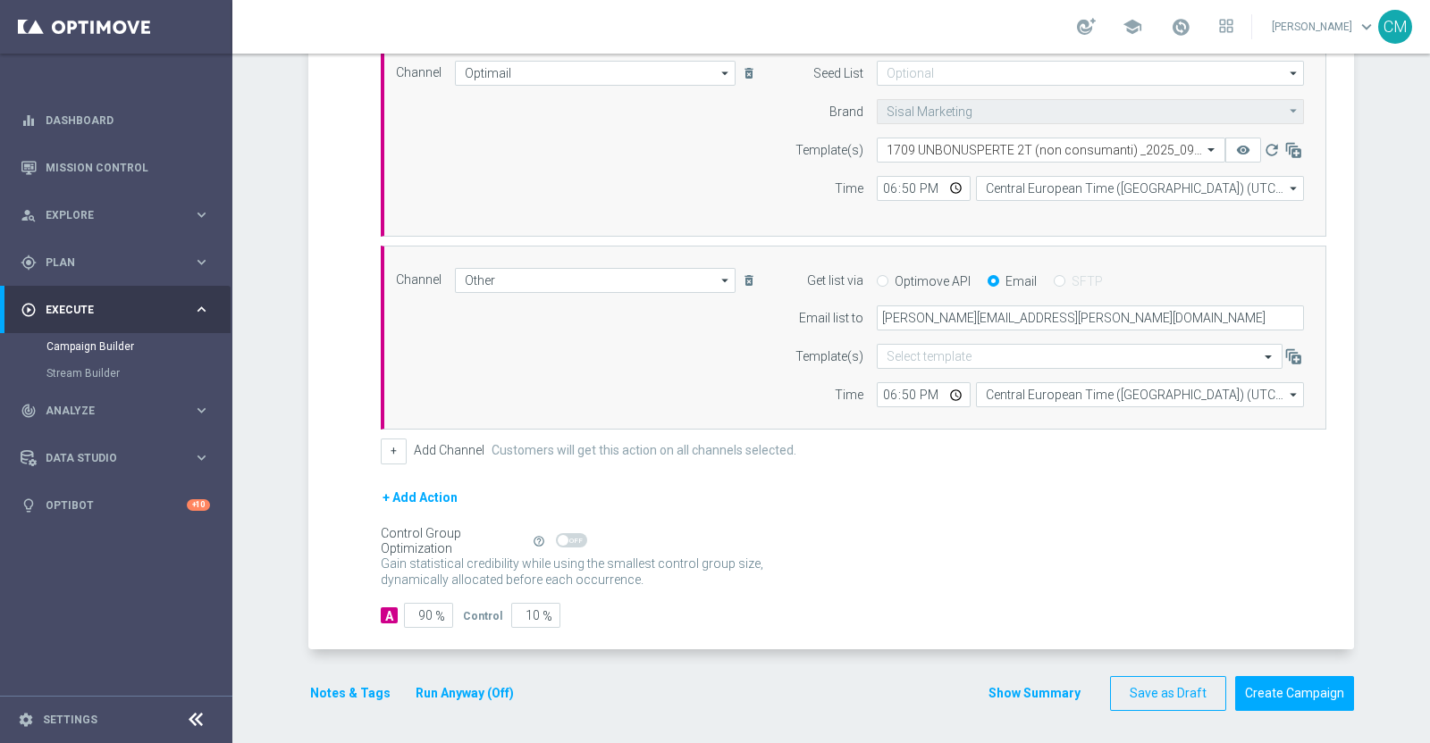
click at [1014, 688] on button "Show Summary" at bounding box center [1034, 693] width 94 height 21
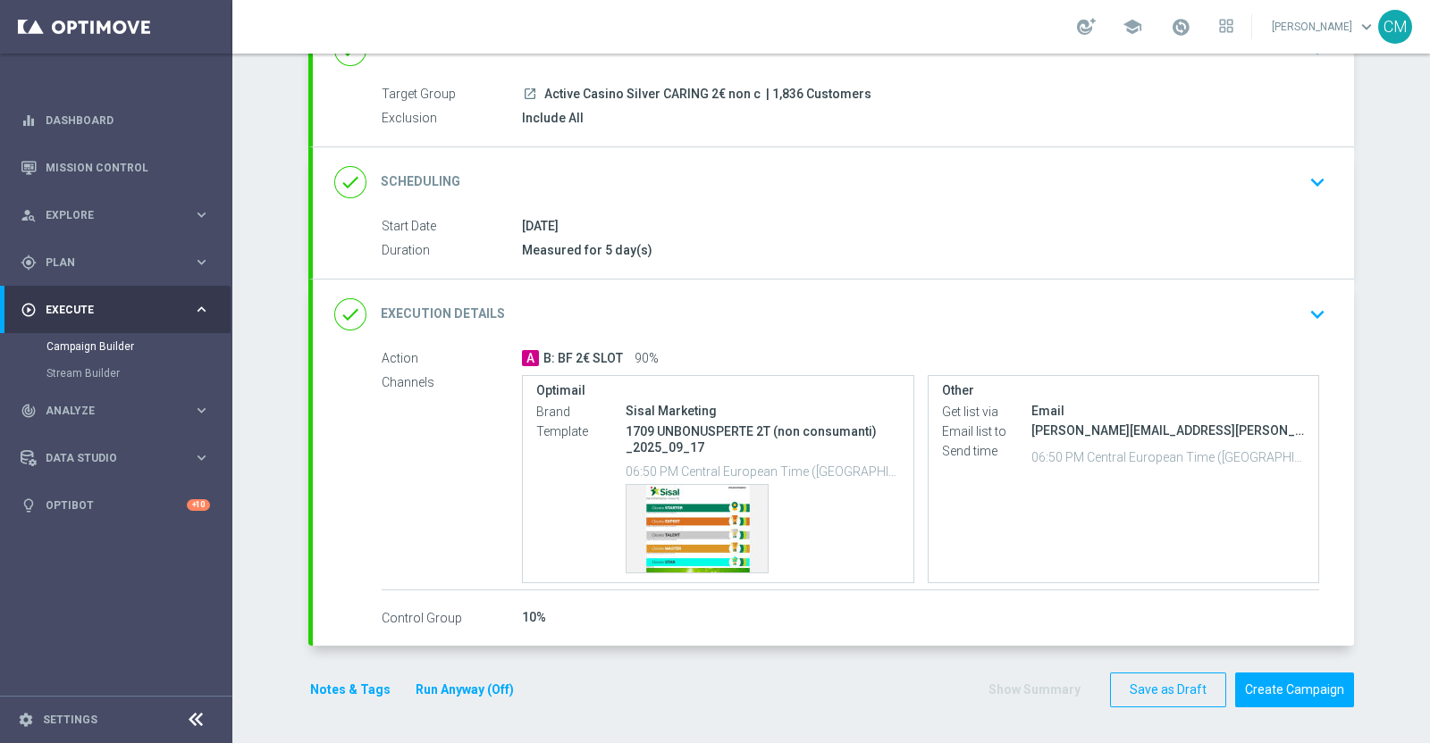
scroll to position [142, 0]
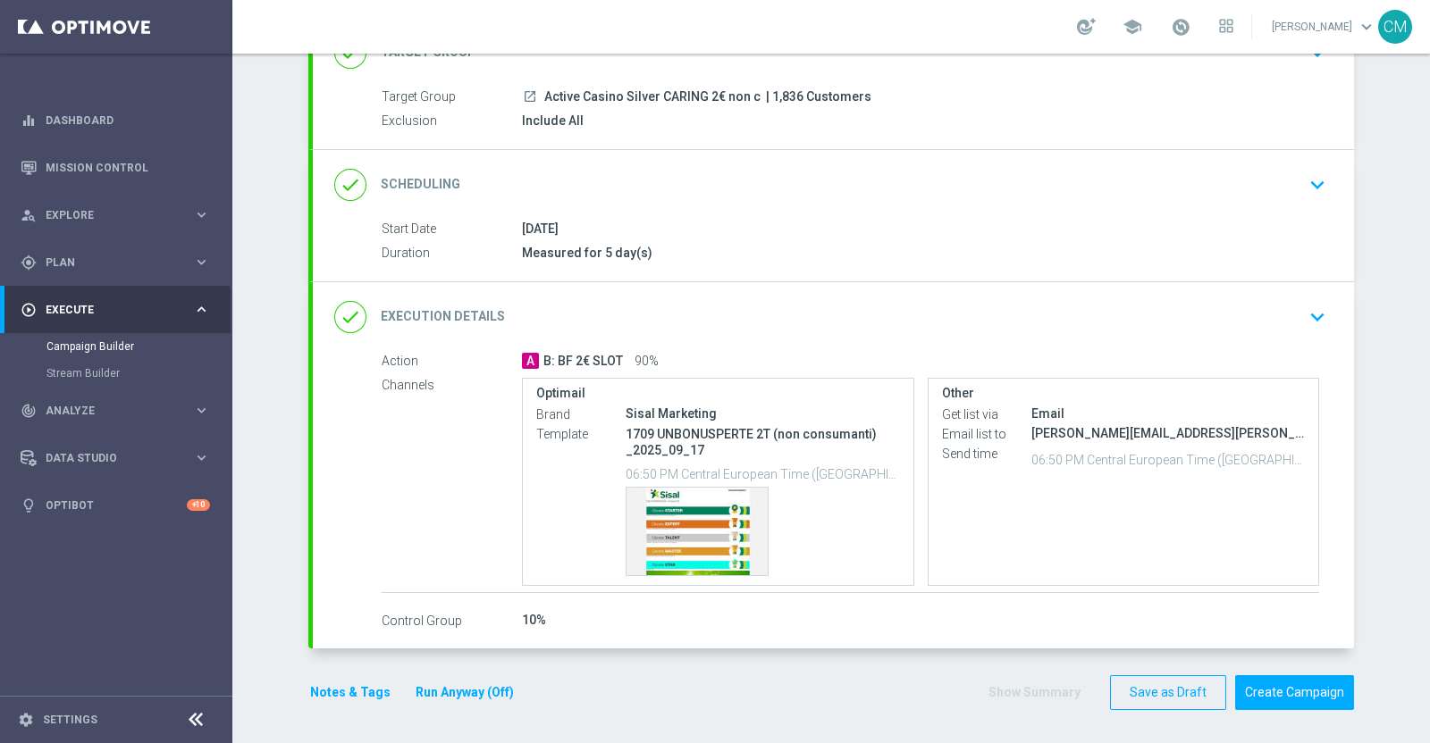
click at [344, 682] on button "Notes & Tags" at bounding box center [350, 693] width 84 height 22
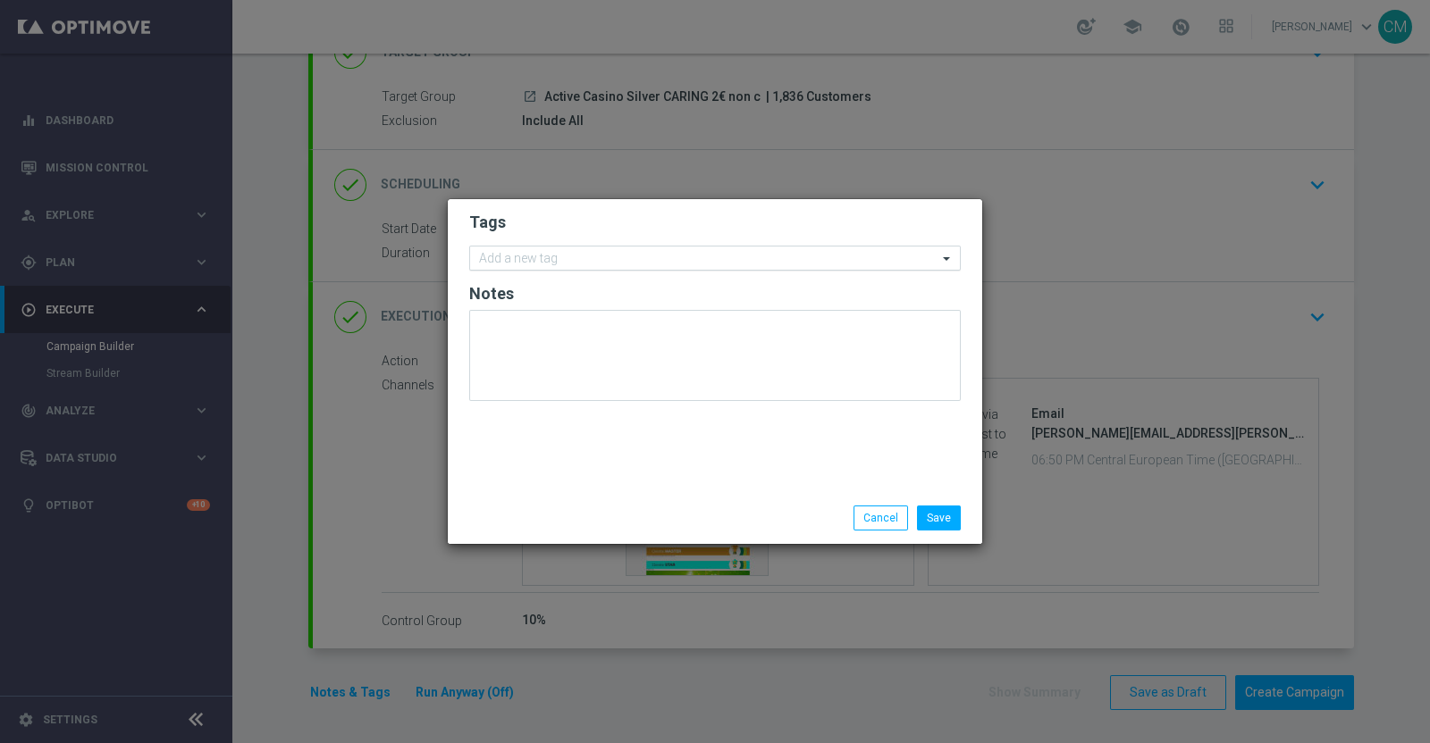
click at [547, 256] on input "text" at bounding box center [708, 259] width 458 height 15
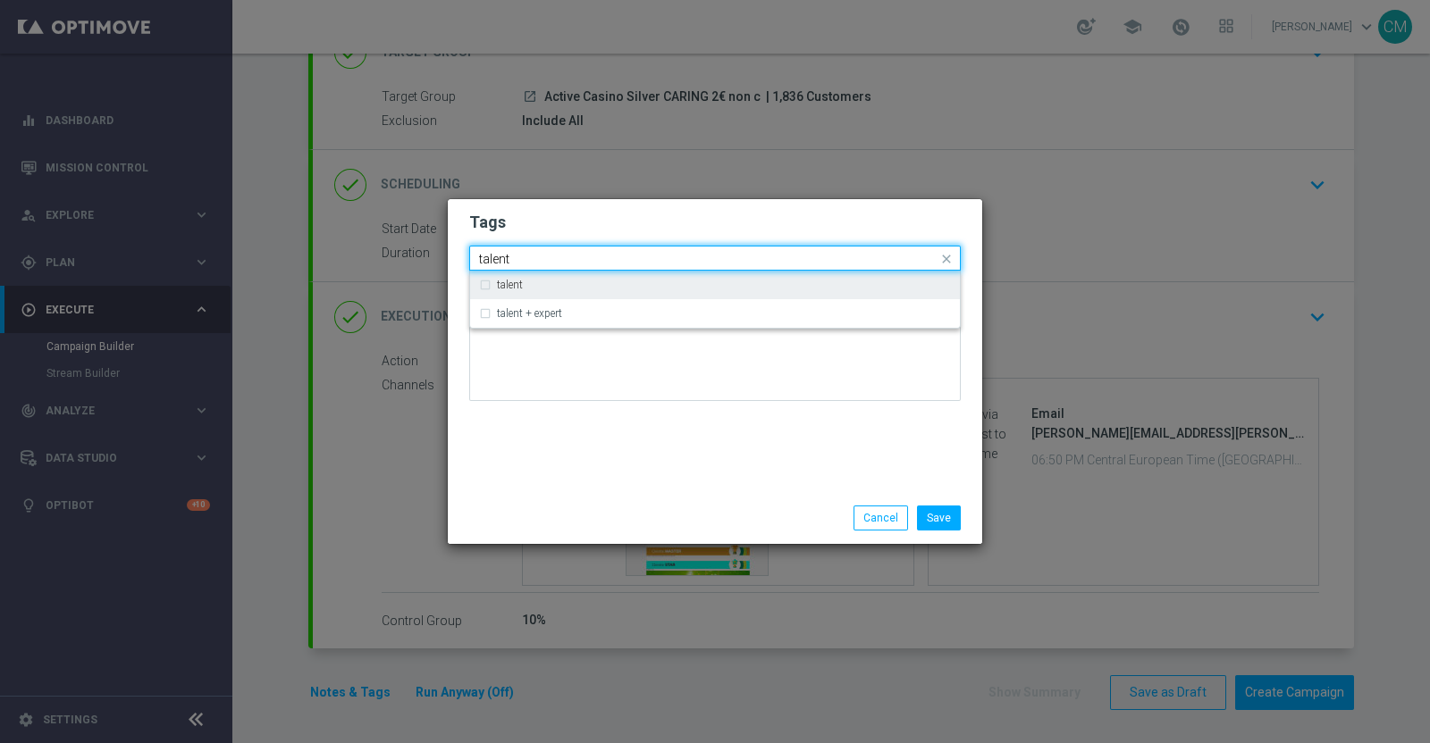
click at [548, 279] on div "talent" at bounding box center [715, 285] width 472 height 29
type input "talent"
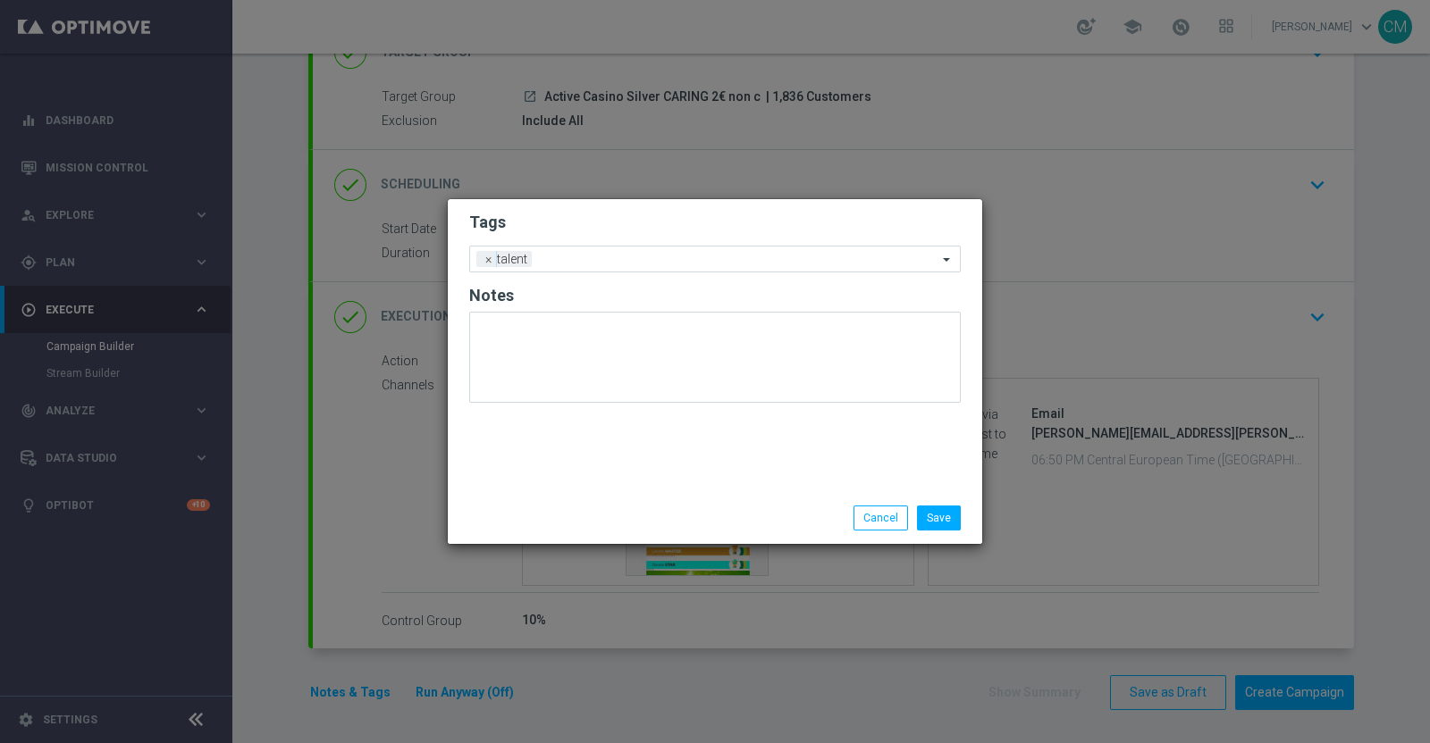
click at [591, 465] on div "Tags Add a new tag × talent Notes" at bounding box center [715, 345] width 534 height 293
click at [599, 259] on input "text" at bounding box center [738, 260] width 398 height 15
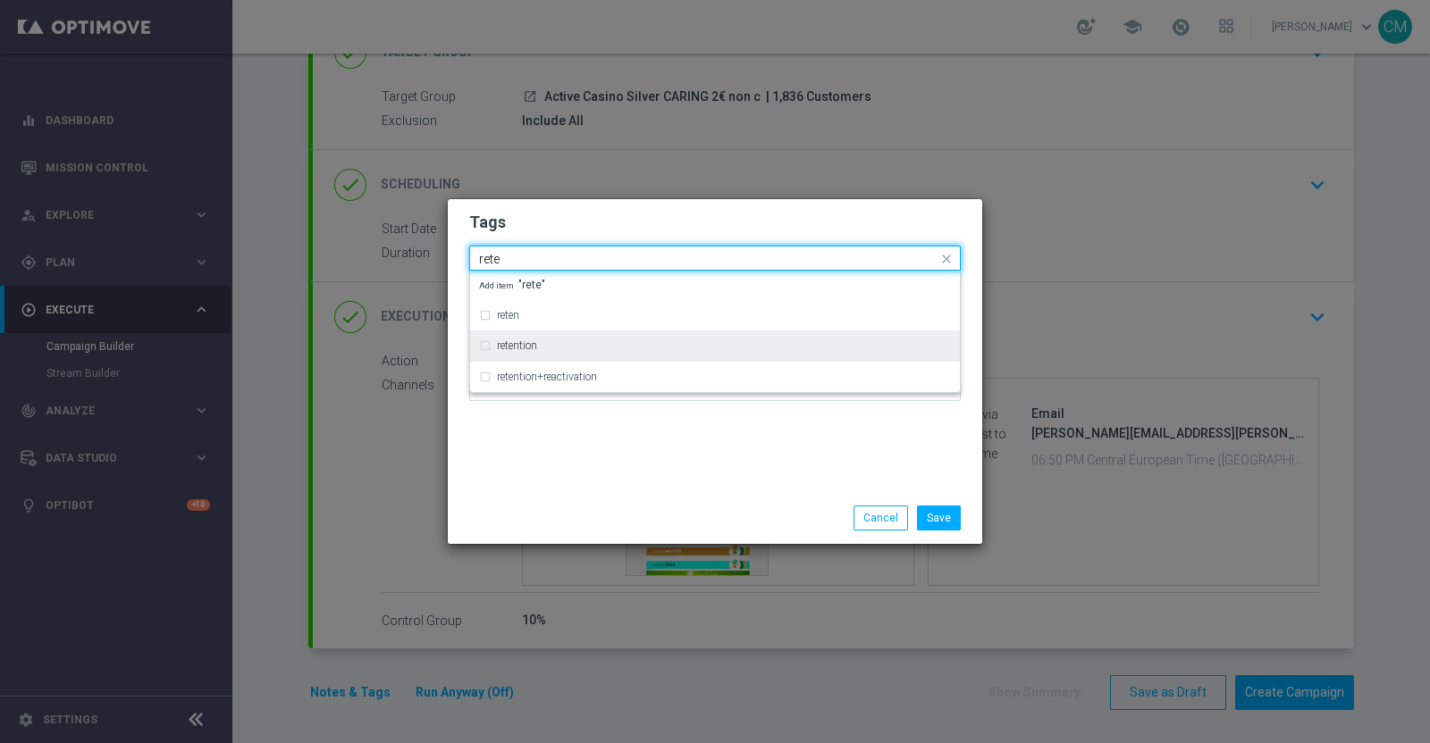
click at [579, 347] on div "retention" at bounding box center [724, 345] width 454 height 11
type input "rete"
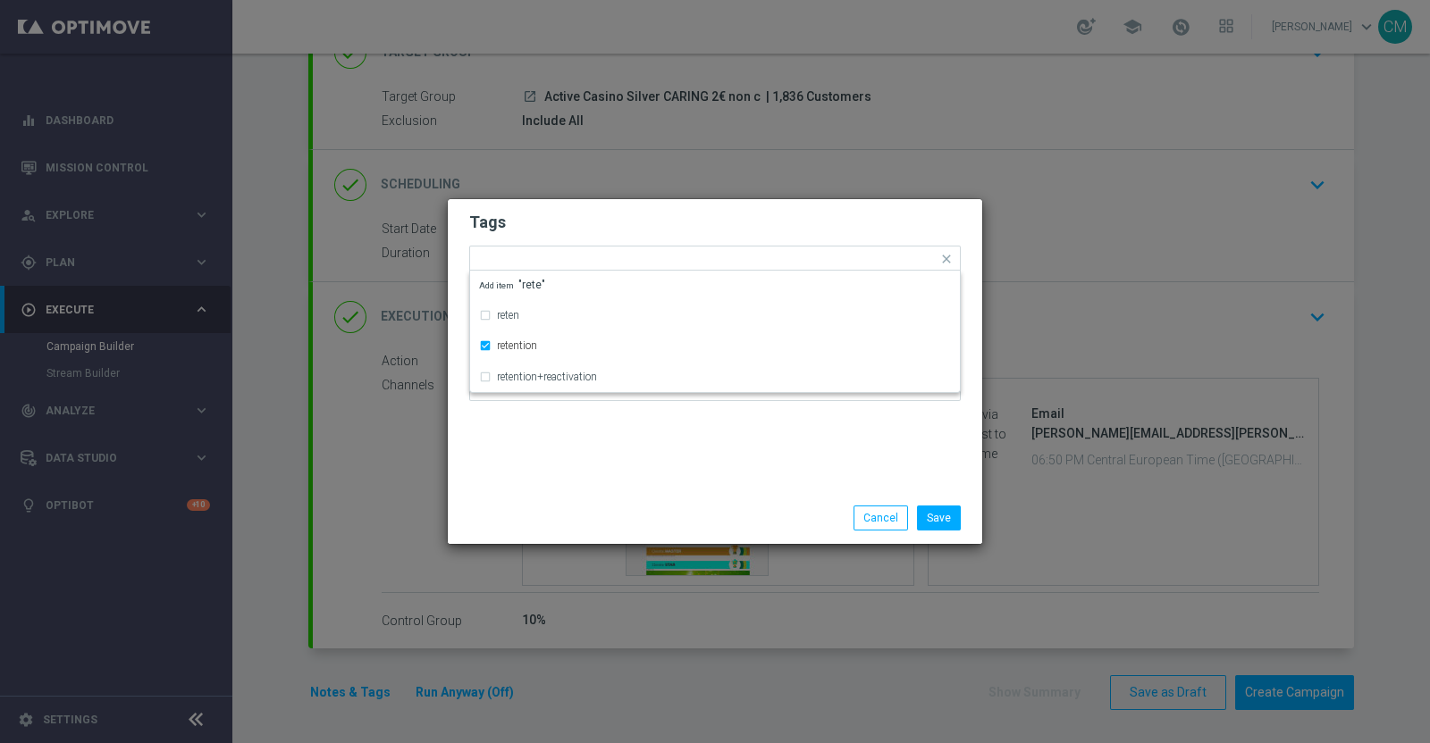
click at [593, 549] on modal-container "Tags Quick find × talent × retention reten retention retention+reactivation Add…" at bounding box center [715, 371] width 1430 height 743
click at [656, 261] on input "text" at bounding box center [777, 260] width 320 height 15
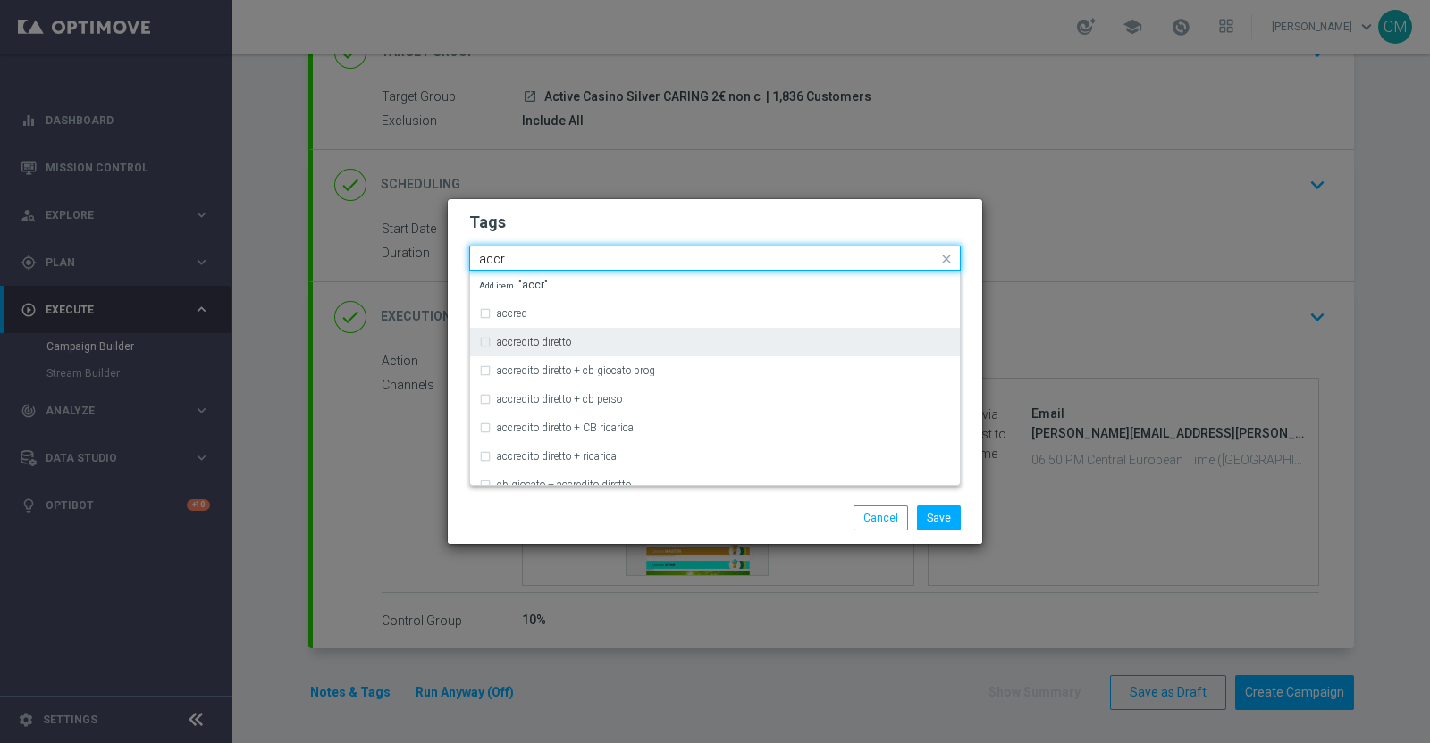
click at [591, 332] on div "accredito diretto" at bounding box center [715, 342] width 472 height 29
type input "accr"
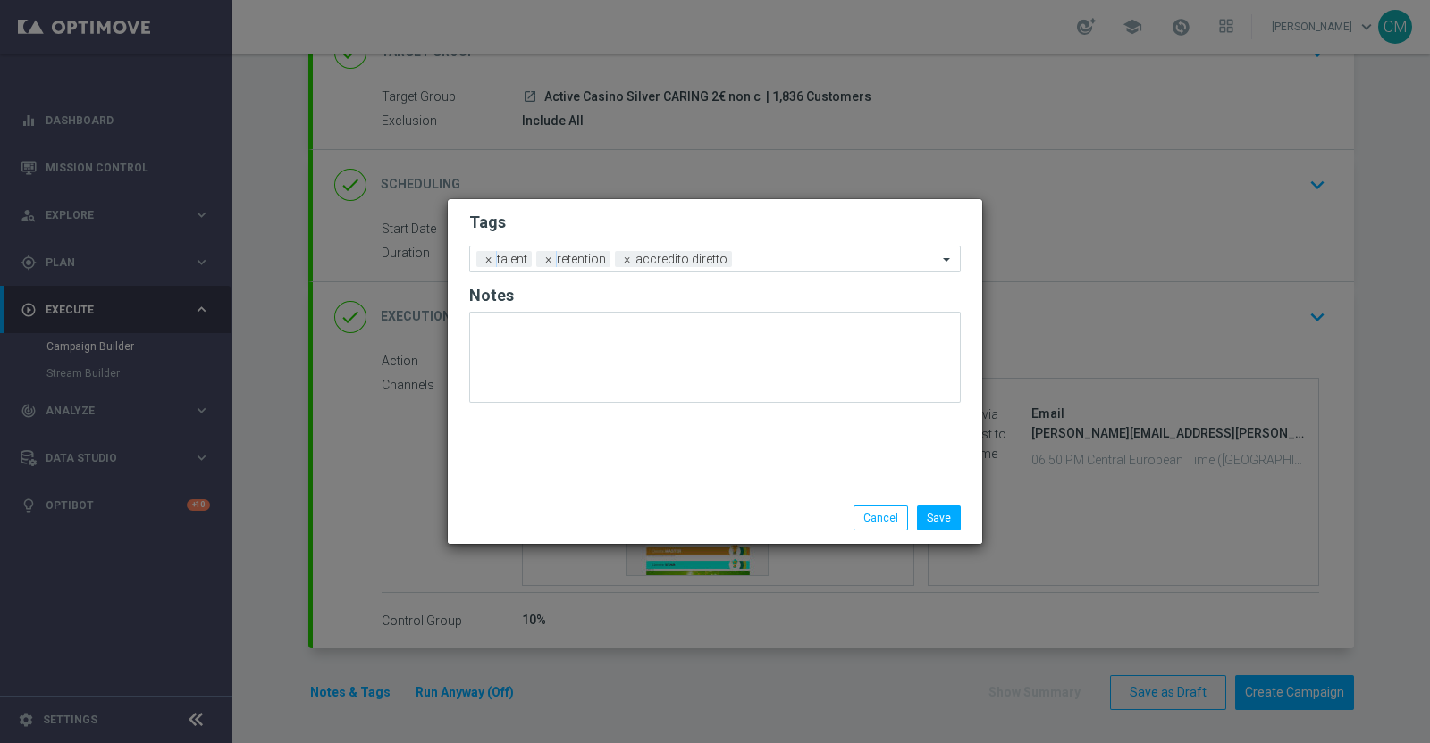
click at [642, 510] on div "Save Cancel" at bounding box center [801, 518] width 346 height 25
click at [744, 253] on input "text" at bounding box center [838, 260] width 198 height 15
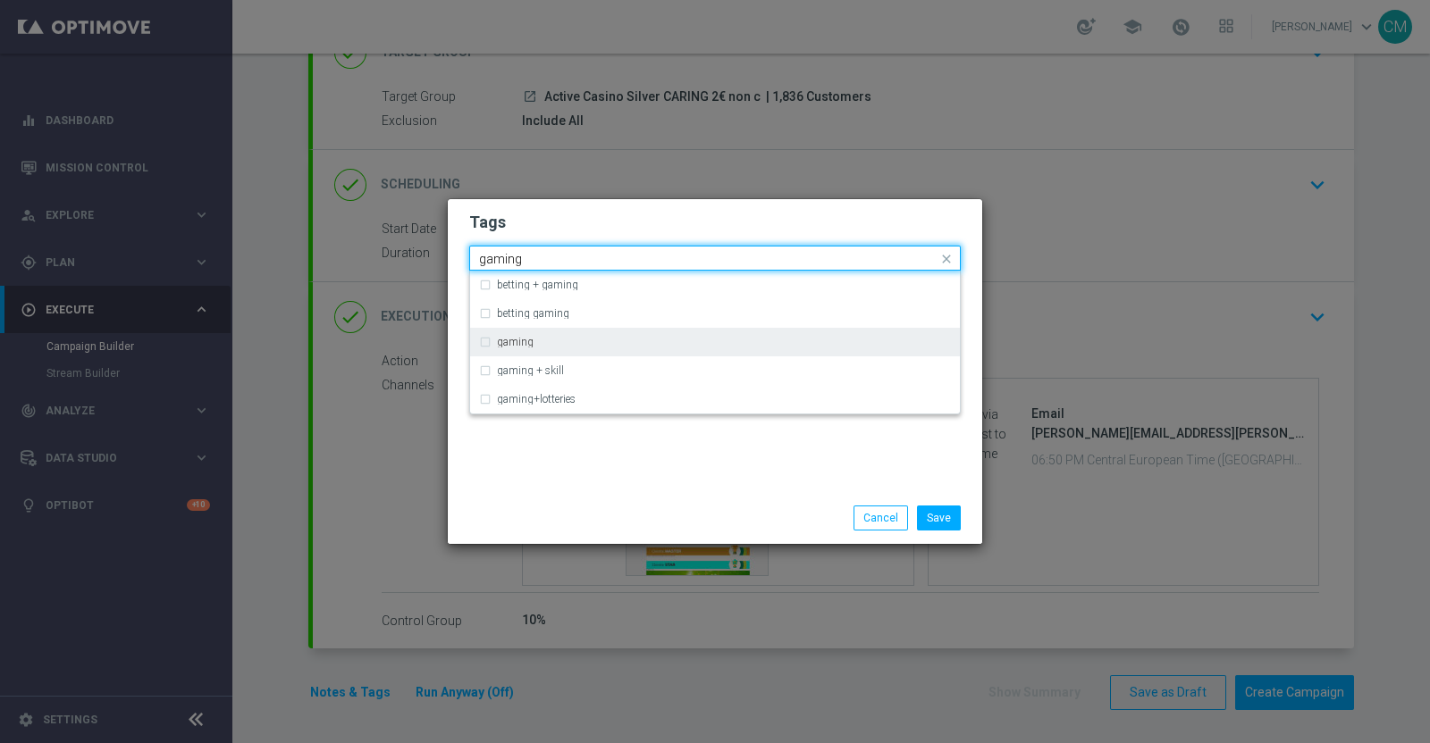
click at [639, 340] on div "gaming" at bounding box center [724, 342] width 454 height 11
type input "gaming"
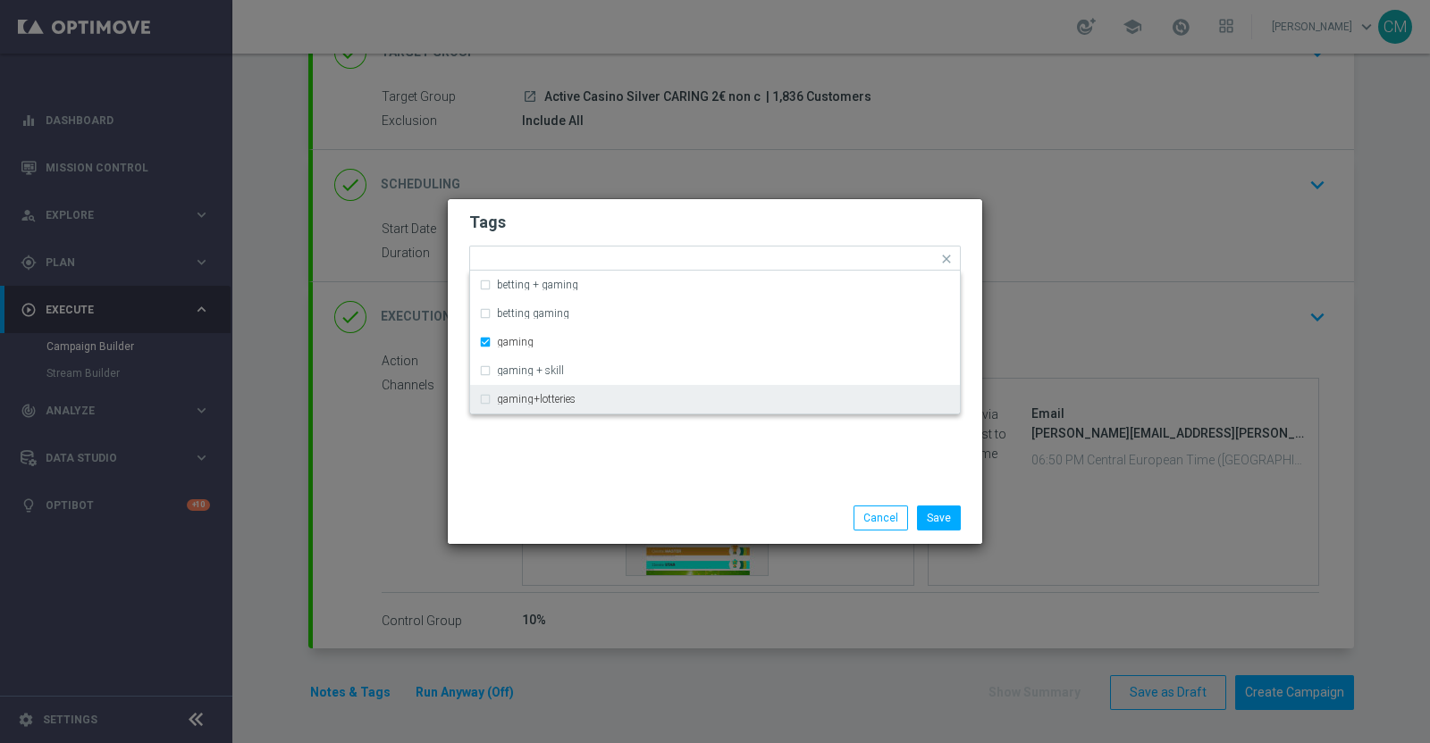
click at [692, 471] on div "Tags Quick find × talent × retention × accredito diretto × gaming betting + gam…" at bounding box center [715, 345] width 534 height 293
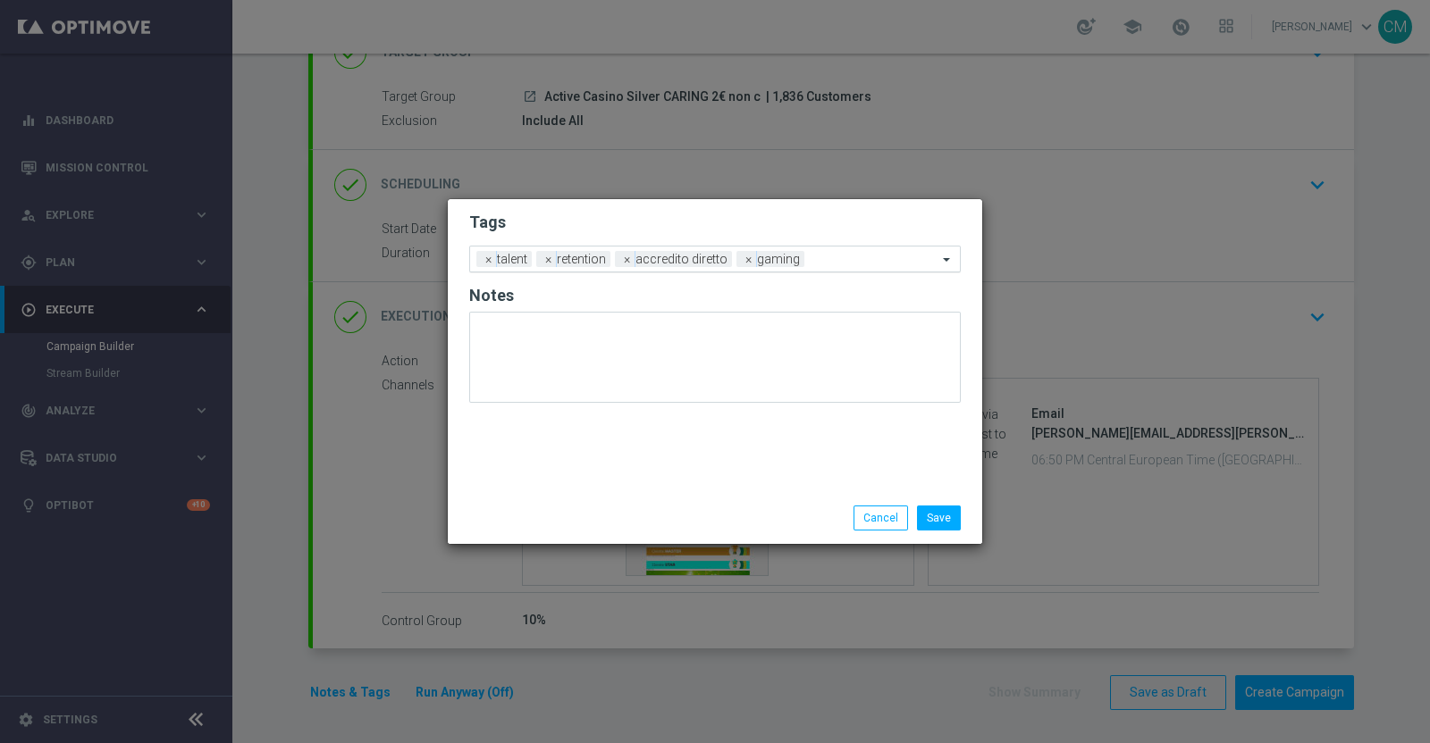
click at [843, 253] on input "text" at bounding box center [874, 260] width 126 height 15
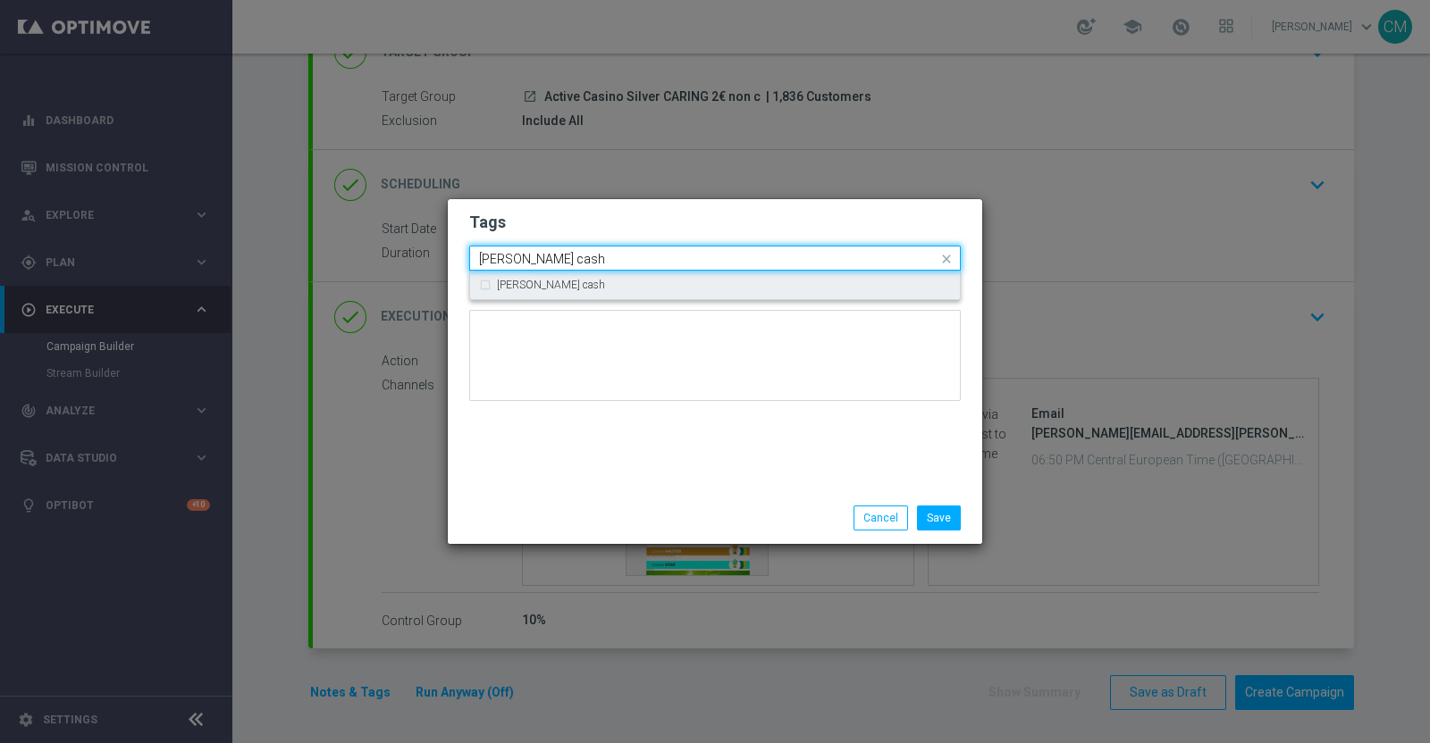
click at [764, 290] on div "[PERSON_NAME] cash" at bounding box center [715, 285] width 472 height 29
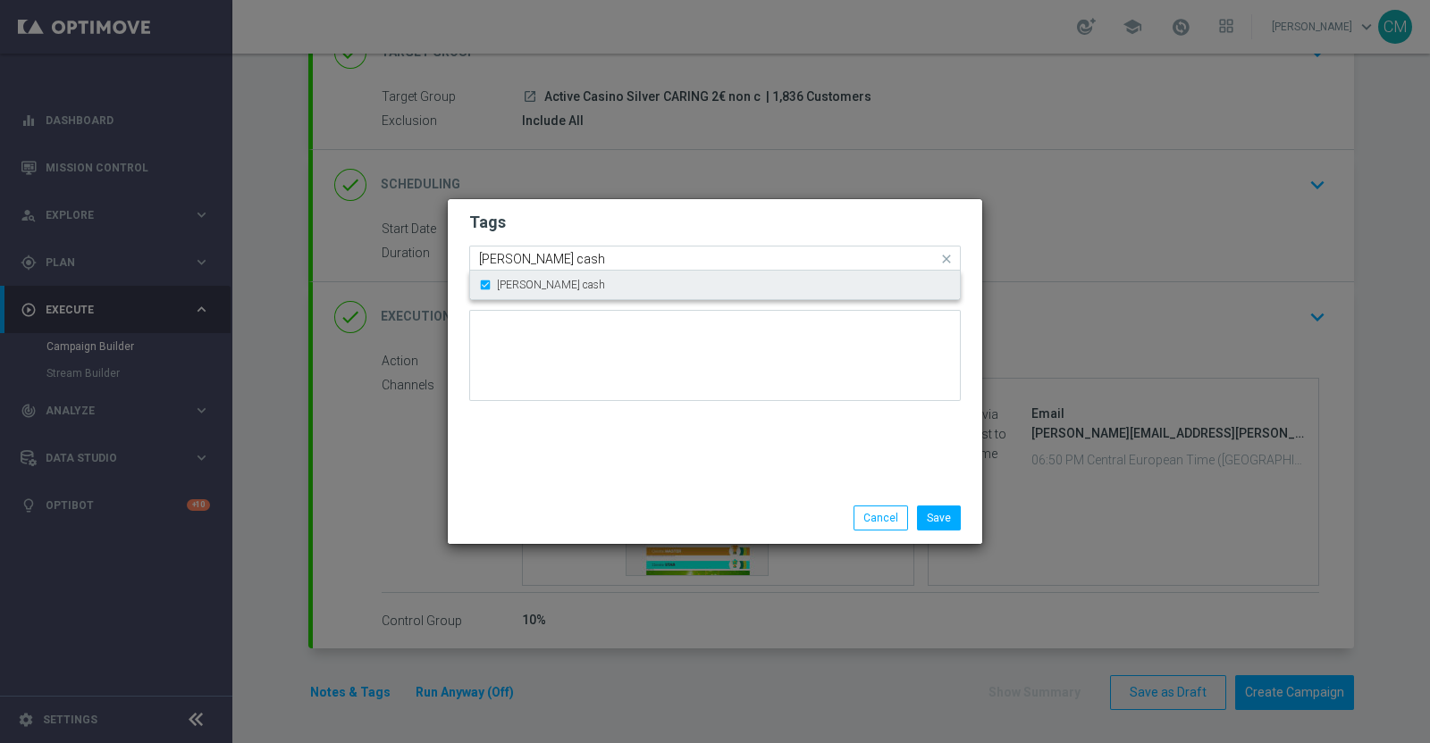
click at [724, 281] on div "[PERSON_NAME] cash" at bounding box center [724, 285] width 454 height 11
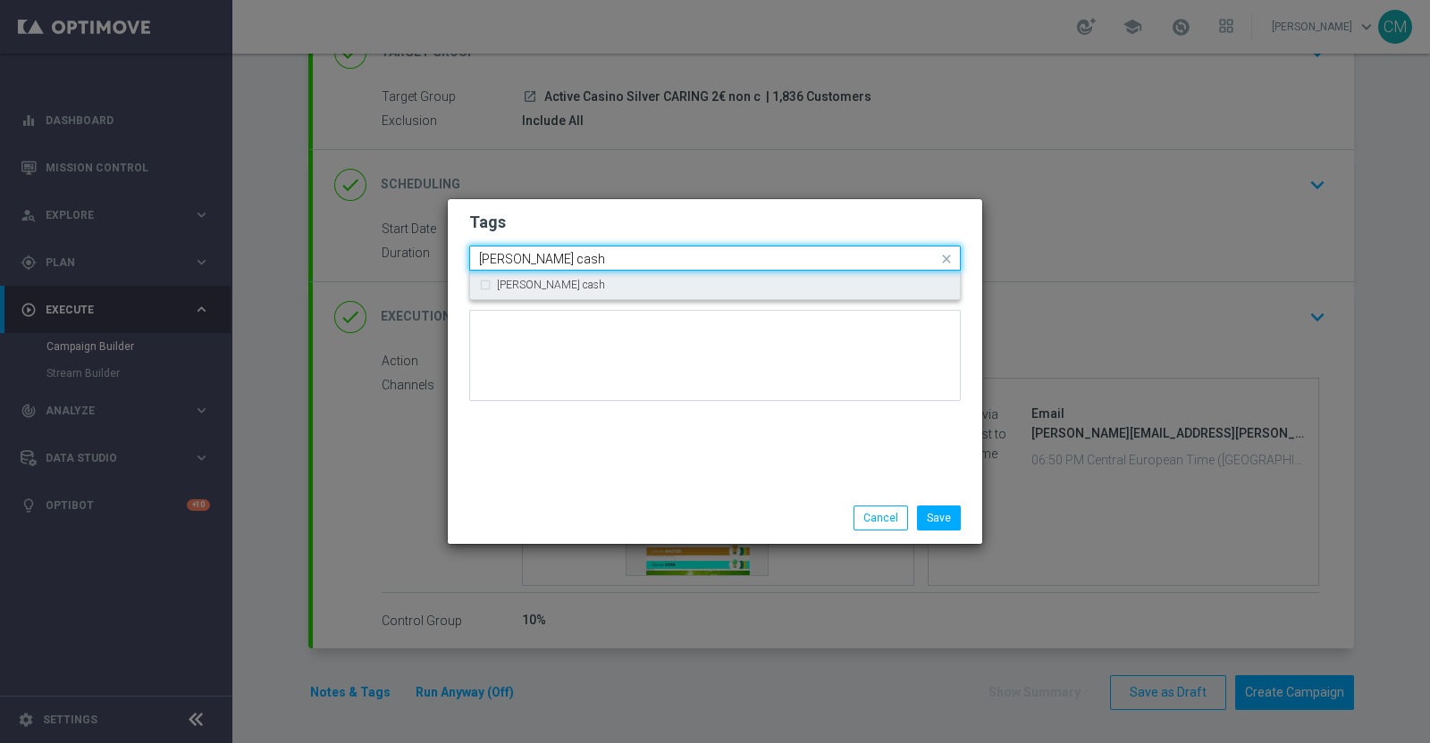
drag, startPoint x: 702, startPoint y: 257, endPoint x: 570, endPoint y: 261, distance: 132.3
click at [570, 261] on input "[PERSON_NAME] cash" at bounding box center [708, 259] width 458 height 15
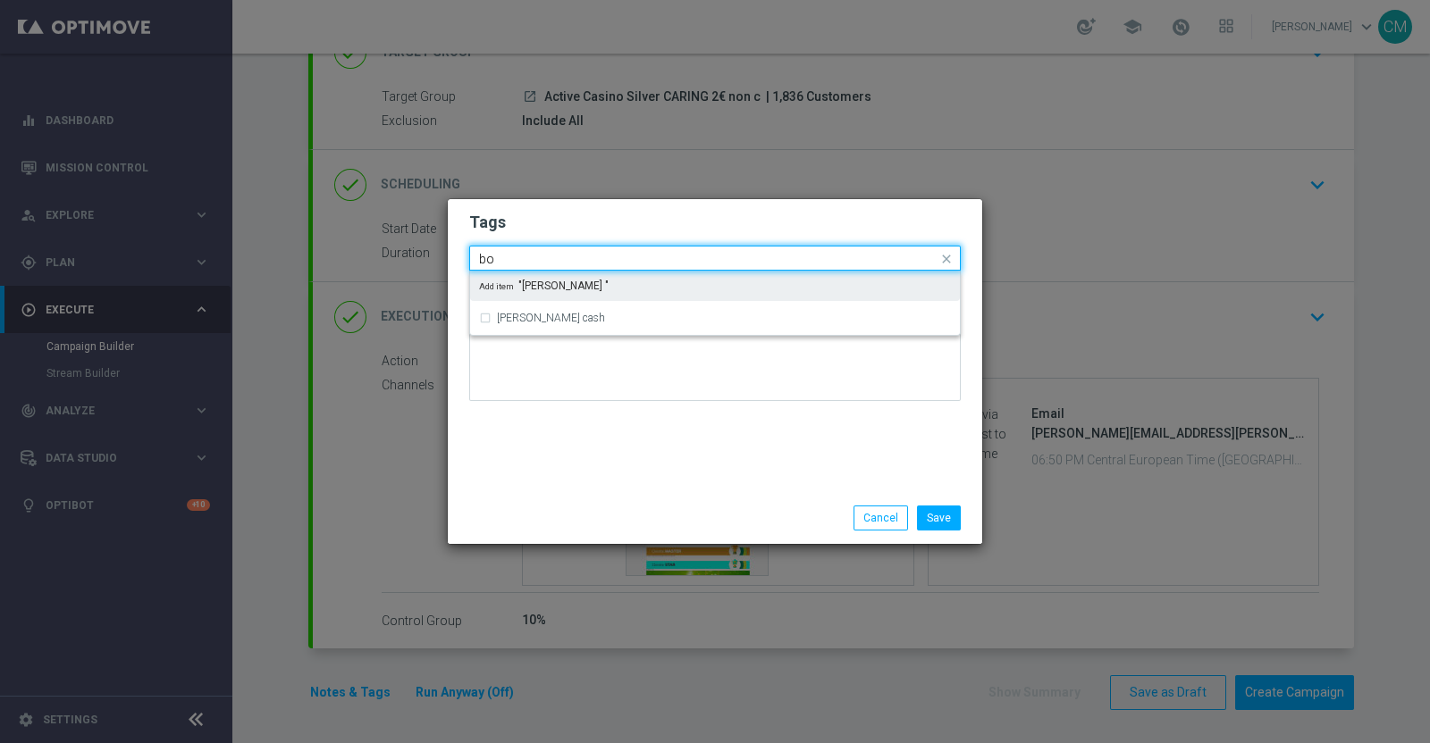
type input "b"
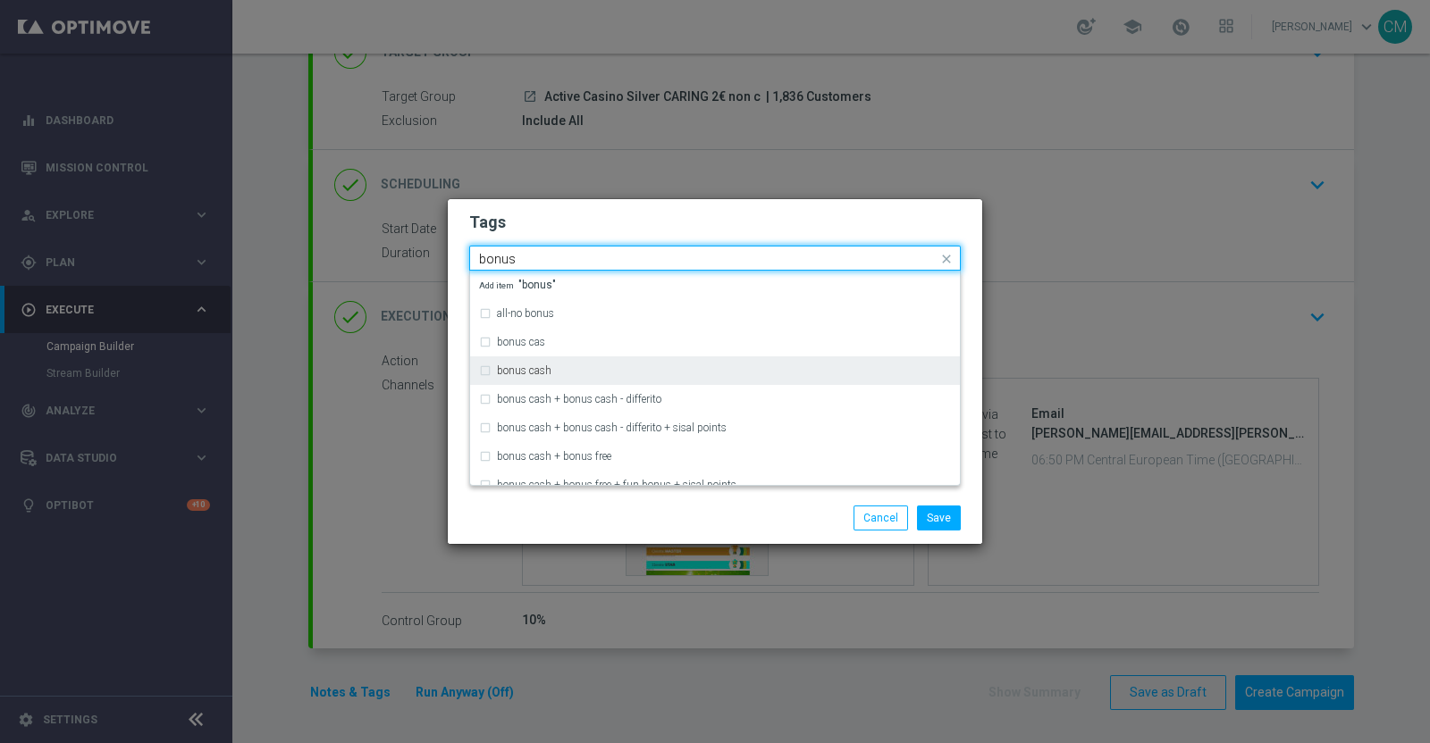
click at [558, 370] on div "bonus cash" at bounding box center [724, 370] width 454 height 11
type input "bonus"
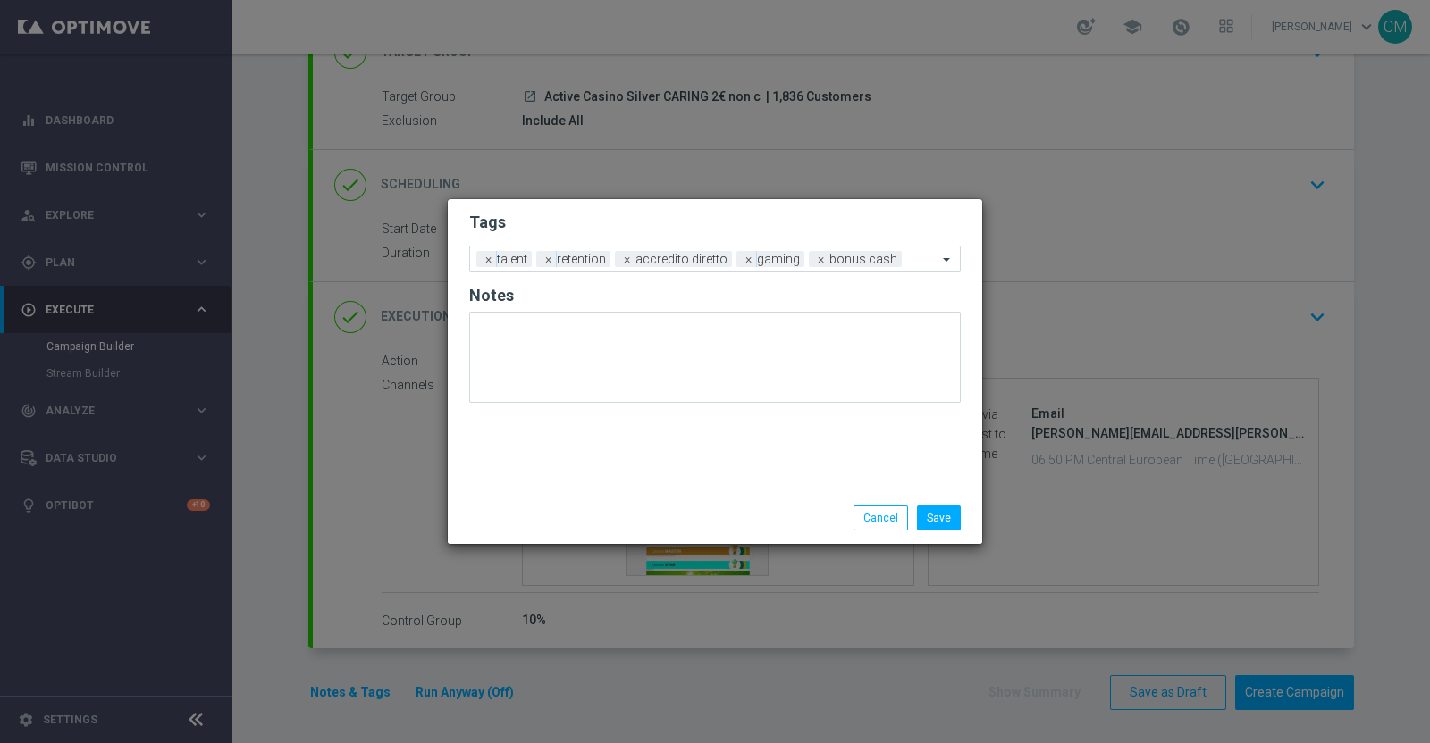
click at [633, 520] on div "Save Cancel" at bounding box center [801, 518] width 346 height 25
click at [942, 520] on button "Save" at bounding box center [939, 518] width 44 height 25
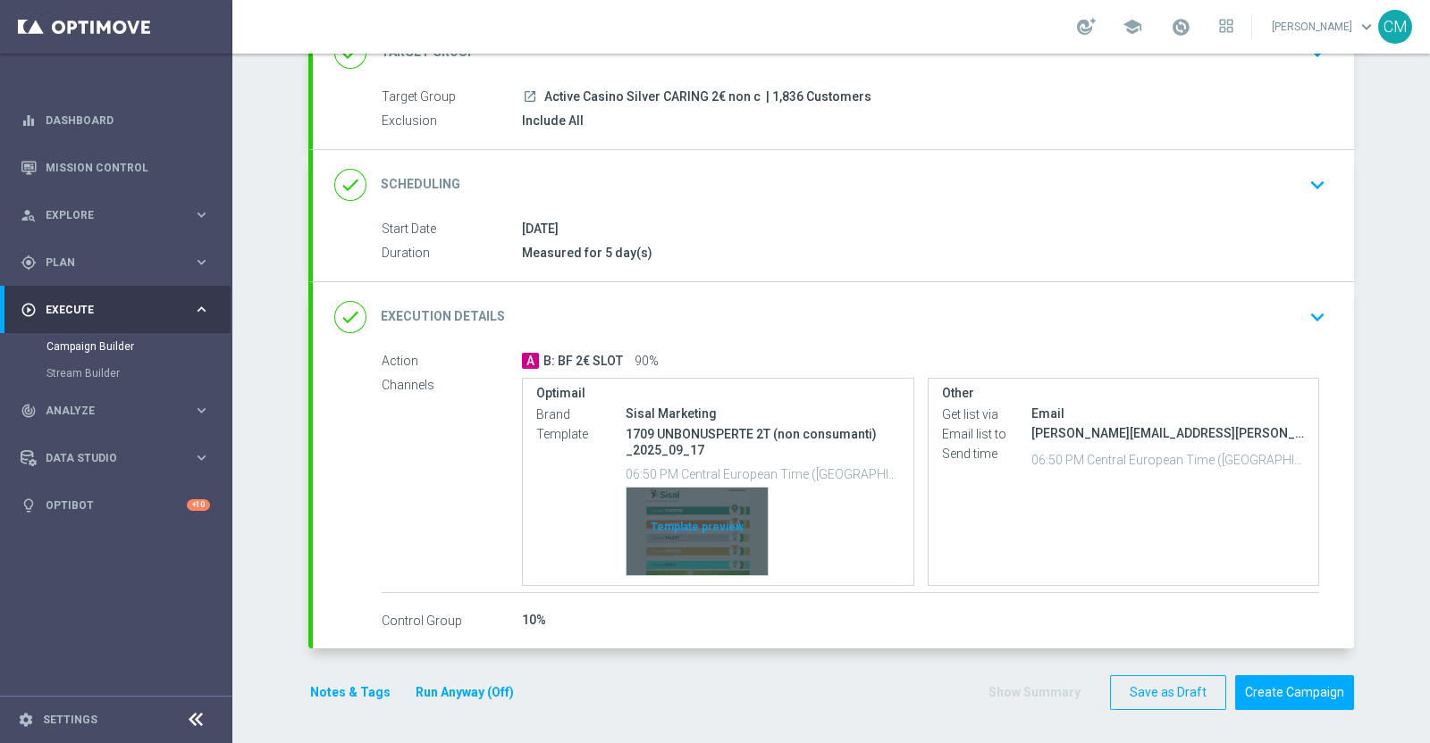
click at [686, 530] on div "Template preview" at bounding box center [696, 532] width 141 height 88
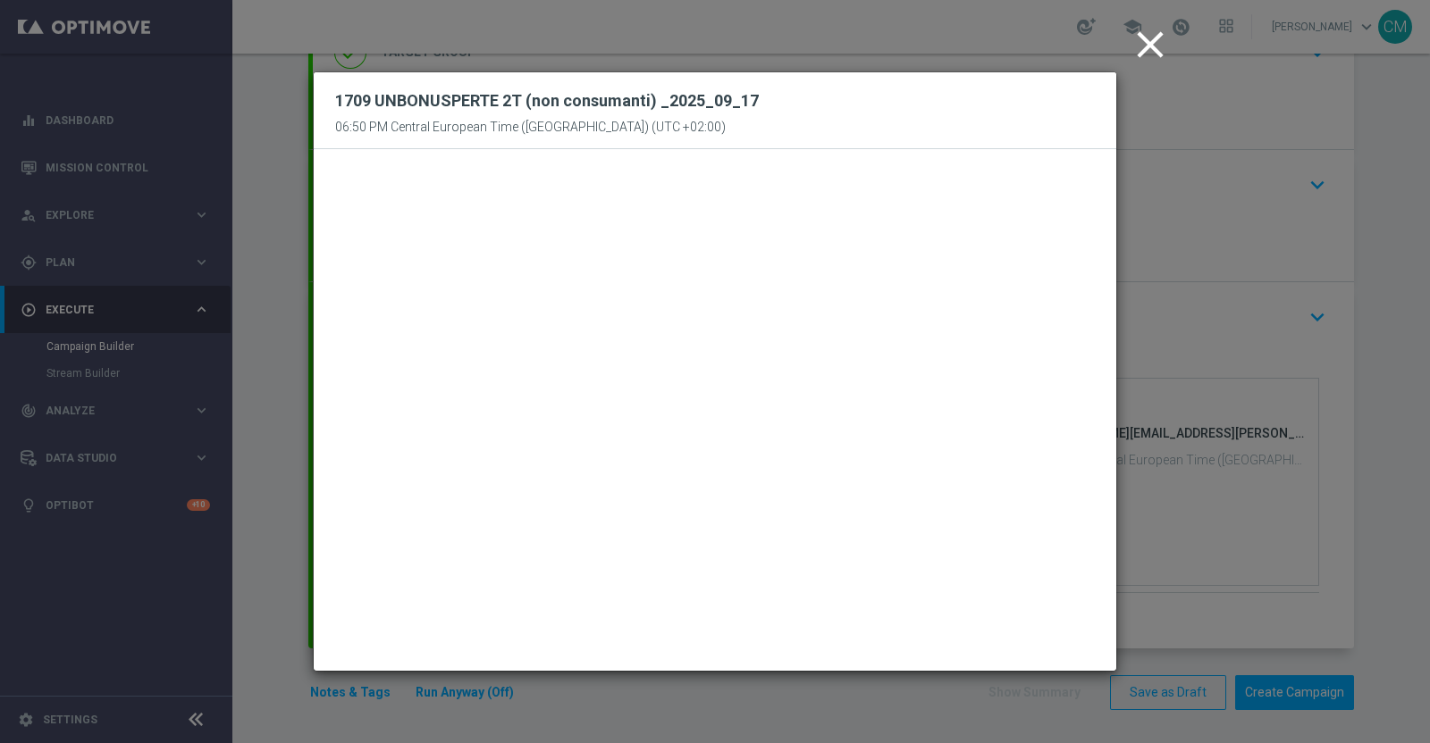
click at [1155, 40] on icon "close" at bounding box center [1150, 44] width 45 height 45
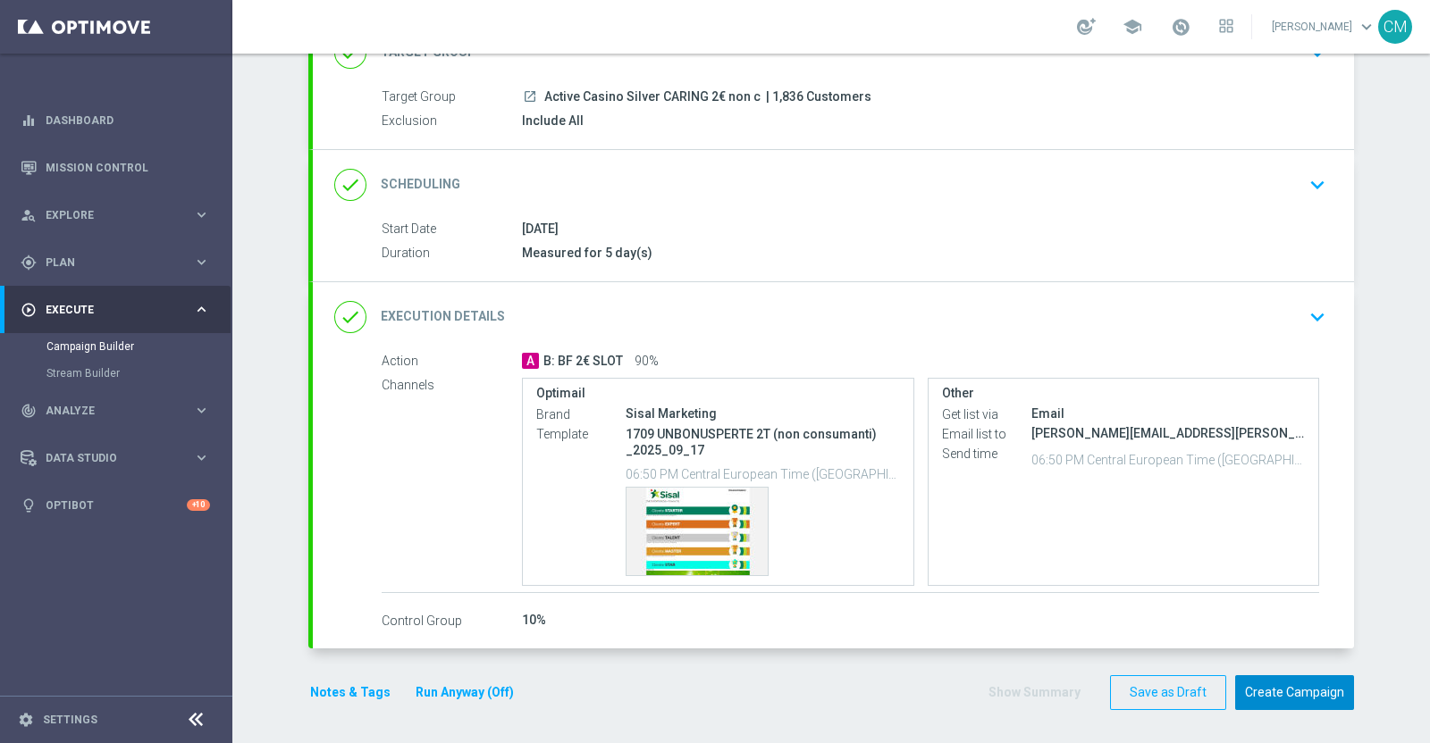
click at [1249, 679] on button "Create Campaign" at bounding box center [1294, 692] width 119 height 35
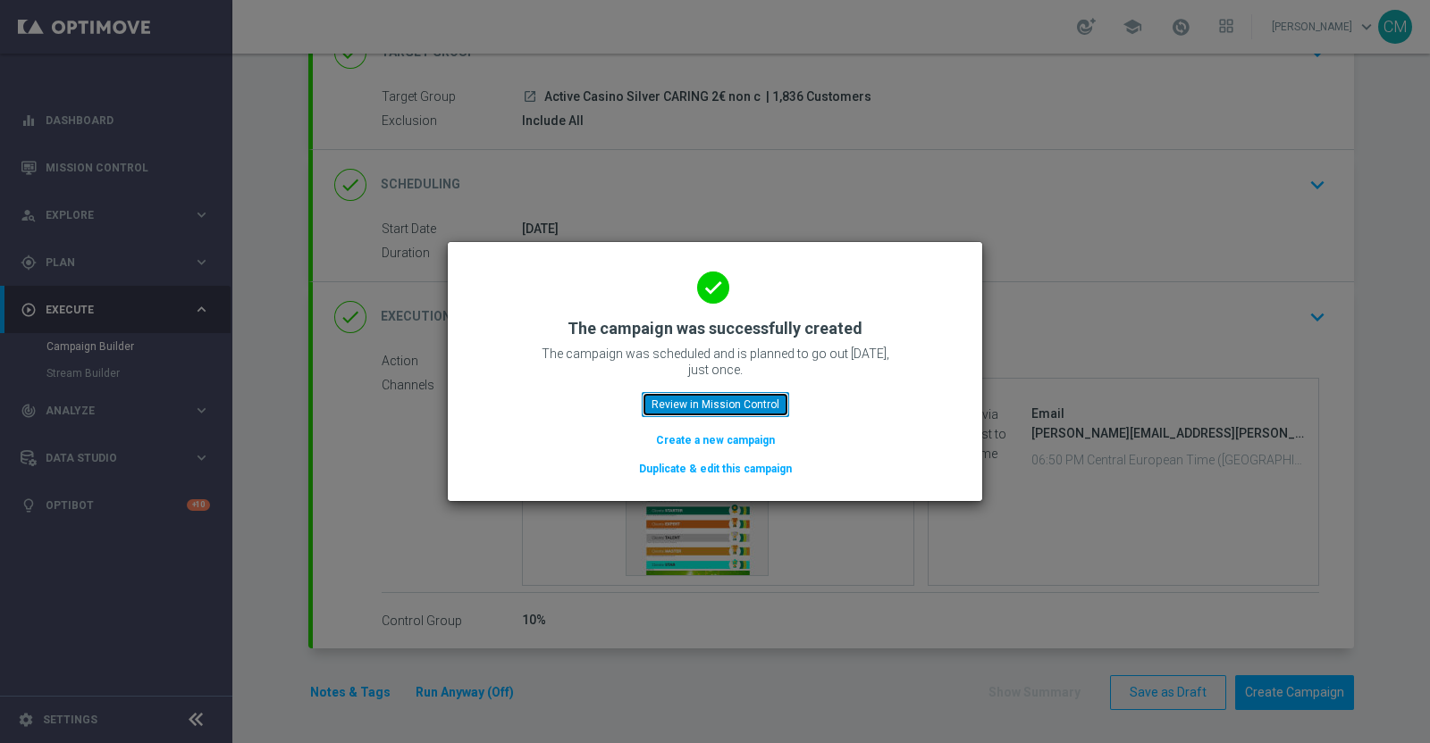
click at [720, 403] on button "Review in Mission Control" at bounding box center [714, 404] width 147 height 25
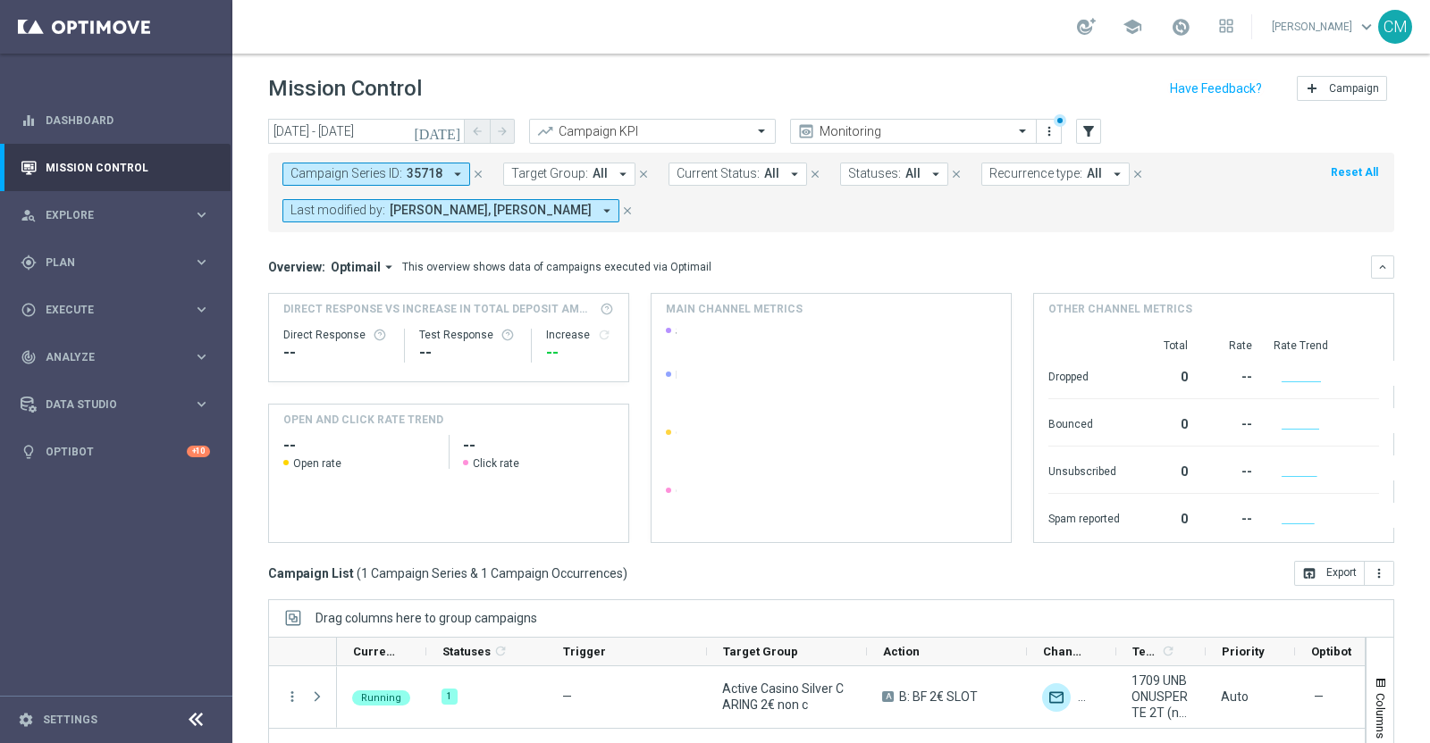
click at [474, 171] on icon "close" at bounding box center [478, 174] width 13 height 13
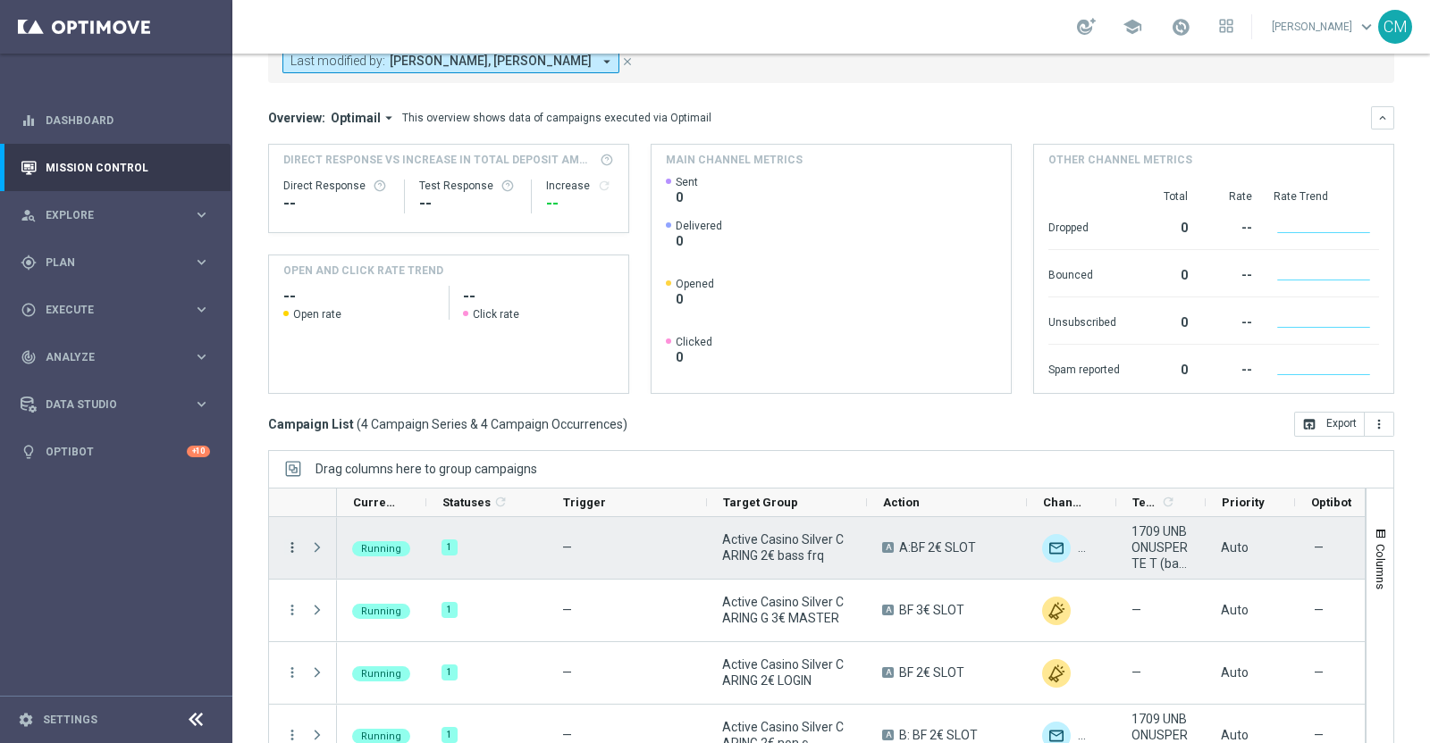
click at [289, 540] on icon "more_vert" at bounding box center [292, 548] width 16 height 16
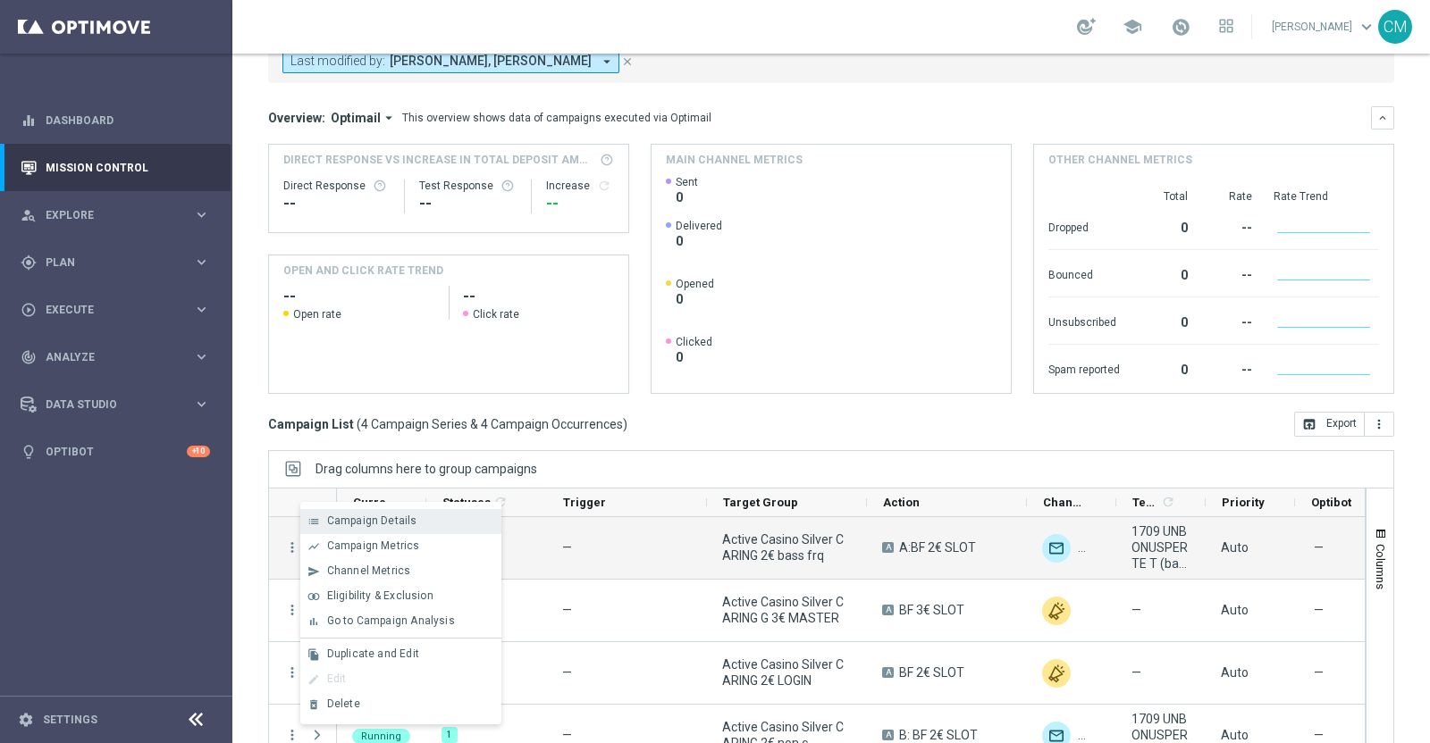
click at [346, 530] on div "list Campaign Details" at bounding box center [400, 521] width 201 height 25
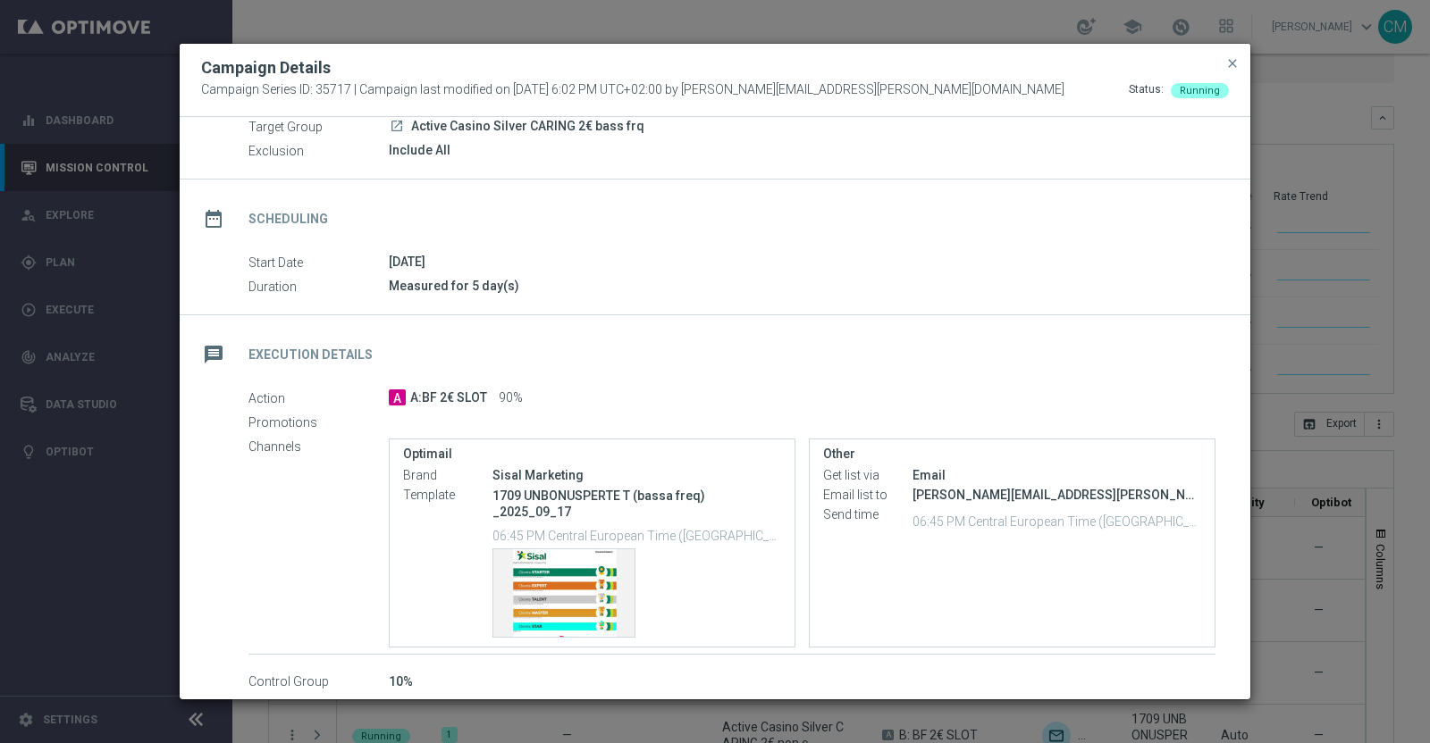
scroll to position [161, 0]
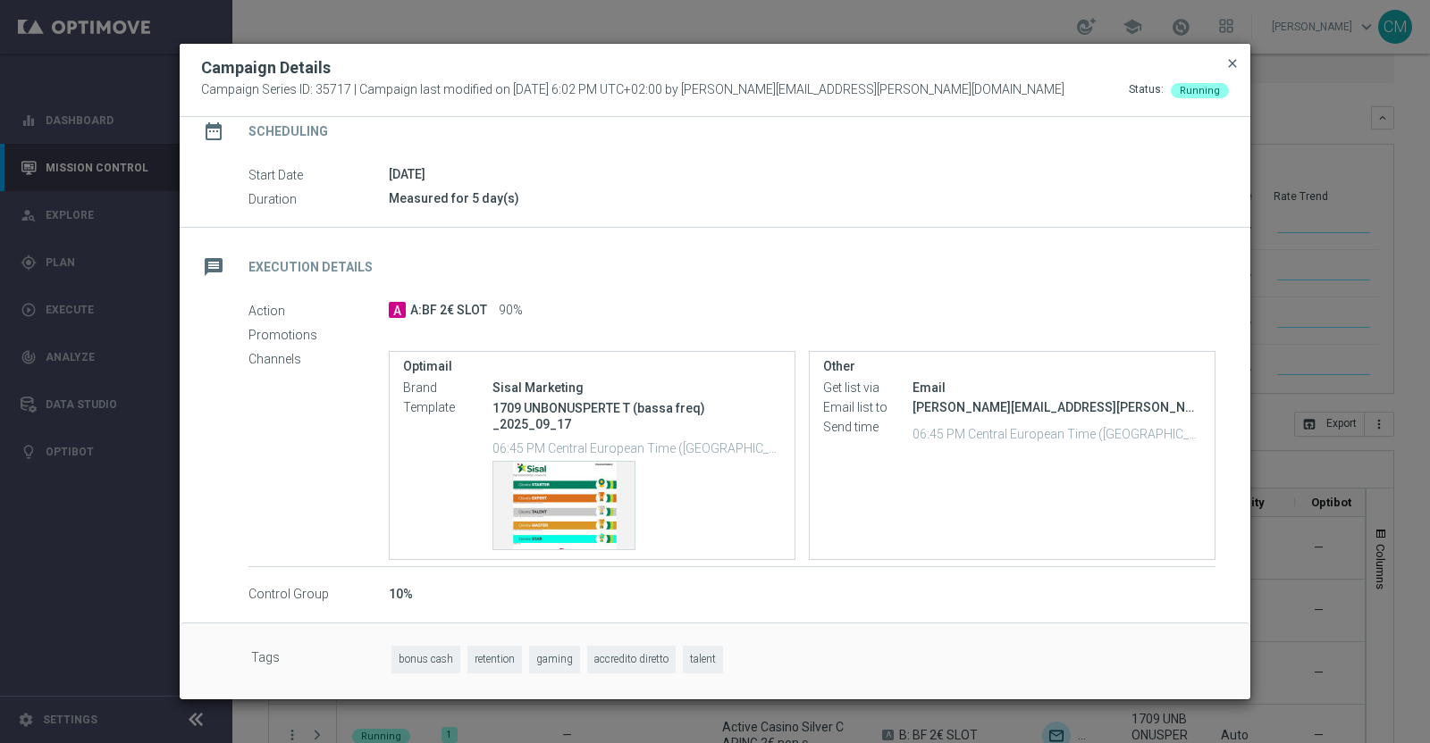
click at [1228, 62] on span "close" at bounding box center [1232, 63] width 14 height 14
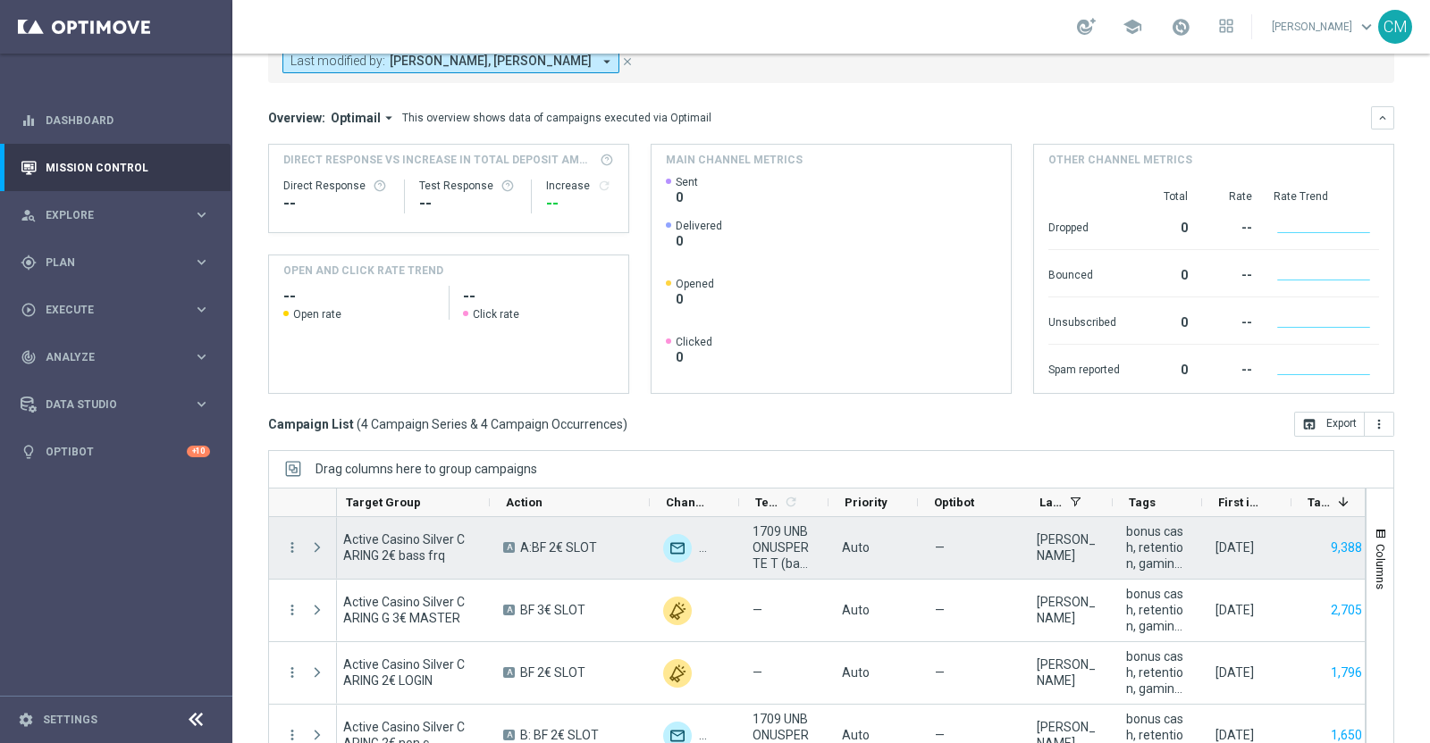
scroll to position [0, 510]
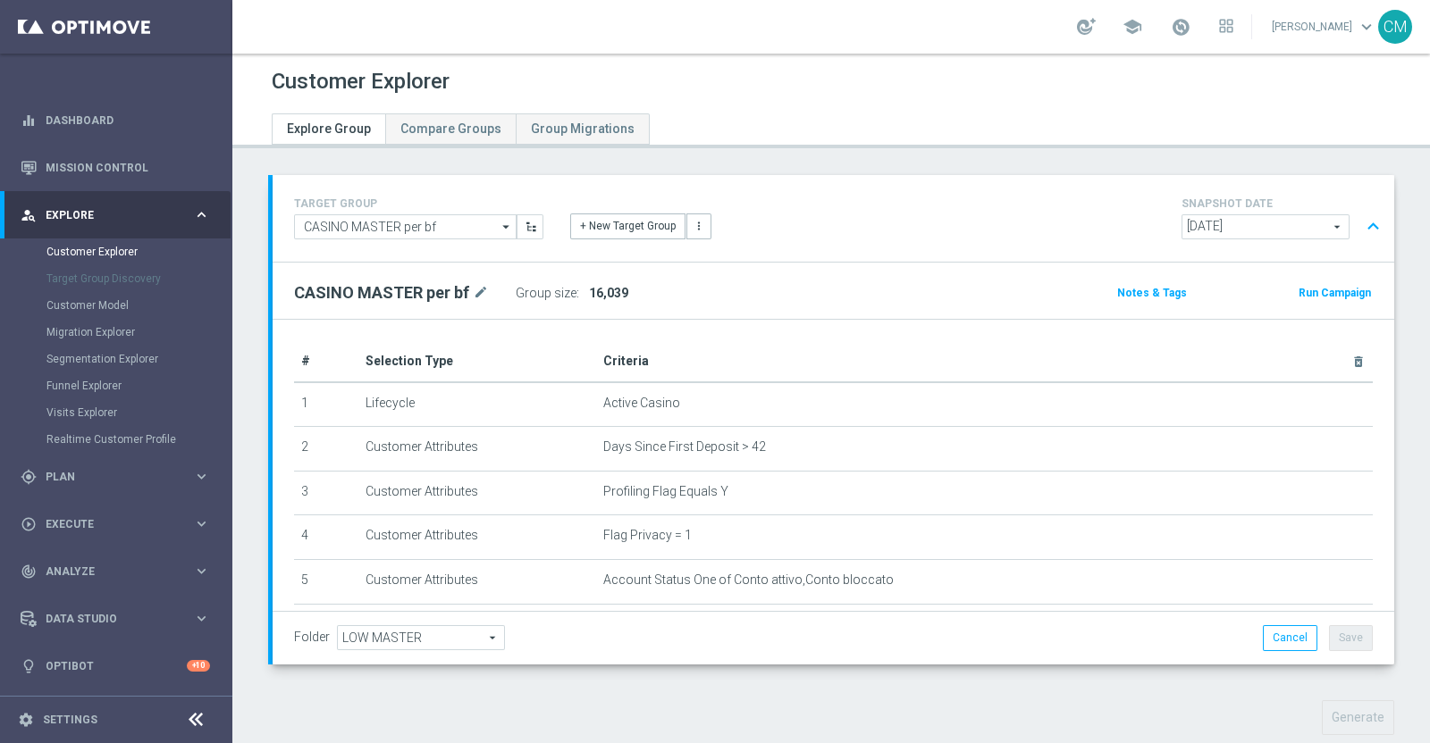
scroll to position [393, 0]
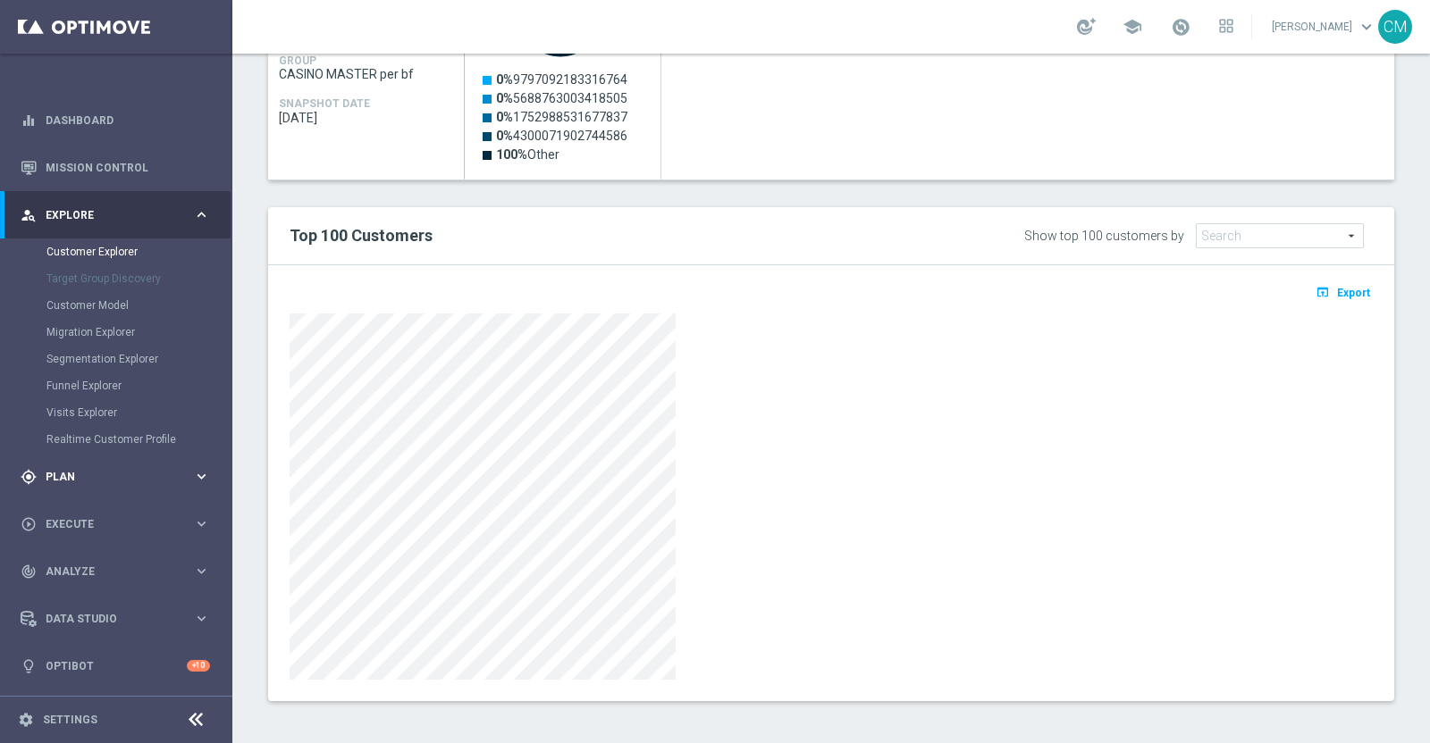
click at [71, 483] on div "gps_fixed Plan" at bounding box center [107, 477] width 172 height 16
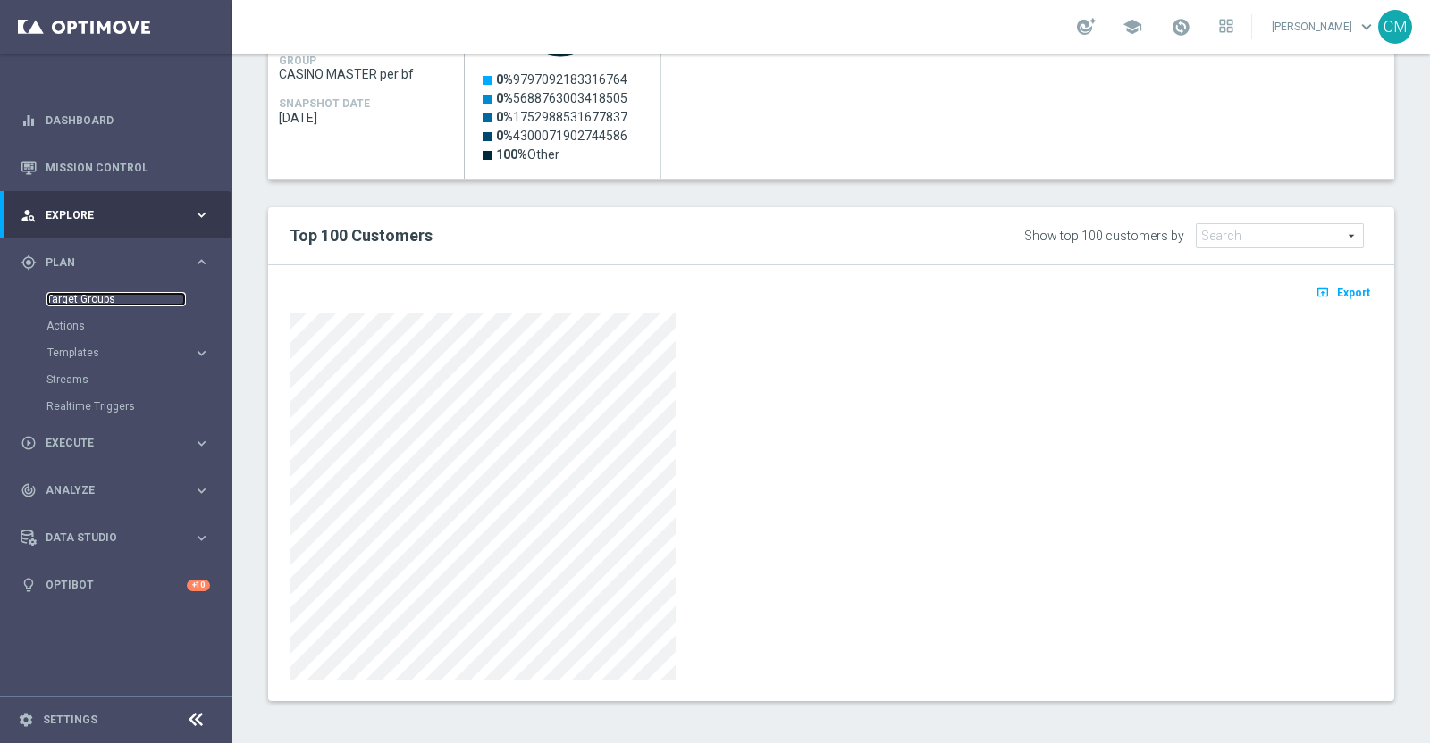
click at [97, 298] on link "Target Groups" at bounding box center [115, 299] width 139 height 14
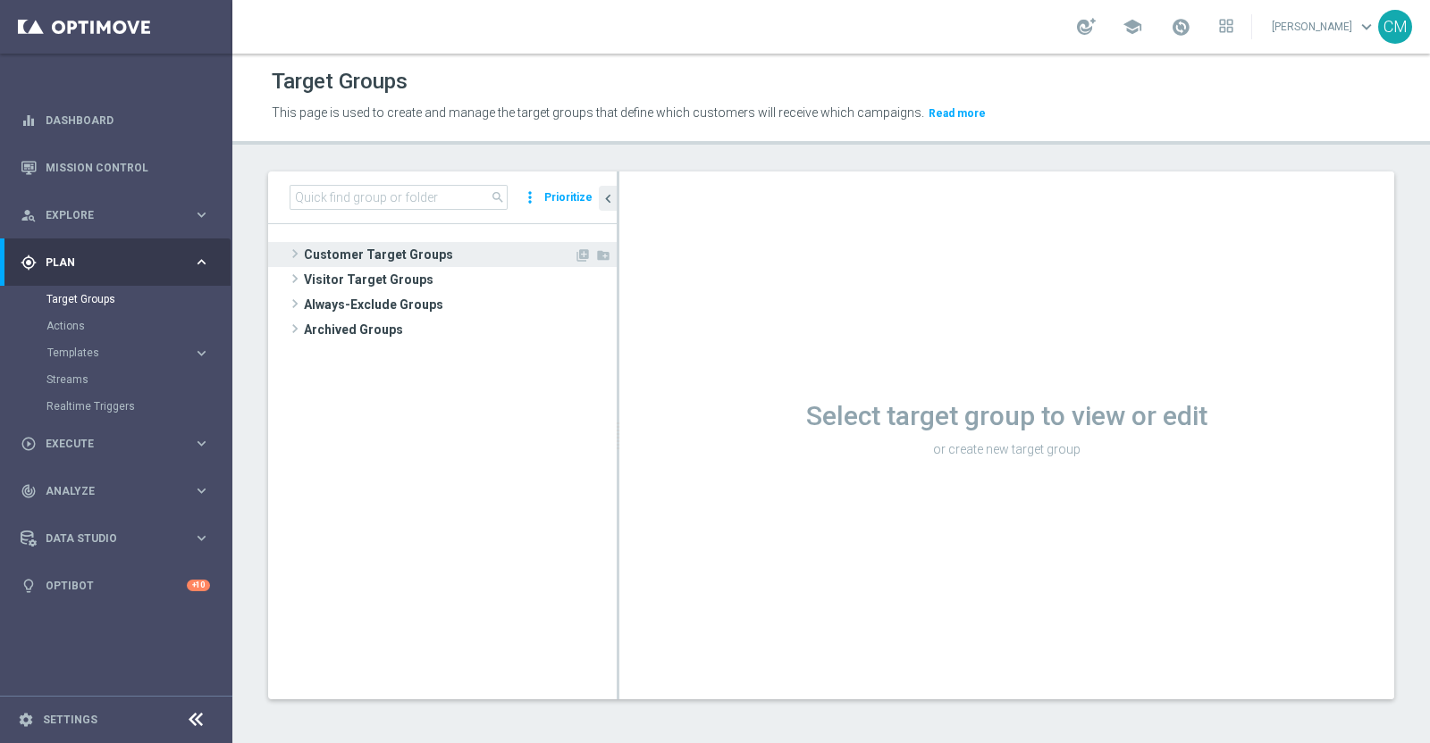
click at [366, 252] on span "Customer Target Groups" at bounding box center [439, 254] width 270 height 25
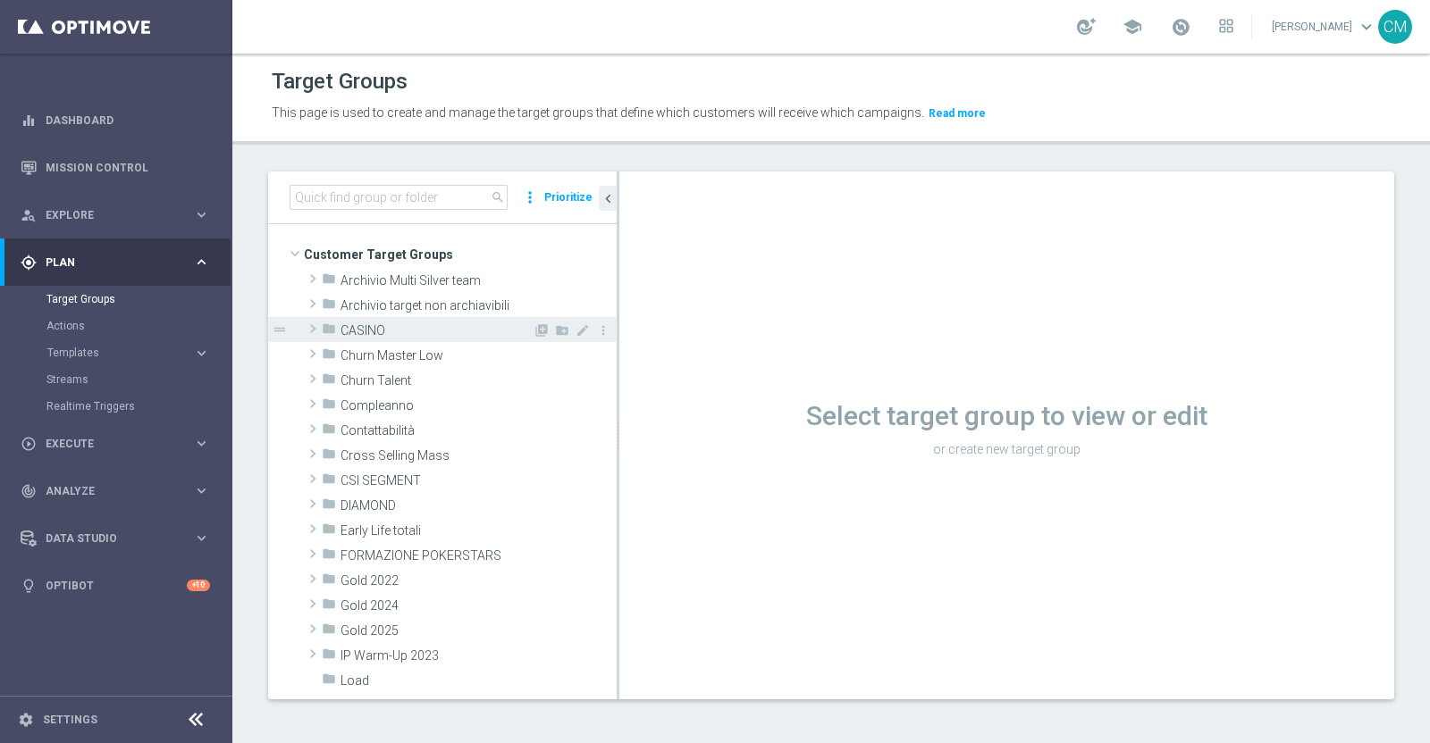
click at [371, 328] on span "CASINO" at bounding box center [436, 330] width 192 height 15
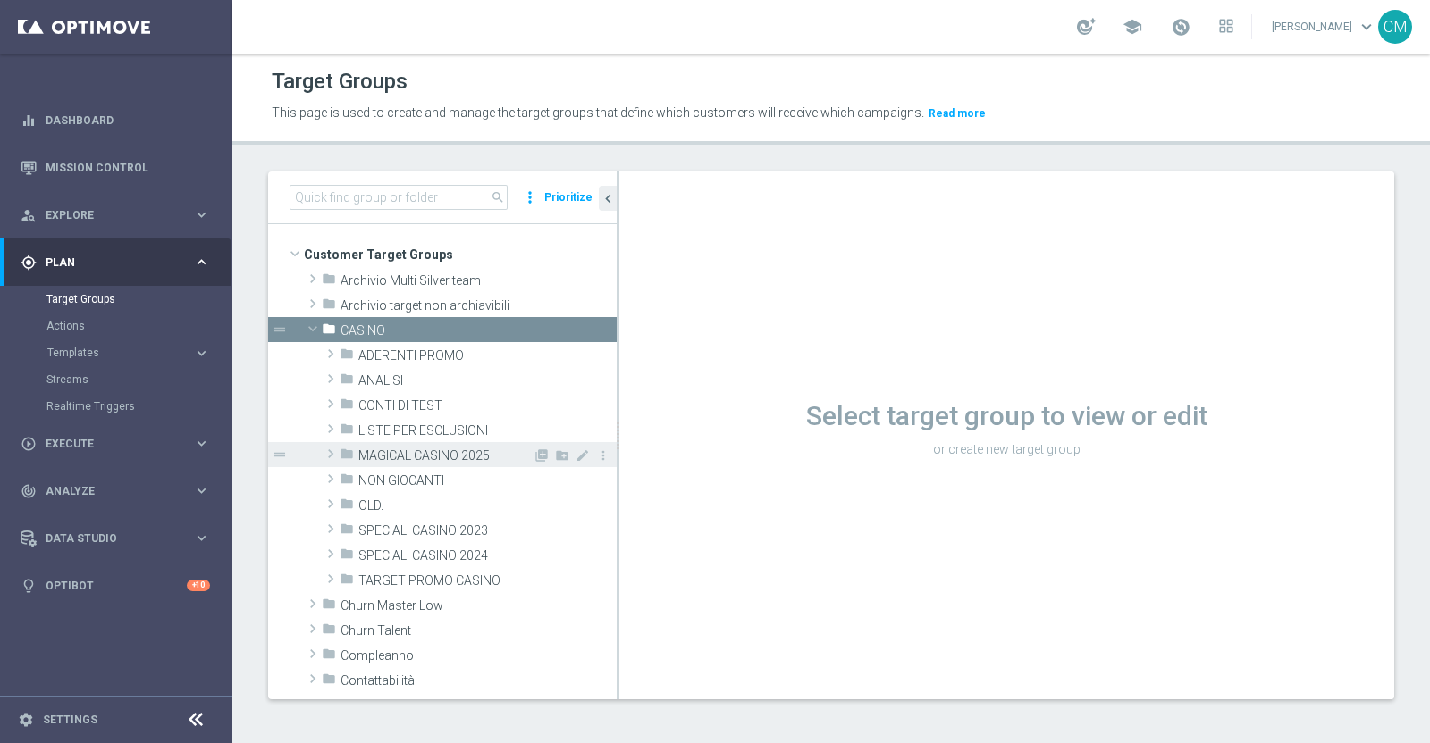
scroll to position [35, 0]
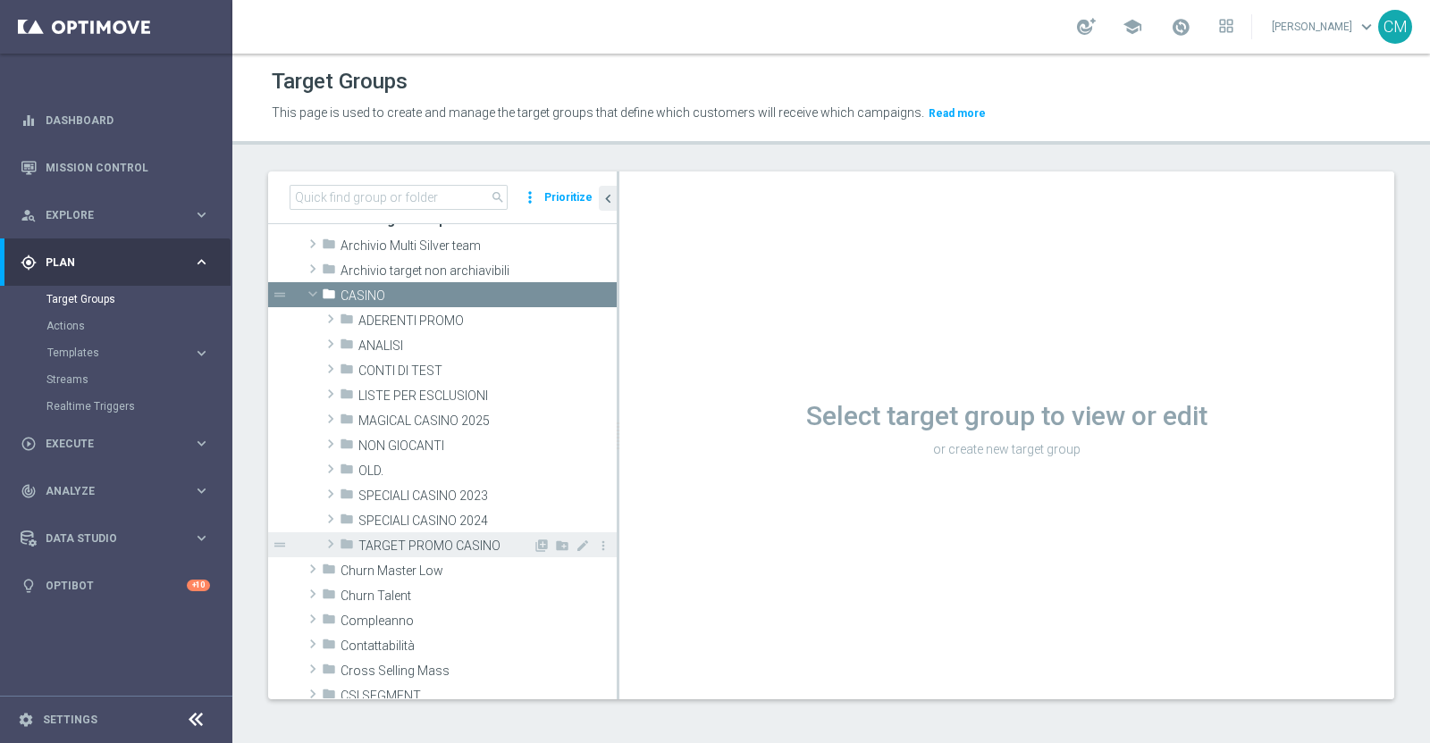
click at [398, 539] on span "TARGET PROMO CASINO" at bounding box center [445, 546] width 174 height 15
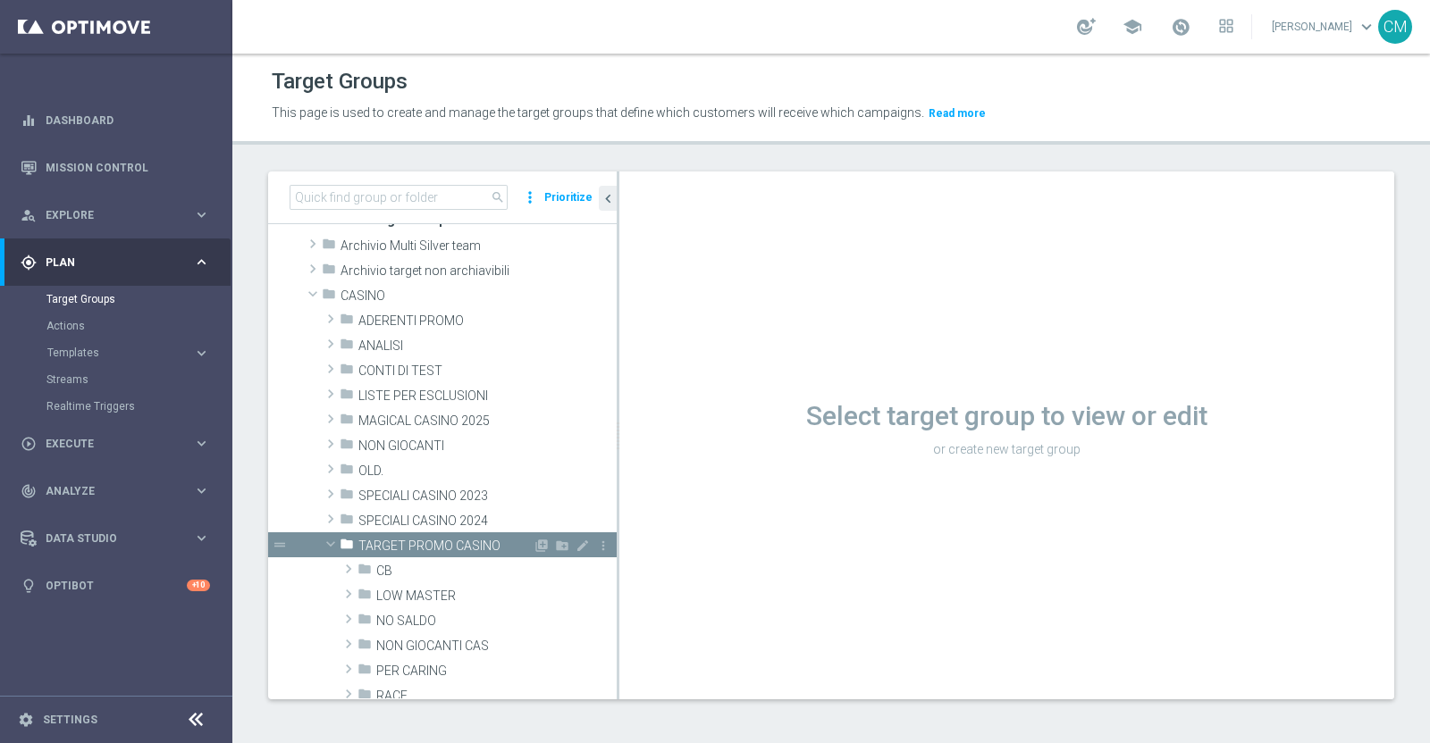
scroll to position [96, 0]
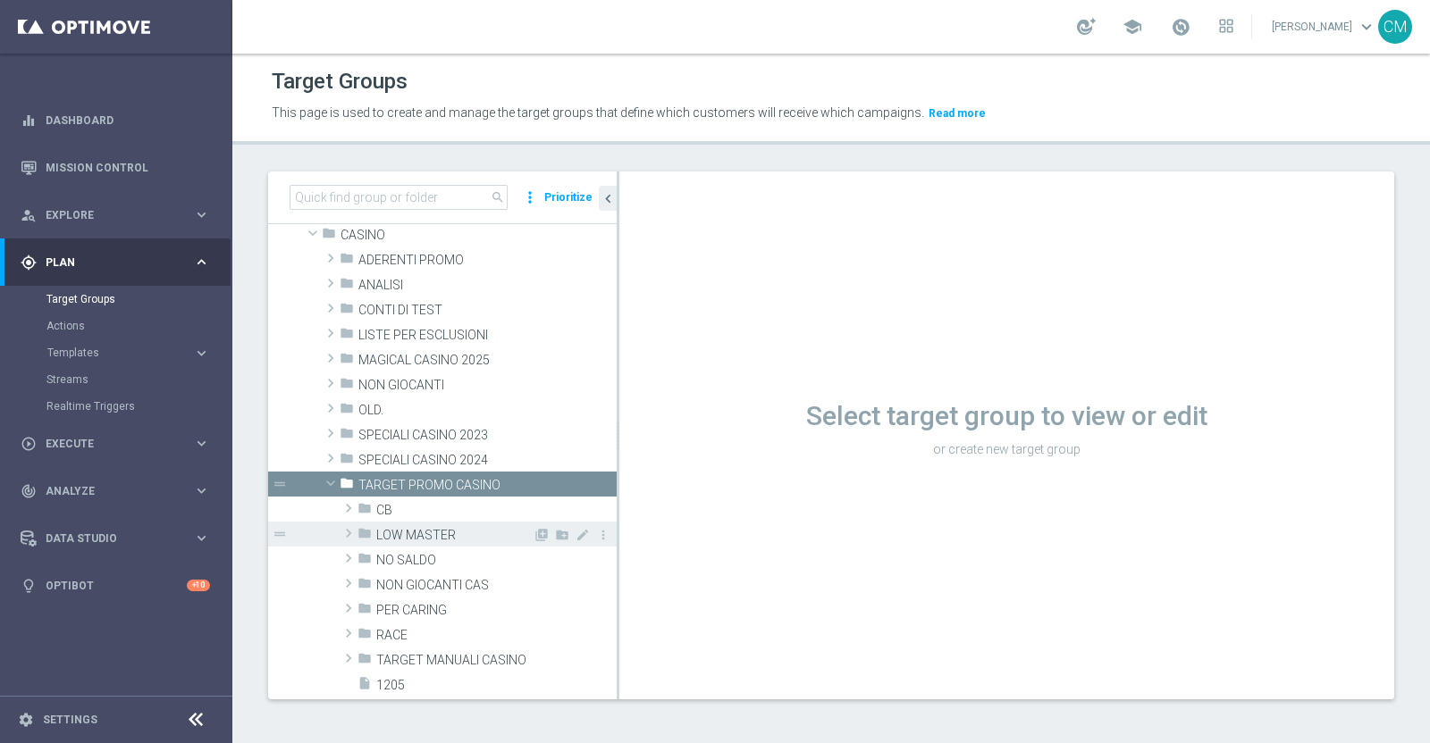
click at [395, 538] on span "LOW MASTER" at bounding box center [454, 535] width 156 height 15
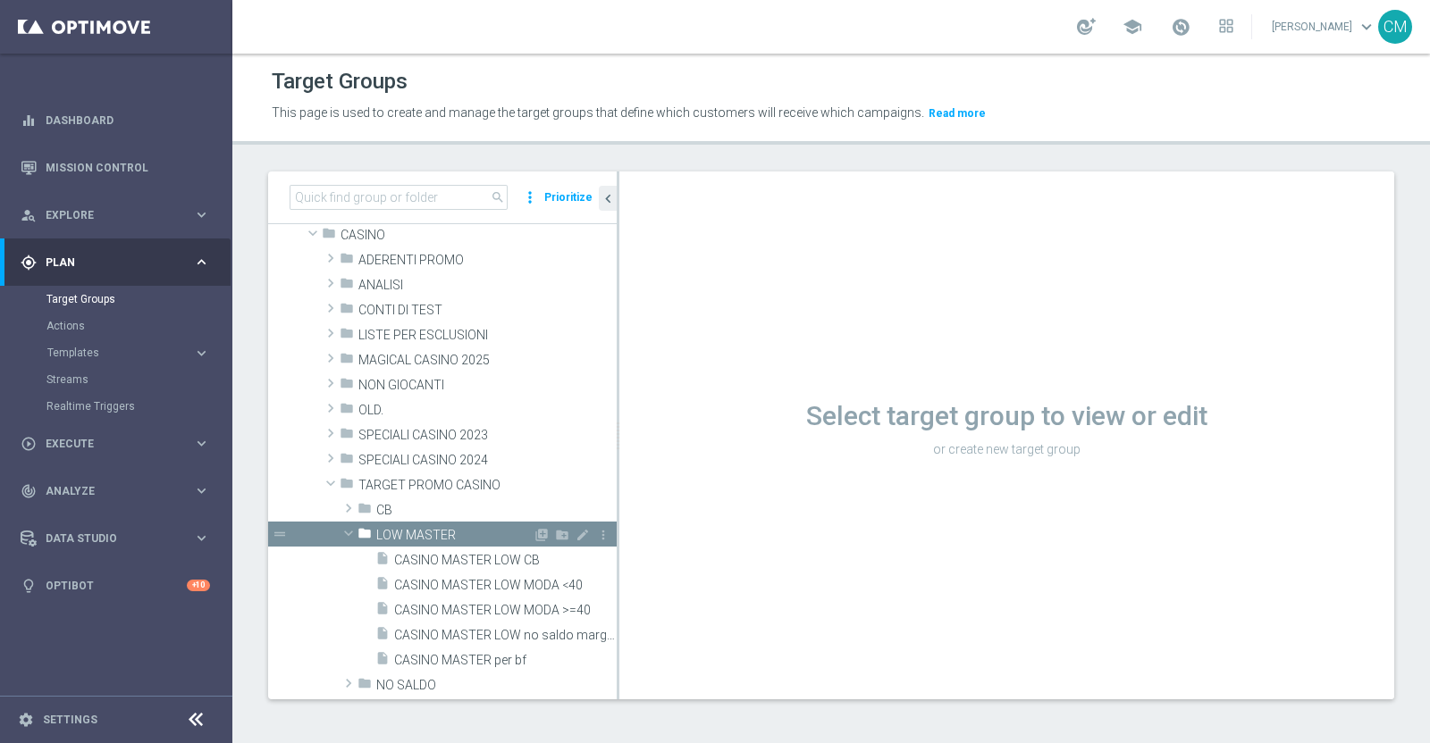
scroll to position [118, 0]
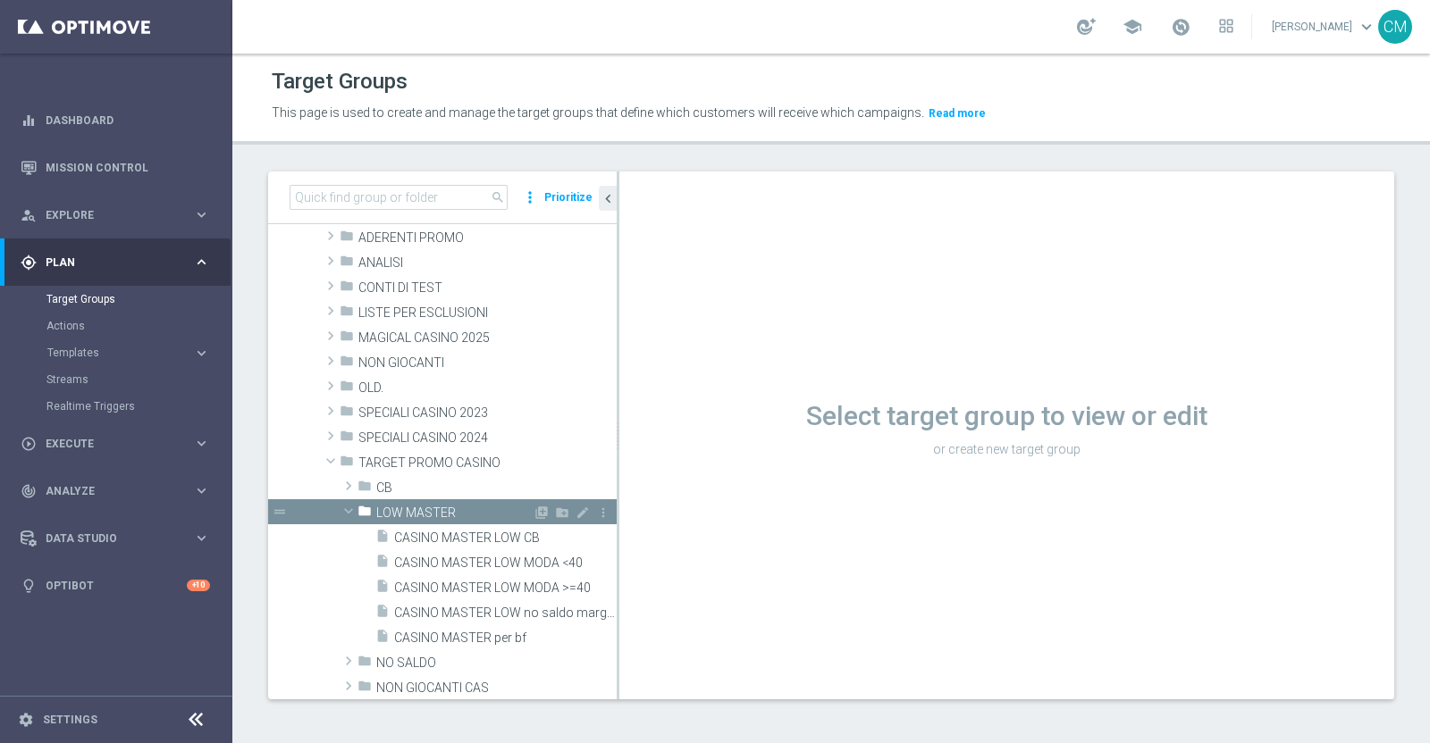
click at [390, 516] on span "LOW MASTER" at bounding box center [454, 513] width 156 height 15
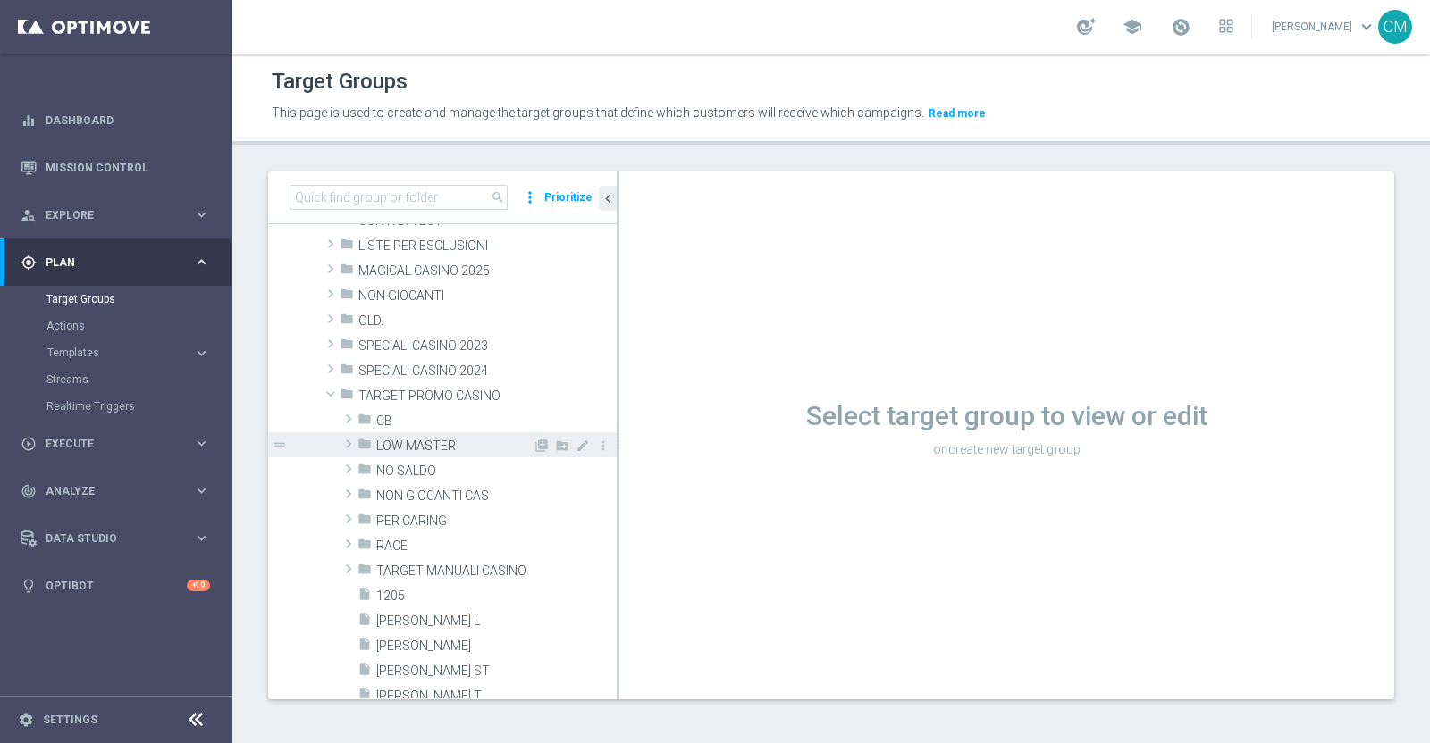
scroll to position [205, 0]
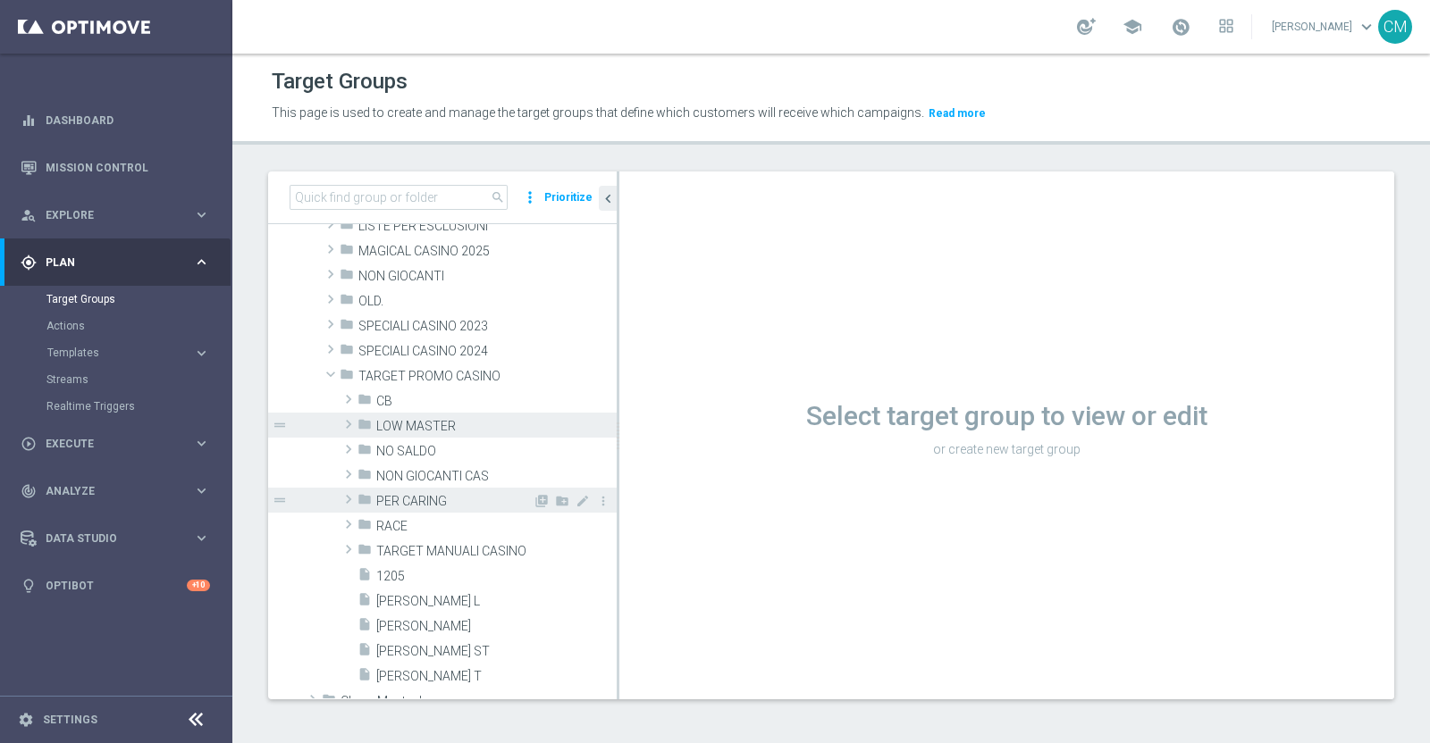
click at [398, 501] on span "PER CARING" at bounding box center [454, 501] width 156 height 15
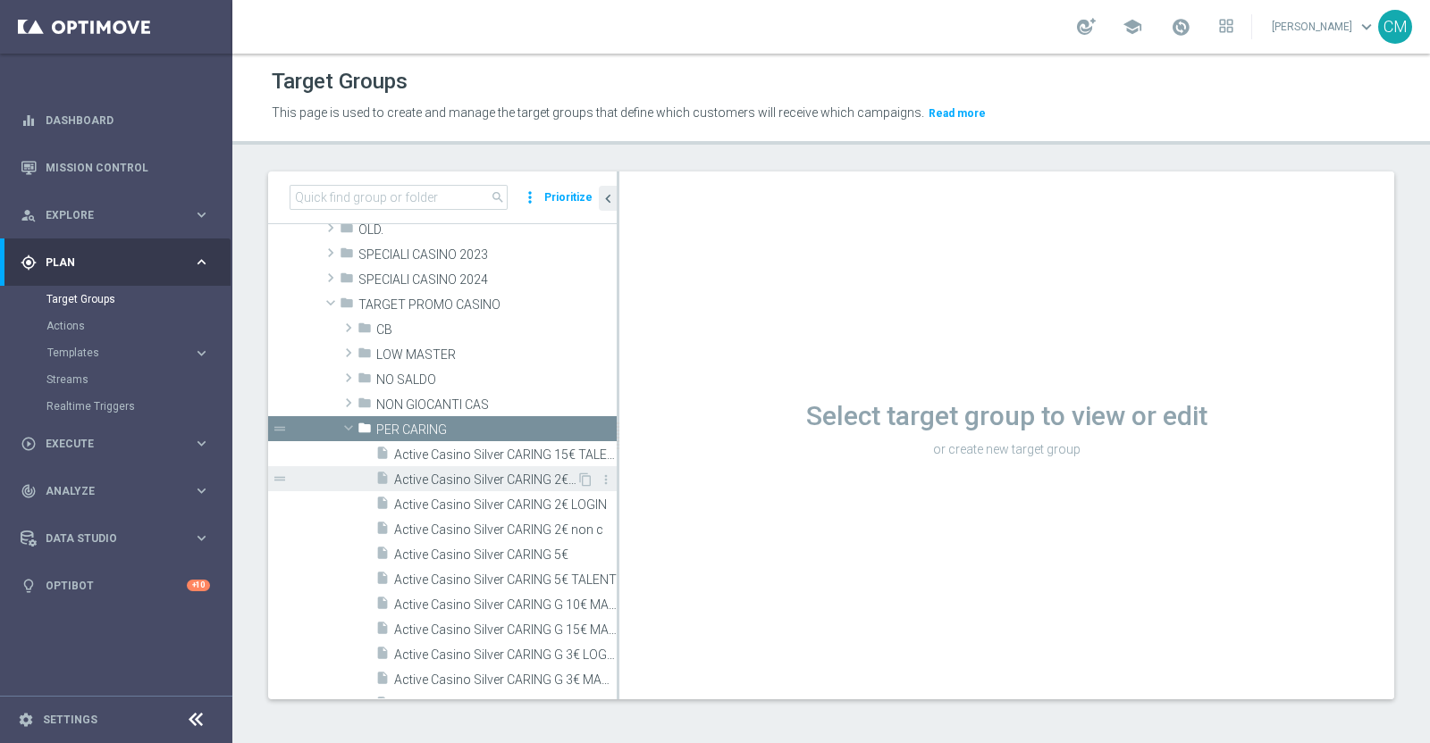
scroll to position [277, 0]
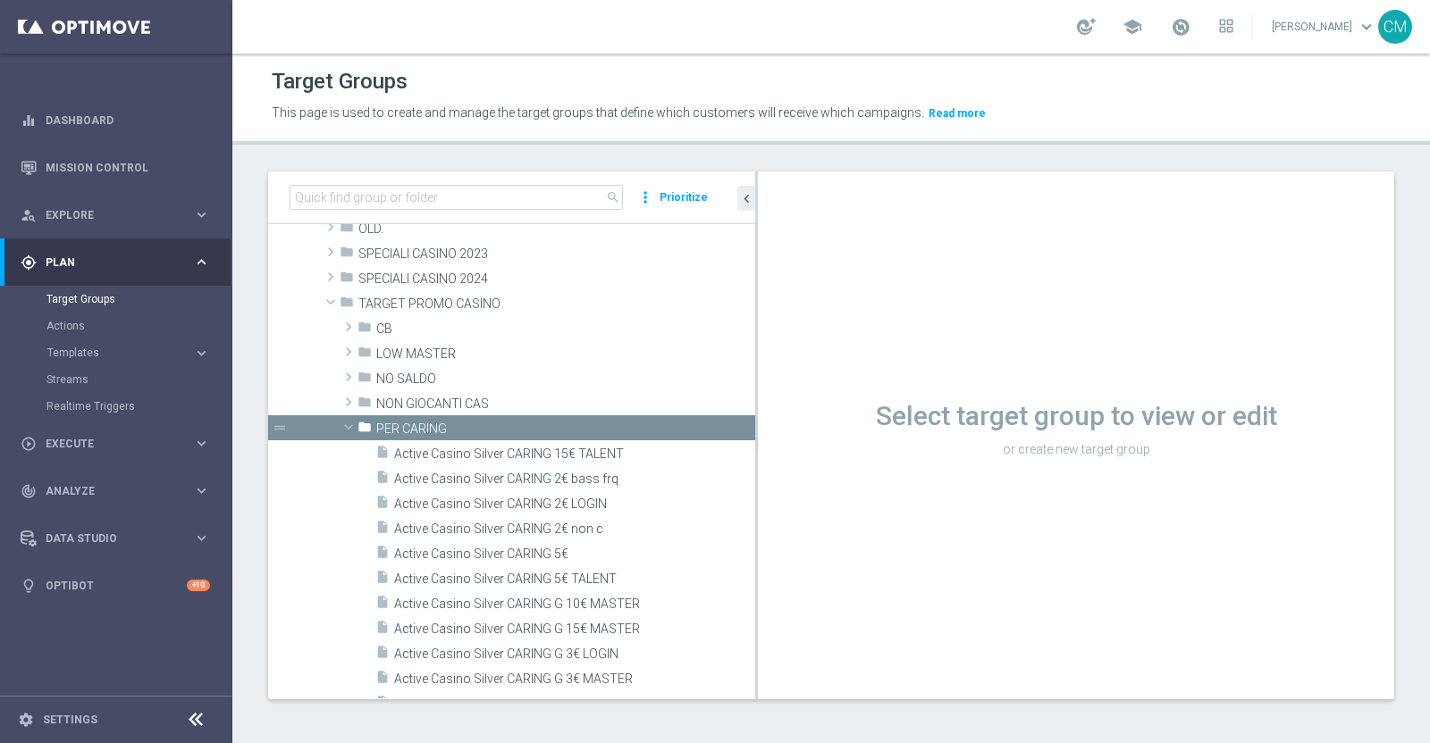
drag, startPoint x: 616, startPoint y: 541, endPoint x: 791, endPoint y: 528, distance: 174.7
click at [791, 528] on as-split "search more_vert Prioritize Customer Target Groups library_add create_new_folder" at bounding box center [831, 436] width 1126 height 528
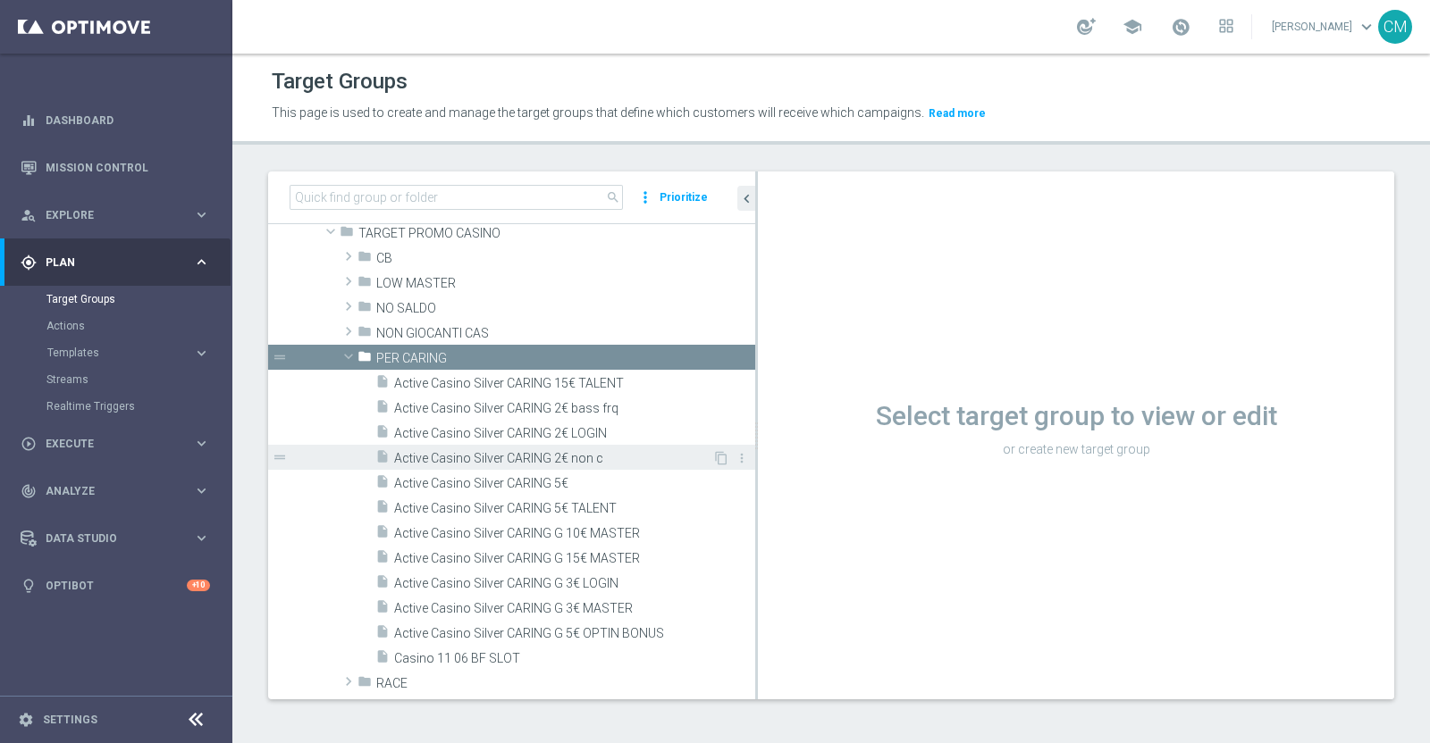
scroll to position [348, 0]
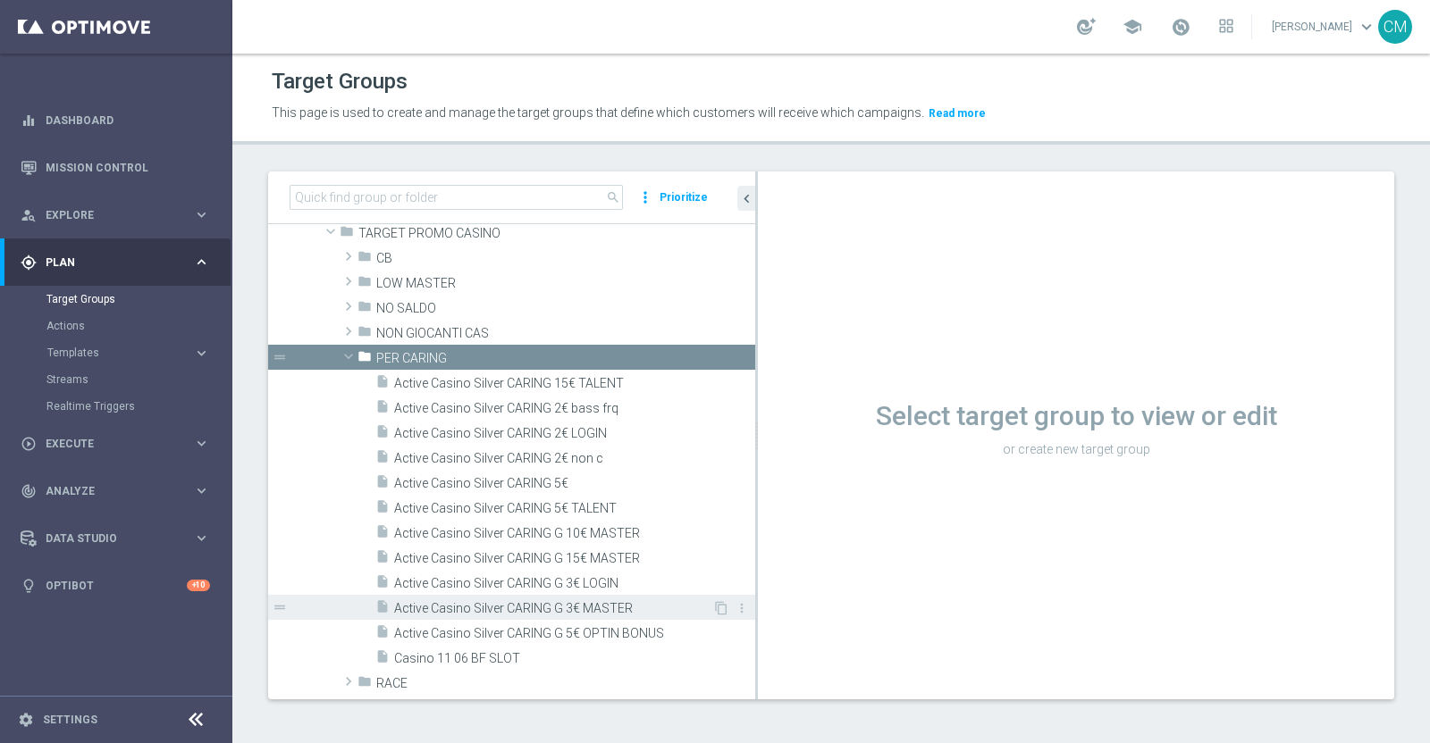
click at [592, 601] on span "Active Casino Silver CARING G 3€ MASTER" at bounding box center [553, 608] width 318 height 15
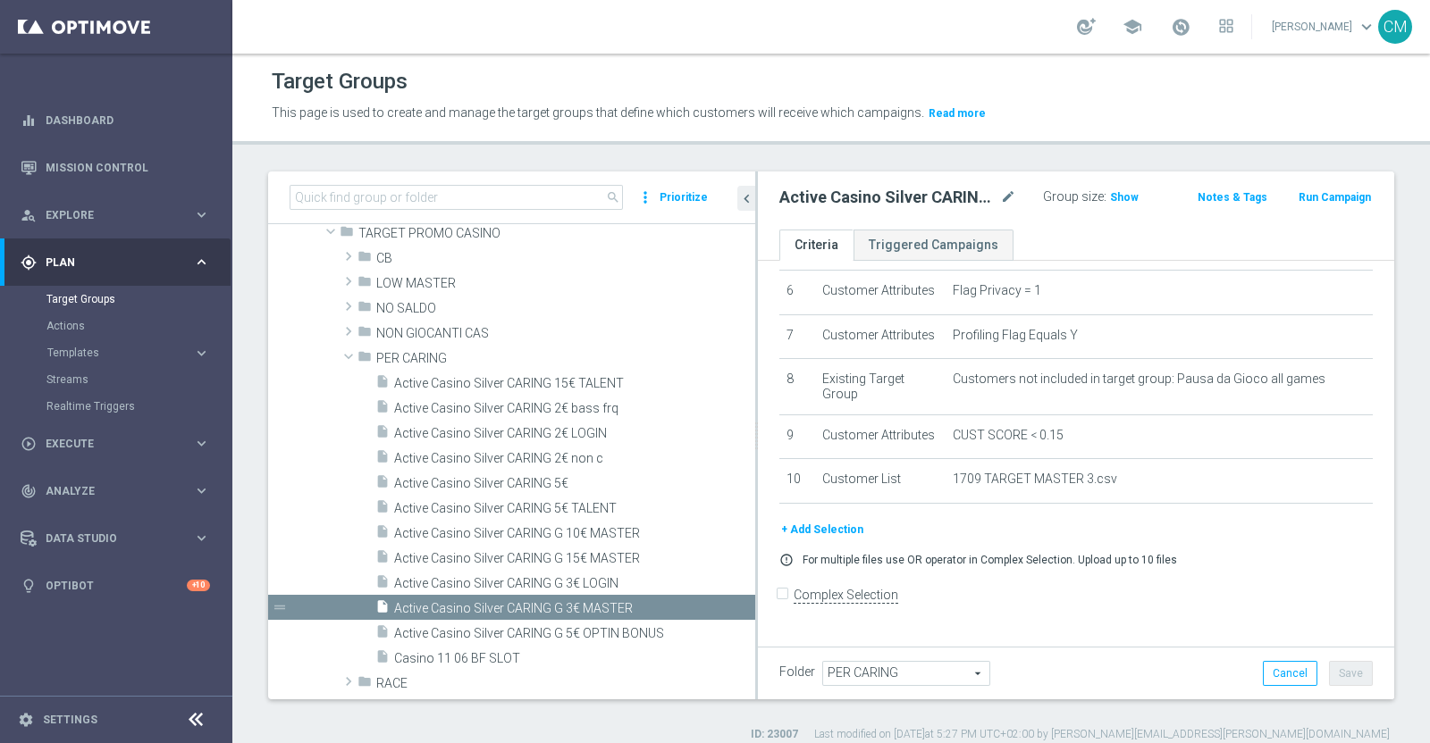
scroll to position [5, 0]
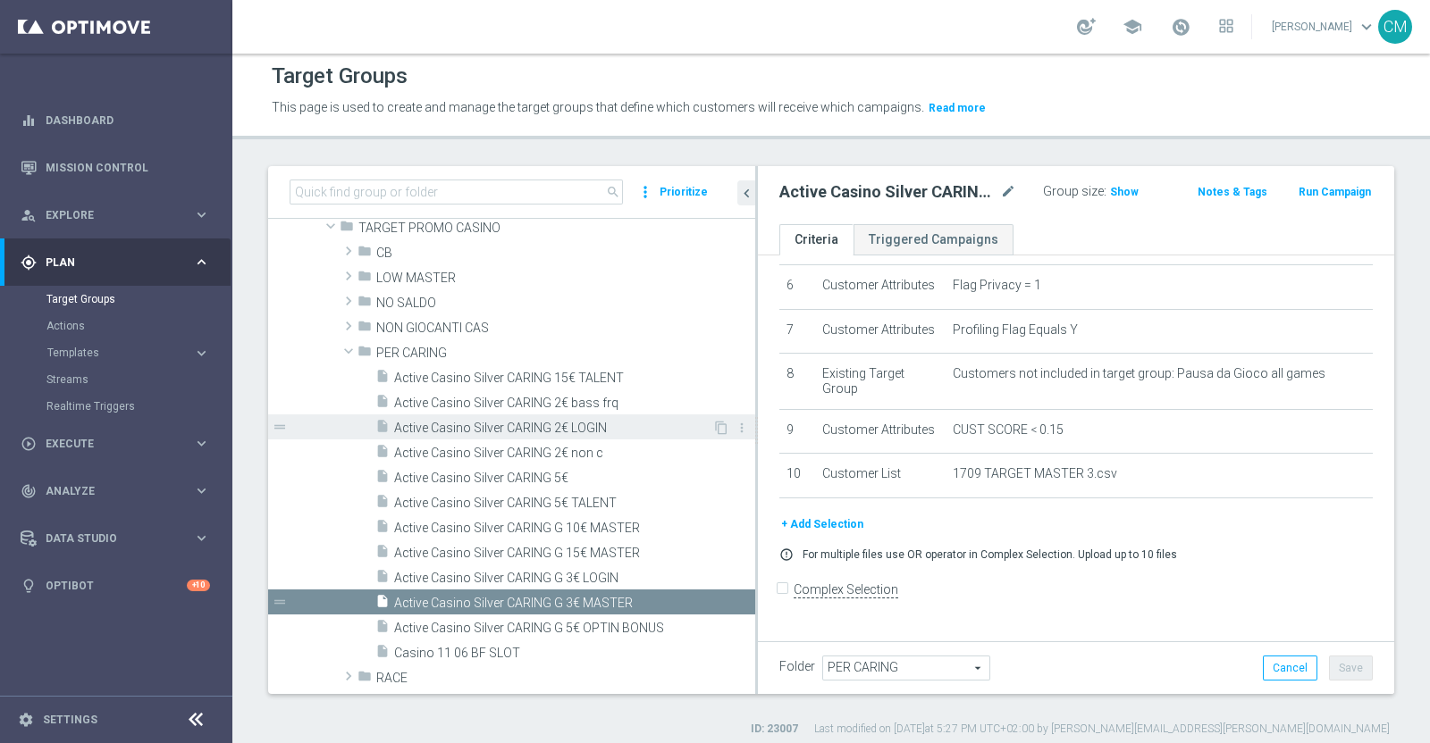
click at [566, 425] on span "Active Casino Silver CARING 2€ LOGIN" at bounding box center [553, 428] width 318 height 15
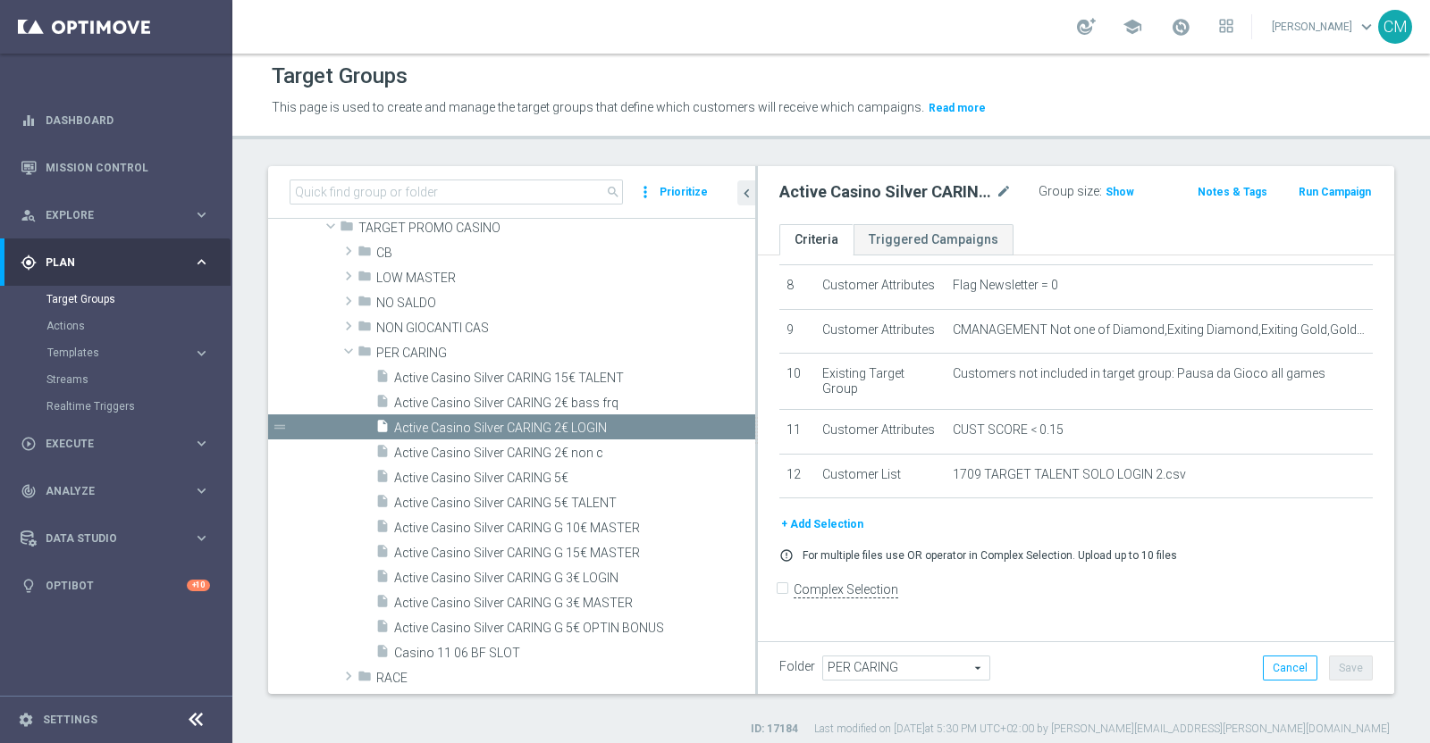
scroll to position [450, 0]
click at [1105, 190] on span "Show" at bounding box center [1119, 192] width 29 height 13
click at [104, 356] on span "Templates" at bounding box center [111, 353] width 128 height 11
click at [89, 377] on link "Optimail" at bounding box center [120, 380] width 130 height 14
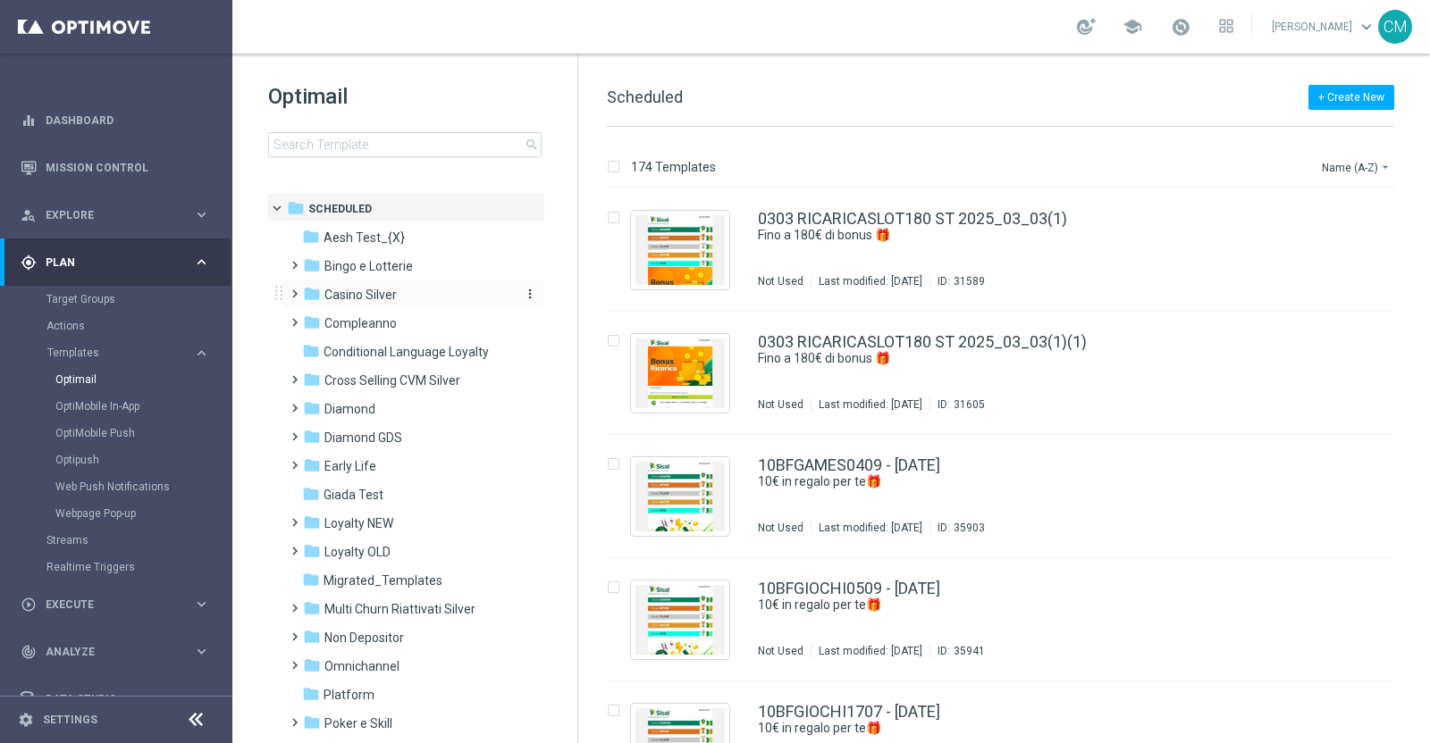
click at [342, 297] on span "Casino Silver" at bounding box center [360, 295] width 72 height 16
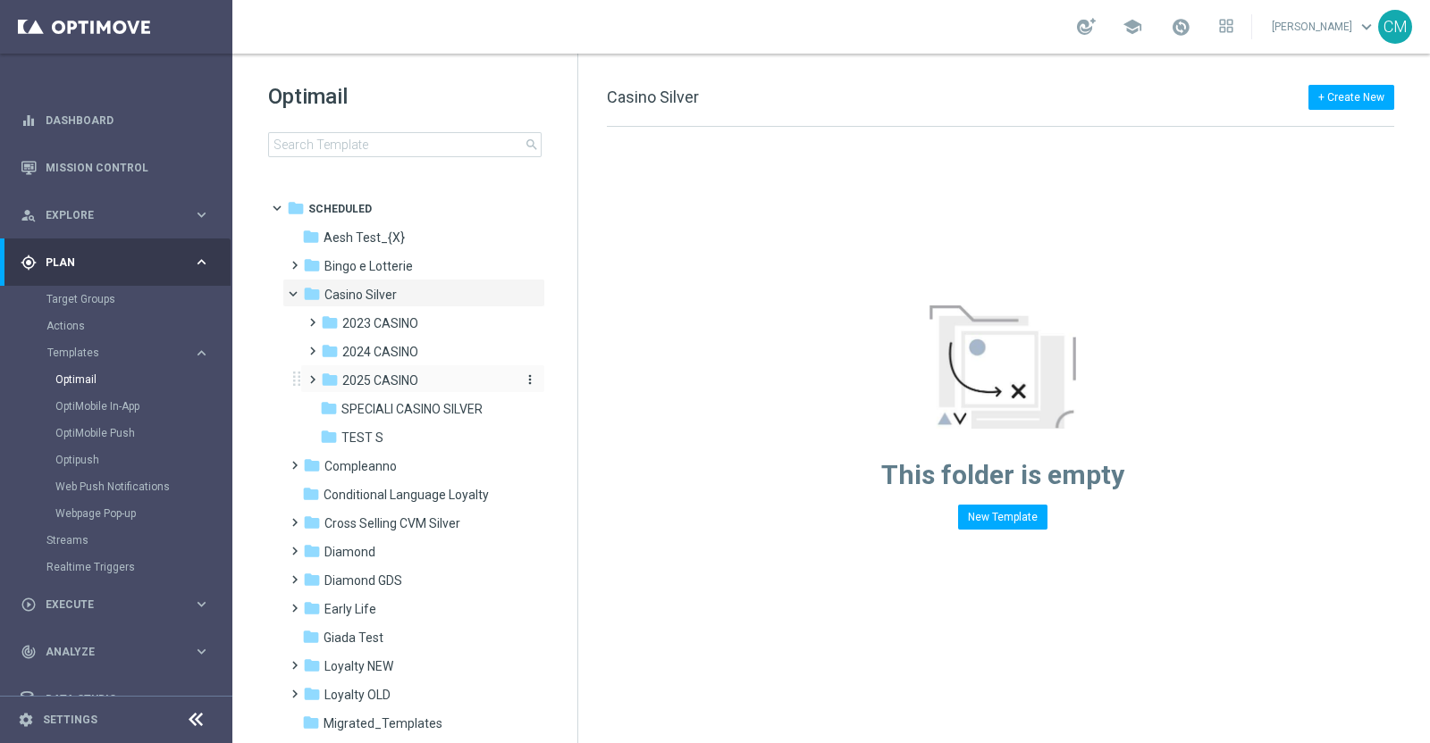
click at [365, 382] on span "2025 CASINO" at bounding box center [380, 381] width 76 height 16
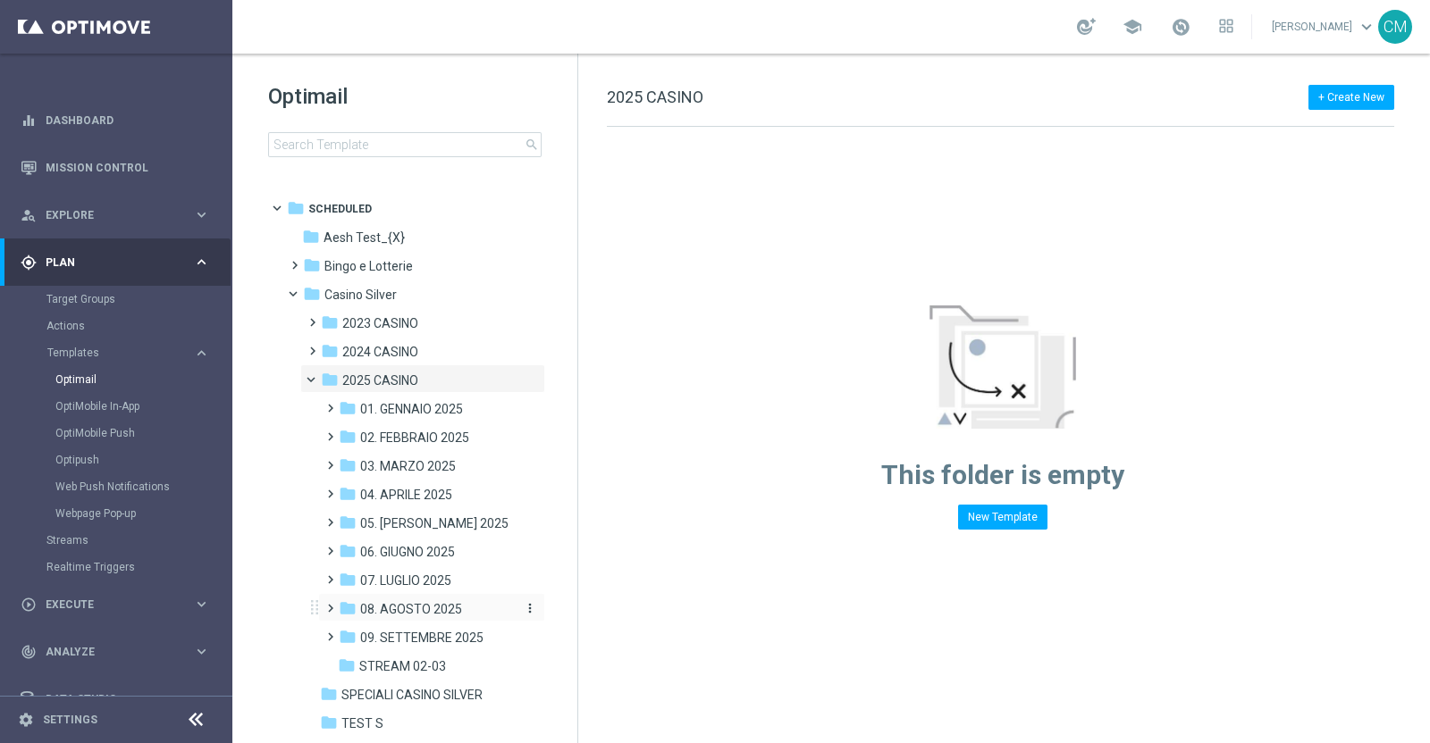
click at [402, 605] on span "08. AGOSTO 2025" at bounding box center [411, 609] width 102 height 16
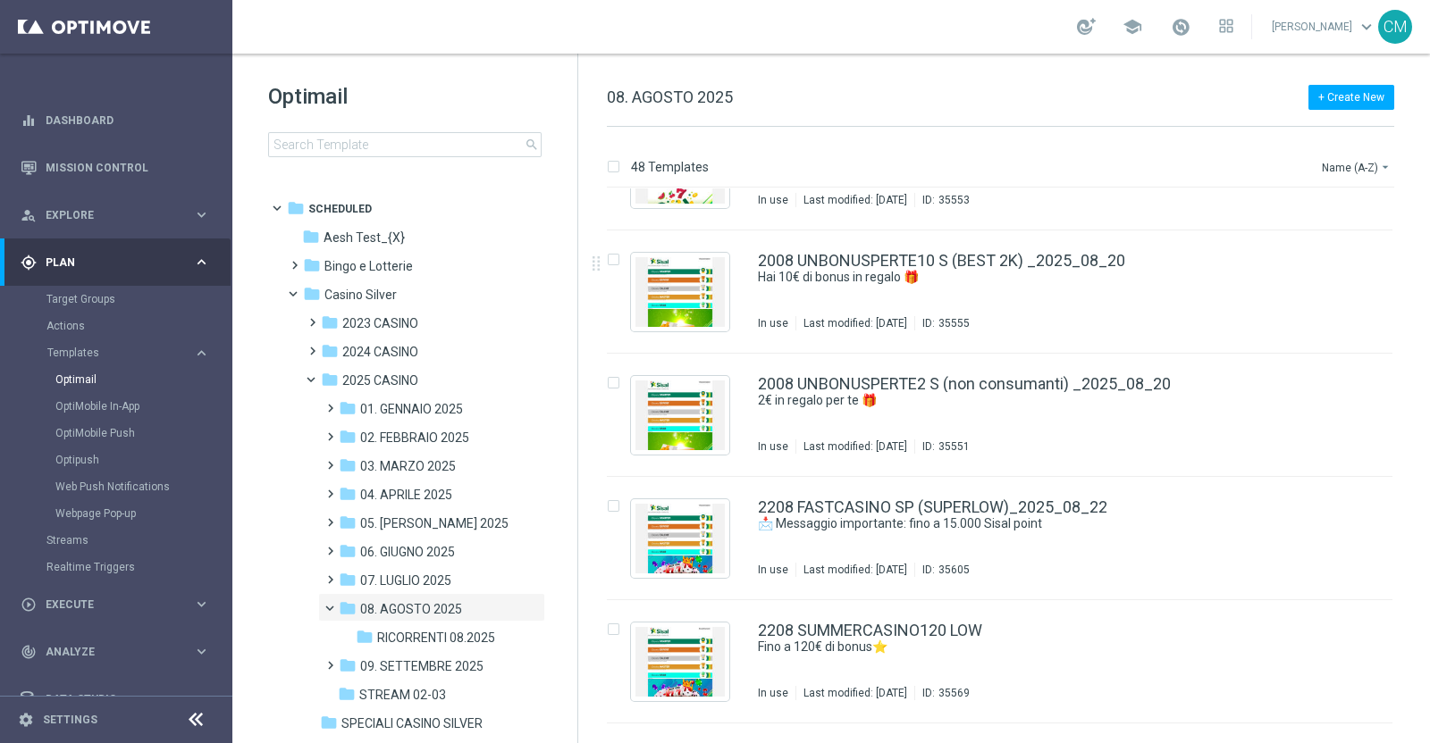
scroll to position [3166, 0]
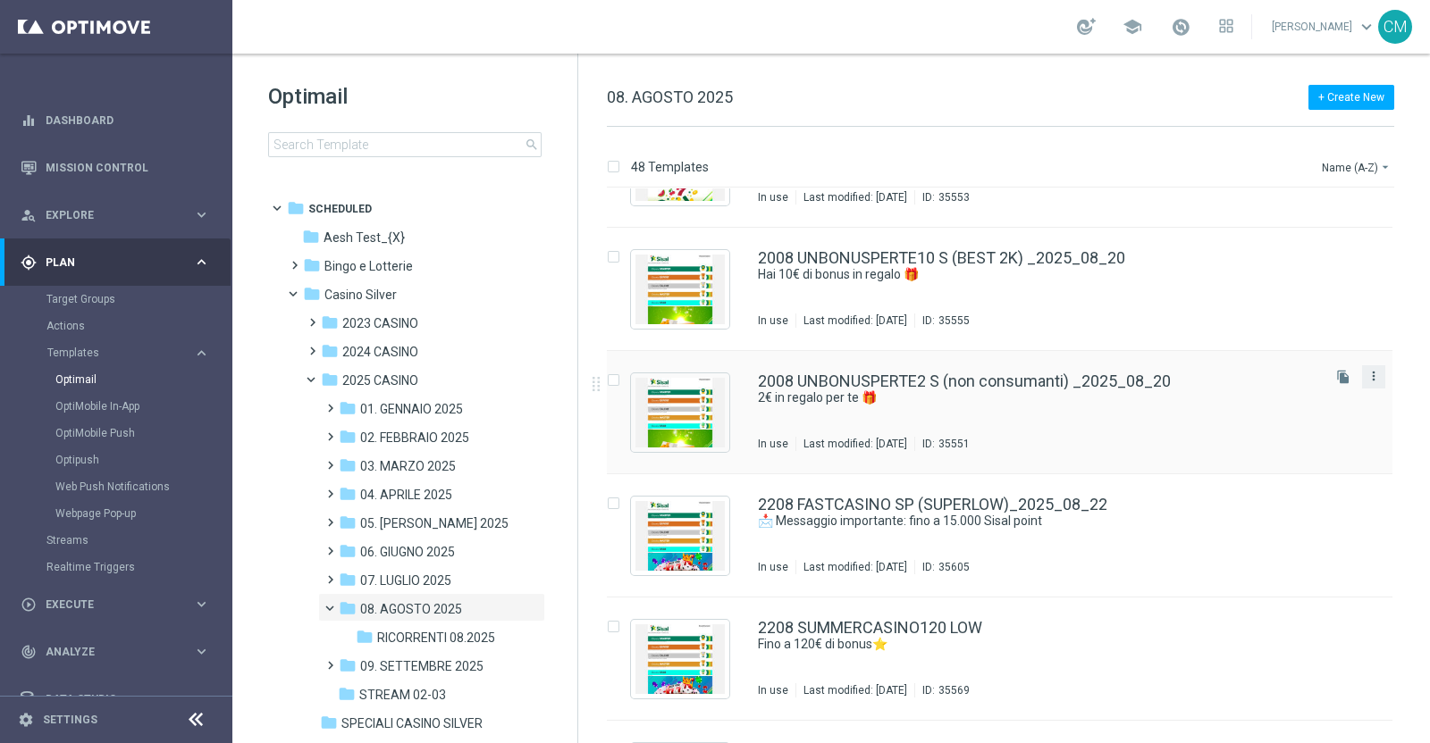
click at [1369, 370] on icon "more_vert" at bounding box center [1373, 376] width 14 height 14
click at [1304, 420] on div "Copy To" at bounding box center [1299, 420] width 108 height 13
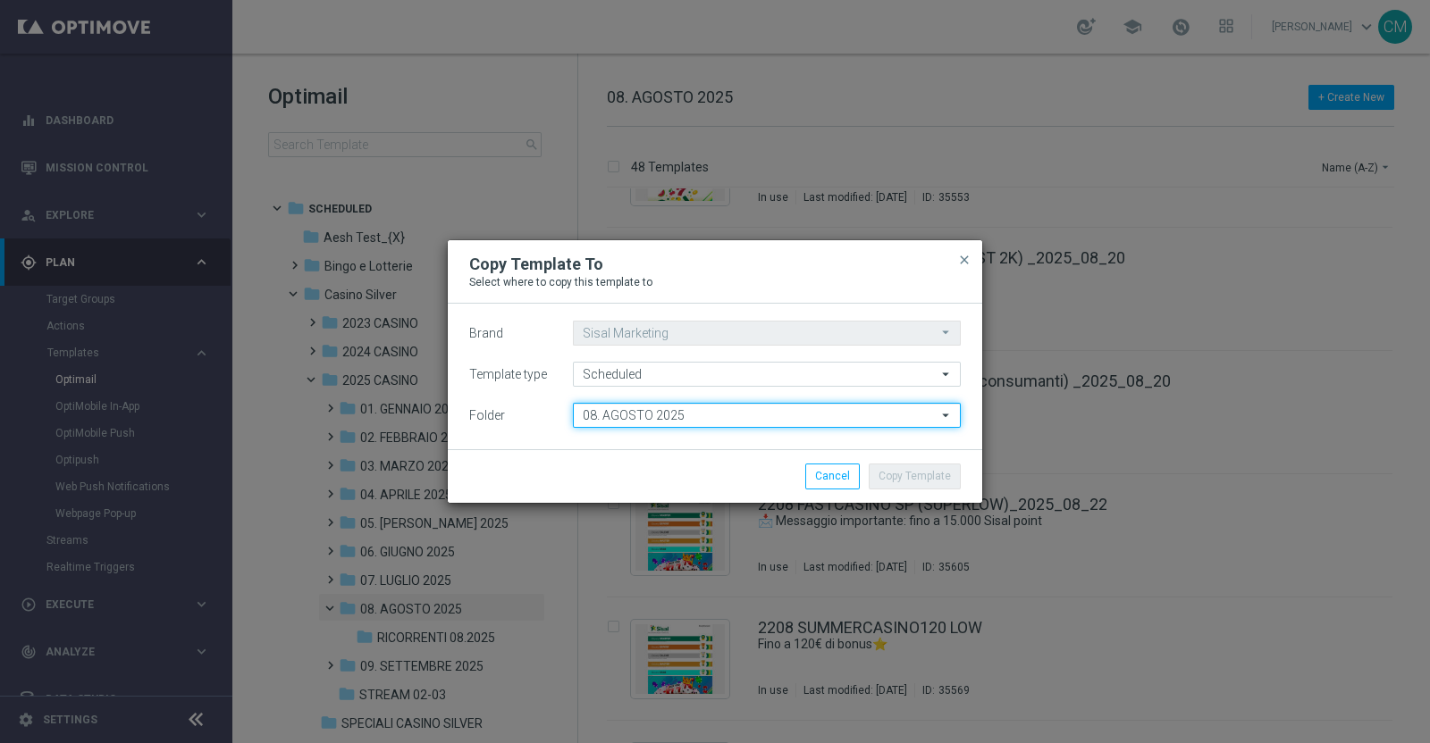
click at [747, 415] on input "08. AGOSTO 2025" at bounding box center [767, 415] width 388 height 25
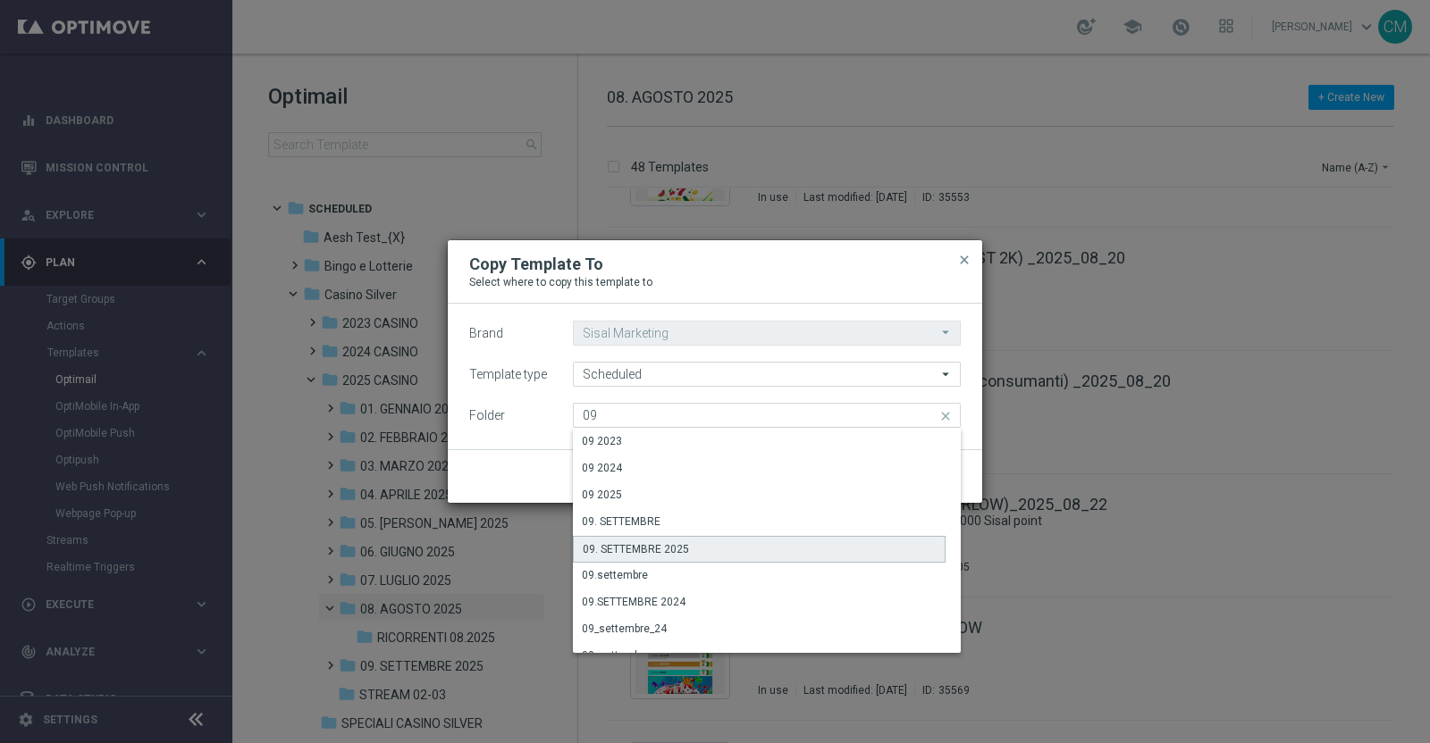
click at [716, 543] on div "09. SETTEMBRE 2025" at bounding box center [759, 549] width 373 height 27
type input "09. SETTEMBRE 2025"
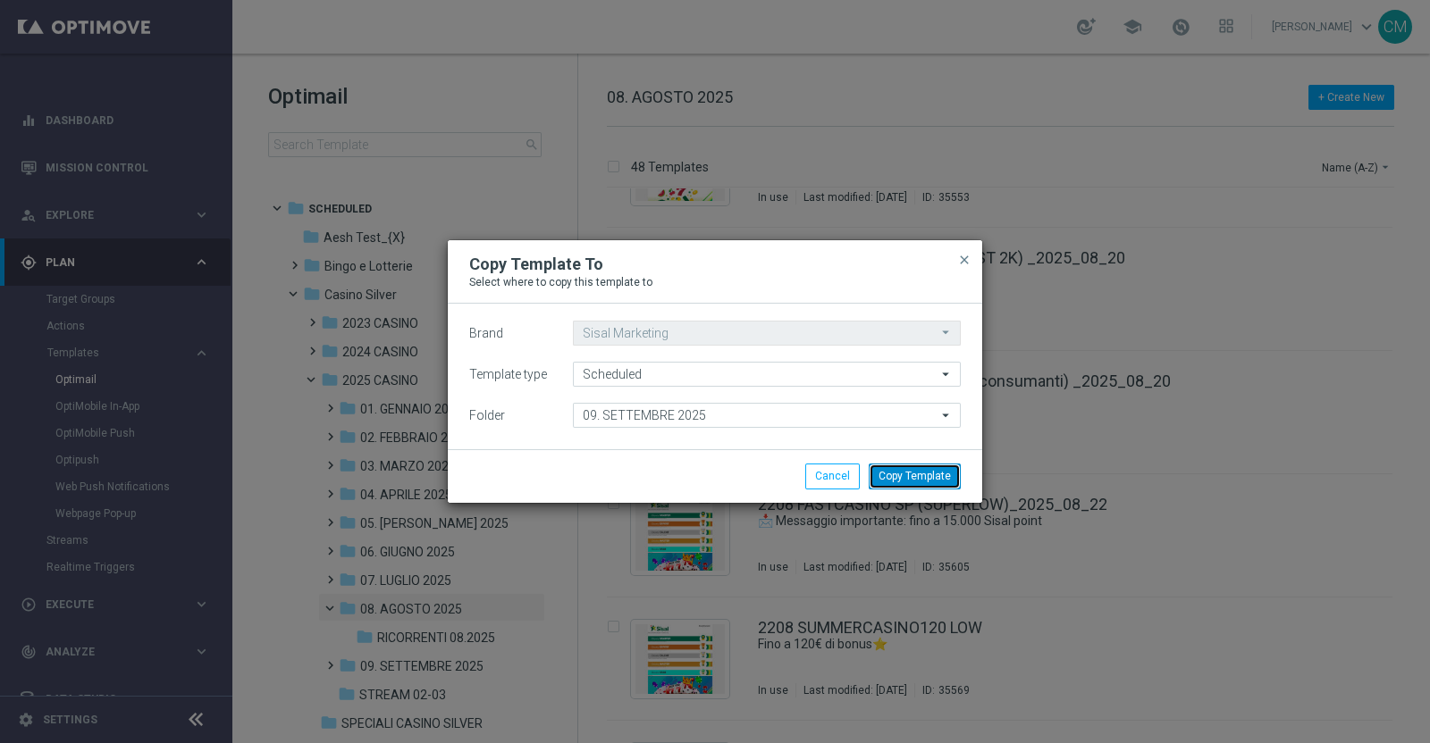
click at [931, 471] on button "Copy Template" at bounding box center [914, 476] width 92 height 25
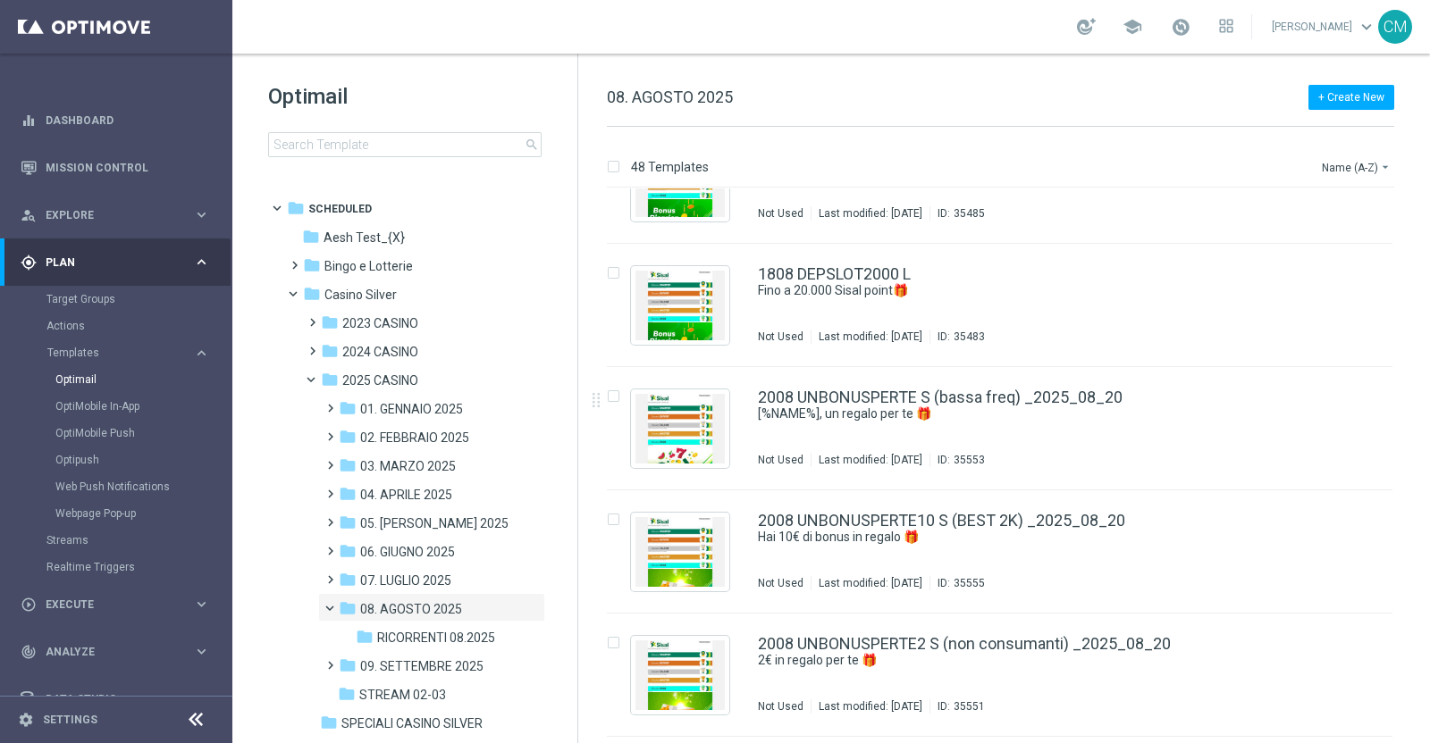
scroll to position [2908, 0]
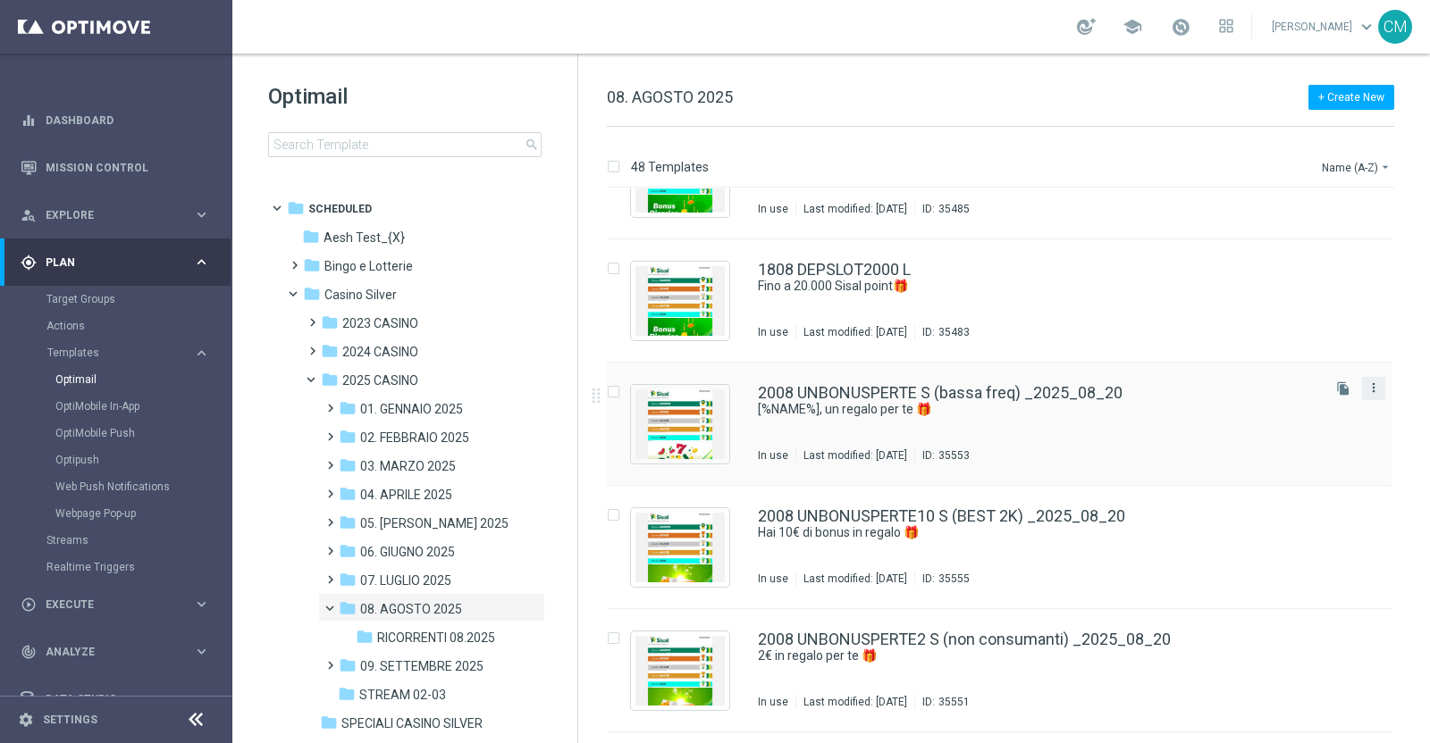
click at [1370, 390] on icon "more_vert" at bounding box center [1373, 388] width 14 height 14
click at [1312, 427] on div "Copy To" at bounding box center [1299, 431] width 108 height 13
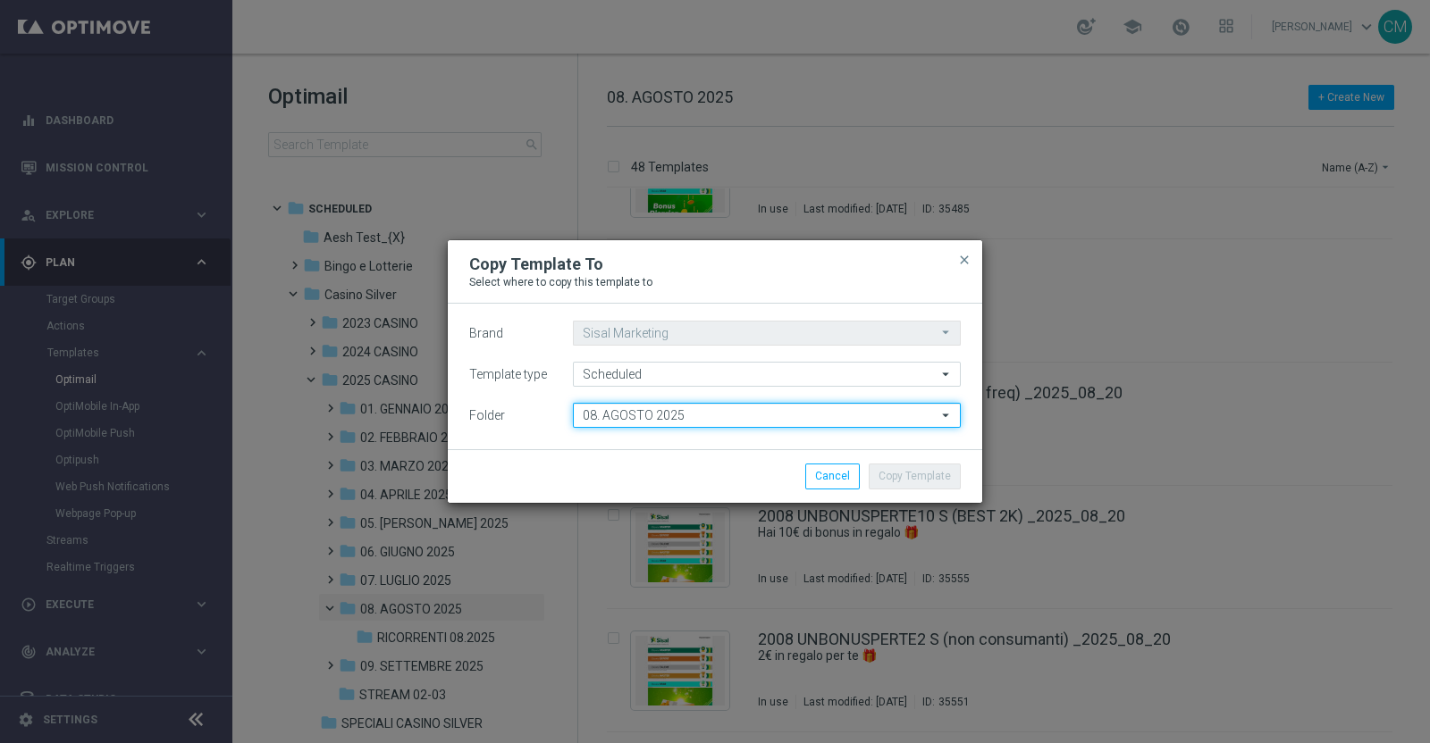
click at [697, 409] on input "08. AGOSTO 2025" at bounding box center [767, 415] width 388 height 25
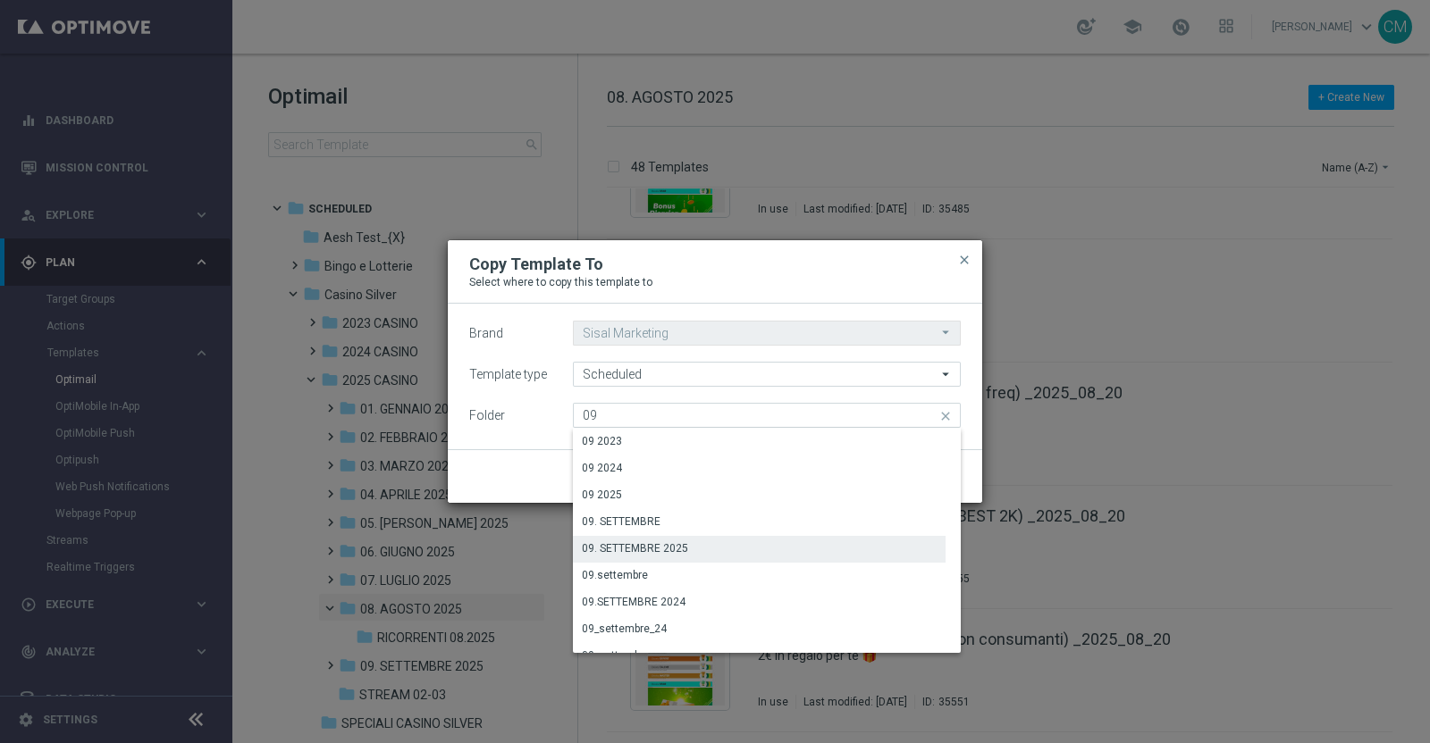
click at [702, 557] on div "09. SETTEMBRE 2025" at bounding box center [759, 548] width 373 height 25
type input "09. SETTEMBRE 2025"
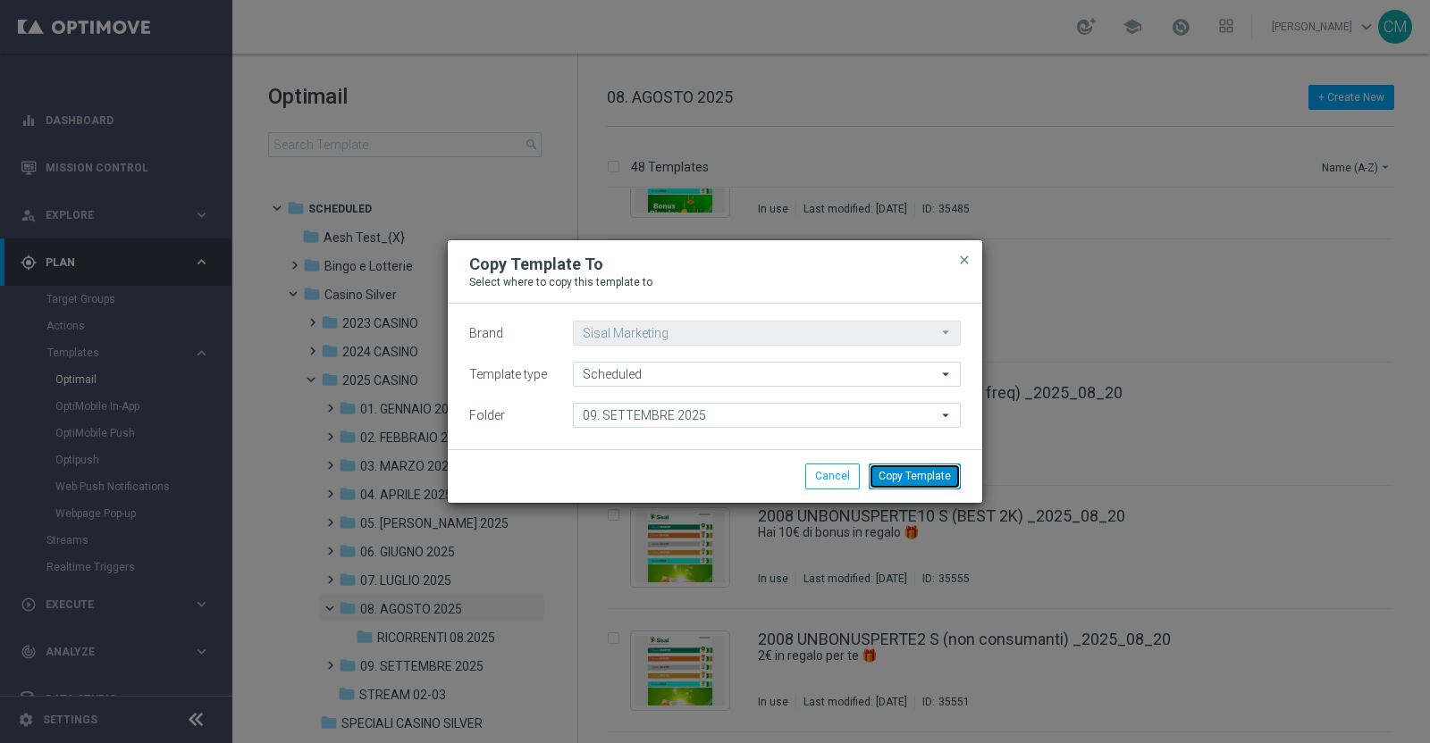
click at [939, 476] on button "Copy Template" at bounding box center [914, 476] width 92 height 25
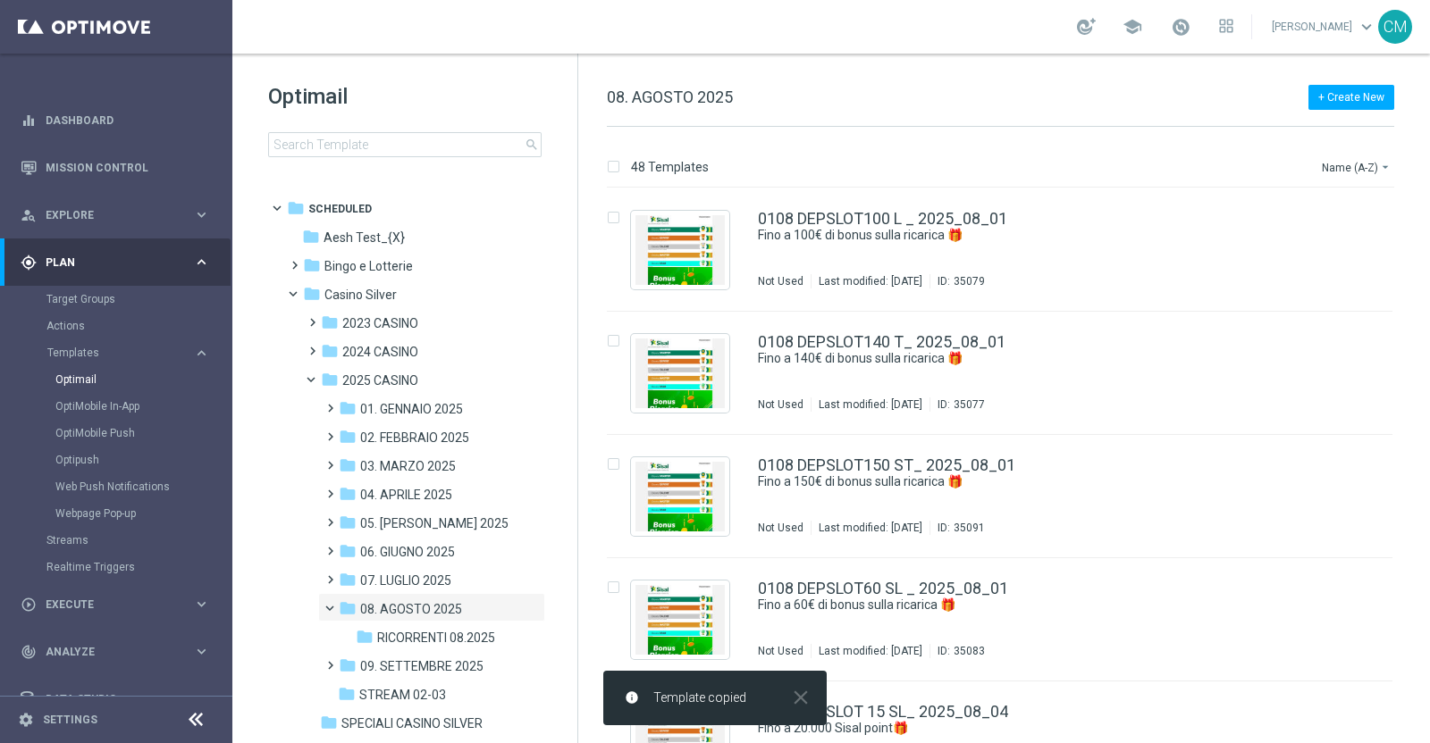
click at [442, 664] on span "09. SETTEMBRE 2025" at bounding box center [421, 666] width 123 height 16
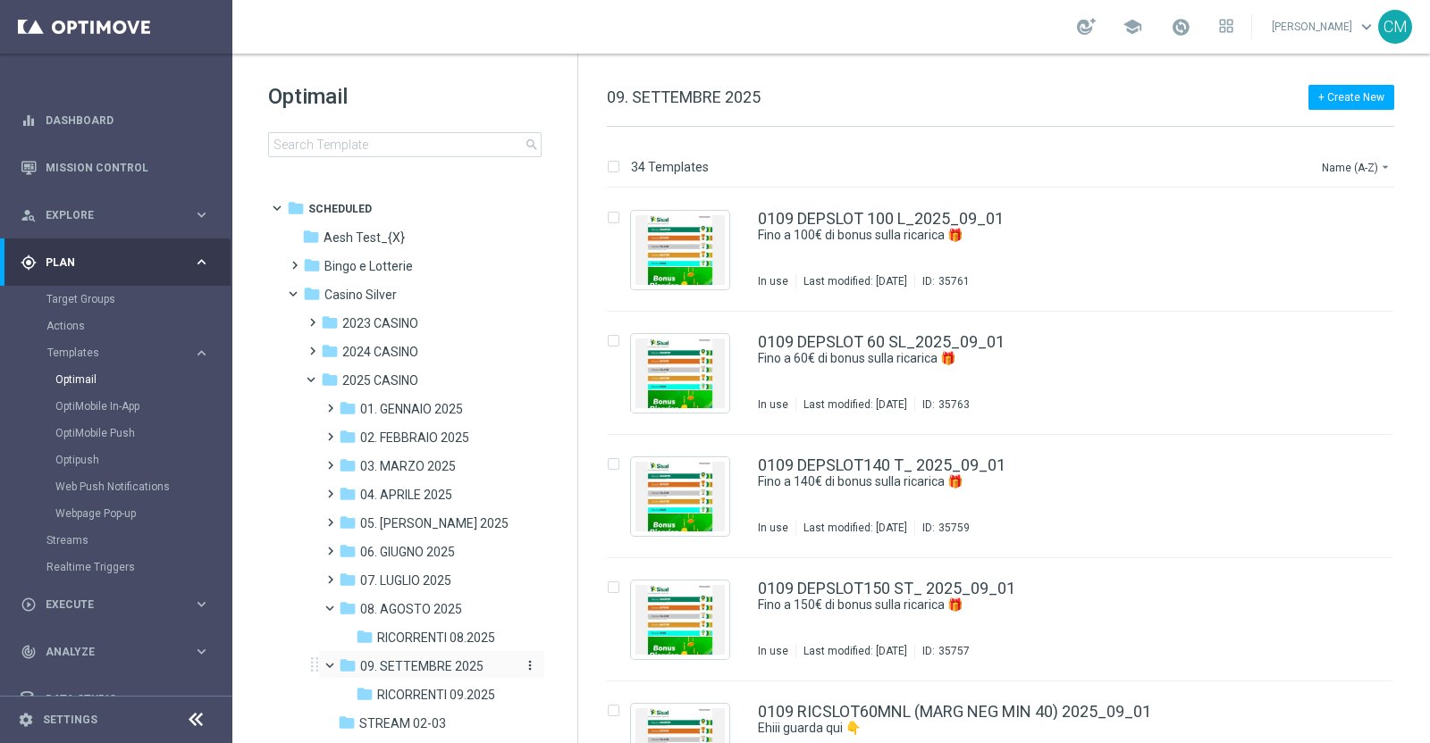
click at [433, 661] on span "09. SETTEMBRE 2025" at bounding box center [421, 666] width 123 height 16
click at [429, 666] on span "09. SETTEMBRE 2025" at bounding box center [421, 666] width 123 height 16
click at [398, 663] on span "09. SETTEMBRE 2025" at bounding box center [421, 666] width 123 height 16
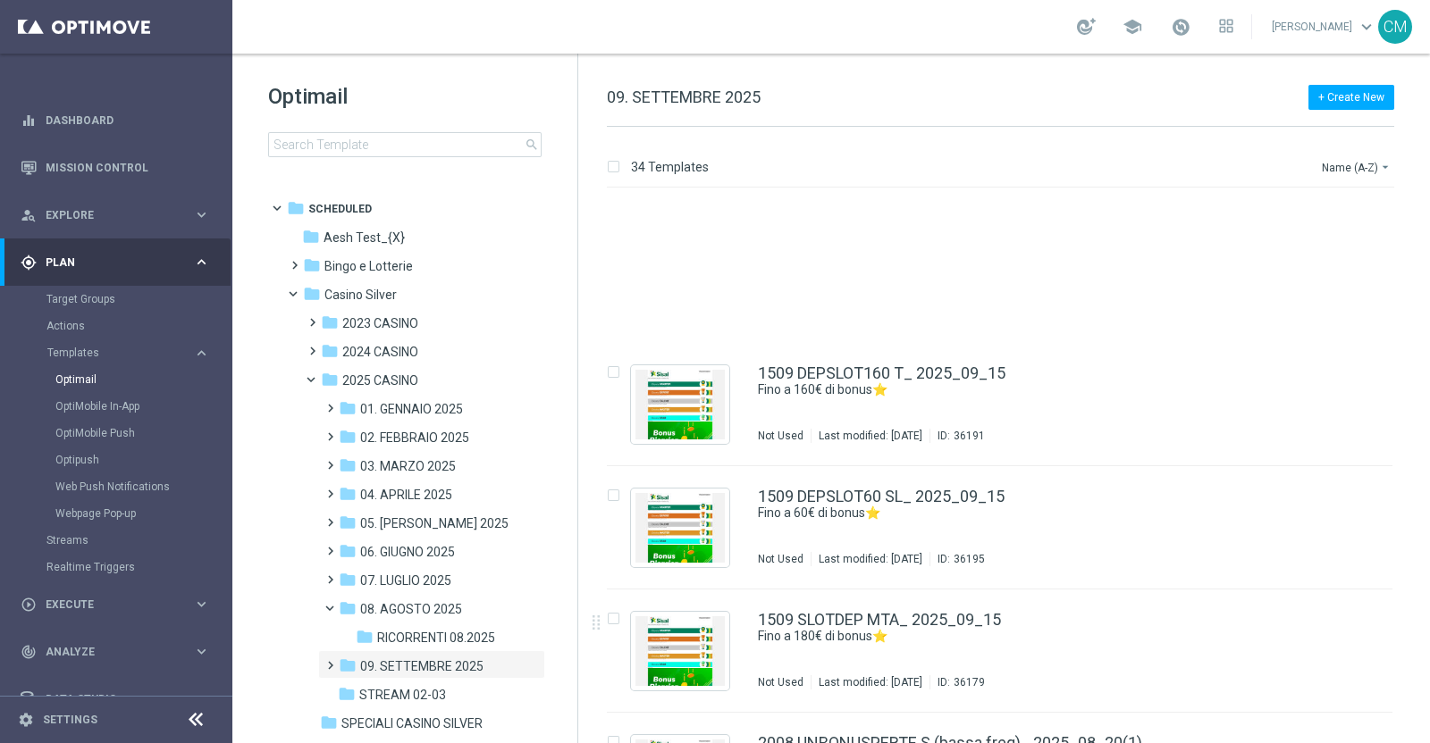
scroll to position [3636, 0]
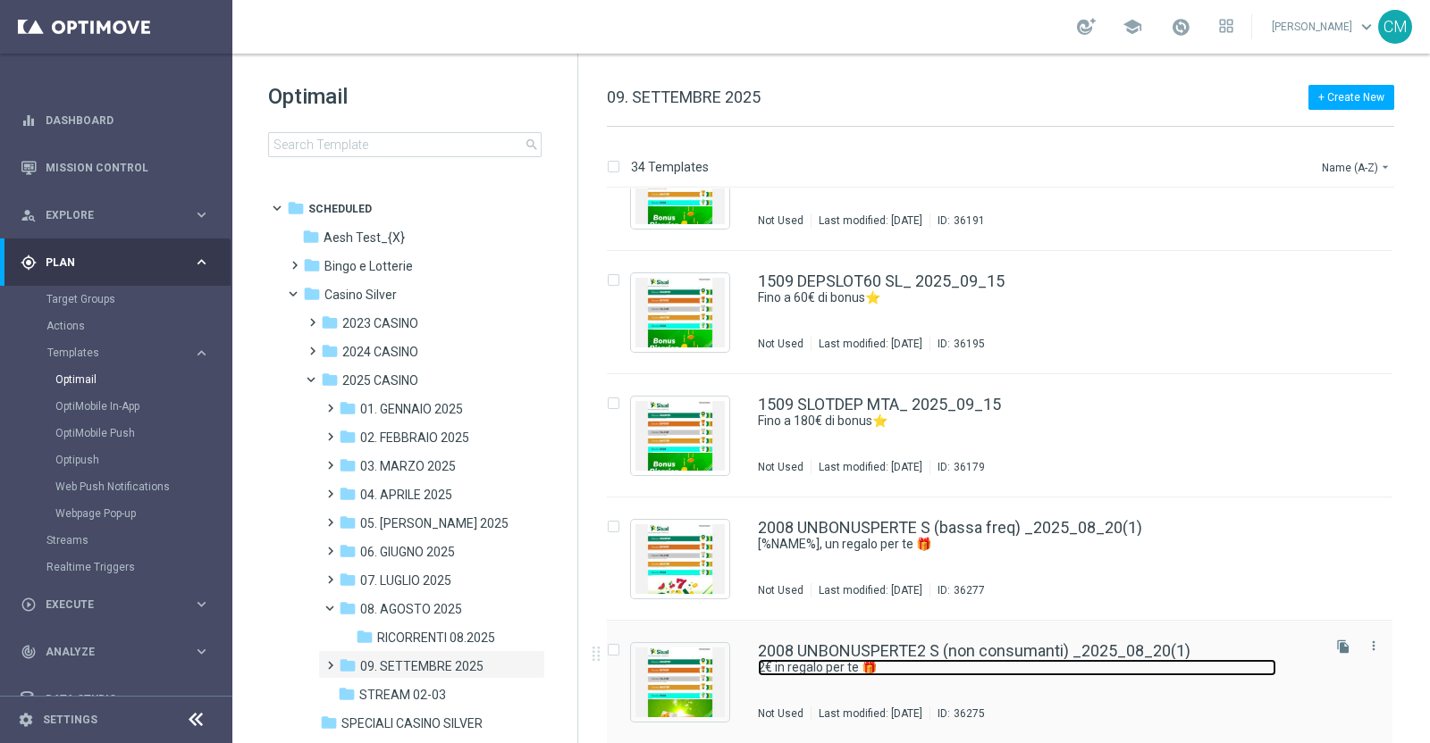
click at [1010, 665] on link "2€ in regalo per te 🎁" at bounding box center [1017, 667] width 518 height 17
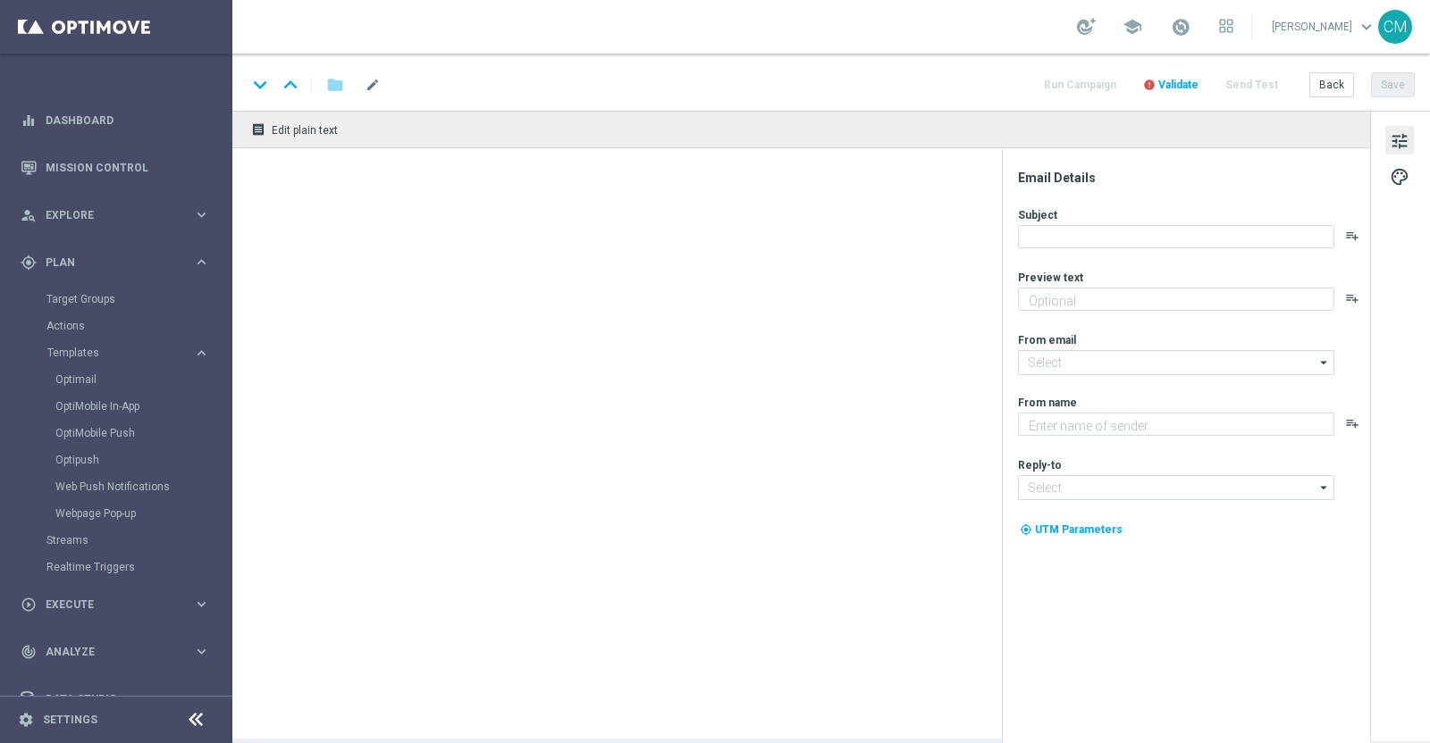
type textarea "Per divertirti con le Slot"
type textarea "Sisal"
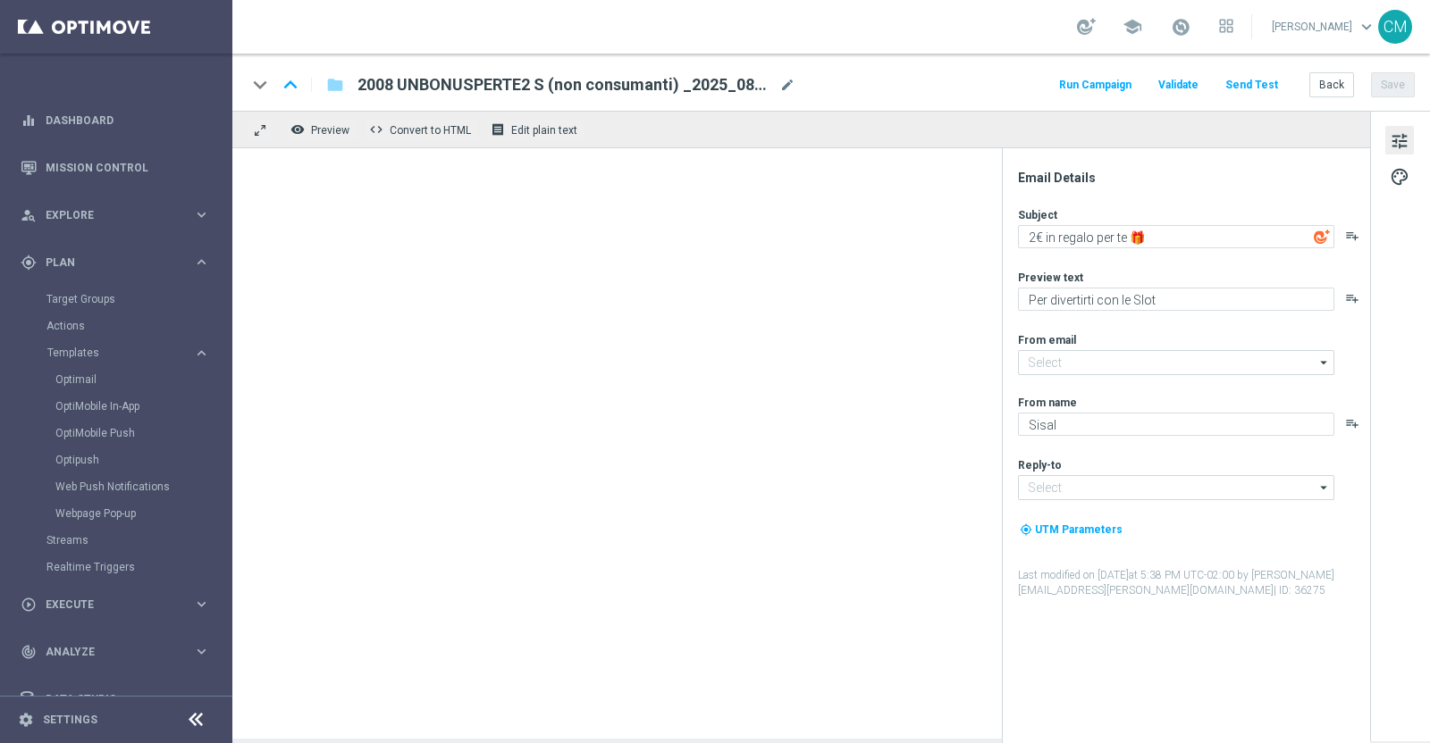
type input "newsletter@comunicazioni.sisal.it"
type input "info@sisal.it"
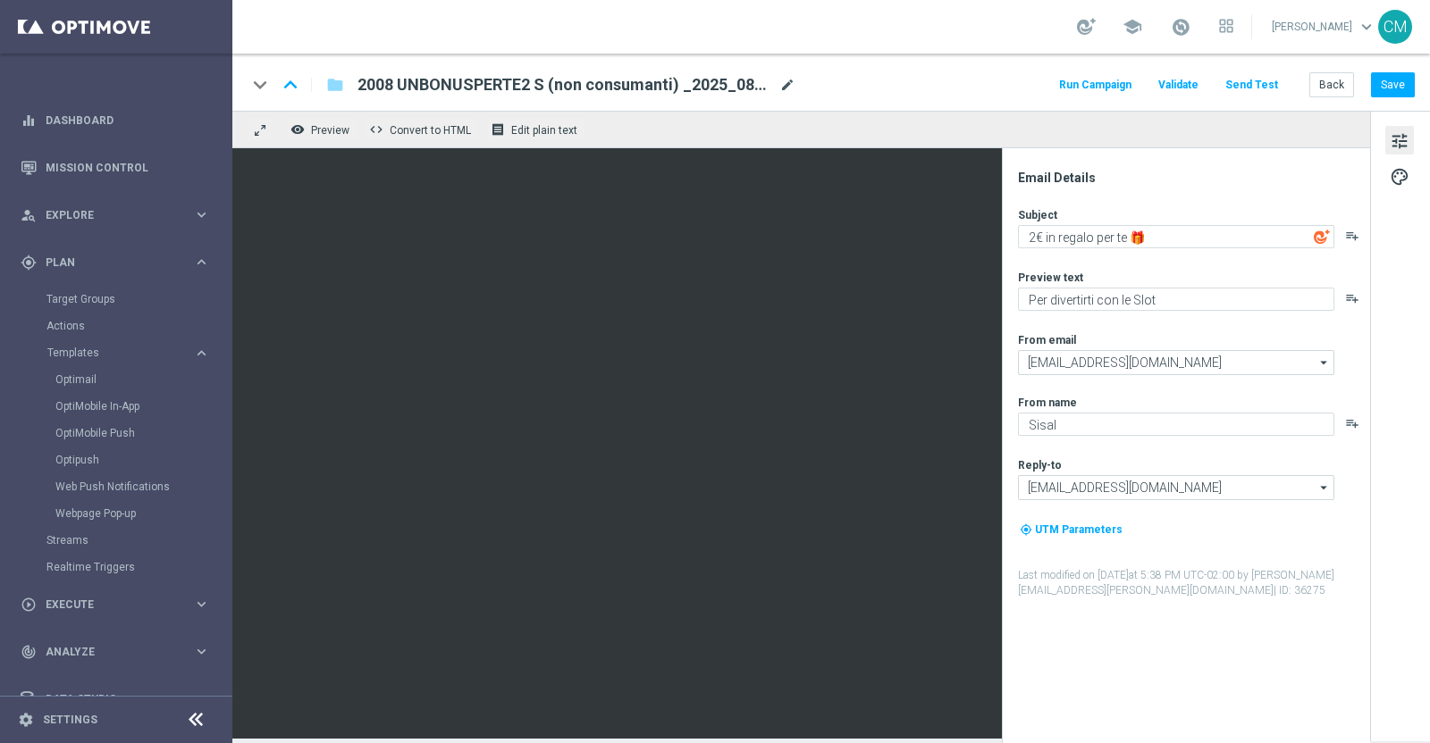
click at [790, 82] on span "mode_edit" at bounding box center [787, 85] width 16 height 16
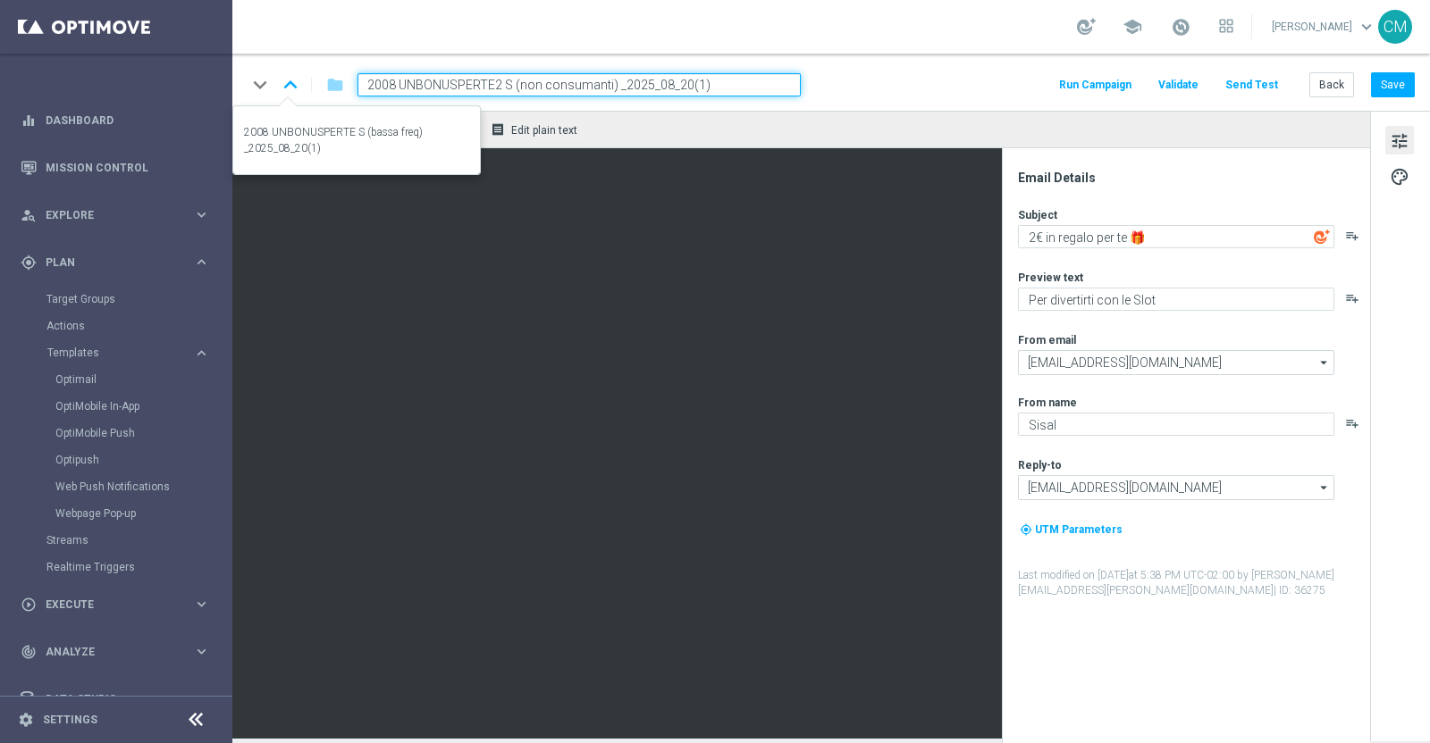
drag, startPoint x: 507, startPoint y: 86, endPoint x: 298, endPoint y: 79, distance: 209.2
click at [298, 79] on div "keyboard_arrow_down keyboard_arrow_up folder 2008 UNBONUSPERTE2 S (non consuman…" at bounding box center [524, 84] width 554 height 23
paste input "1709 UNBONUSPERTE 2T"
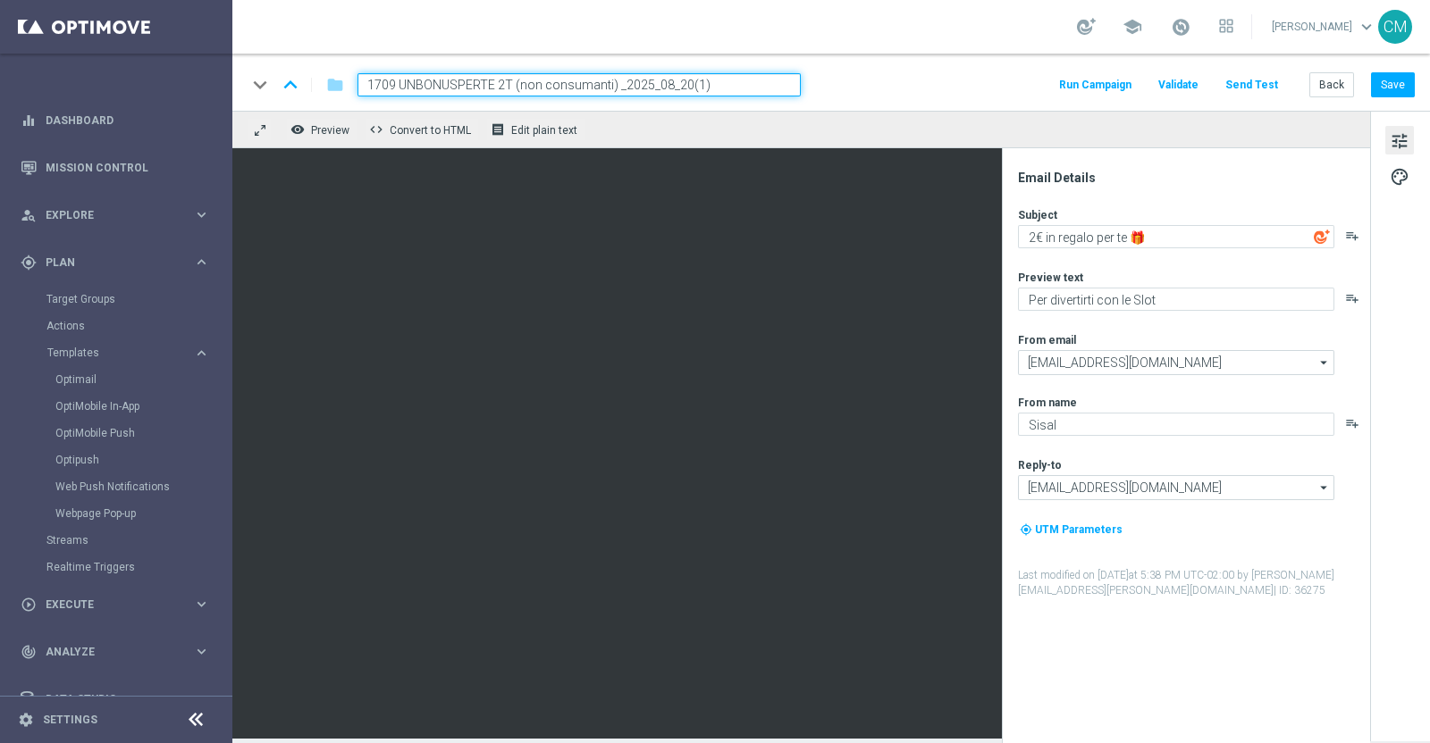
click at [734, 79] on input "1709 UNBONUSPERTE 2T (non consumanti) _2025_08_20(1)" at bounding box center [578, 84] width 443 height 23
type input "1709 UNBONUSPERTE 2T (non consumanti) _2025_09_17"
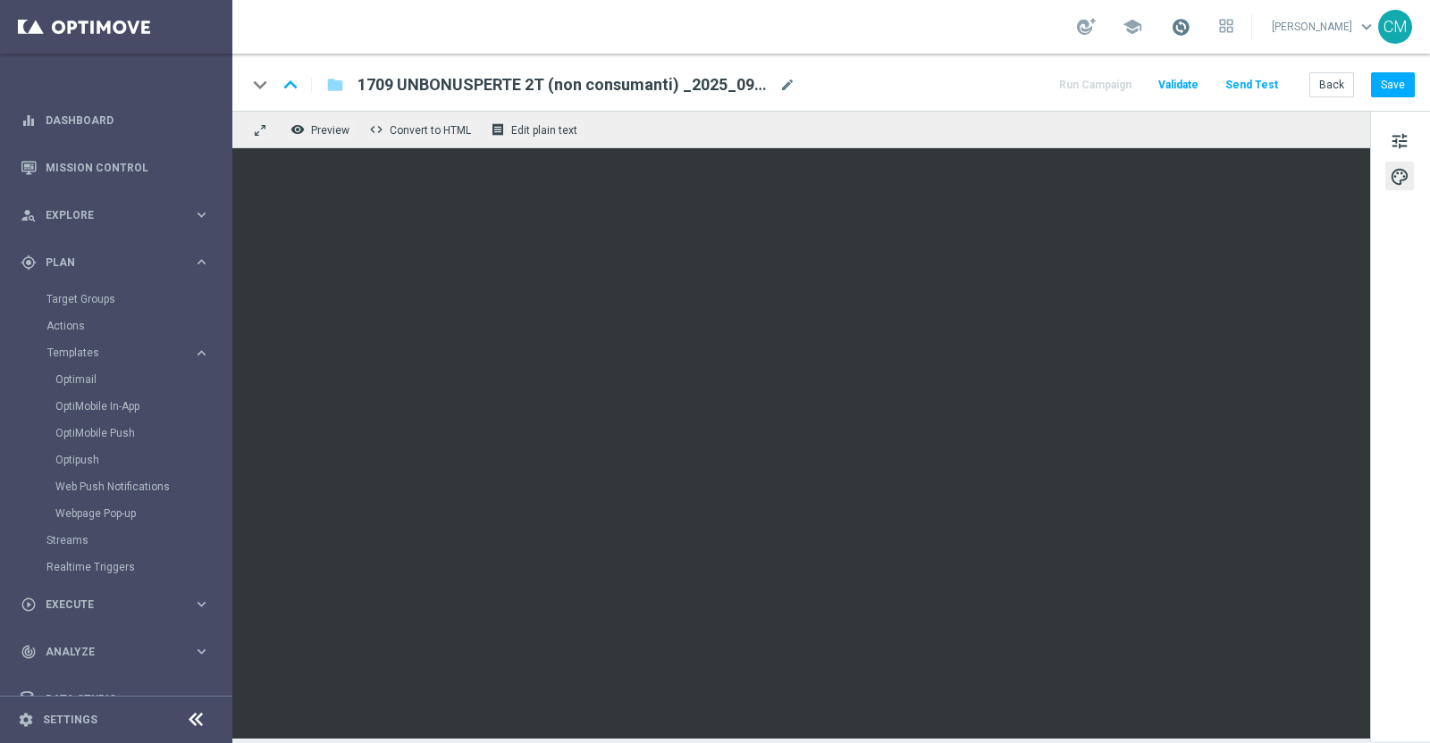
click at [1189, 29] on span at bounding box center [1180, 27] width 20 height 20
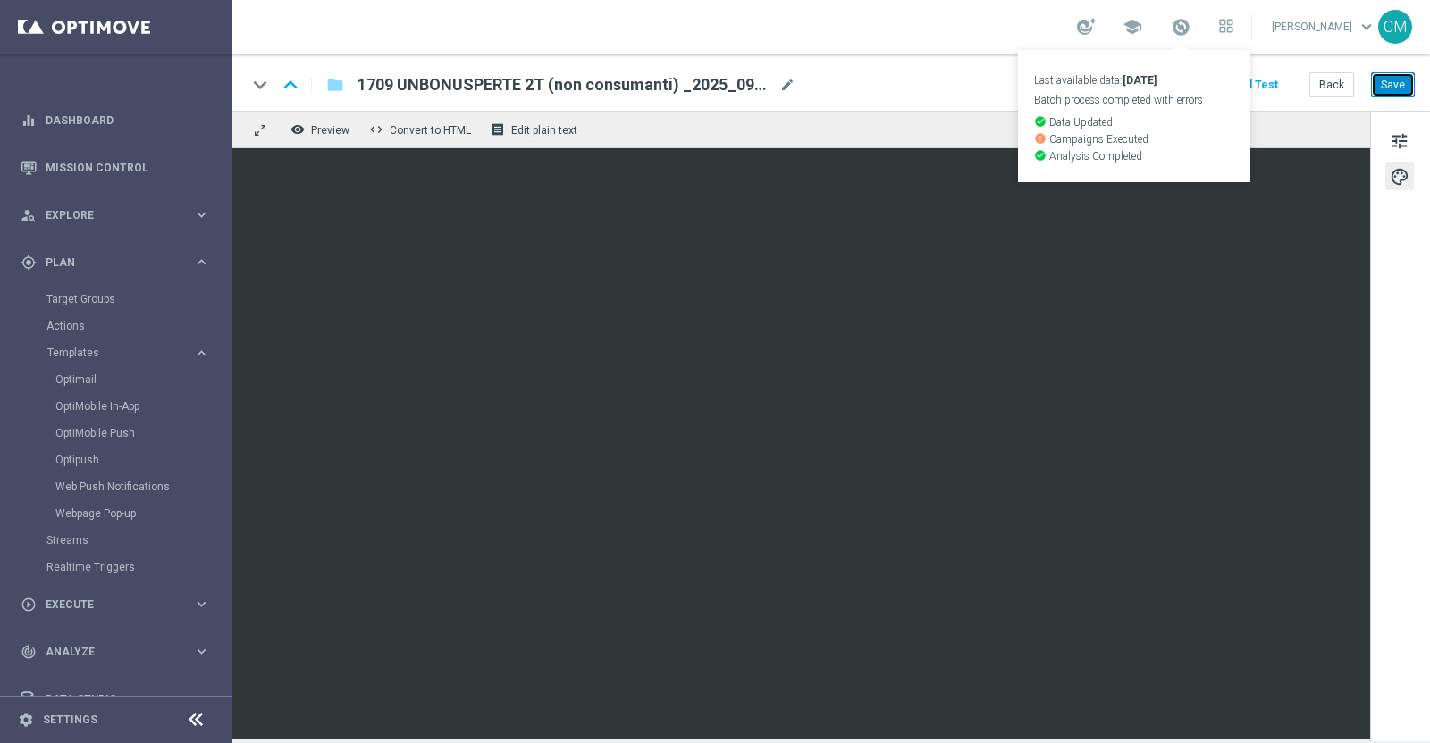
click at [1386, 82] on button "Save" at bounding box center [1393, 84] width 44 height 25
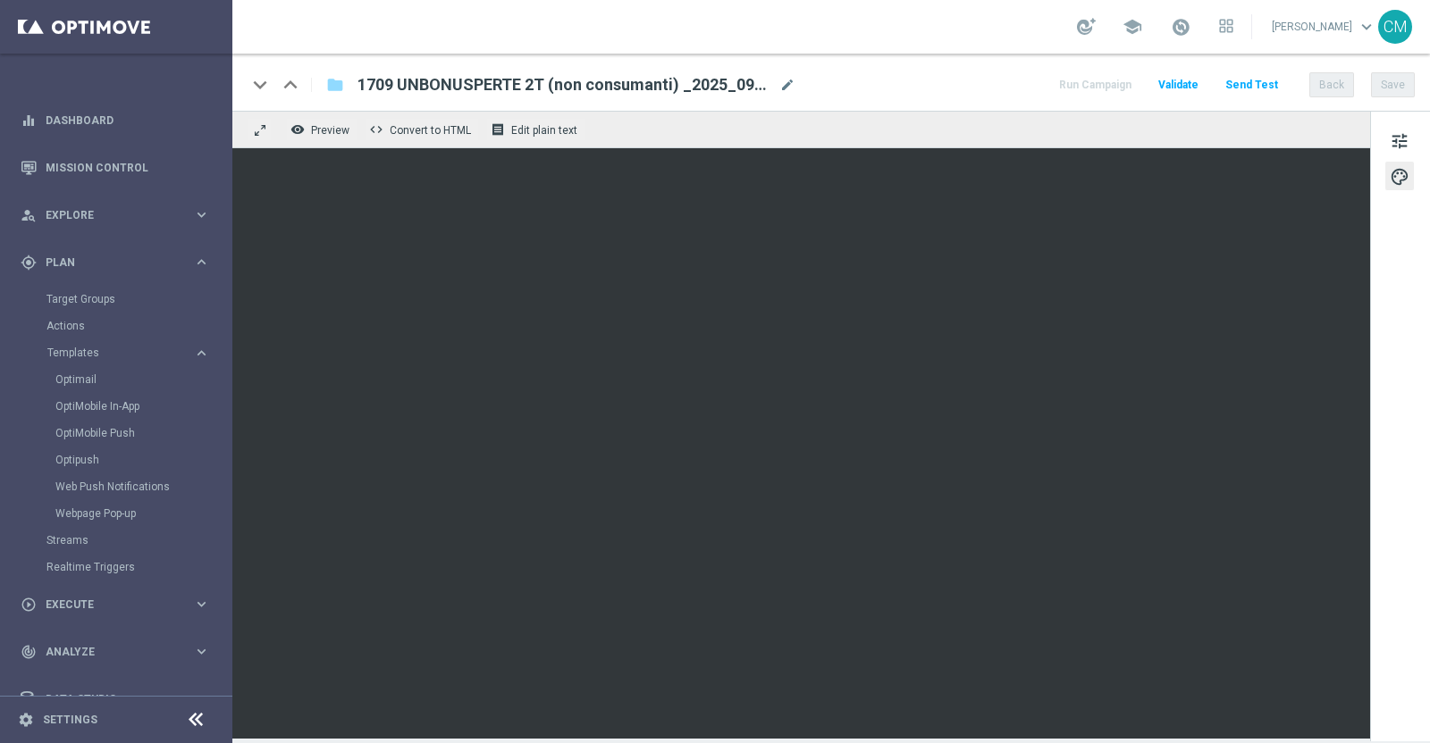
click at [786, 73] on div "1709 UNBONUSPERTE 2T (non consumanti) _2025_09_17 mode_edit" at bounding box center [576, 84] width 438 height 23
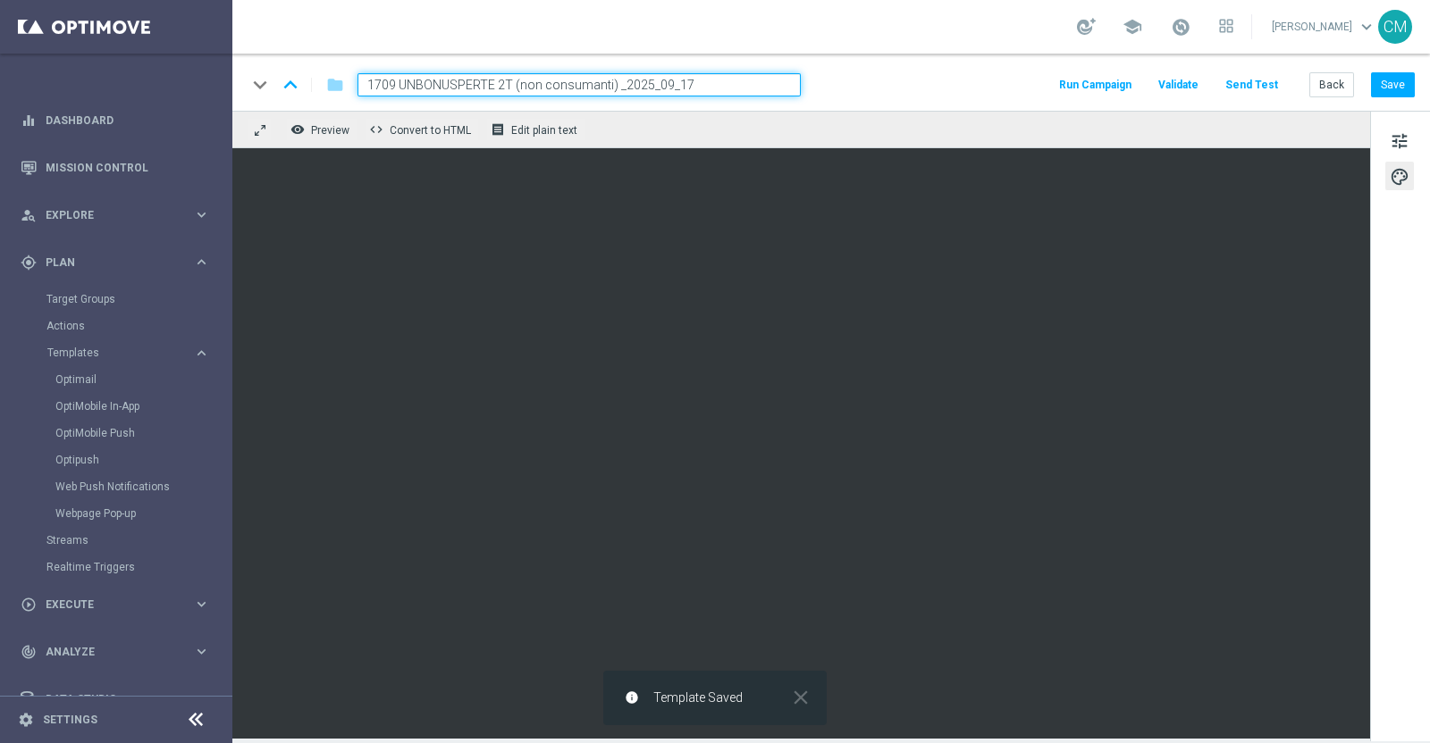
drag, startPoint x: 566, startPoint y: 85, endPoint x: 300, endPoint y: 76, distance: 266.4
click at [300, 76] on div "keyboard_arrow_down keyboard_arrow_up folder 1709 UNBONUSPERTE 2T (non consuman…" at bounding box center [524, 84] width 554 height 23
click at [1353, 83] on button "Back" at bounding box center [1331, 84] width 45 height 25
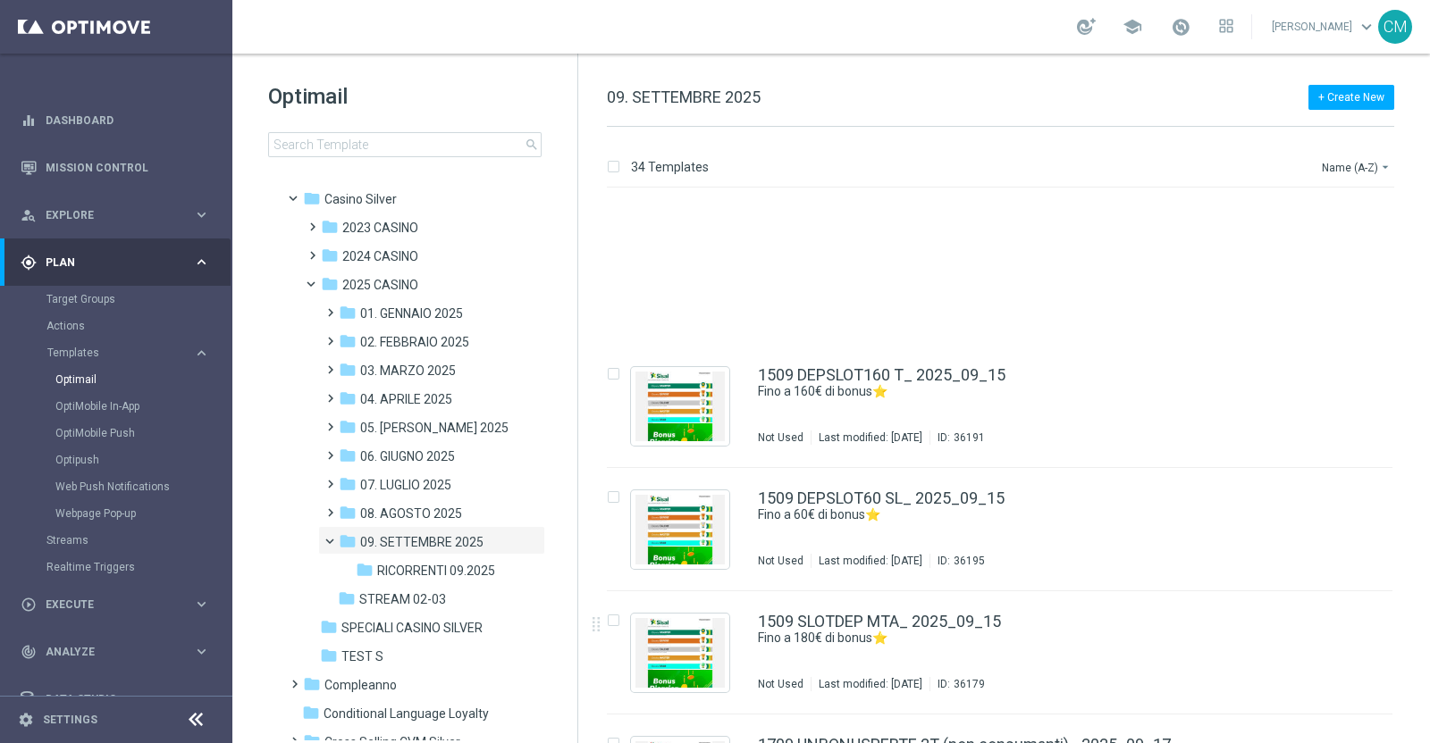
scroll to position [3636, 0]
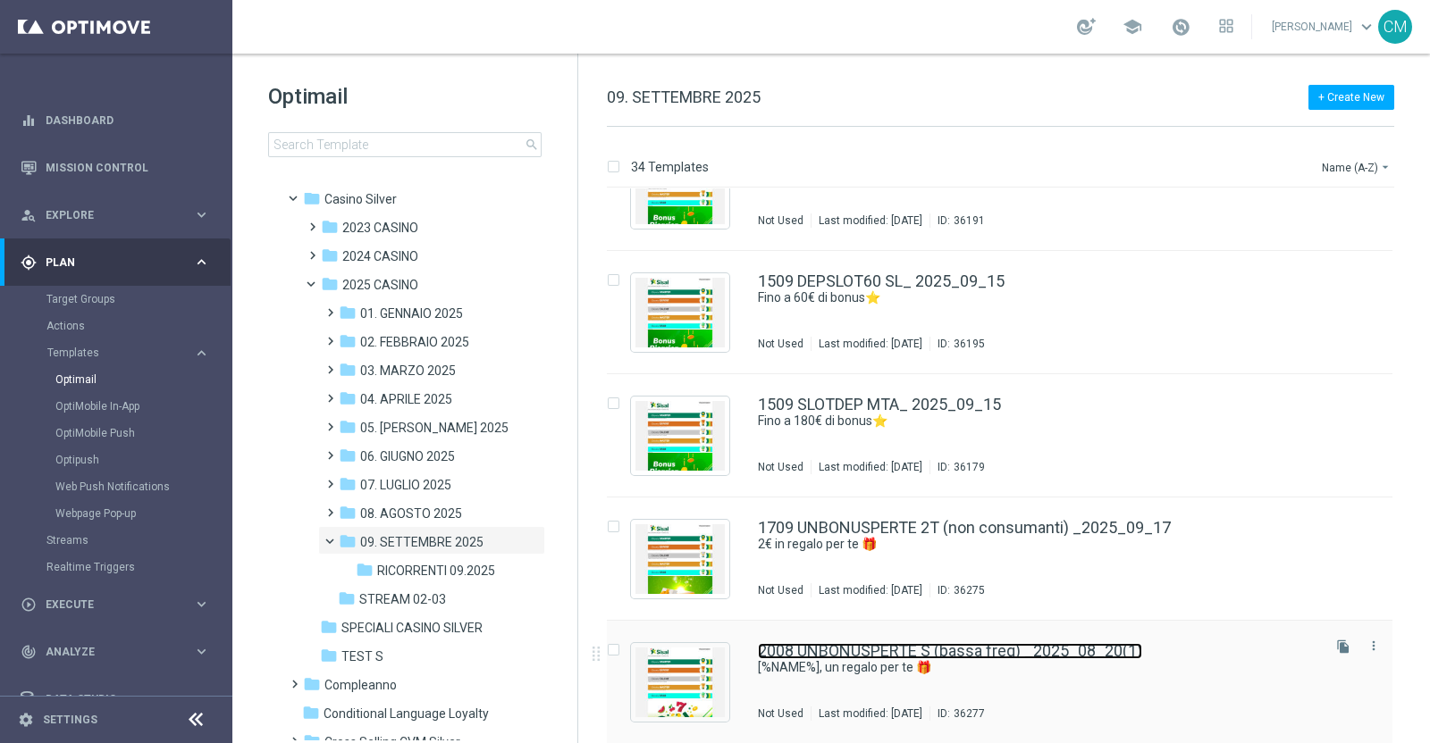
click at [1009, 646] on link "2008 UNBONUSPERTE S (bassa freq) _2025_08_20(1)" at bounding box center [950, 651] width 384 height 16
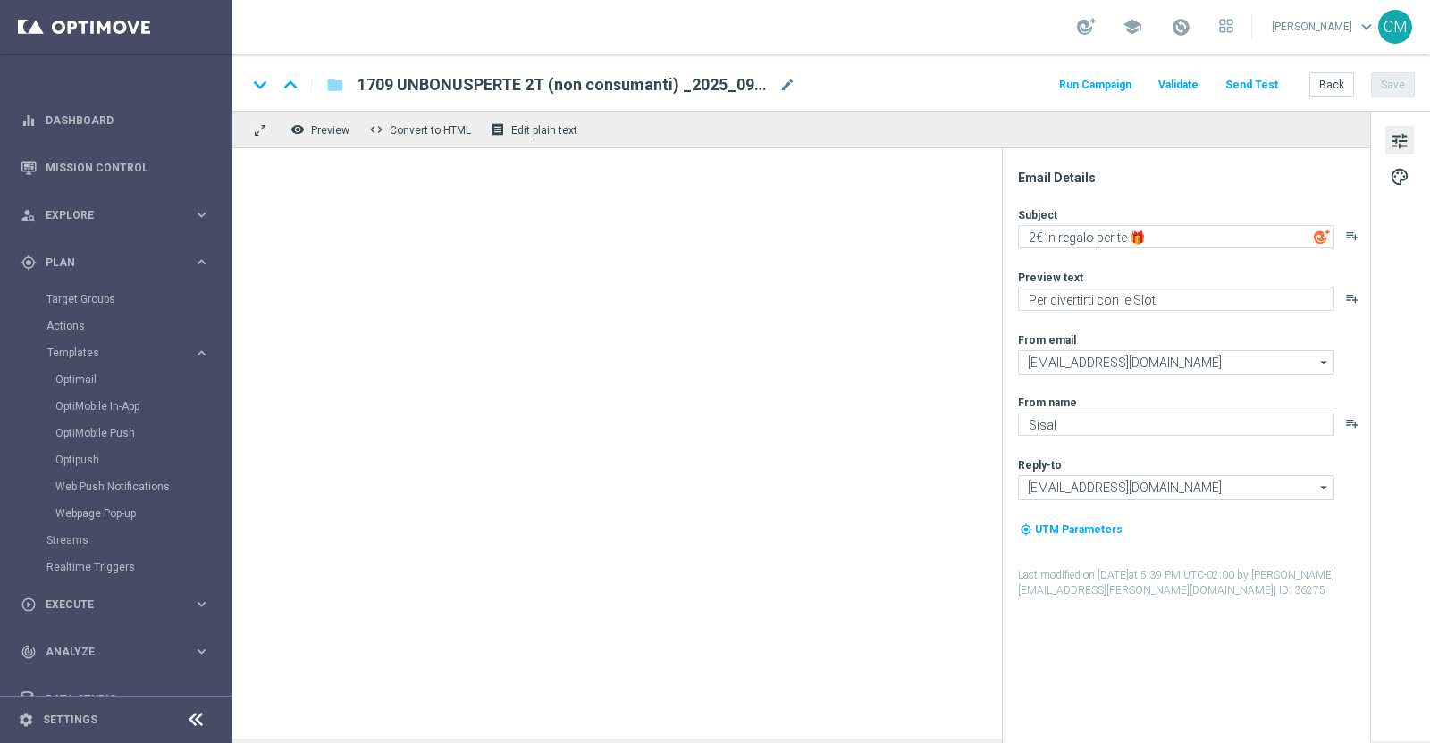
type input "2008 UNBONUSPERTE S (bassa freq) _2025_08_20(1)"
type textarea "[%NAME%], un regalo per te 🎁"
type textarea "Ti abbiamo accreditato 2€ di bonus Slot"
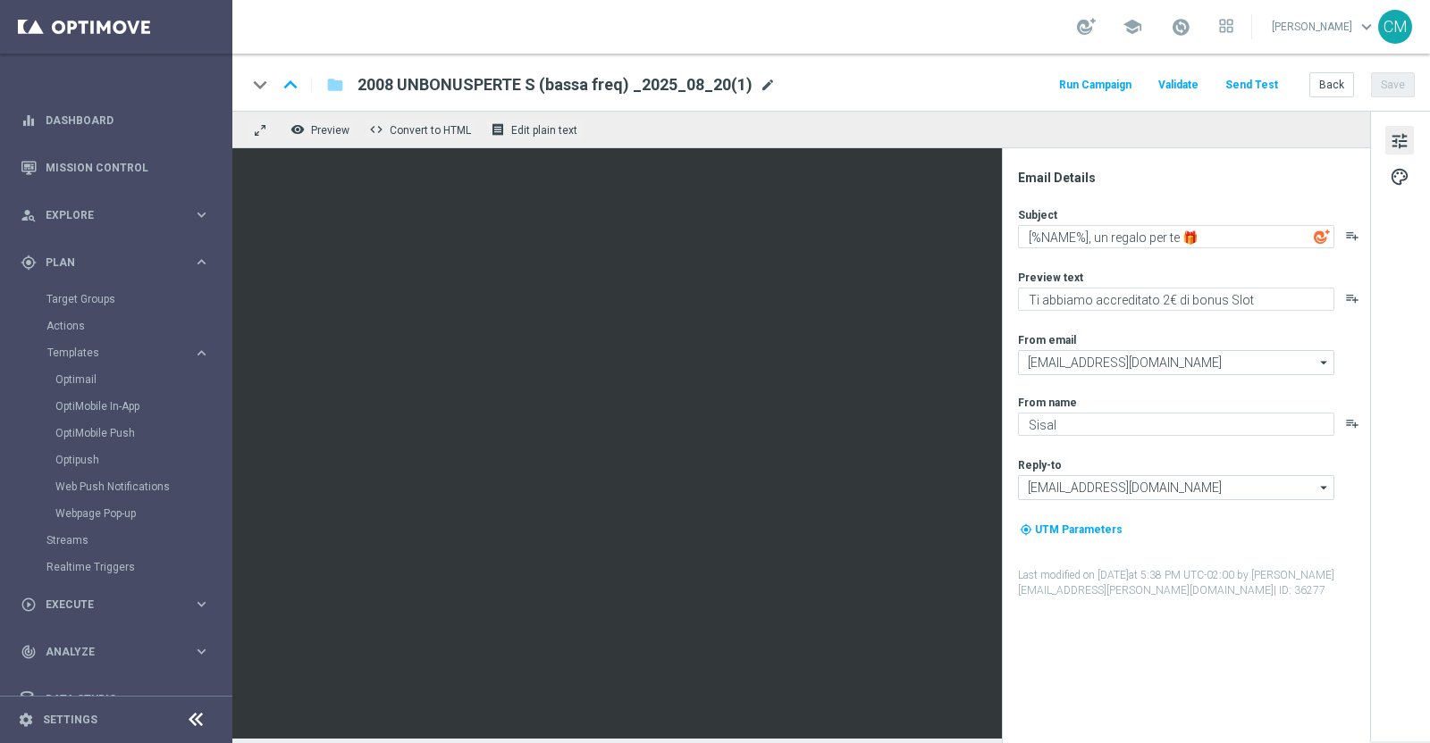
click at [761, 83] on span "mode_edit" at bounding box center [767, 85] width 16 height 16
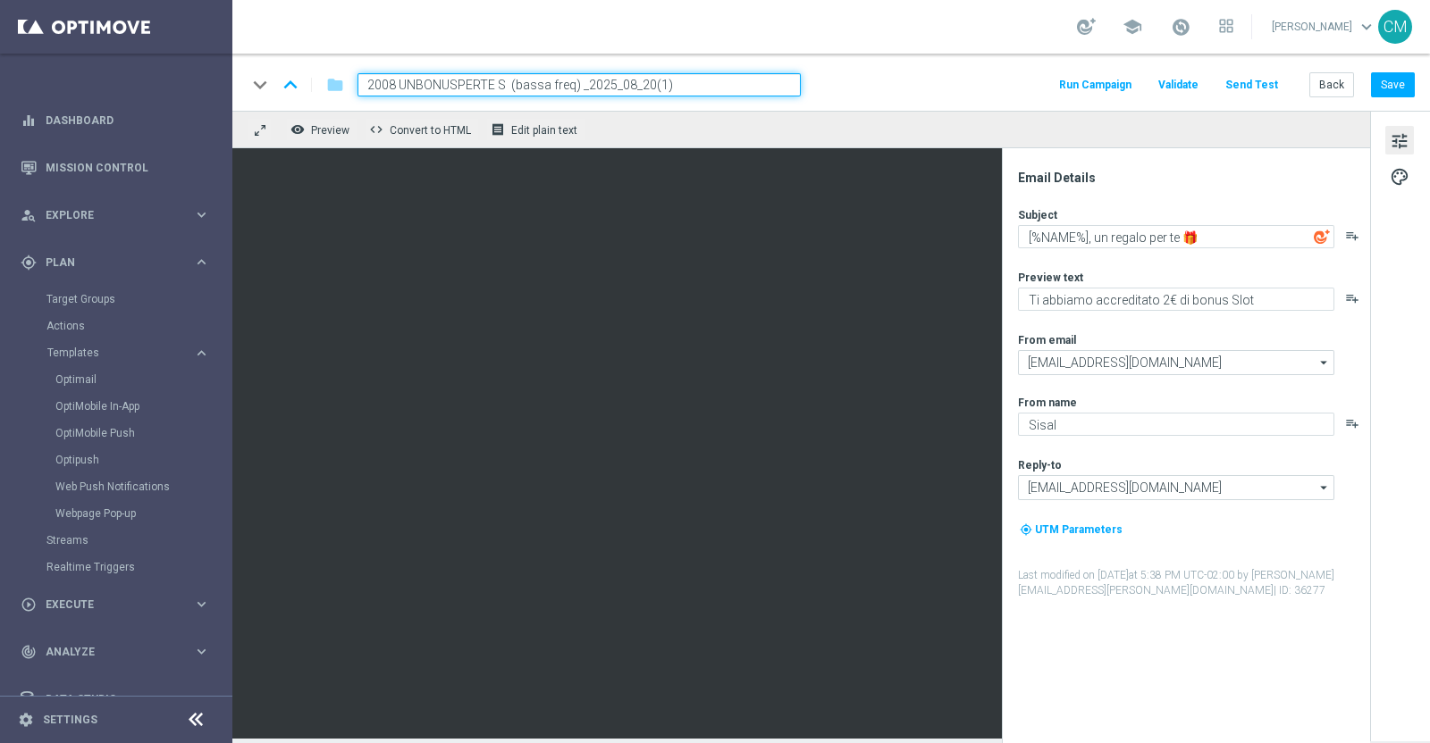
drag, startPoint x: 505, startPoint y: 86, endPoint x: 276, endPoint y: 70, distance: 229.3
click at [276, 70] on div "keyboard_arrow_down keyboard_arrow_up folder 2008 UNBONUSPERTE S (bassa freq) _…" at bounding box center [830, 82] width 1197 height 57
paste input
paste input "1709 UNBONUSPERTE T"
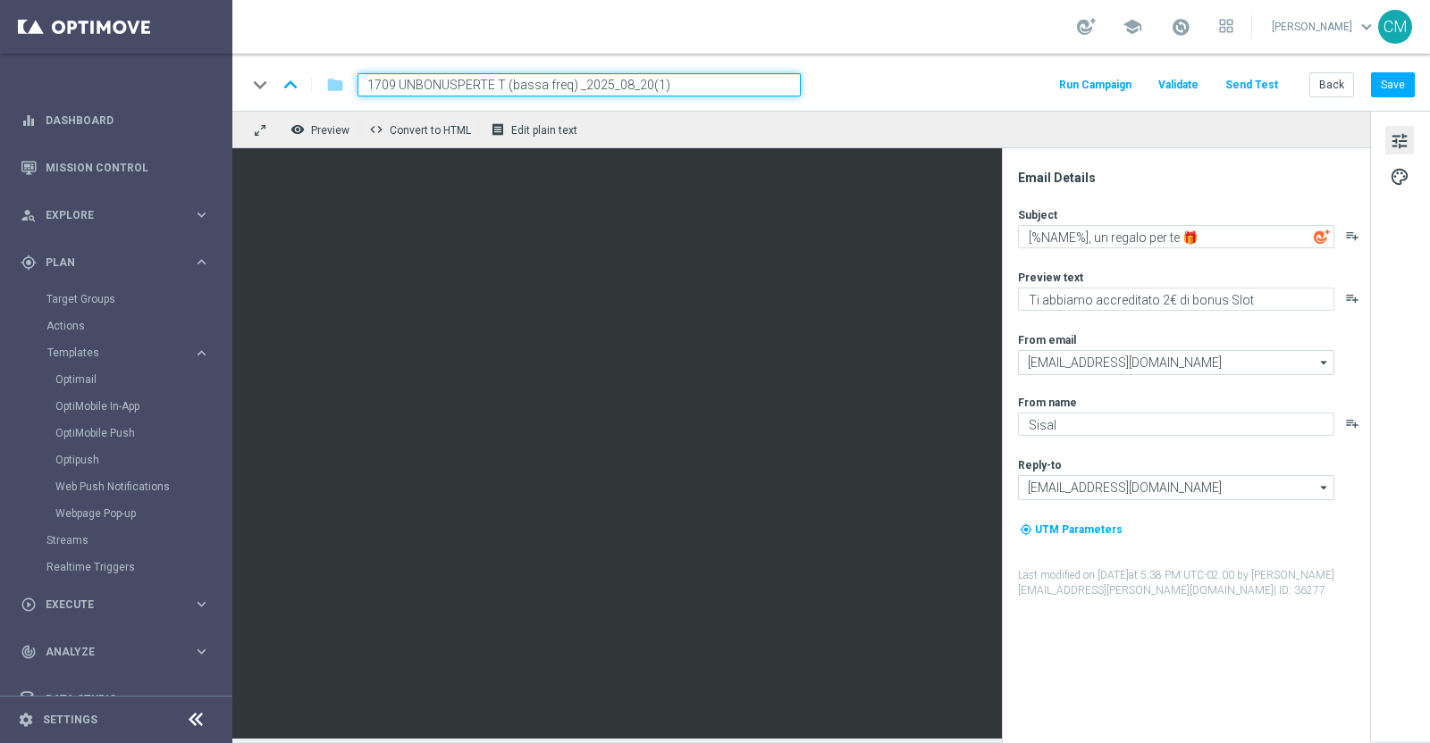
click at [625, 84] on input "1709 UNBONUSPERTE T (bassa freq) _2025_08_20(1)" at bounding box center [578, 84] width 443 height 23
type input "1709 UNBONUSPERTE T (bassa freq) _2025_09_17"
click at [1398, 85] on button "Save" at bounding box center [1393, 84] width 44 height 25
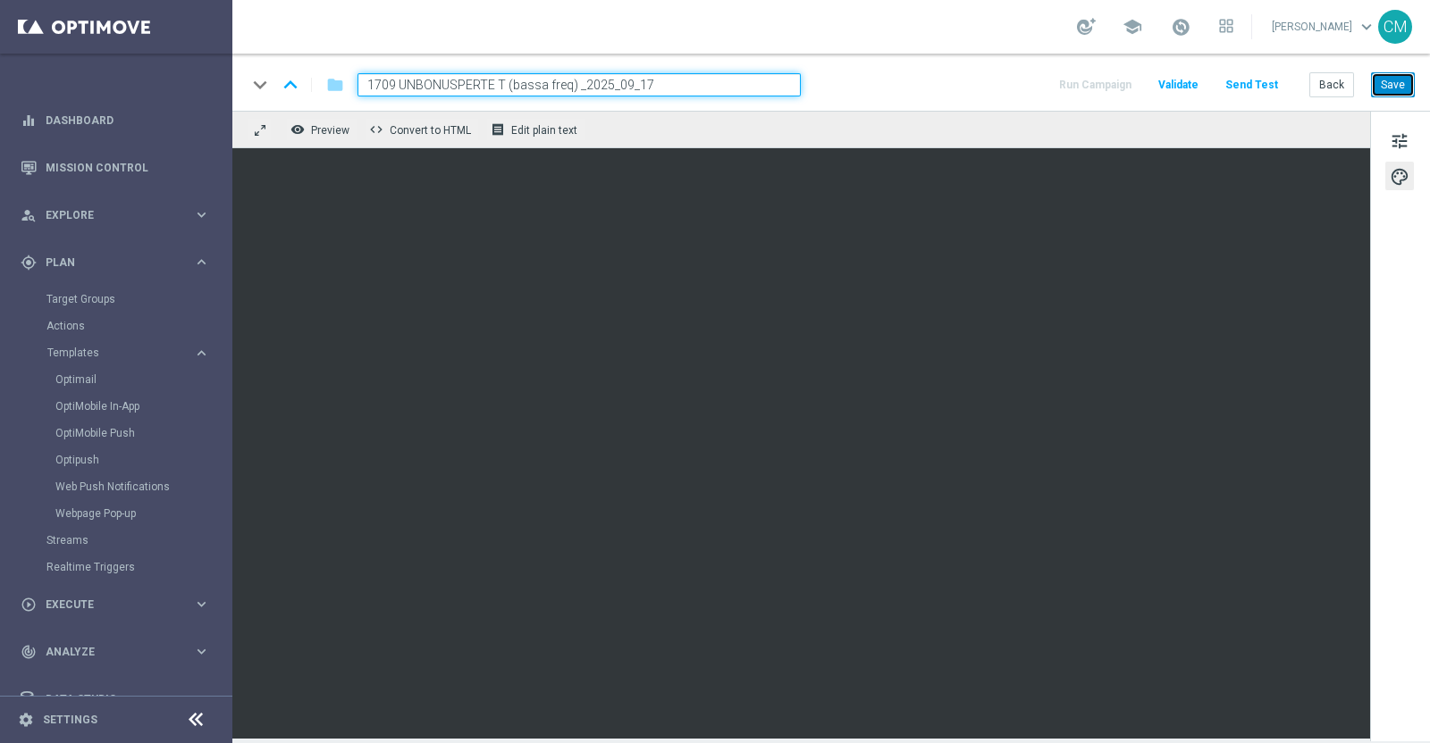
click at [1388, 83] on button "Save" at bounding box center [1393, 84] width 44 height 25
click at [1394, 88] on button "Save" at bounding box center [1393, 84] width 44 height 25
drag, startPoint x: 1391, startPoint y: 80, endPoint x: 1350, endPoint y: 73, distance: 41.6
click at [1391, 80] on button "Save" at bounding box center [1393, 84] width 44 height 25
click at [1394, 82] on button "Save" at bounding box center [1393, 84] width 44 height 25
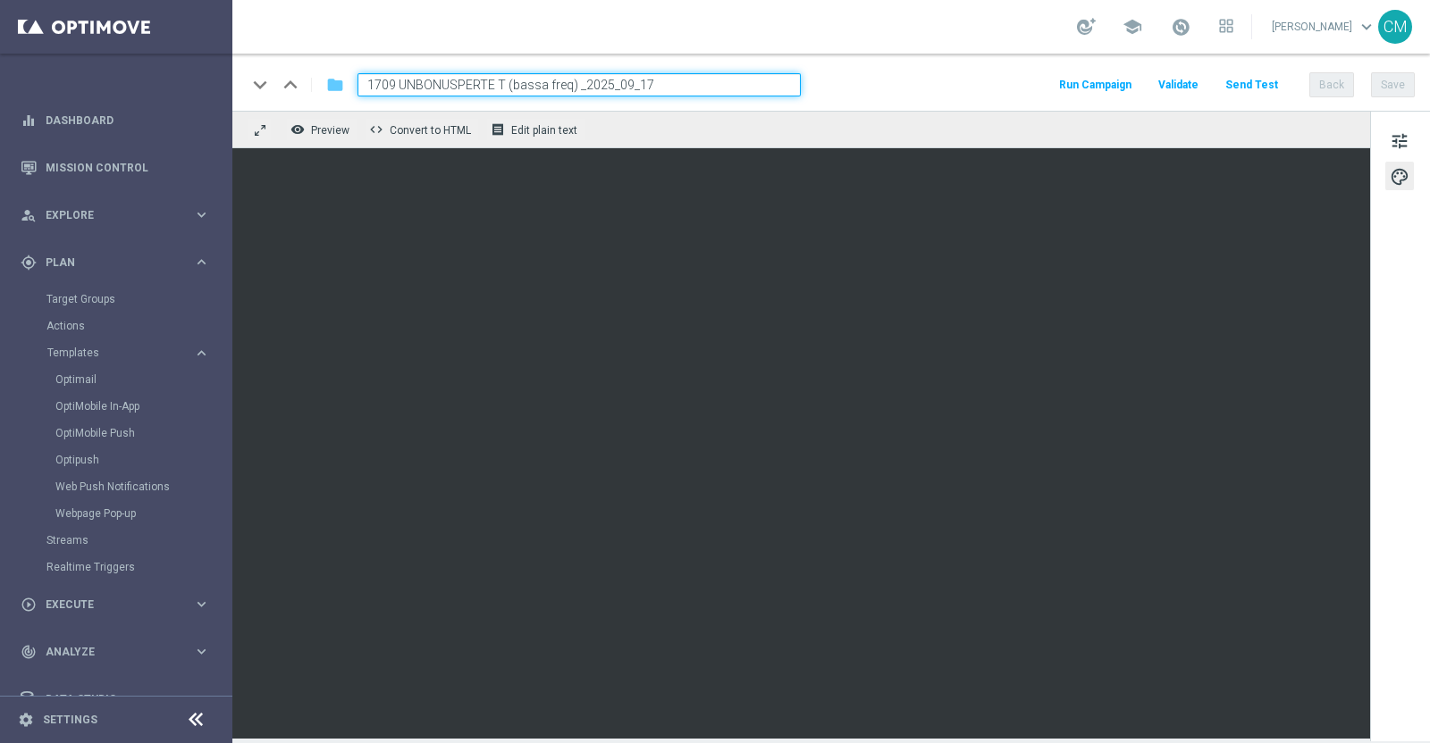
drag, startPoint x: 722, startPoint y: 91, endPoint x: 326, endPoint y: 82, distance: 395.9
click at [326, 82] on div "keyboard_arrow_down keyboard_arrow_up folder 1709 UNBONUSPERTE T (bassa freq) _…" at bounding box center [524, 84] width 554 height 23
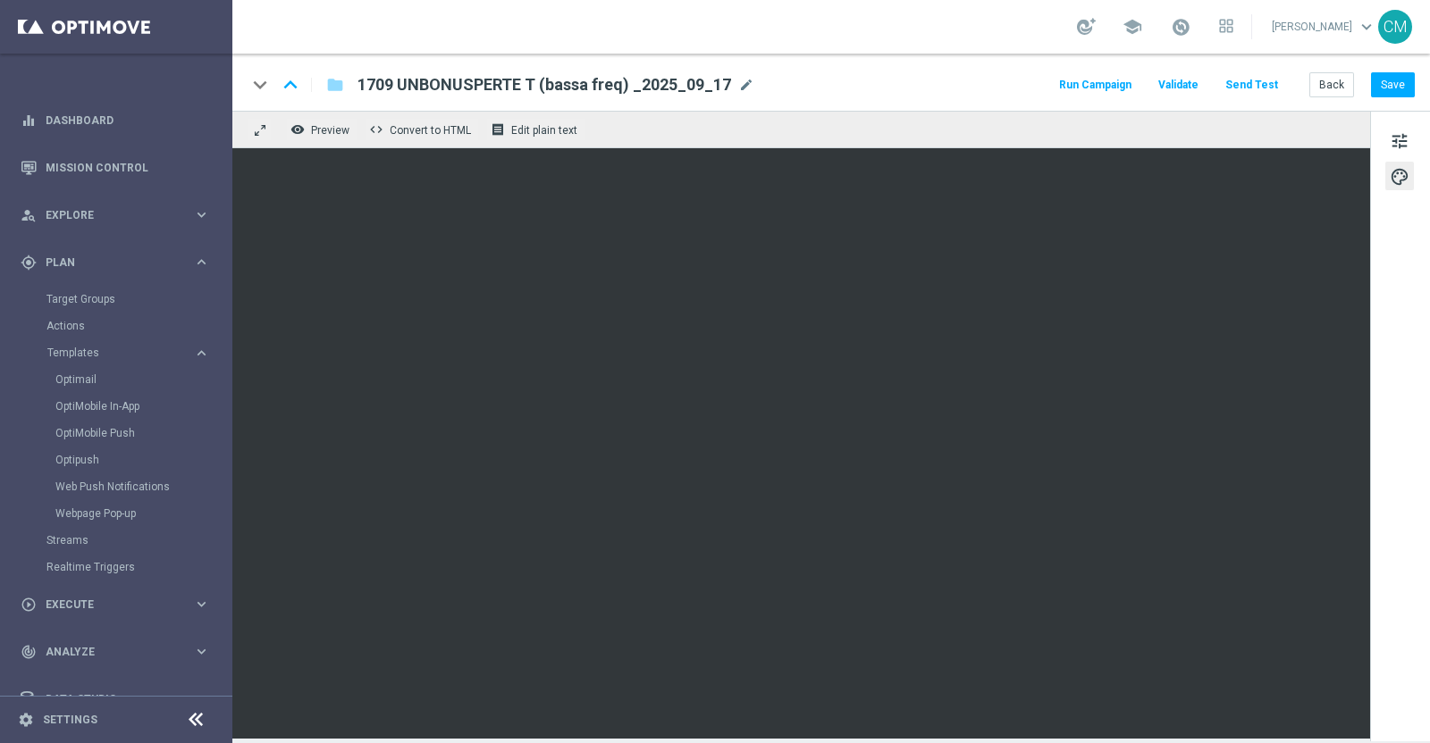
click at [1369, 94] on div "Back Save" at bounding box center [1361, 84] width 105 height 25
click at [1392, 89] on button "Save" at bounding box center [1393, 84] width 44 height 25
click at [1397, 138] on span "tune" at bounding box center [1399, 141] width 20 height 23
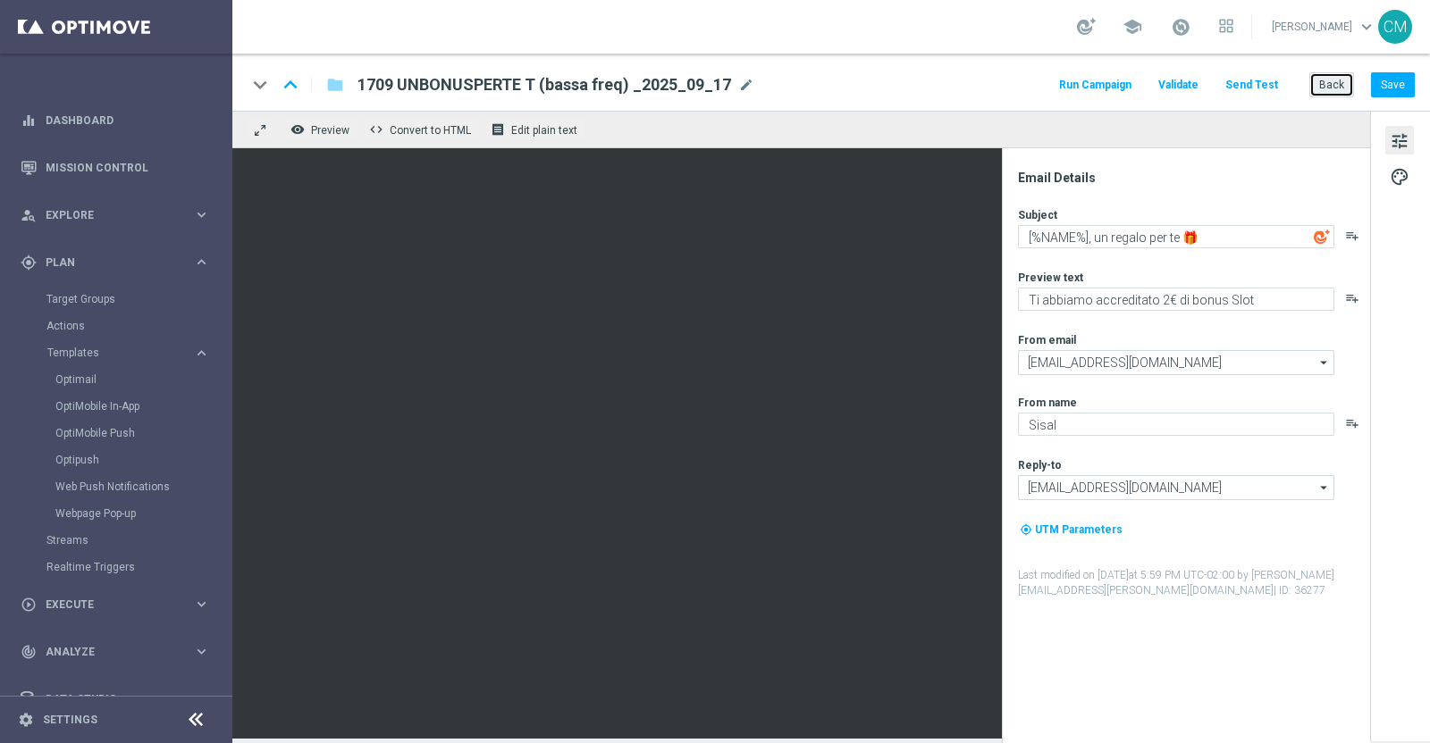
click at [1341, 88] on button "Back" at bounding box center [1331, 84] width 45 height 25
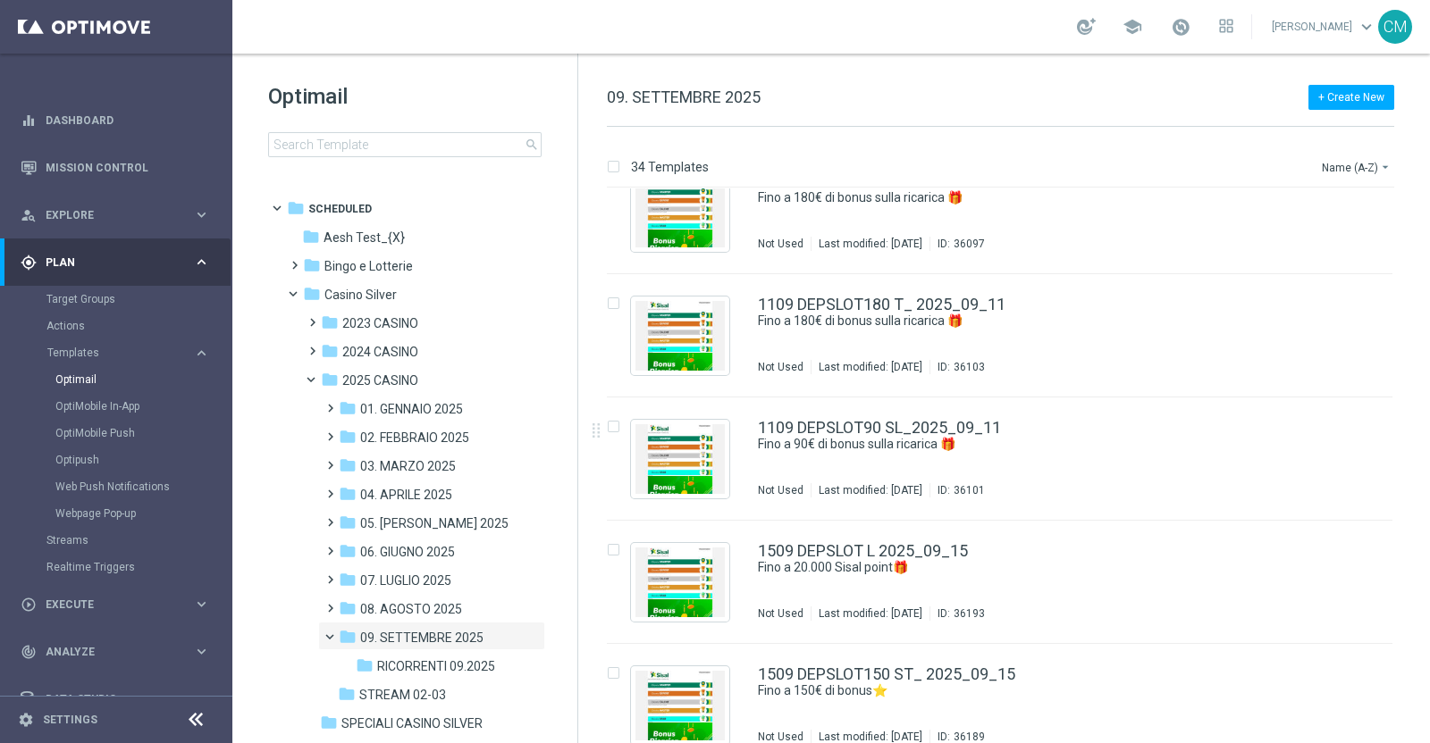
scroll to position [3636, 0]
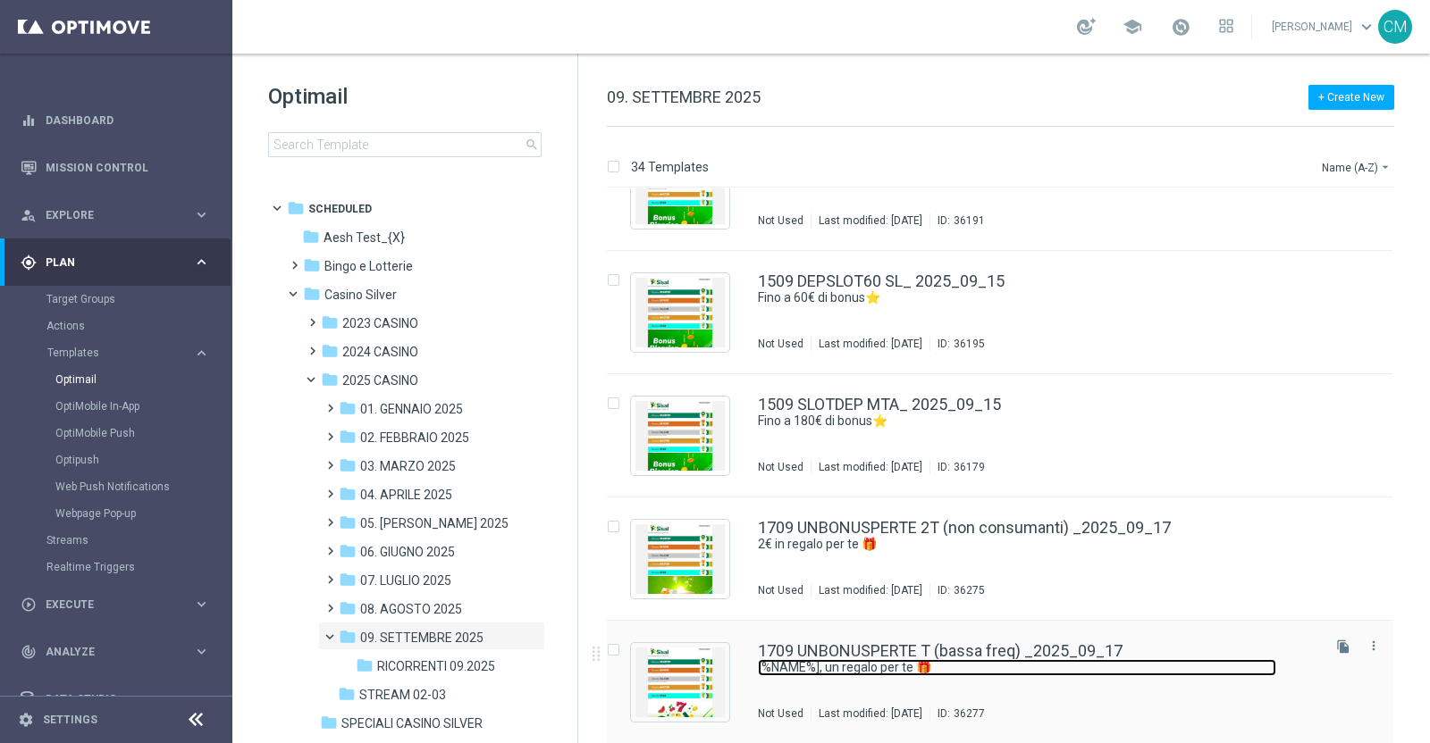
click at [1153, 669] on link "[%NAME%], un regalo per te 🎁" at bounding box center [1017, 667] width 518 height 17
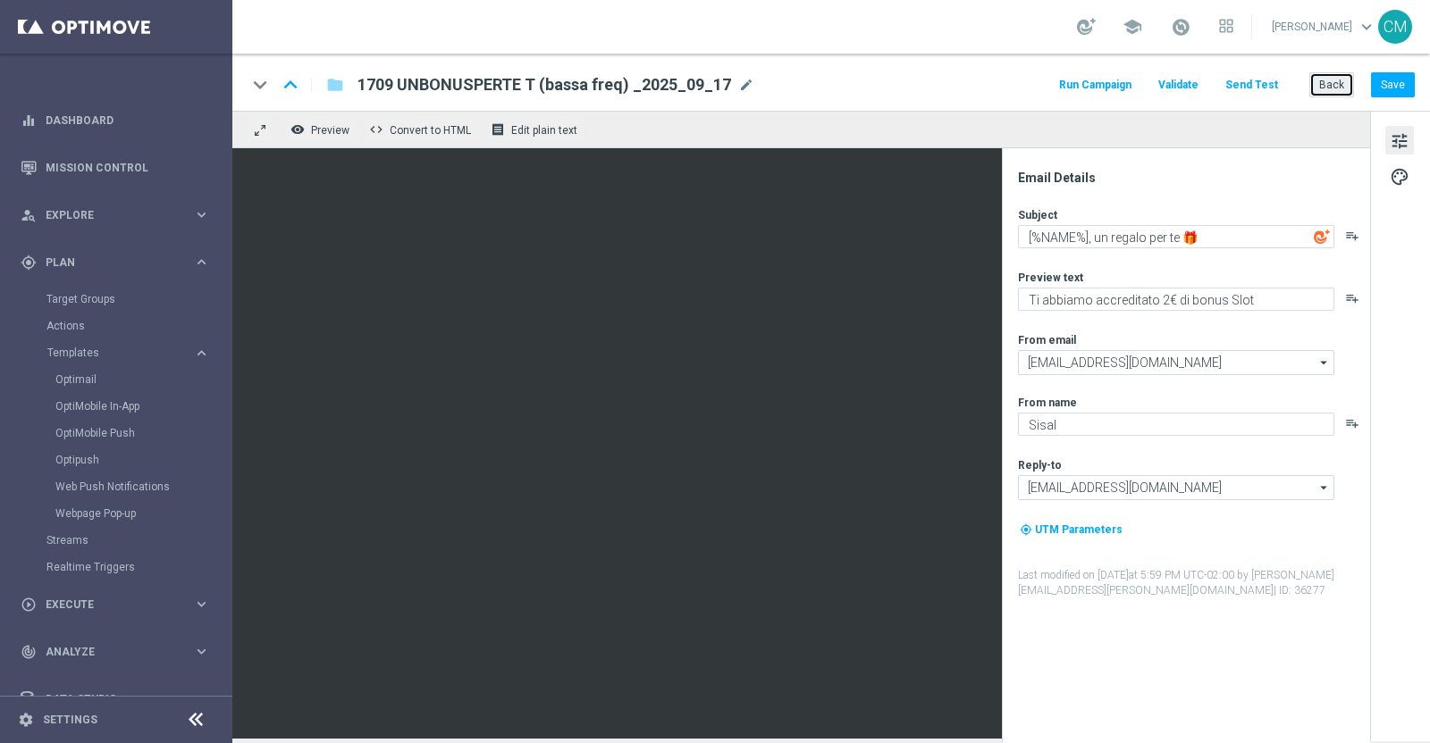
click at [1326, 79] on button "Back" at bounding box center [1331, 84] width 45 height 25
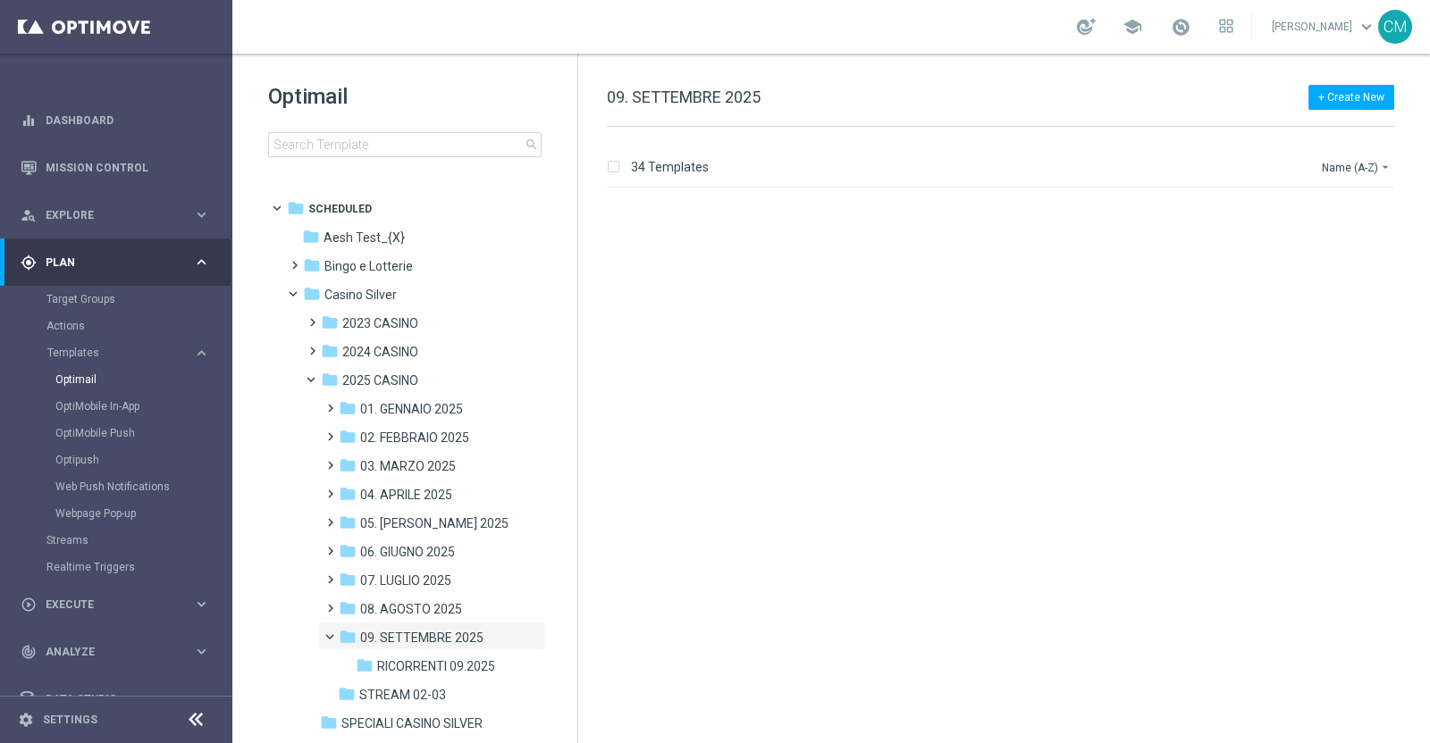
scroll to position [3636, 0]
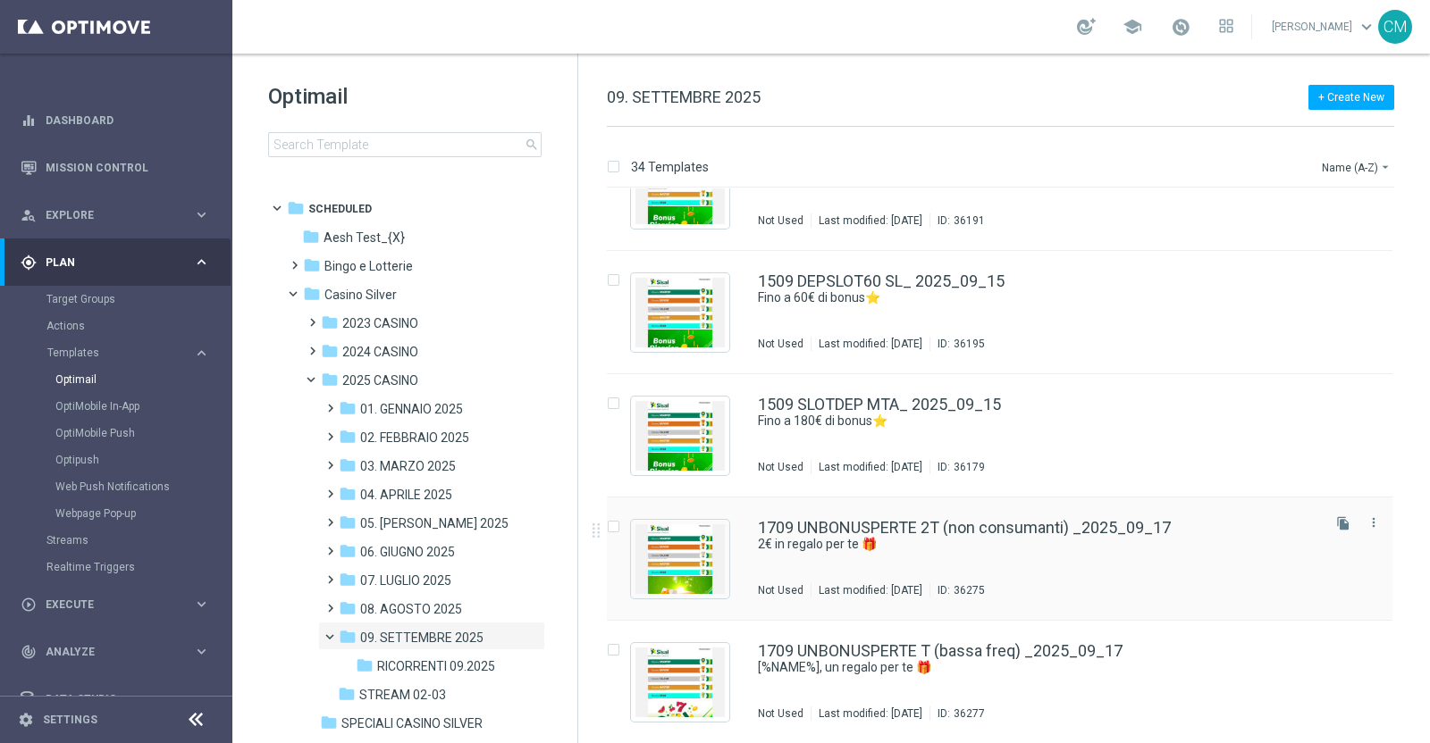
click at [1044, 574] on div "1709 UNBONUSPERTE 2T (non consumanti) _2025_09_17 2€ in regalo per te 🎁 Not Use…" at bounding box center [1037, 559] width 559 height 78
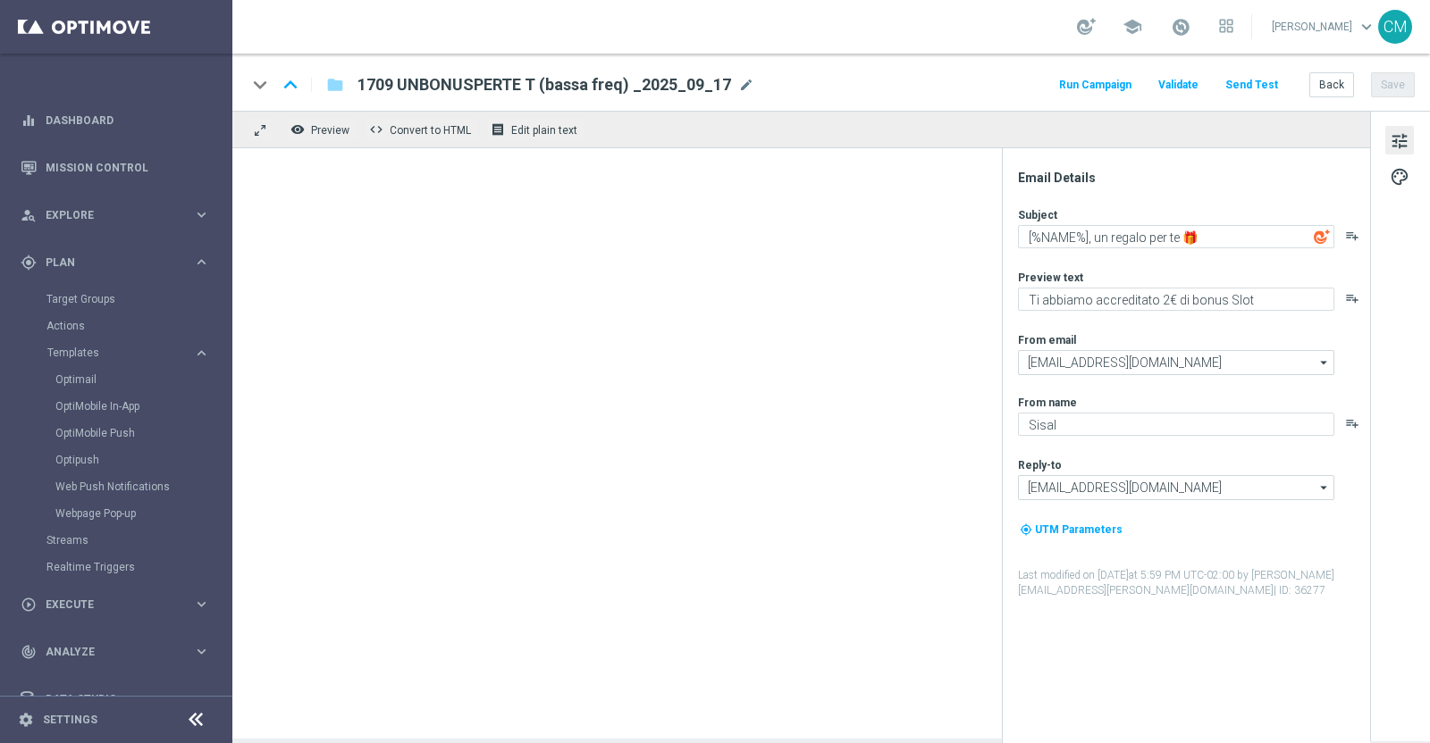
type textarea "2€ in regalo per te 🎁"
type textarea "Per divertirti con le Slot"
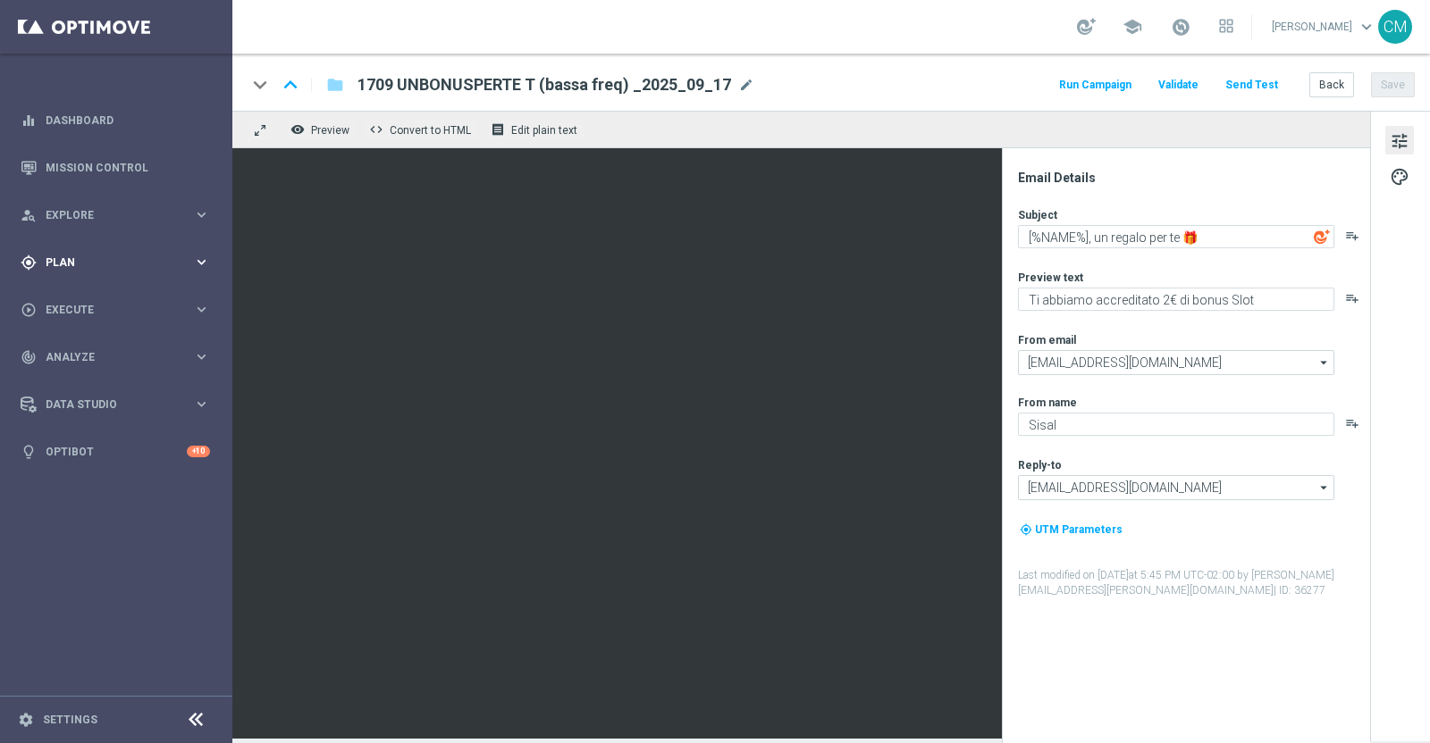
click at [112, 247] on div "gps_fixed Plan keyboard_arrow_right" at bounding box center [115, 262] width 231 height 47
click at [73, 301] on link "Target Groups" at bounding box center [115, 299] width 139 height 14
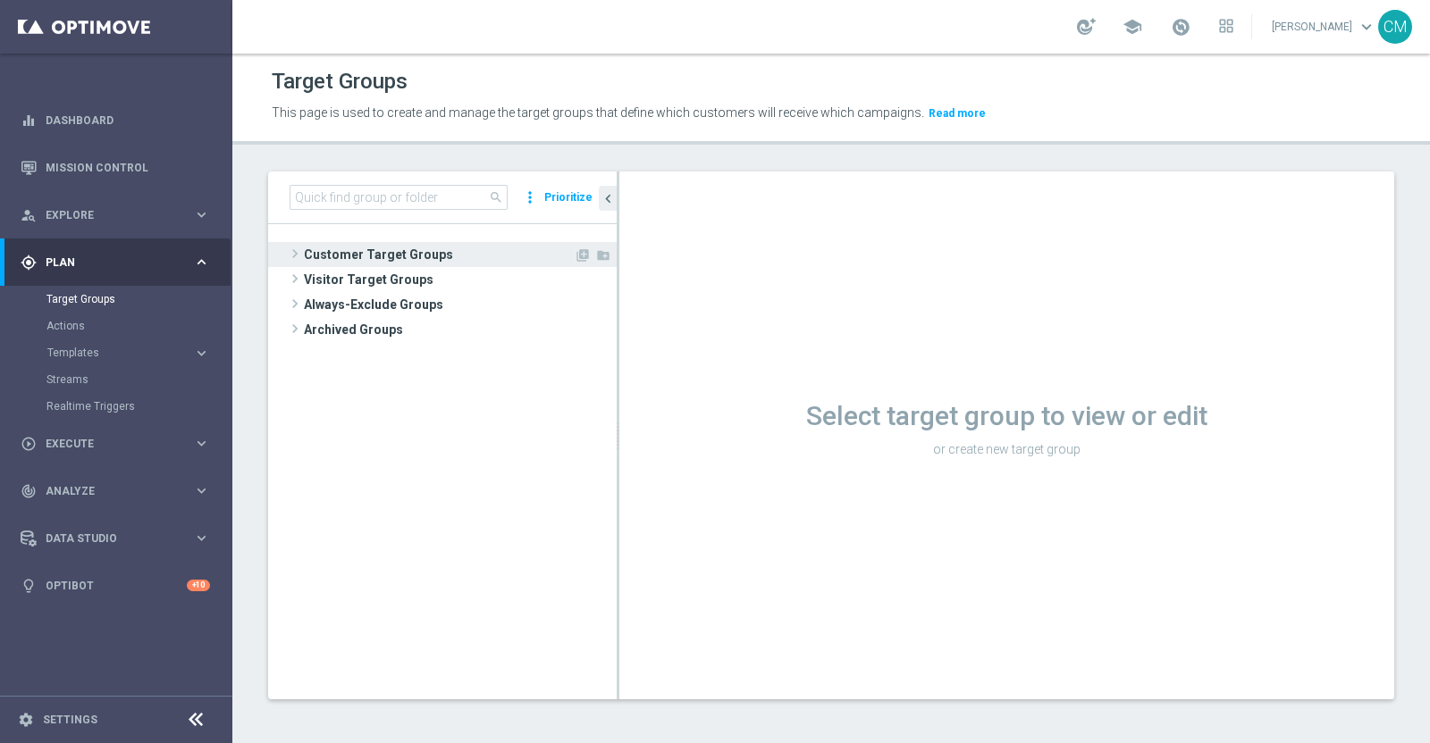
click at [426, 261] on span "Customer Target Groups" at bounding box center [439, 254] width 270 height 25
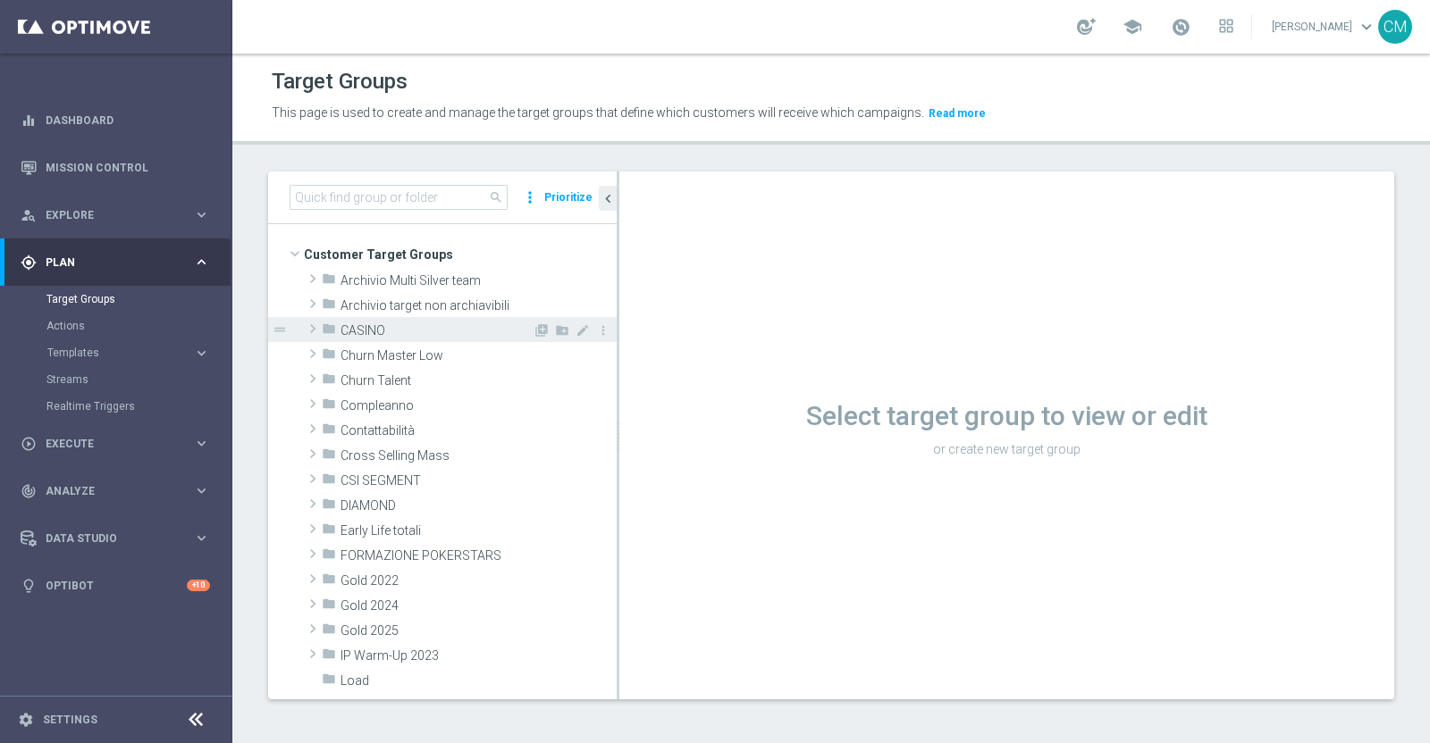
click at [372, 328] on span "CASINO" at bounding box center [436, 330] width 192 height 15
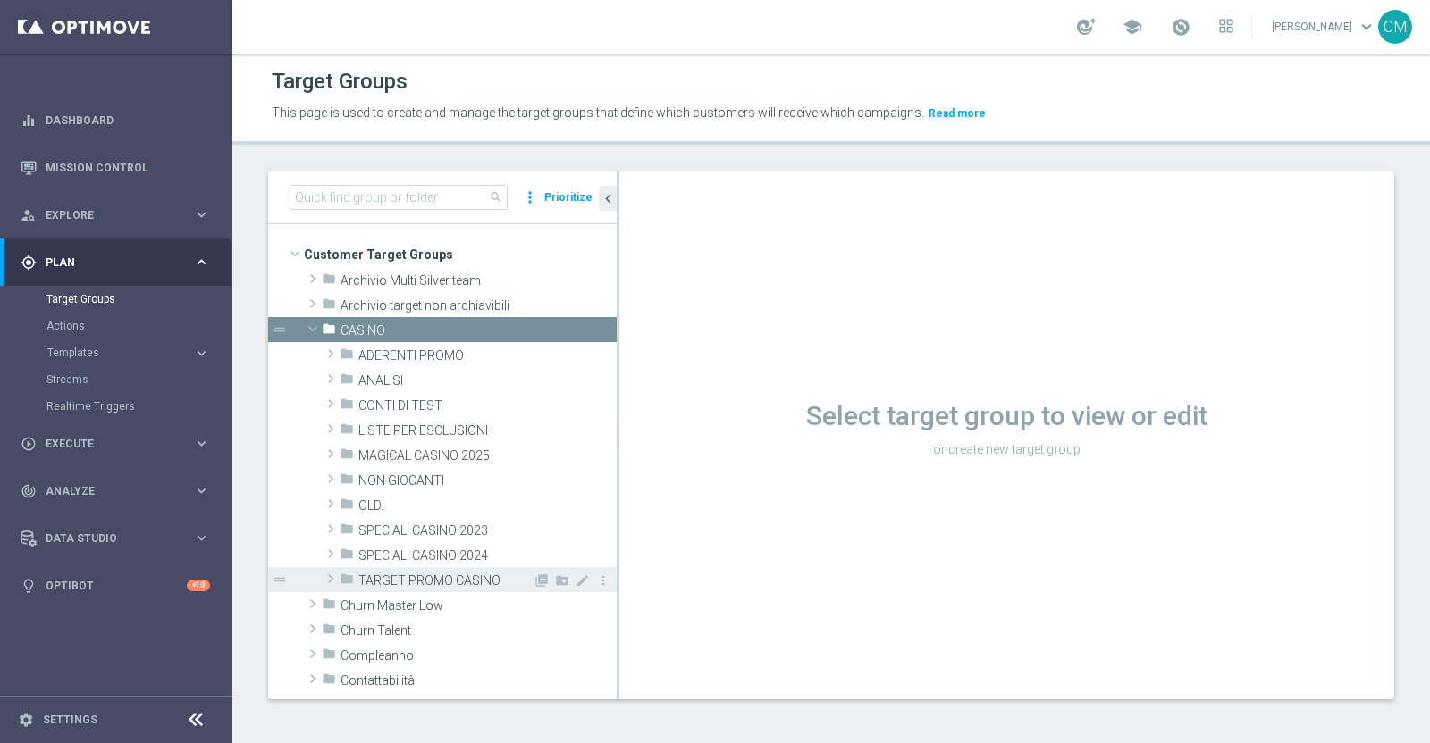
click at [442, 578] on span "TARGET PROMO CASINO" at bounding box center [445, 581] width 174 height 15
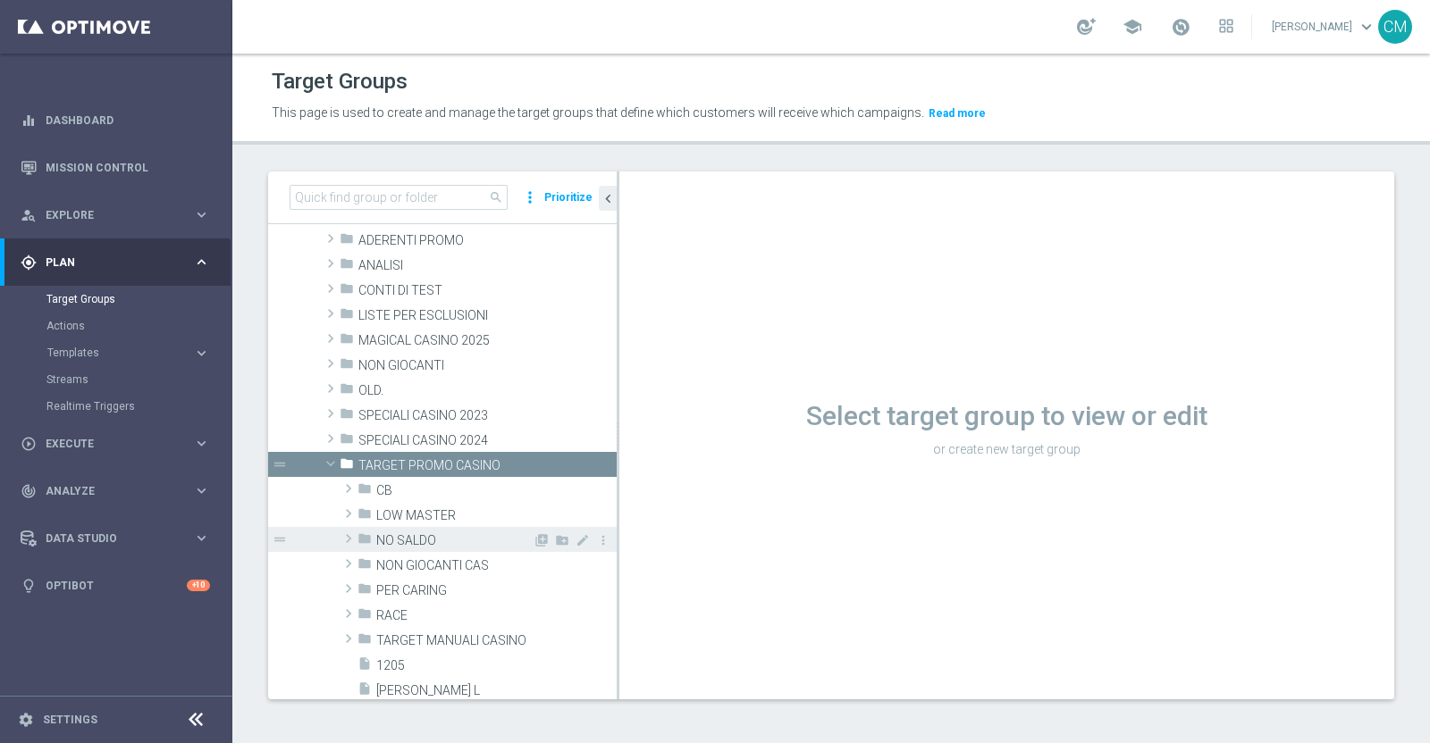
scroll to position [116, 0]
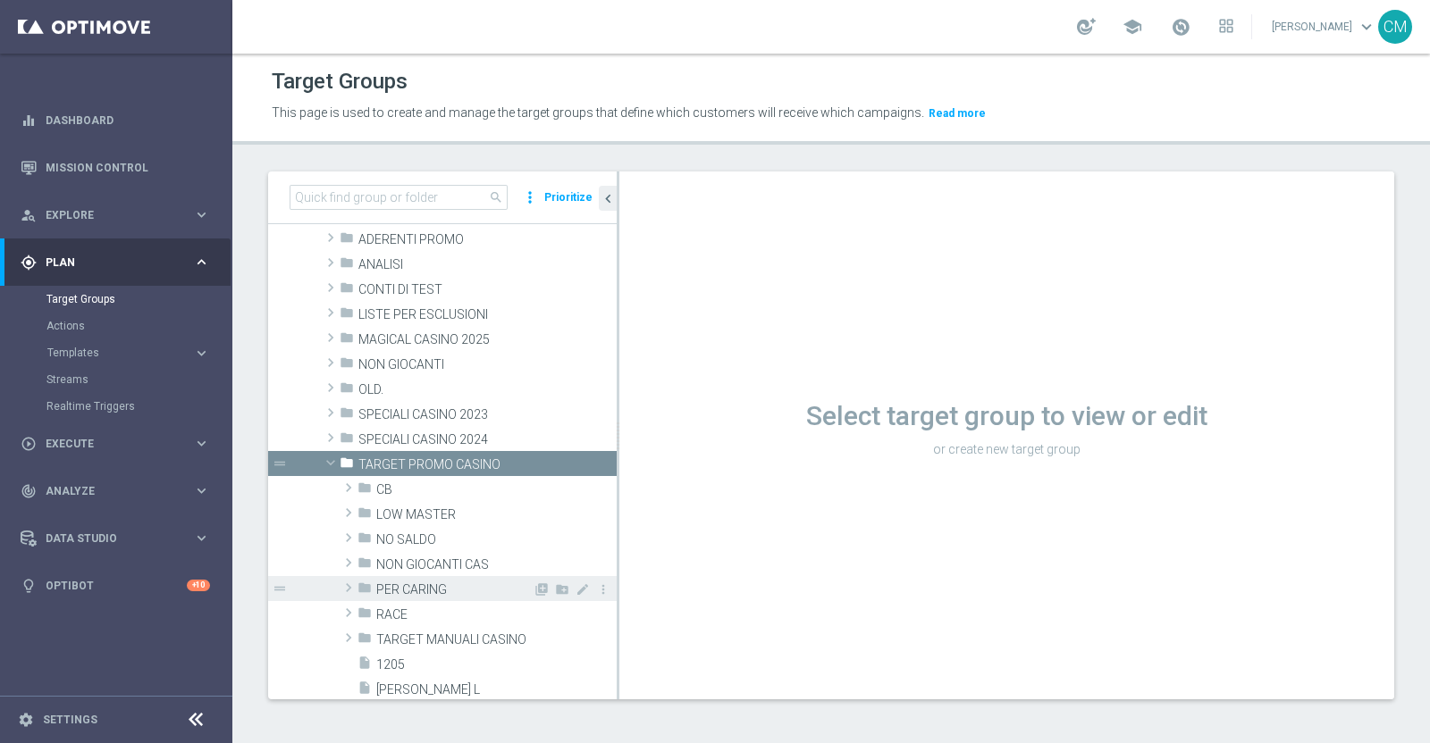
click at [411, 583] on span "PER CARING" at bounding box center [454, 590] width 156 height 15
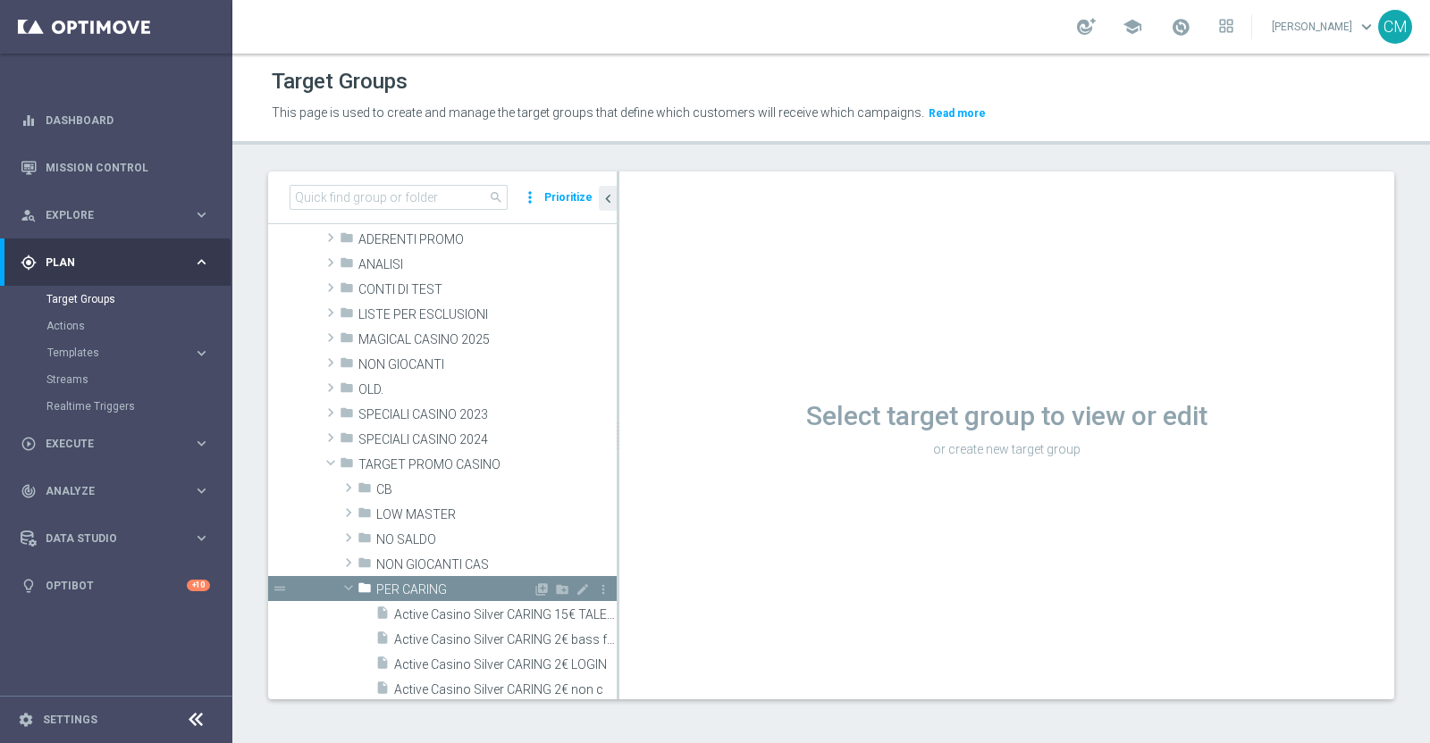
scroll to position [251, 0]
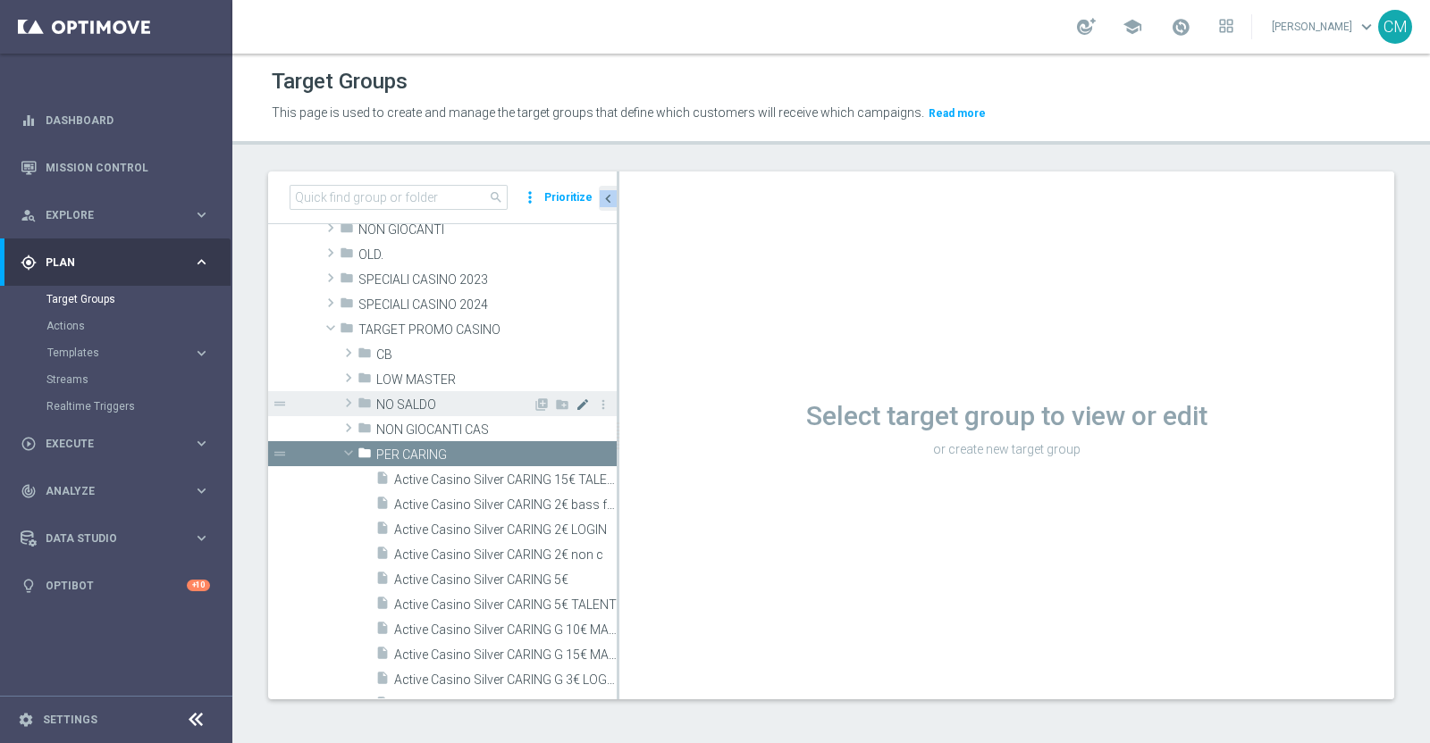
drag, startPoint x: 620, startPoint y: 523, endPoint x: 565, endPoint y: 398, distance: 136.8
click at [565, 398] on as-split "search more_vert Prioritize Customer Target Groups library_add create_new_folder" at bounding box center [831, 436] width 1126 height 528
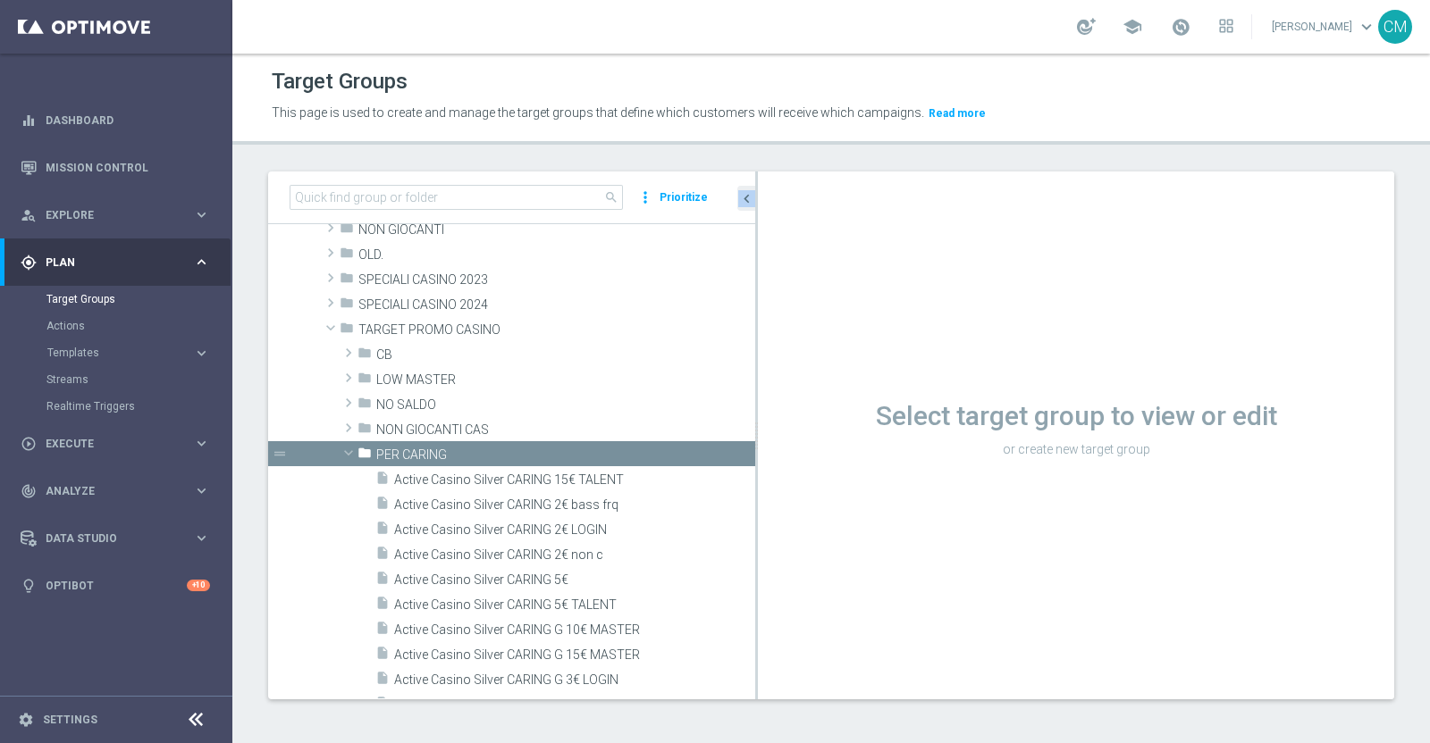
drag, startPoint x: 616, startPoint y: 417, endPoint x: 759, endPoint y: 445, distance: 145.6
click at [759, 445] on as-split "search more_vert Prioritize Customer Target Groups library_add create_new_folder" at bounding box center [831, 436] width 1126 height 528
click at [612, 505] on span "Active Casino Silver CARING 2€ bass frq" at bounding box center [553, 505] width 318 height 15
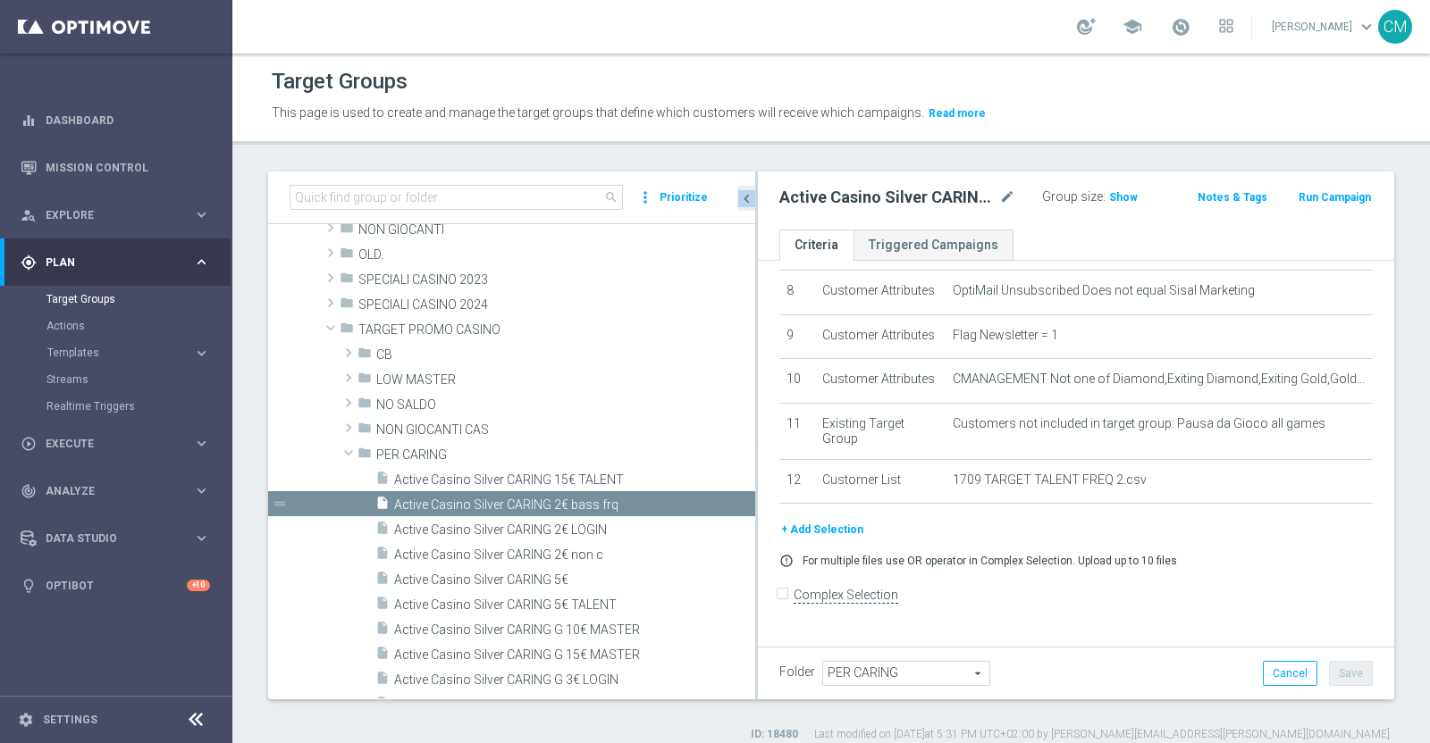
scroll to position [398, 0]
click at [1109, 196] on span "Show" at bounding box center [1123, 197] width 29 height 13
click at [999, 199] on icon "mode_edit" at bounding box center [1007, 197] width 16 height 21
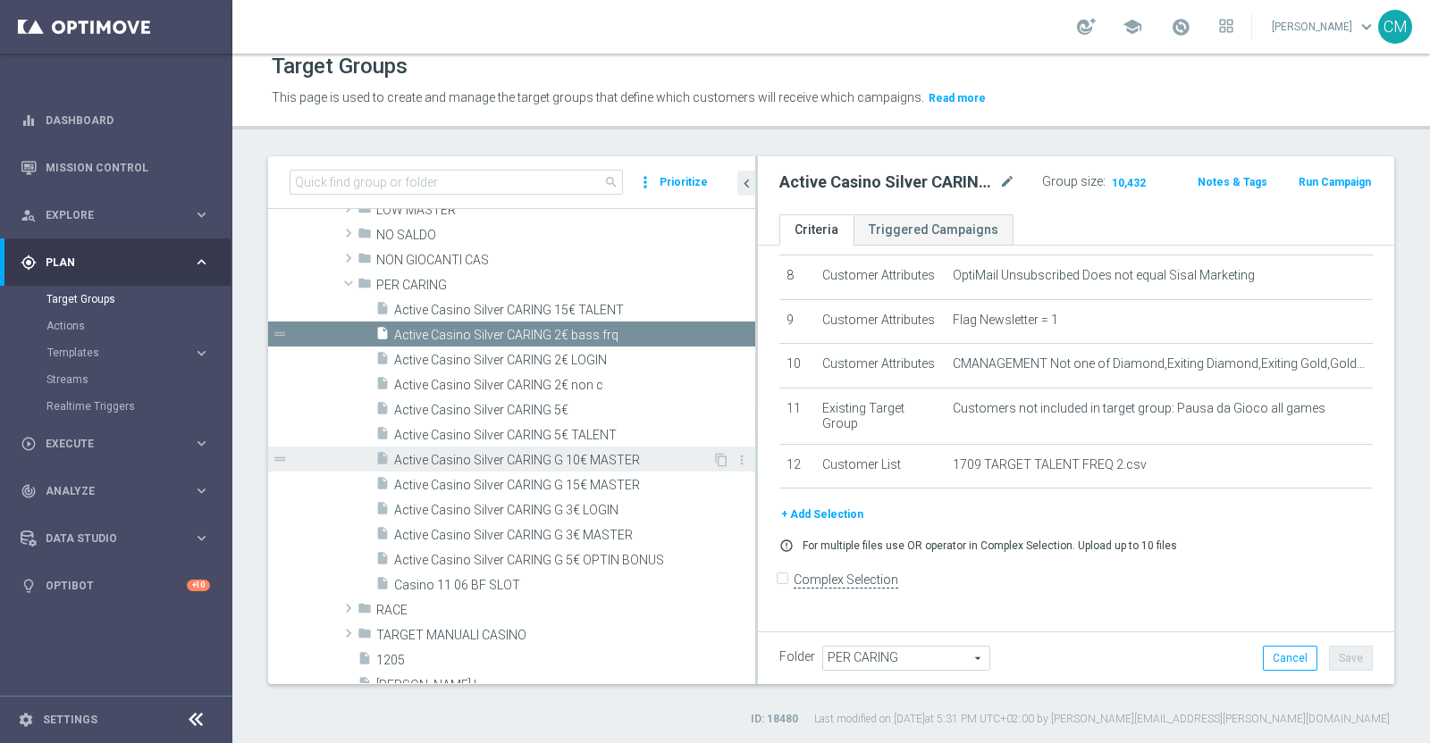
scroll to position [305, 0]
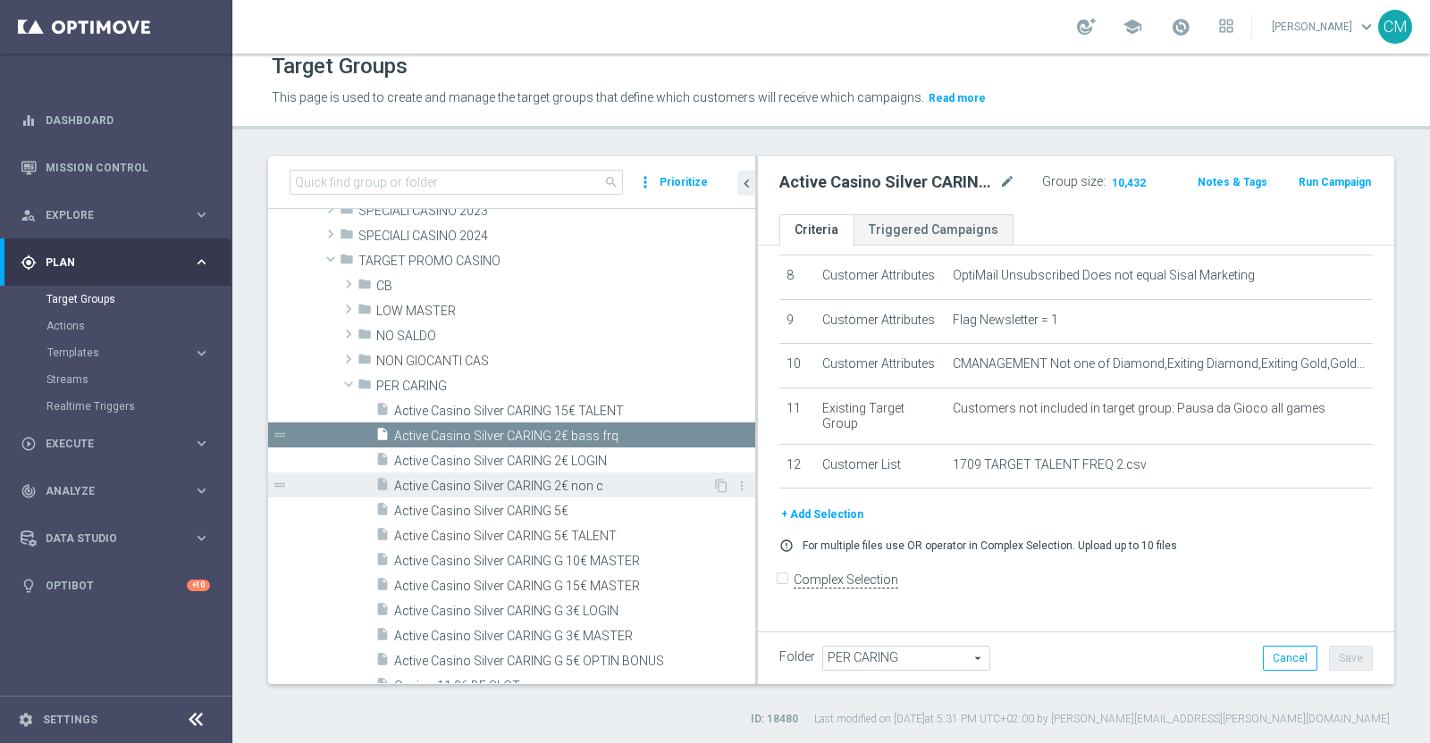
click at [593, 488] on span "Active Casino Silver CARING 2€ non c" at bounding box center [553, 486] width 318 height 15
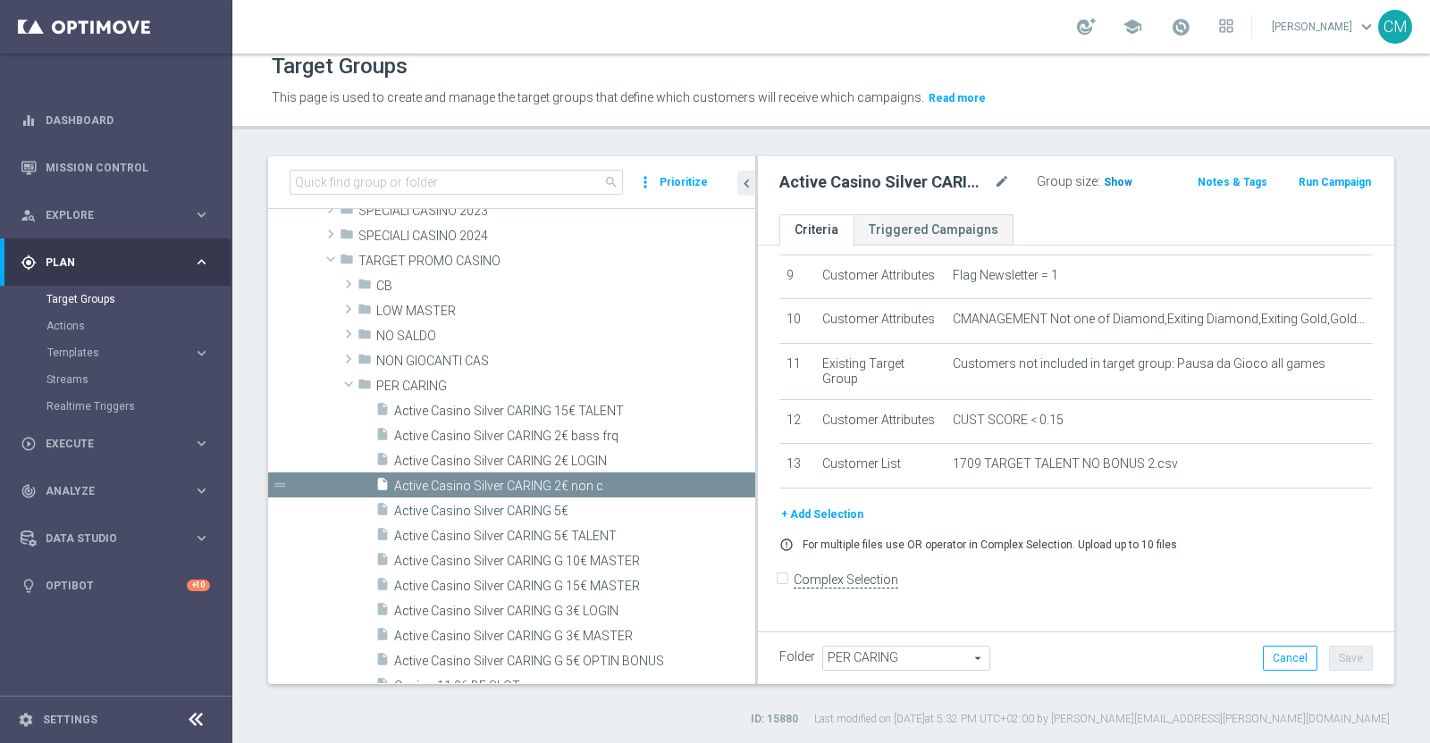
click at [1108, 185] on span "Show" at bounding box center [1117, 182] width 29 height 13
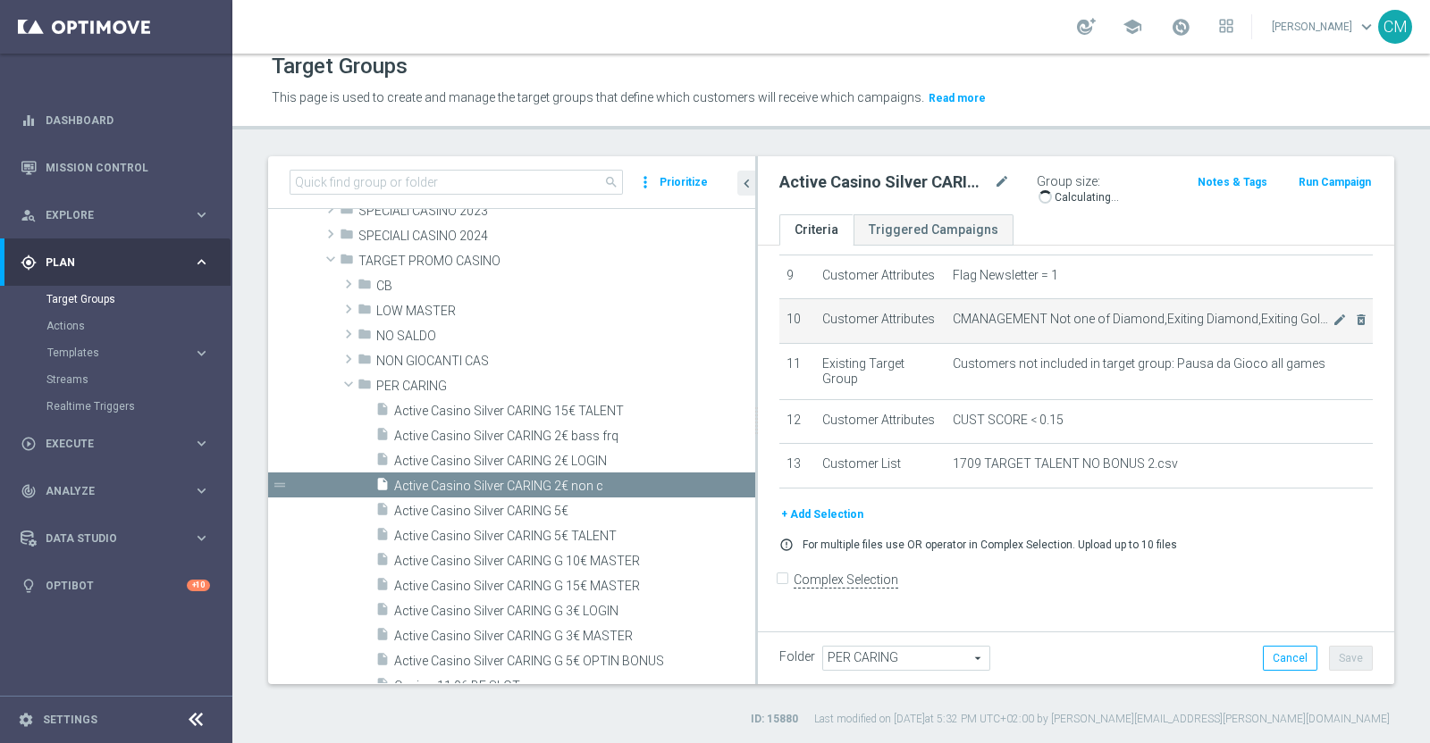
scroll to position [506, 0]
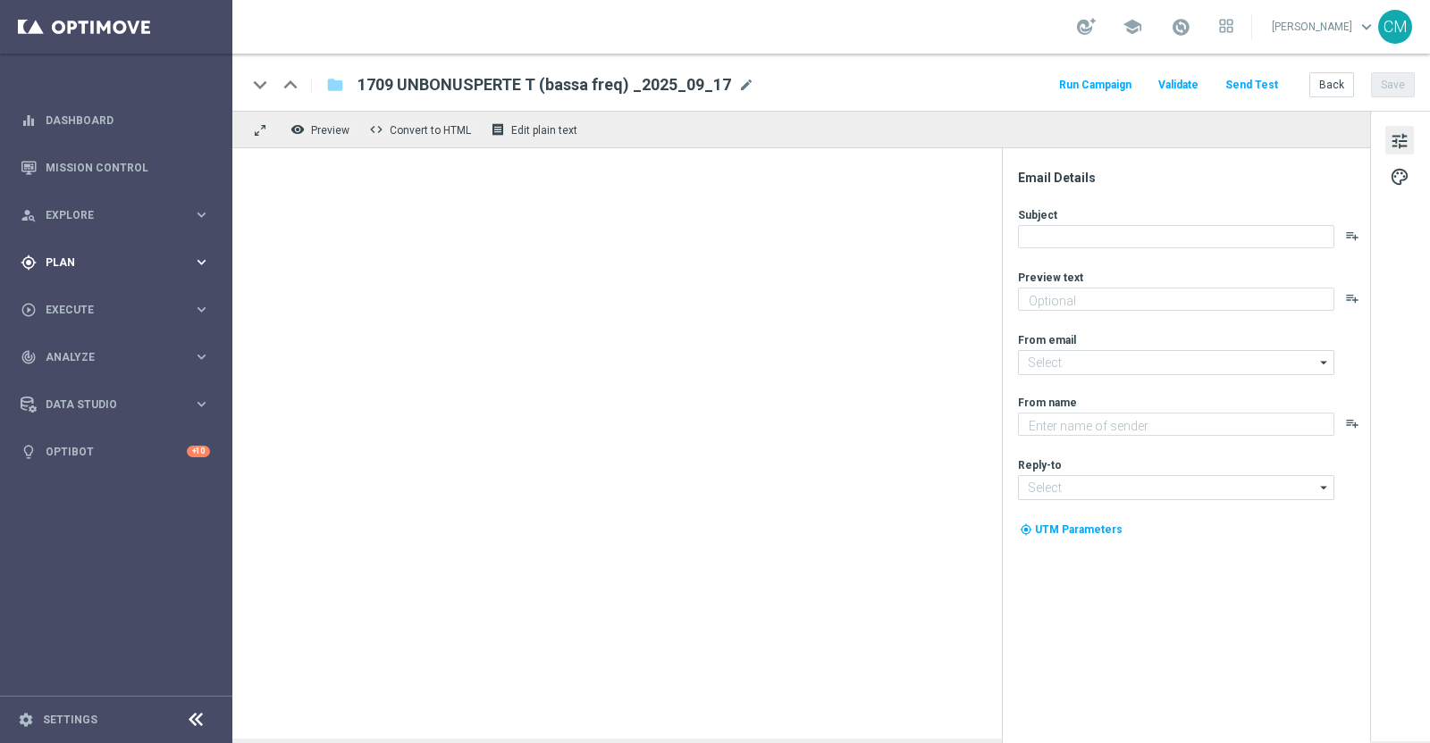
type textarea "Ti abbiamo accreditato 2€ di bonus Slot"
type input "[EMAIL_ADDRESS][DOMAIN_NAME]"
type textarea "Sisal"
type input "[EMAIL_ADDRESS][DOMAIN_NAME]"
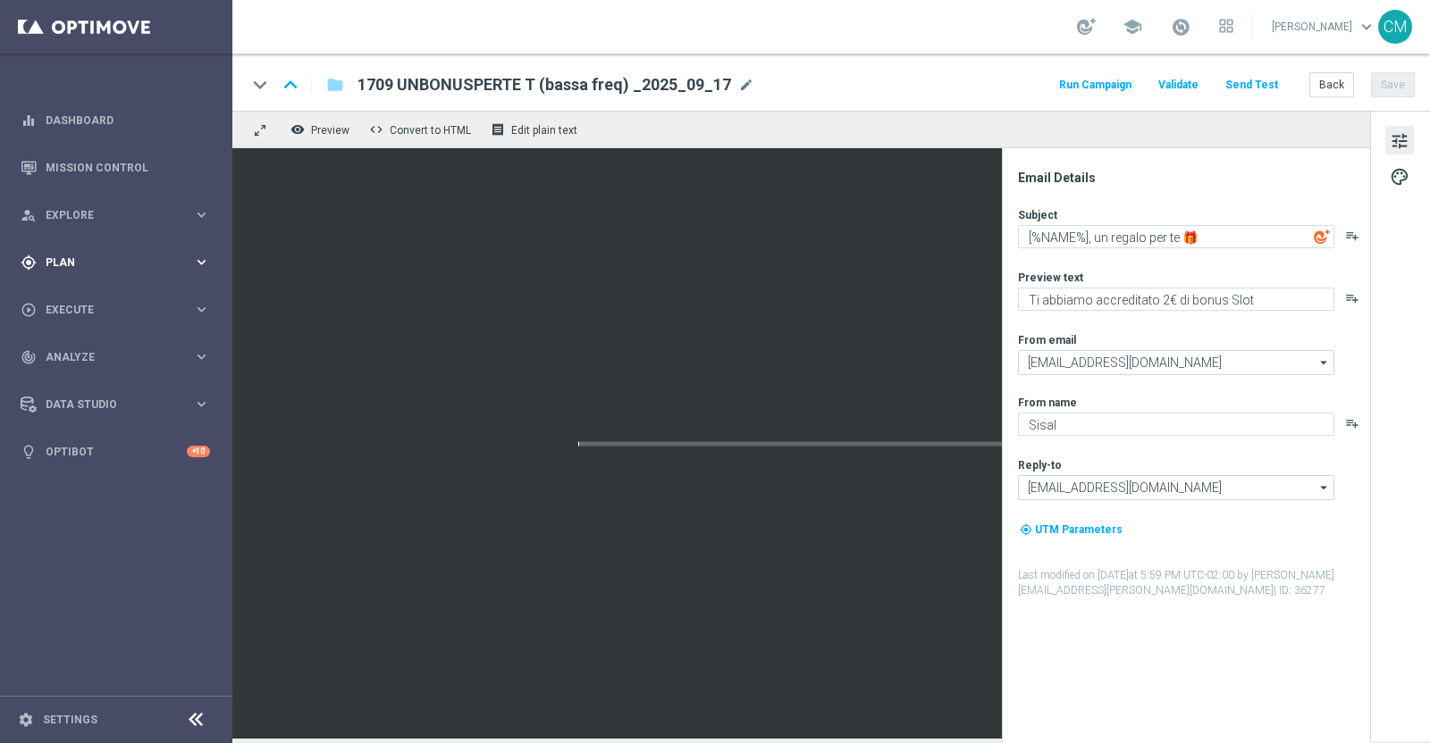
click at [105, 252] on div "gps_fixed Plan keyboard_arrow_right" at bounding box center [115, 262] width 231 height 47
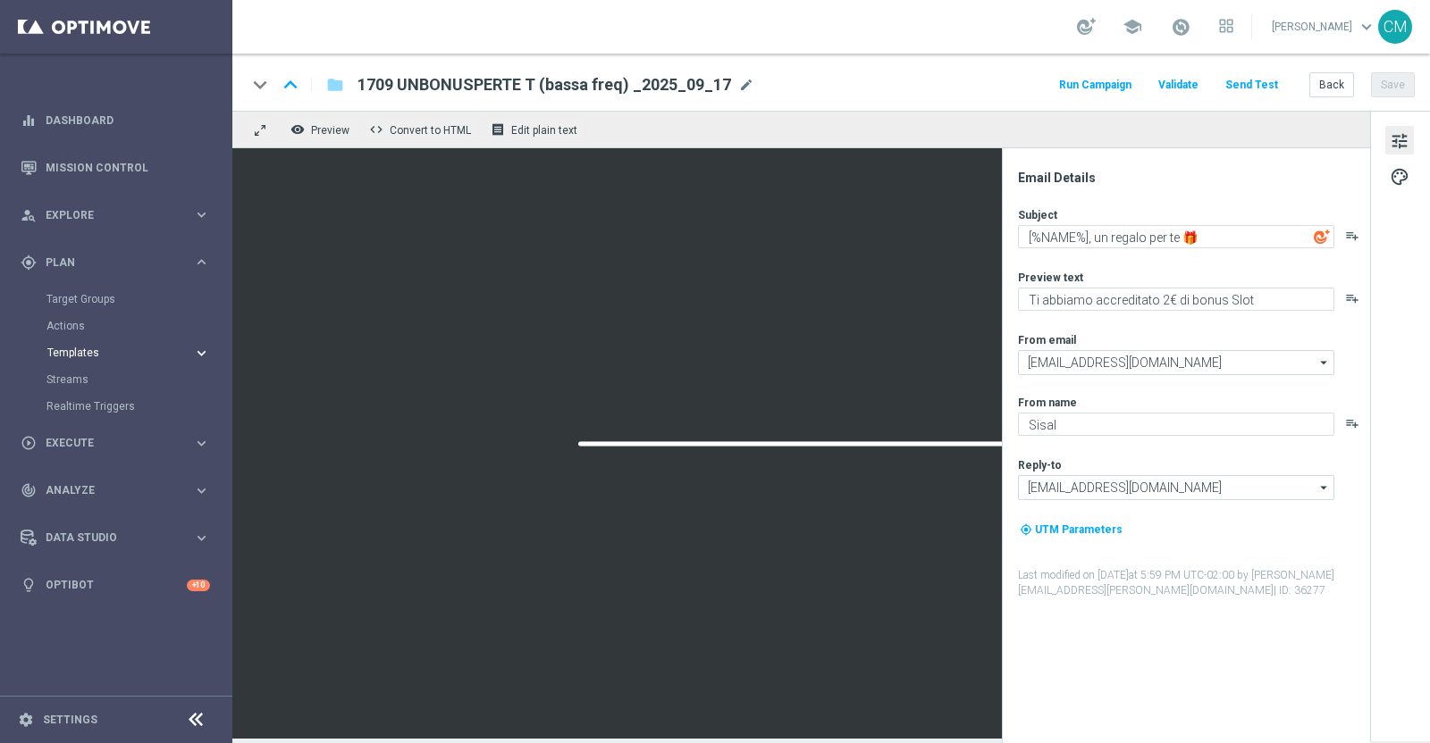
click at [92, 349] on span "Templates" at bounding box center [111, 353] width 128 height 11
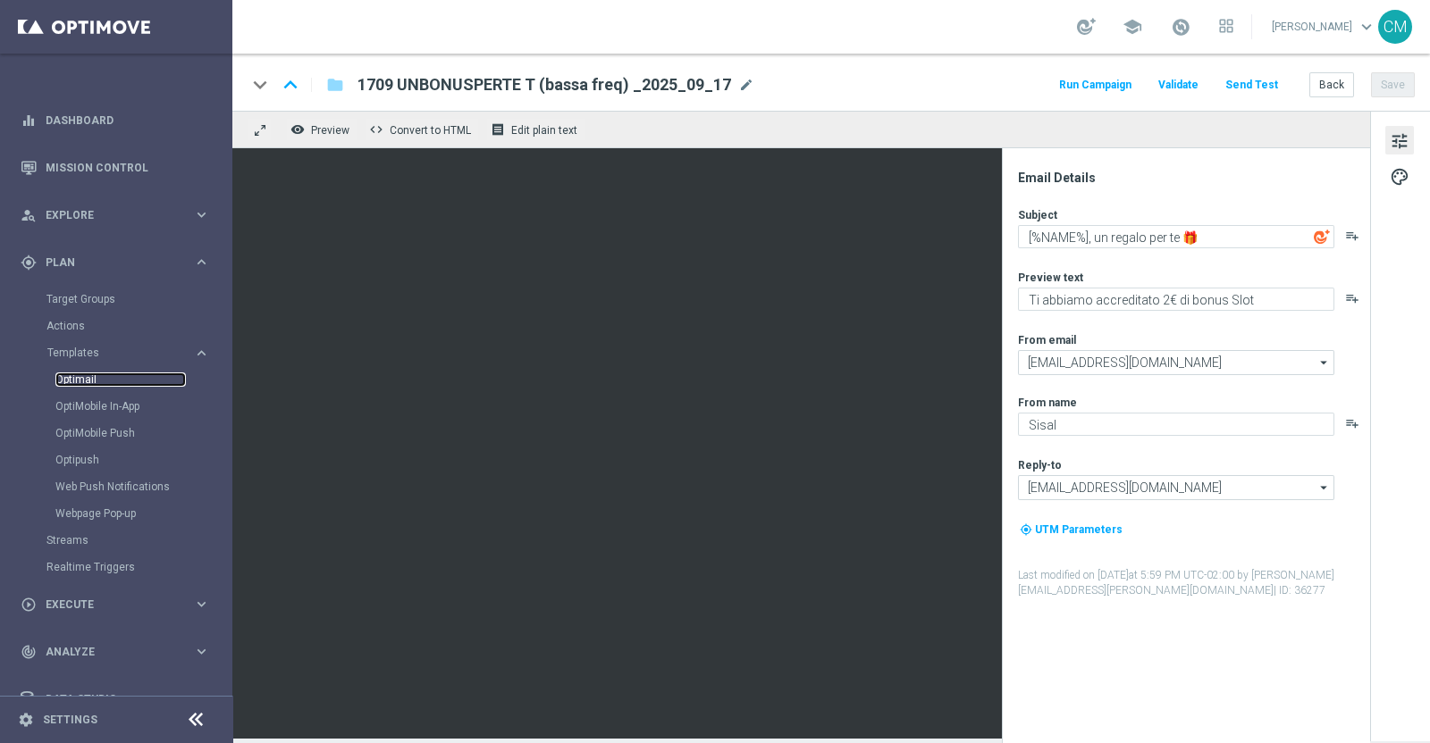
click at [92, 382] on link "Optimail" at bounding box center [120, 380] width 130 height 14
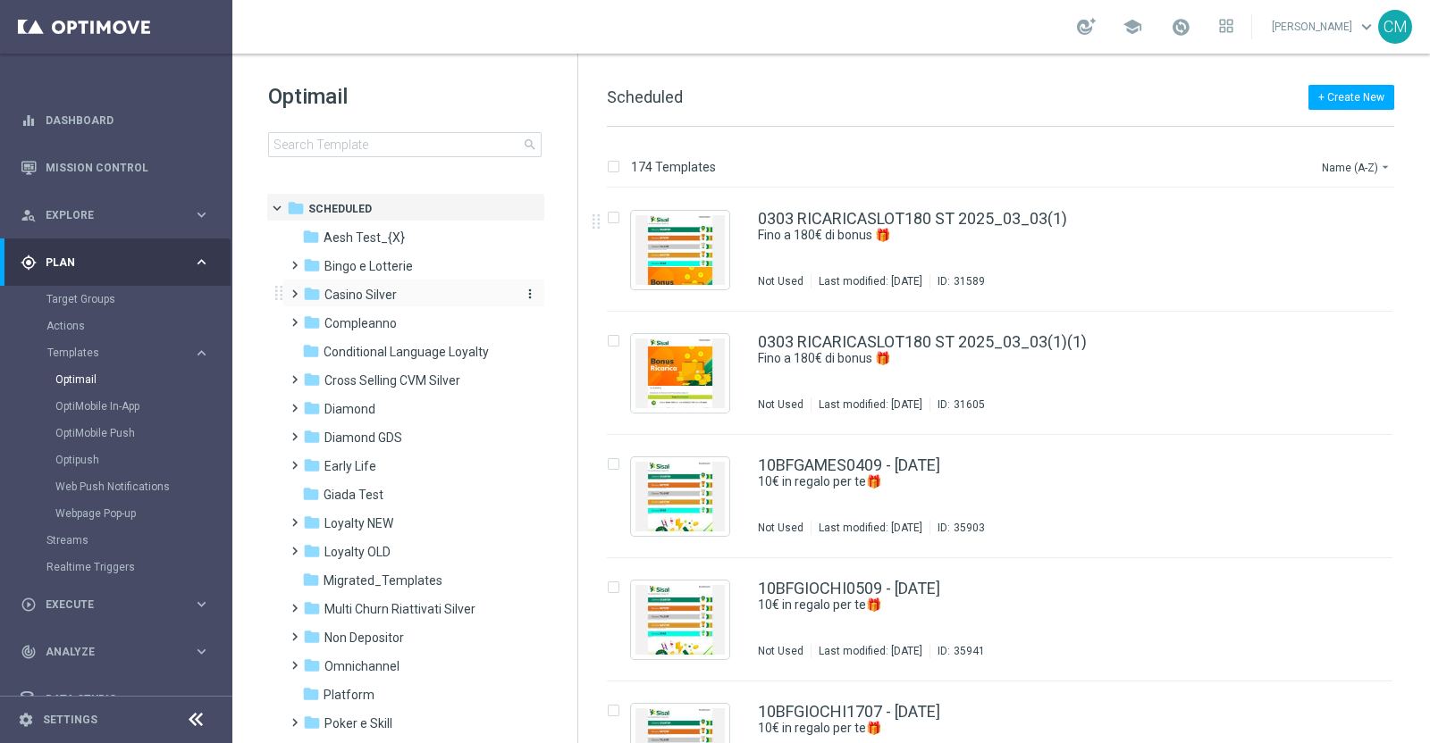
click at [358, 288] on span "Casino Silver" at bounding box center [360, 295] width 72 height 16
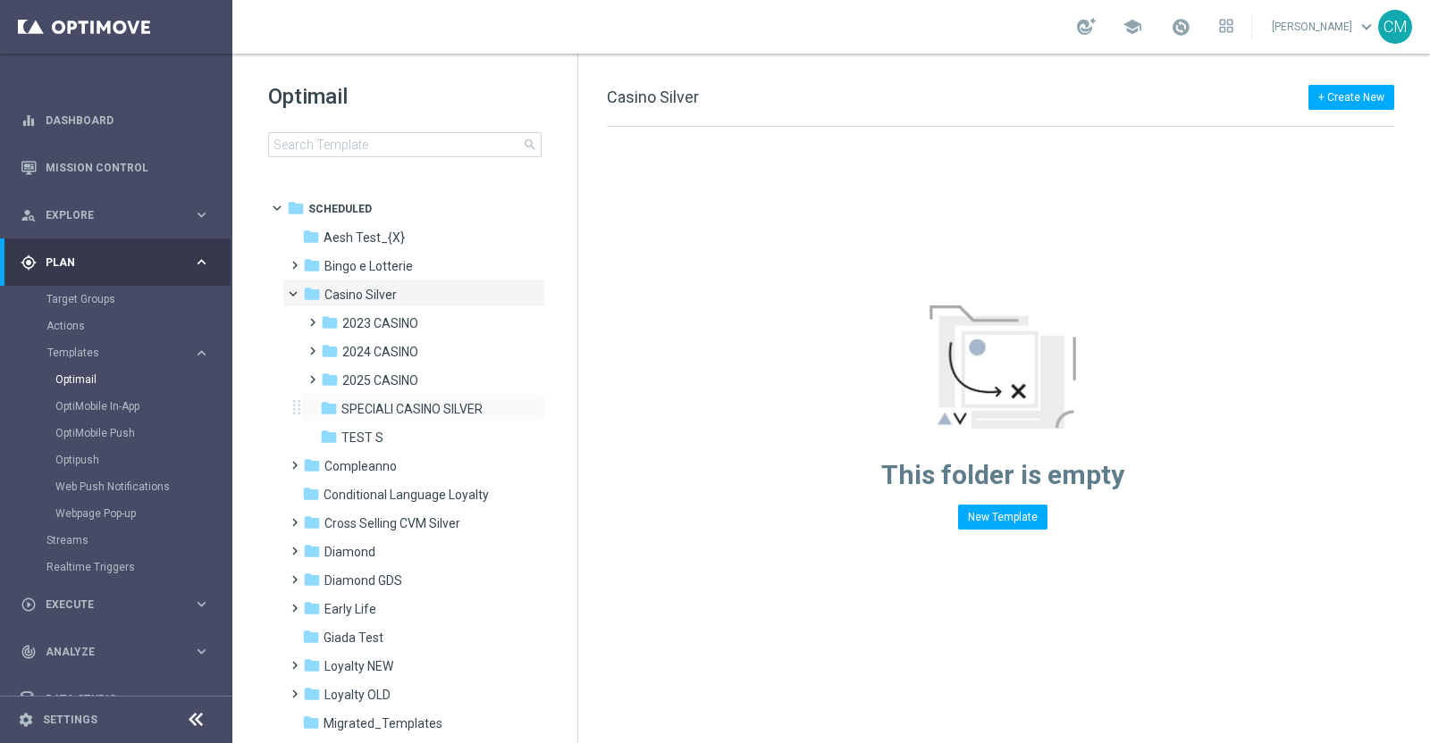
click at [367, 391] on div "folder 2025 CASINO more_vert" at bounding box center [422, 379] width 245 height 29
click at [365, 378] on span "2025 CASINO" at bounding box center [380, 381] width 76 height 16
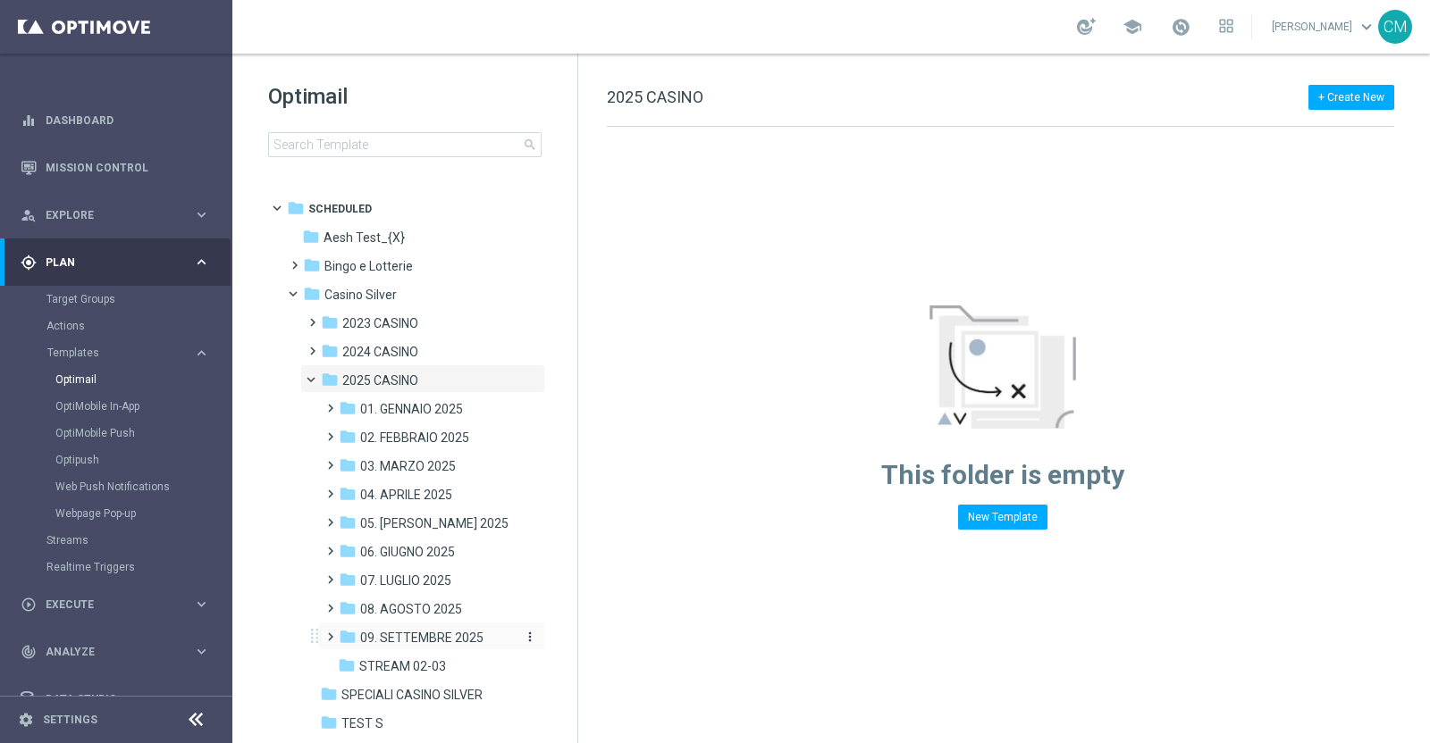
click at [404, 632] on span "09. SETTEMBRE 2025" at bounding box center [421, 638] width 123 height 16
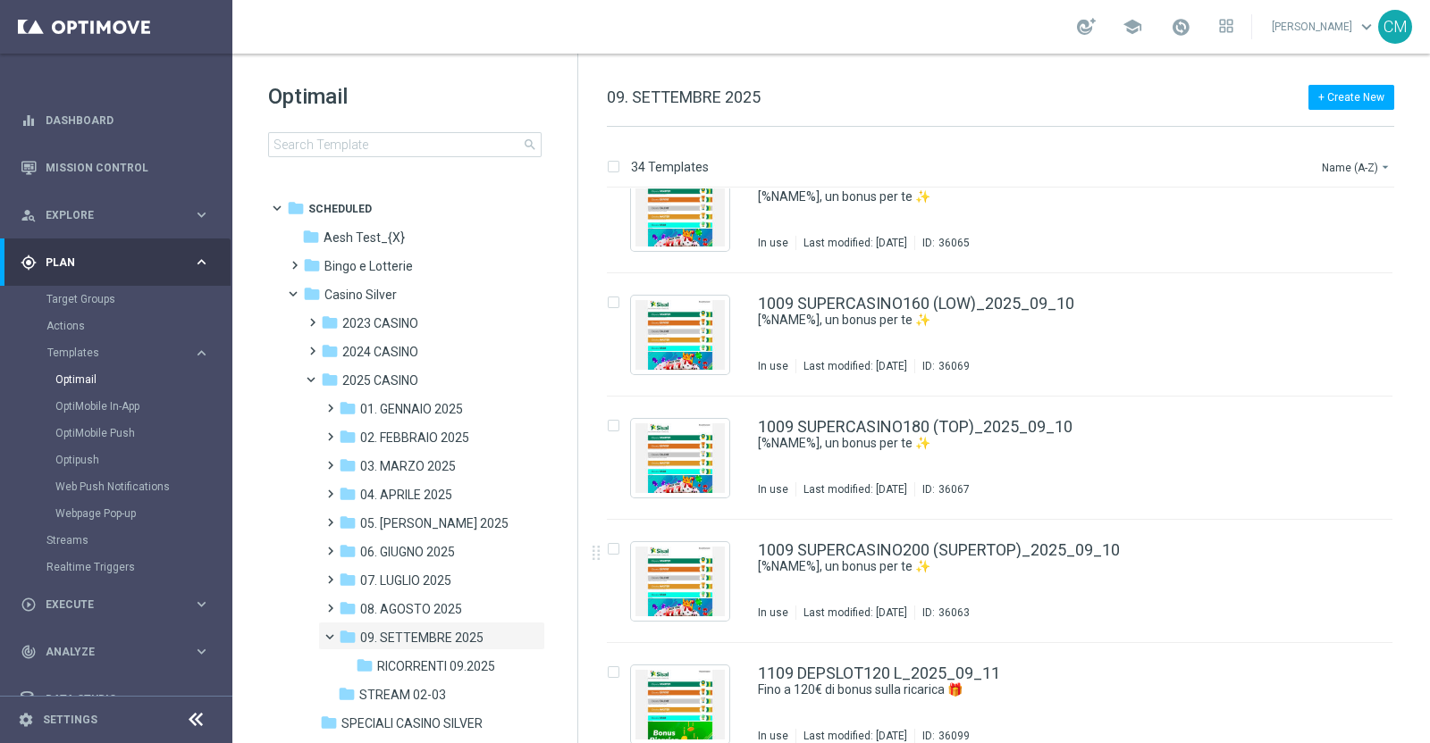
scroll to position [2387, 0]
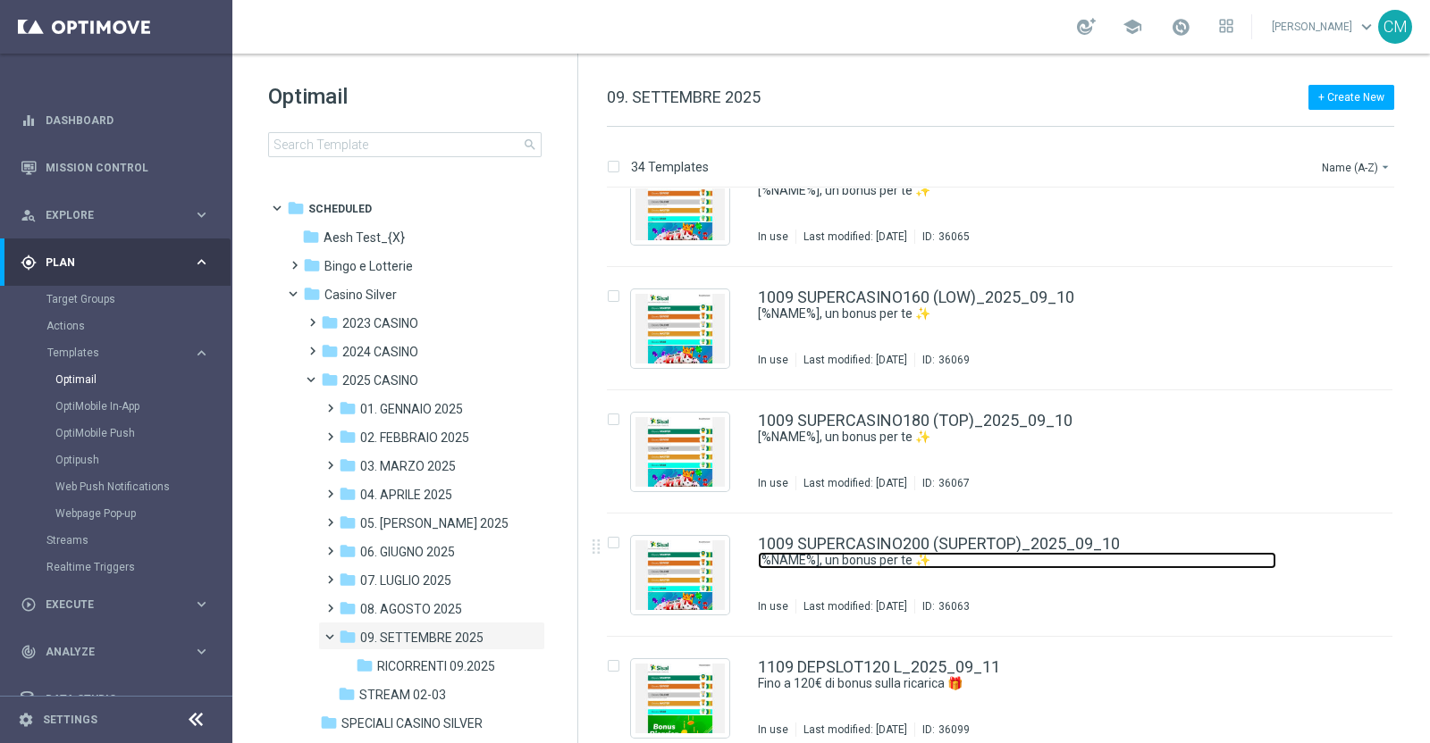
click at [956, 565] on link "[%NAME%], un bonus per te ✨" at bounding box center [1017, 560] width 518 height 17
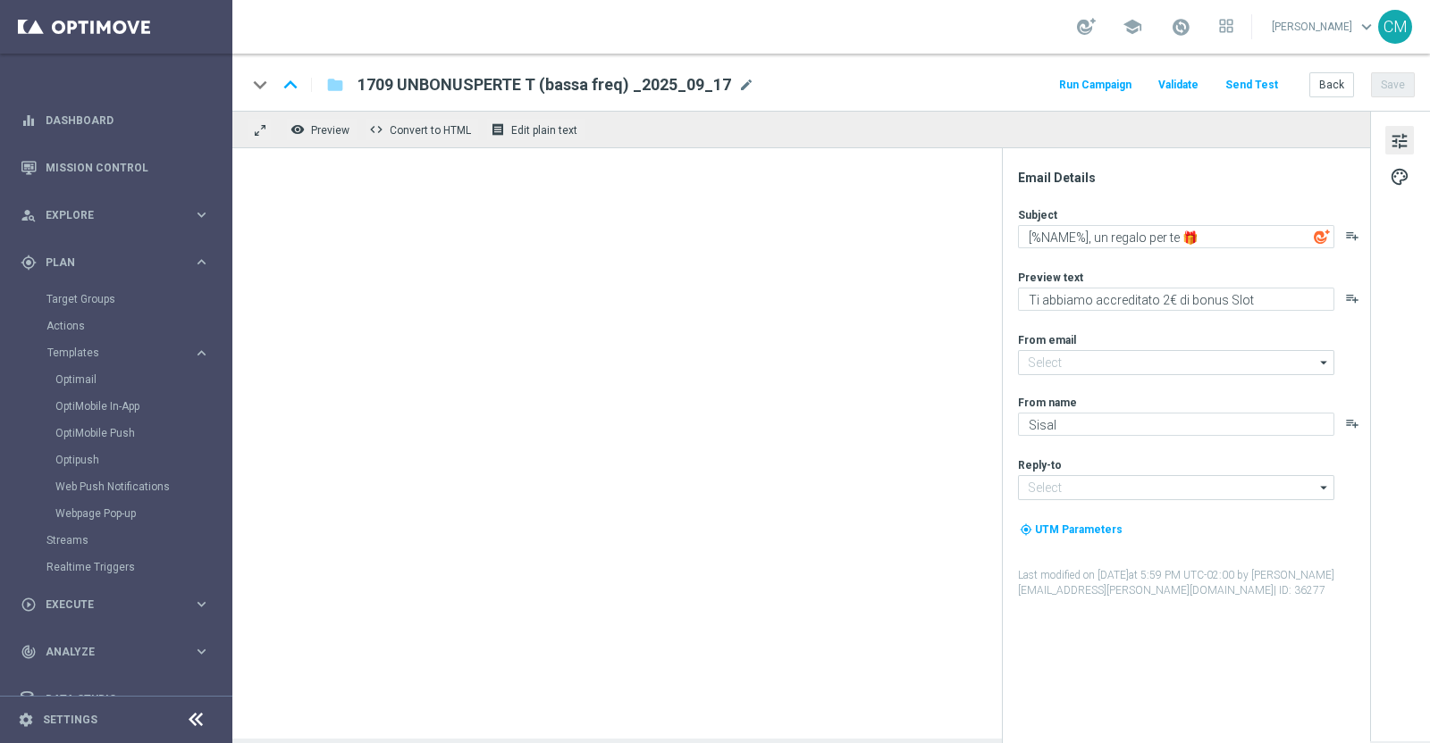
type input "newsletter@comunicazioni.sisal.it"
type input "info@sisal.it"
type textarea "[%NAME%], un bonus per te ✨"
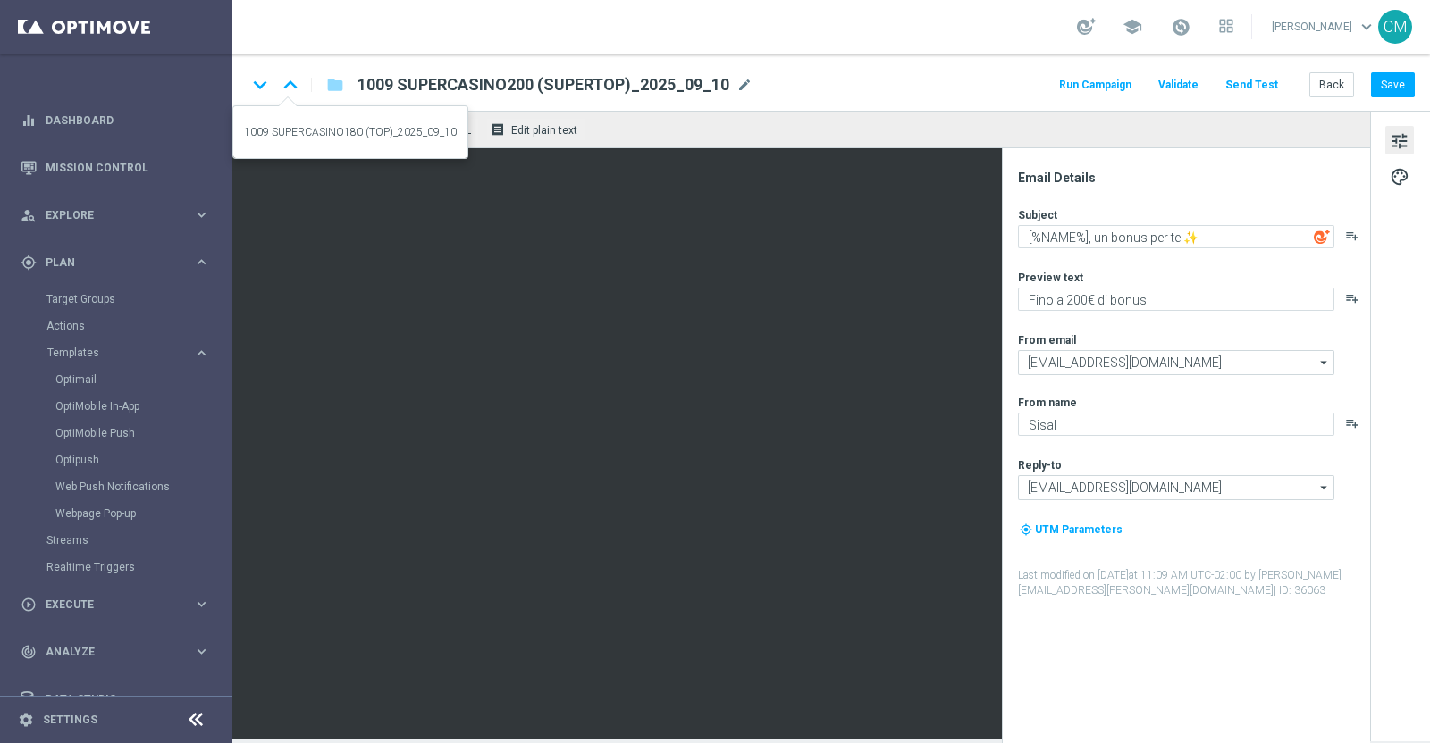
click at [294, 87] on icon "keyboard_arrow_up" at bounding box center [290, 84] width 27 height 27
click at [284, 89] on icon "keyboard_arrow_up" at bounding box center [290, 84] width 27 height 27
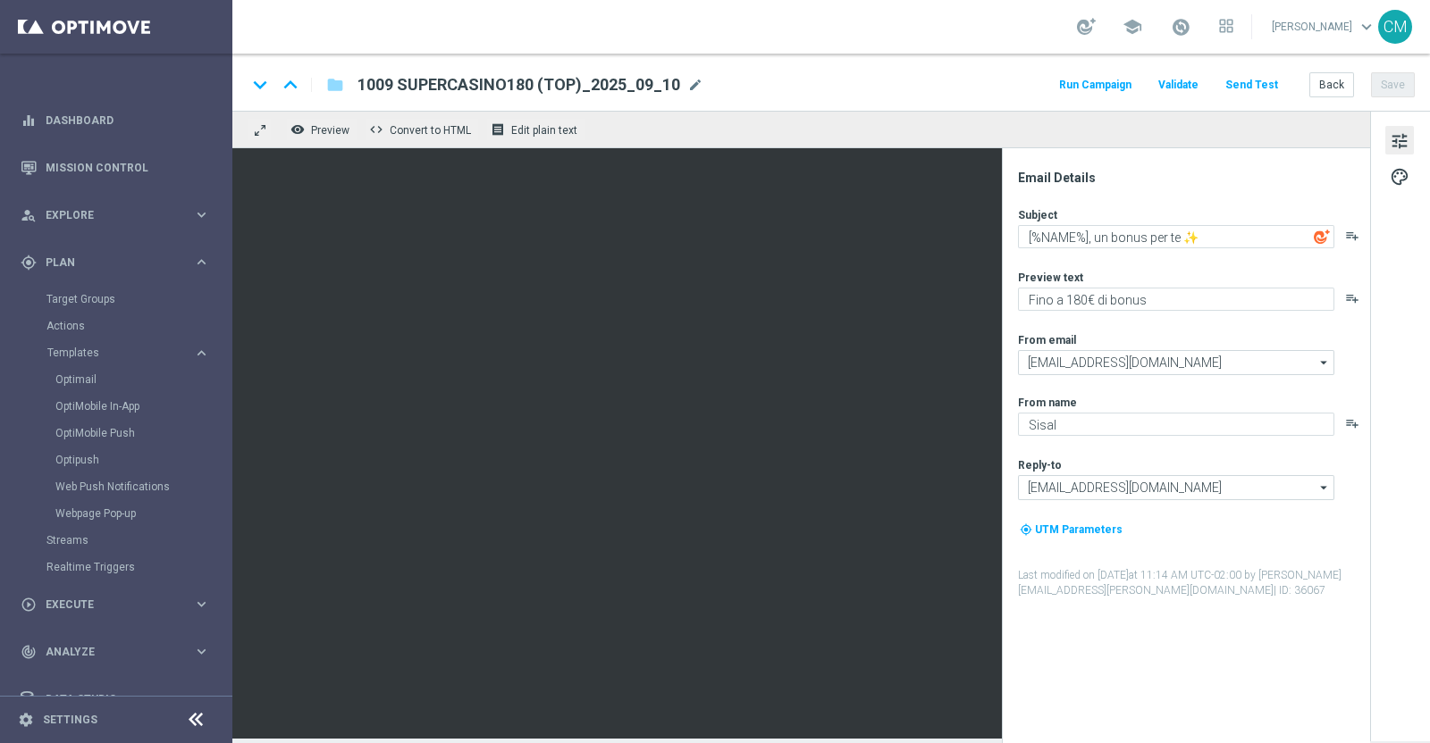
type textarea "Fino a 160€ di bonus"
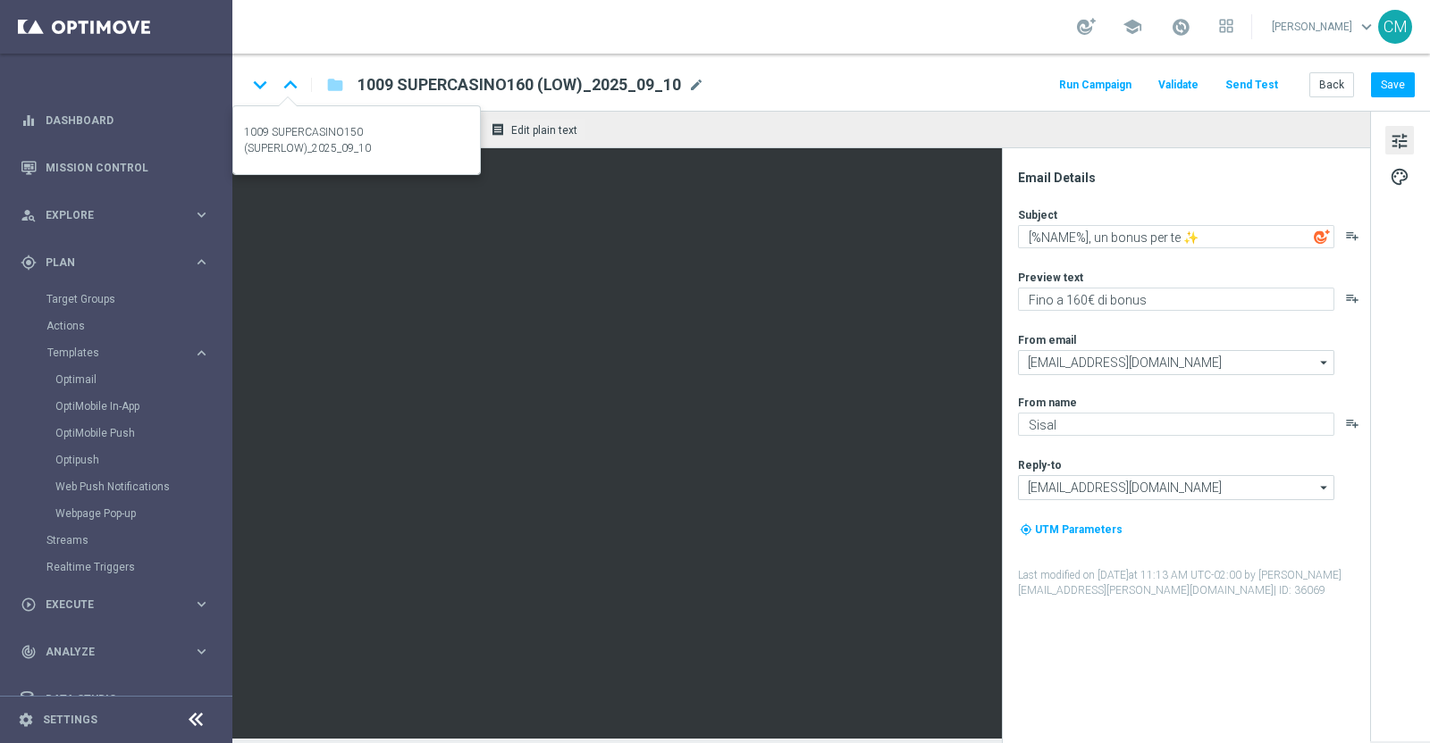
click at [290, 84] on icon "keyboard_arrow_up" at bounding box center [290, 84] width 27 height 27
type textarea "​[%NAME%], un bonus per te ✨"
type textarea "Fino a 150€ di bonus"
